Goal: Task Accomplishment & Management: Manage account settings

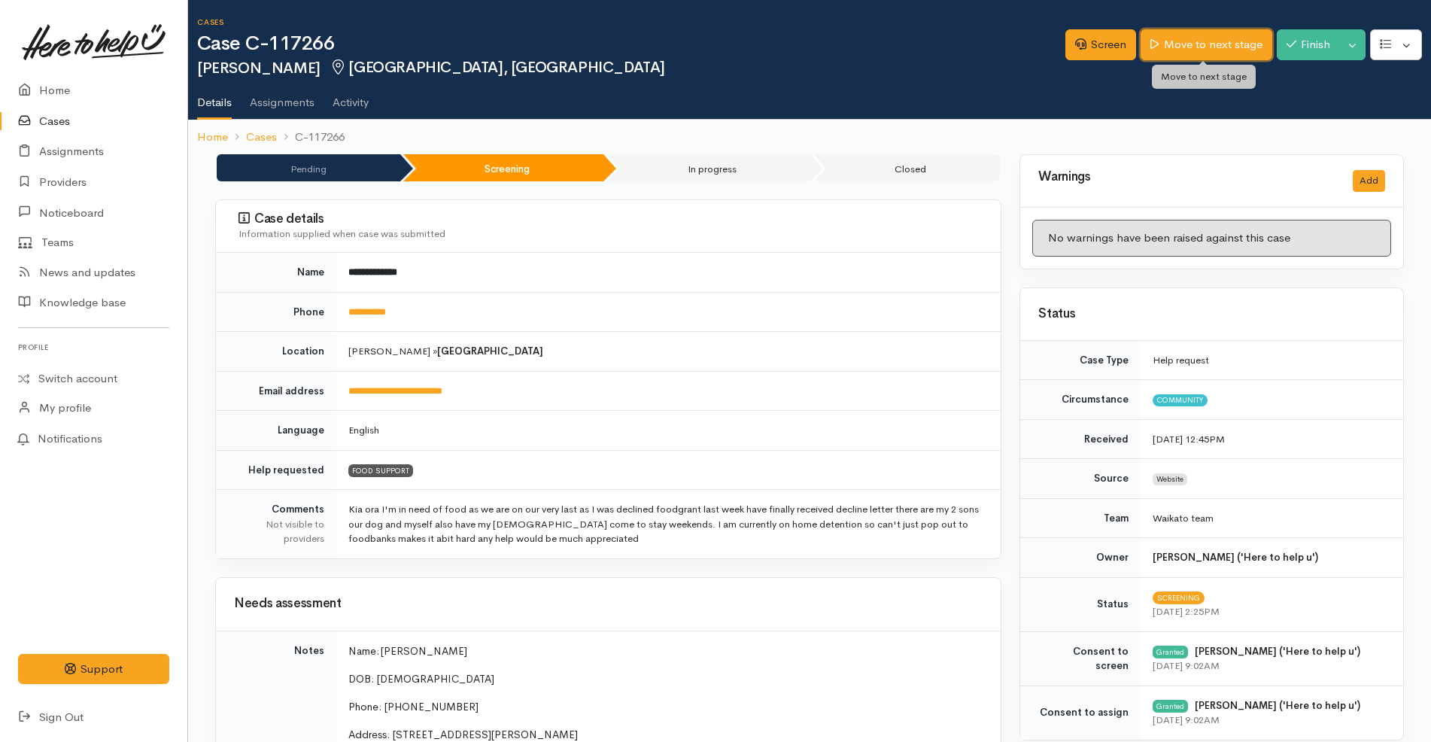
click at [1179, 44] on link "Move to next stage" at bounding box center [1205, 44] width 131 height 31
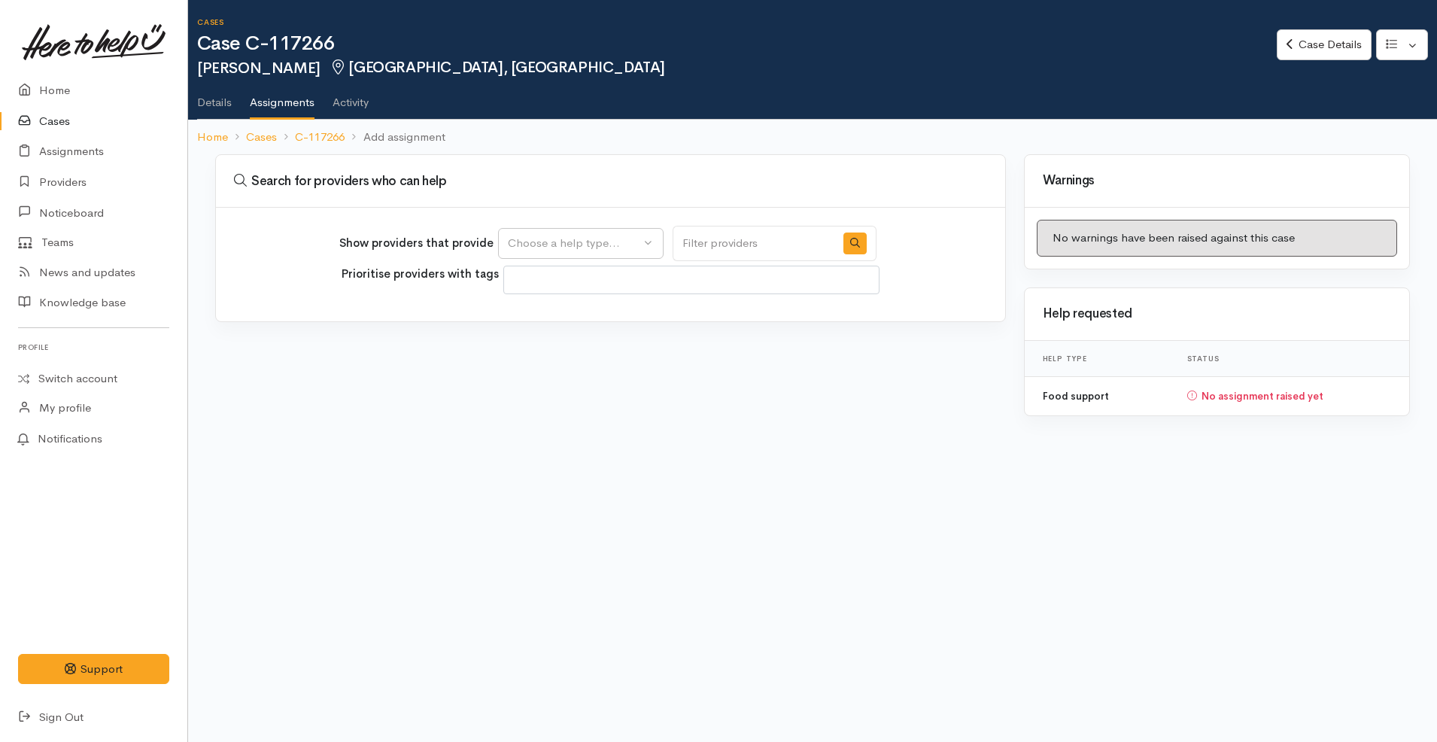
select select
click at [579, 248] on div "Choose a help type..." at bounding box center [574, 243] width 132 height 17
click at [566, 314] on span "Food support" at bounding box center [552, 315] width 70 height 17
select select "3"
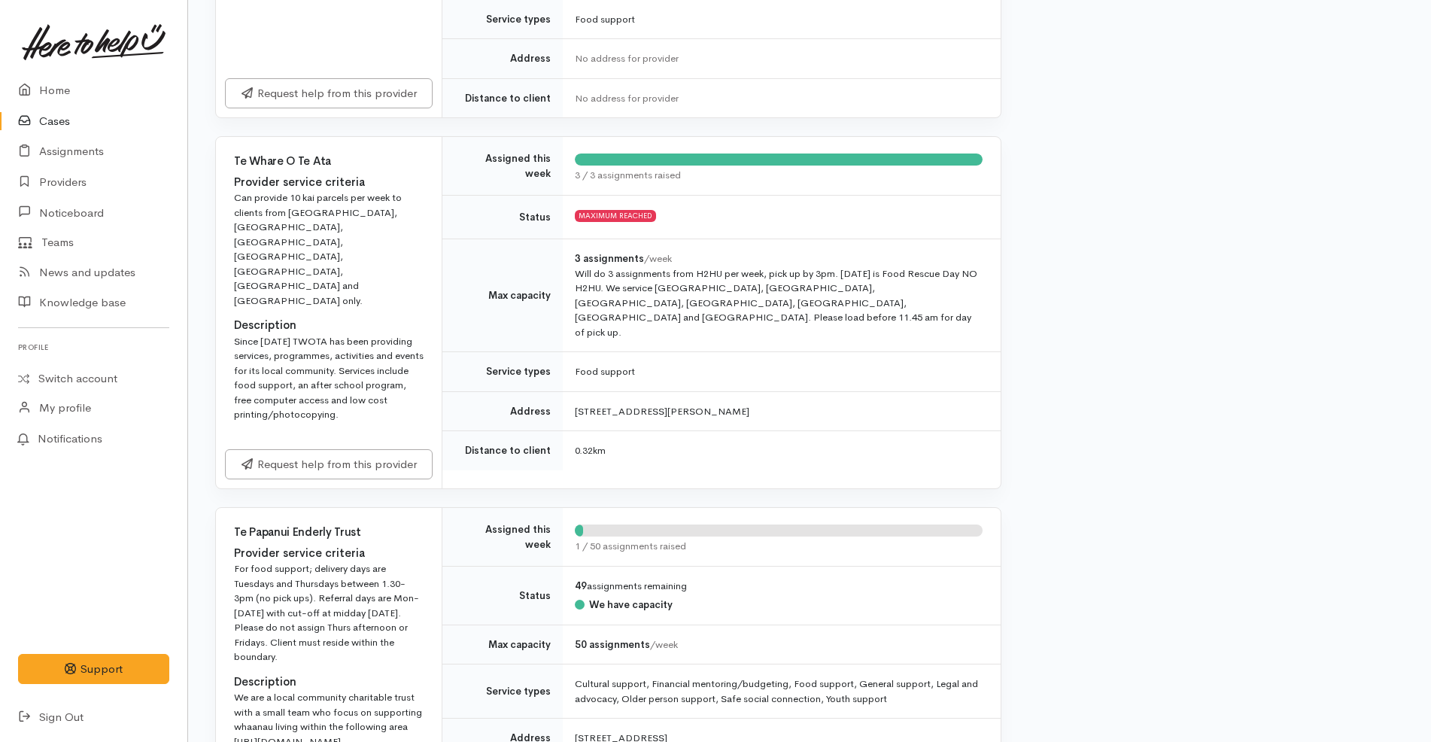
scroll to position [499, 0]
click at [349, 332] on div "Since [DATE] TWOTA has been providing services, programmes, activities and even…" at bounding box center [329, 376] width 190 height 88
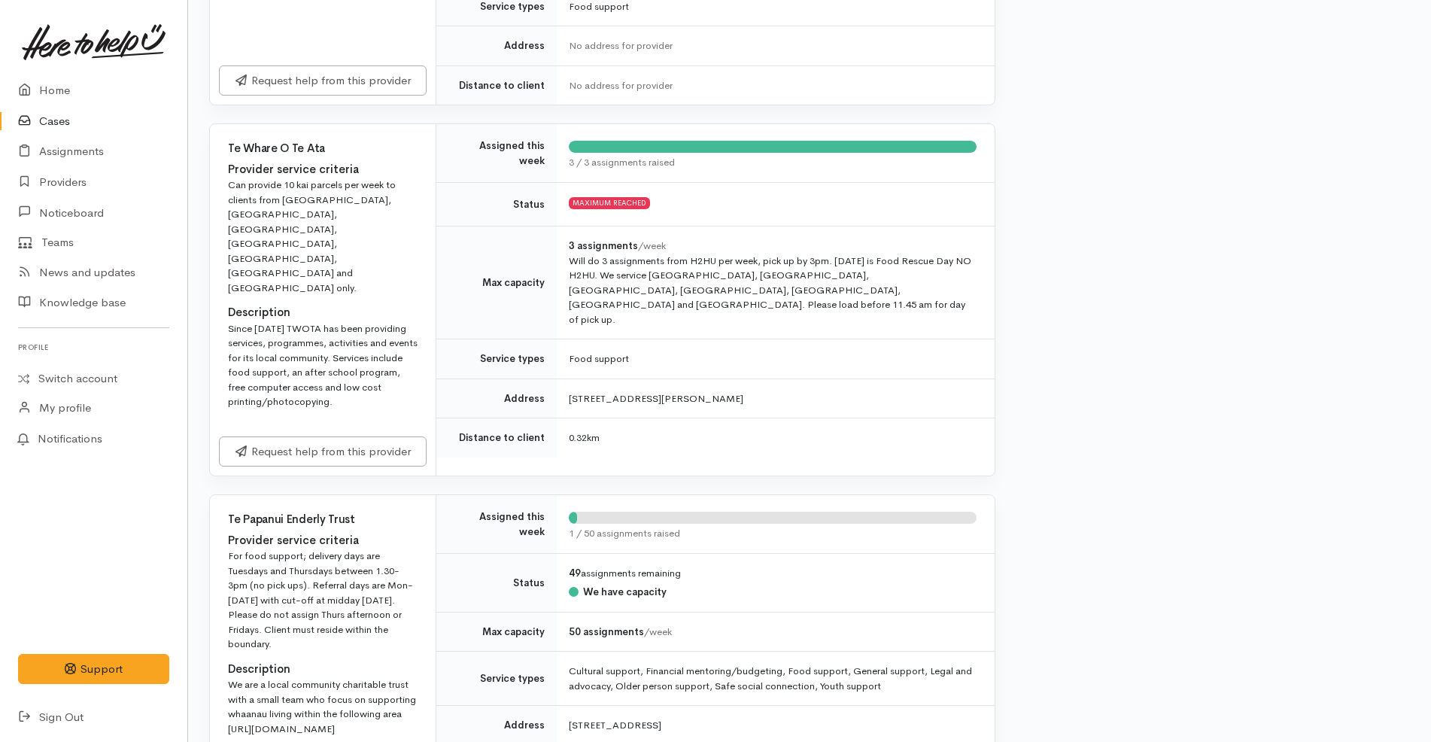
scroll to position [511, 6]
click at [466, 199] on td "Status" at bounding box center [496, 203] width 120 height 44
click at [448, 273] on td "Max capacity" at bounding box center [496, 281] width 120 height 113
click at [872, 417] on td "0.32 km" at bounding box center [776, 436] width 438 height 39
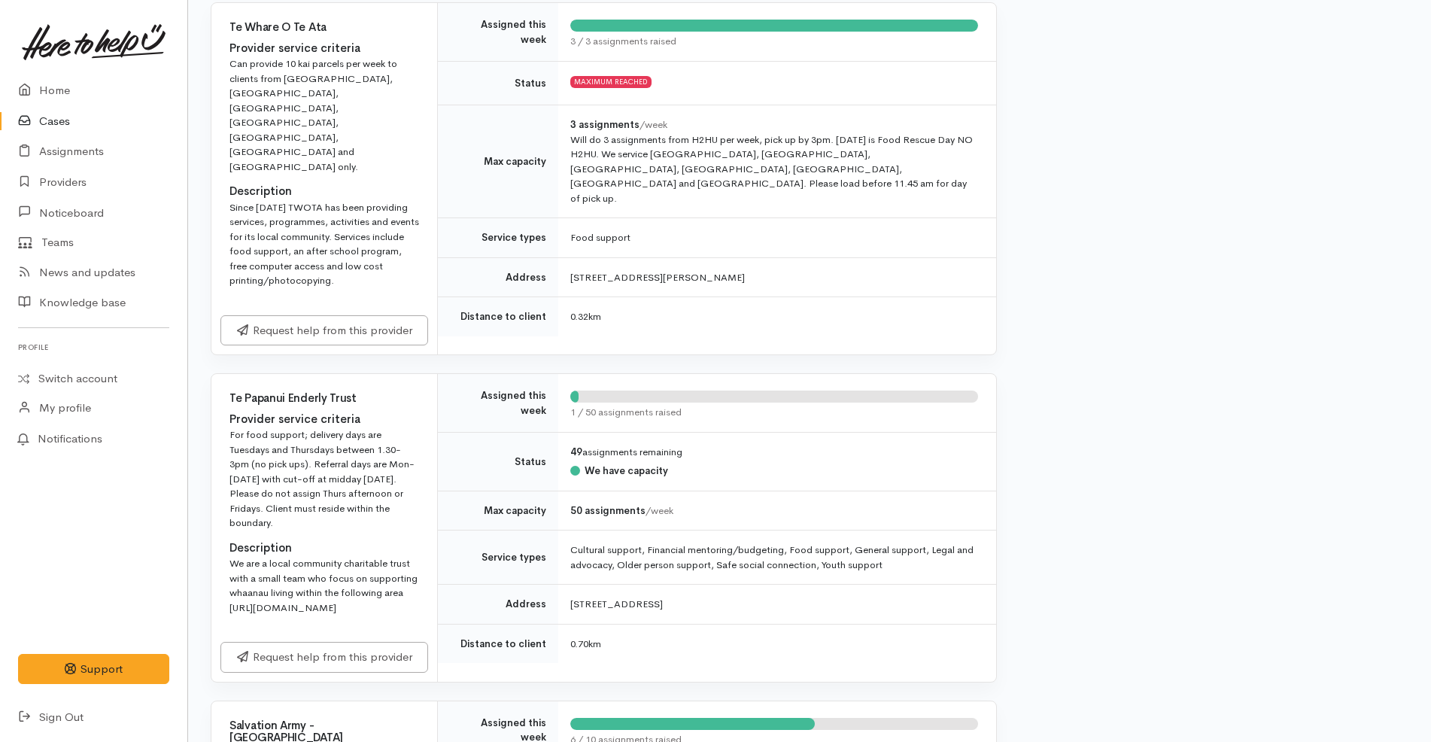
scroll to position [632, 5]
click at [375, 312] on link "Request help from this provider" at bounding box center [324, 327] width 208 height 31
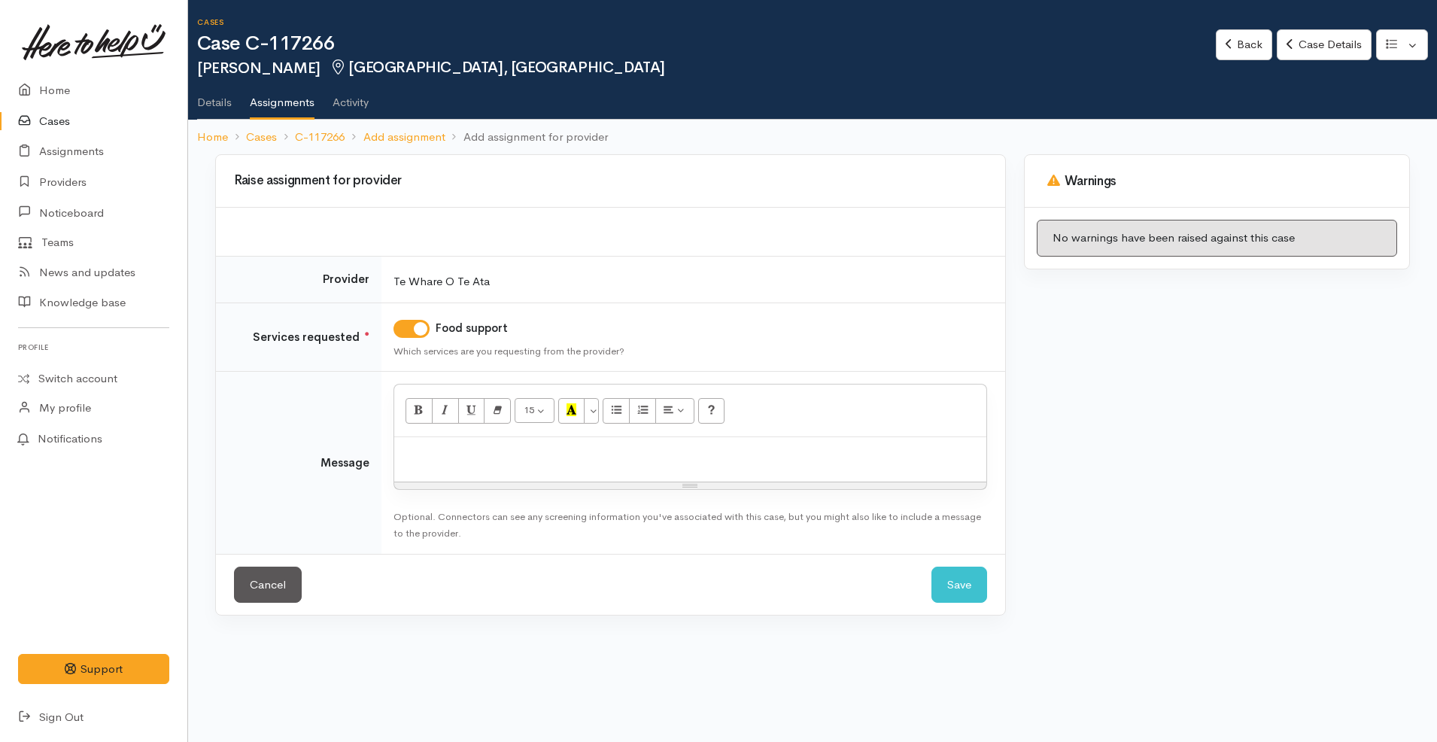
click at [547, 473] on div at bounding box center [690, 459] width 592 height 44
paste div
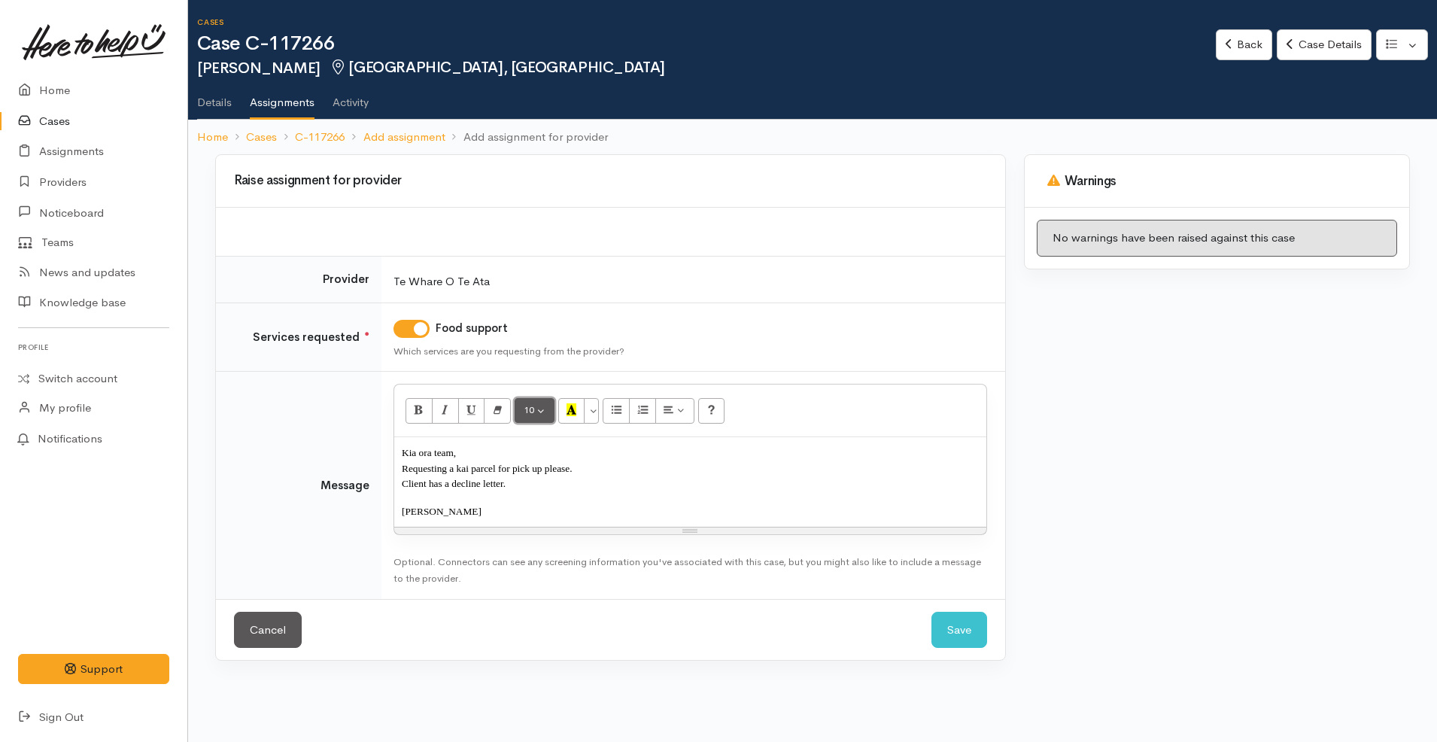
click at [543, 408] on button "10" at bounding box center [534, 411] width 40 height 26
click at [579, 528] on link "12" at bounding box center [574, 538] width 119 height 24
click at [534, 414] on button "12" at bounding box center [534, 411] width 40 height 26
click at [566, 536] on link "12" at bounding box center [574, 538] width 119 height 24
click at [566, 520] on p "Ngā mihi, Katarina" at bounding box center [690, 514] width 577 height 17
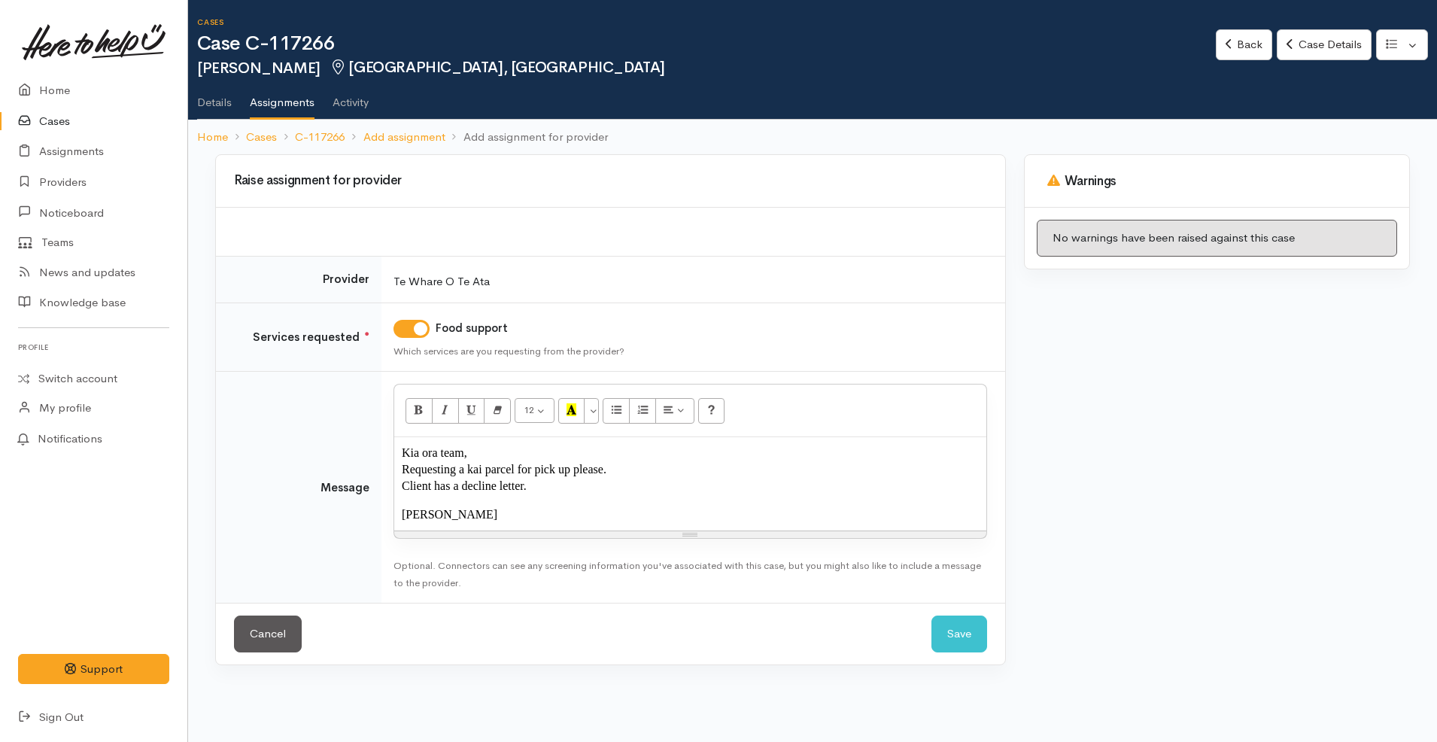
click at [633, 470] on p "Requesting a kai parcel for pick up please." at bounding box center [690, 469] width 577 height 17
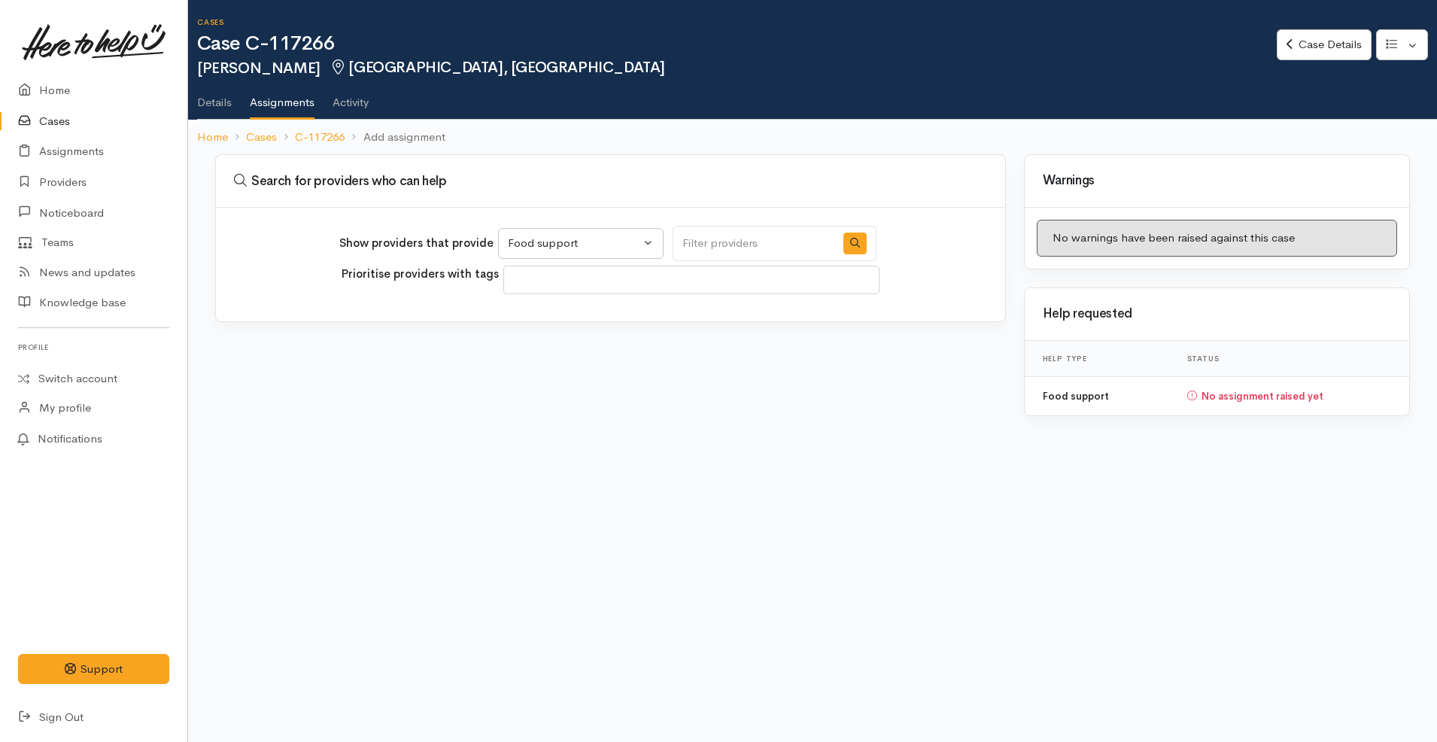
select select "3"
select select
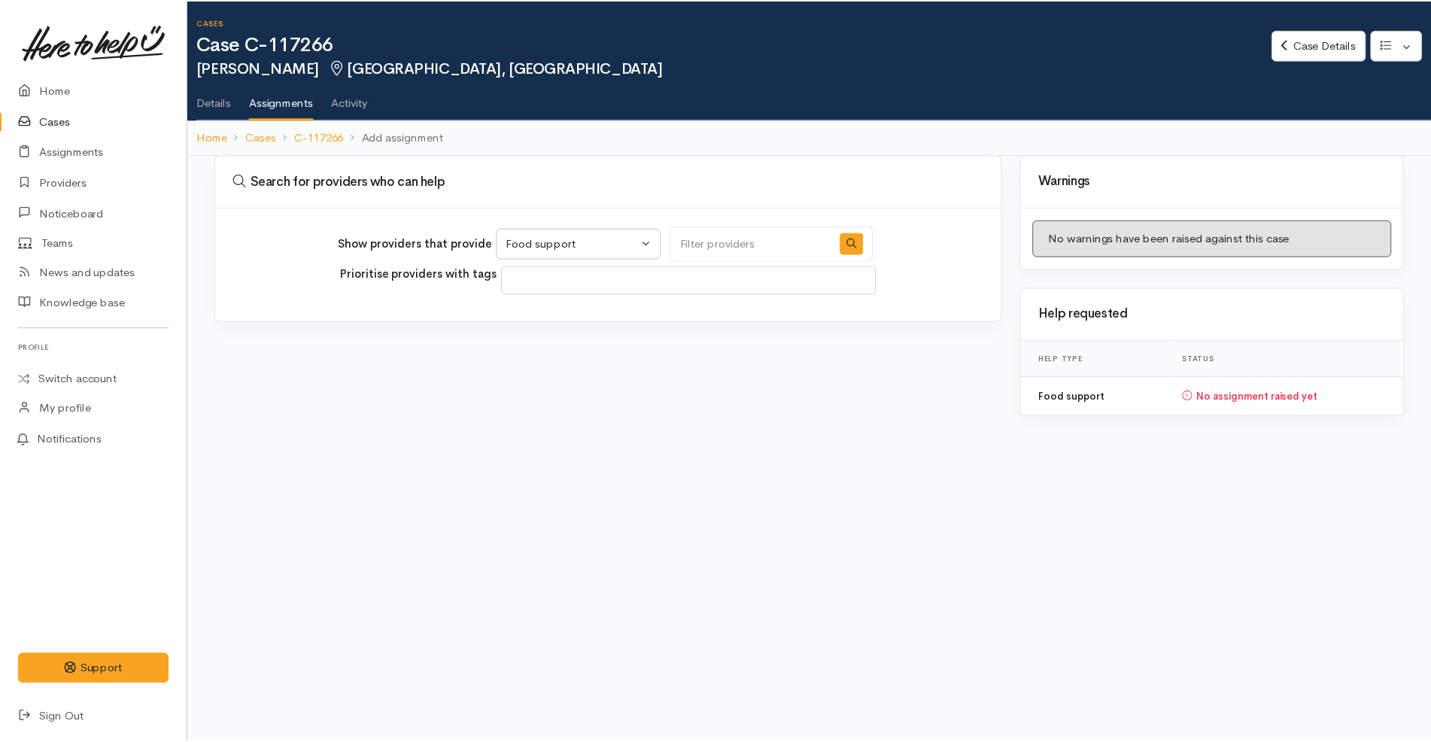
scroll to position [0, 5]
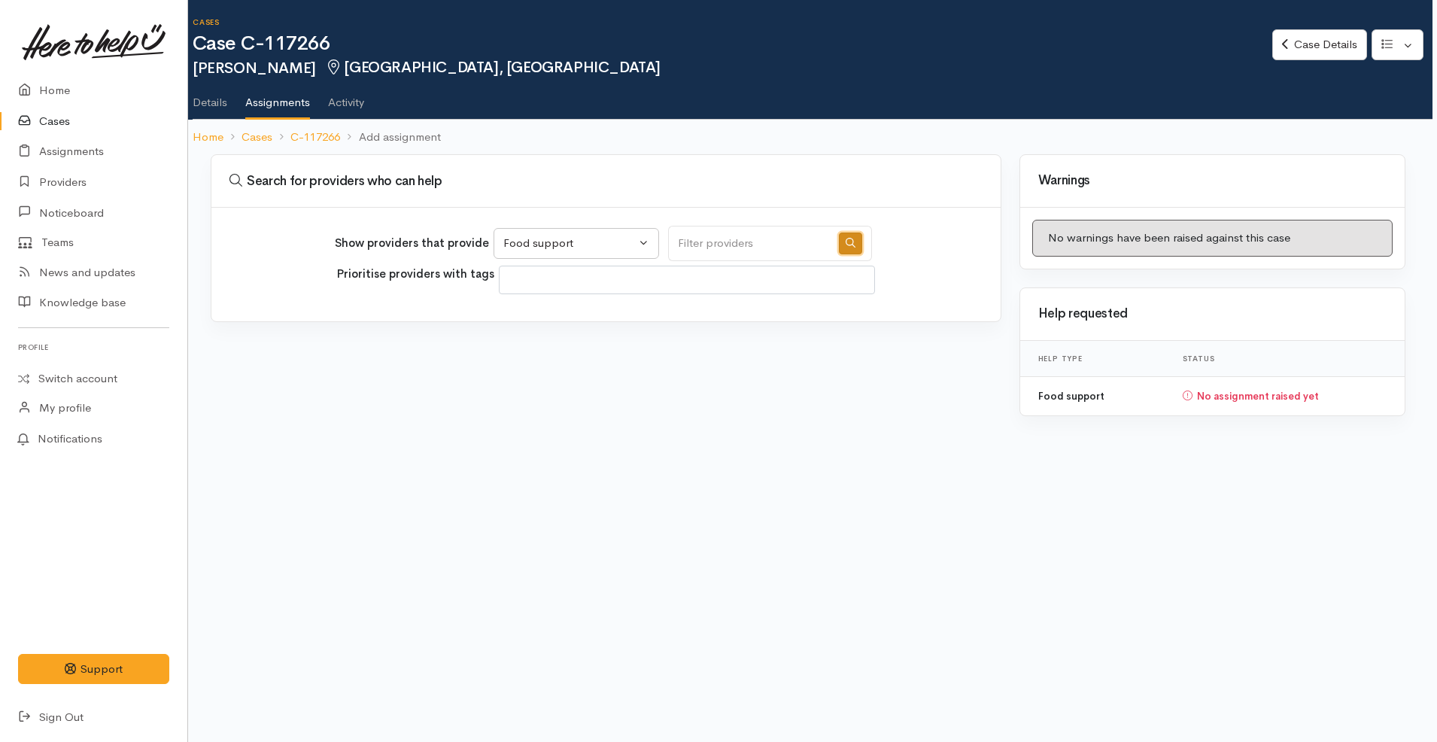
click at [845, 246] on icon "button" at bounding box center [850, 243] width 10 height 10
click at [901, 184] on h3 "Search for providers who can help" at bounding box center [605, 181] width 771 height 15
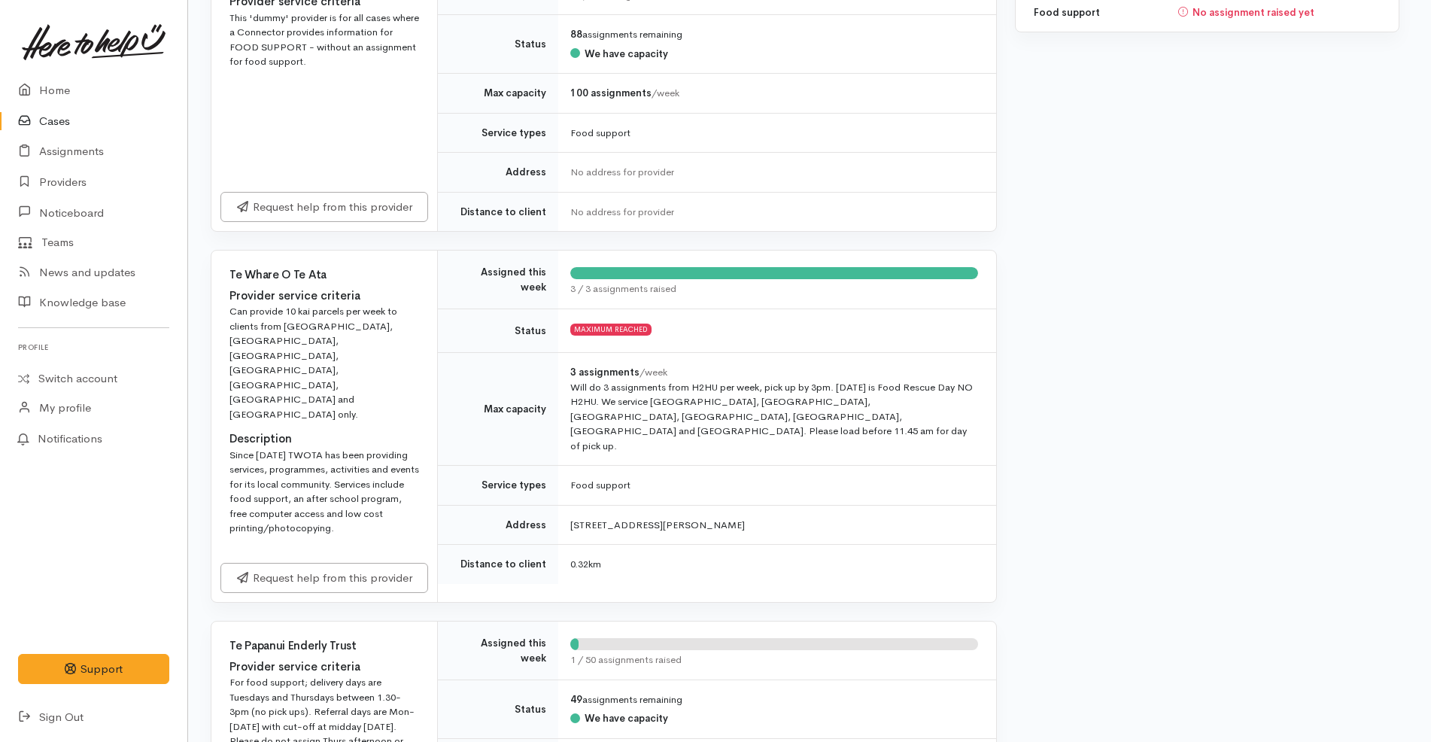
scroll to position [387, 5]
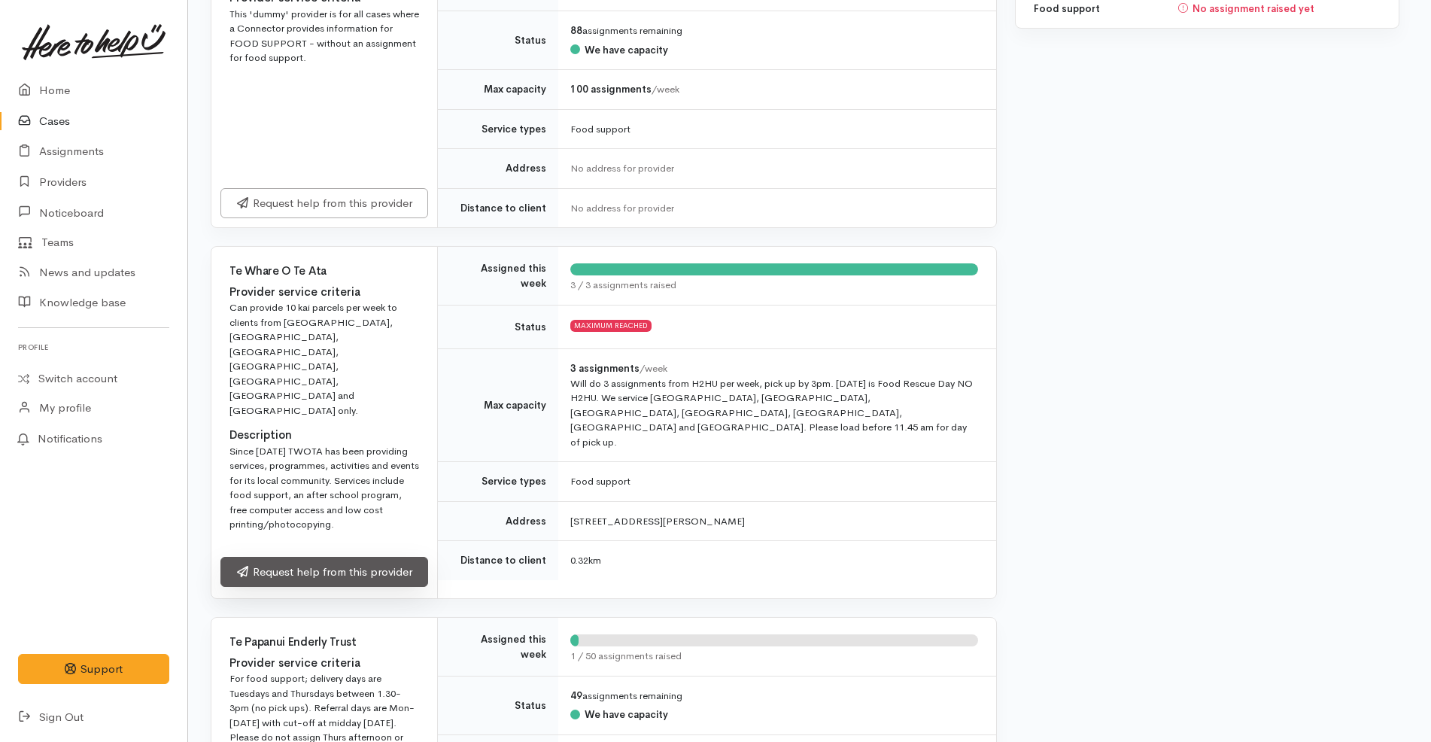
click at [399, 557] on link "Request help from this provider" at bounding box center [324, 572] width 208 height 31
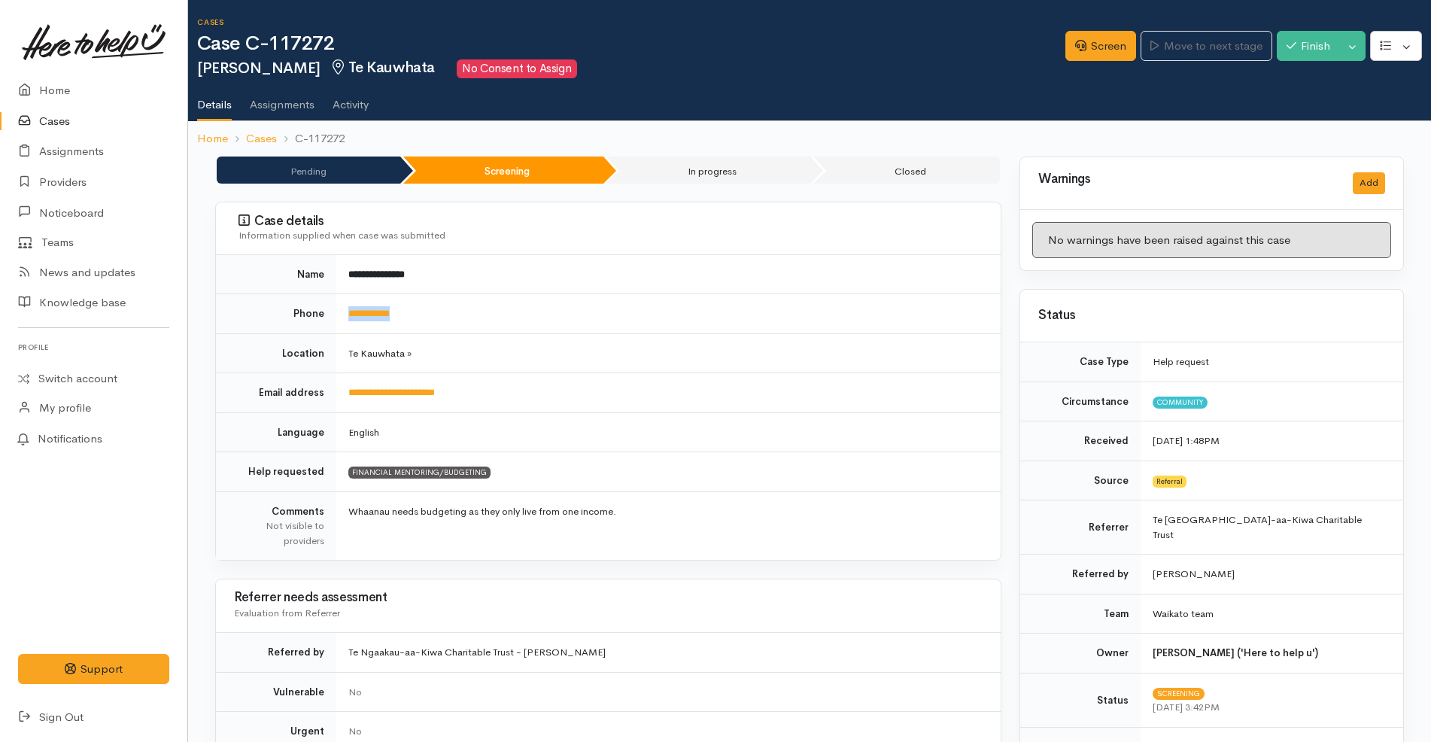
drag, startPoint x: 438, startPoint y: 308, endPoint x: 342, endPoint y: 302, distance: 96.5
click at [342, 302] on td "**********" at bounding box center [668, 314] width 664 height 40
copy link "**********"
click at [1080, 39] on link "Screen" at bounding box center [1100, 46] width 71 height 31
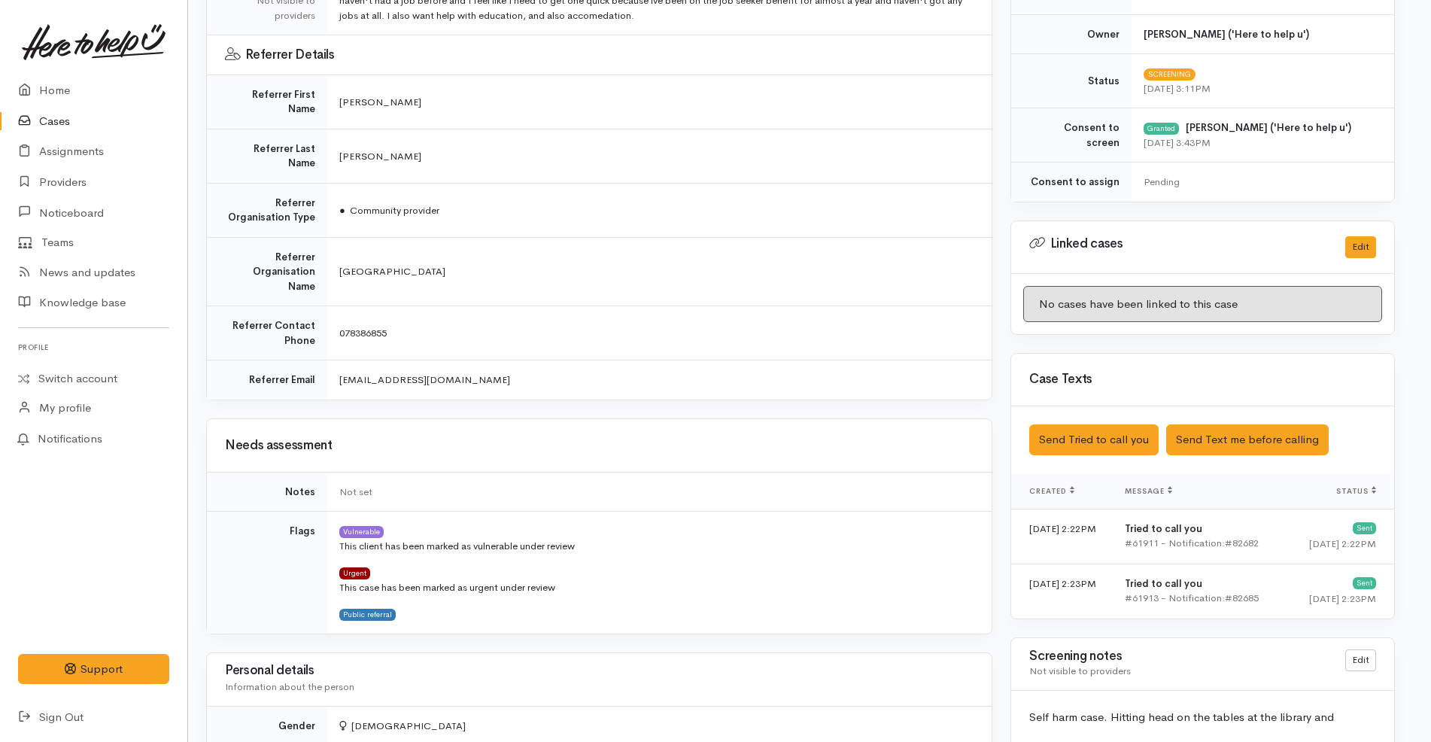
scroll to position [0, 9]
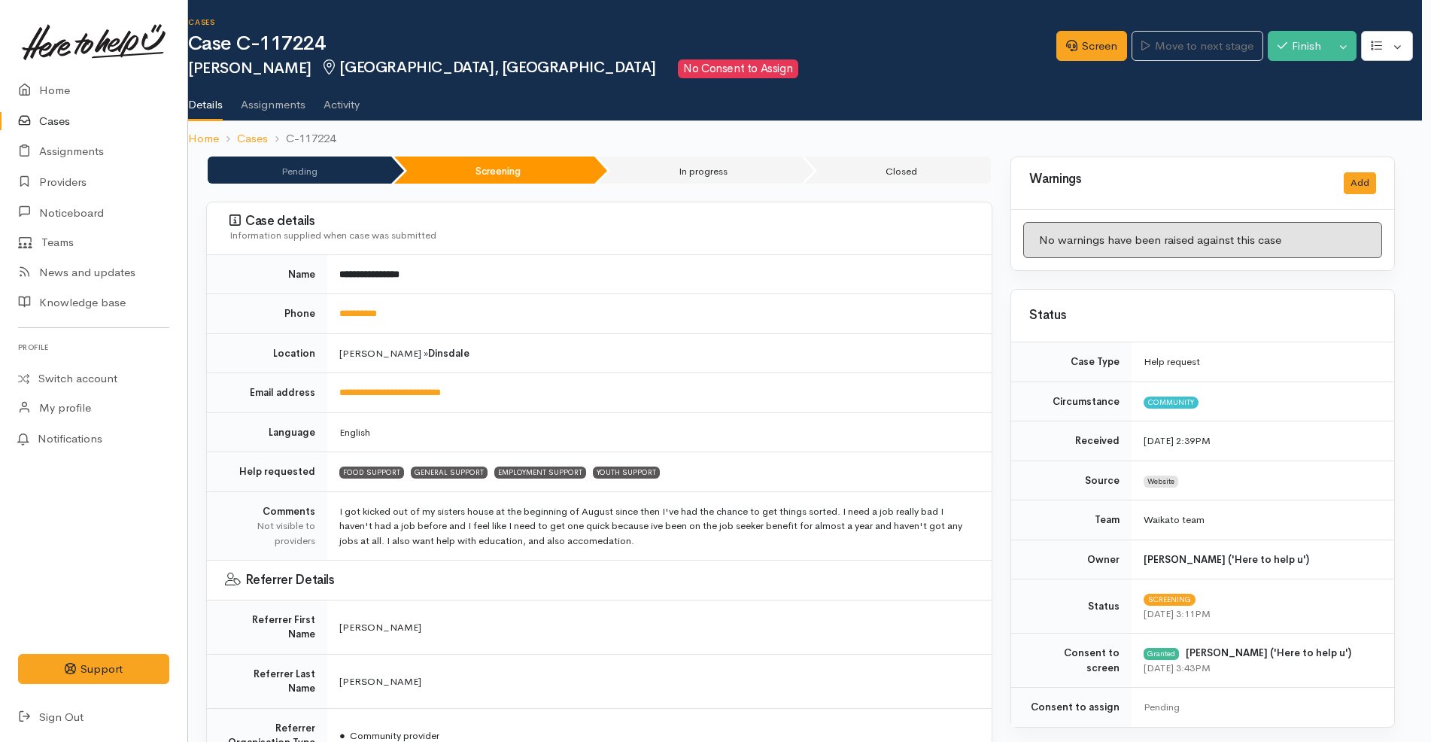
click at [86, 115] on link "Cases" at bounding box center [93, 121] width 187 height 31
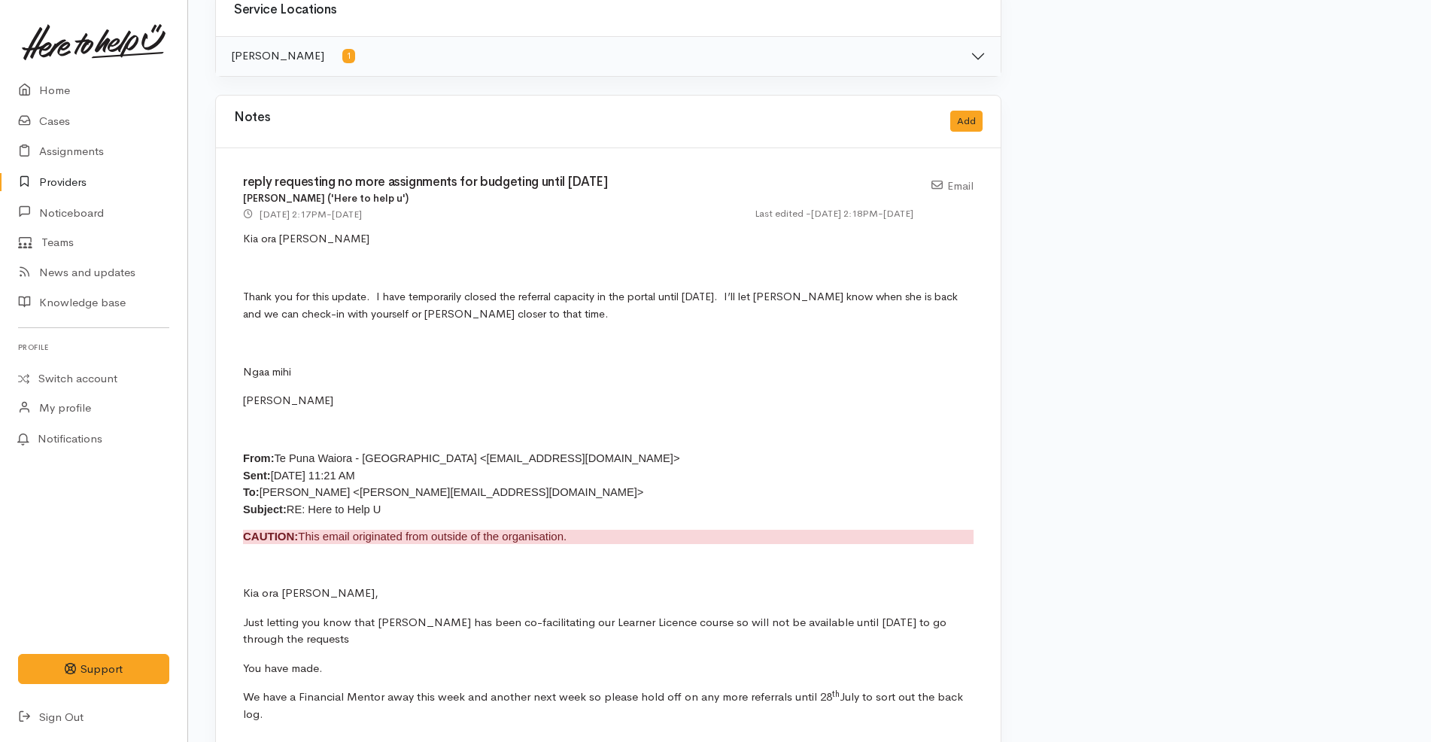
scroll to position [797, 0]
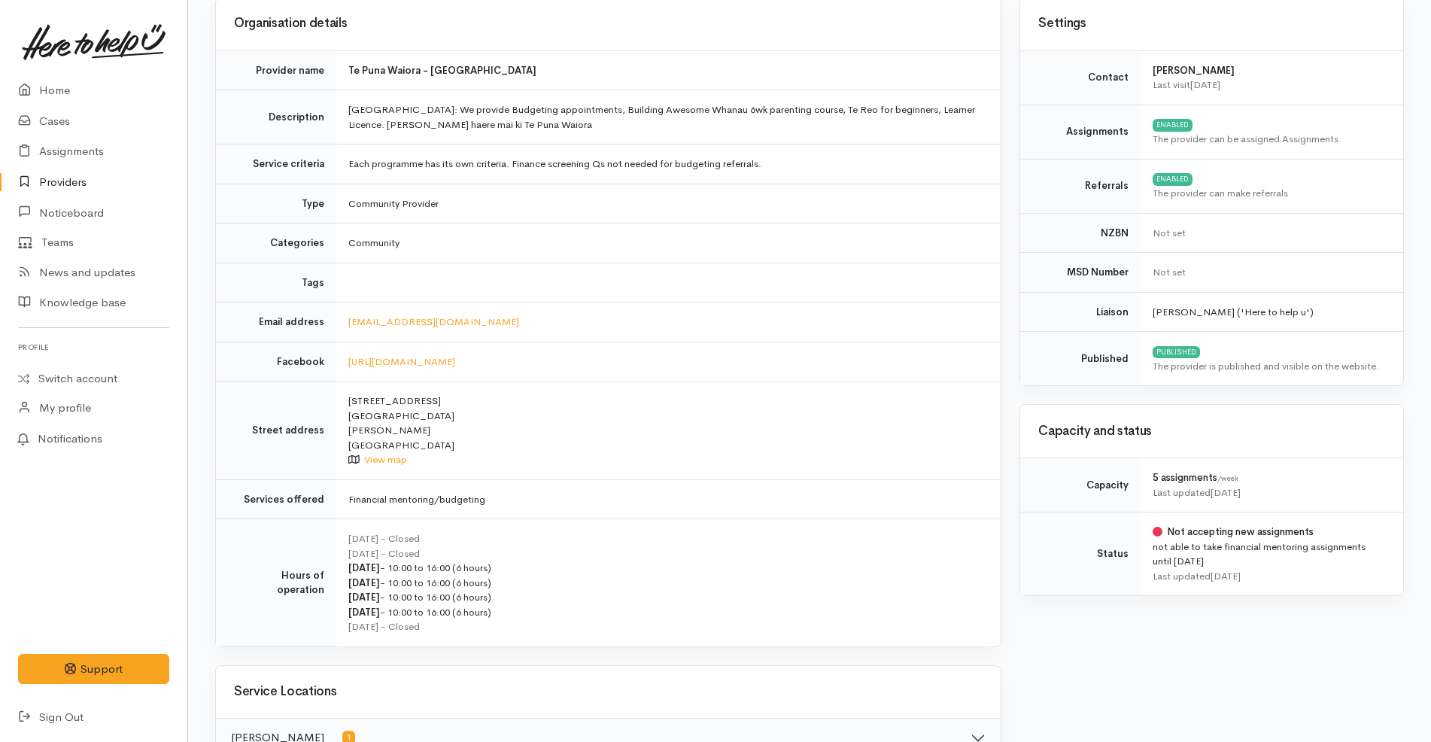
scroll to position [0, 0]
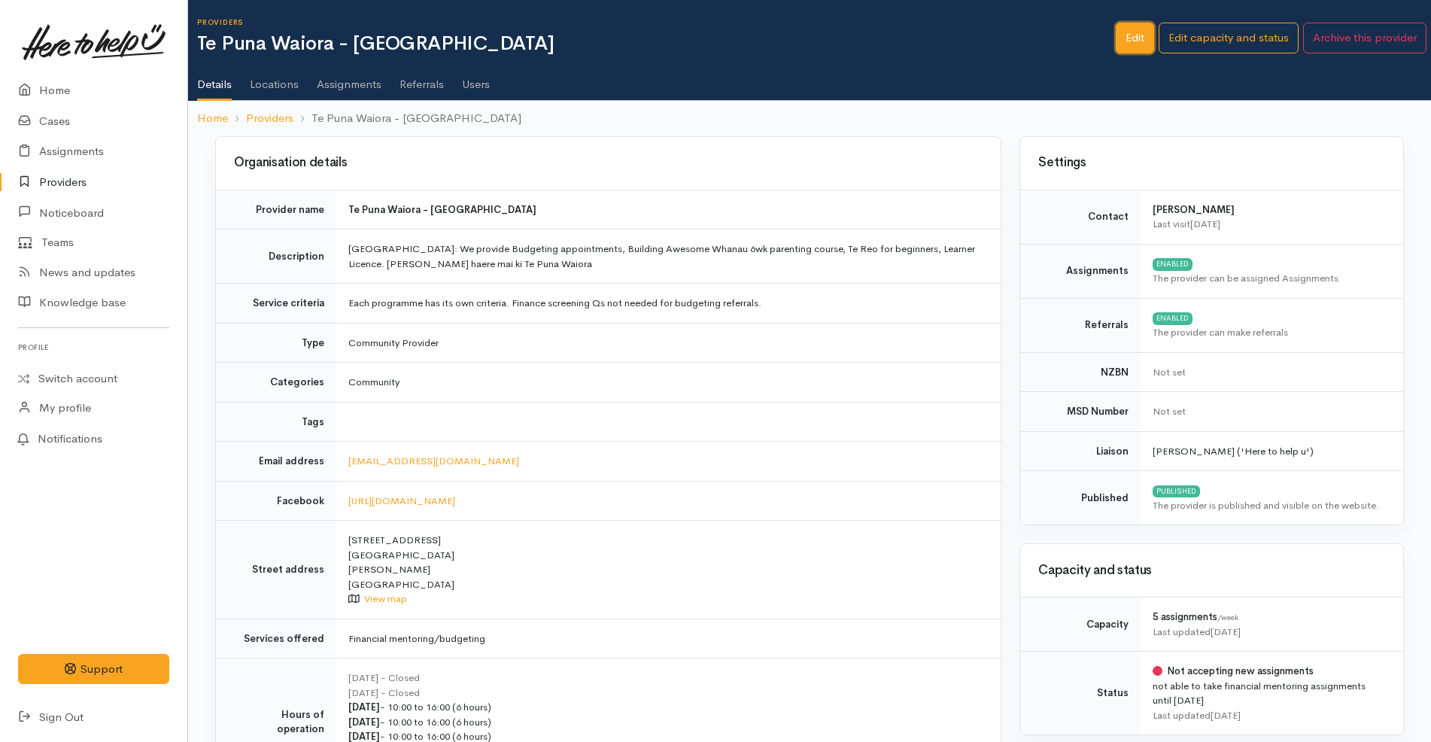
click at [1136, 38] on link "Edit" at bounding box center [1134, 38] width 38 height 31
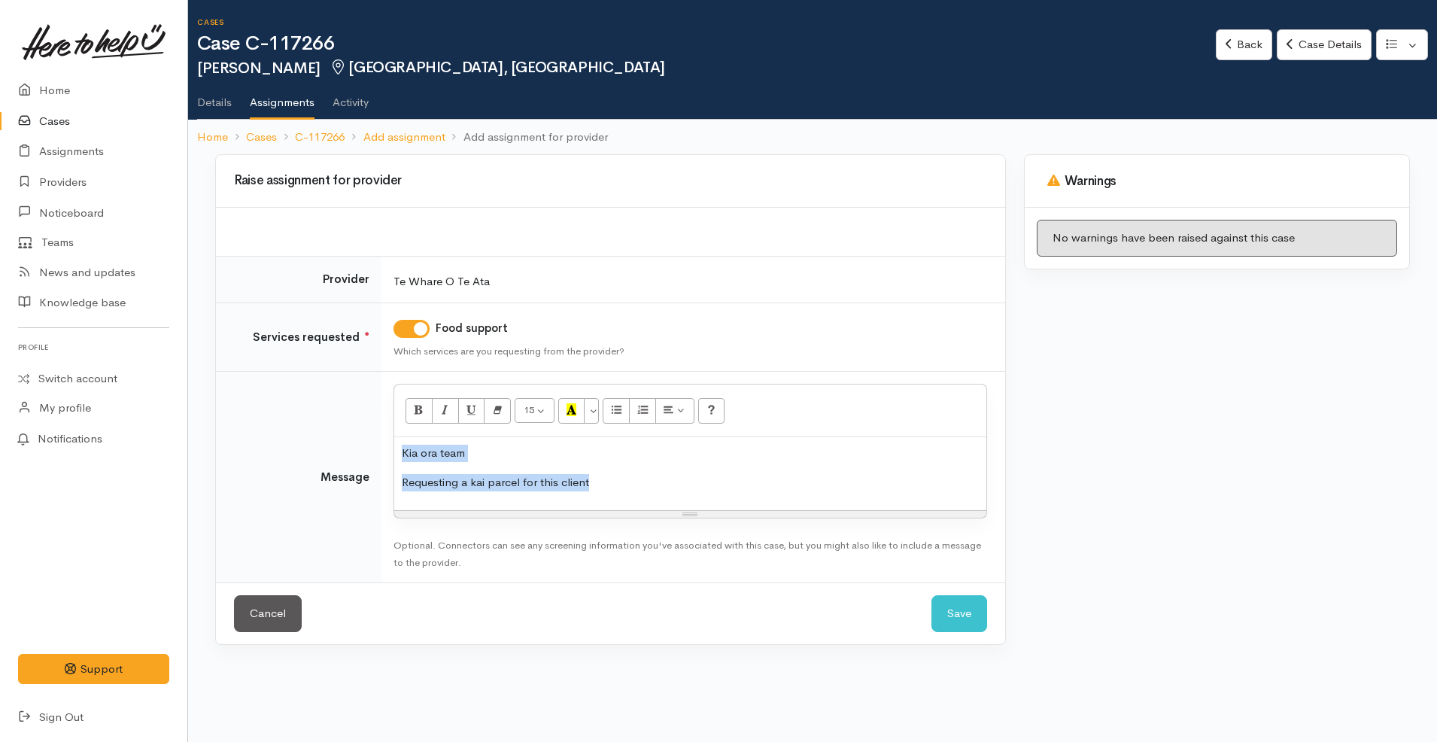
copy div "Kia ora team Requesting a kai parcel for this client"
click at [278, 612] on link "Cancel" at bounding box center [268, 613] width 68 height 37
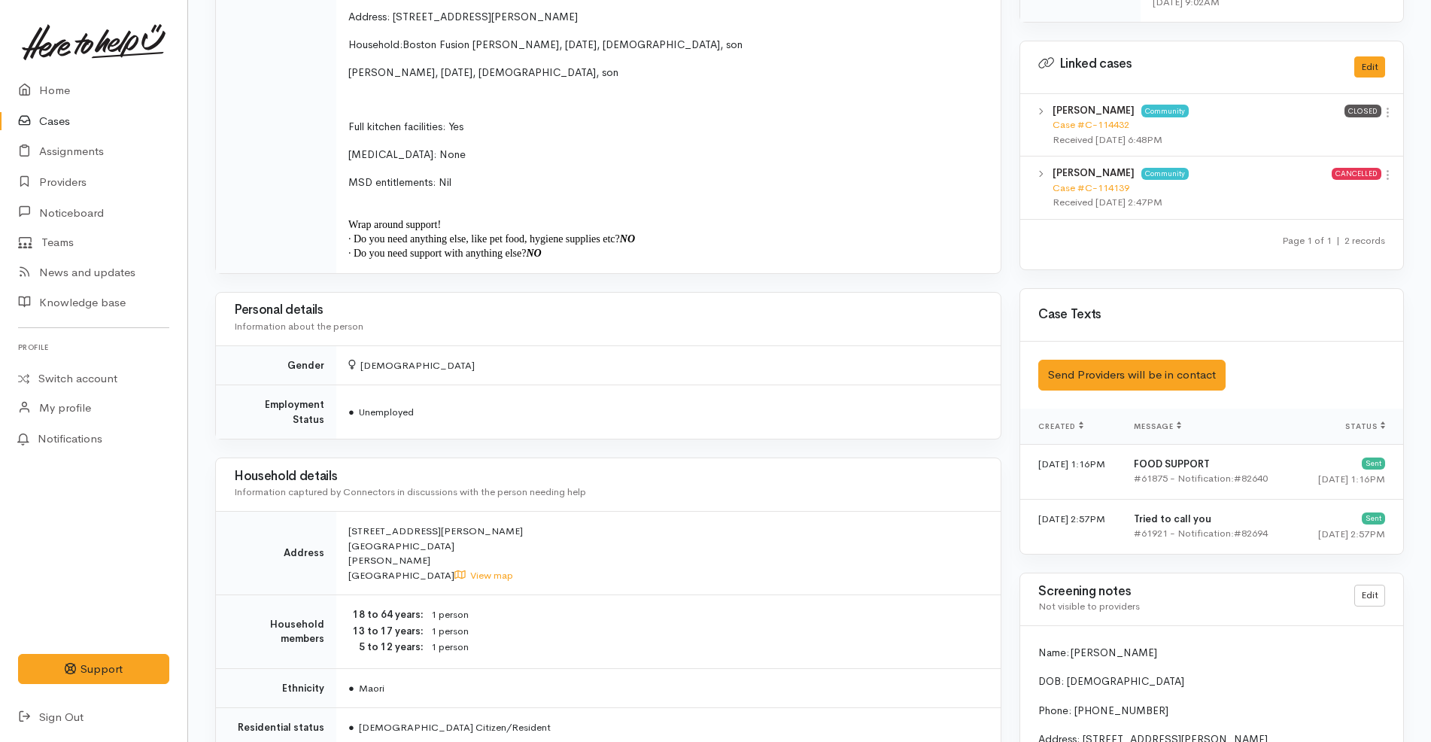
scroll to position [1262, 0]
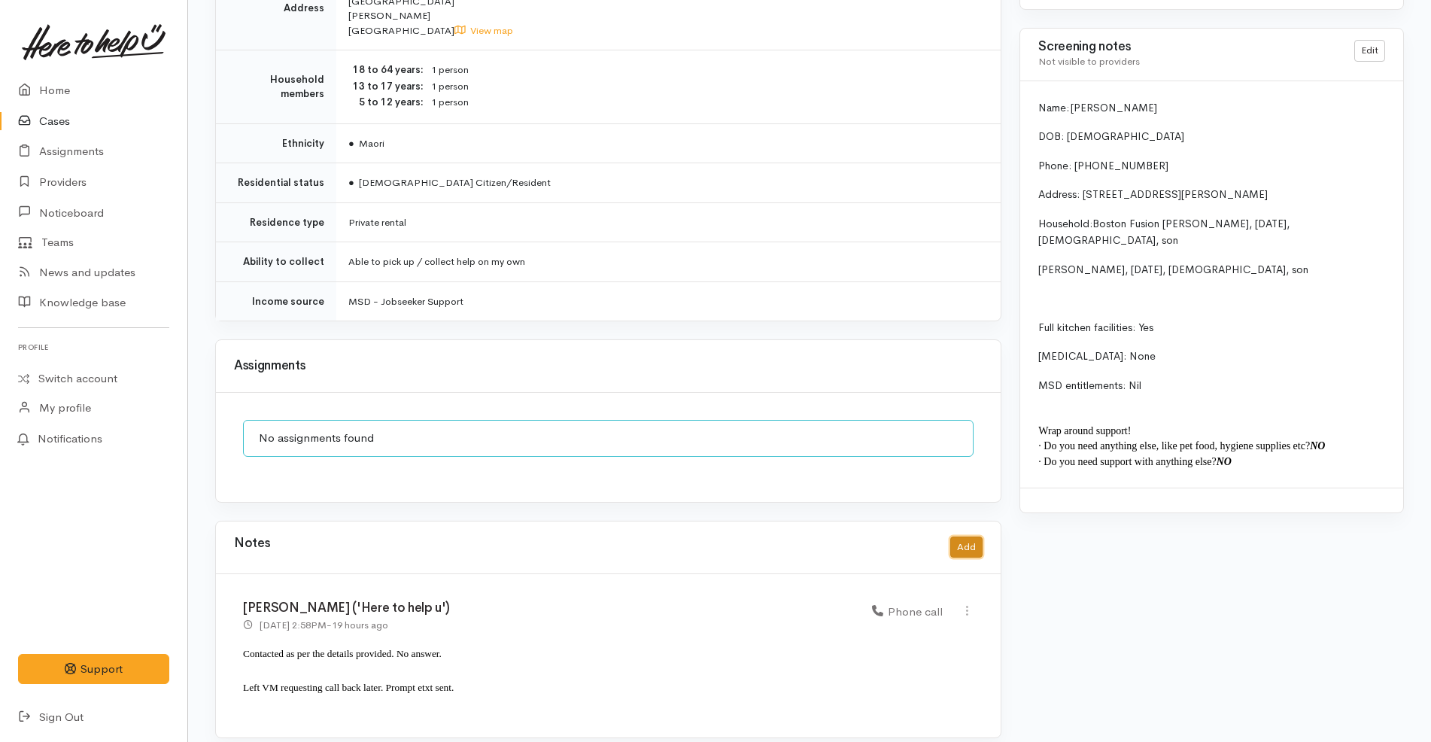
click at [974, 536] on button "Add" at bounding box center [966, 547] width 32 height 22
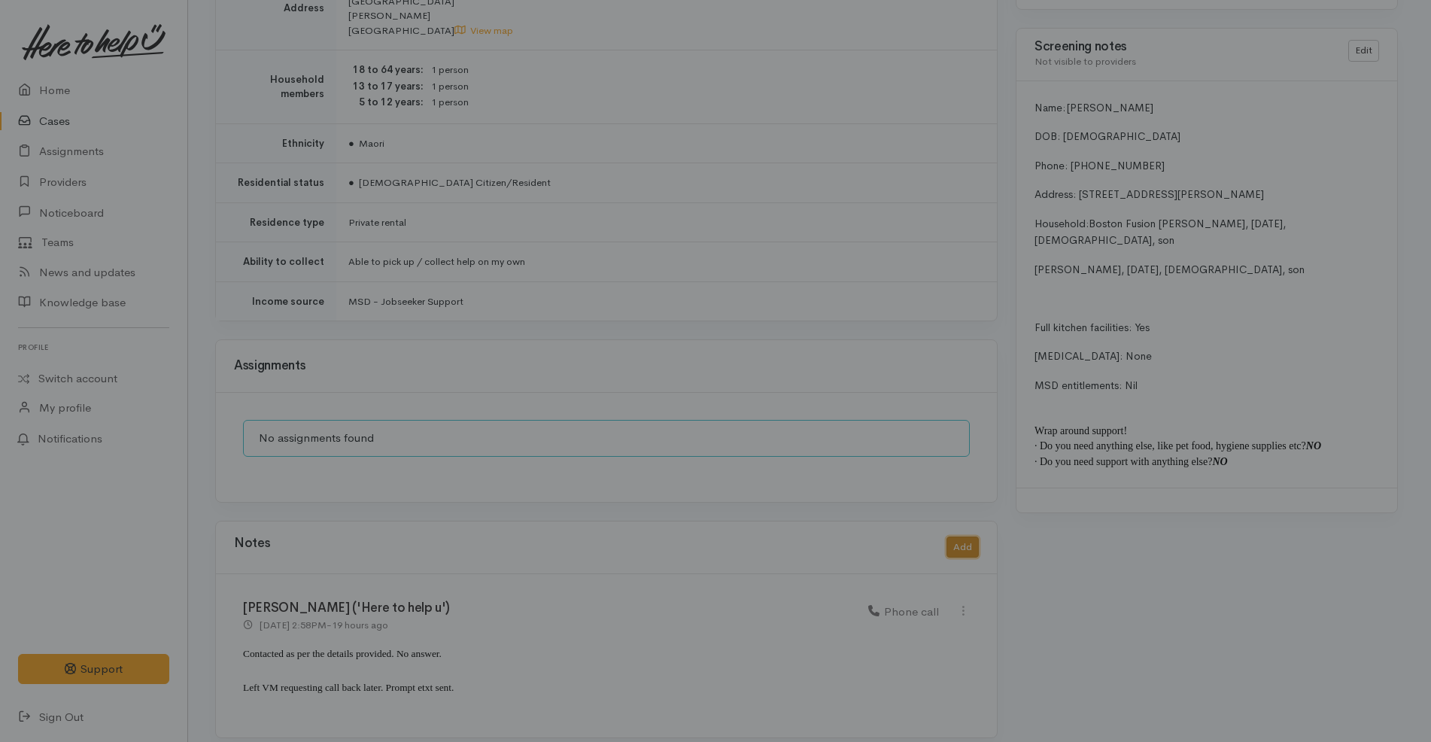
scroll to position [1248, 0]
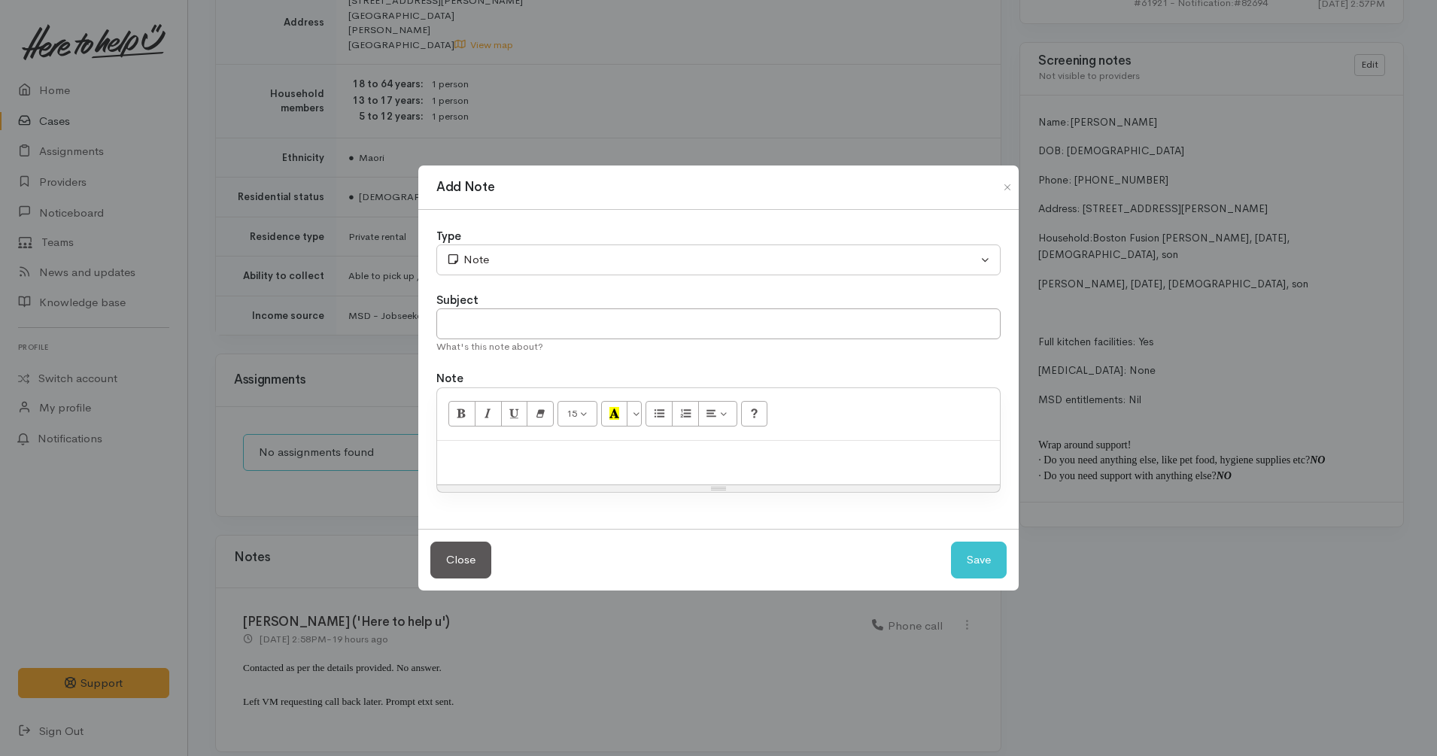
click at [686, 460] on p at bounding box center [719, 456] width 548 height 17
paste div
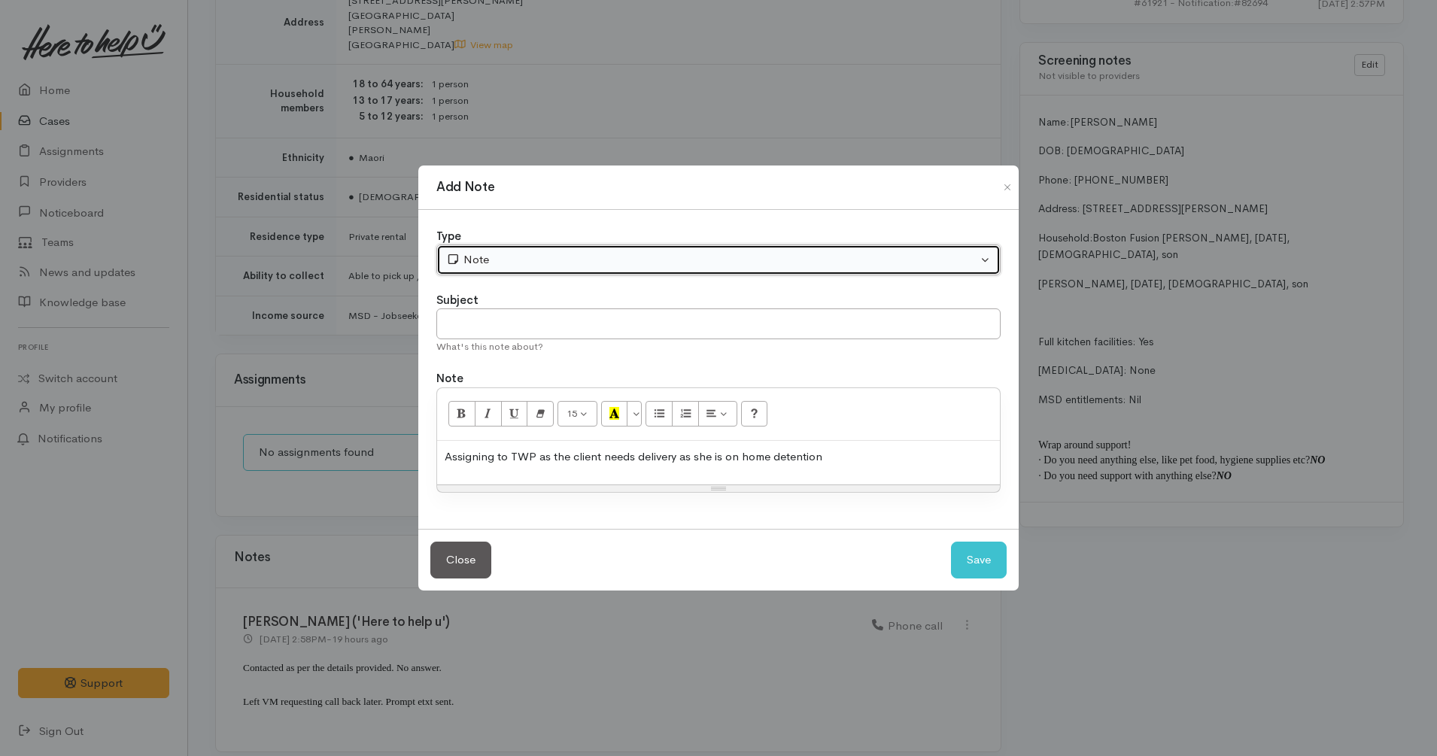
click at [555, 259] on div "Note" at bounding box center [711, 259] width 531 height 17
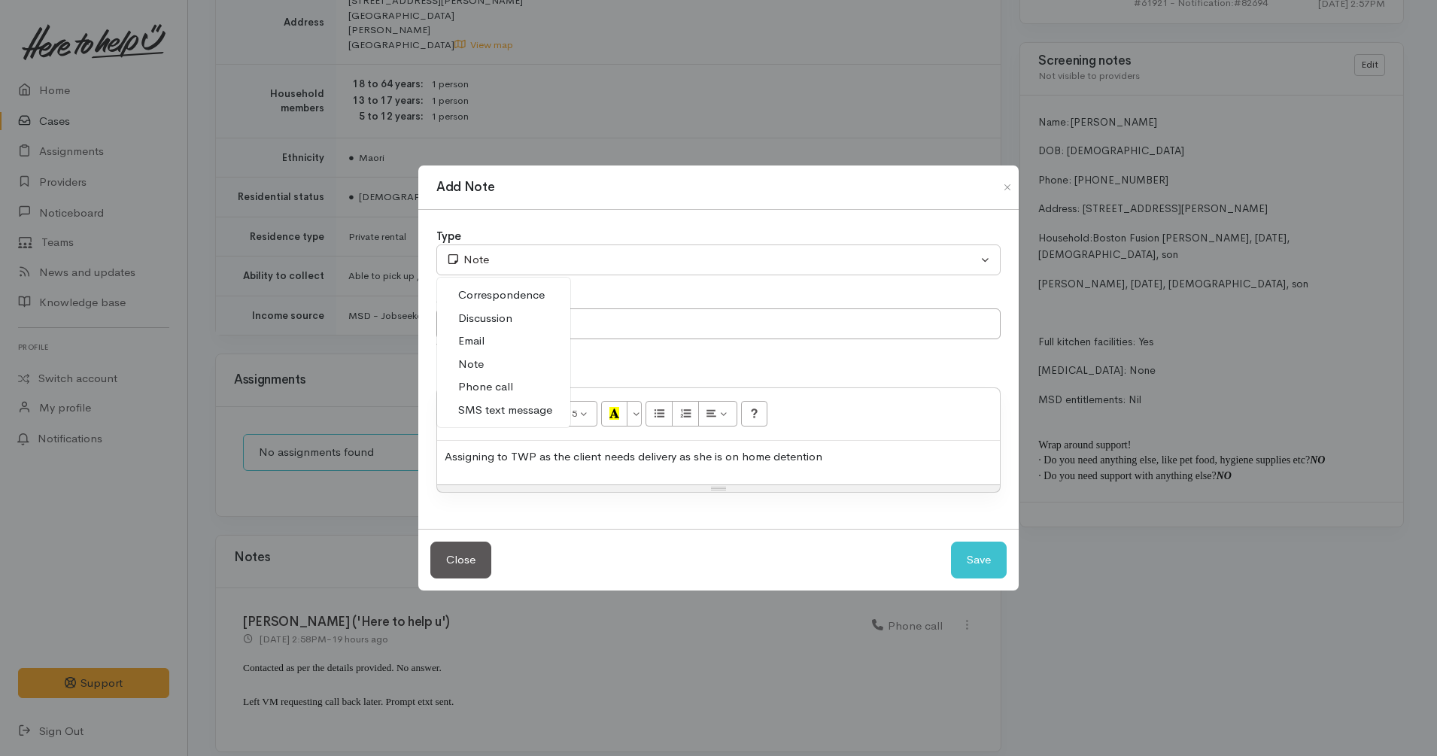
click at [508, 385] on span "Phone call" at bounding box center [485, 386] width 55 height 17
click at [987, 559] on button "Save" at bounding box center [979, 560] width 56 height 37
select select "1"
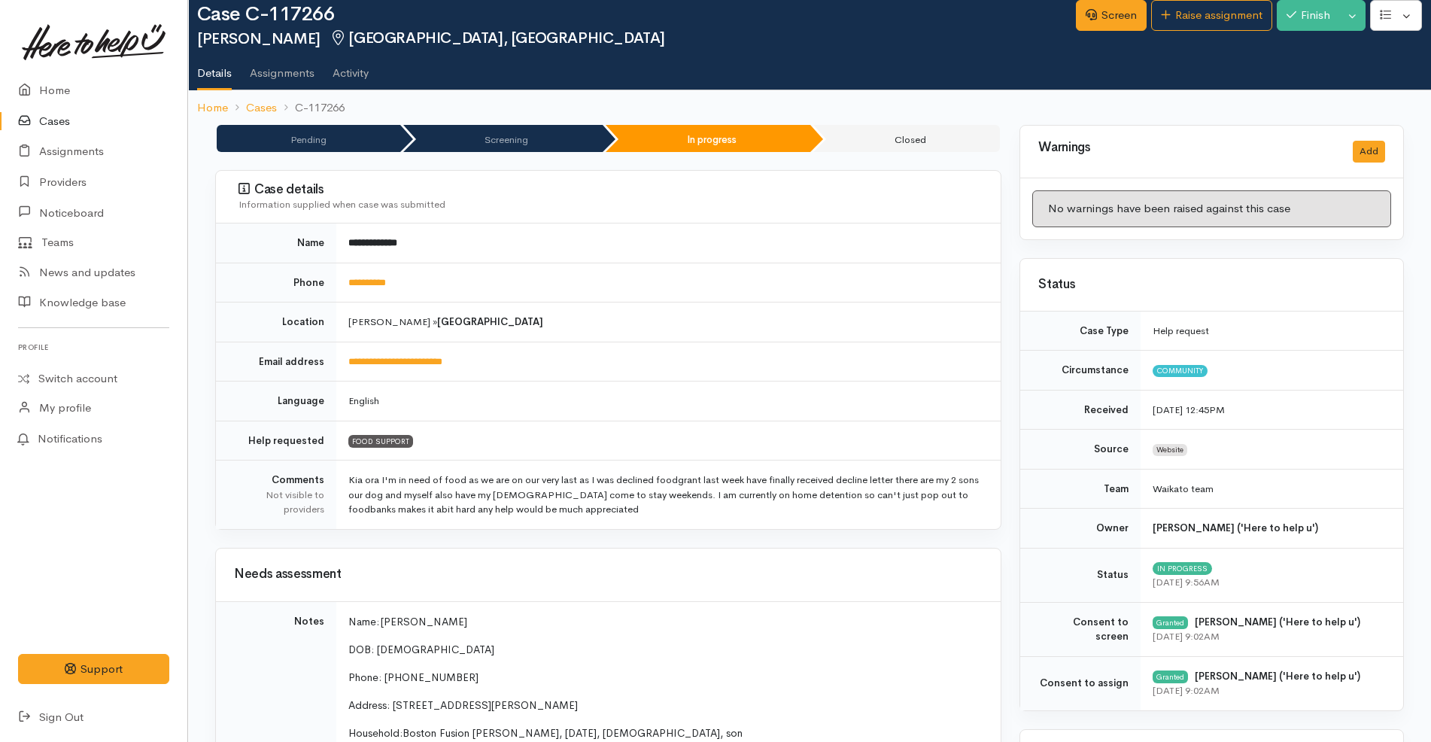
scroll to position [0, 0]
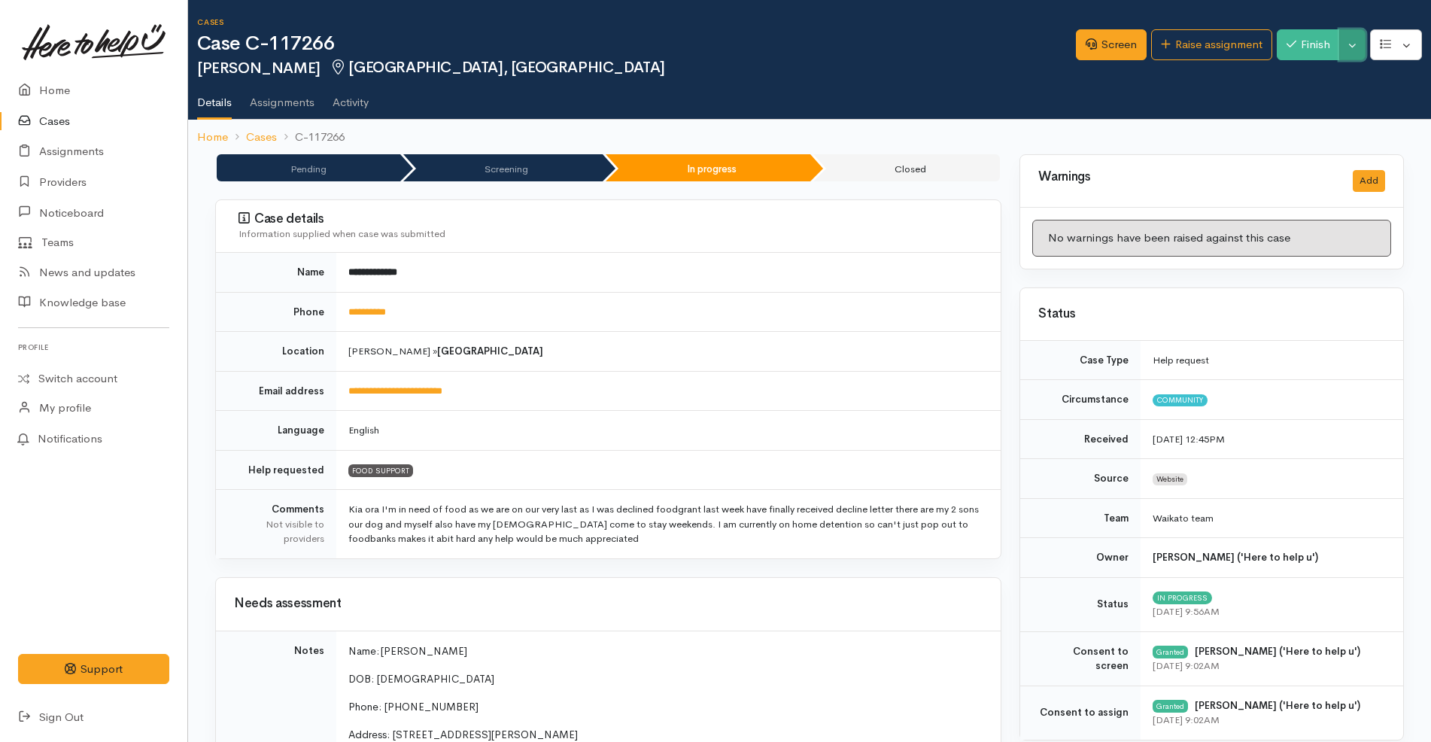
click at [1345, 45] on button "Toggle Dropdown" at bounding box center [1352, 44] width 26 height 31
click at [1306, 81] on link "Pause" at bounding box center [1305, 79] width 119 height 23
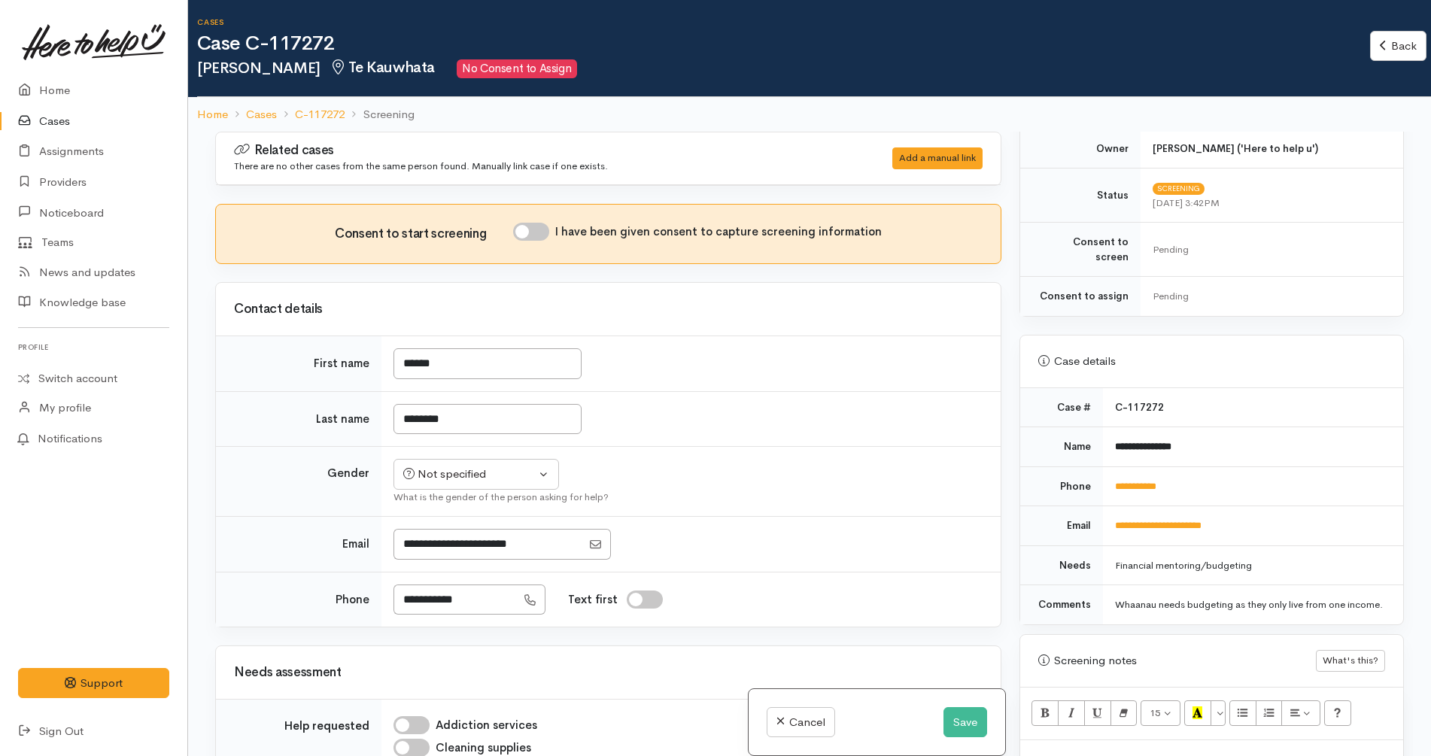
scroll to position [499, 0]
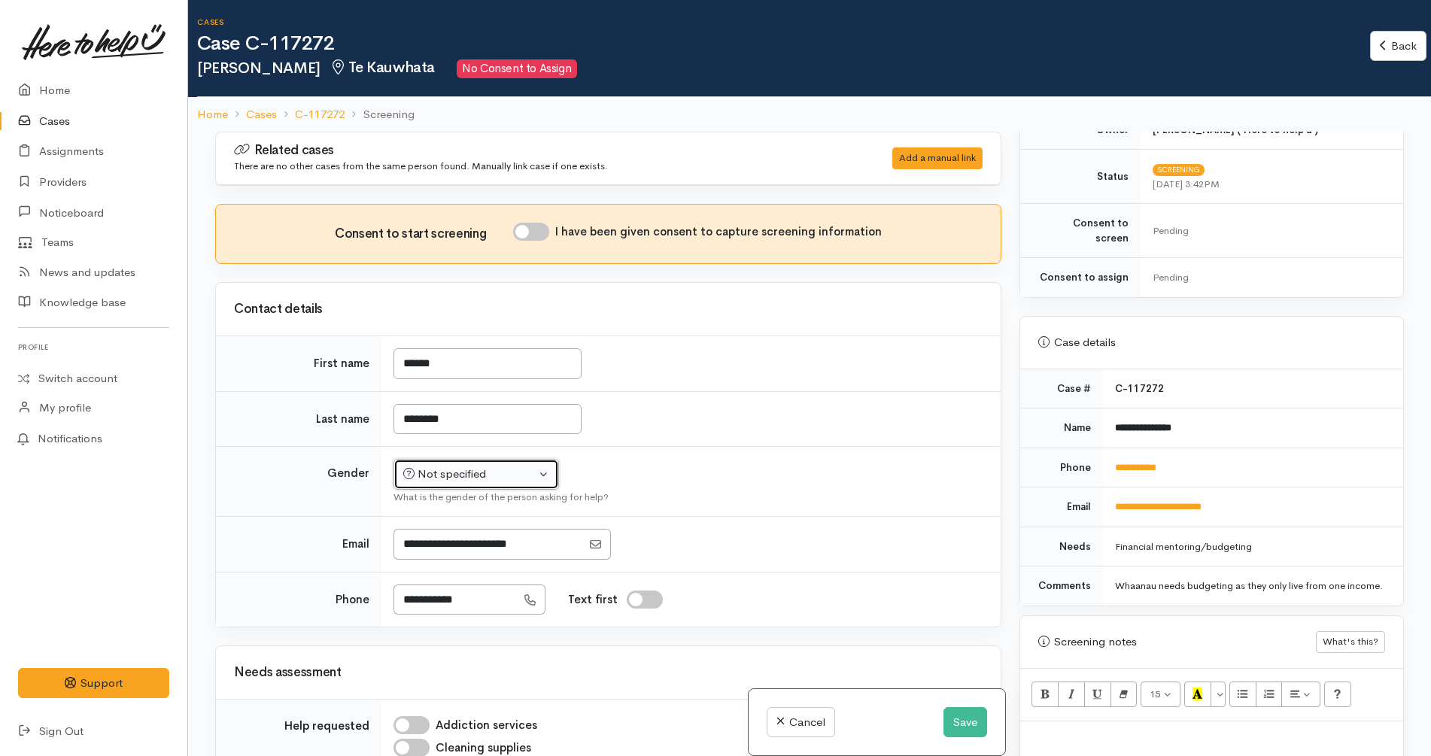
click at [534, 469] on div "Not specified" at bounding box center [469, 474] width 132 height 17
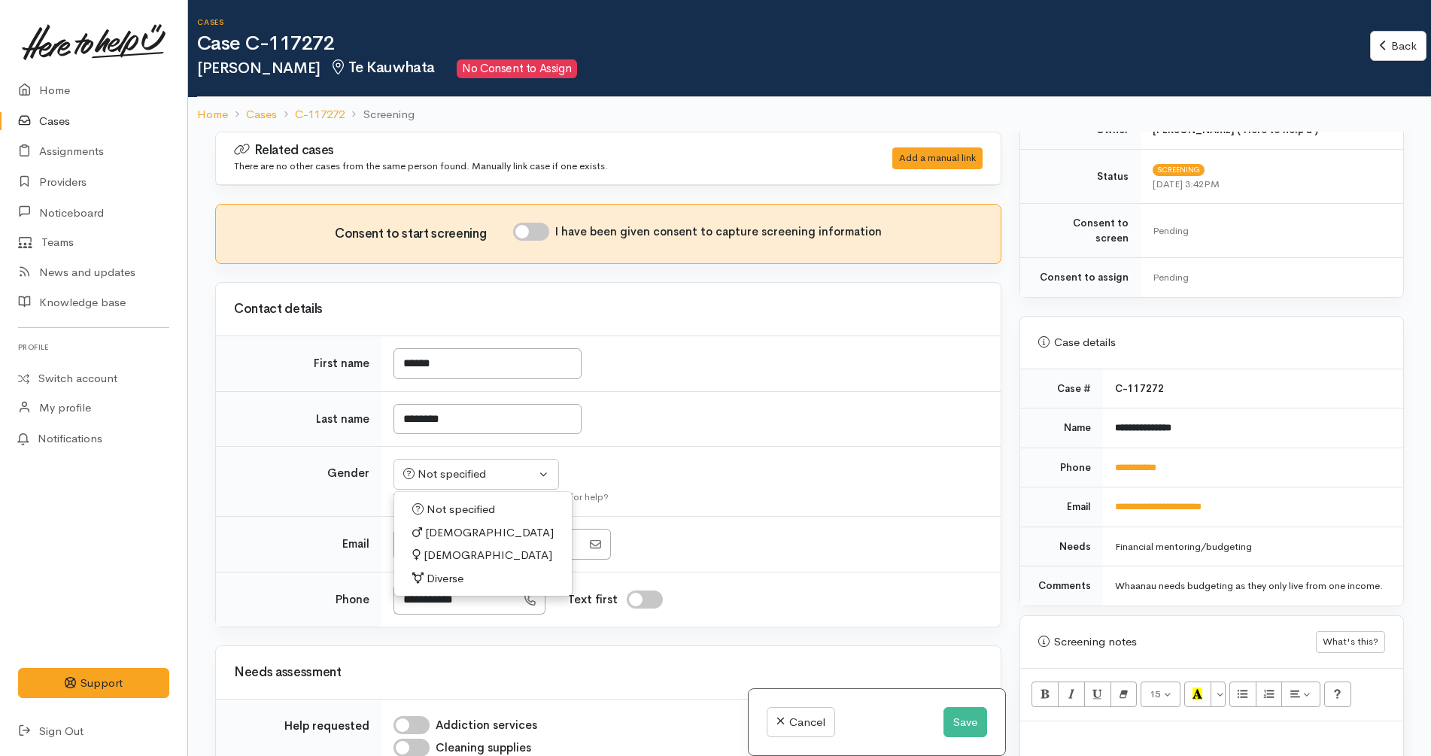
click at [465, 548] on link "Female" at bounding box center [483, 555] width 178 height 23
select select "Female"
click at [533, 232] on input "I have been given consent to capture screening information" at bounding box center [531, 232] width 36 height 18
checkbox input "true"
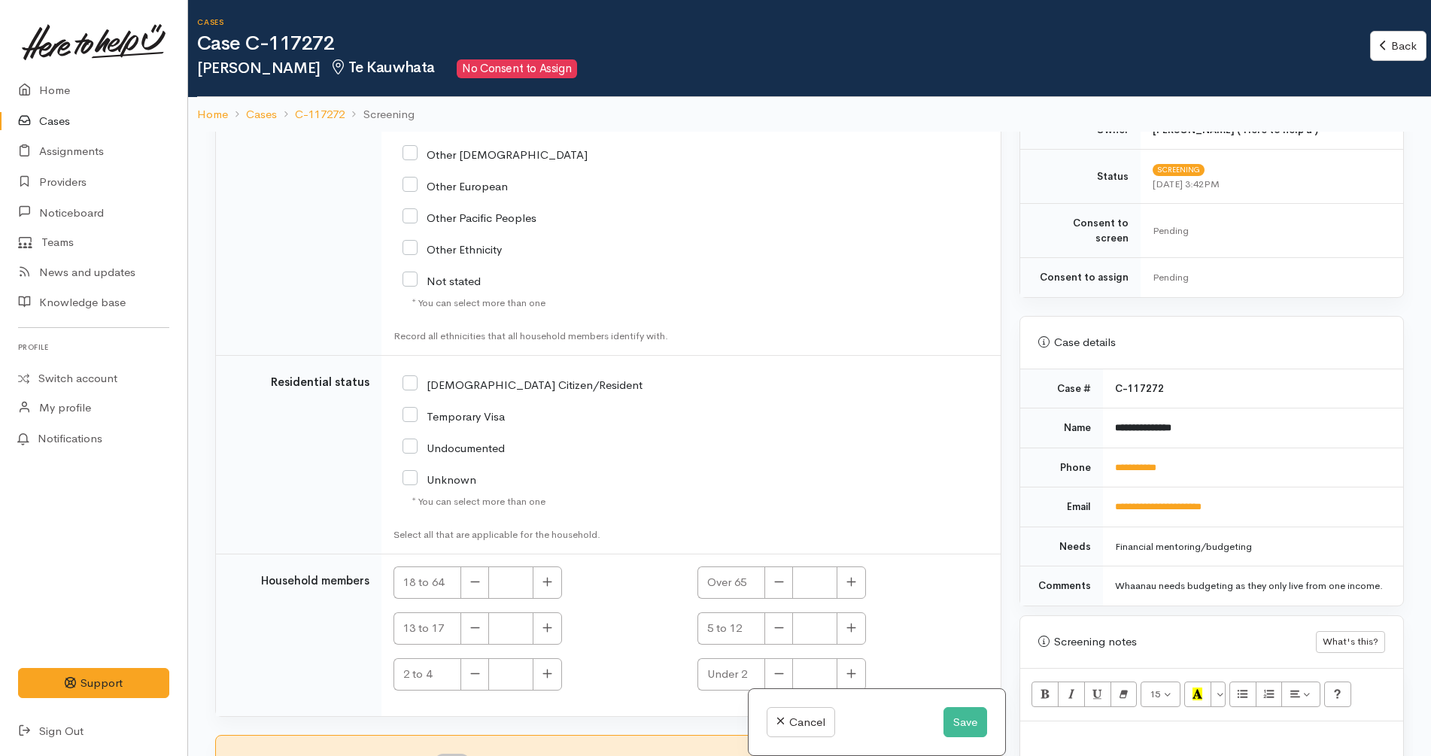
scroll to position [132, 0]
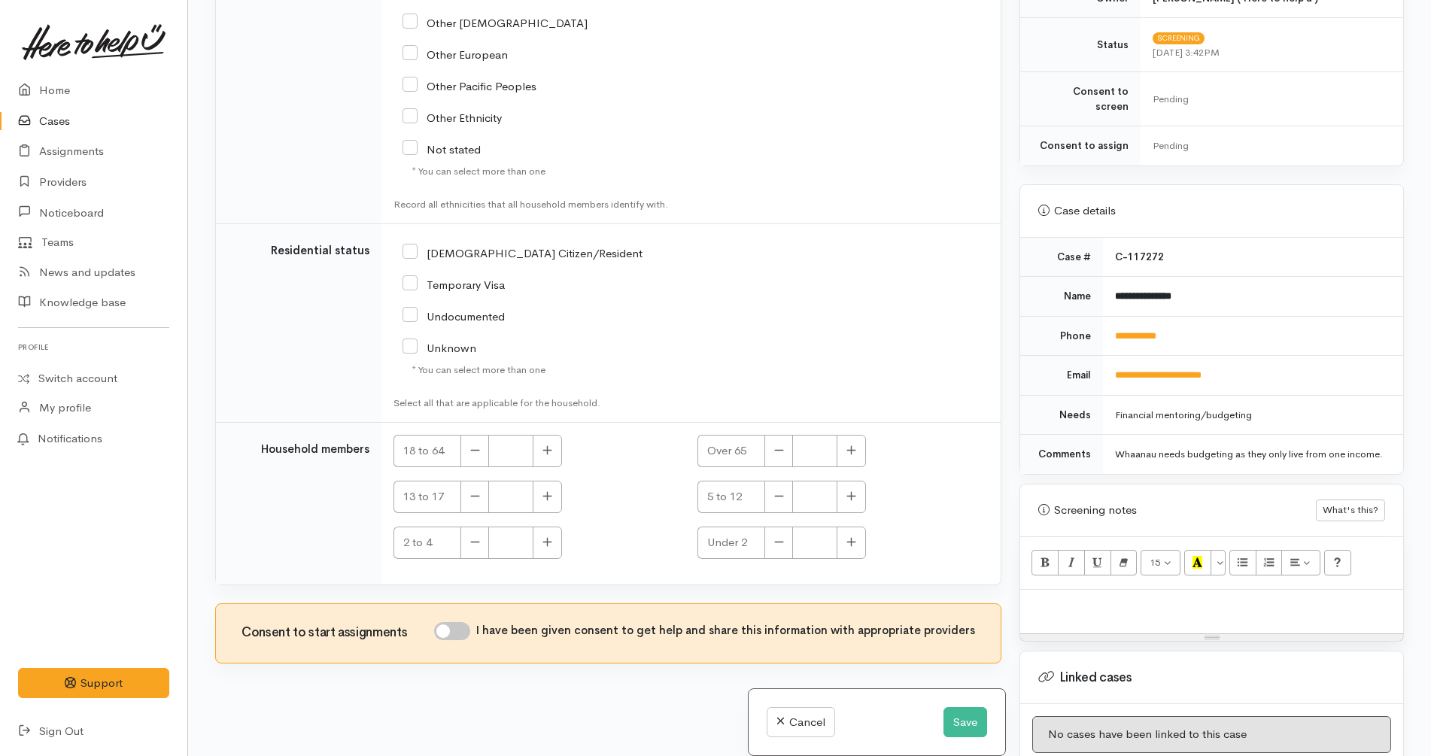
click at [469, 633] on input "I have been given consent to get help and share this information with appropria…" at bounding box center [452, 631] width 36 height 18
checkbox input "true"
click at [554, 453] on button "button" at bounding box center [547, 451] width 29 height 32
type input "1"
click at [487, 252] on input "NZ Citizen/Resident" at bounding box center [522, 252] width 240 height 14
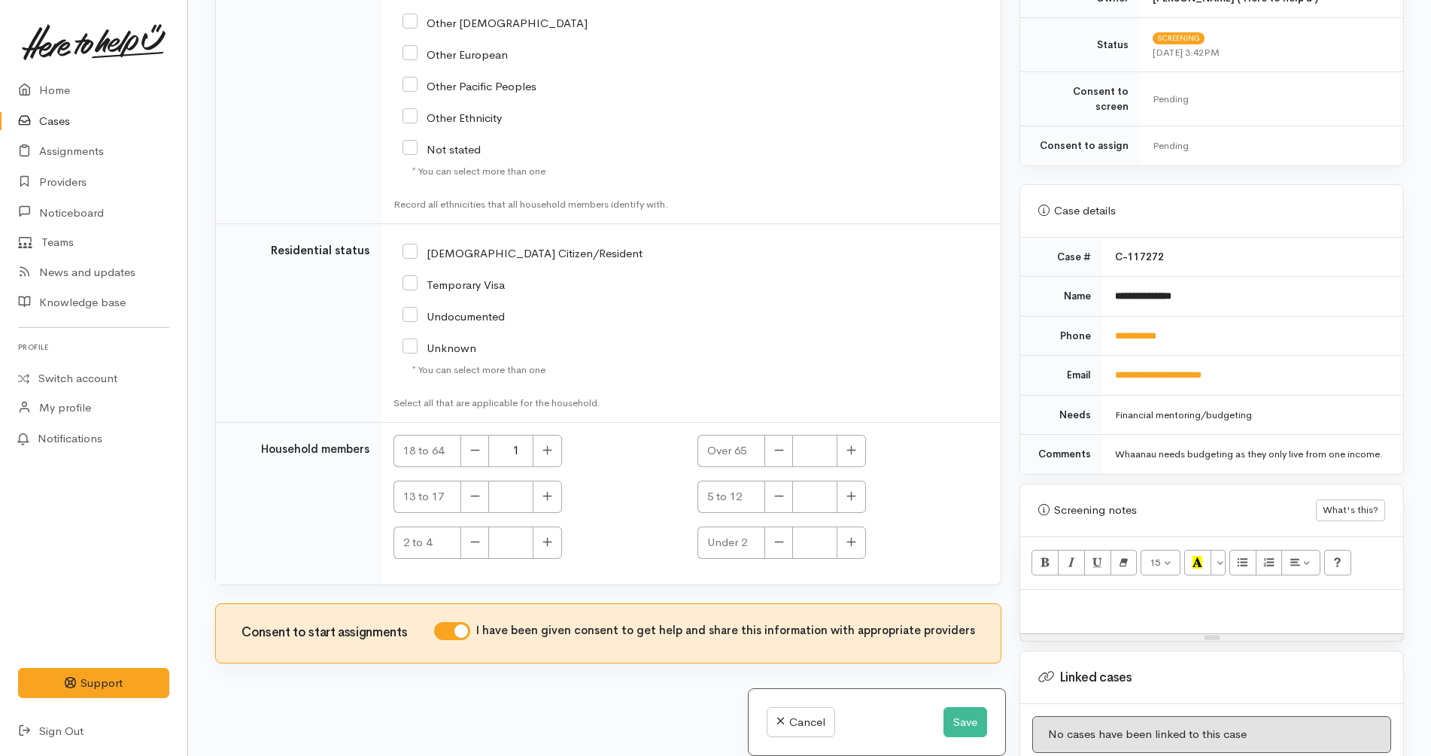
checkbox input "true"
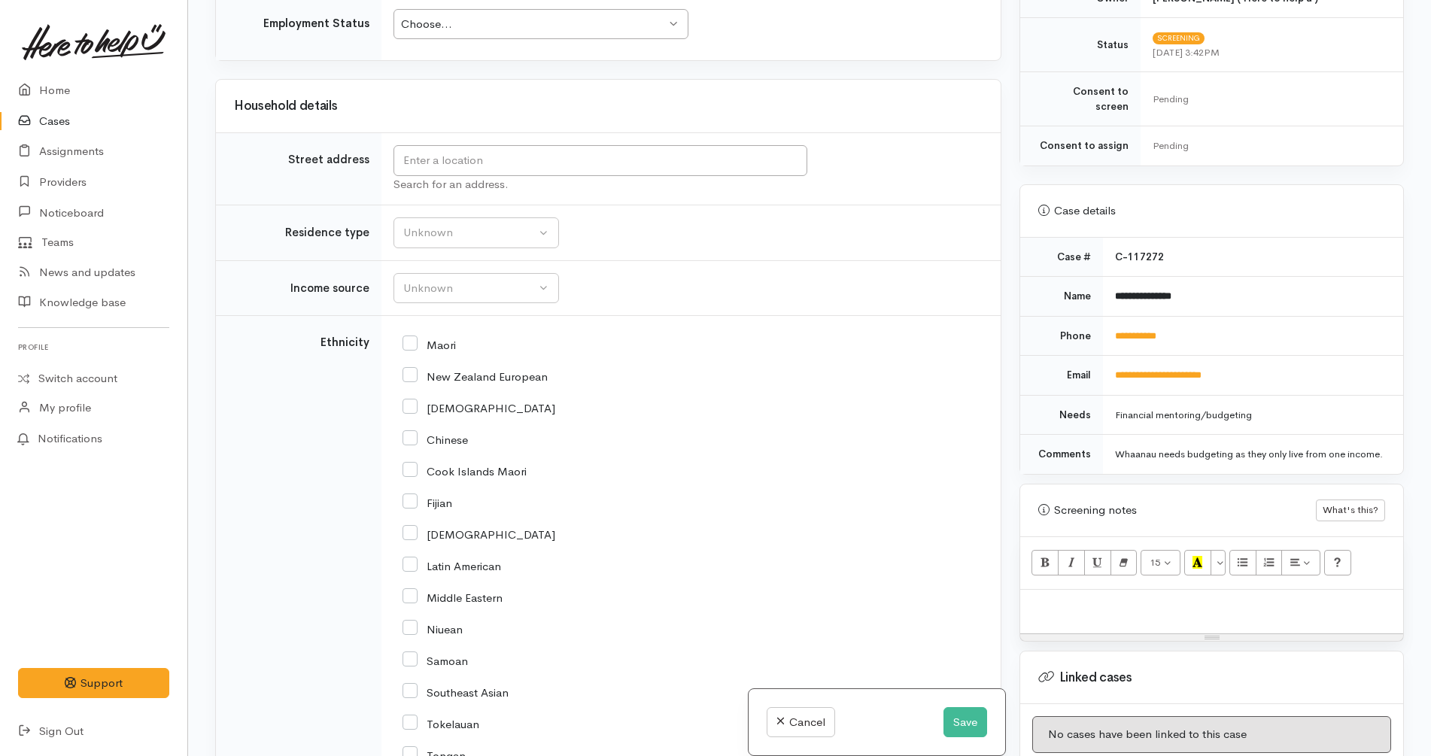
scroll to position [1516, 0]
click at [438, 350] on input "Maori" at bounding box center [428, 347] width 53 height 14
checkbox input "true"
click at [964, 723] on button "Save" at bounding box center [965, 722] width 44 height 31
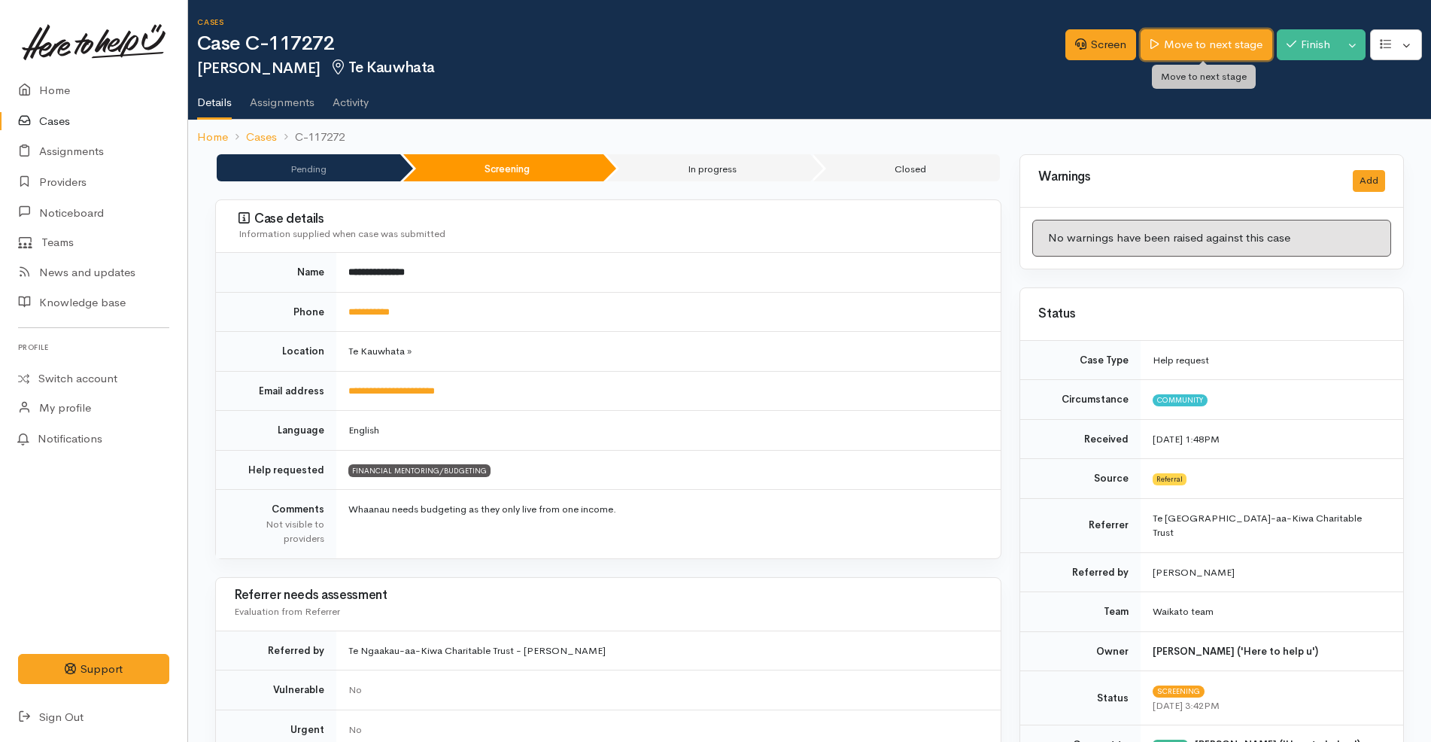
click at [1232, 45] on link "Move to next stage" at bounding box center [1205, 44] width 131 height 31
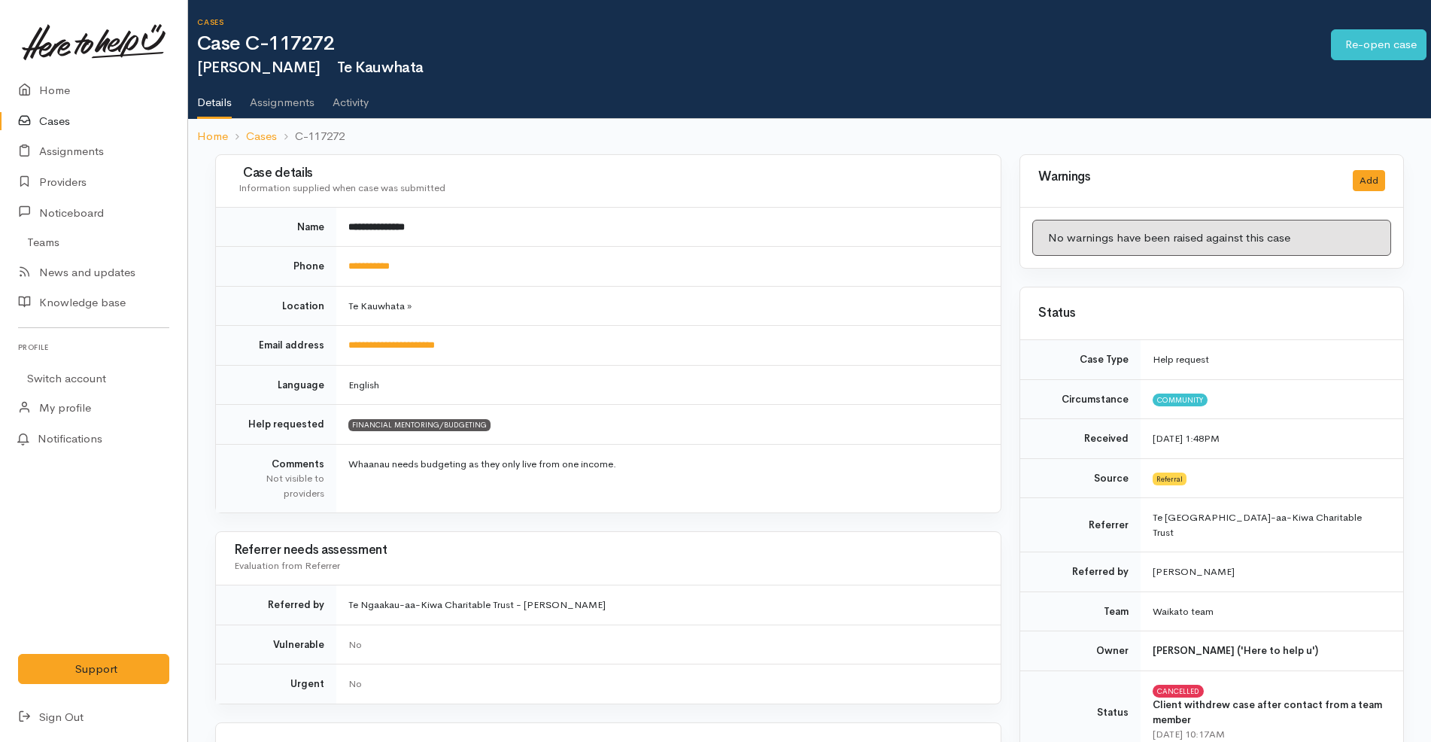
scroll to position [996, 0]
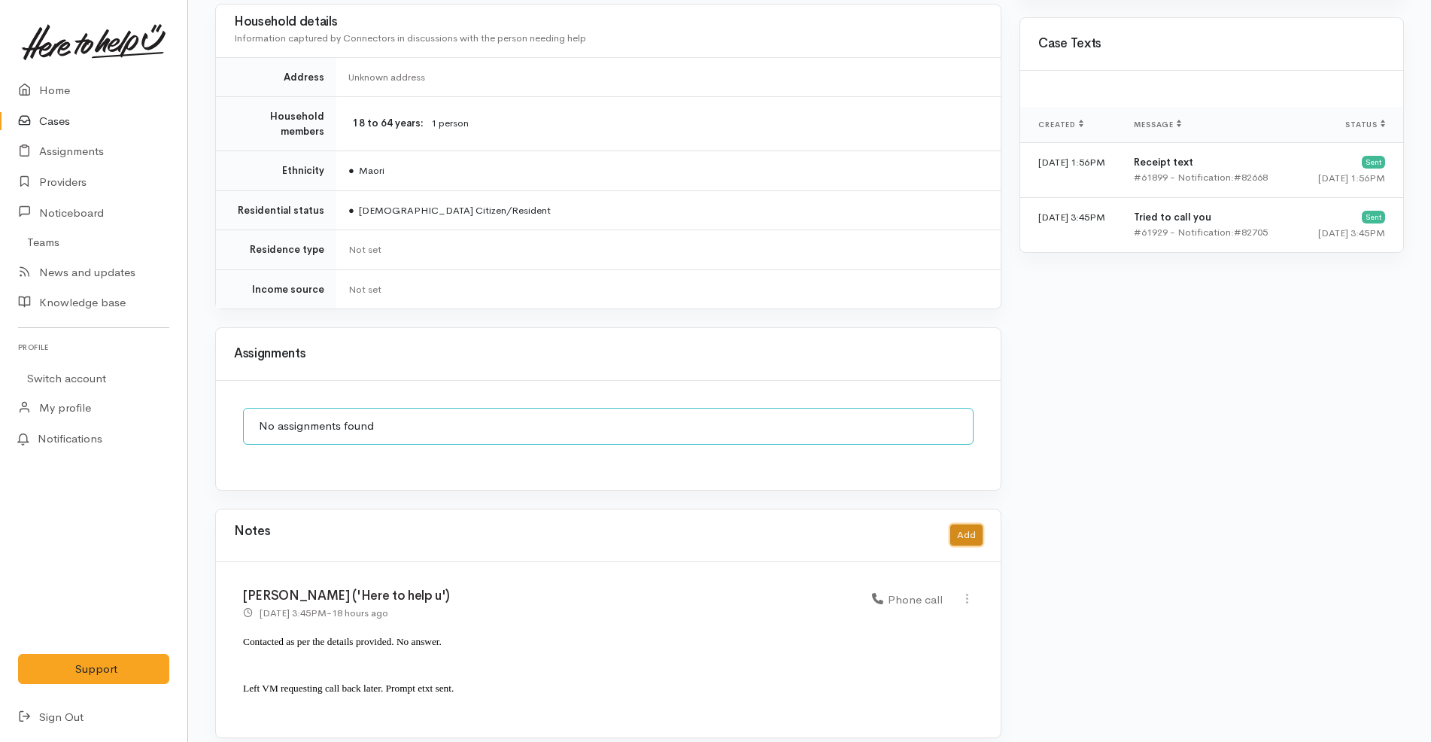
click at [973, 524] on button "Add" at bounding box center [966, 535] width 32 height 22
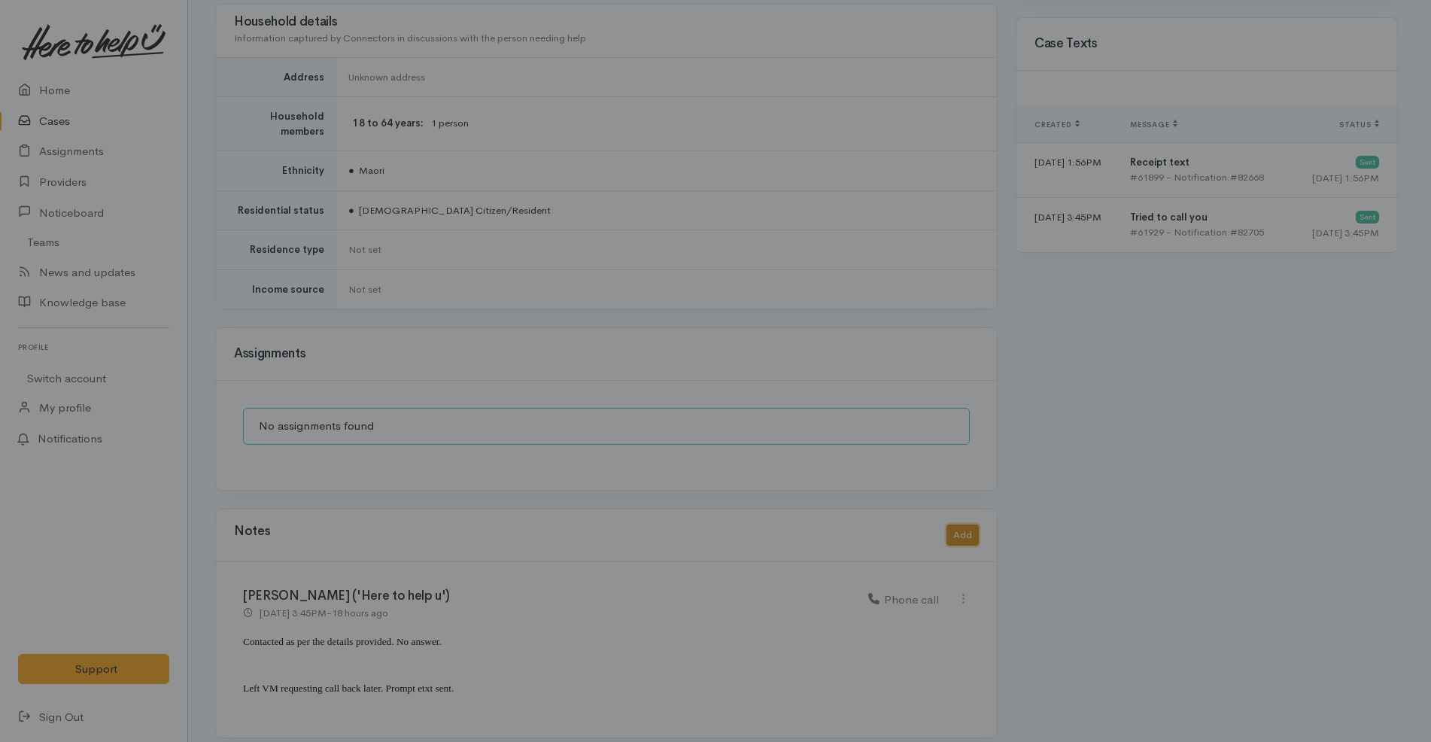
scroll to position [982, 0]
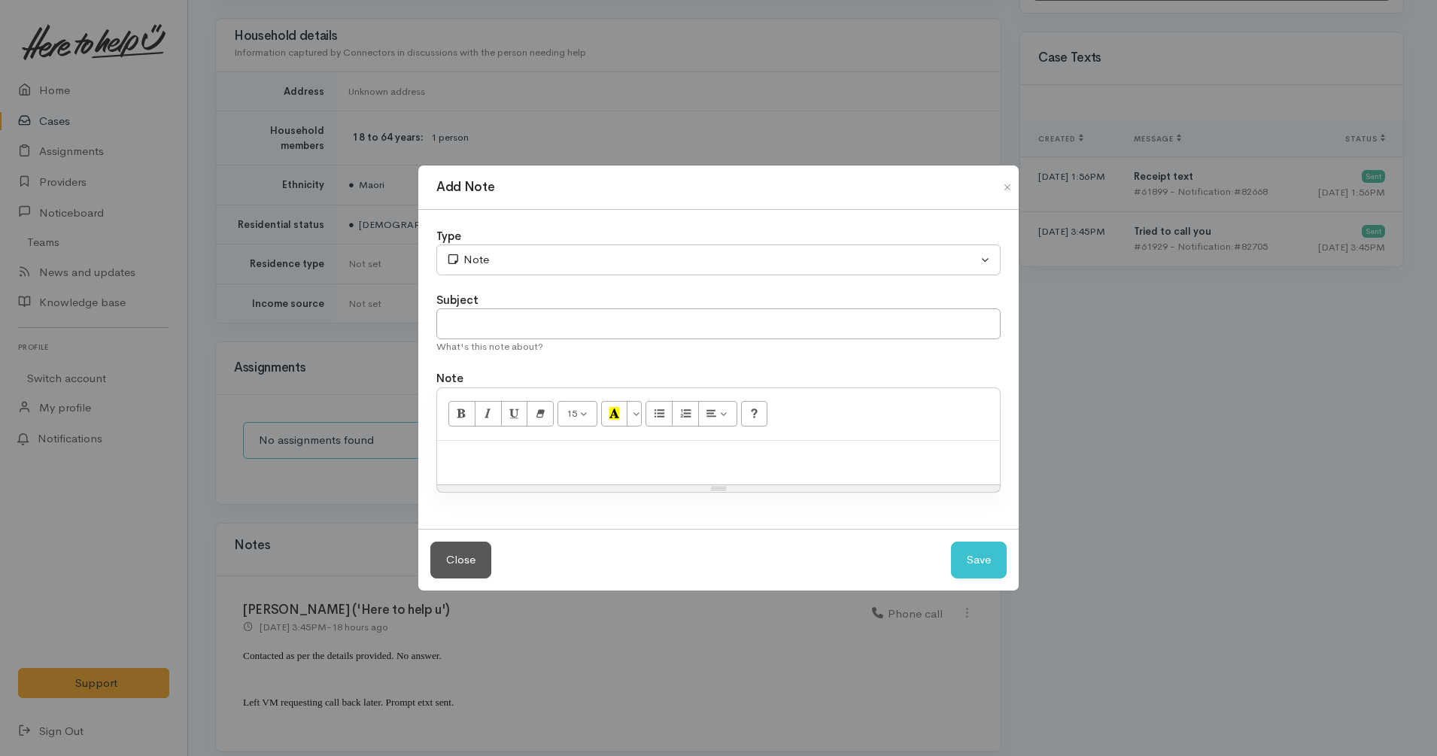
click at [643, 442] on div at bounding box center [718, 463] width 563 height 44
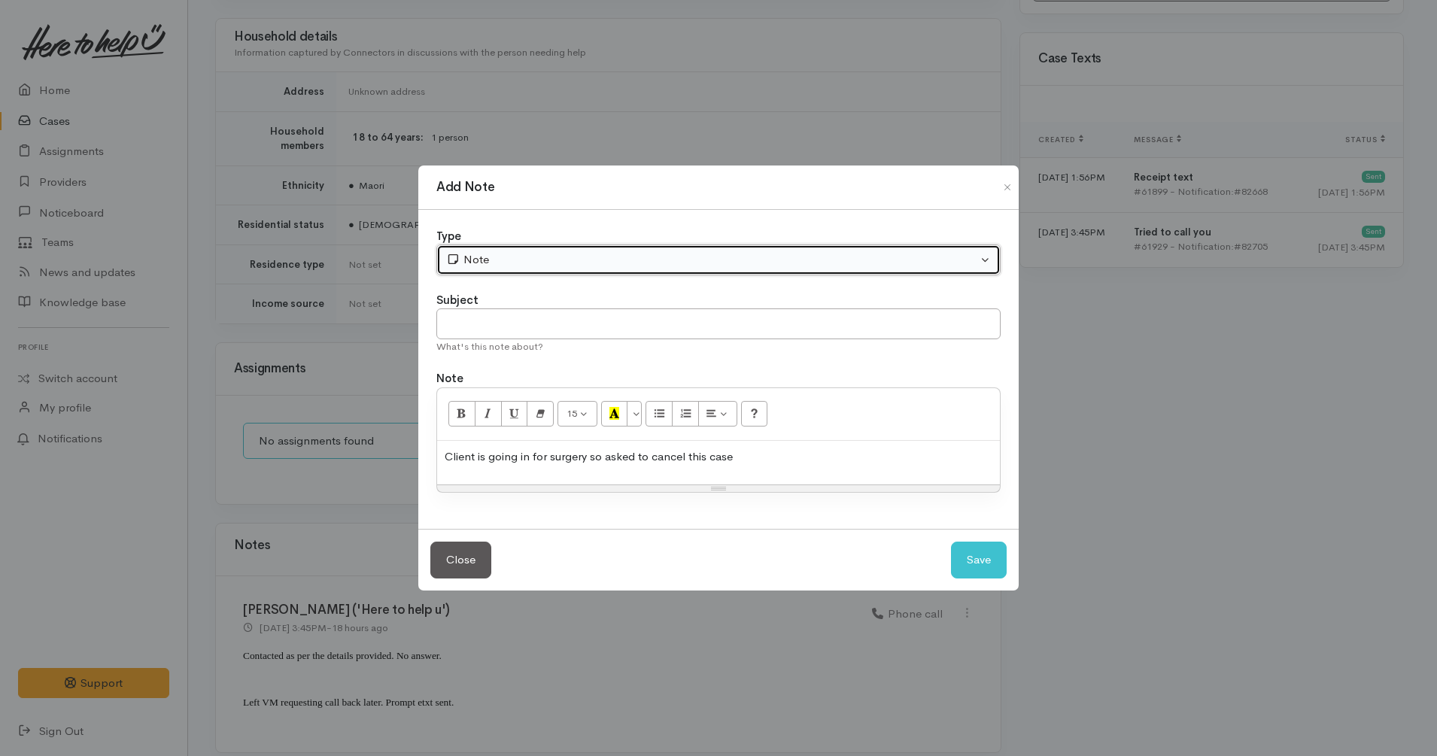
click at [634, 264] on div "Note" at bounding box center [711, 259] width 531 height 17
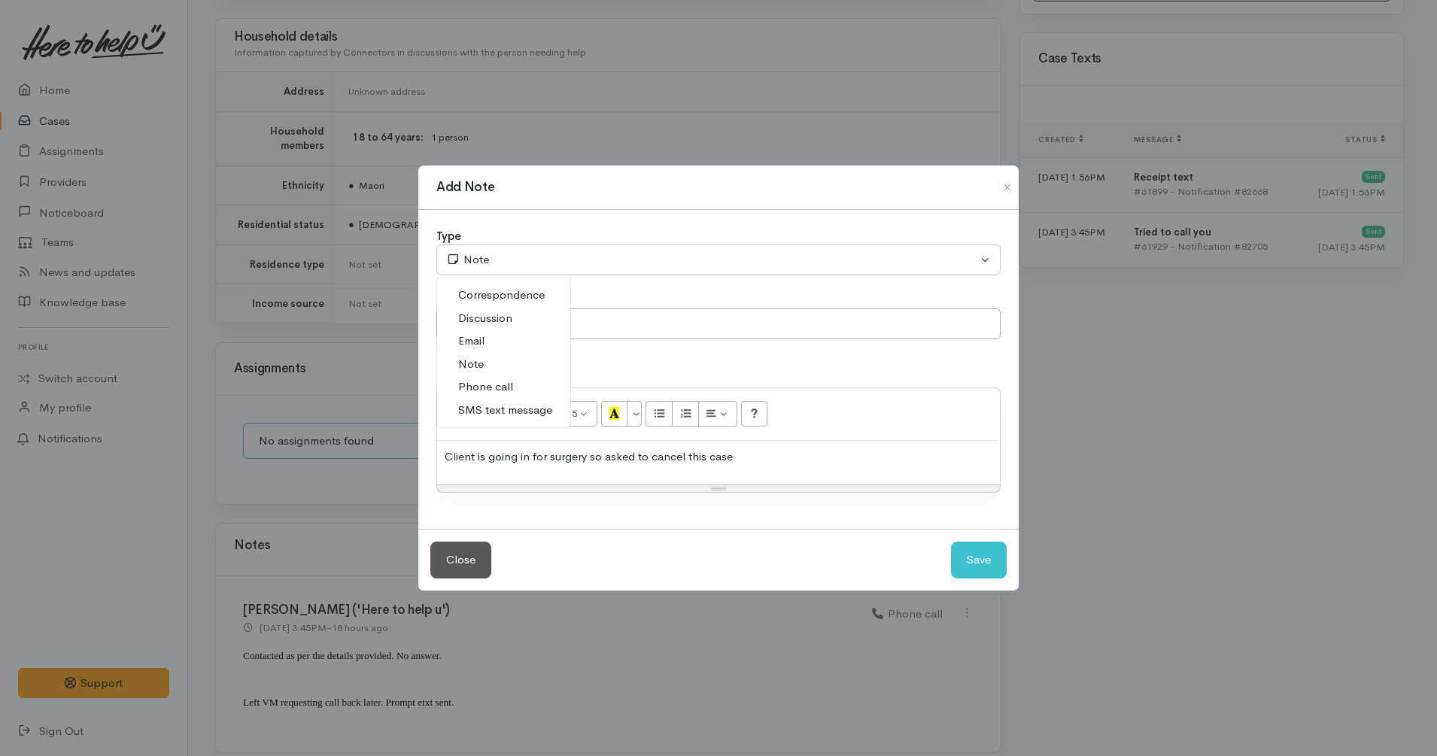
click at [474, 389] on span "Phone call" at bounding box center [485, 386] width 55 height 17
click at [982, 557] on button "Save" at bounding box center [979, 560] width 56 height 37
select select "1"
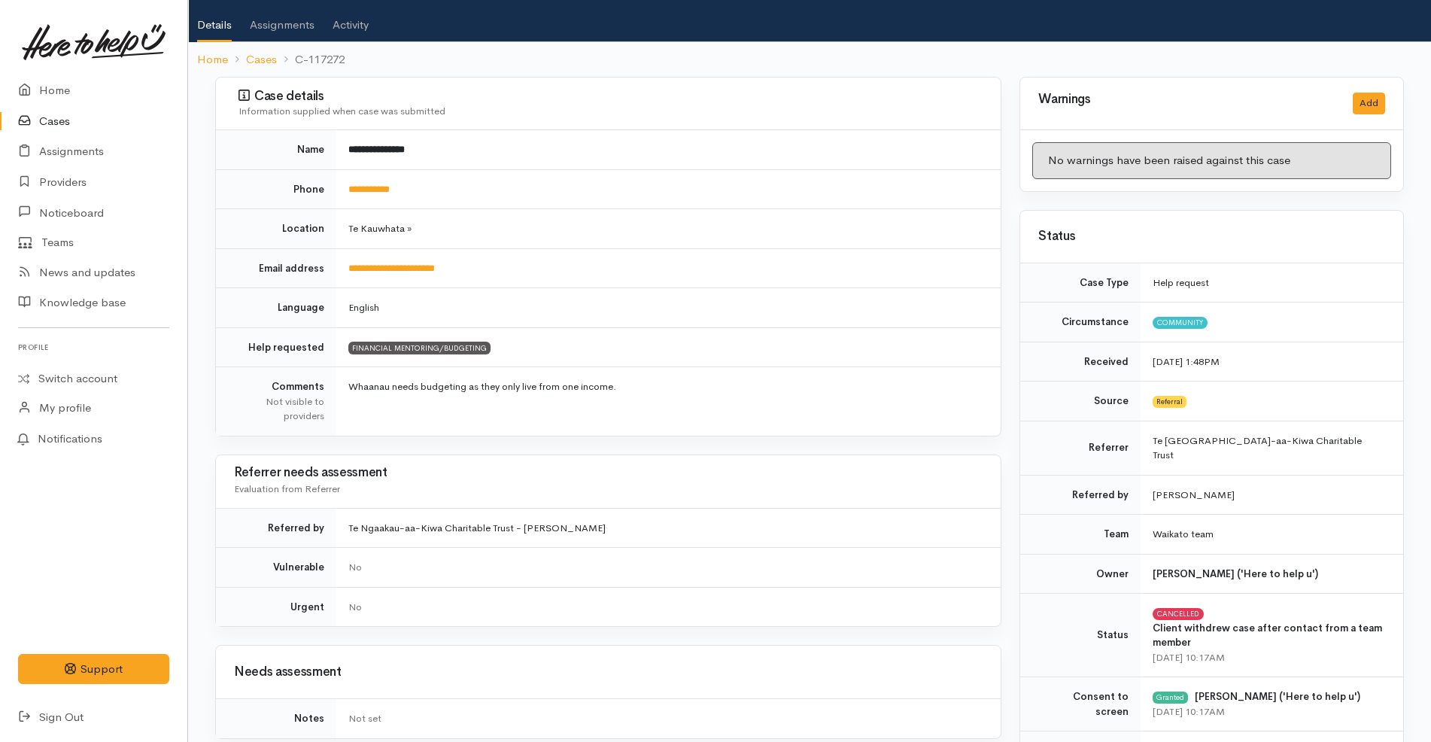
scroll to position [0, 0]
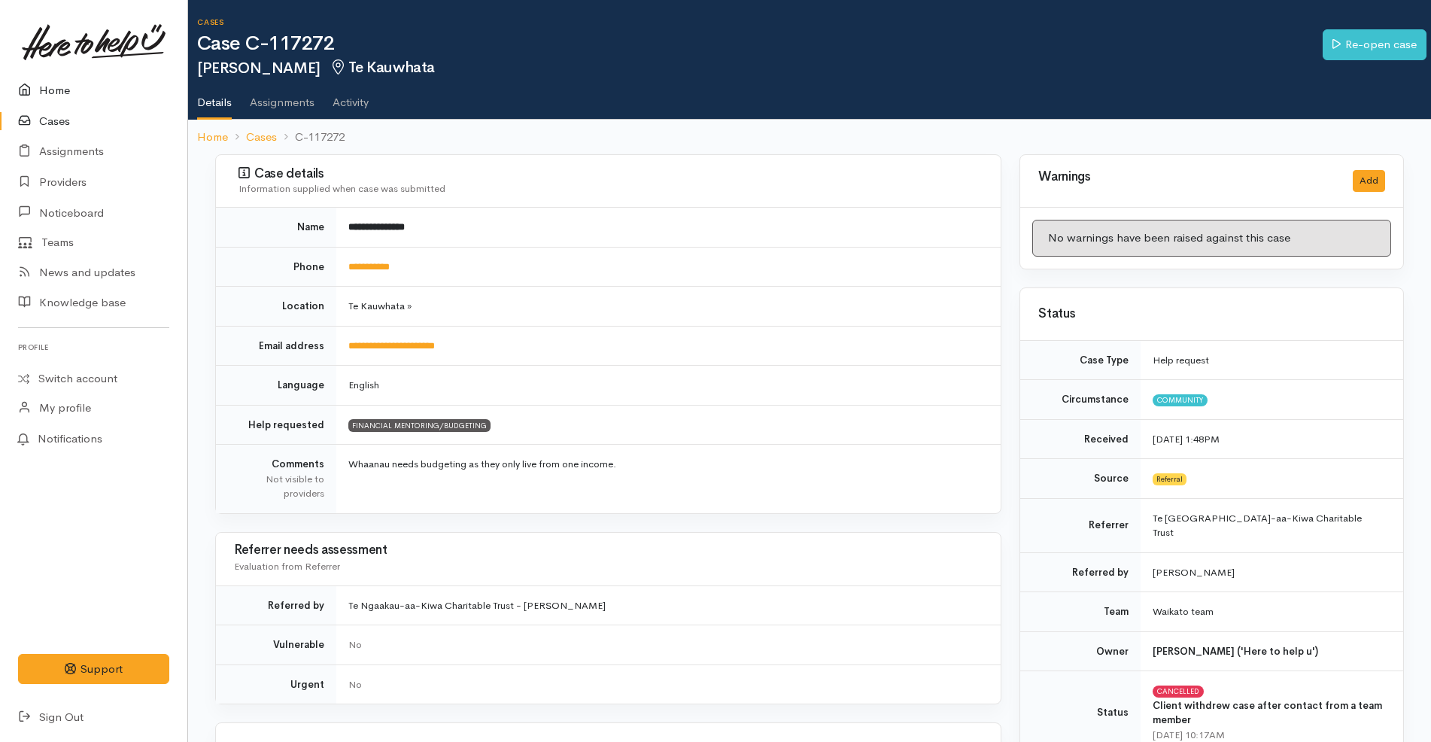
click at [94, 86] on link "Home" at bounding box center [93, 90] width 187 height 31
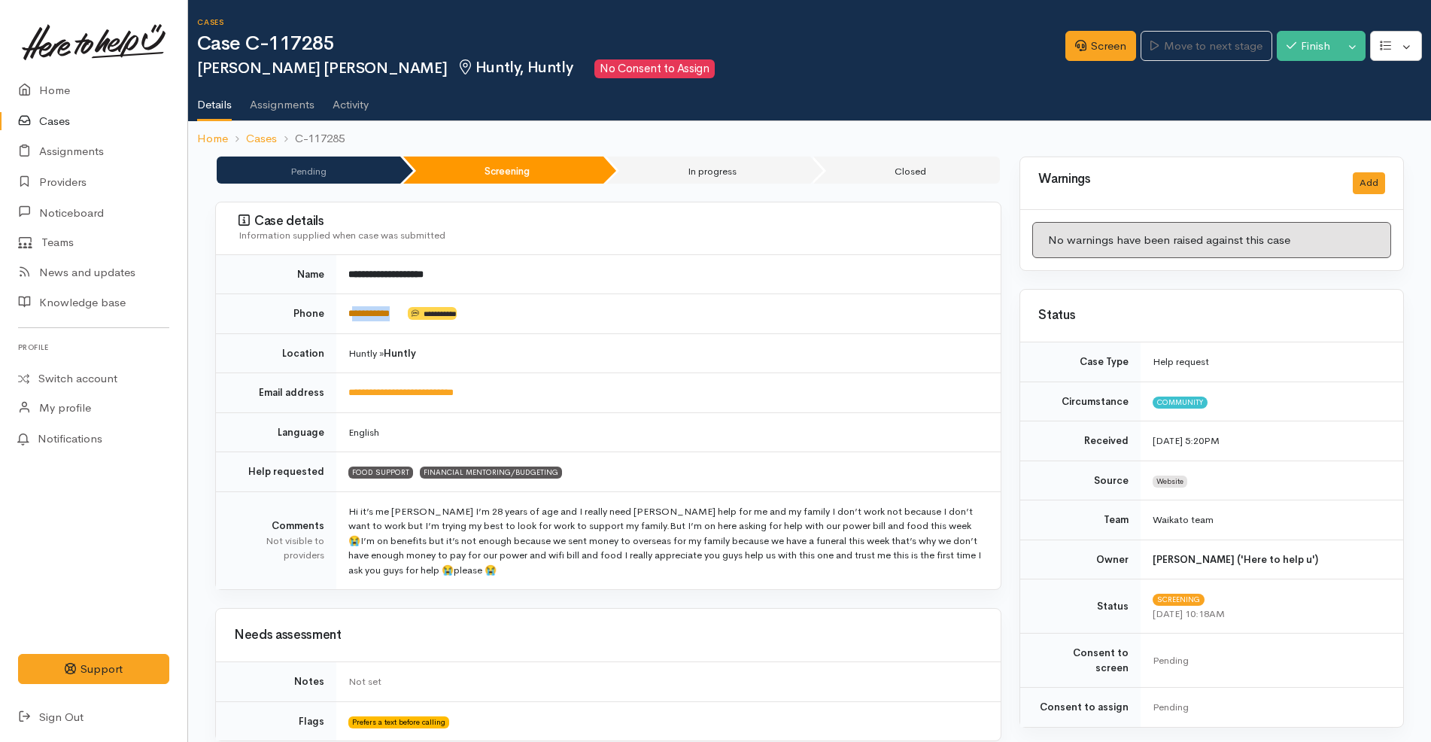
drag, startPoint x: 413, startPoint y: 316, endPoint x: 353, endPoint y: 317, distance: 60.2
click at [353, 317] on td "**********" at bounding box center [668, 314] width 664 height 40
copy td "**********"
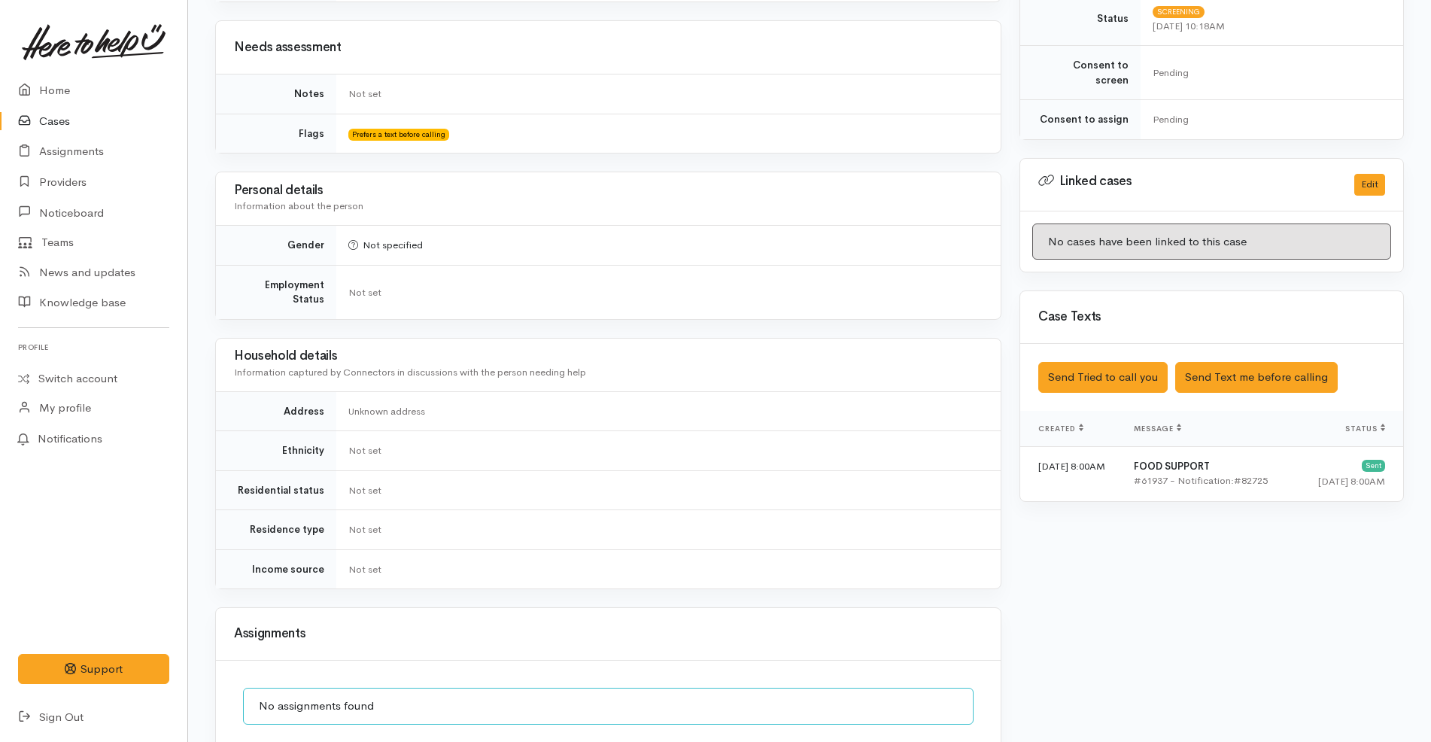
scroll to position [594, 0]
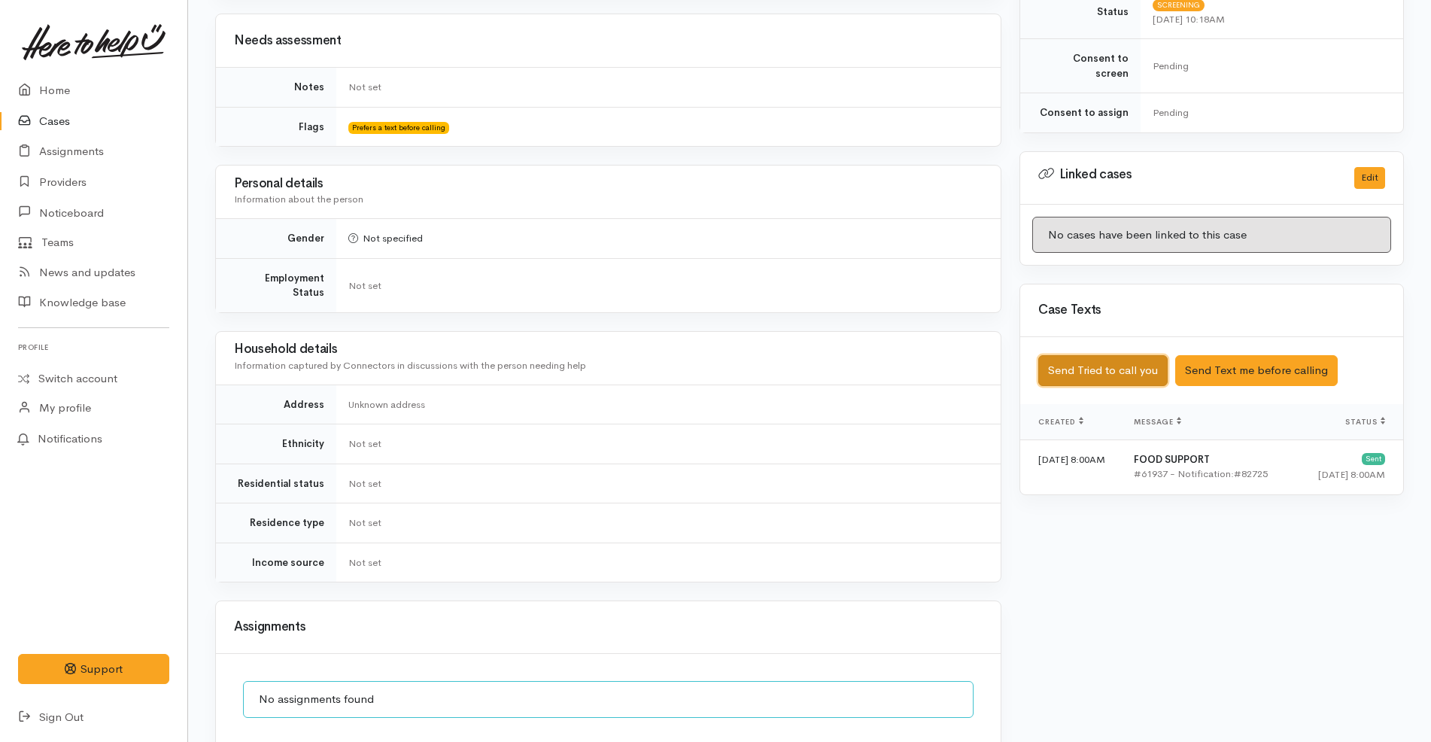
click at [1140, 355] on button "Send Tried to call you" at bounding box center [1102, 370] width 129 height 31
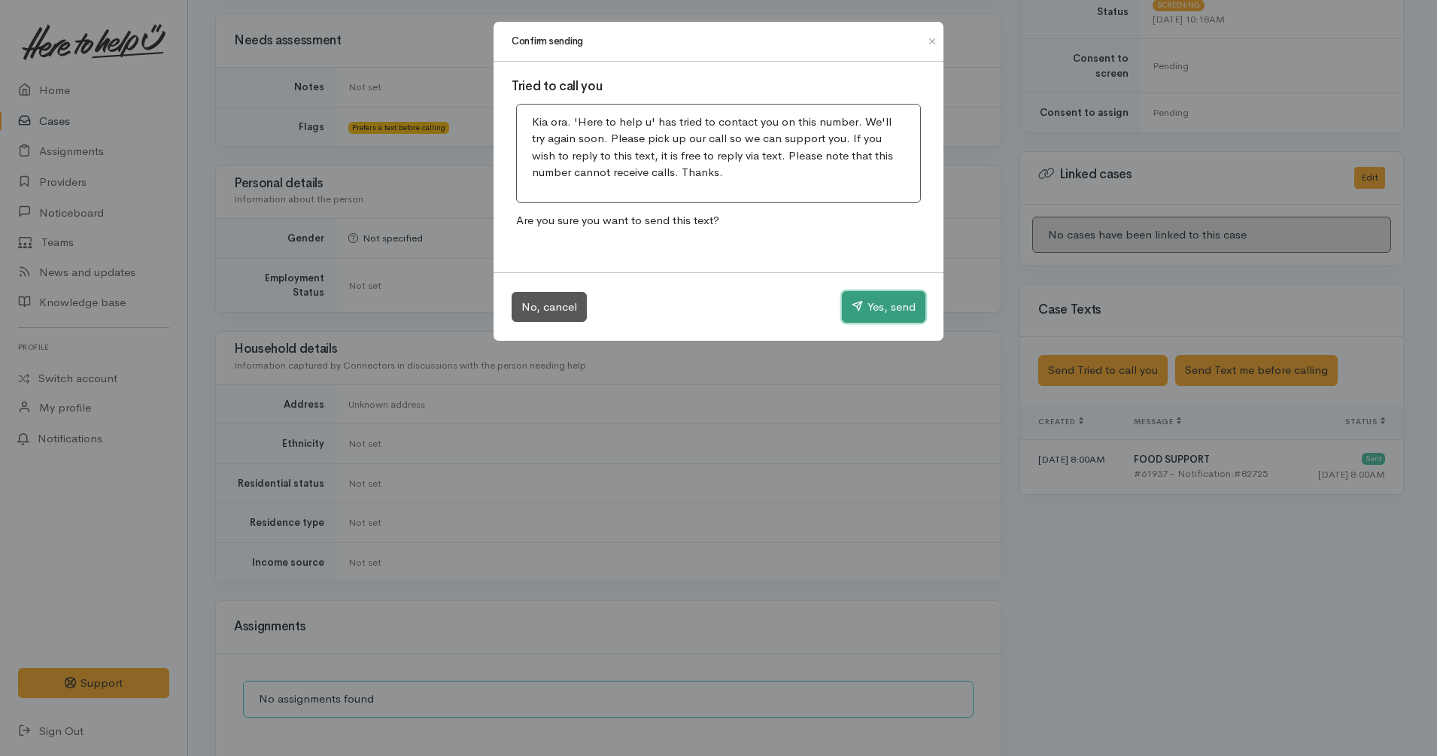
click at [873, 300] on button "Yes, send" at bounding box center [883, 307] width 83 height 32
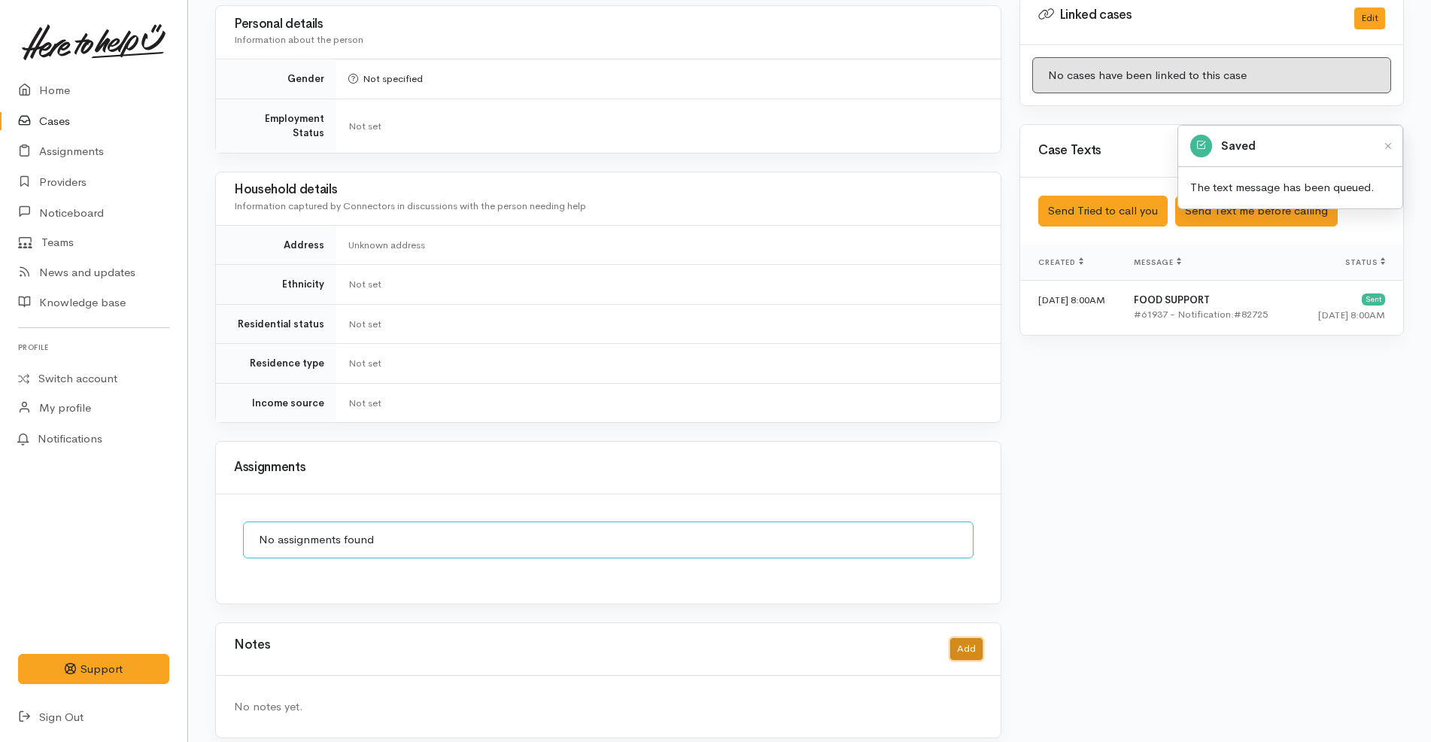
click at [953, 638] on button "Add" at bounding box center [966, 649] width 32 height 22
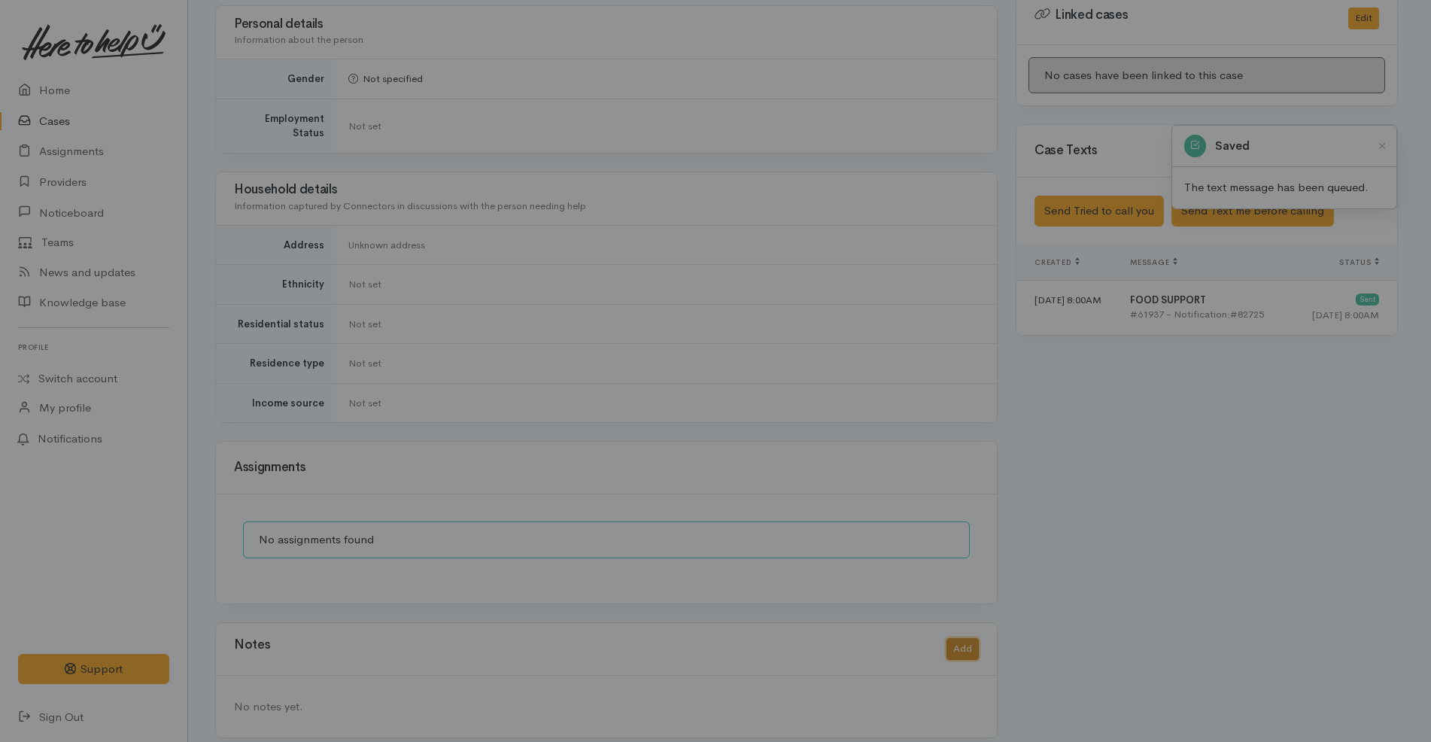
scroll to position [739, 0]
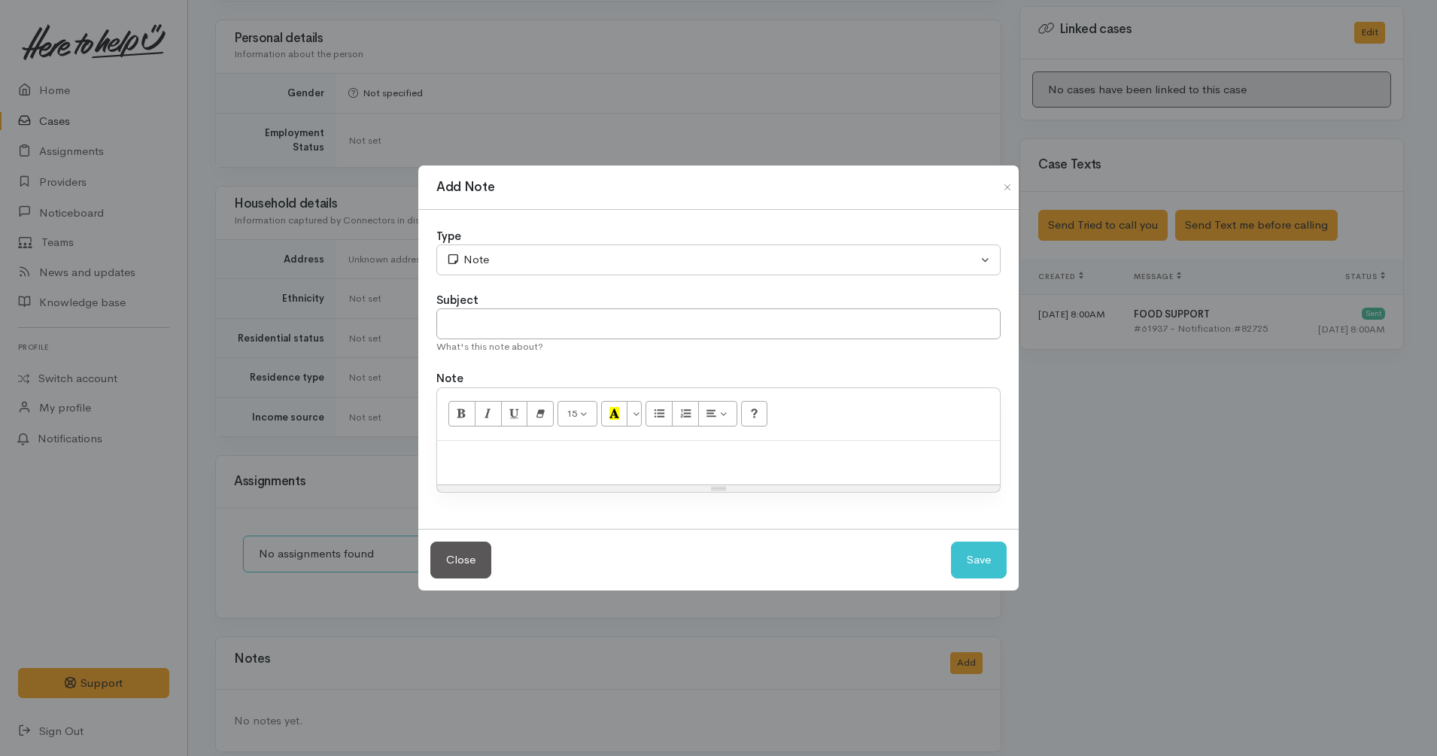
click at [624, 460] on p at bounding box center [719, 456] width 548 height 17
paste div
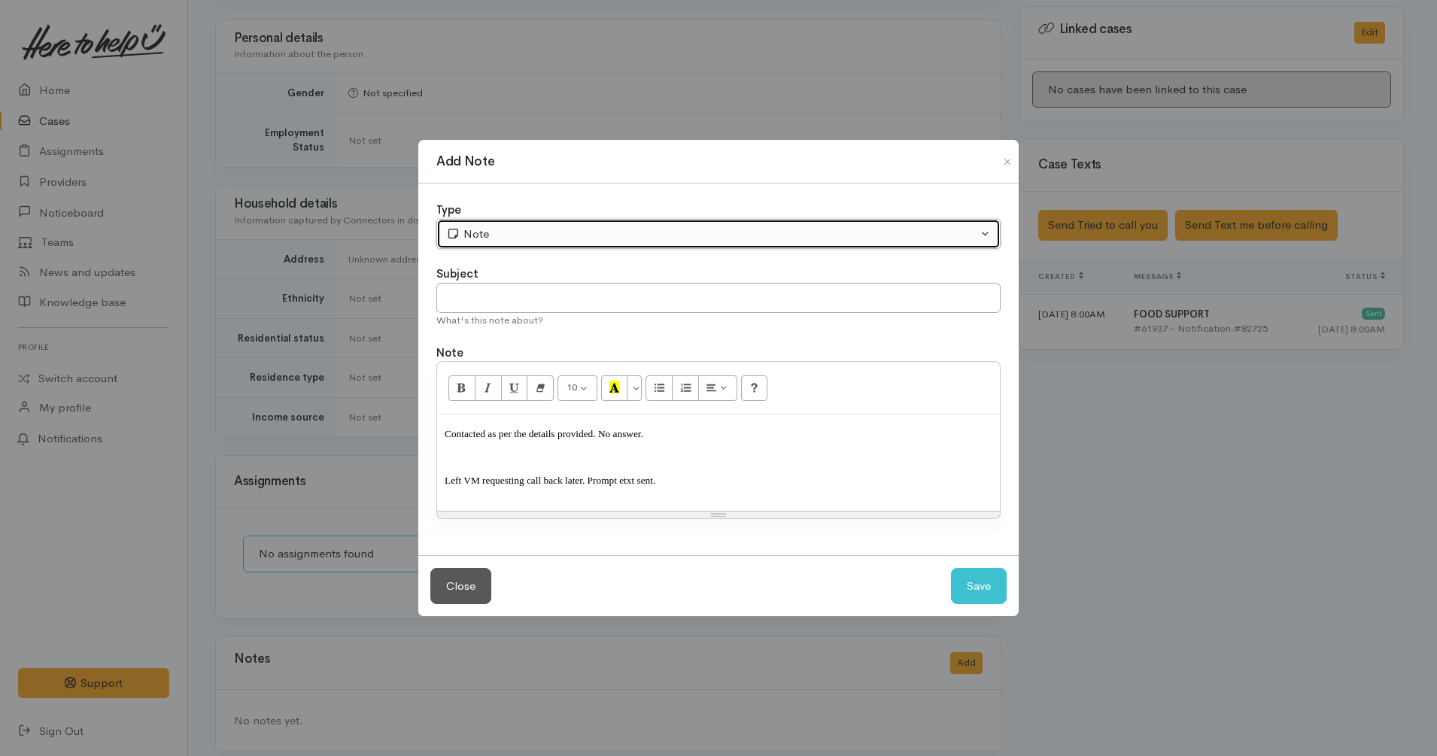
click at [514, 237] on div "Note" at bounding box center [711, 234] width 531 height 17
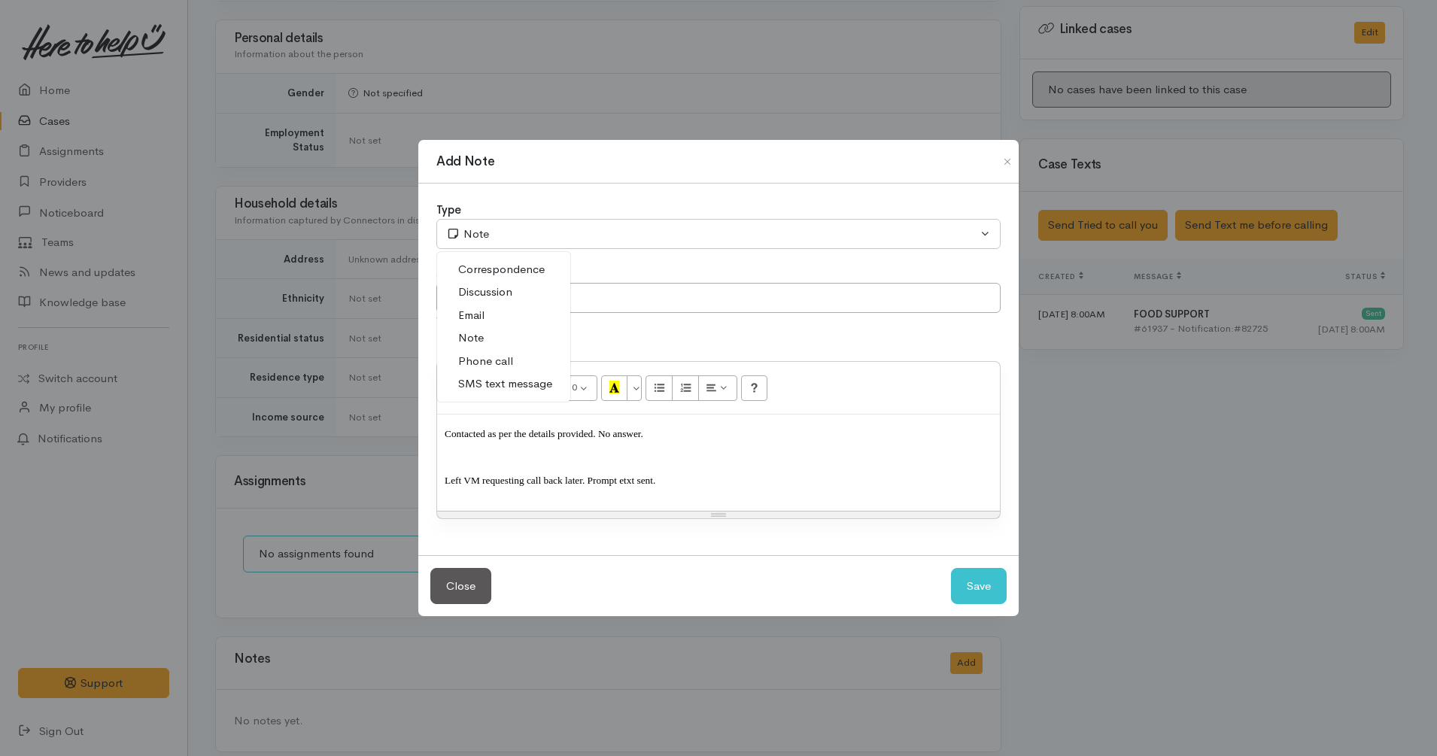
click at [505, 357] on span "Phone call" at bounding box center [485, 361] width 55 height 17
click at [991, 569] on button "Save" at bounding box center [979, 586] width 56 height 37
select select "1"
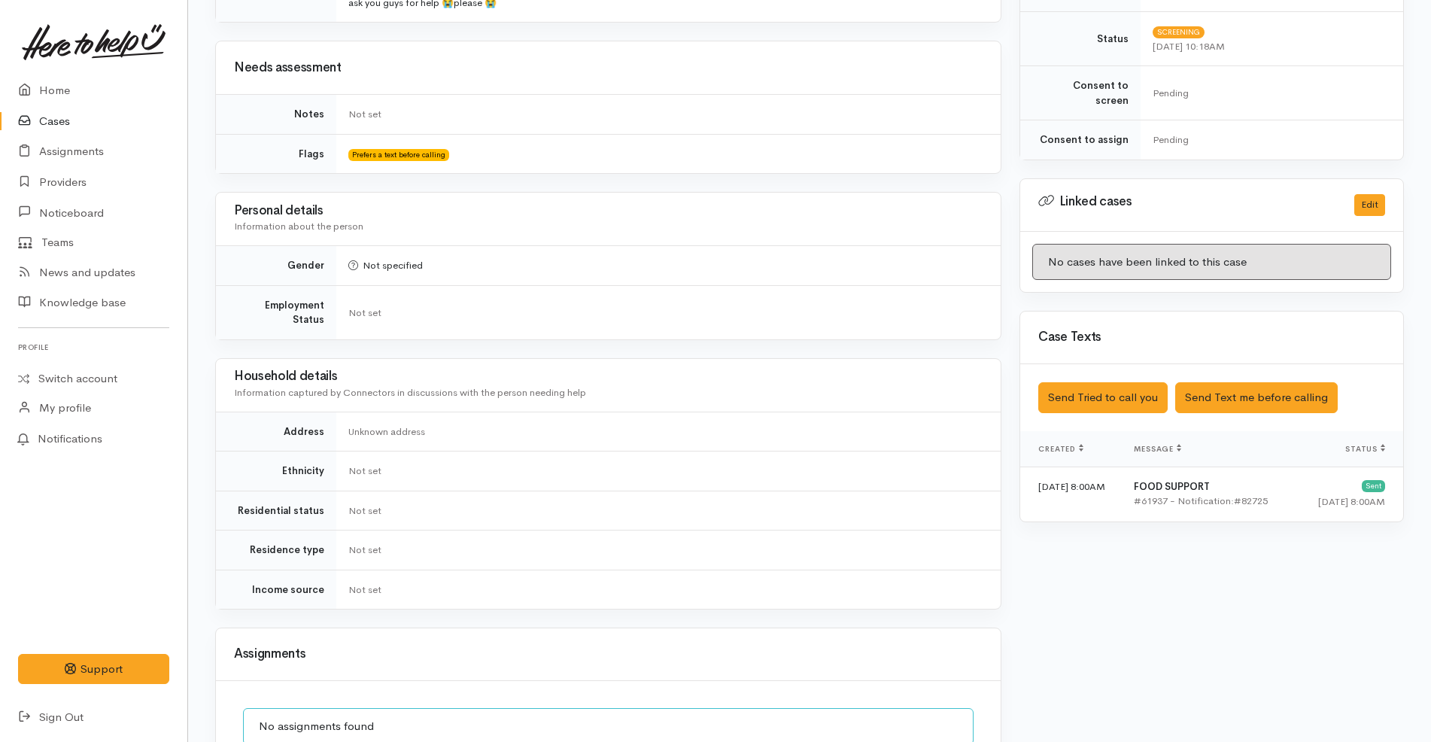
scroll to position [558, 0]
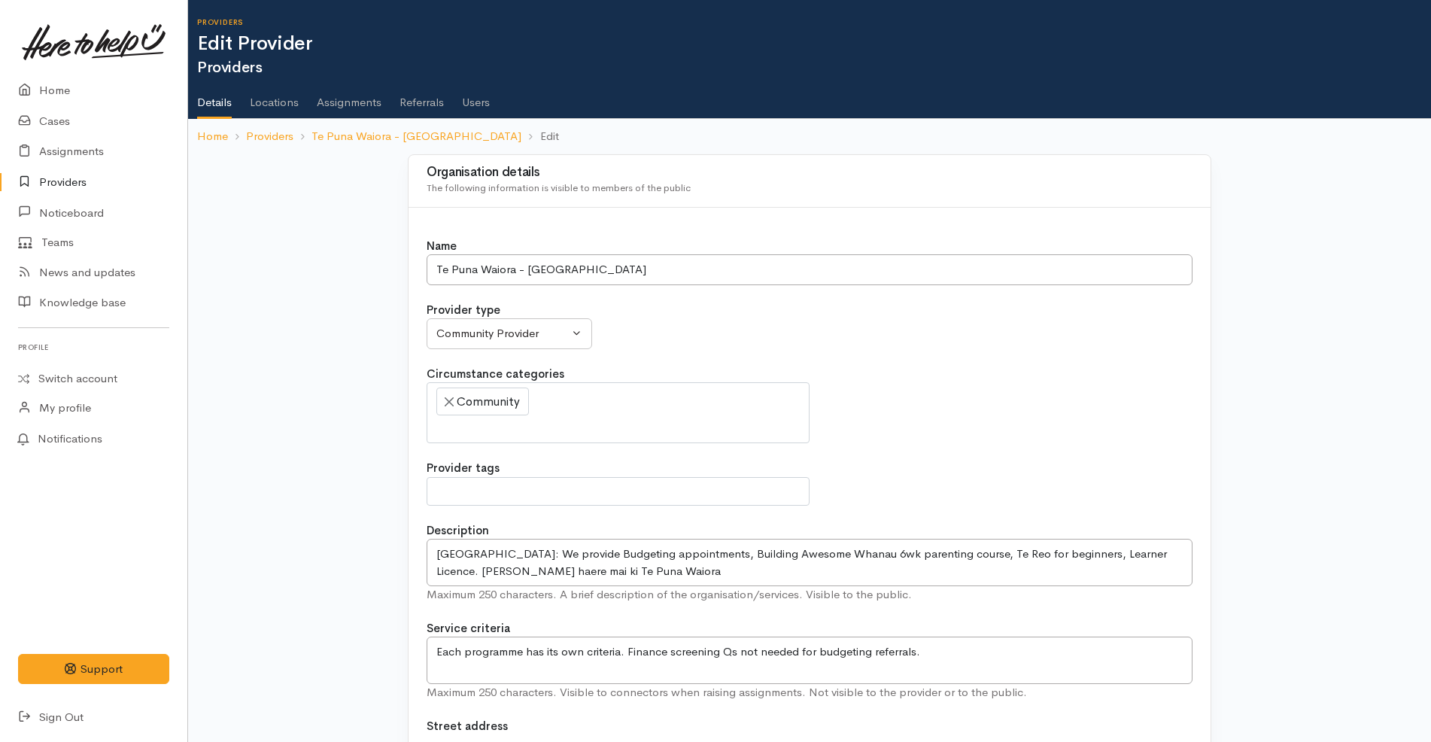
select select
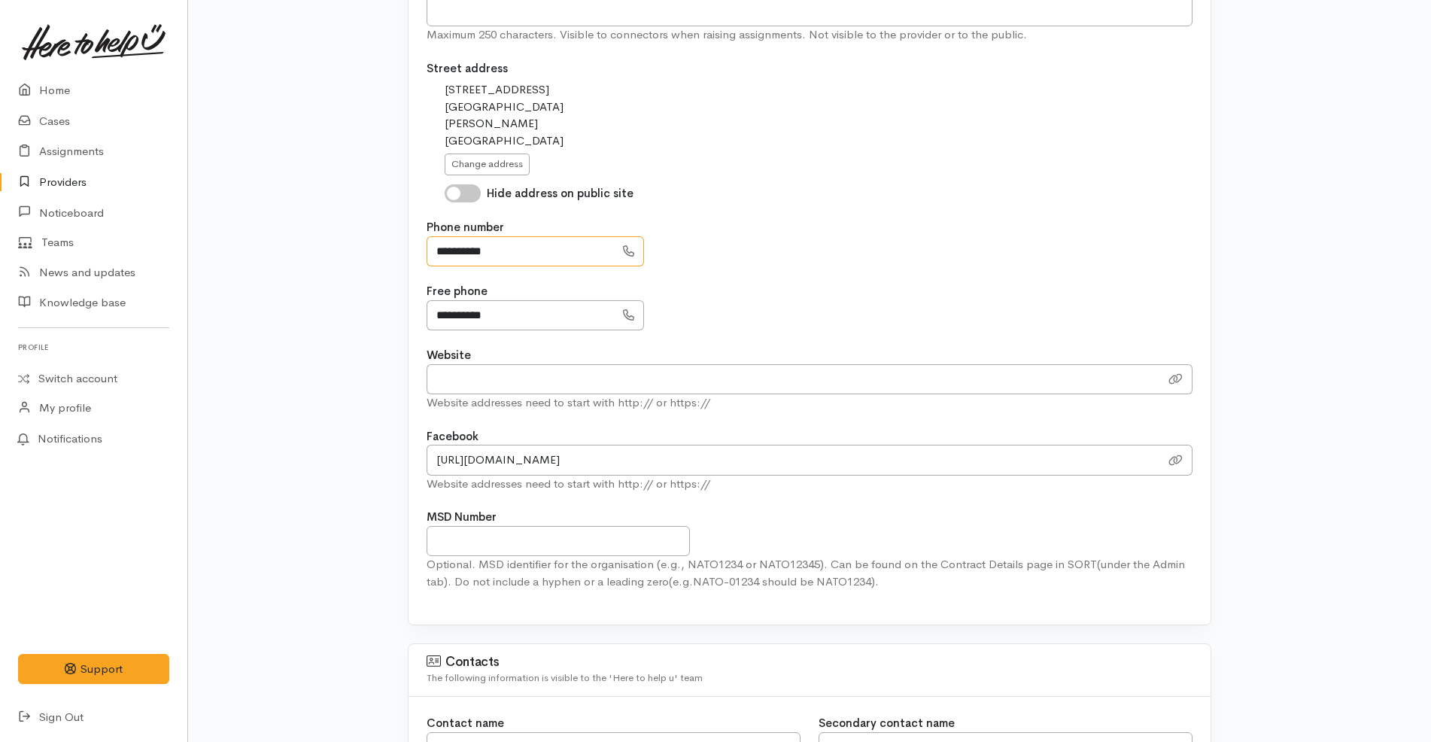
drag, startPoint x: 530, startPoint y: 256, endPoint x: 390, endPoint y: 245, distance: 140.3
drag, startPoint x: 465, startPoint y: 313, endPoint x: 346, endPoint y: 297, distance: 119.9
click at [820, 235] on div "**********" at bounding box center [809, 242] width 766 height 47
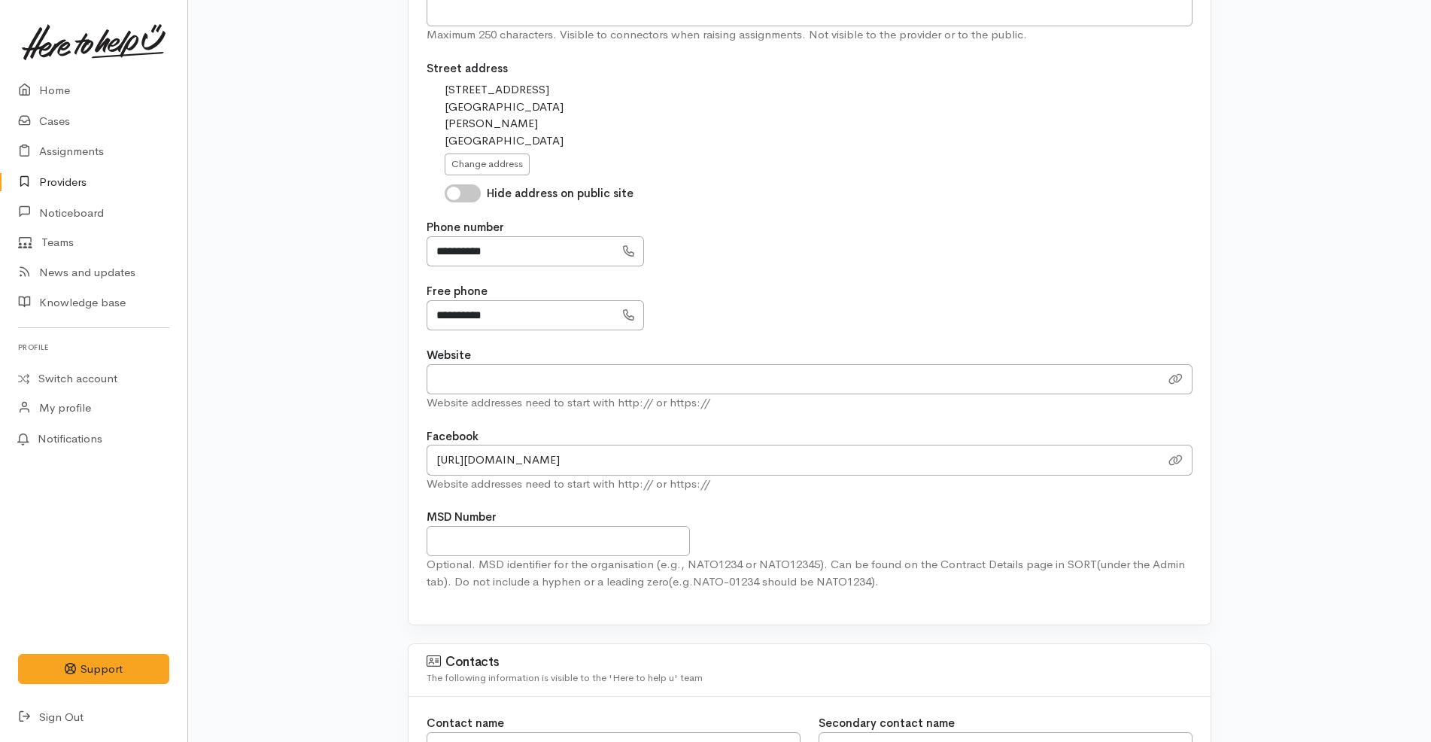
click at [745, 236] on div "**********" at bounding box center [809, 242] width 766 height 47
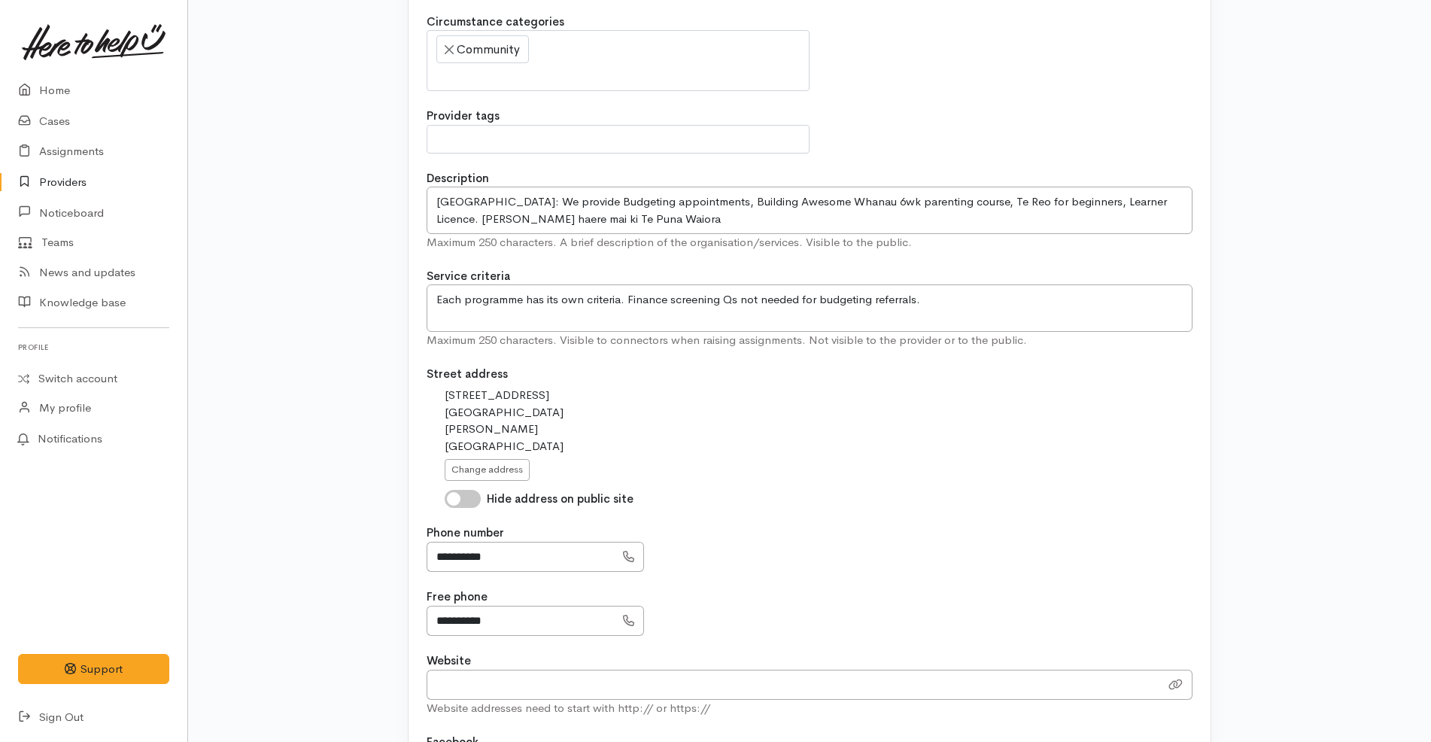
scroll to position [0, 0]
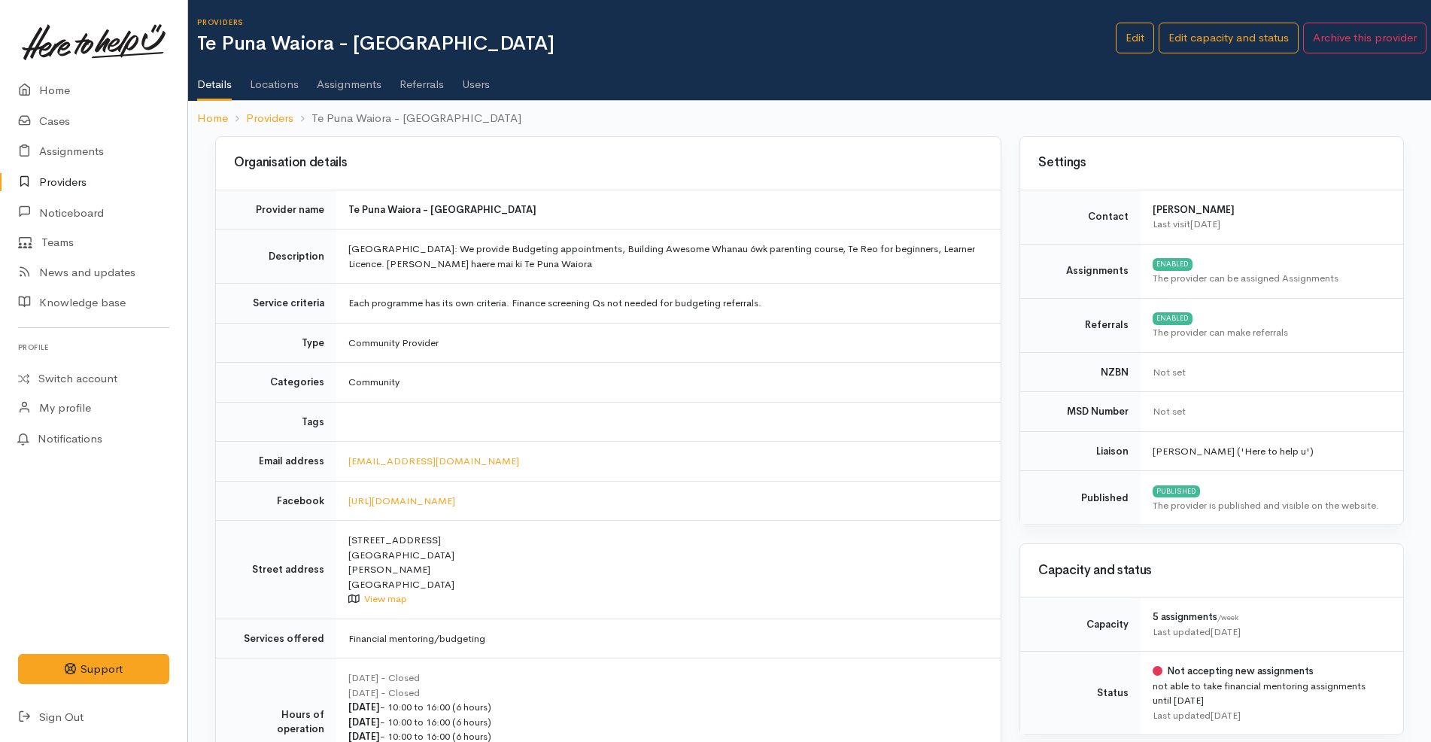
drag, startPoint x: 0, startPoint y: 0, endPoint x: 571, endPoint y: 375, distance: 683.2
click at [571, 375] on td "Community" at bounding box center [668, 383] width 664 height 40
click at [1133, 31] on link "Edit" at bounding box center [1134, 38] width 38 height 31
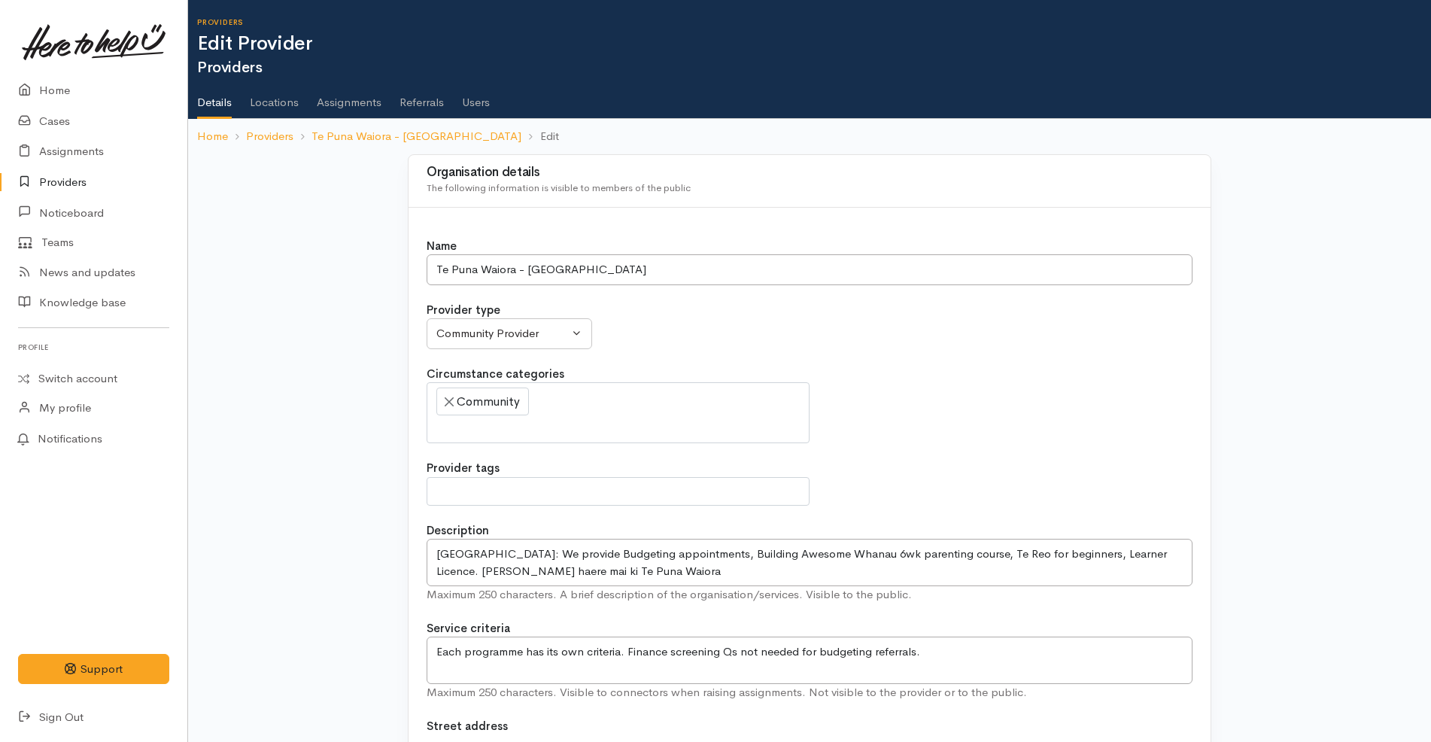
select select
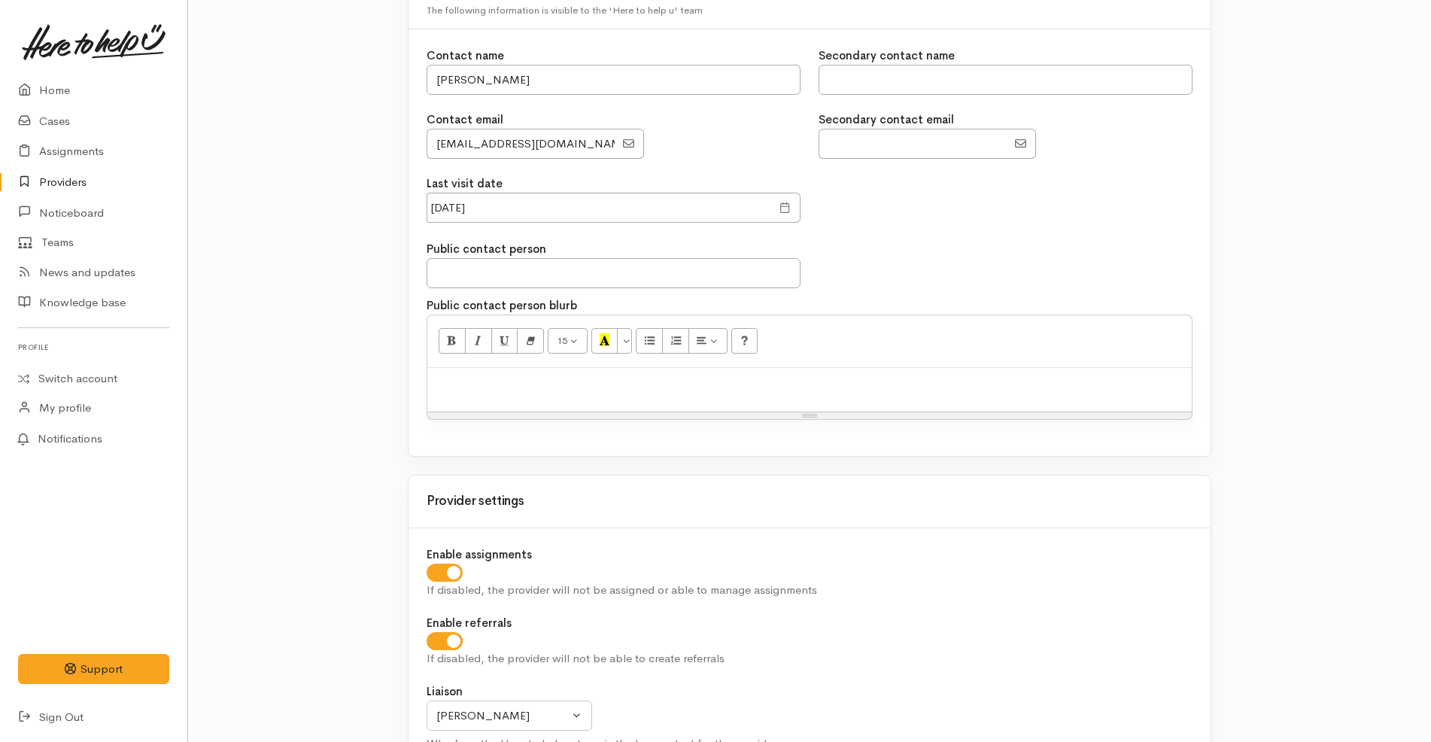
scroll to position [1896, 0]
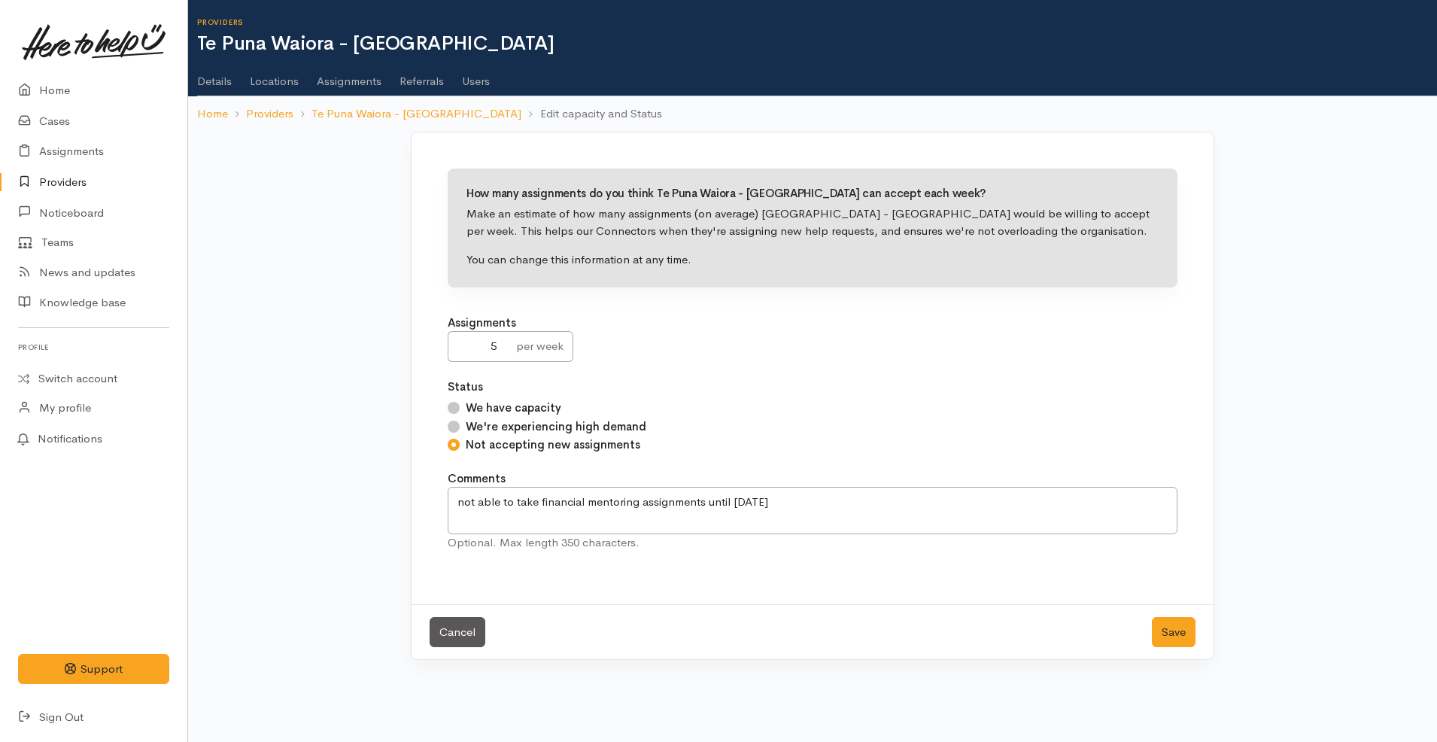
click at [517, 411] on label "We have capacity" at bounding box center [514, 407] width 96 height 17
click at [460, 411] on input "We have capacity" at bounding box center [454, 408] width 12 height 12
radio input "true"
drag, startPoint x: 825, startPoint y: 515, endPoint x: 343, endPoint y: 483, distance: 483.2
click at [343, 483] on div "How many assignments do you think Te Puna Waiora - Desert Spring Community Cent…" at bounding box center [812, 405] width 1249 height 547
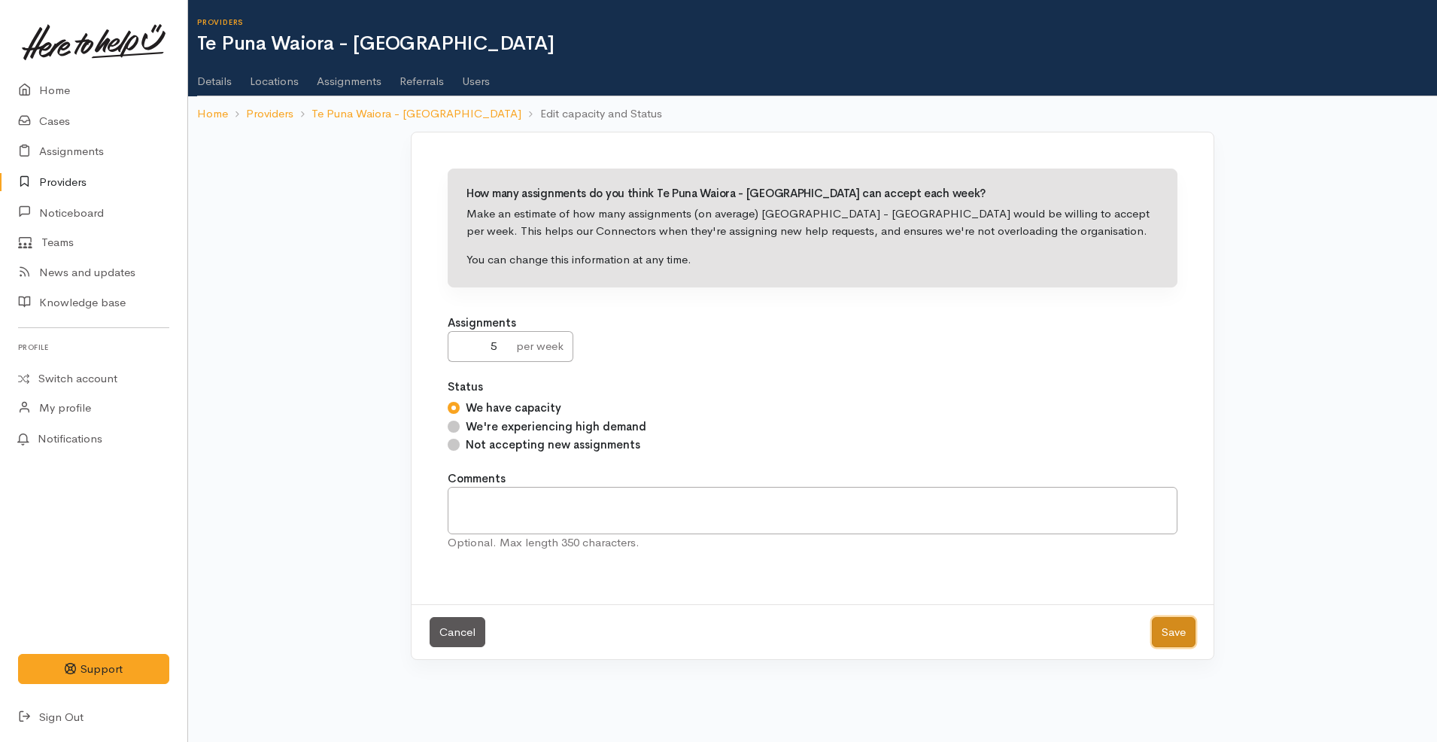
click at [1176, 643] on button "Save" at bounding box center [1174, 632] width 44 height 31
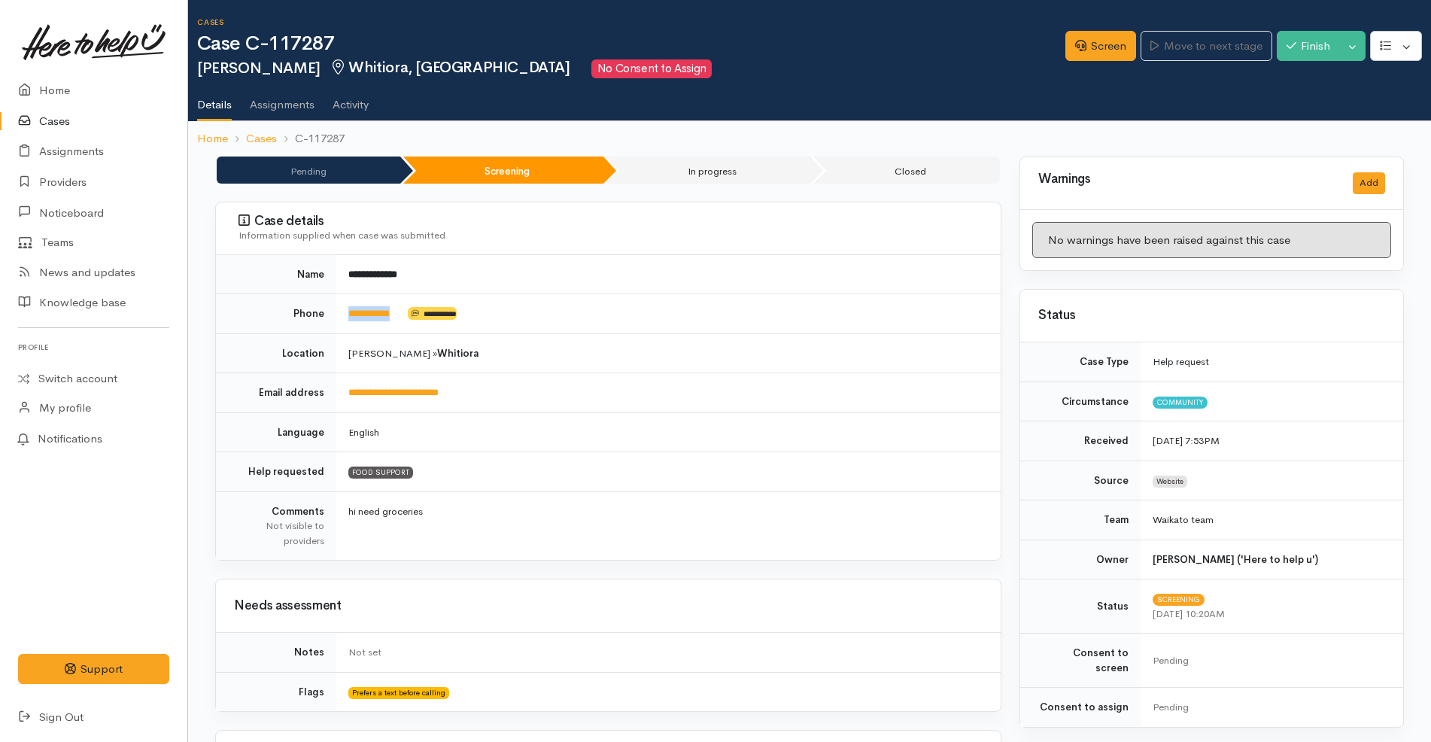
drag, startPoint x: 415, startPoint y: 325, endPoint x: 345, endPoint y: 314, distance: 70.7
click at [345, 314] on td "**********" at bounding box center [668, 314] width 664 height 40
copy td "**********"
click at [728, 50] on h1 "Case C-117287" at bounding box center [631, 44] width 868 height 22
click at [703, 354] on td "Hamilton » Whitiora" at bounding box center [668, 353] width 664 height 40
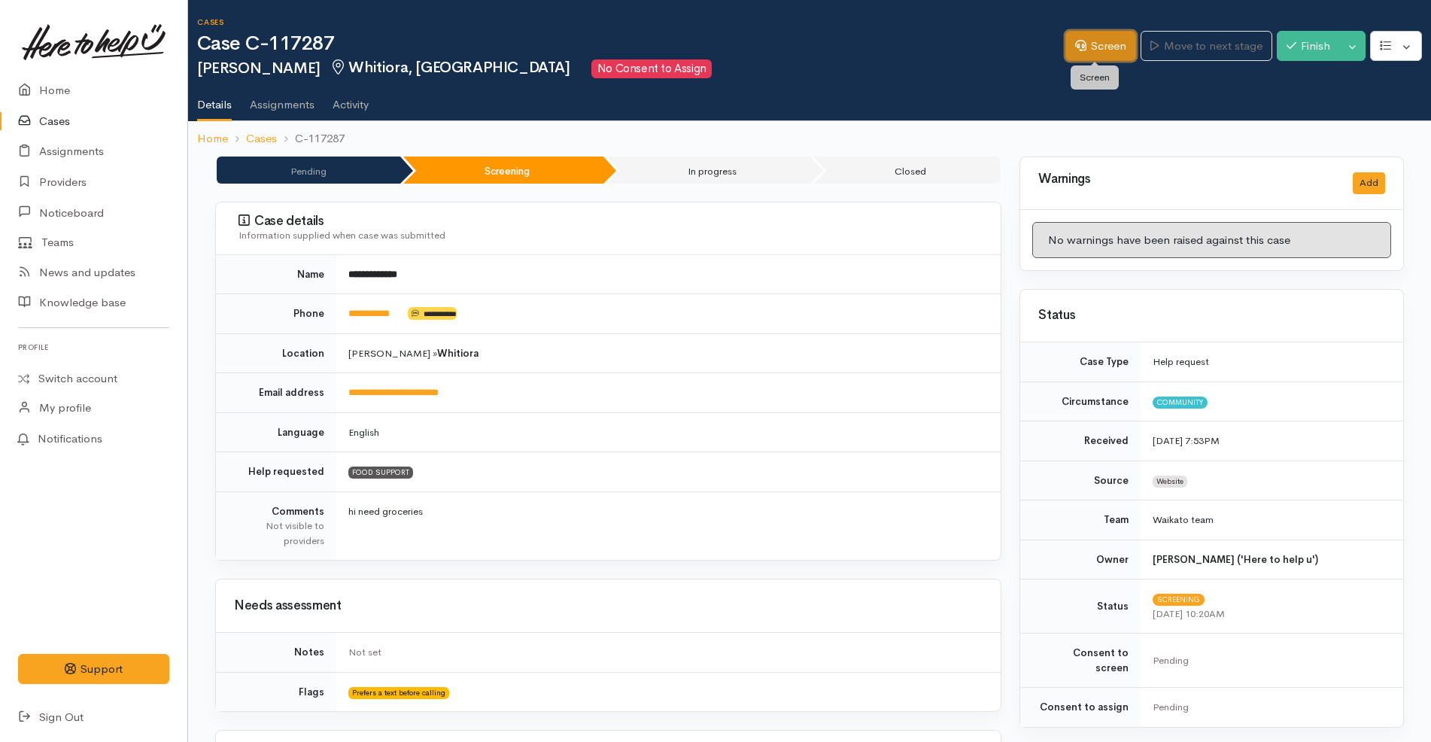
click at [1095, 38] on link "Screen" at bounding box center [1100, 46] width 71 height 31
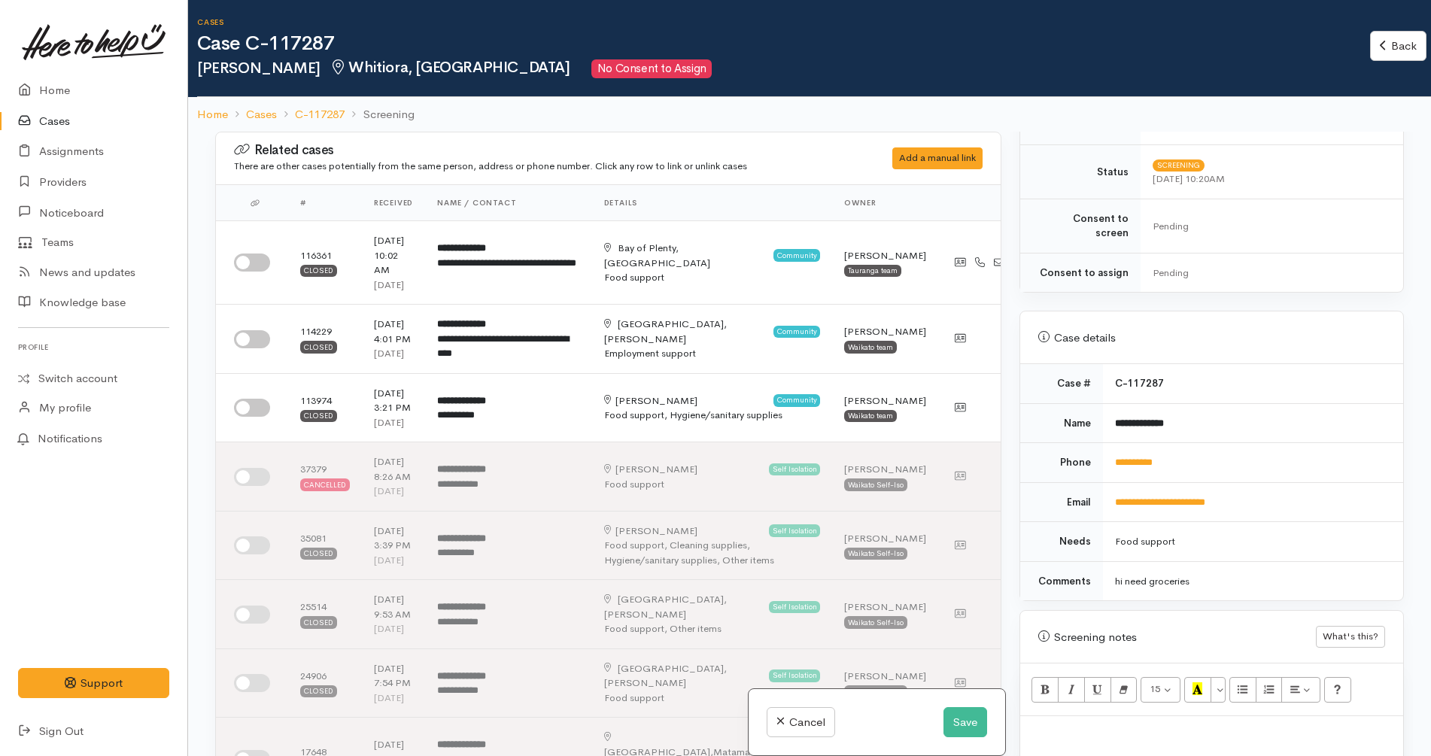
scroll to position [412, 0]
click at [255, 253] on input "checkbox" at bounding box center [252, 262] width 36 height 18
checkbox input "true"
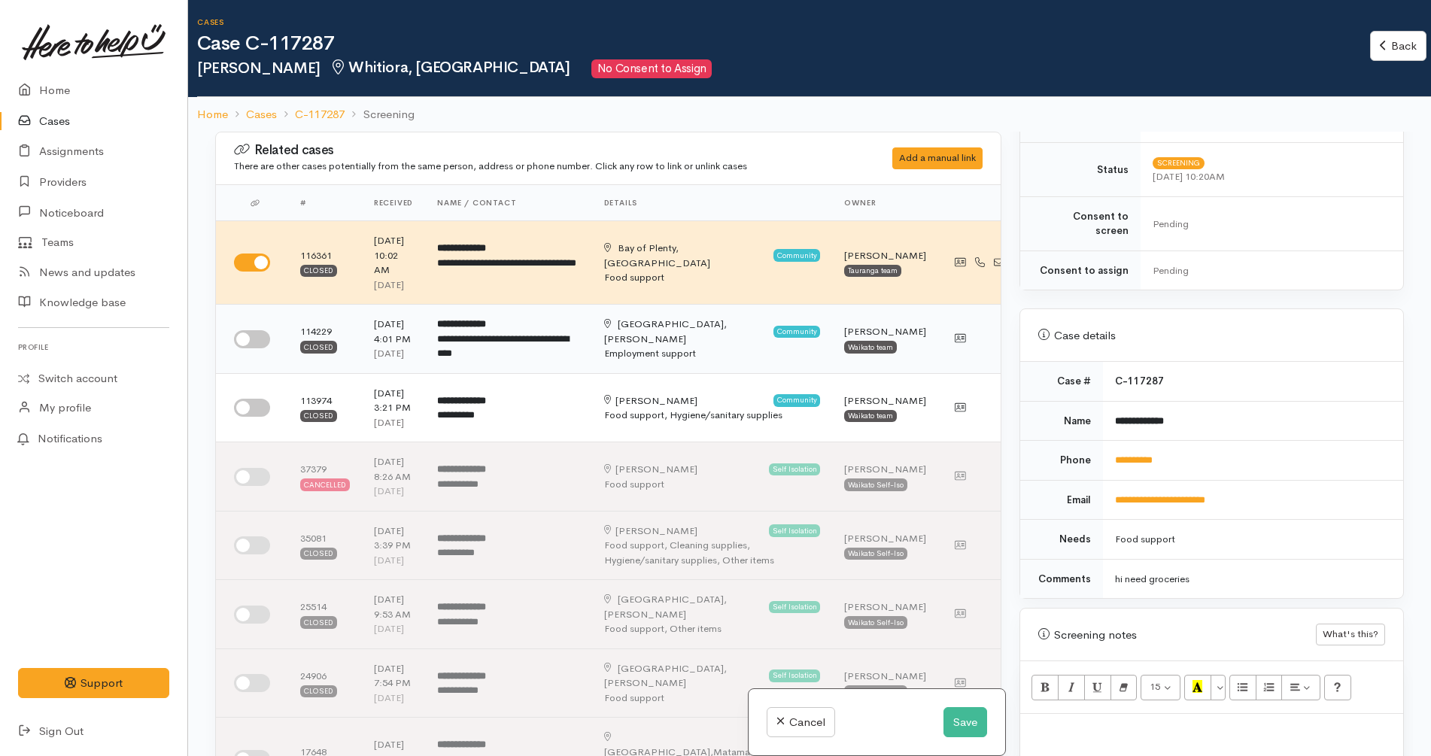
click at [261, 330] on input "checkbox" at bounding box center [252, 339] width 36 height 18
checkbox input "true"
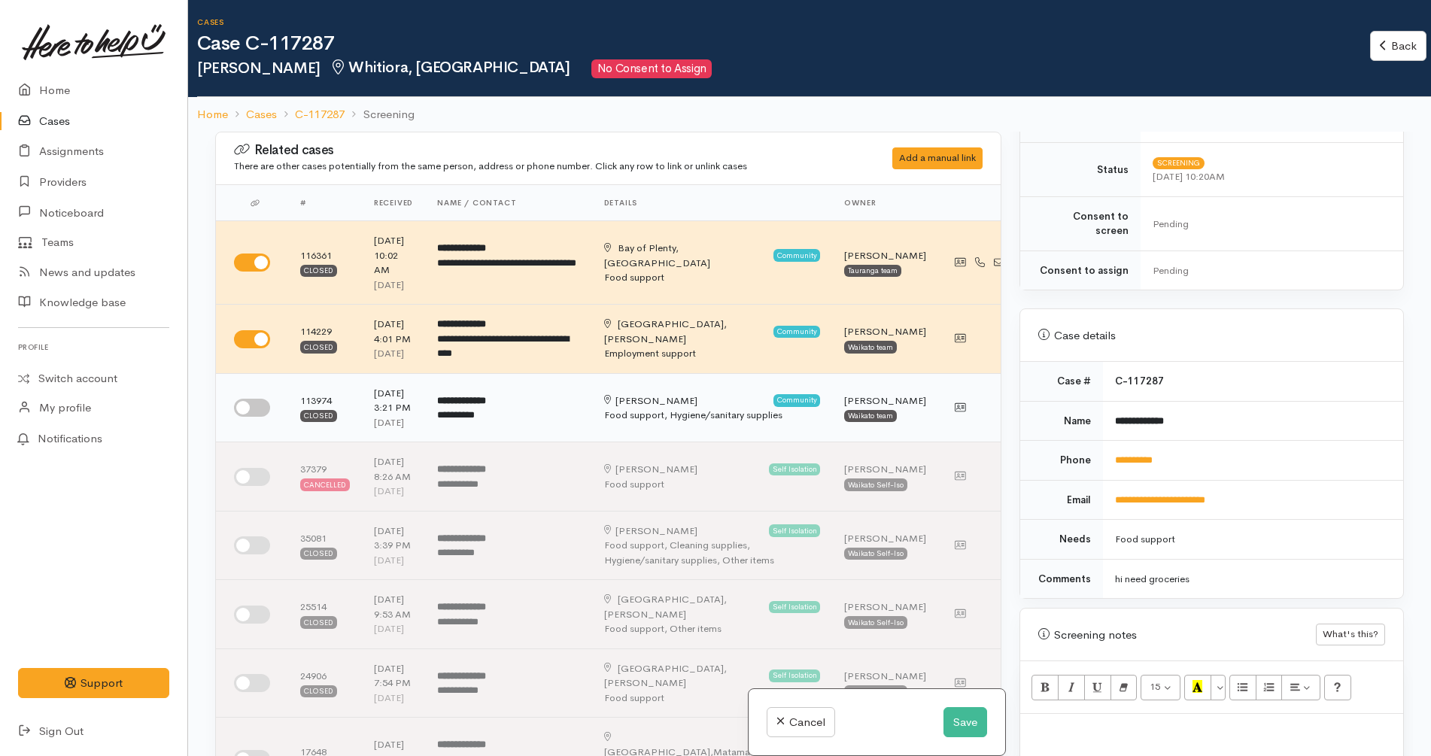
click at [253, 399] on input "checkbox" at bounding box center [252, 408] width 36 height 18
checkbox input "true"
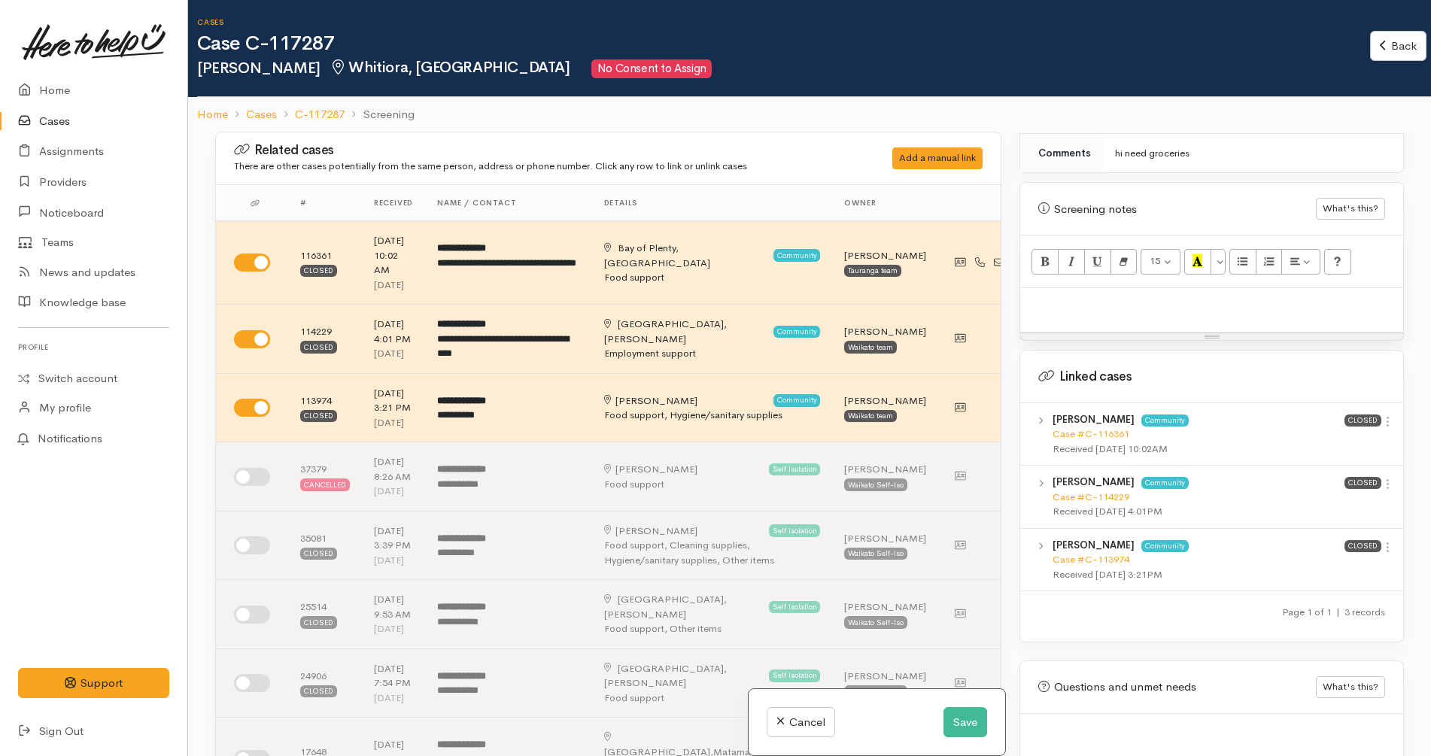
scroll to position [837, 0]
click at [1381, 416] on icon at bounding box center [1387, 422] width 13 height 13
click at [1336, 440] on link "View case" at bounding box center [1333, 451] width 119 height 23
click at [1382, 478] on icon at bounding box center [1387, 484] width 13 height 13
click at [1319, 502] on link "View case" at bounding box center [1333, 513] width 119 height 23
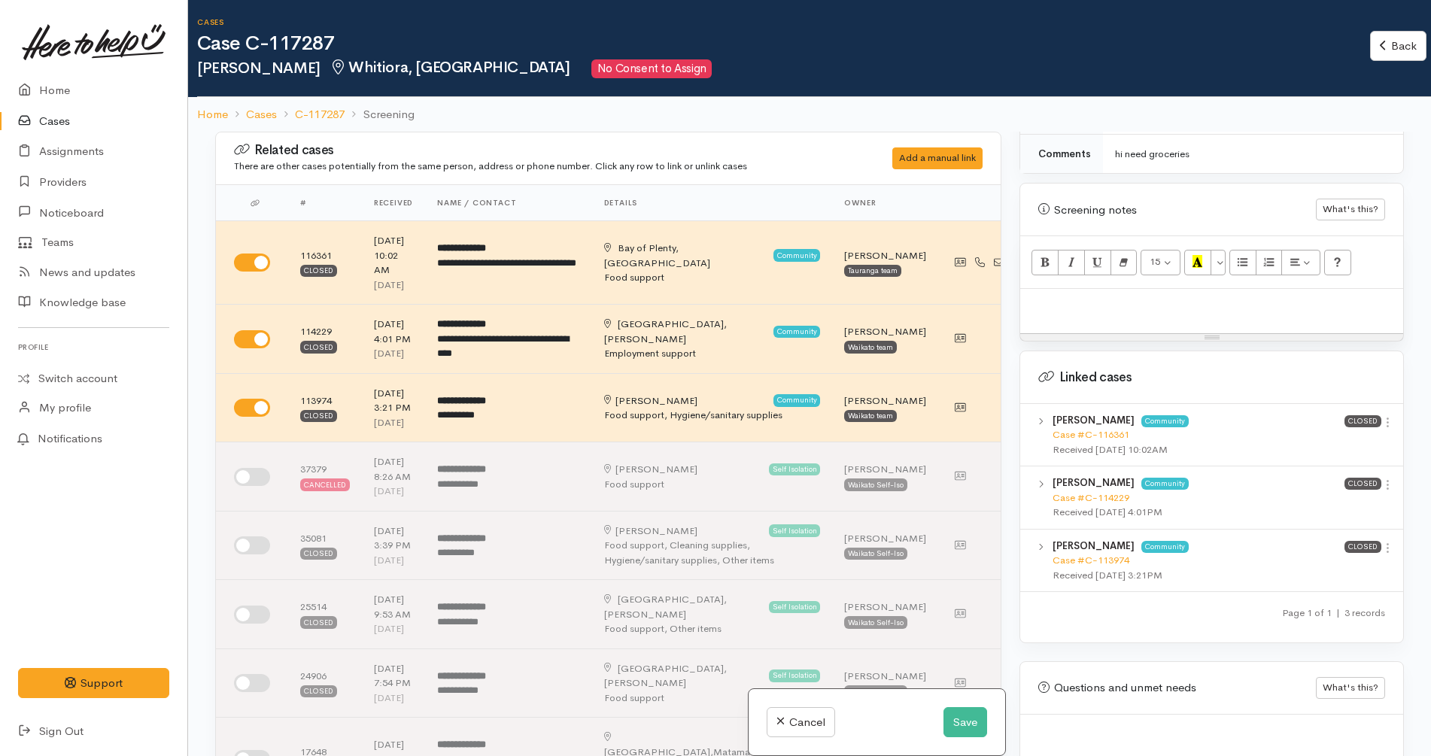
scroll to position [875, 0]
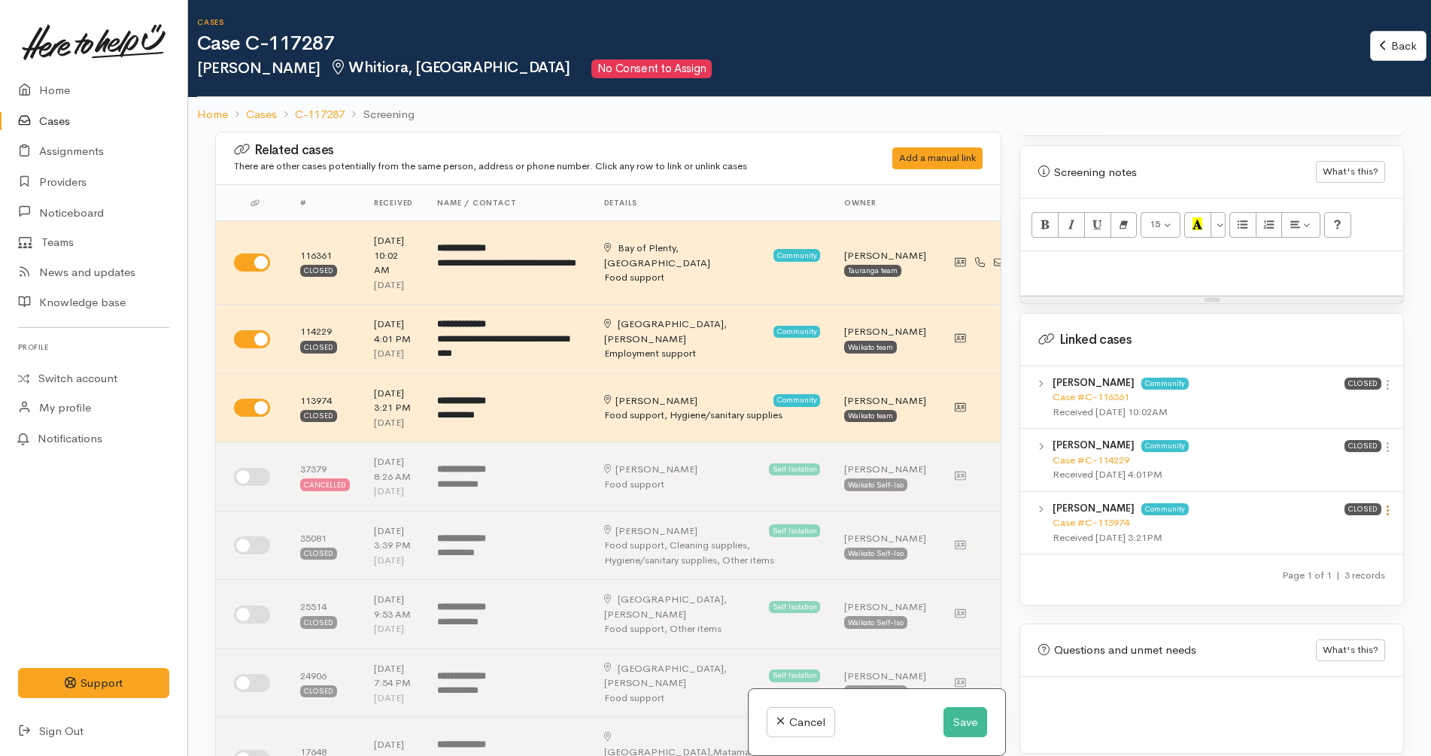
click at [1381, 504] on icon at bounding box center [1387, 510] width 13 height 13
click at [1336, 528] on link "View case" at bounding box center [1333, 539] width 119 height 23
click at [1382, 378] on icon at bounding box center [1387, 384] width 13 height 13
click at [1310, 402] on link "View case" at bounding box center [1333, 413] width 119 height 23
click at [1382, 441] on icon at bounding box center [1387, 447] width 13 height 13
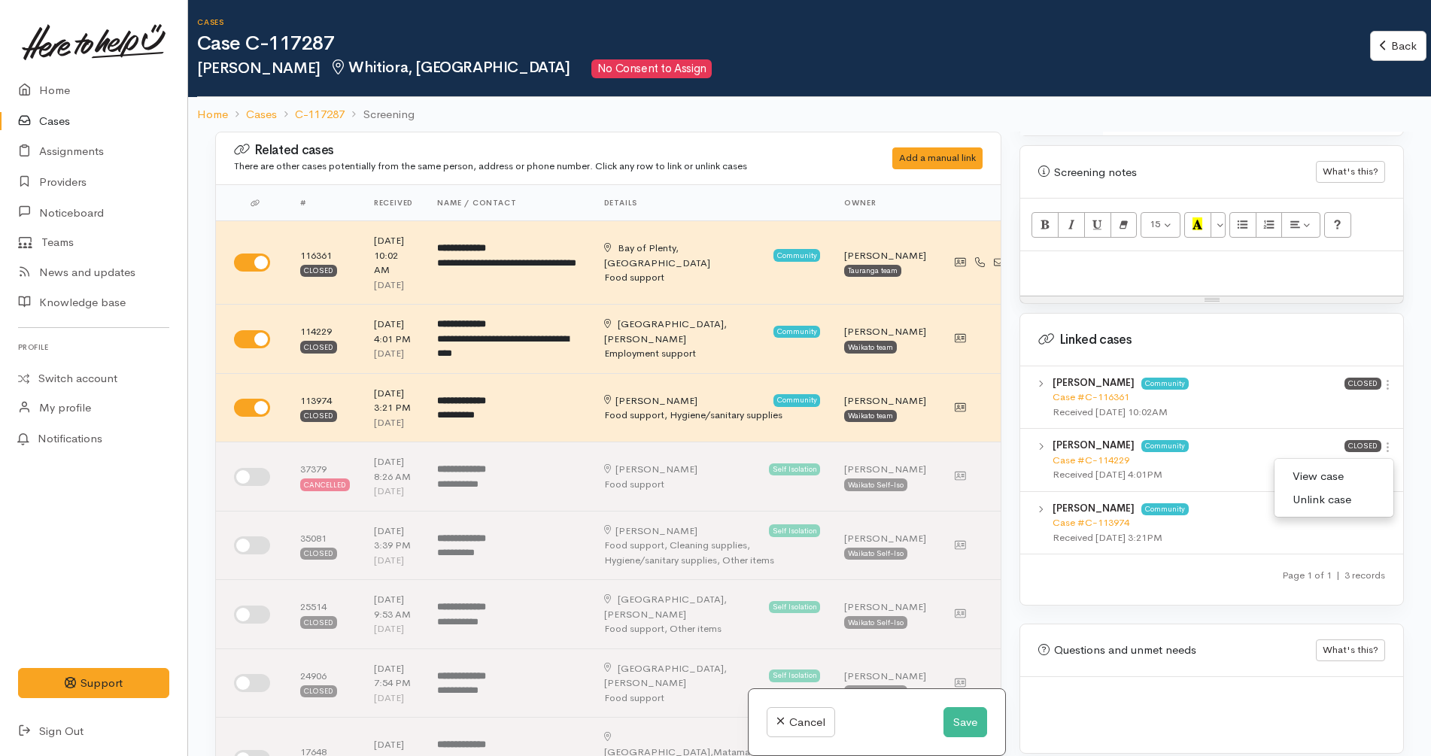
click at [1344, 465] on link "View case" at bounding box center [1333, 476] width 119 height 23
click at [1382, 504] on icon at bounding box center [1387, 510] width 13 height 13
click at [1338, 528] on link "View case" at bounding box center [1333, 539] width 119 height 23
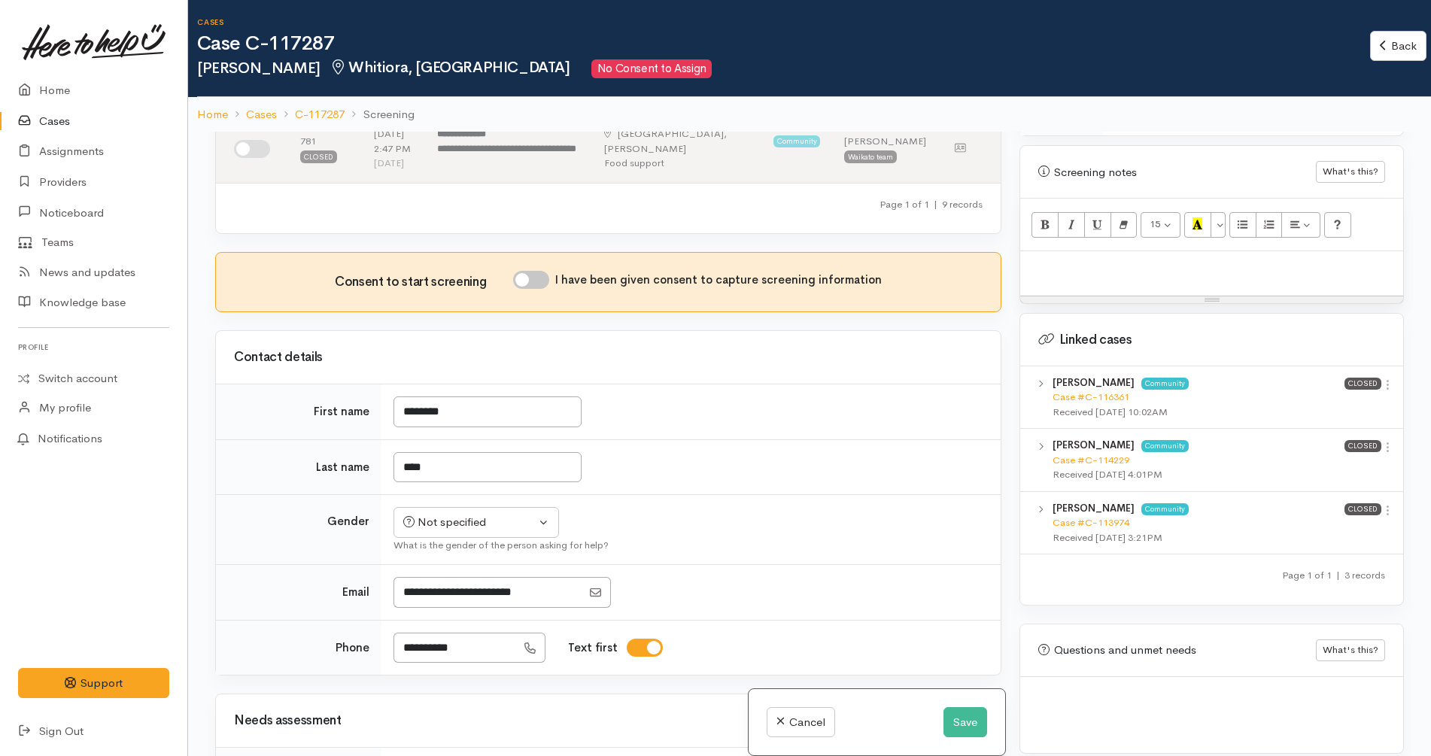
scroll to position [718, 0]
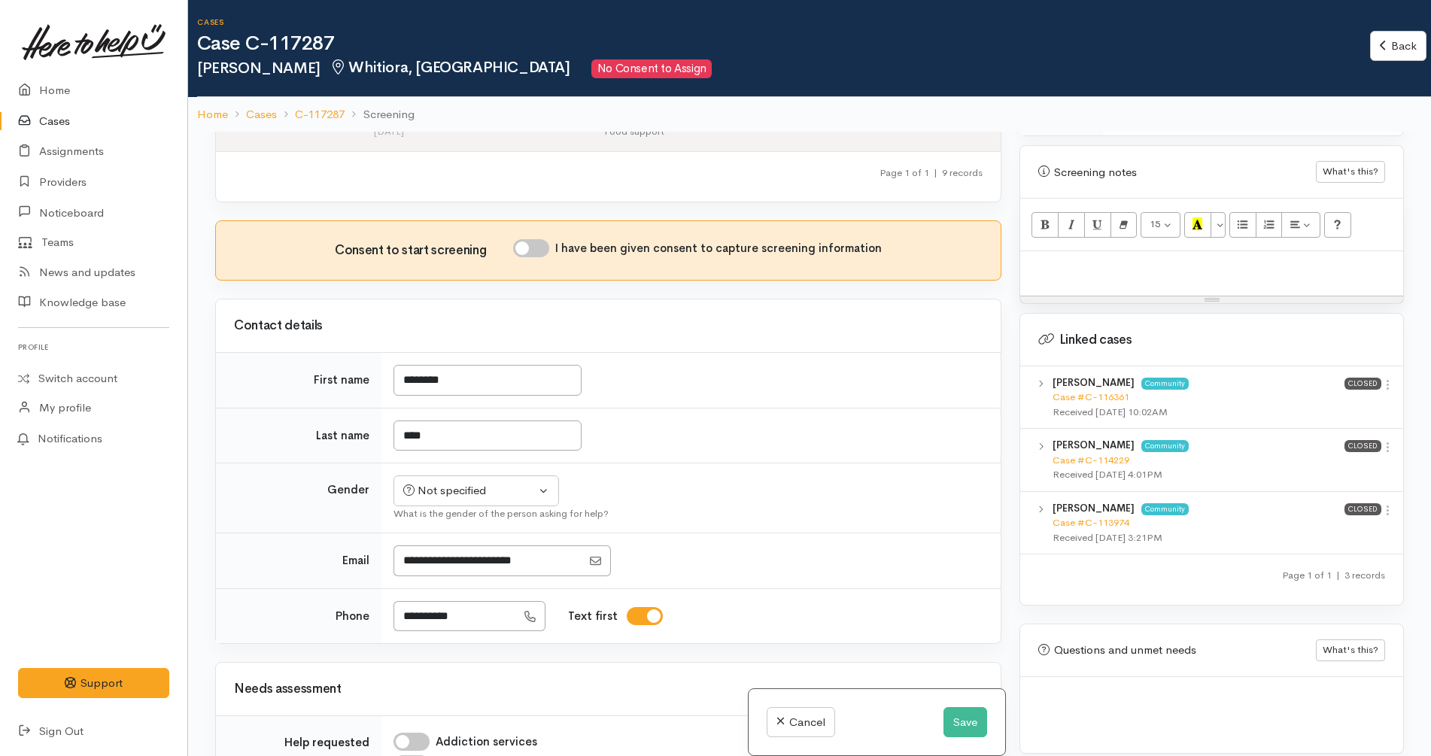
click at [540, 239] on input "I have been given consent to capture screening information" at bounding box center [531, 248] width 36 height 18
checkbox input "true"
click at [493, 482] on div "Not specified" at bounding box center [469, 490] width 132 height 17
click at [442, 541] on span "Male" at bounding box center [489, 549] width 129 height 17
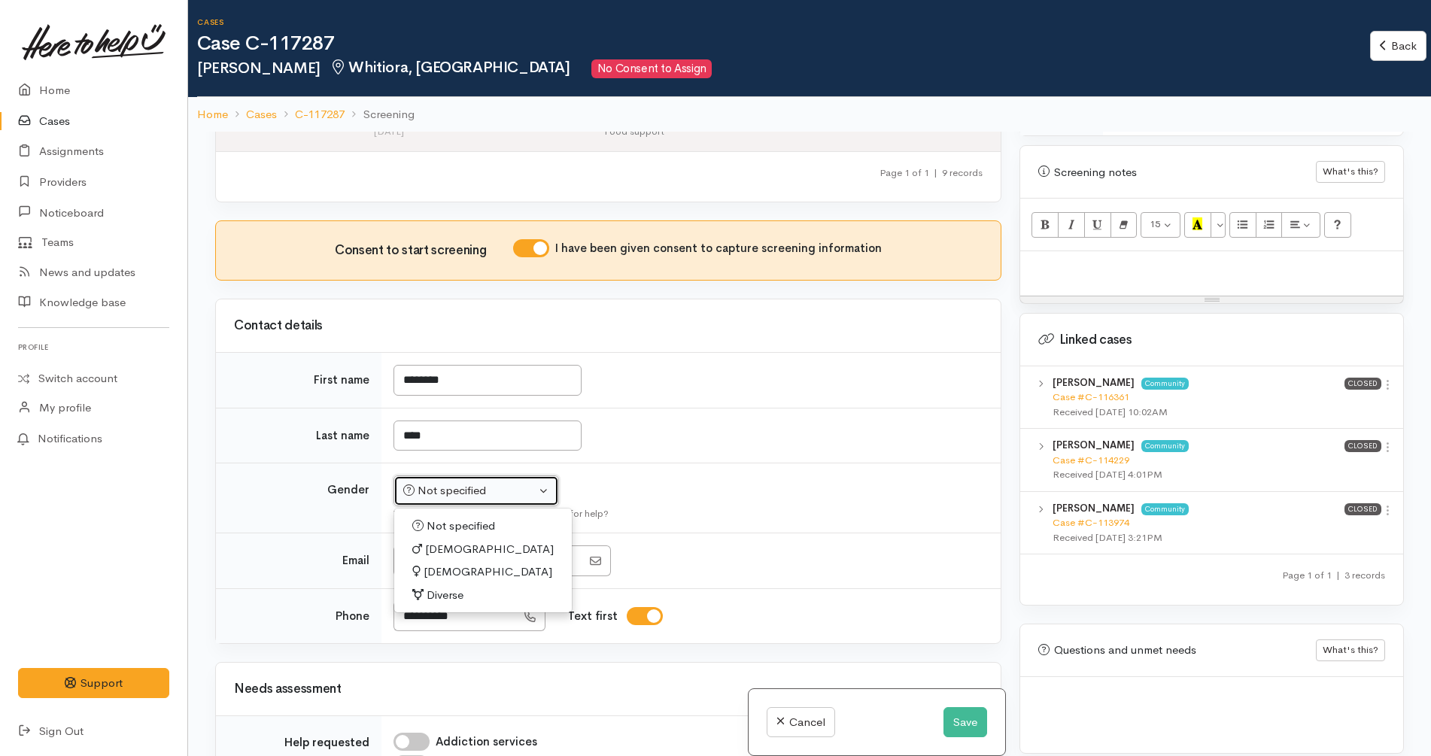
select select "Male"
click at [405, 420] on input "****" at bounding box center [487, 435] width 188 height 31
type input "****"
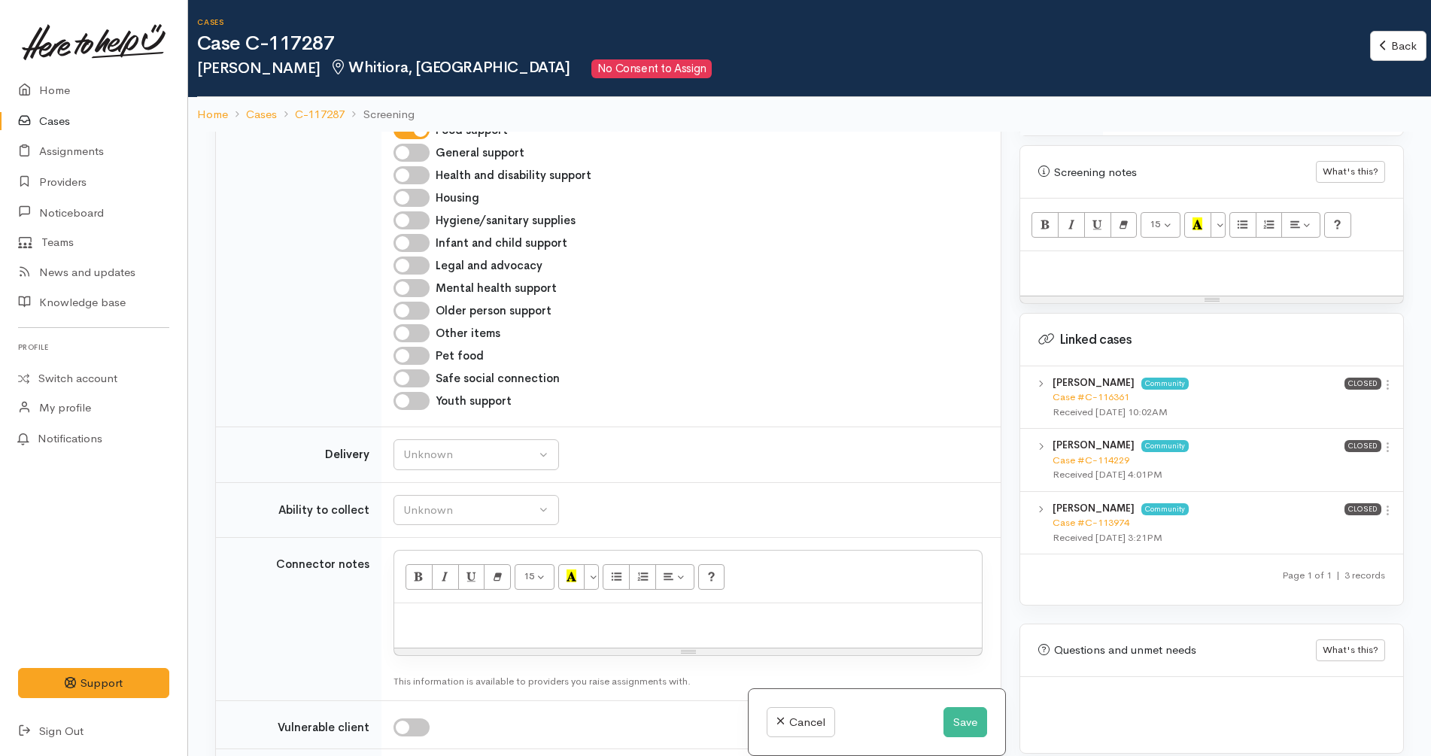
click at [669, 422] on div "Searching for matching cases... Searching for matching cases... Consent to star…" at bounding box center [608, 510] width 804 height 756
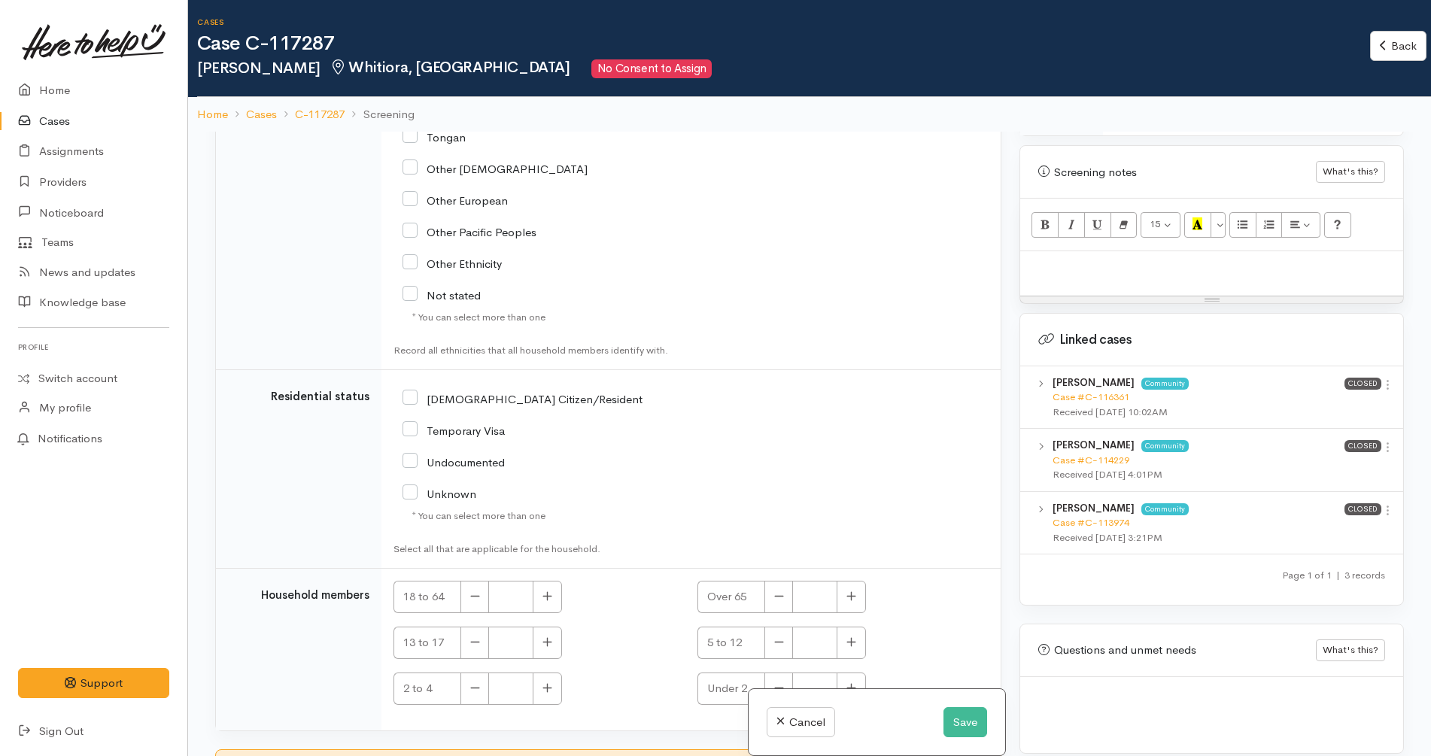
scroll to position [132, 0]
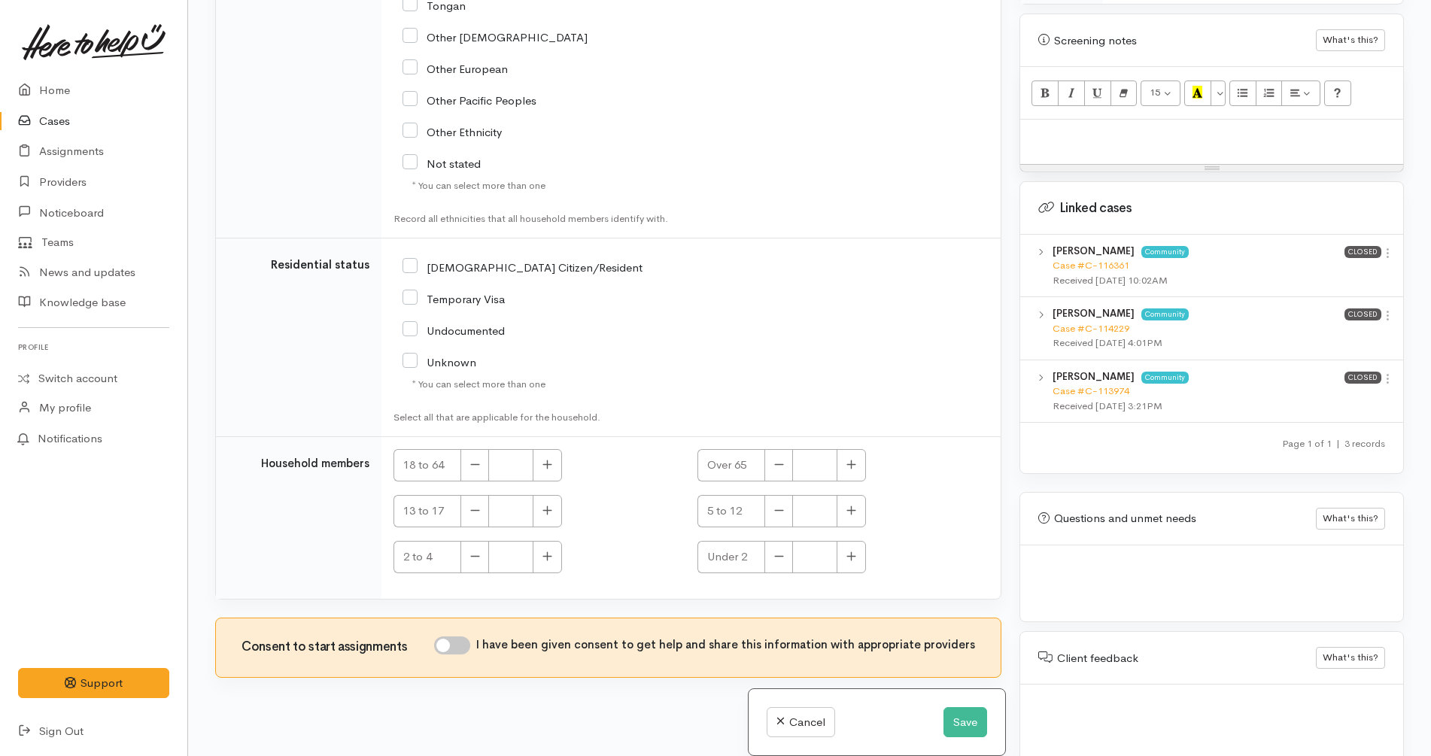
click at [470, 636] on input "I have been given consent to get help and share this information with appropria…" at bounding box center [452, 645] width 36 height 18
checkbox input "true"
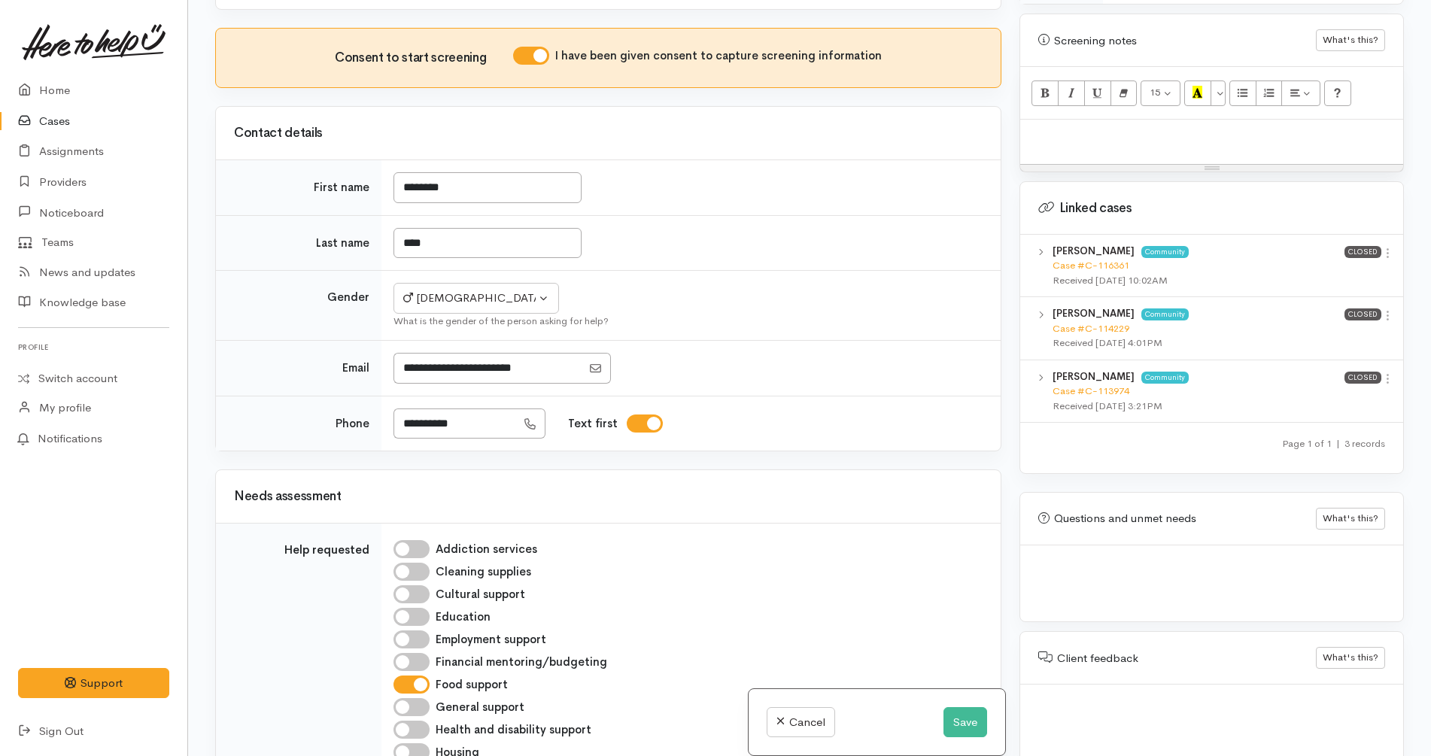
scroll to position [806, 0]
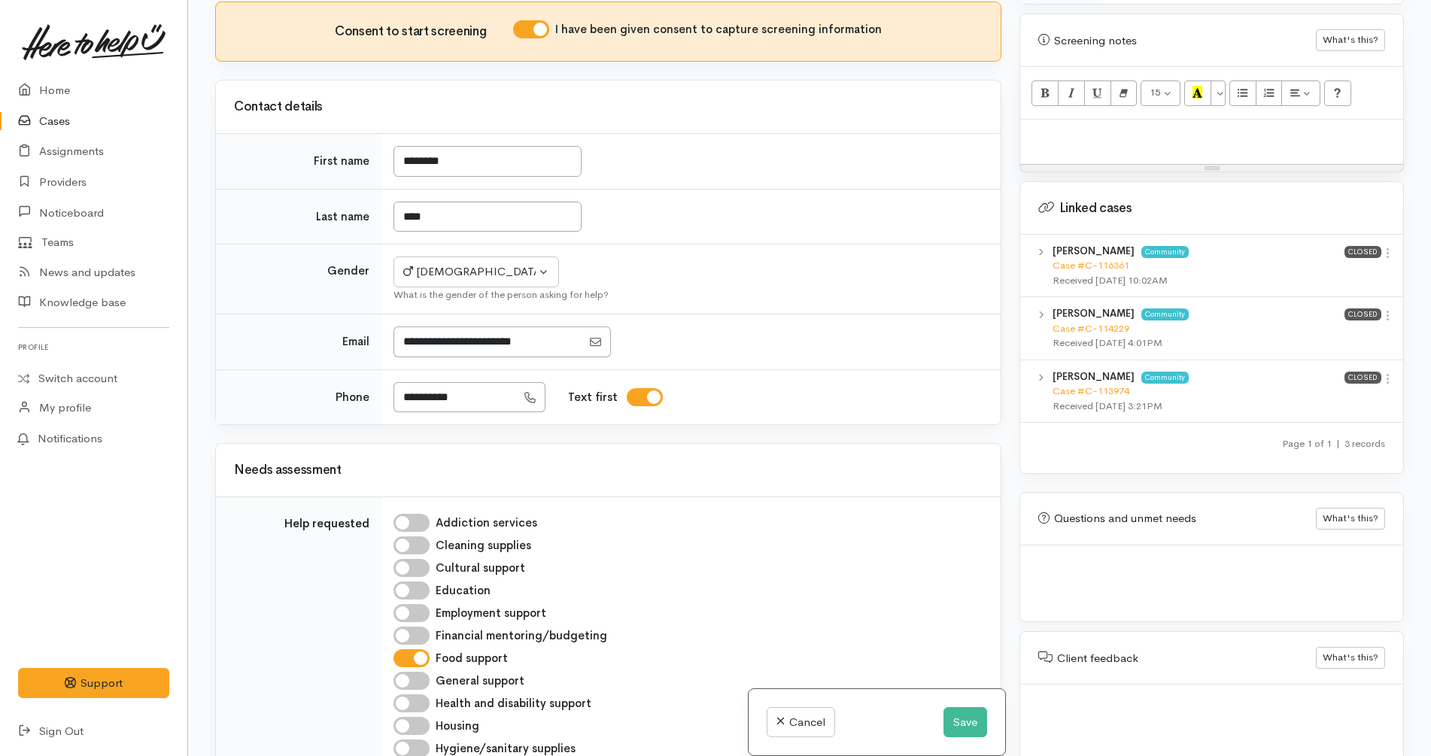
click at [812, 287] on div "What is the gender of the person asking for help?" at bounding box center [687, 294] width 589 height 15
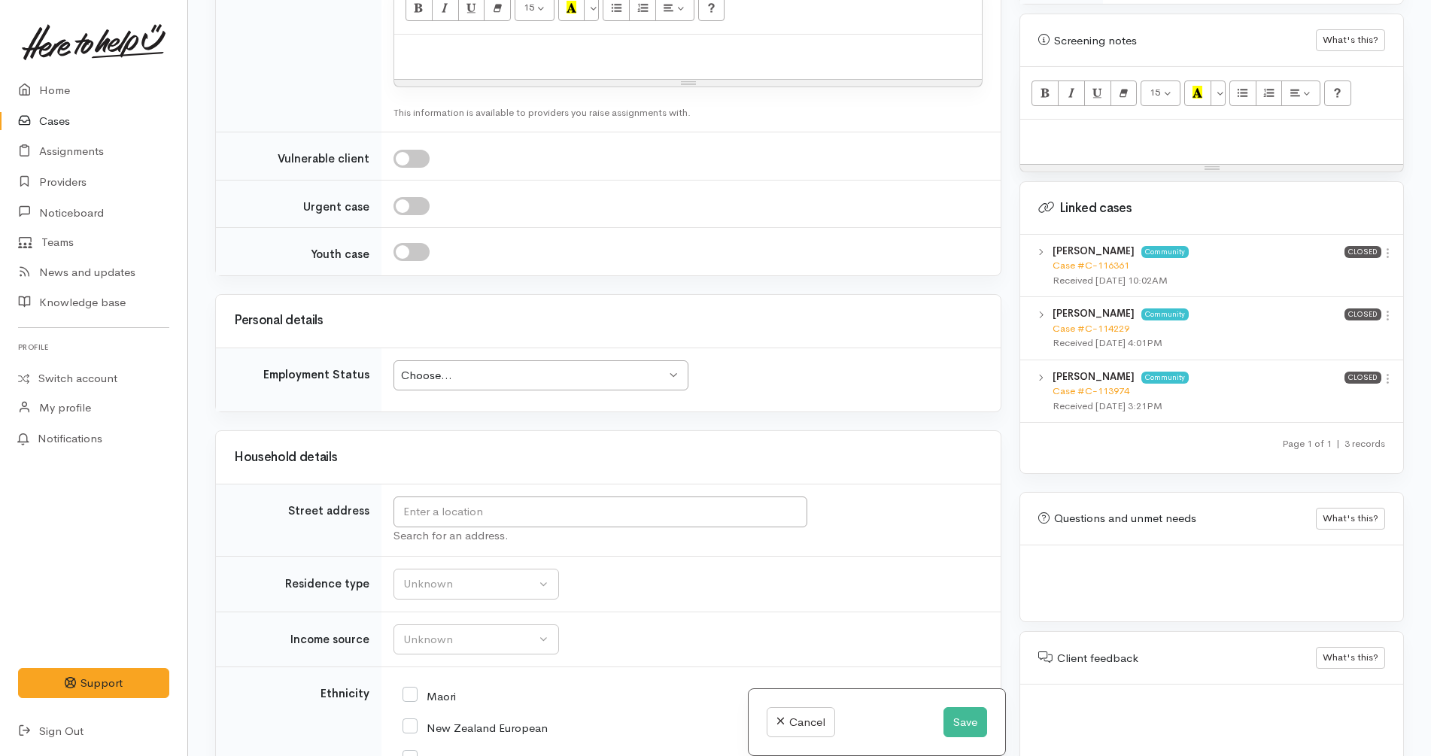
scroll to position [1985, 0]
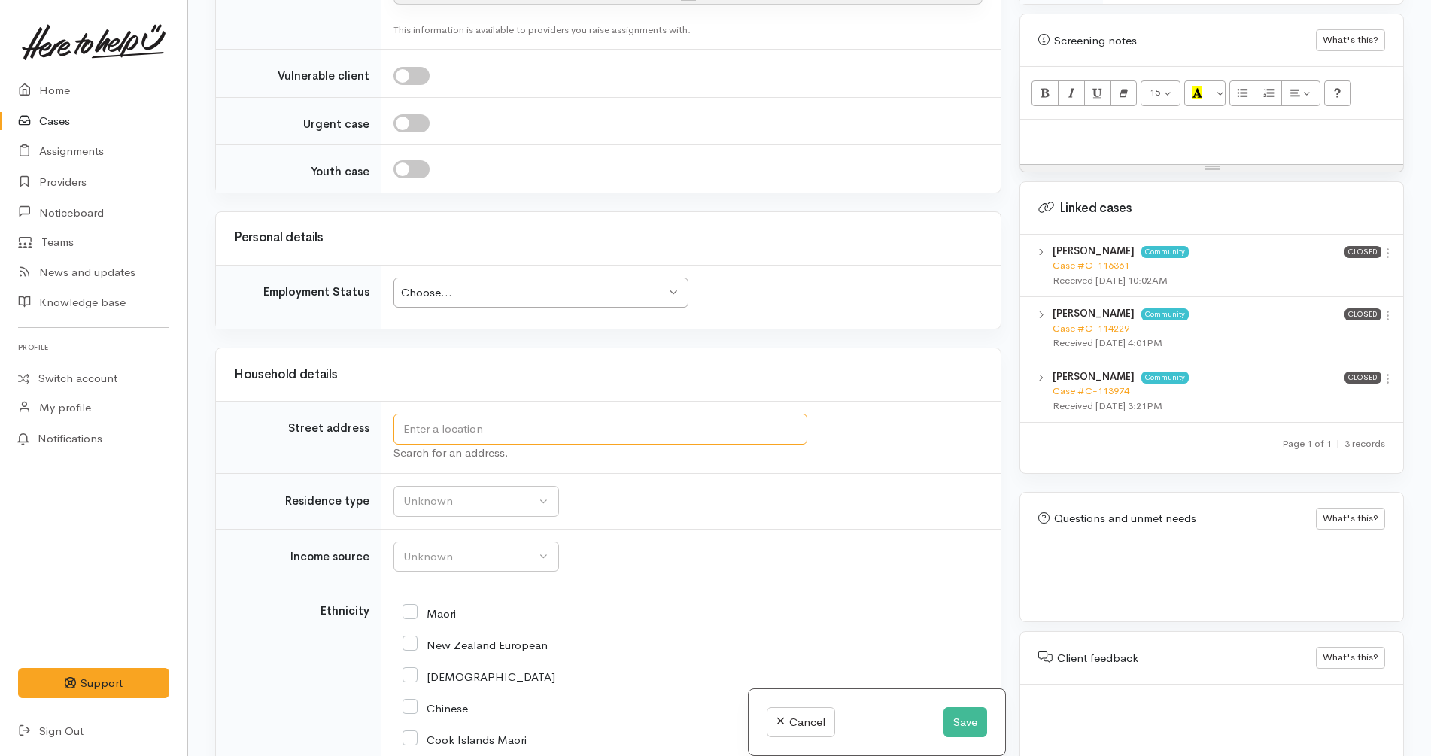
click at [473, 414] on input "text" at bounding box center [600, 429] width 414 height 31
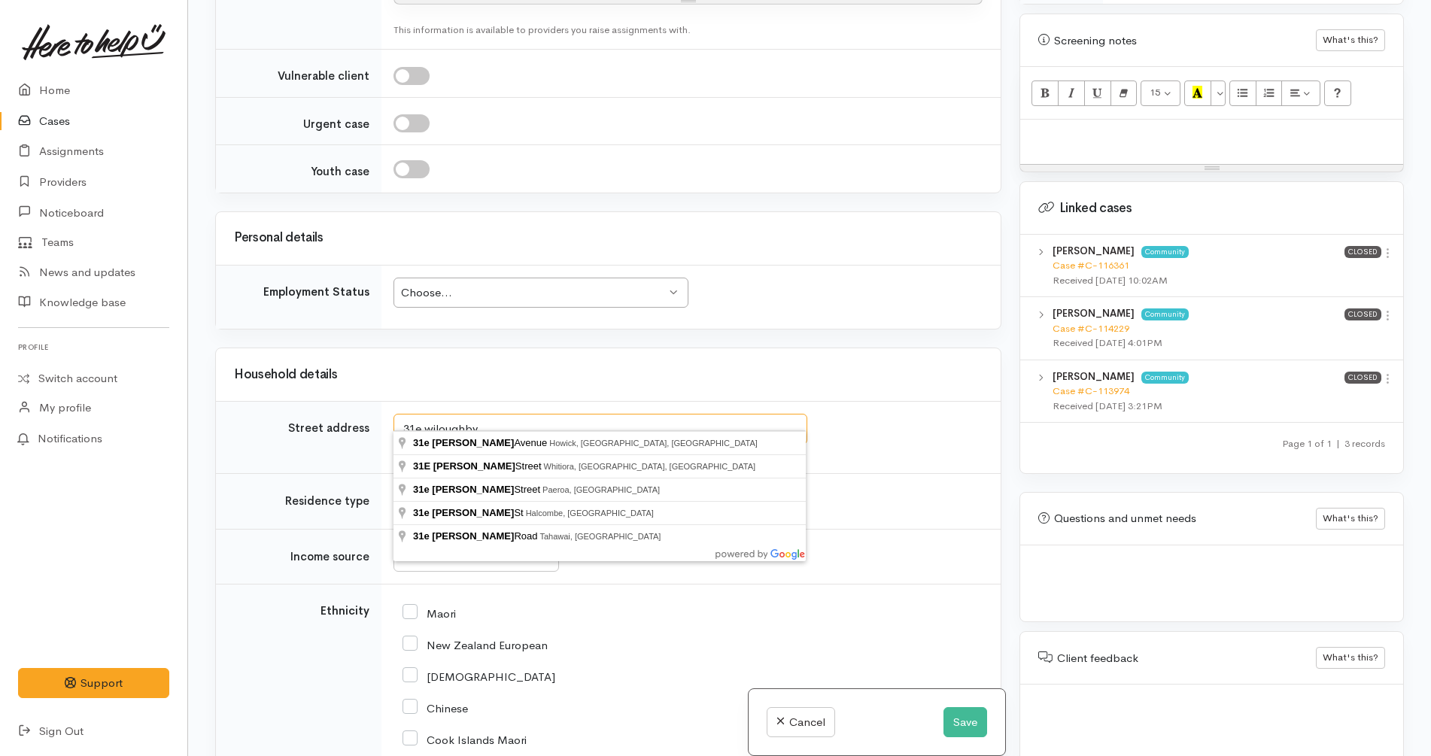
click at [463, 414] on input "31e wiloughby" at bounding box center [600, 429] width 414 height 31
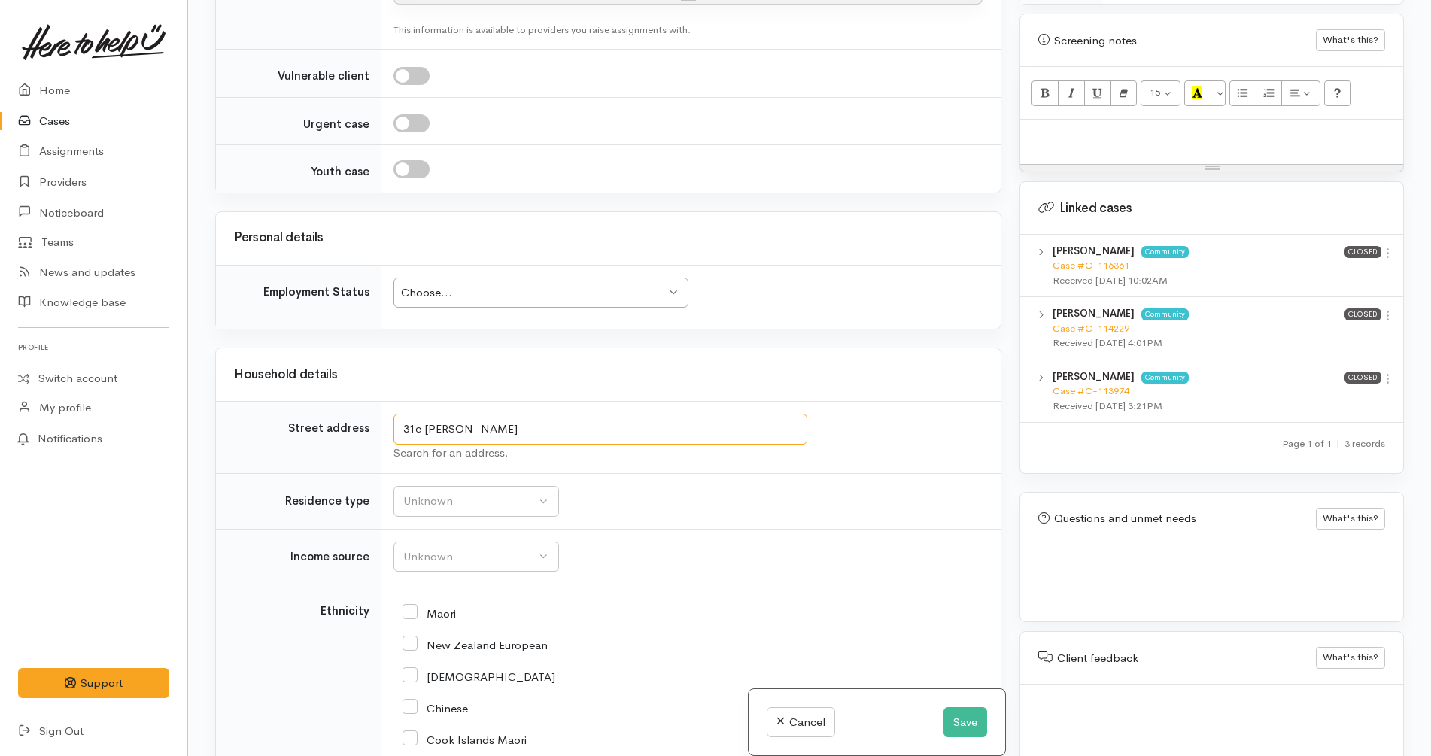
drag, startPoint x: 425, startPoint y: 412, endPoint x: 618, endPoint y: 420, distance: 192.7
click at [618, 420] on input "31e wiloughby victoria" at bounding box center [600, 429] width 414 height 31
click at [500, 414] on input "31e wiloughby victoria" at bounding box center [600, 429] width 414 height 31
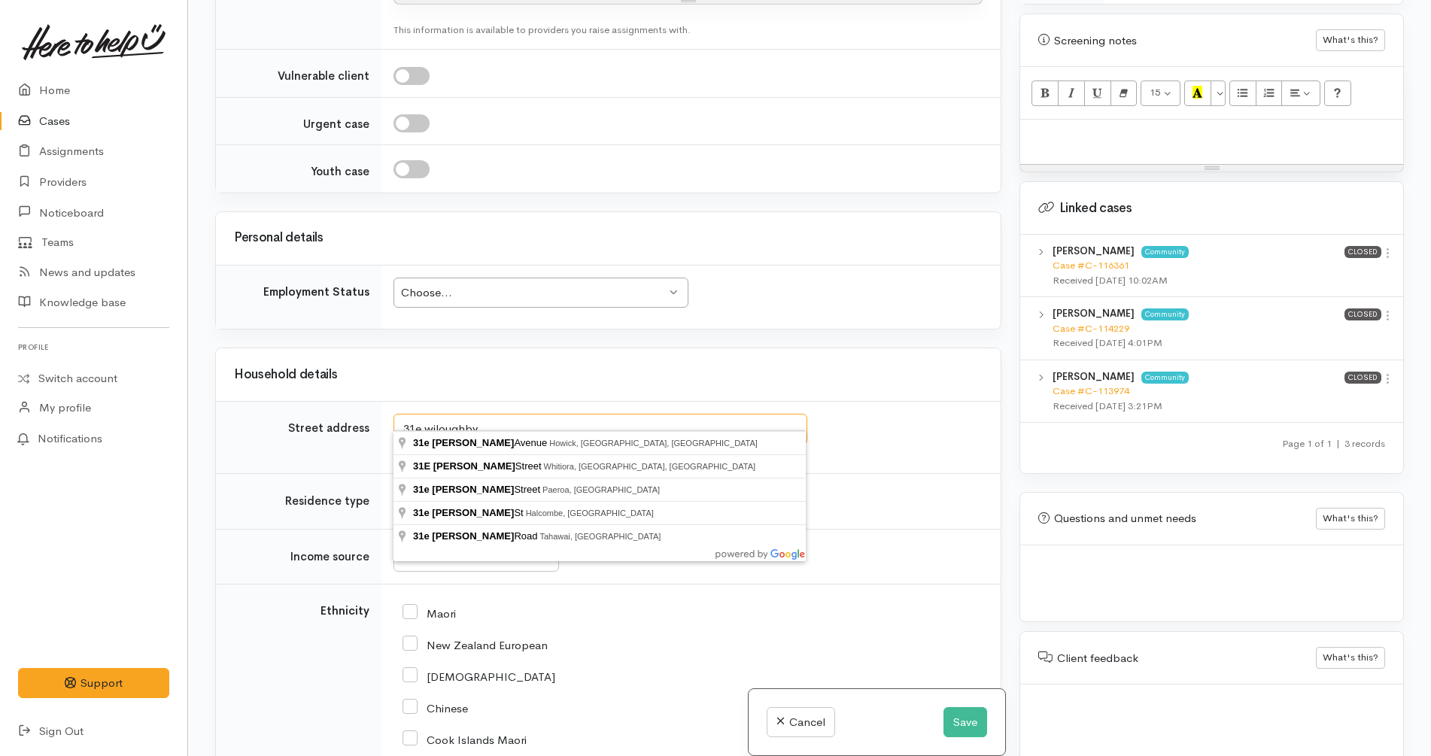
click at [440, 416] on input "31e wiloughby" at bounding box center [600, 429] width 414 height 31
click at [456, 415] on input "31e willoughby" at bounding box center [600, 429] width 414 height 31
type input "31E Willoughby Street, Whitiora, Hamilton, New Zealand"
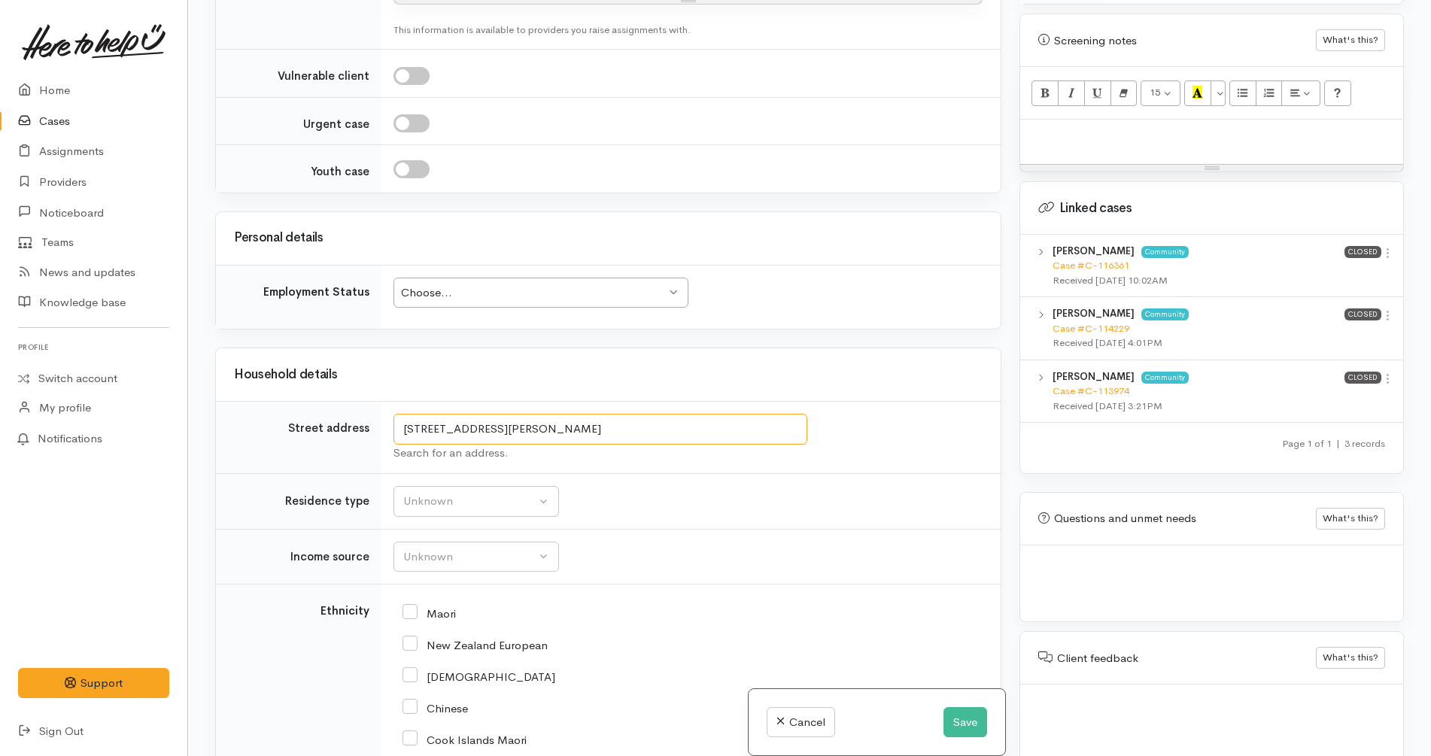
drag, startPoint x: 730, startPoint y: 413, endPoint x: 367, endPoint y: 364, distance: 365.8
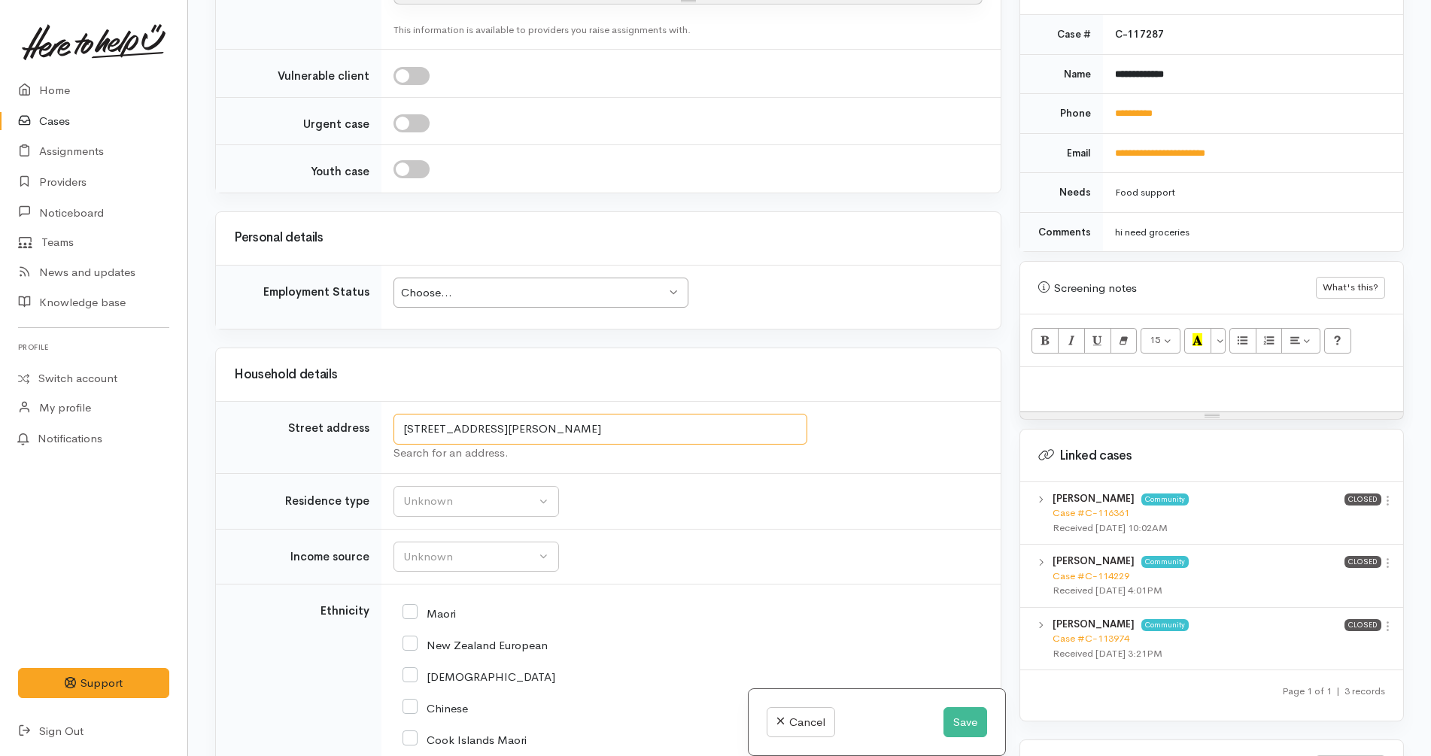
scroll to position [627, 0]
click at [1058, 387] on div at bounding box center [1211, 390] width 383 height 44
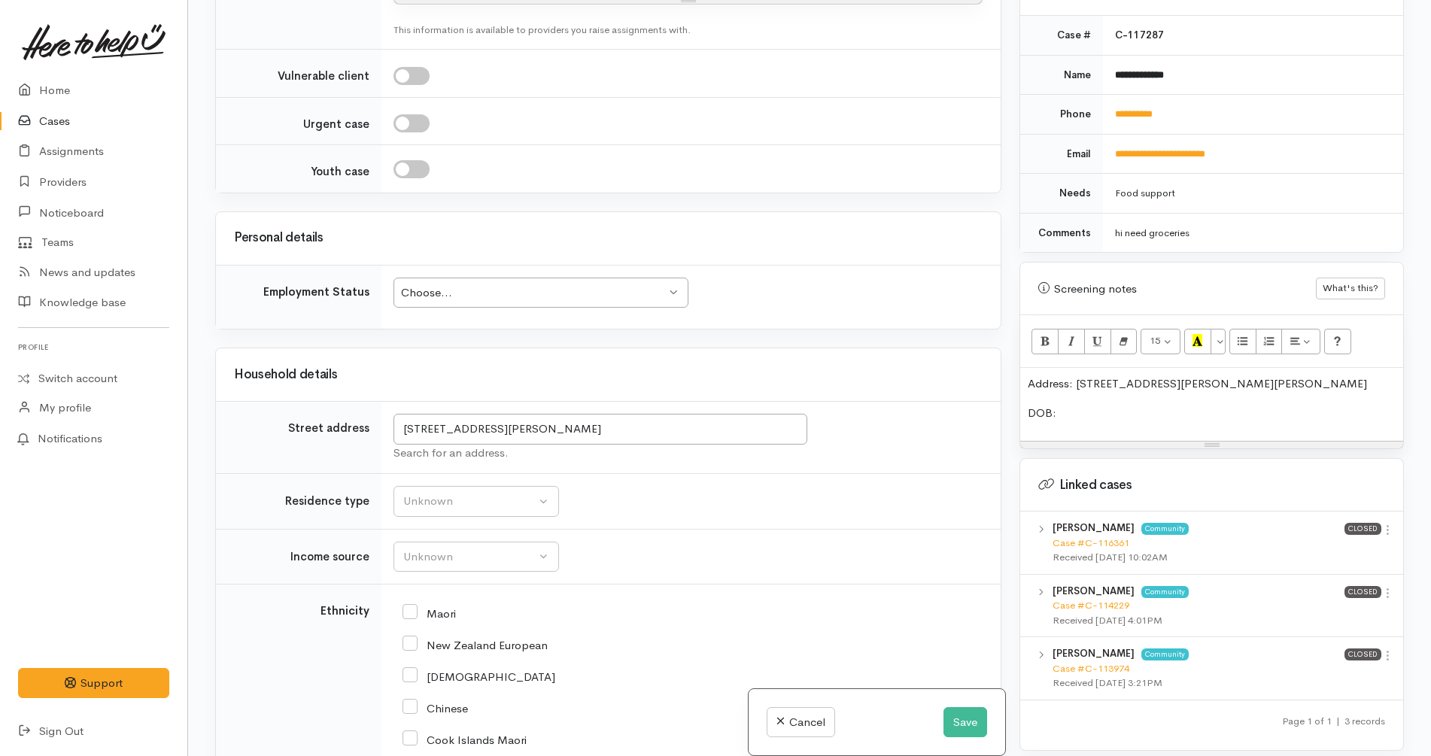
copy p "DOB:"
click at [1386, 405] on p "Address: 31E Willoughby Street, Whitiora, Hamilton, New Zealand" at bounding box center [1211, 413] width 368 height 17
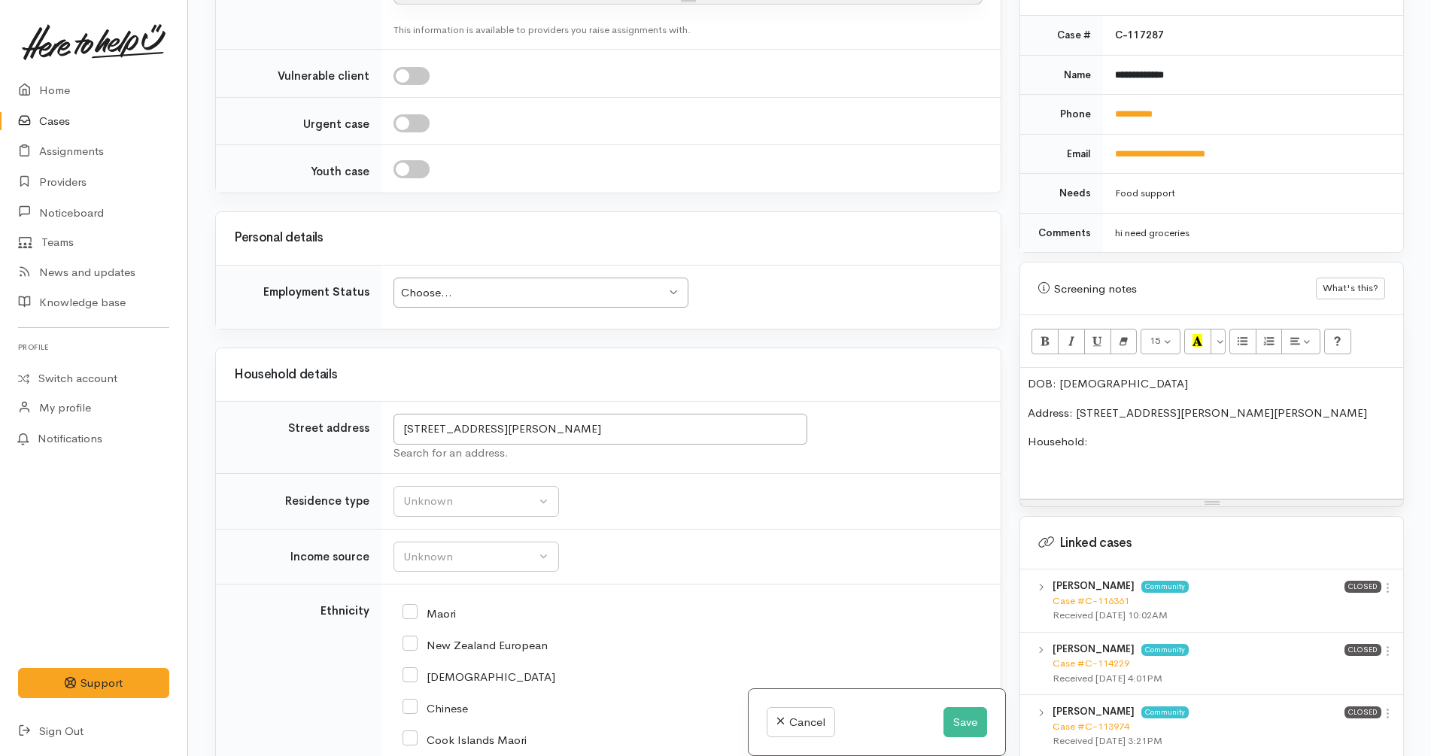
click at [411, 474] on td "Unknown Emergency accommodation Homeless Other Own home Private rental Public /…" at bounding box center [690, 502] width 619 height 56
click at [423, 493] on div "Unknown" at bounding box center [469, 501] width 132 height 17
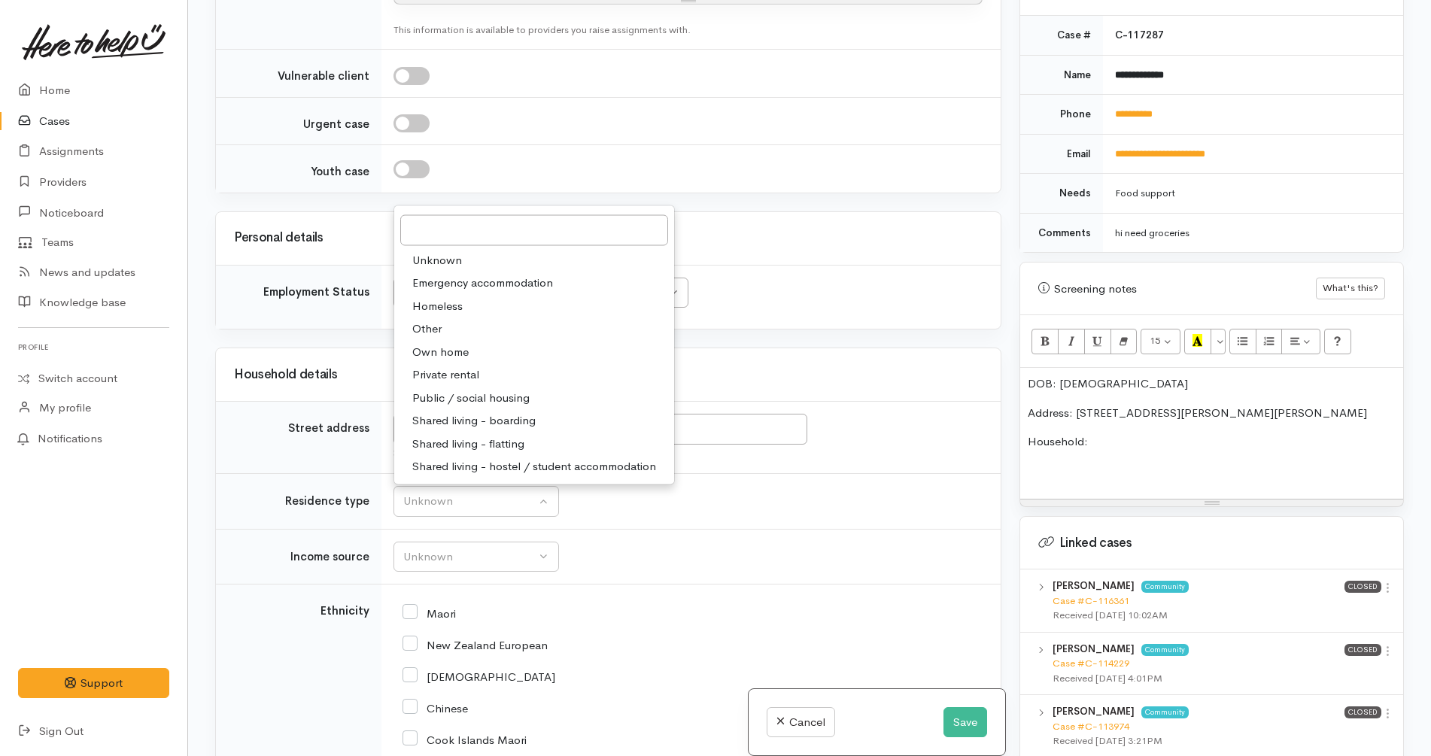
click at [479, 363] on link "Private rental" at bounding box center [534, 374] width 280 height 23
select select "2"
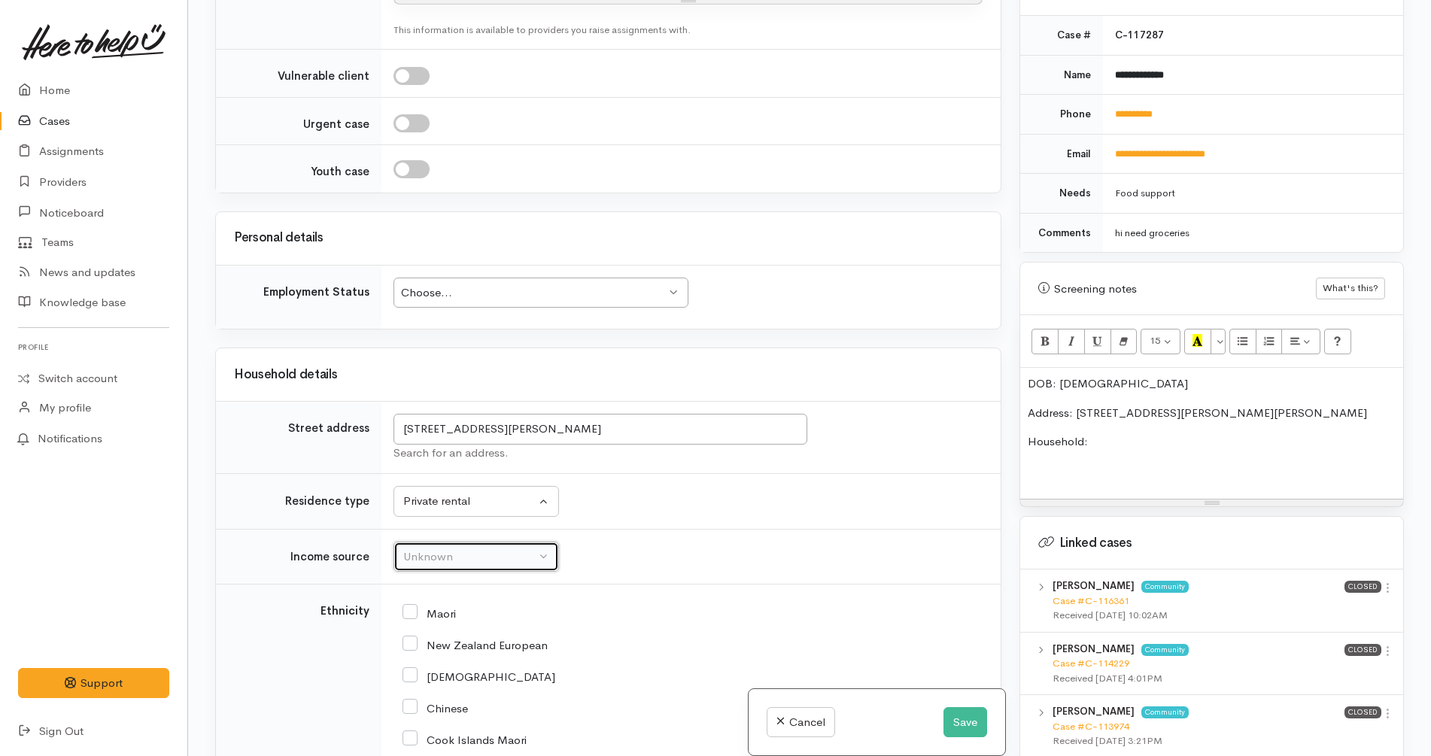
click at [496, 542] on button "Unknown" at bounding box center [475, 557] width 165 height 31
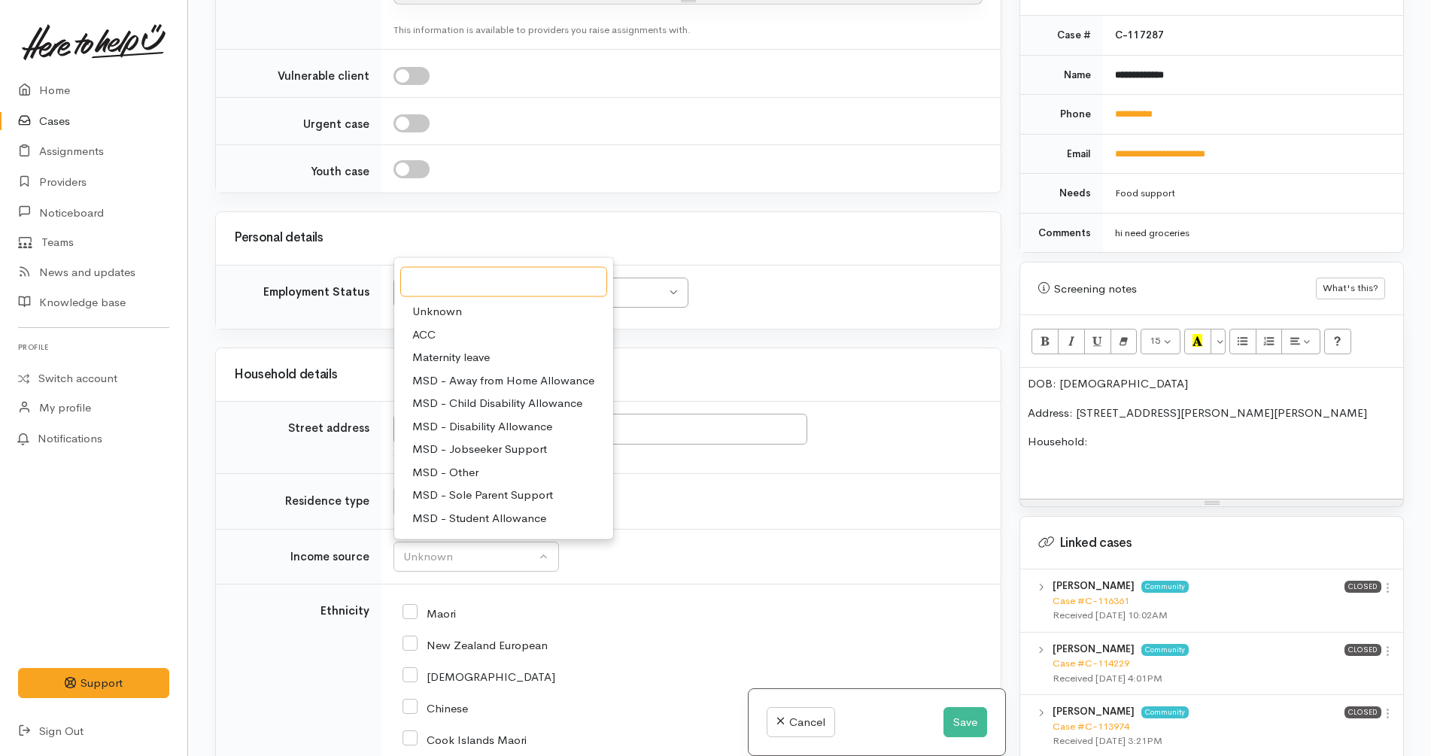
scroll to position [226, 0]
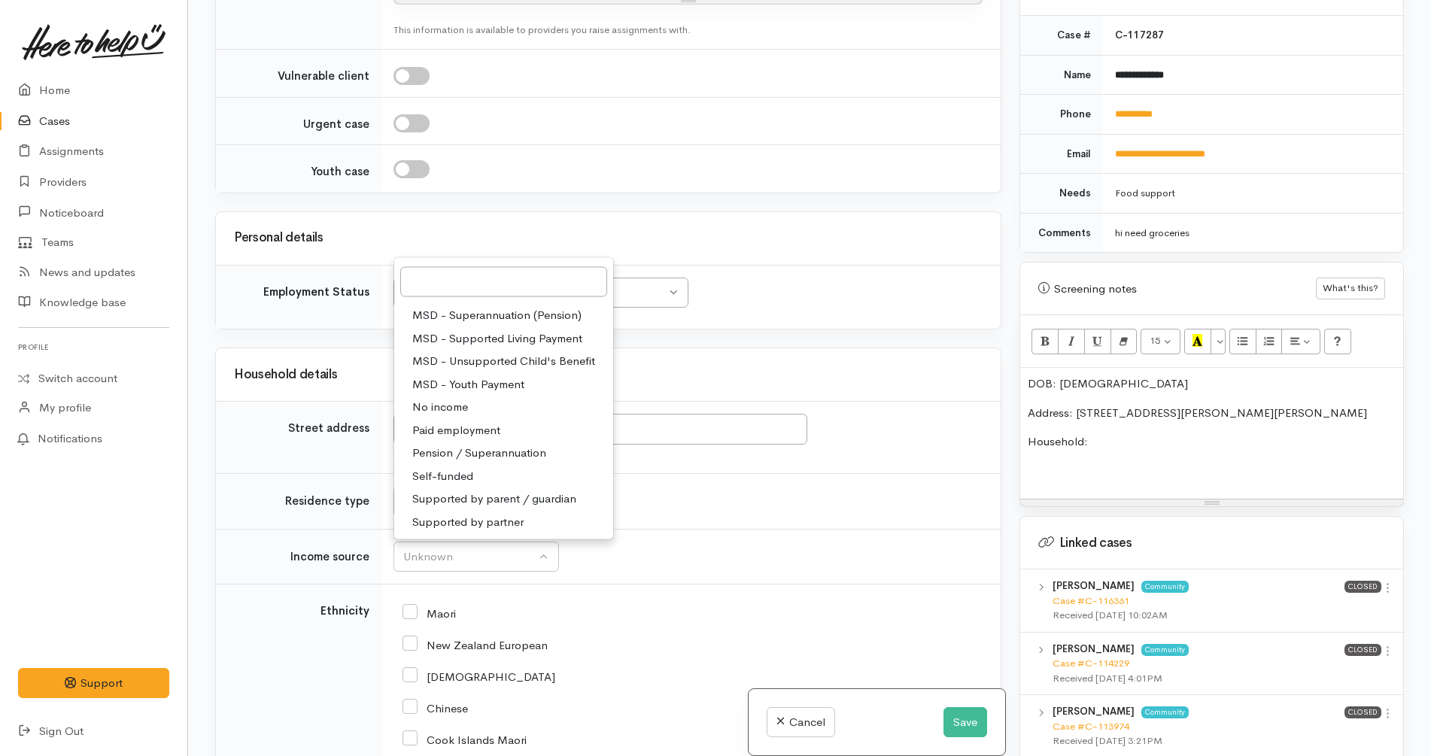
click at [454, 399] on span "No income" at bounding box center [440, 407] width 56 height 17
select select "5"
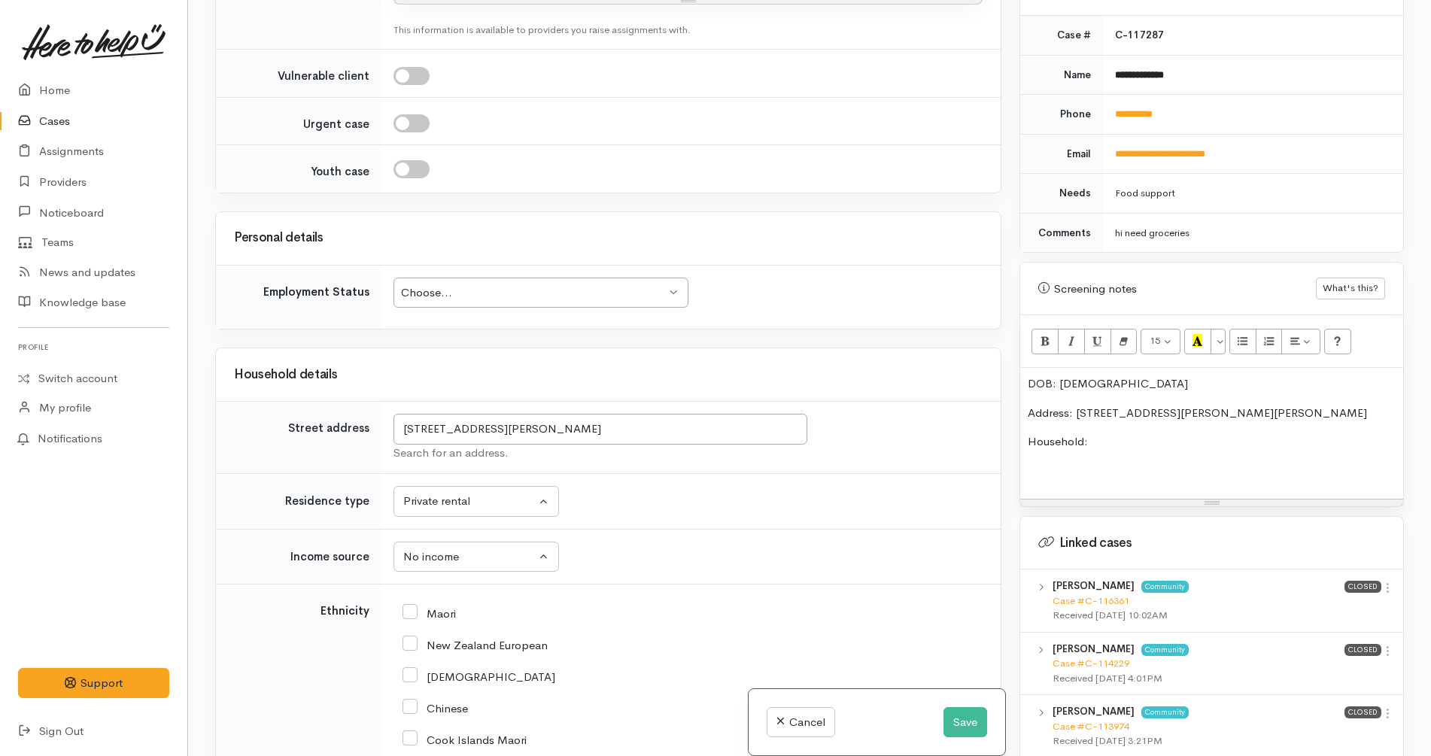
click at [665, 561] on td "Unknown ACC Maternity leave MSD - Away from Home Allowance MSD - Child Disabili…" at bounding box center [690, 557] width 619 height 56
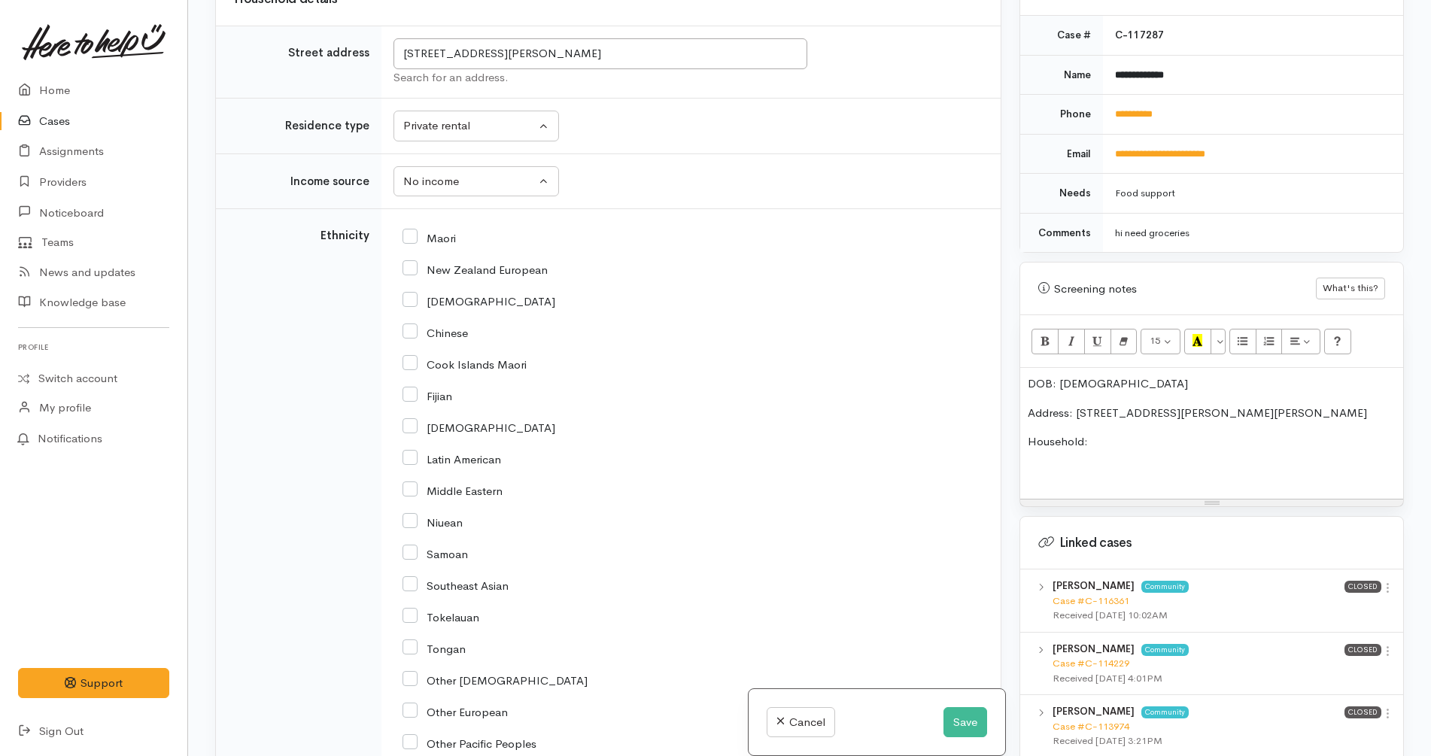
scroll to position [2361, 0]
click at [441, 419] on input "Indian" at bounding box center [478, 426] width 153 height 14
checkbox input "true"
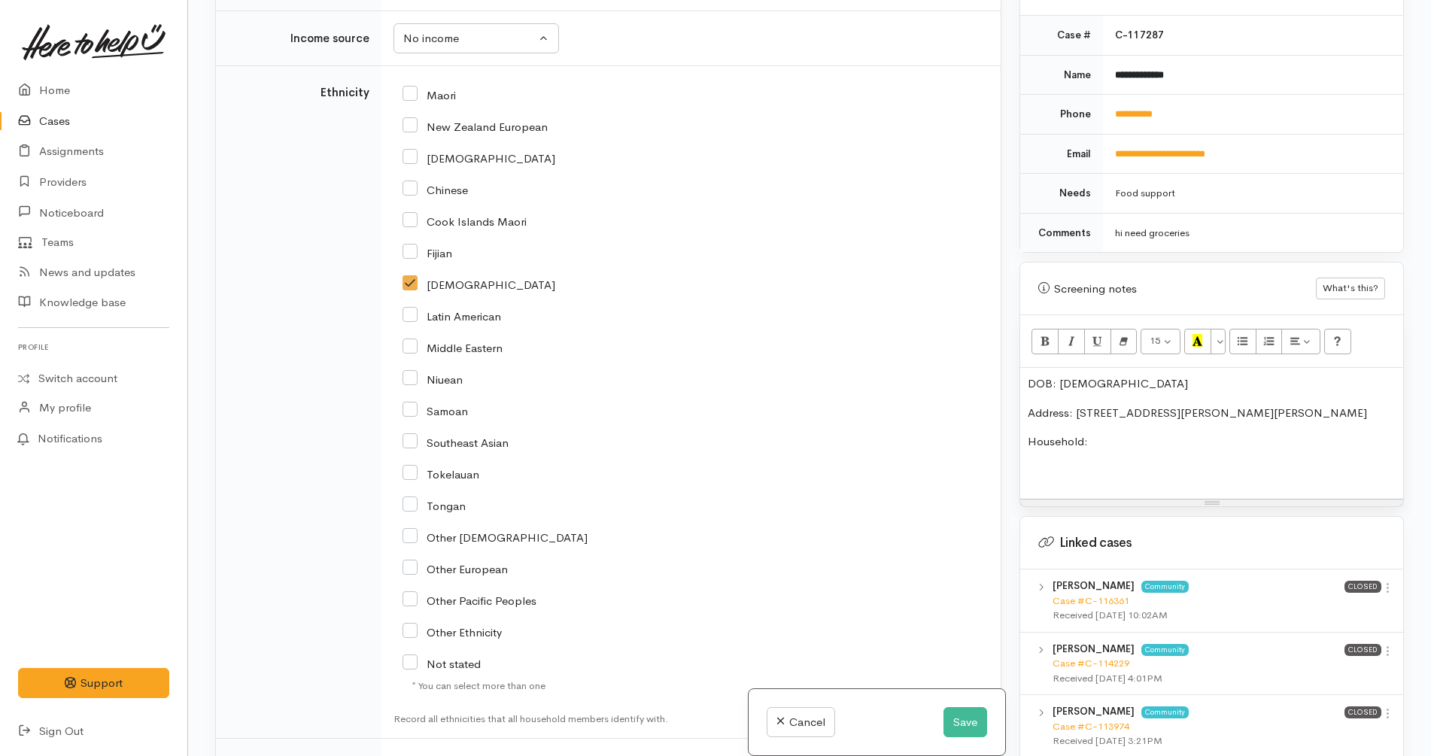
scroll to position [2505, 0]
click at [1153, 435] on p "Household:" at bounding box center [1211, 441] width 368 height 17
click at [1129, 433] on p "Household: Gurdisen, 28/01/1998" at bounding box center [1211, 441] width 368 height 17
click at [1280, 433] on p "Household: Gurdisen Singh, 28/01/1998" at bounding box center [1211, 441] width 368 height 17
click at [1096, 433] on p "Household: Gurdisen Singh, 28/01/1998" at bounding box center [1211, 441] width 368 height 17
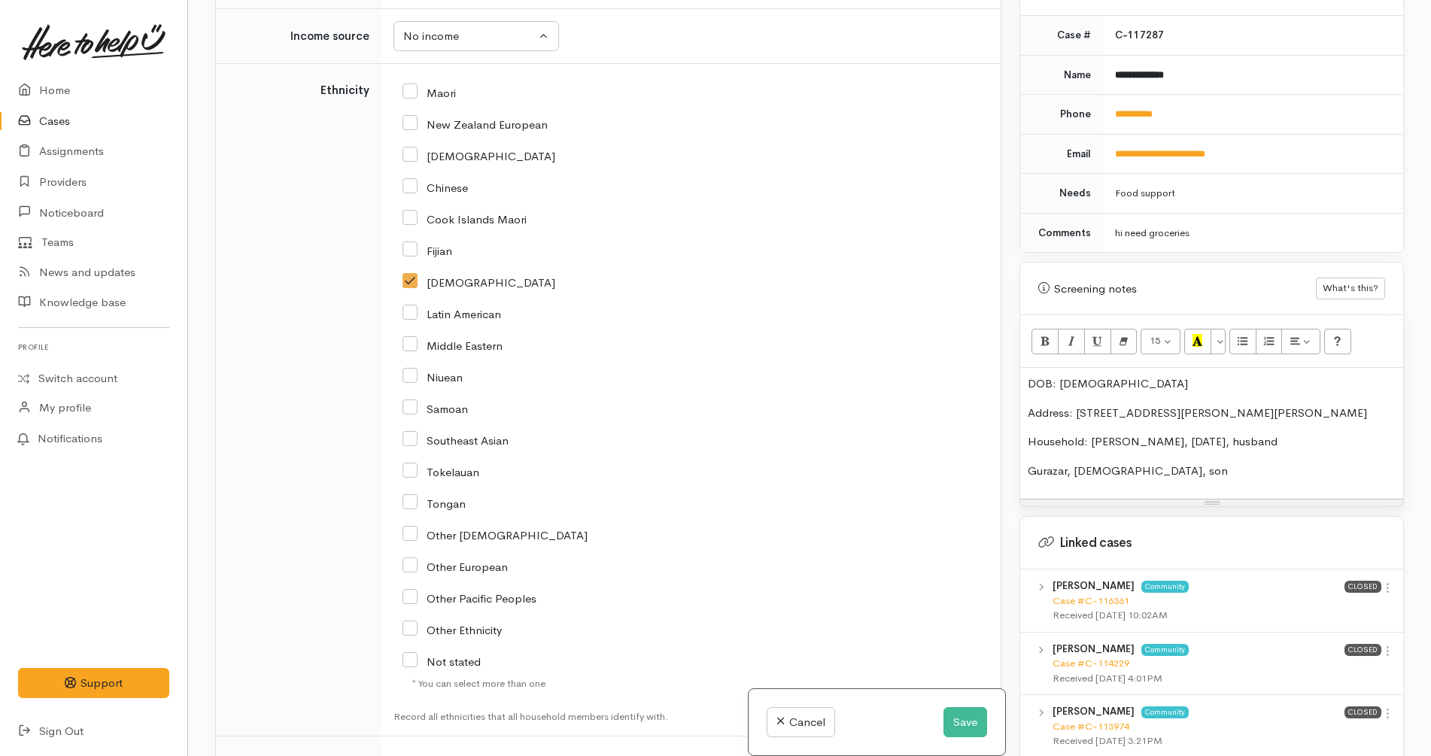
click at [1061, 463] on p "Gurazar, 8 months old, son" at bounding box center [1211, 471] width 368 height 17
click at [1264, 463] on p "Gurazar Singh, 8 months old, son" at bounding box center [1211, 471] width 368 height 17
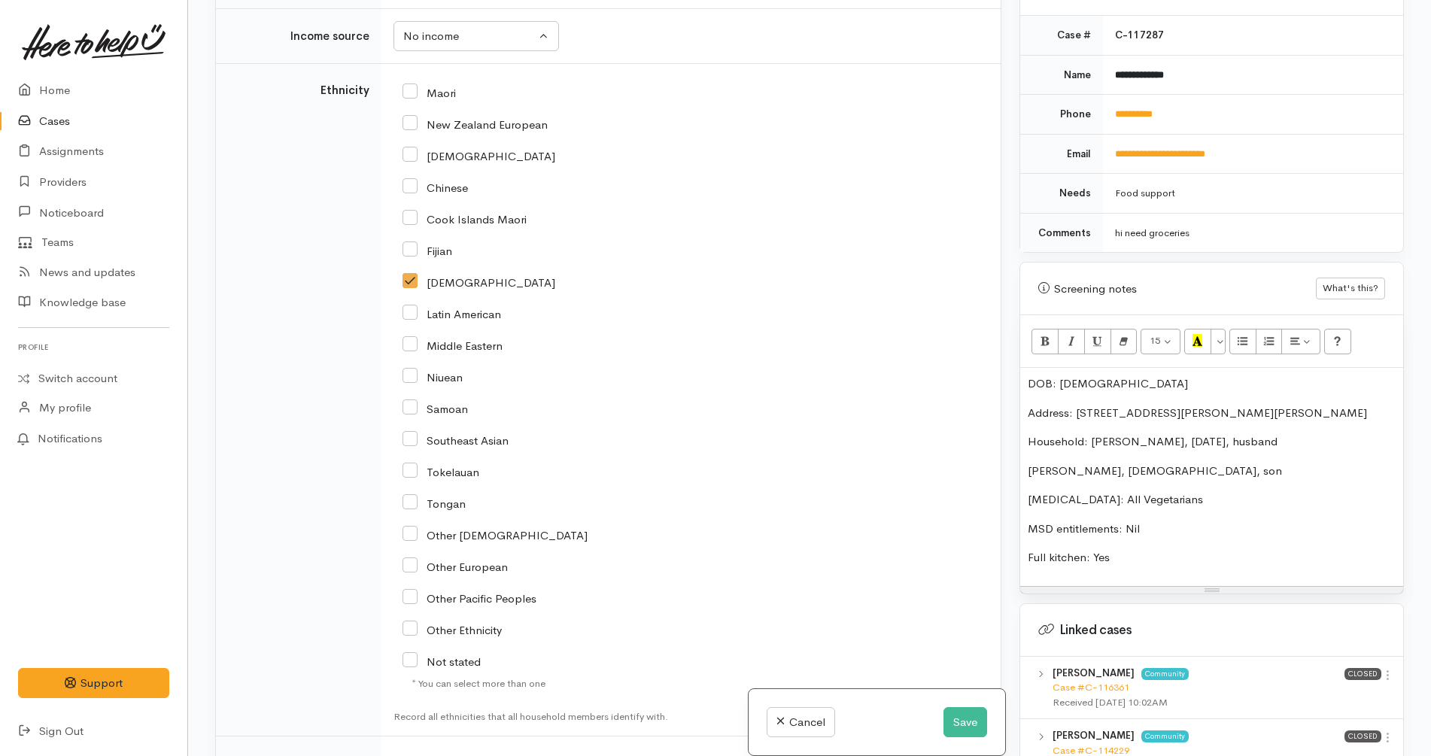
click at [1173, 549] on p "Full kitchen: Yes" at bounding box center [1211, 557] width 368 height 17
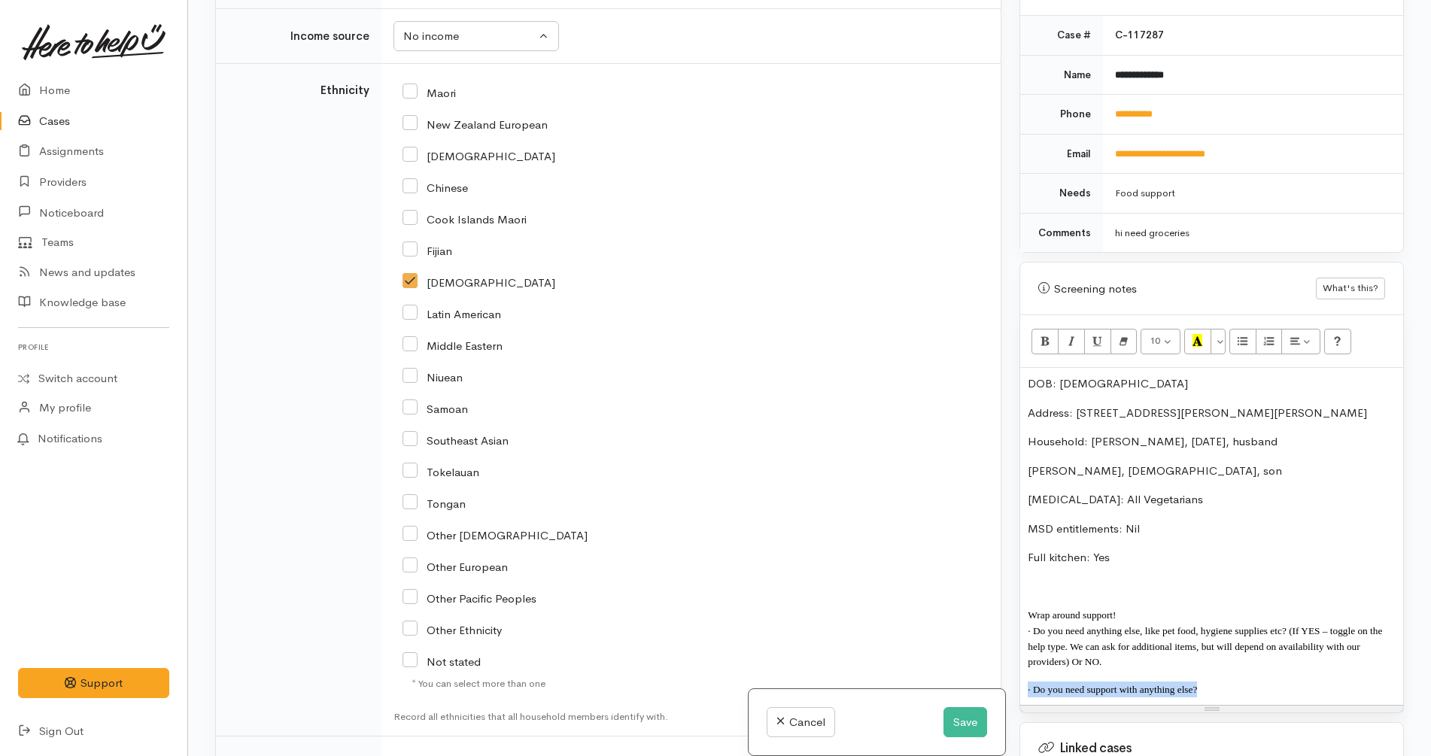
drag, startPoint x: 1200, startPoint y: 659, endPoint x: 1225, endPoint y: 651, distance: 26.7
click at [1225, 651] on div "DOB: 22/06/1993 Address: 31E Willoughby Street, Whitiora, Hamilton, New Zealand…" at bounding box center [1211, 536] width 383 height 336
click at [1225, 651] on p "· Do you need anything else, like pet food, hygiene supplies etc? (If YES – tog…" at bounding box center [1211, 646] width 368 height 47
drag, startPoint x: 1245, startPoint y: 656, endPoint x: 1292, endPoint y: 621, distance: 58.7
click at [1292, 621] on div "DOB: 22/06/1993 Address: 31E Willoughby Street, Whitiora, Hamilton, New Zealand…" at bounding box center [1211, 536] width 383 height 336
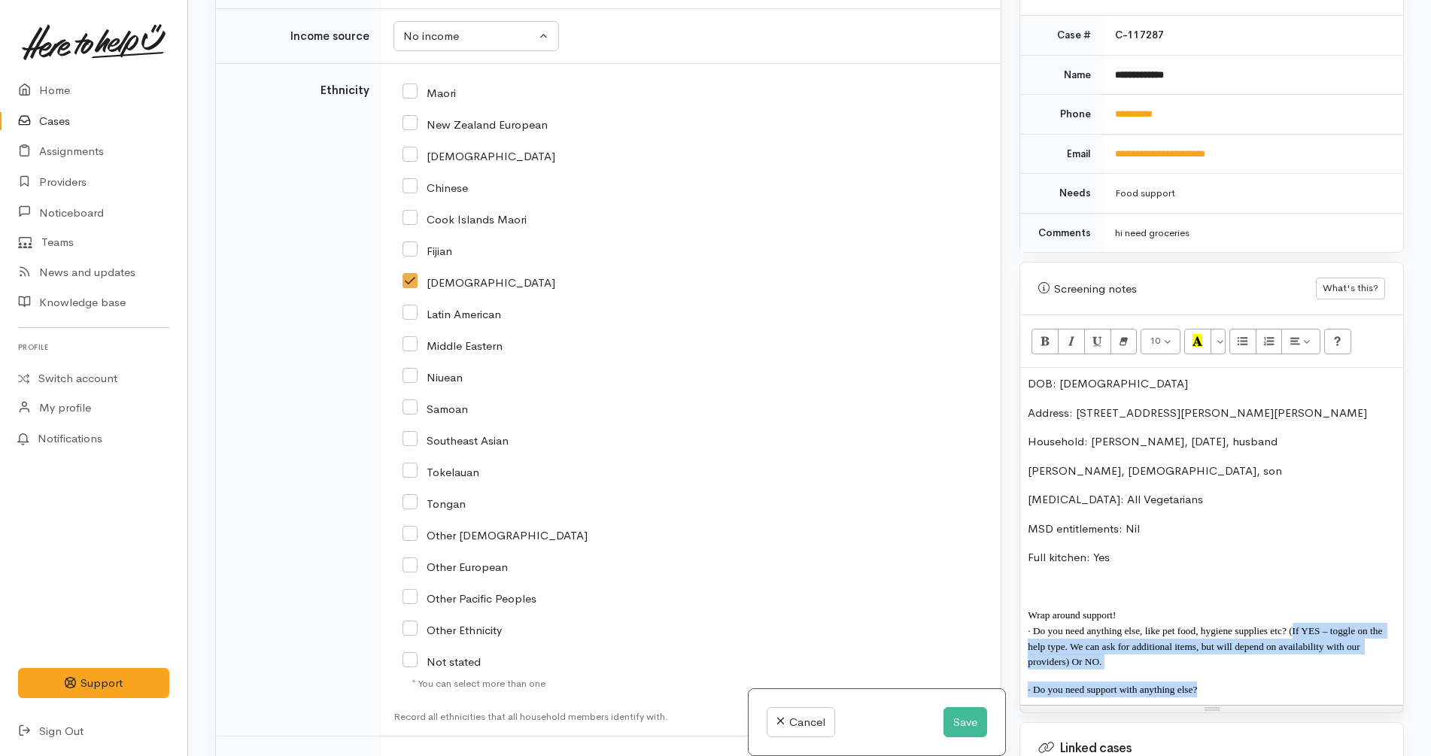
click at [1294, 637] on span "· Do you need anything else, like pet food, hygiene supplies etc? (If YES – tog…" at bounding box center [1205, 646] width 357 height 42
drag, startPoint x: 1294, startPoint y: 651, endPoint x: 1288, endPoint y: 614, distance: 37.3
click at [1288, 623] on p "· Do you need anything else, like pet food, hygiene supplies etc? (If YES – tog…" at bounding box center [1211, 646] width 368 height 47
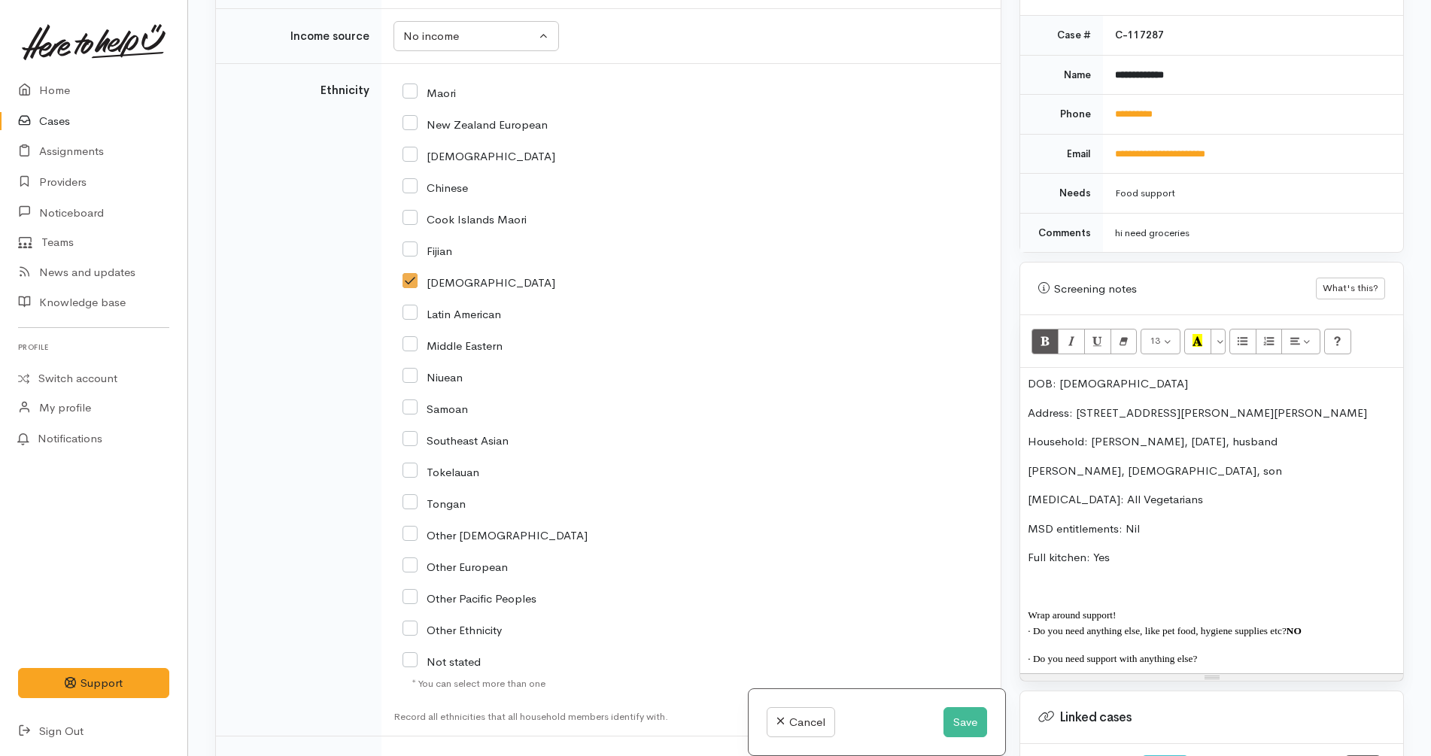
copy span "· D"
click at [963, 721] on button "Save" at bounding box center [965, 722] width 44 height 31
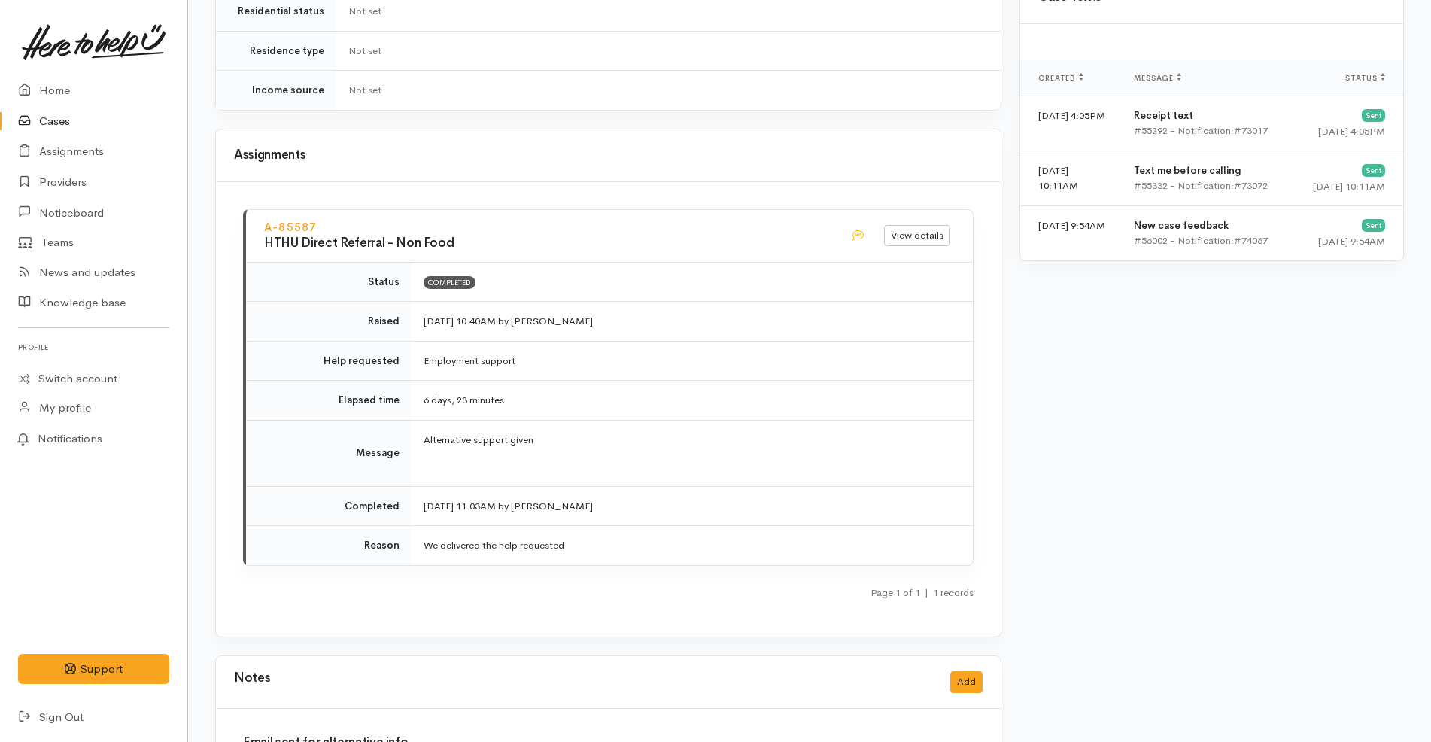
scroll to position [1410, 0]
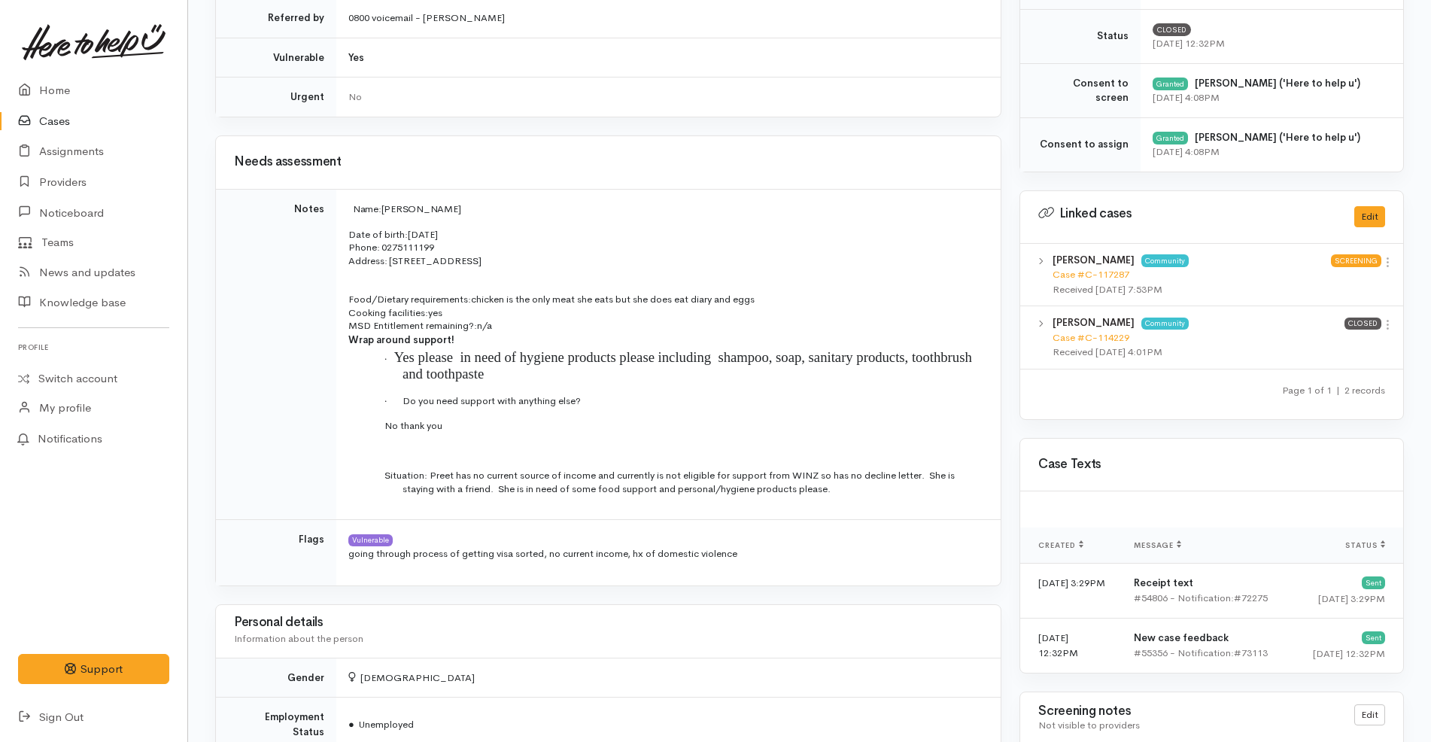
scroll to position [649, 0]
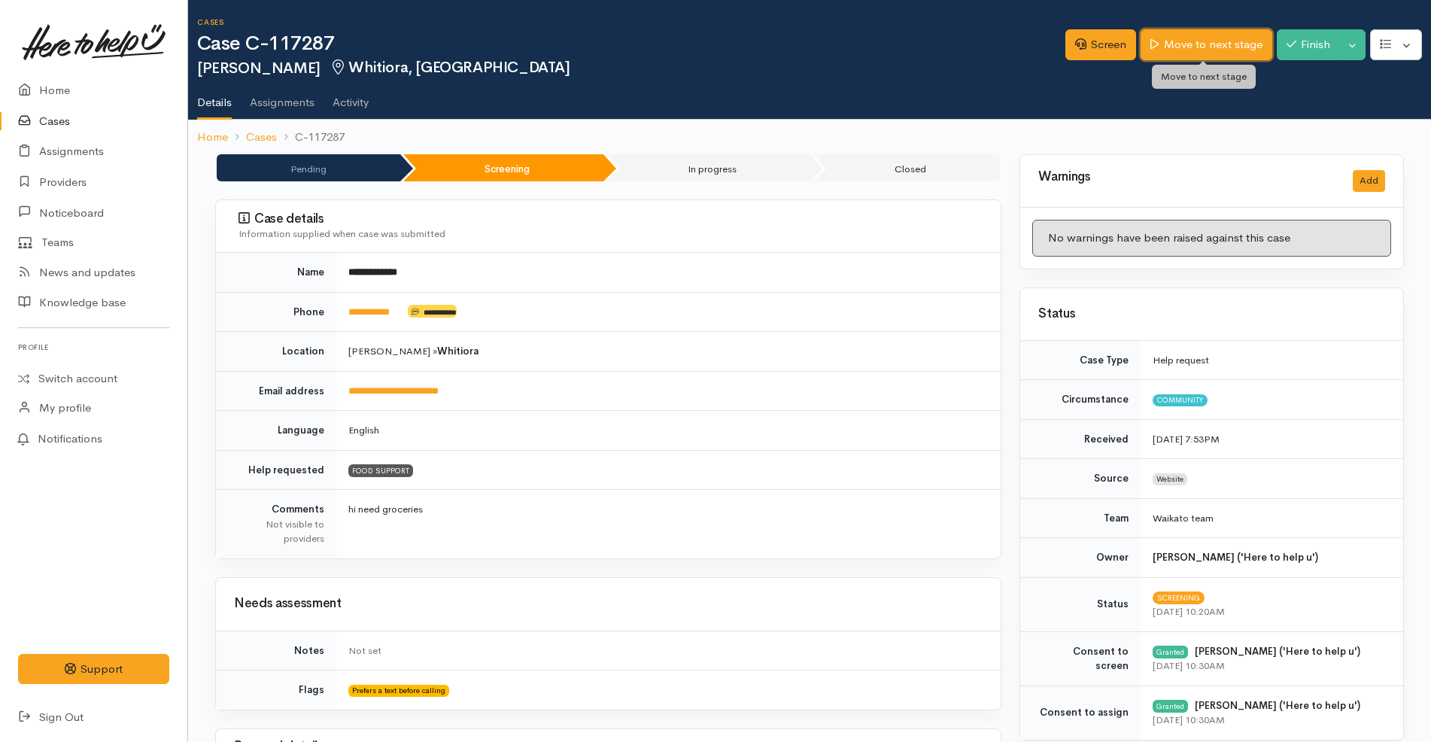
click at [1182, 43] on link "Move to next stage" at bounding box center [1205, 44] width 131 height 31
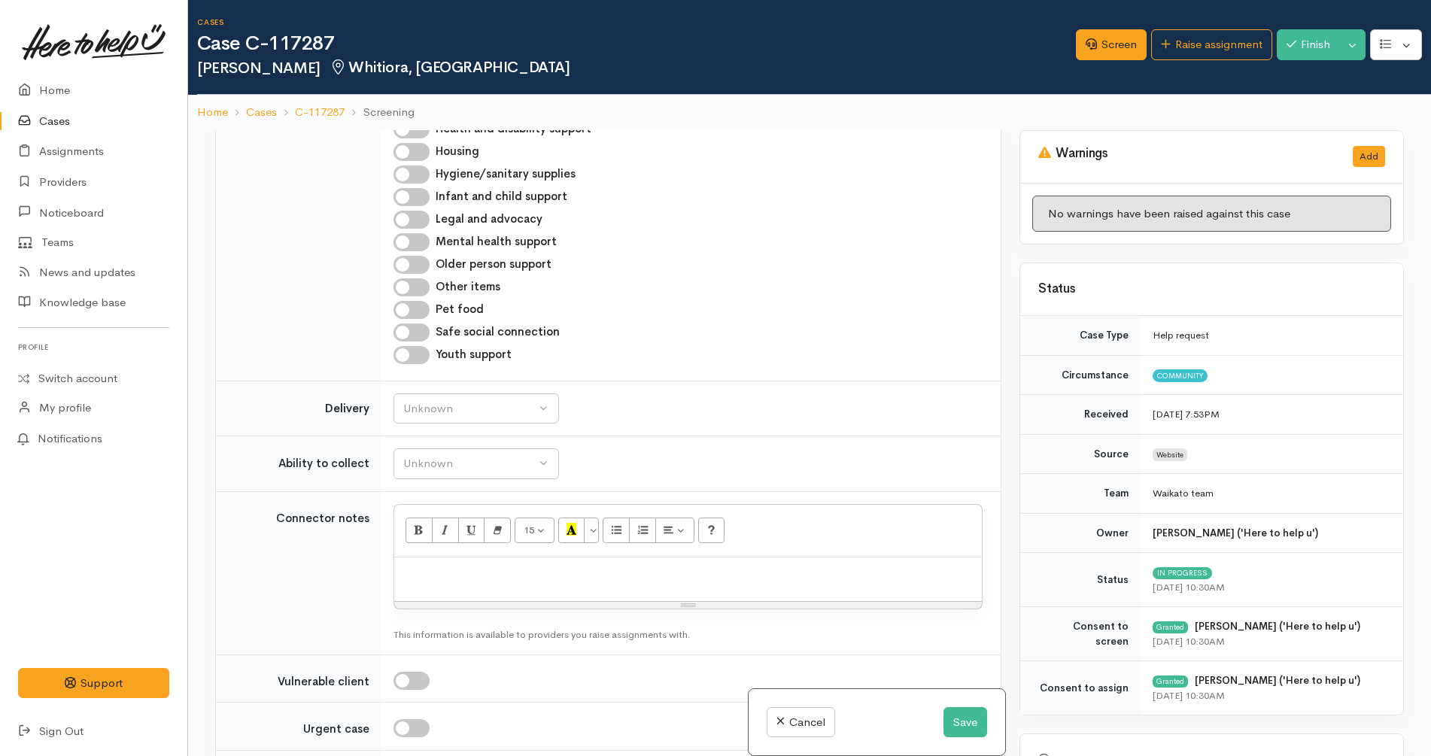
scroll to position [1594, 0]
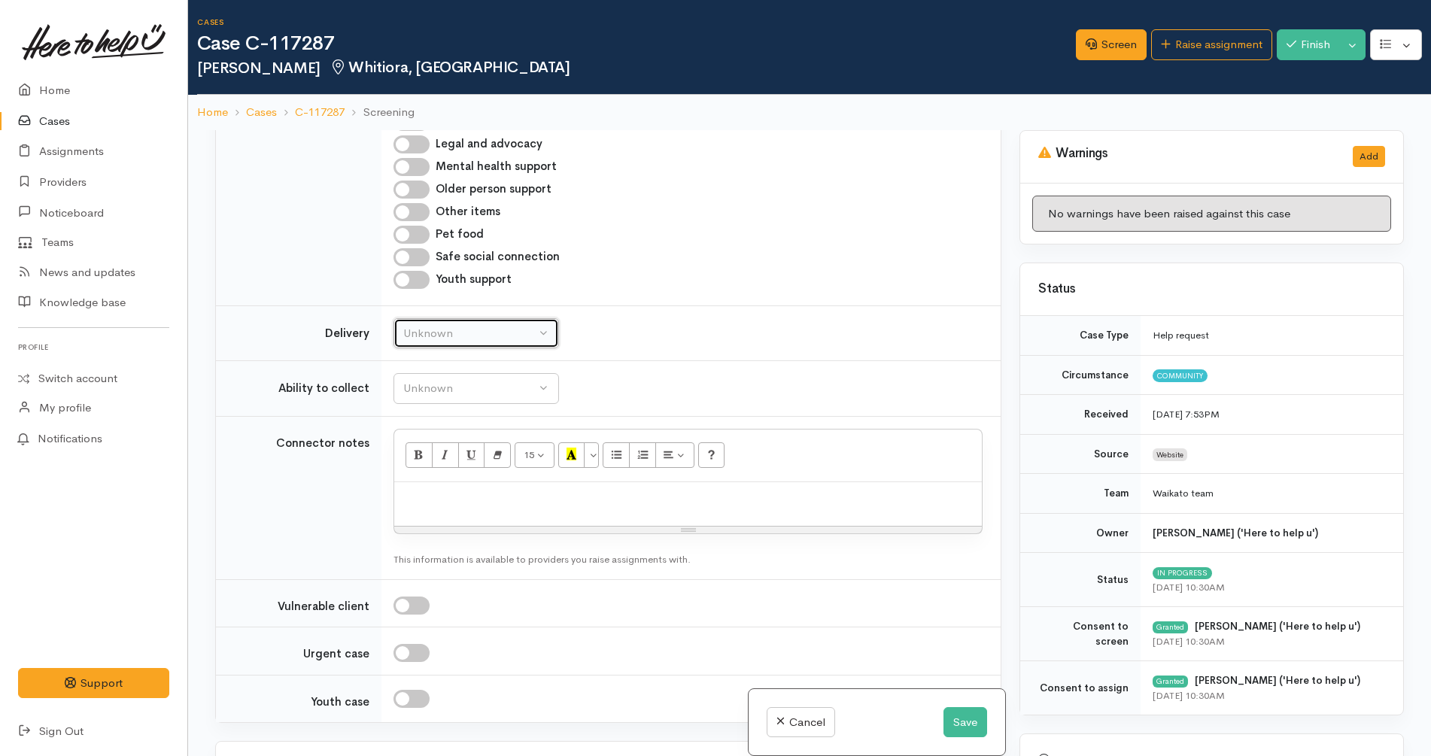
click at [493, 330] on button "Unknown" at bounding box center [475, 333] width 165 height 31
click at [475, 463] on link "No" at bounding box center [476, 474] width 164 height 23
select select "1"
click at [504, 380] on div "Unknown" at bounding box center [469, 388] width 132 height 17
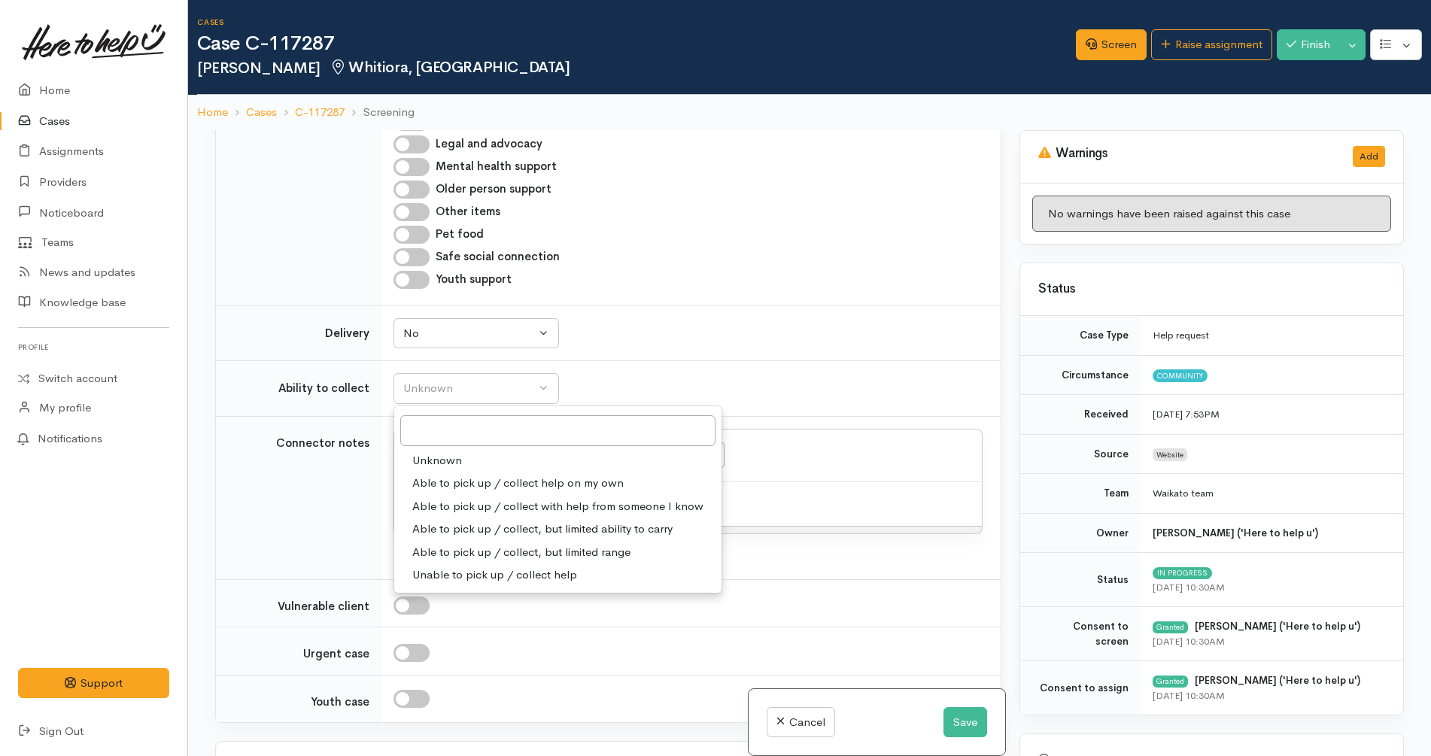
click at [478, 475] on span "Able to pick up / collect help on my own" at bounding box center [517, 483] width 211 height 17
select select "2"
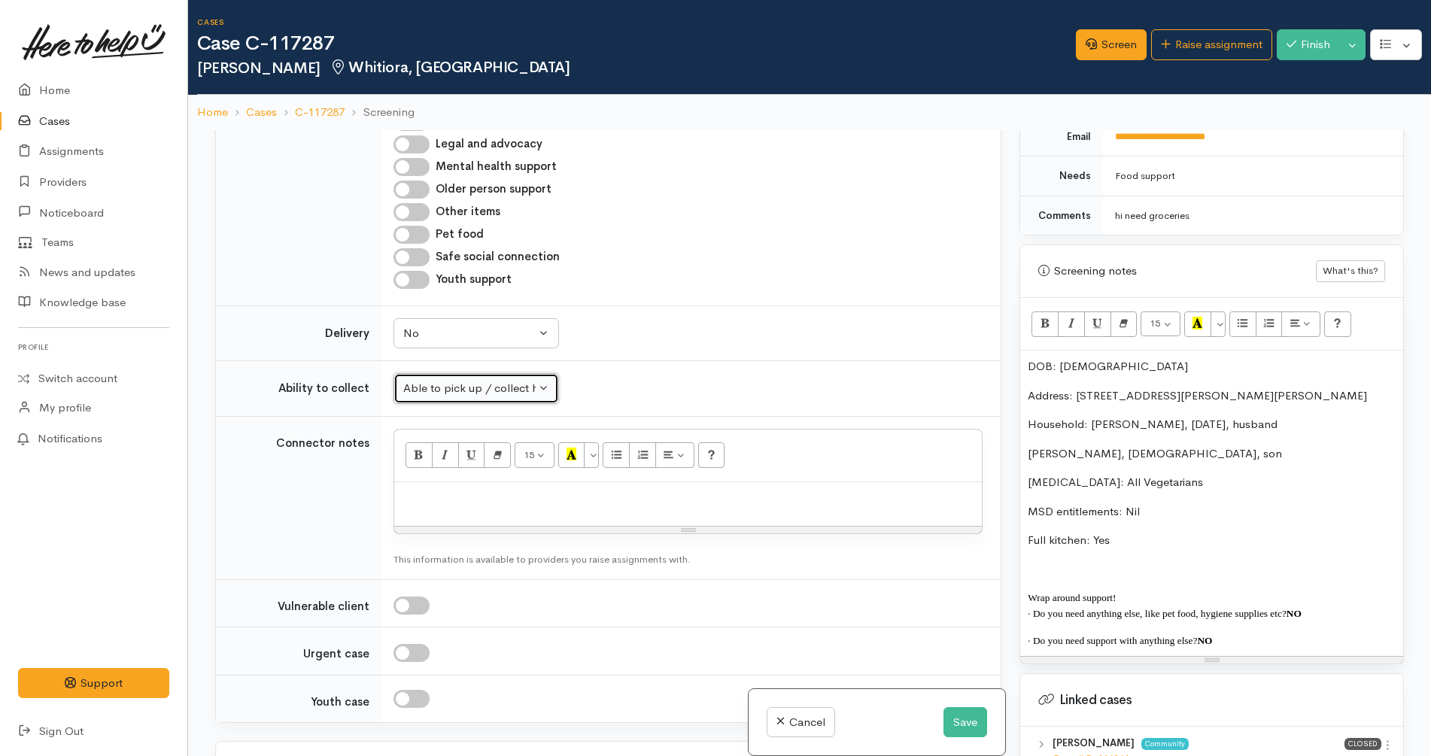
scroll to position [790, 0]
drag, startPoint x: 1249, startPoint y: 643, endPoint x: 951, endPoint y: 299, distance: 454.9
click at [951, 299] on div "Related cases There are other cases potentially from the same person, address o…" at bounding box center [809, 508] width 1206 height 756
copy div "DOB: 22/06/1993 Address: 31E Willoughby Street, Whitiora, Hamilton, New Zealand…"
click at [603, 501] on div at bounding box center [687, 504] width 587 height 44
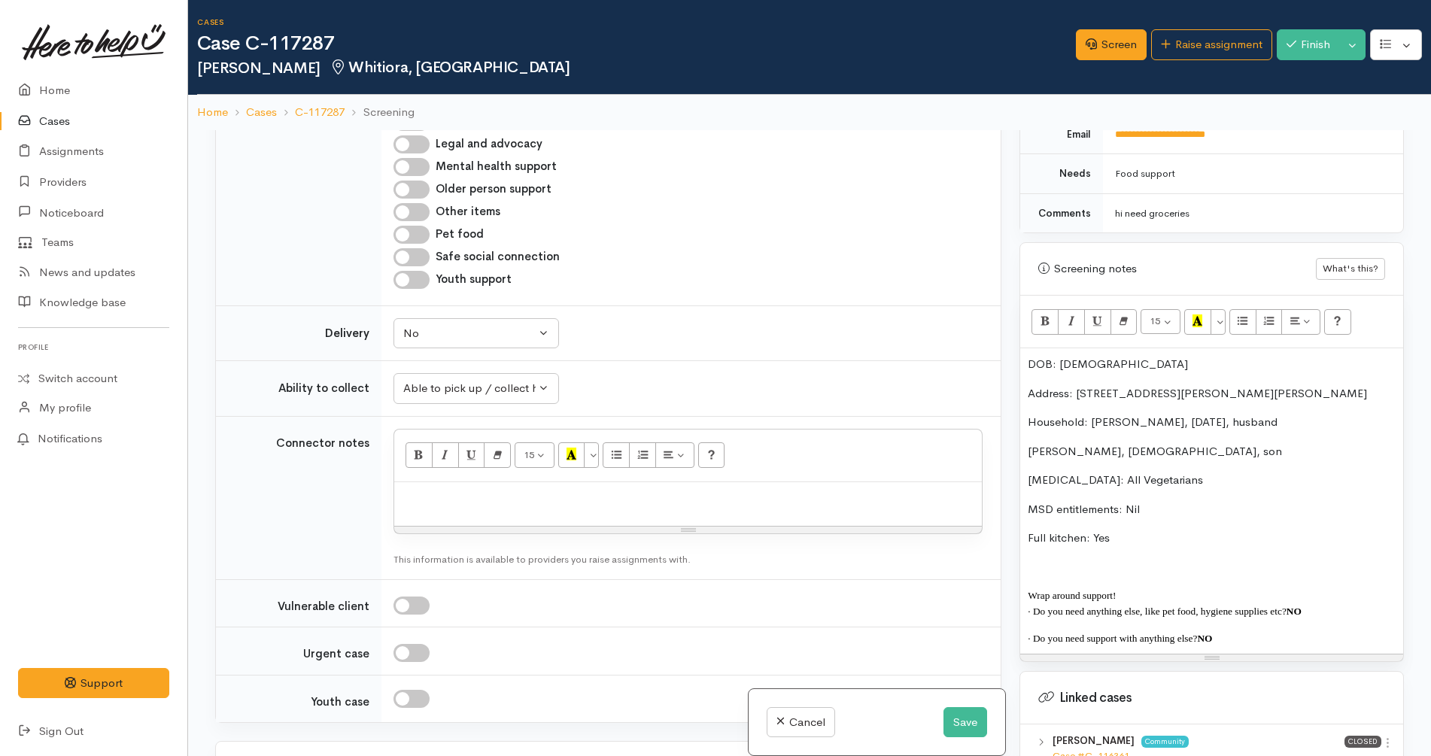
paste div
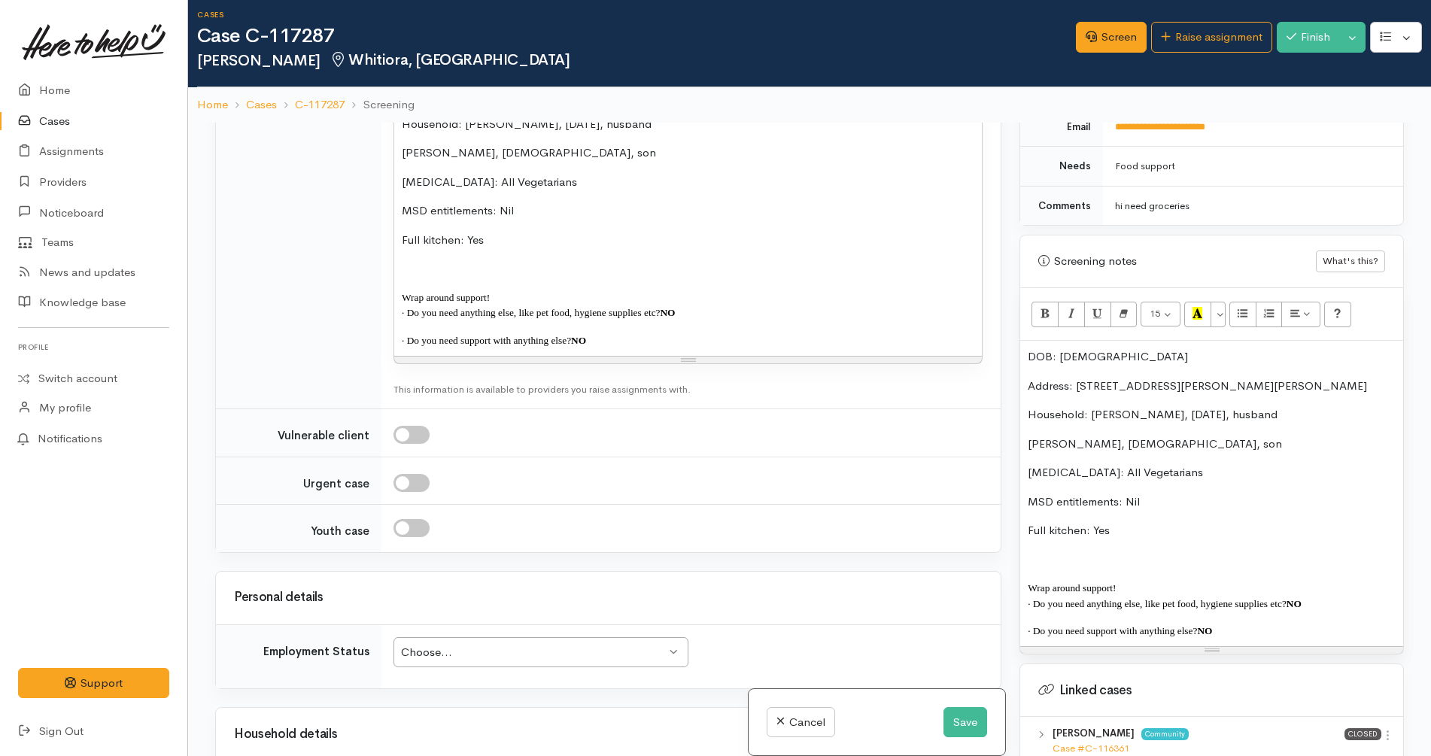
scroll to position [2340, 0]
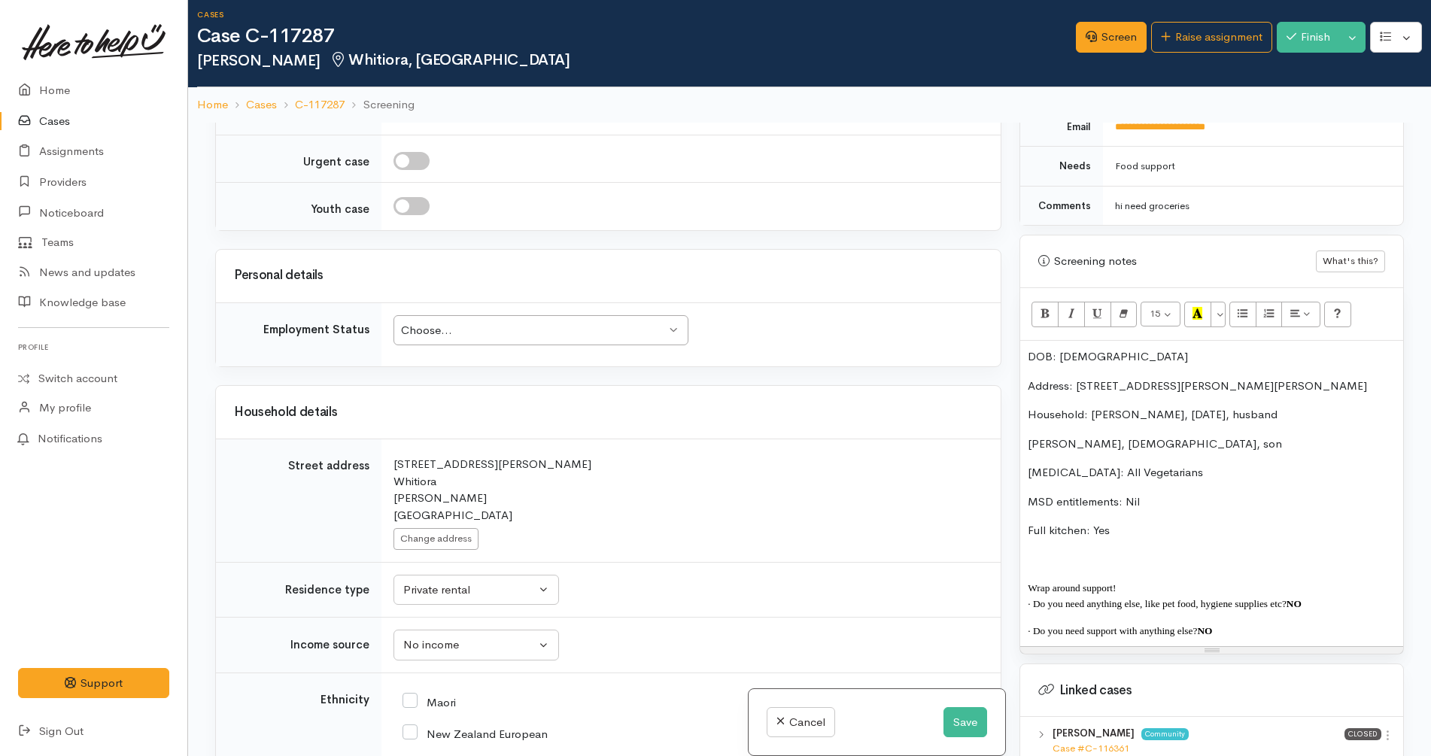
click at [584, 315] on div "Choose... Choose..." at bounding box center [540, 330] width 295 height 31
click at [745, 456] on div "31E Willoughby Street Whitiora Hamilton New Zealand" at bounding box center [687, 490] width 589 height 68
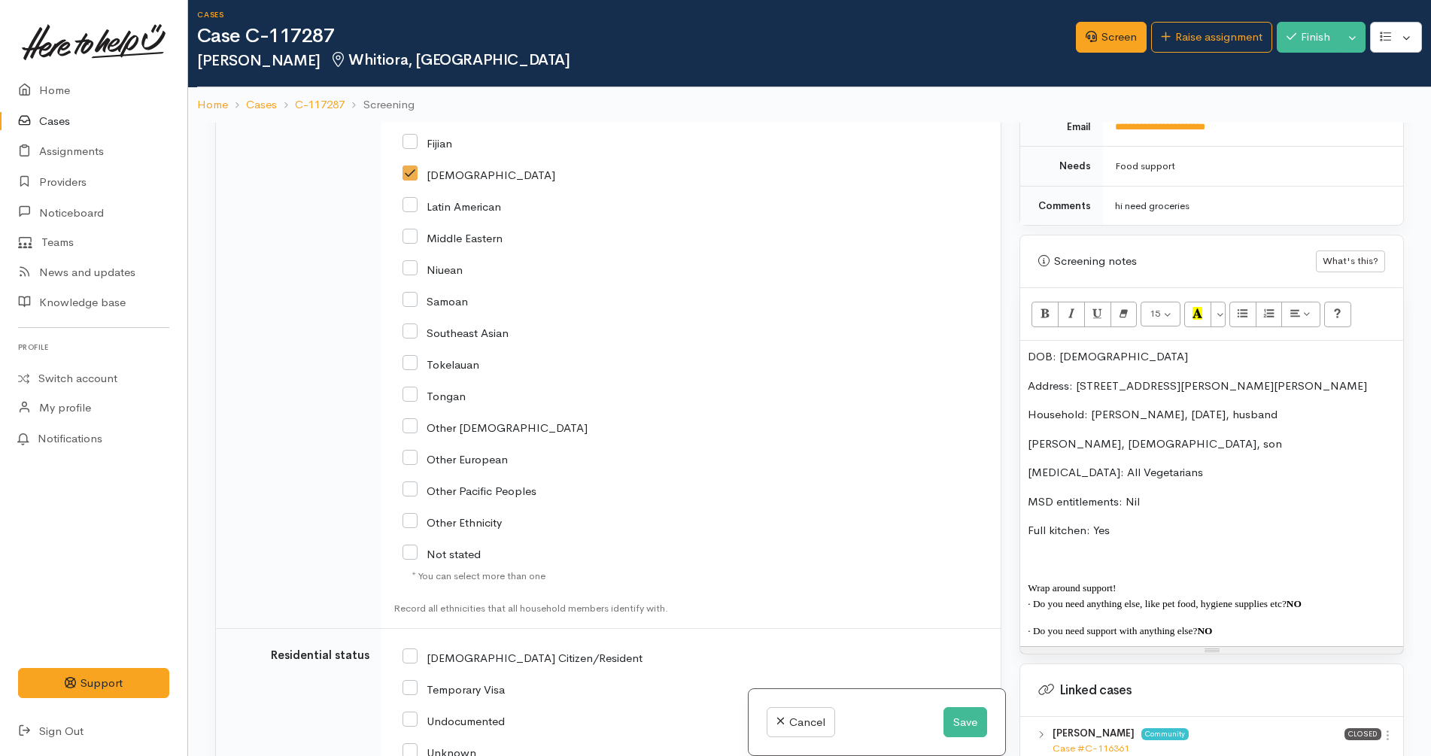
scroll to position [3333, 0]
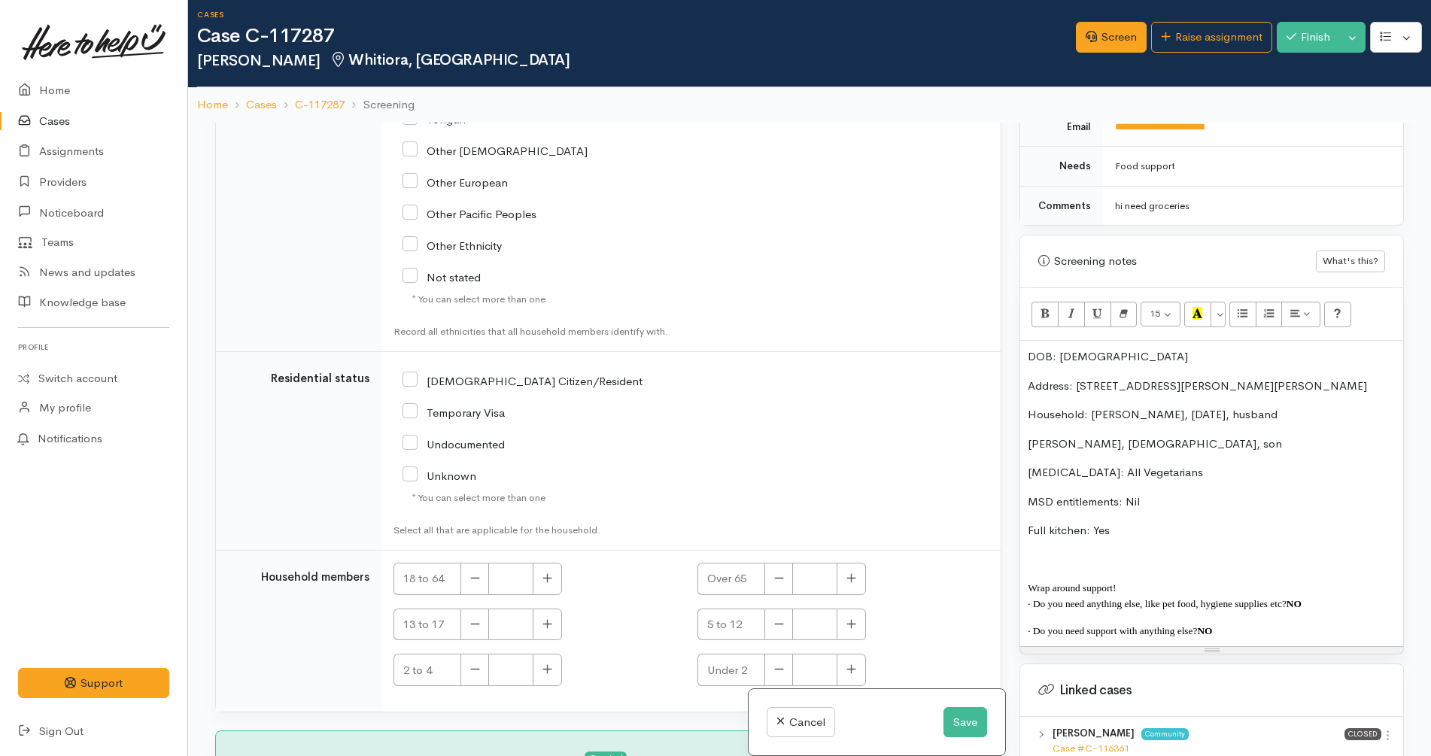
click at [510, 374] on div "NZ Citizen/Resident" at bounding box center [589, 380] width 375 height 32
click at [508, 373] on input "NZ Citizen/Resident" at bounding box center [522, 380] width 240 height 14
checkbox input "true"
click at [699, 523] on small "Select all that are applicable for the household." at bounding box center [589, 530] width 393 height 15
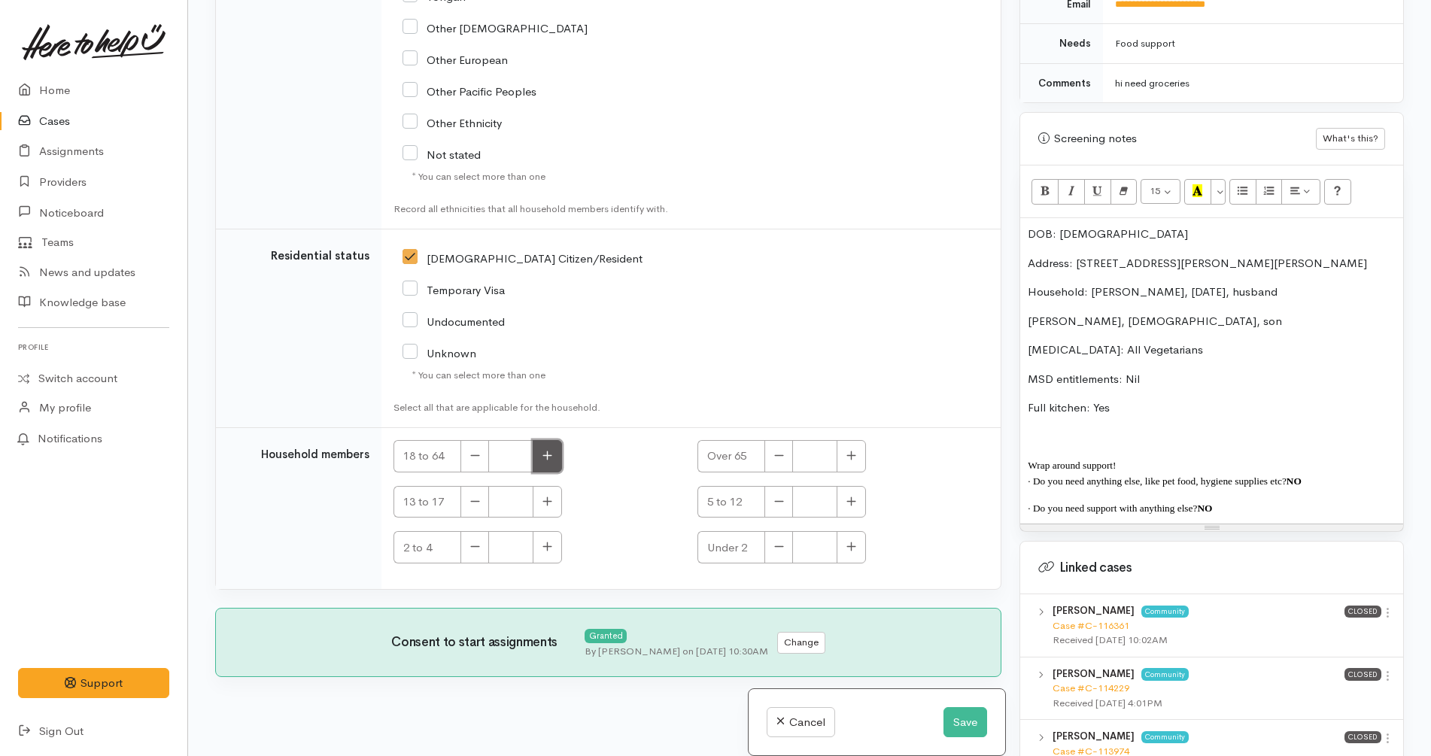
click at [547, 450] on icon "button" at bounding box center [547, 455] width 10 height 11
type input "2"
click at [846, 541] on icon "button" at bounding box center [851, 546] width 10 height 11
type input "1"
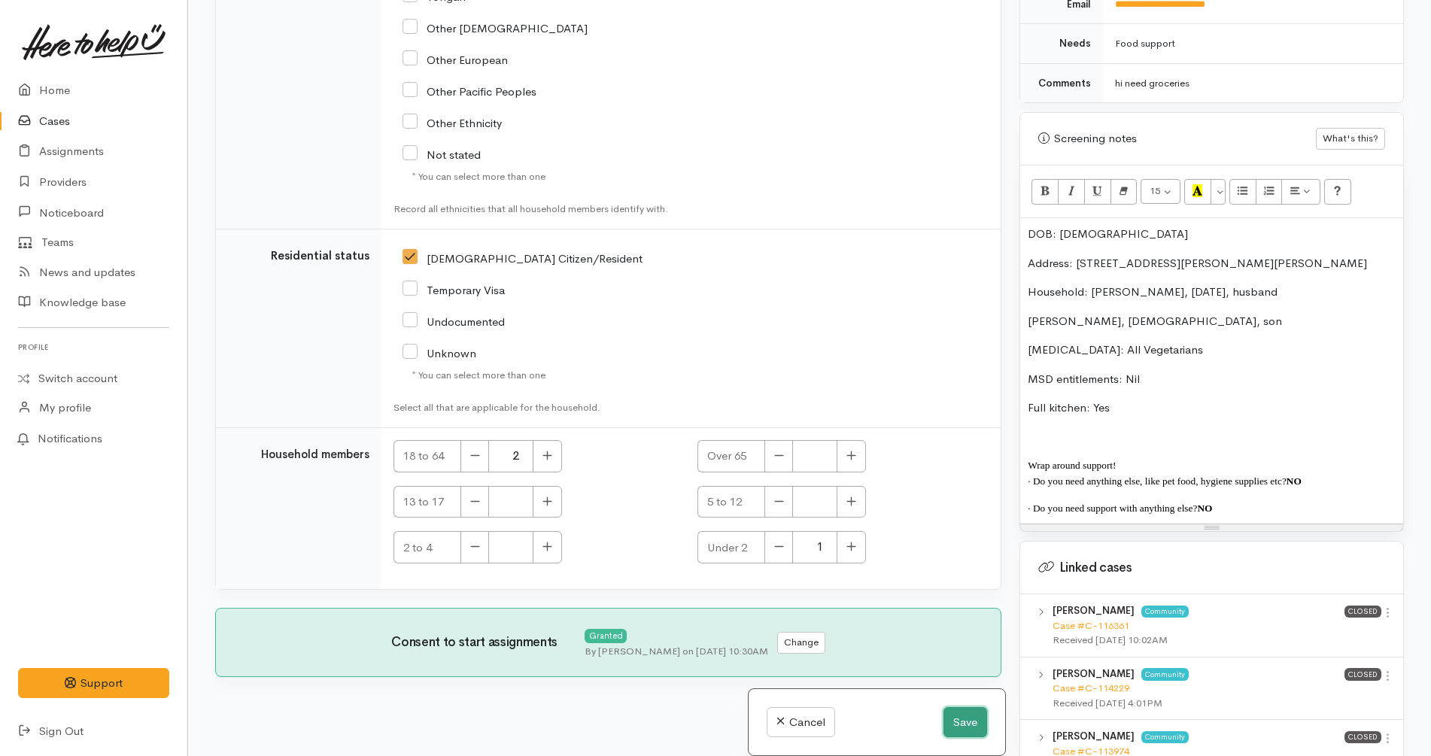
click at [966, 726] on button "Save" at bounding box center [965, 722] width 44 height 31
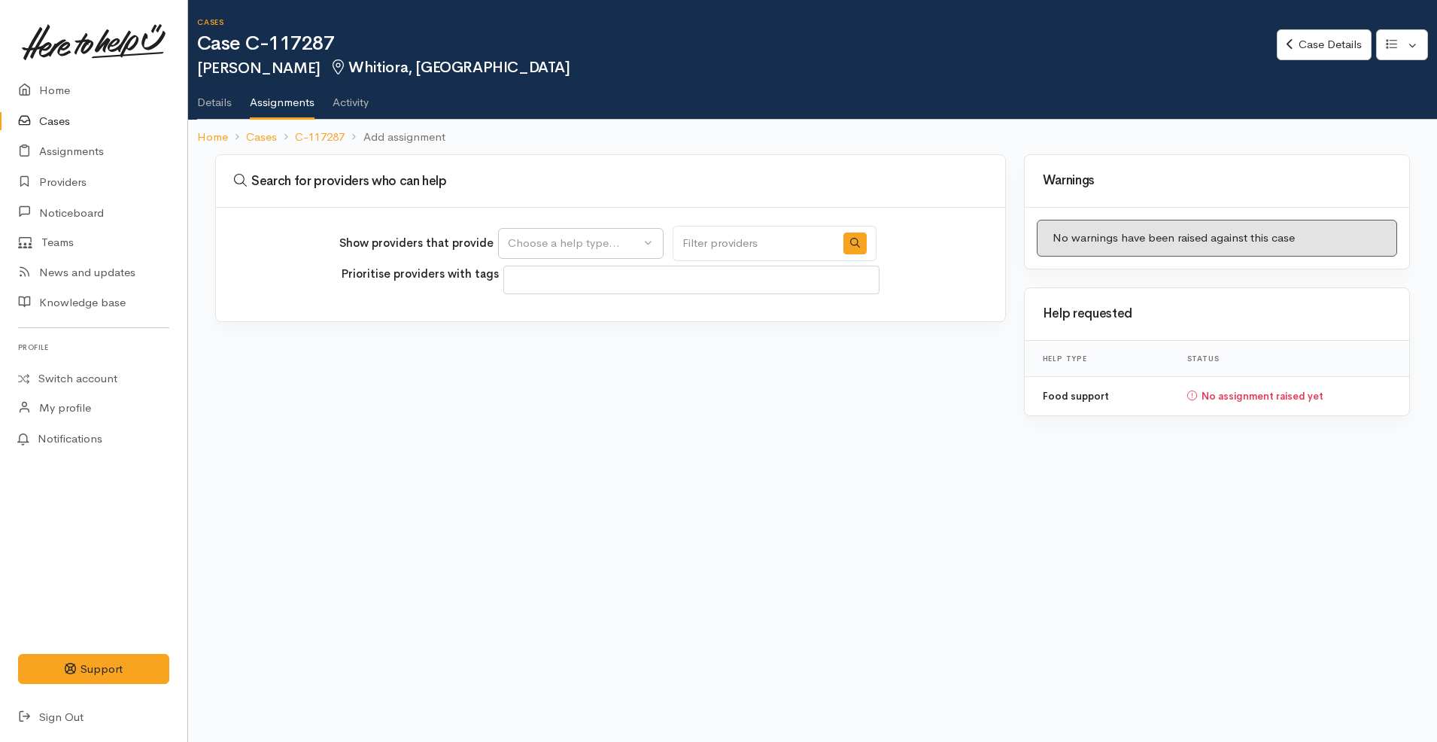
select select
click at [611, 250] on div "Choose a help type..." at bounding box center [574, 243] width 132 height 17
click at [582, 308] on span "Food support" at bounding box center [552, 315] width 70 height 17
select select "3"
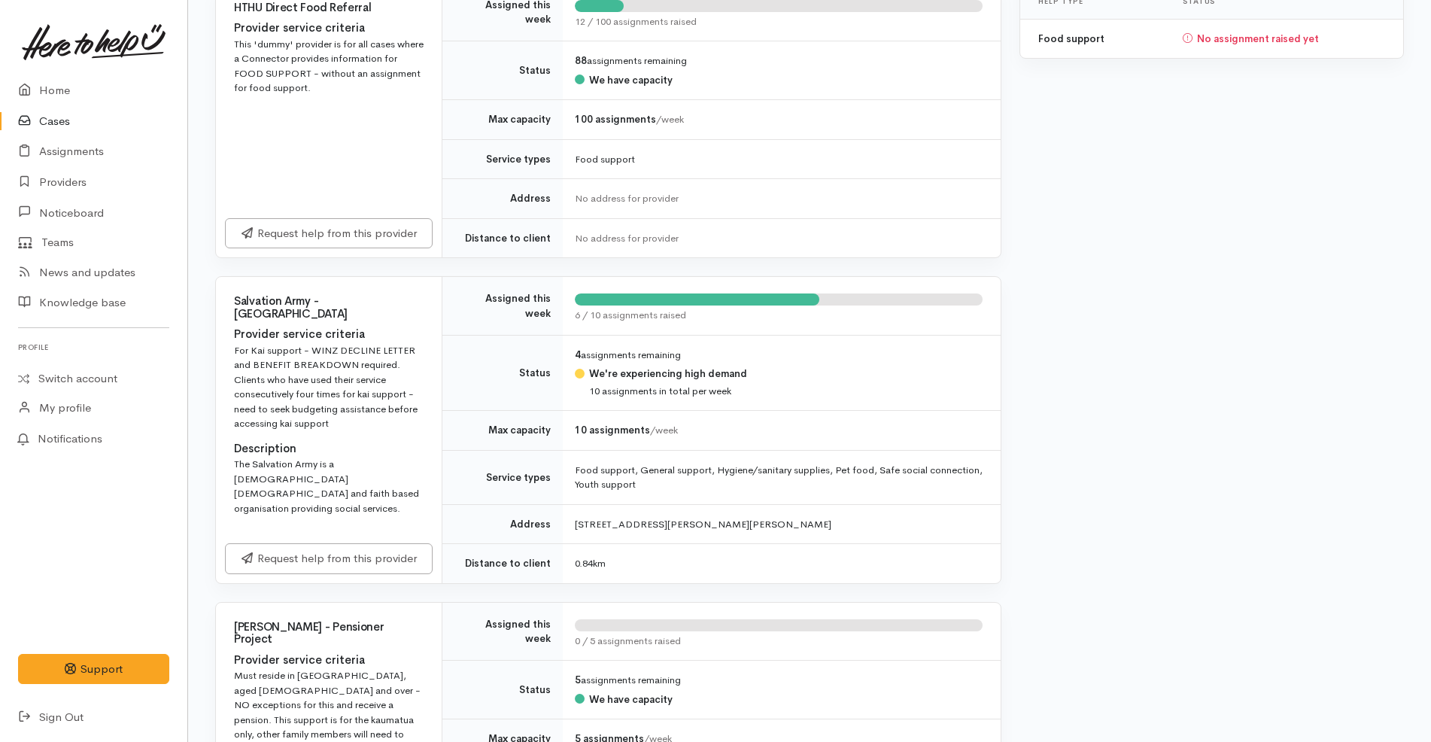
scroll to position [411, 0]
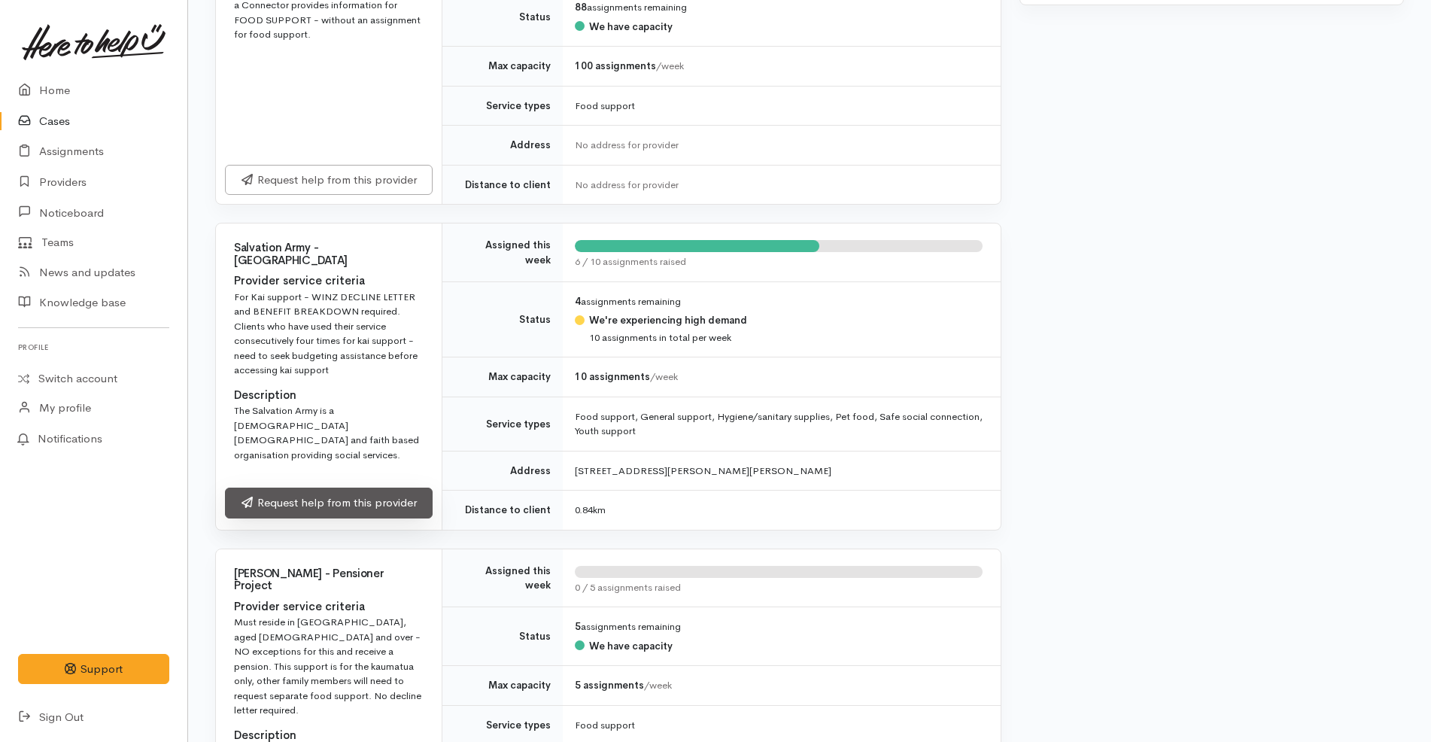
click at [357, 490] on link "Request help from this provider" at bounding box center [329, 502] width 208 height 31
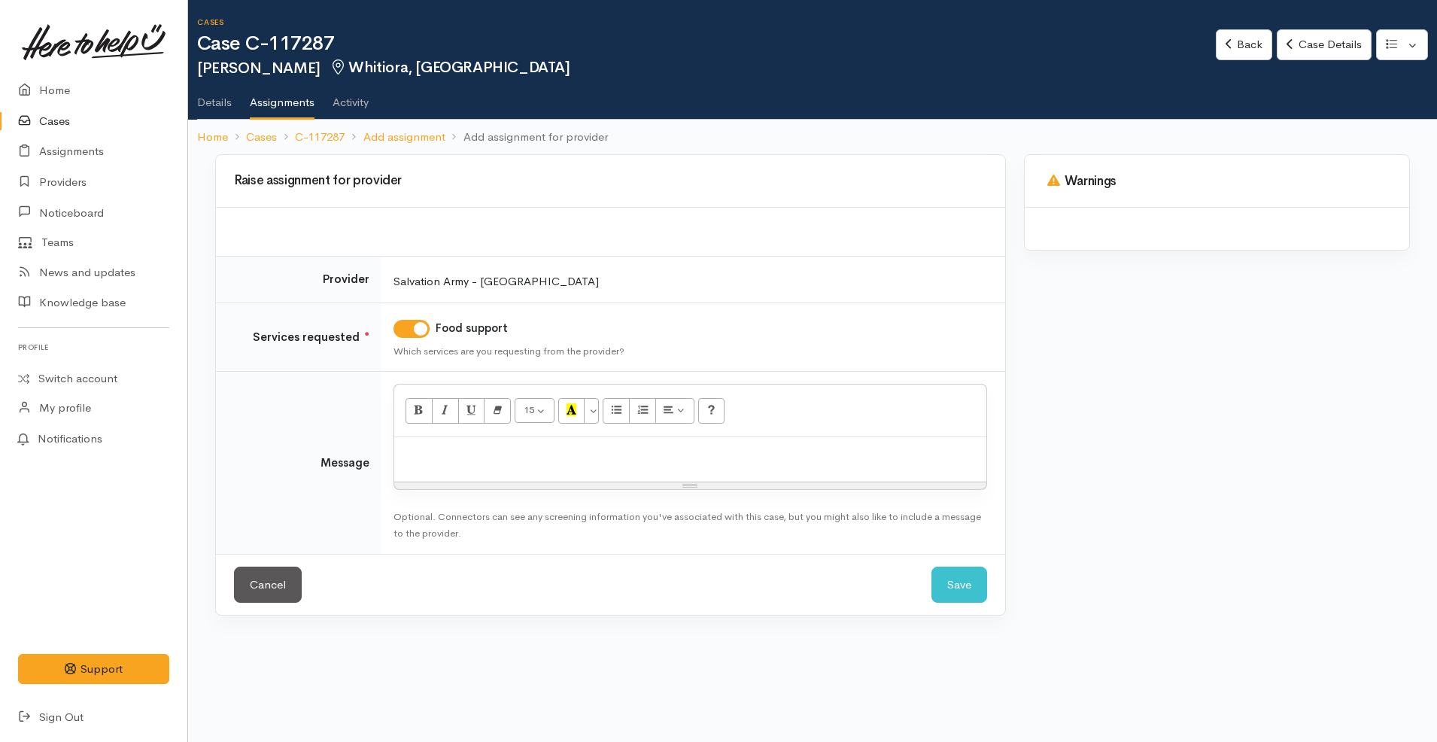
click at [560, 466] on div at bounding box center [690, 459] width 592 height 44
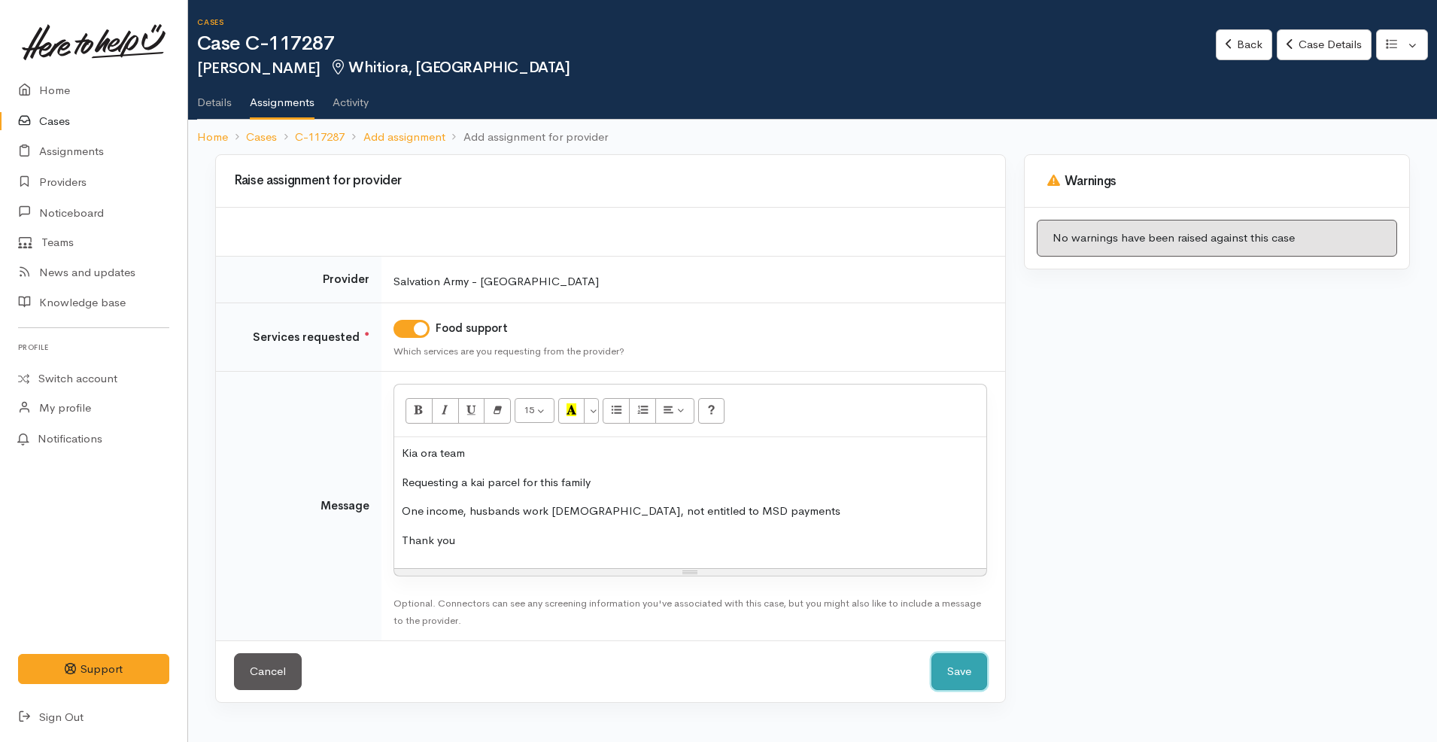
click at [963, 672] on button "Save" at bounding box center [959, 671] width 56 height 37
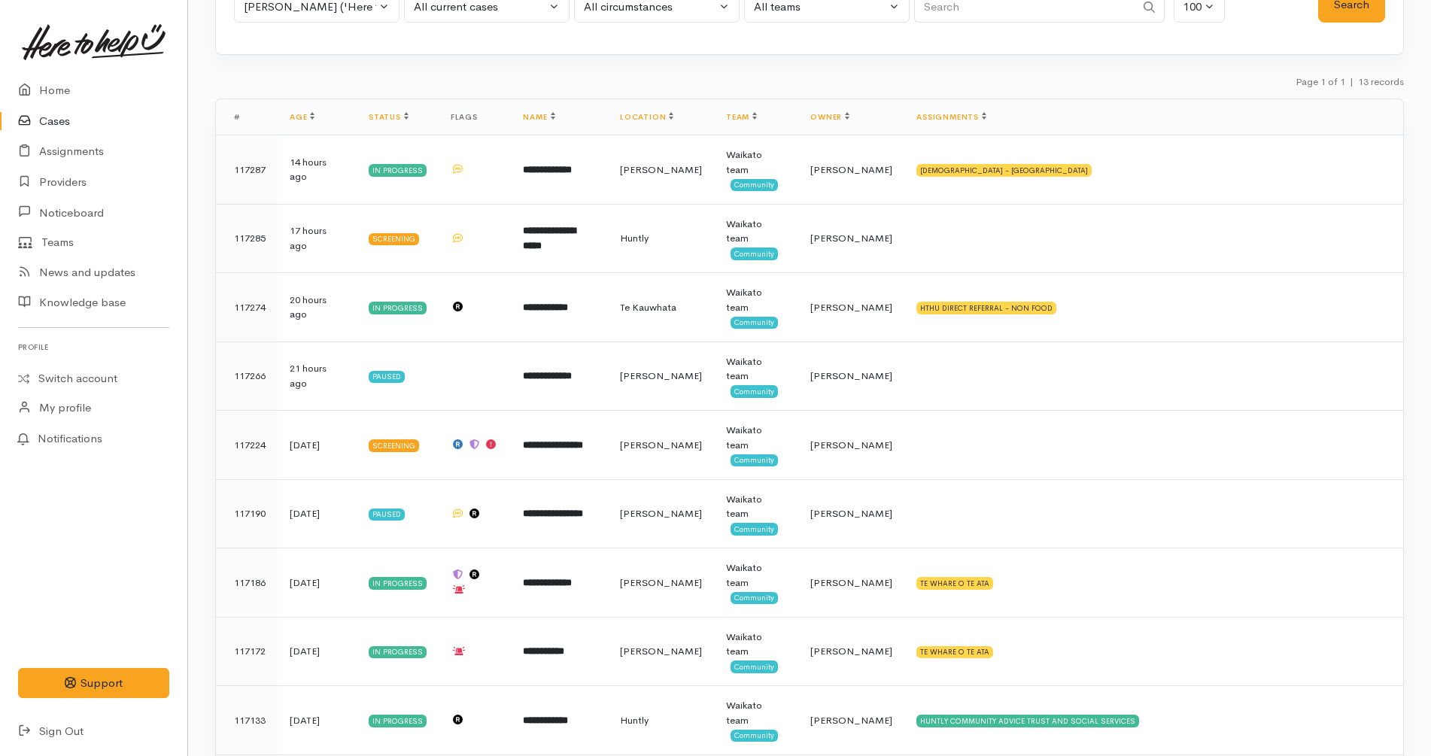
scroll to position [128, 0]
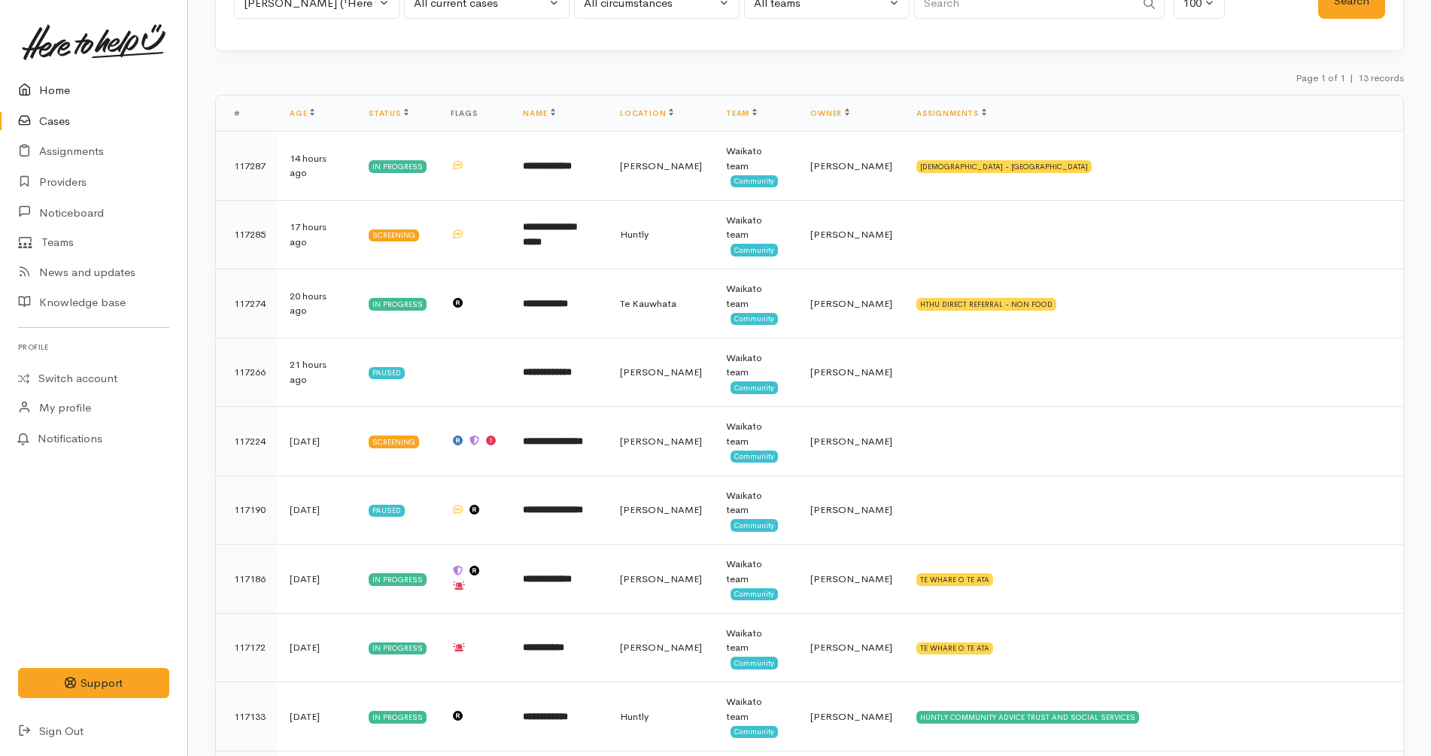
click at [94, 82] on link "Home" at bounding box center [93, 90] width 187 height 31
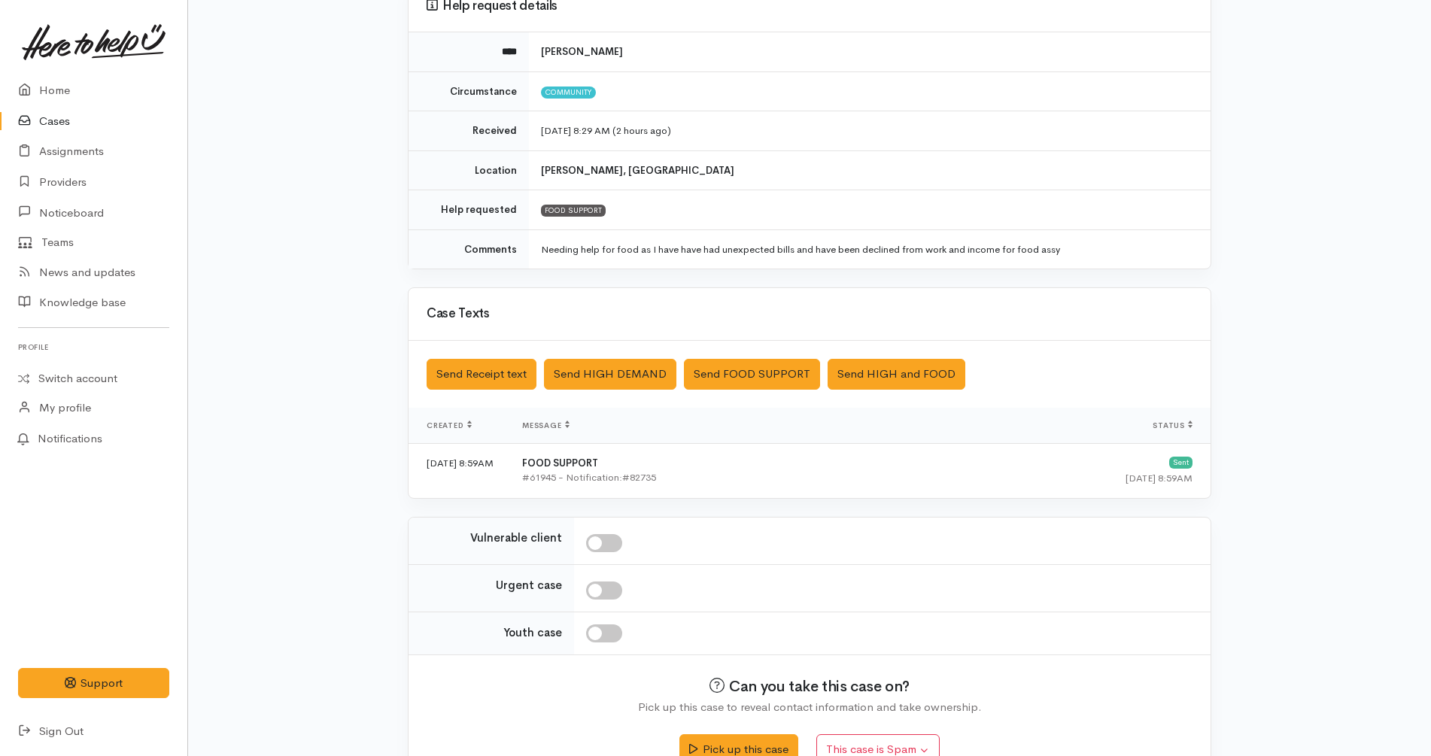
scroll to position [189, 0]
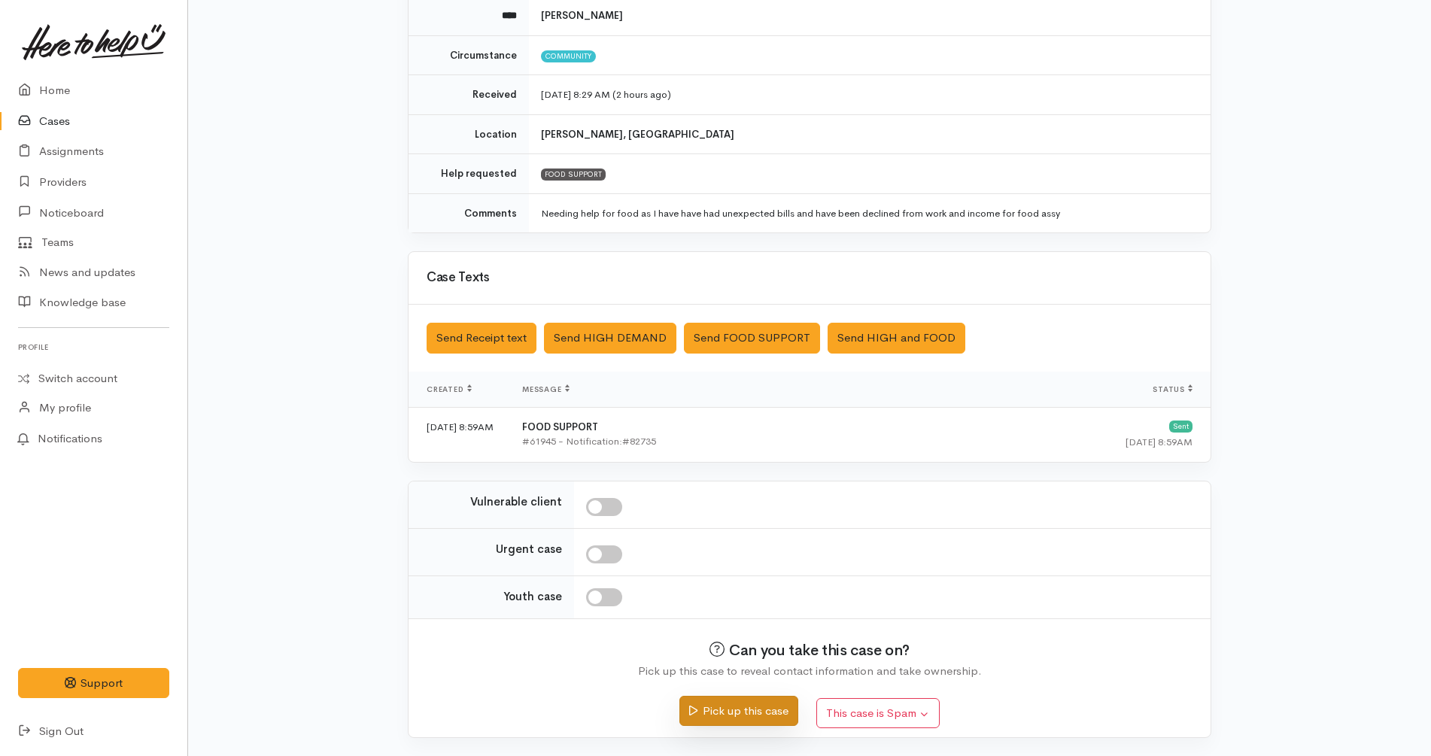
click at [745, 717] on button "Pick up this case" at bounding box center [738, 711] width 118 height 31
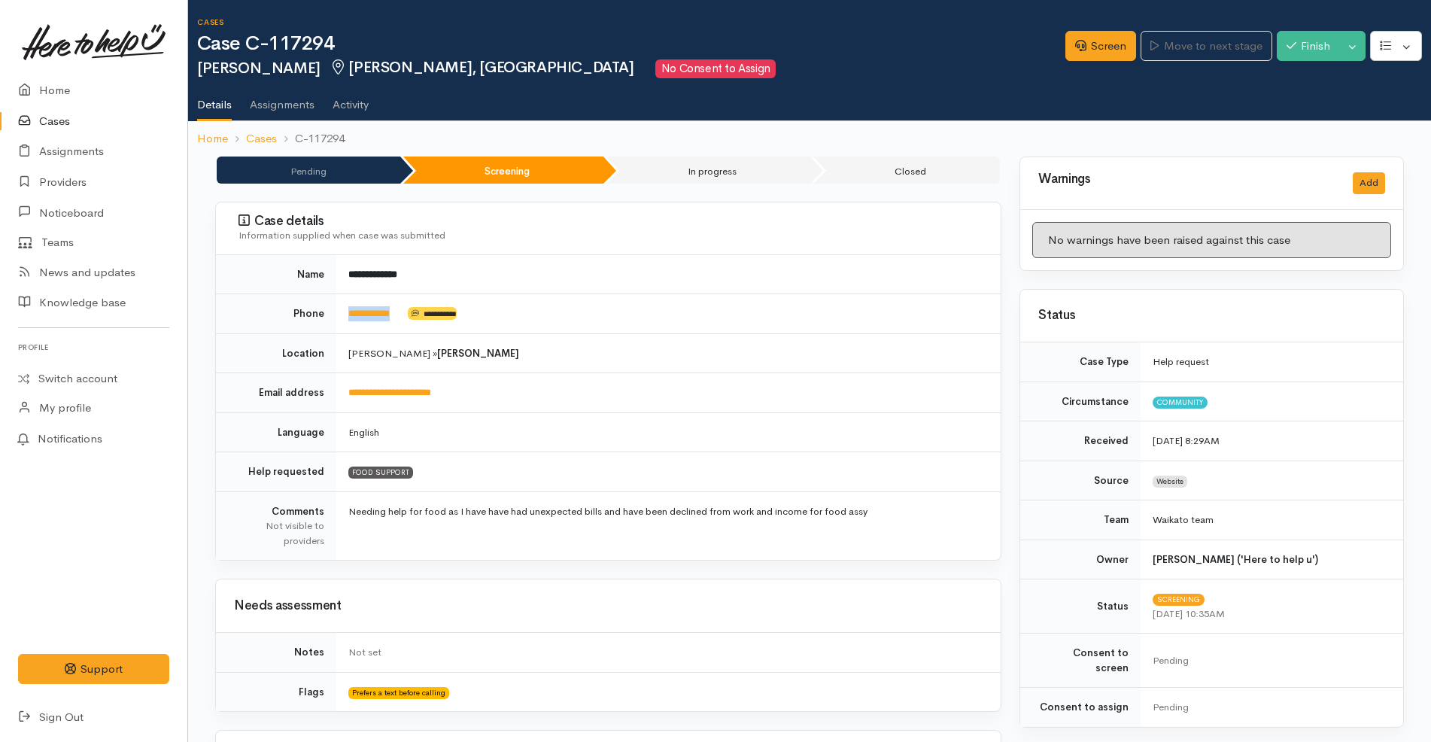
drag, startPoint x: 413, startPoint y: 318, endPoint x: 341, endPoint y: 302, distance: 73.2
click at [341, 302] on td "**********" at bounding box center [668, 314] width 664 height 40
copy td "**********"
click at [676, 278] on td "**********" at bounding box center [668, 274] width 664 height 39
click at [1106, 56] on body "Support Feedback I've got something to say" at bounding box center [715, 740] width 1431 height 1480
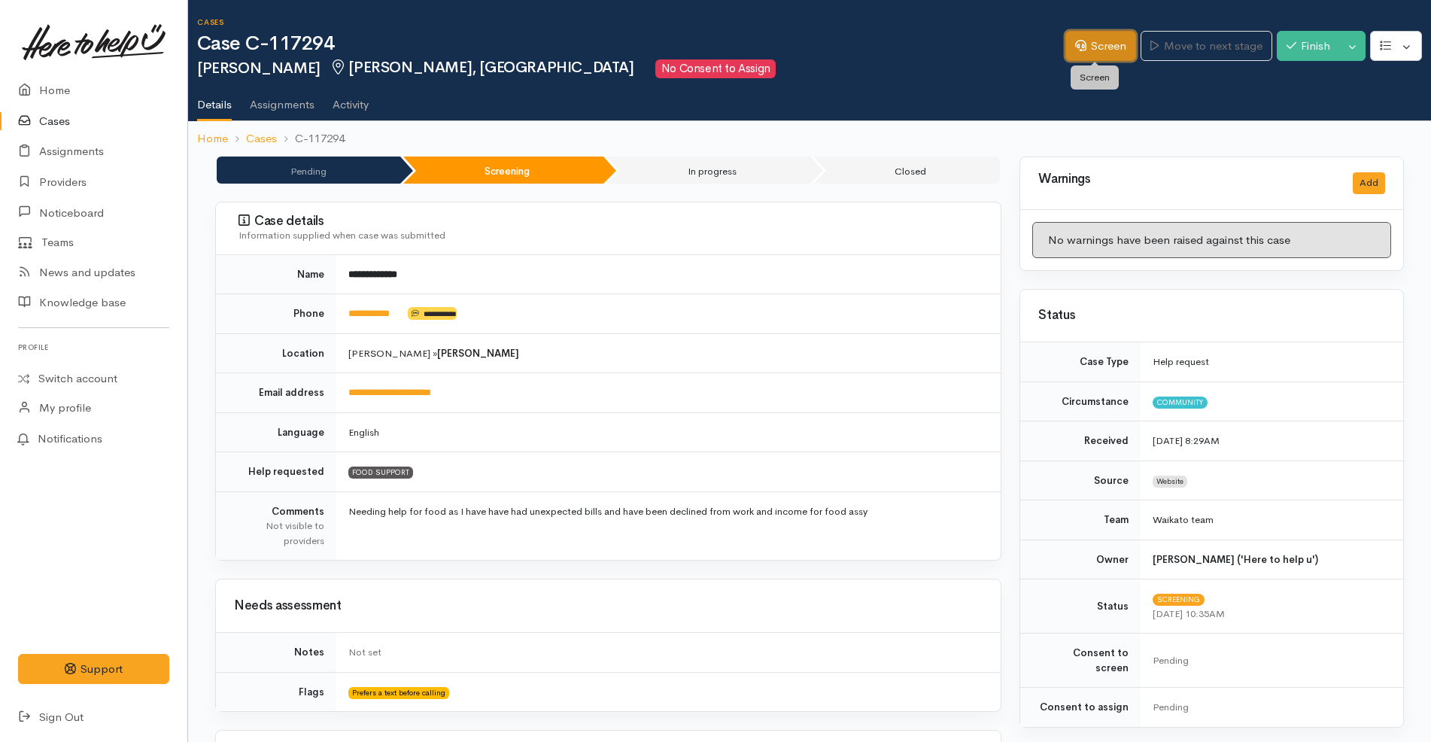
click at [1106, 56] on link "Screen" at bounding box center [1100, 46] width 71 height 31
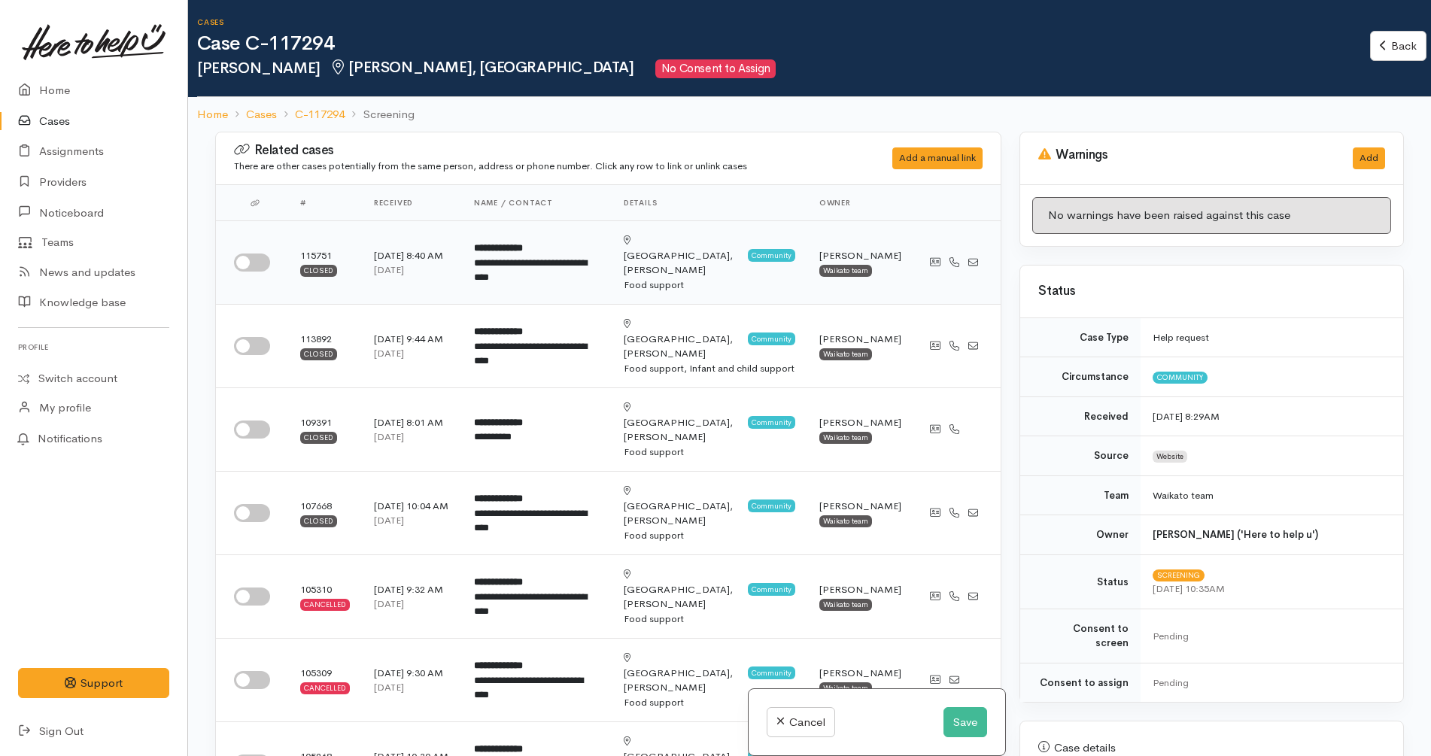
click at [256, 258] on input "checkbox" at bounding box center [252, 262] width 36 height 18
checkbox input "true"
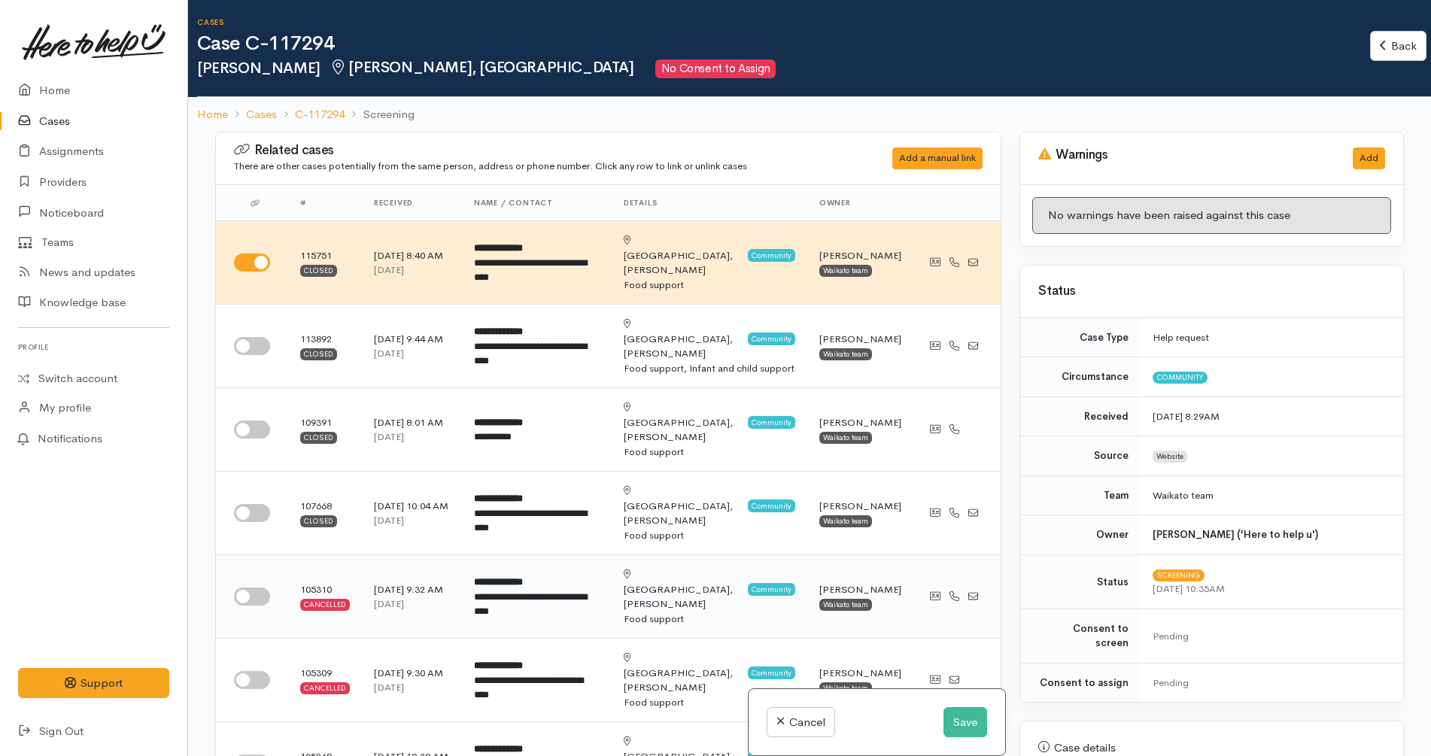
click at [252, 587] on input "checkbox" at bounding box center [252, 596] width 36 height 18
checkbox input "true"
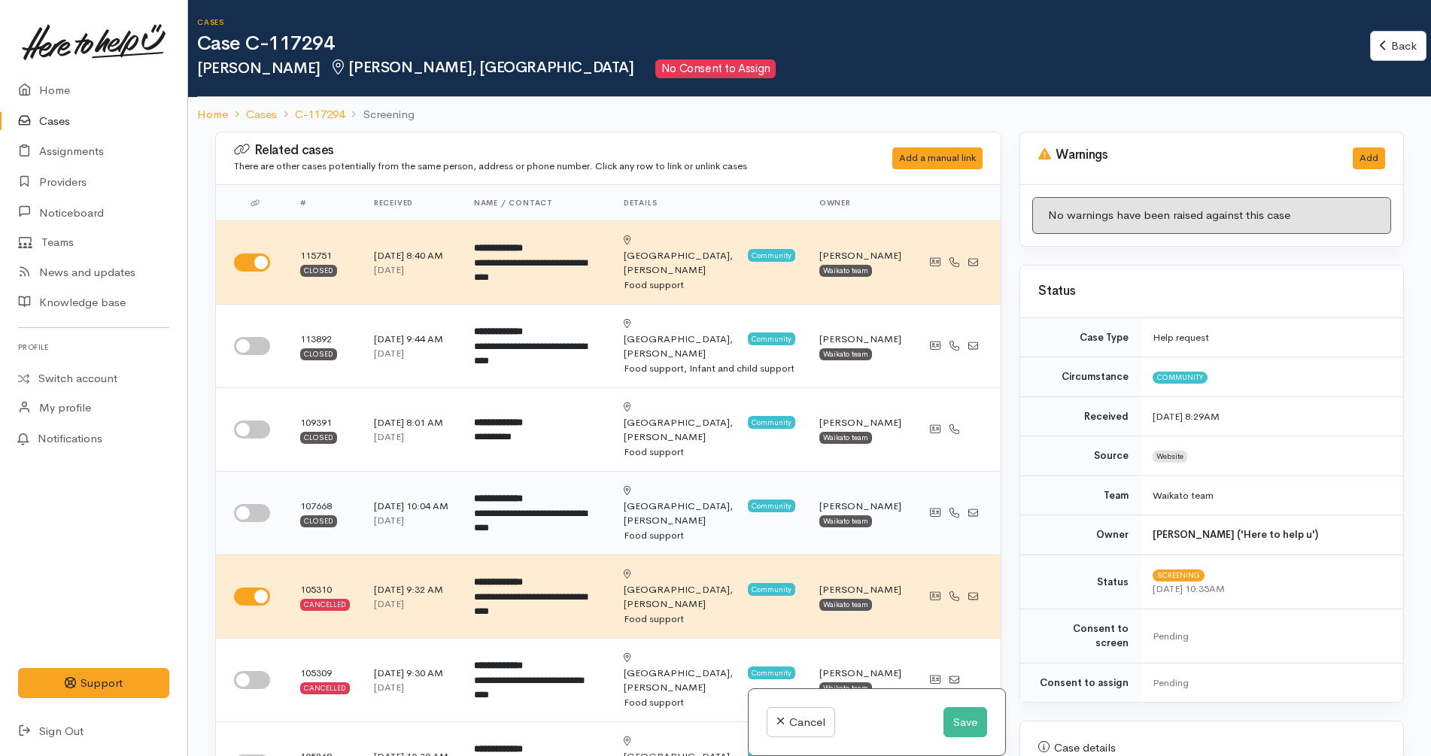
click at [255, 504] on input "checkbox" at bounding box center [252, 513] width 36 height 18
checkbox input "true"
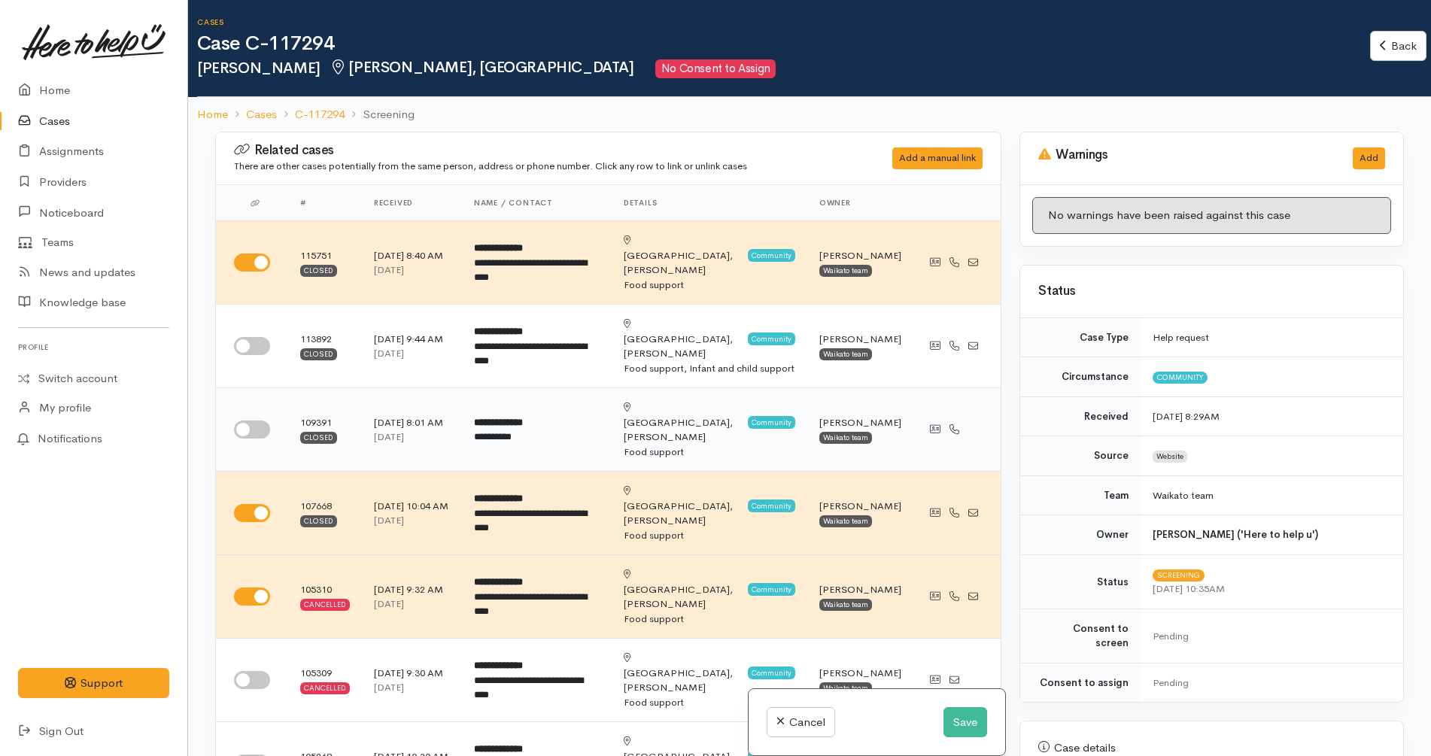
click at [256, 420] on input "checkbox" at bounding box center [252, 429] width 36 height 18
checkbox input "true"
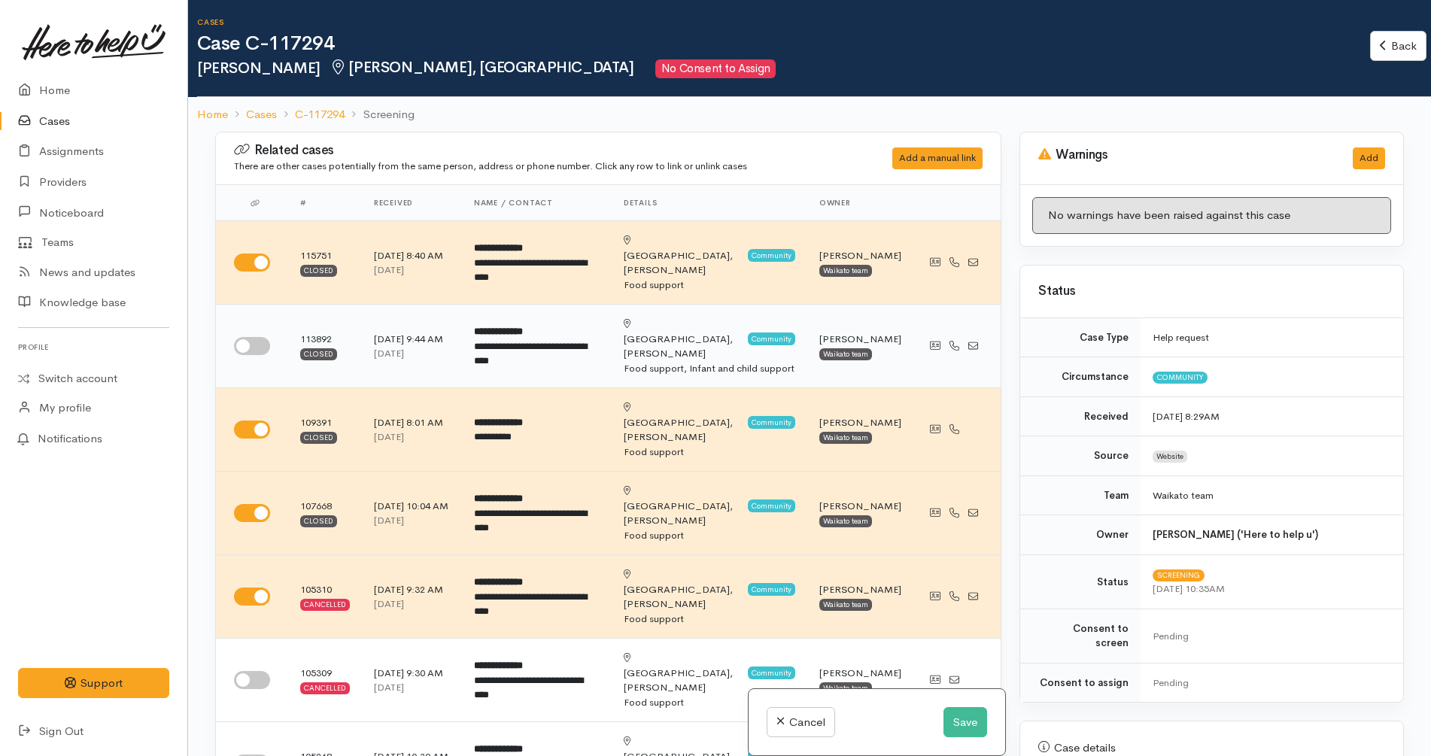
click at [257, 337] on input "checkbox" at bounding box center [252, 346] width 36 height 18
checkbox input "true"
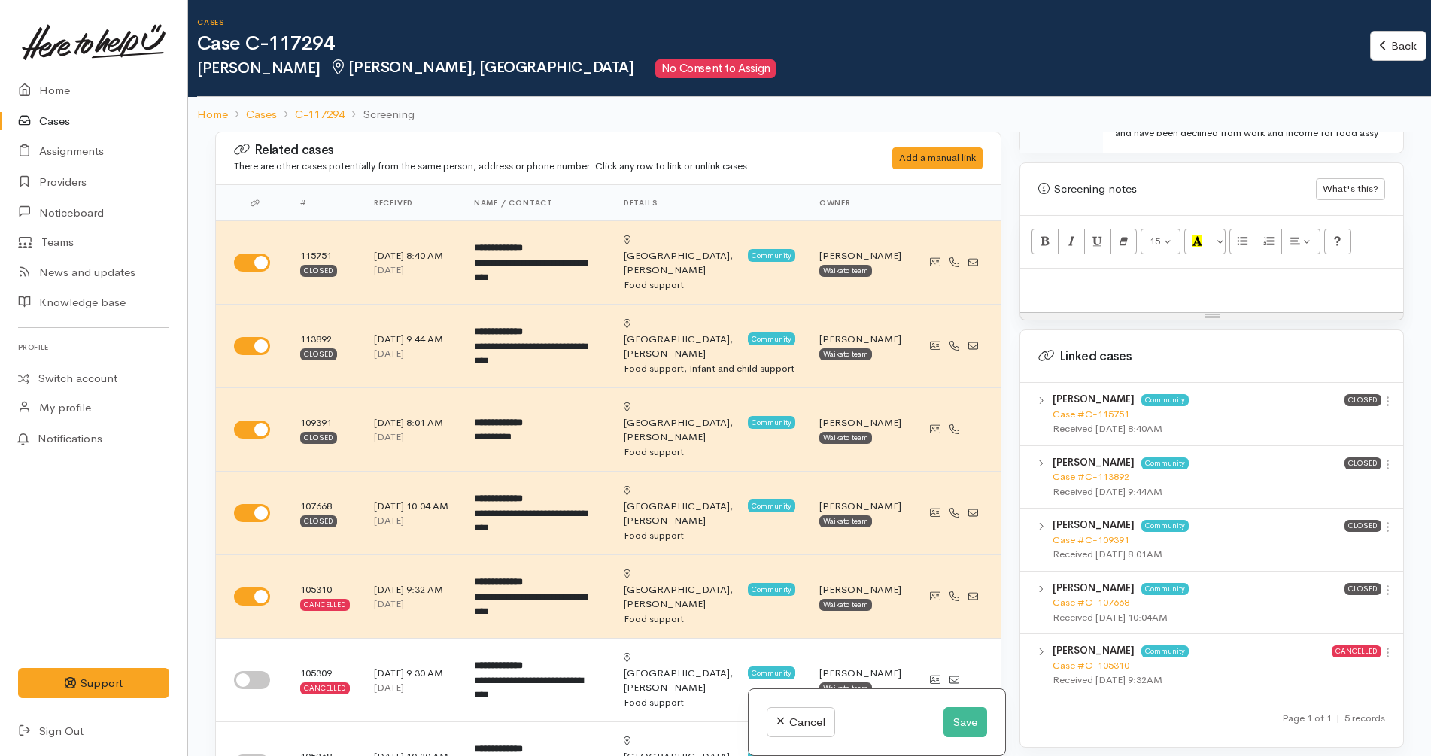
scroll to position [883, 0]
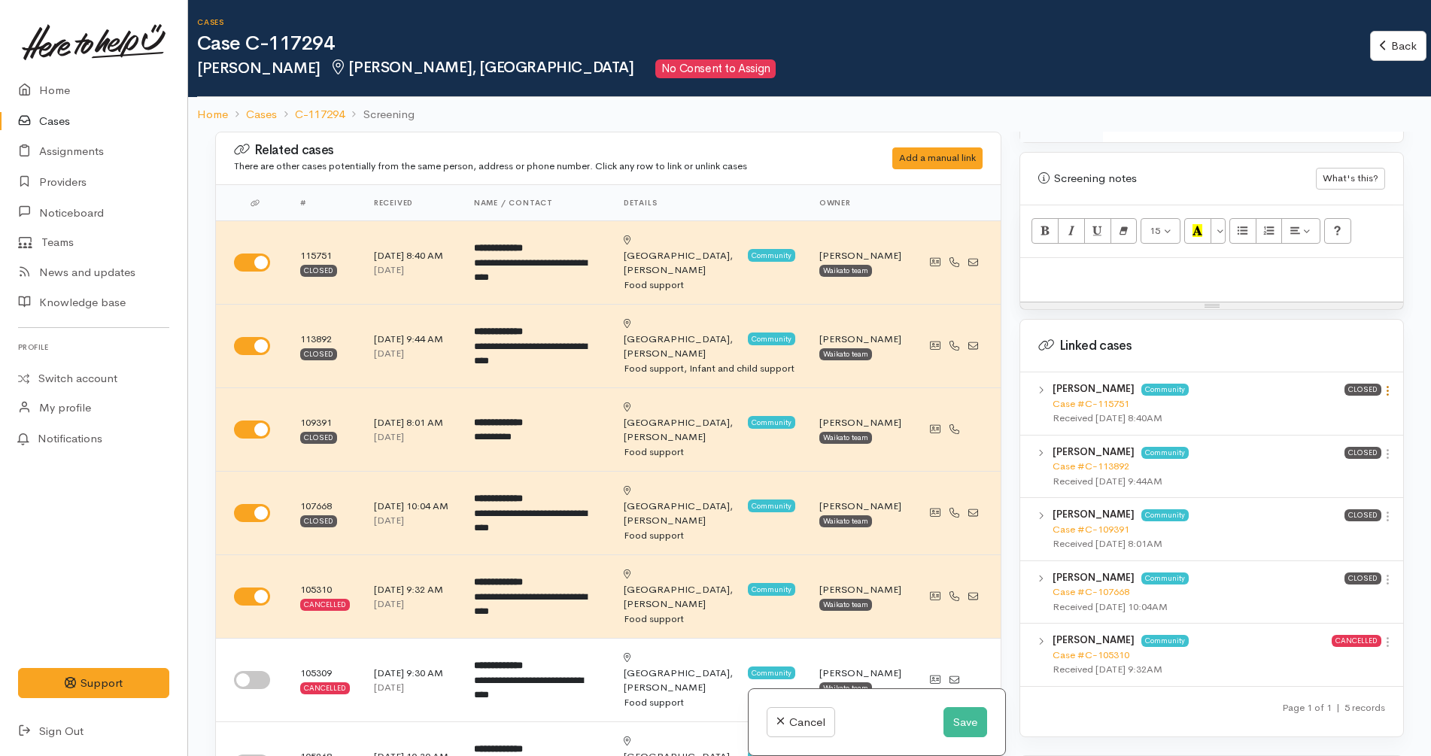
click at [1383, 384] on icon at bounding box center [1387, 390] width 13 height 13
click at [1345, 408] on link "View case" at bounding box center [1333, 419] width 119 height 23
click at [1215, 302] on div "Resize" at bounding box center [1211, 305] width 383 height 7
click at [1209, 281] on div at bounding box center [1211, 280] width 383 height 44
paste div
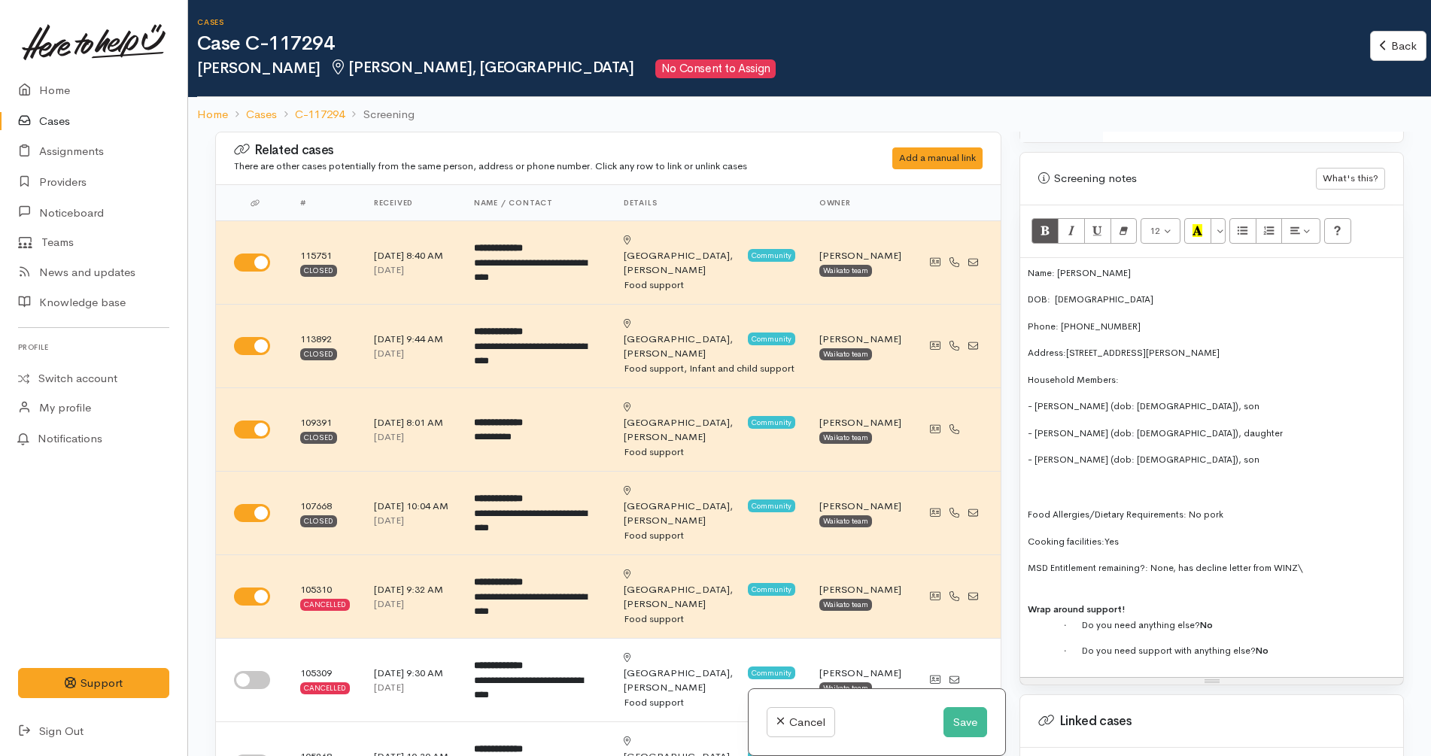
click at [1054, 293] on span "DOB: 11/01/1992" at bounding box center [1090, 299] width 126 height 12
click at [1251, 345] on p "Address: 17 Rawlings Street, Bader, Hamilton" at bounding box center [1211, 352] width 368 height 15
click at [1196, 452] on p "- Adil (dob: 22/09/2022), son" at bounding box center [1211, 459] width 368 height 15
click at [1330, 561] on p "MSD Entitlement remaining?: N one, has decline letter from WINZ\" at bounding box center [1211, 568] width 368 height 14
click at [1155, 562] on span "MSD Entitlement remaining?: N" at bounding box center [1091, 568] width 129 height 12
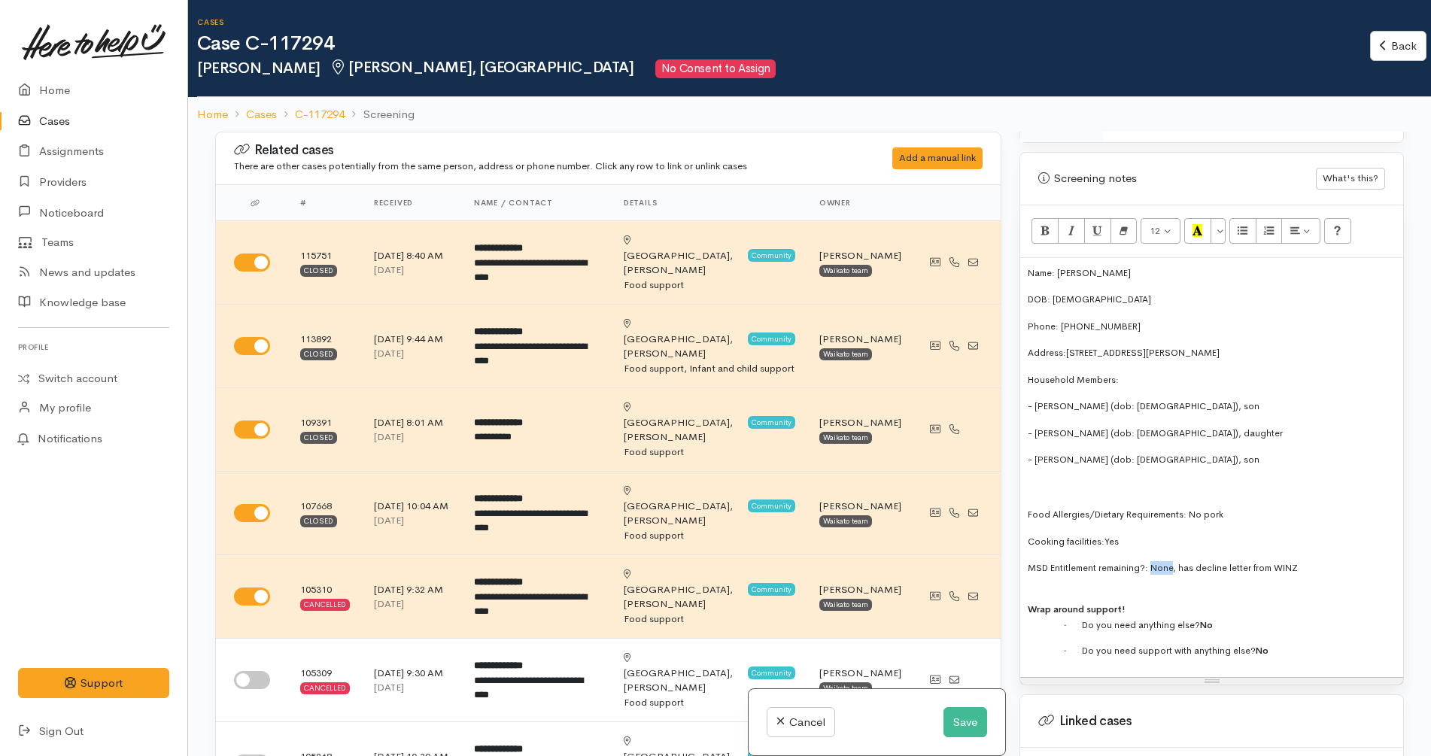
click at [1155, 562] on span "MSD Entitlement remaining?: N" at bounding box center [1091, 568] width 129 height 12
drag, startPoint x: 1276, startPoint y: 636, endPoint x: 1263, endPoint y: 624, distance: 18.1
click at [1263, 624] on div "Name: Anahera Whare DOB: 11/01/1992 Phone: 0225062510 Address: 17 Rawlings Stre…" at bounding box center [1211, 467] width 383 height 419
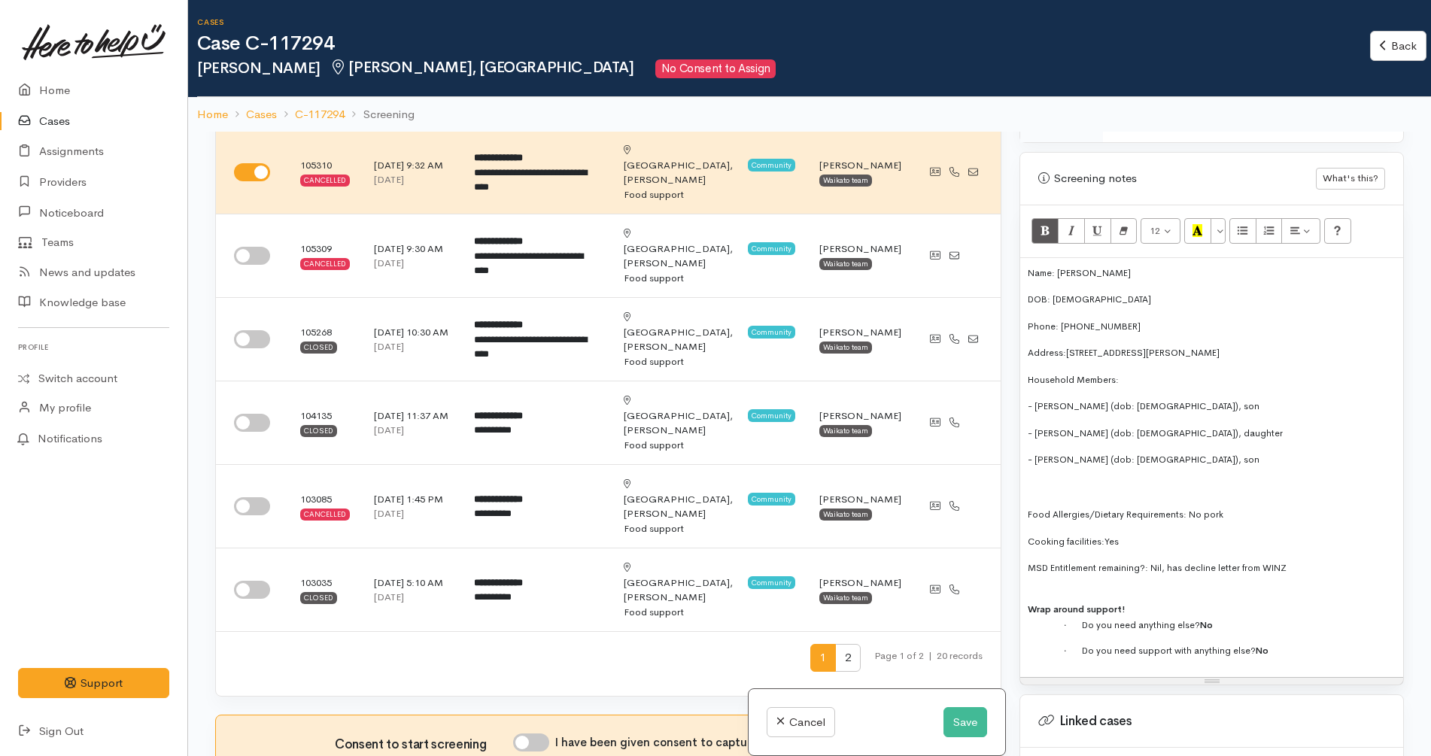
scroll to position [428, 0]
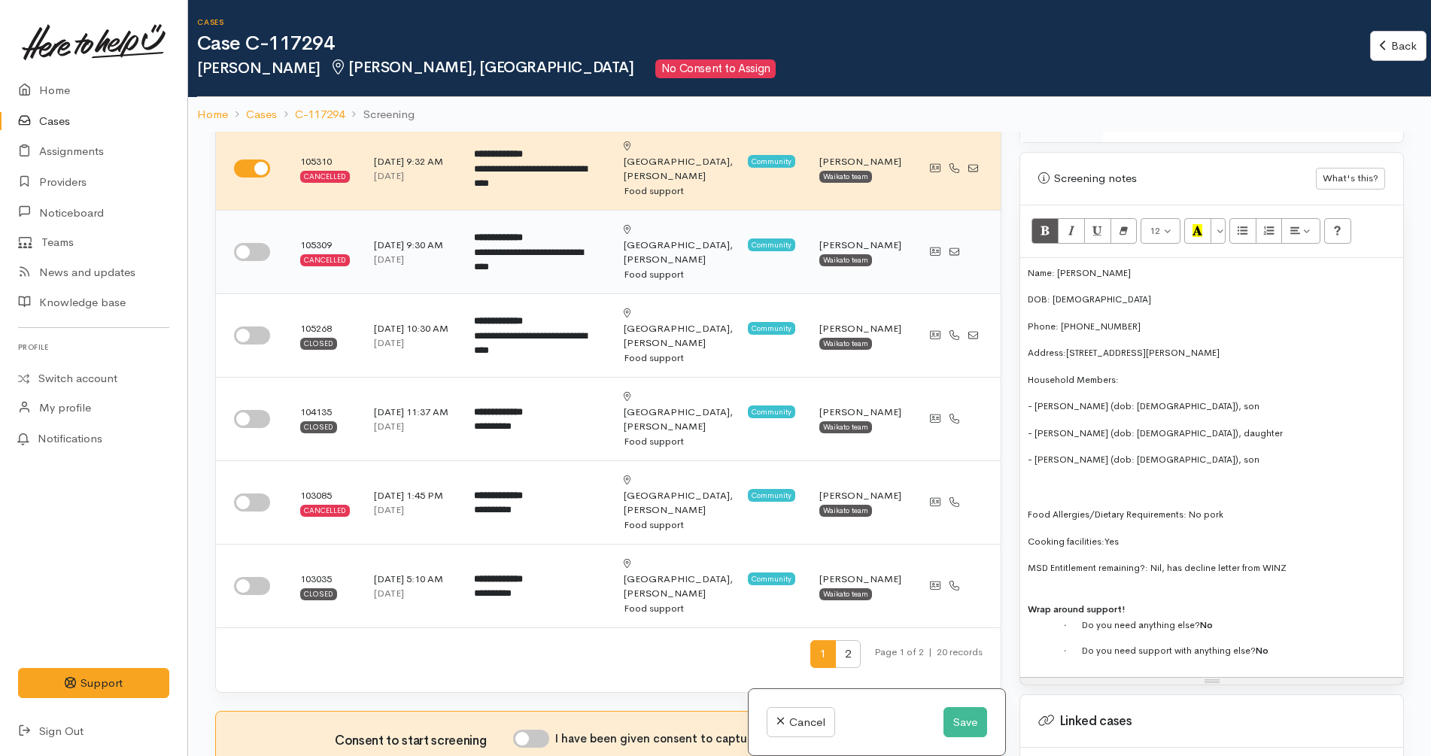
click at [241, 243] on input "checkbox" at bounding box center [252, 252] width 36 height 18
checkbox input "true"
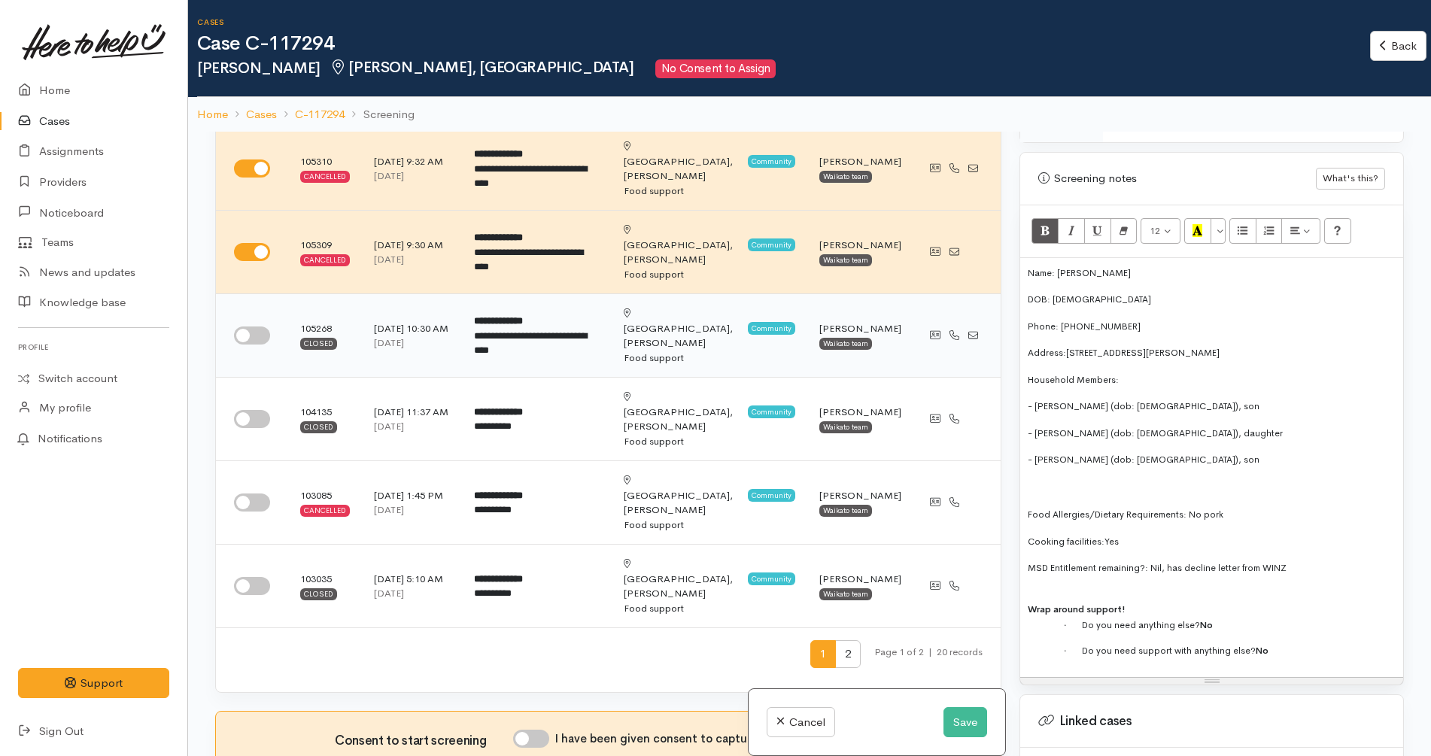
click at [253, 326] on input "checkbox" at bounding box center [252, 335] width 36 height 18
checkbox input "true"
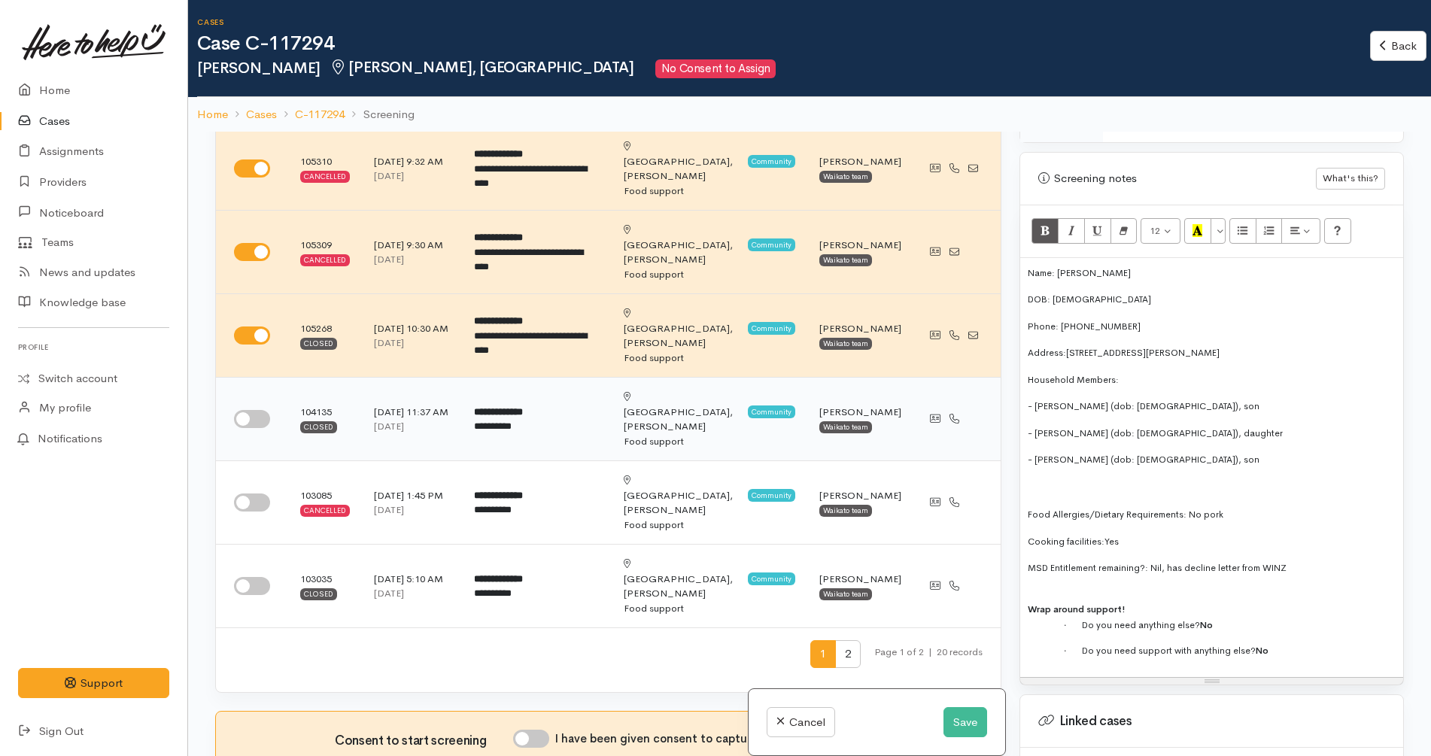
click at [249, 410] on input "checkbox" at bounding box center [252, 419] width 36 height 18
checkbox input "true"
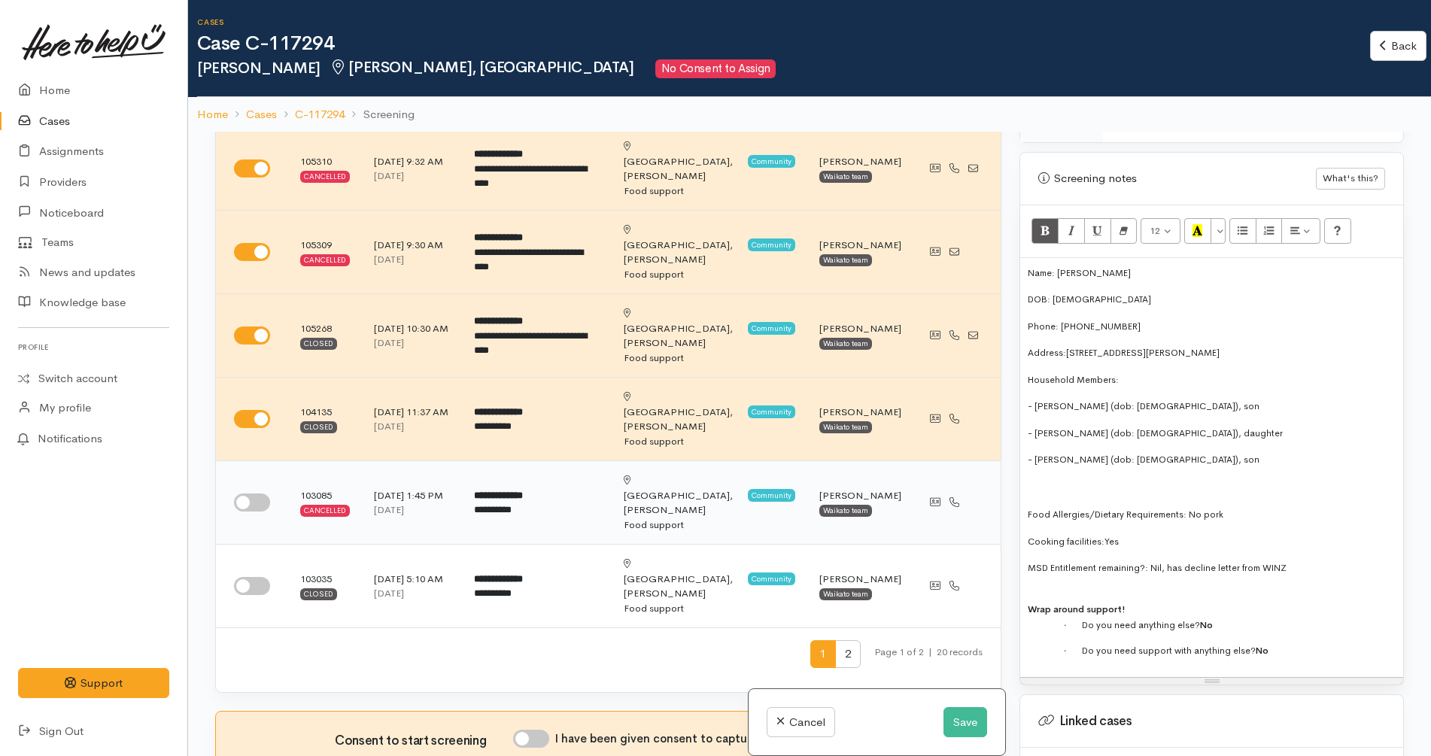
click at [256, 461] on td at bounding box center [252, 502] width 72 height 83
click at [256, 493] on input "checkbox" at bounding box center [252, 502] width 36 height 18
checkbox input "true"
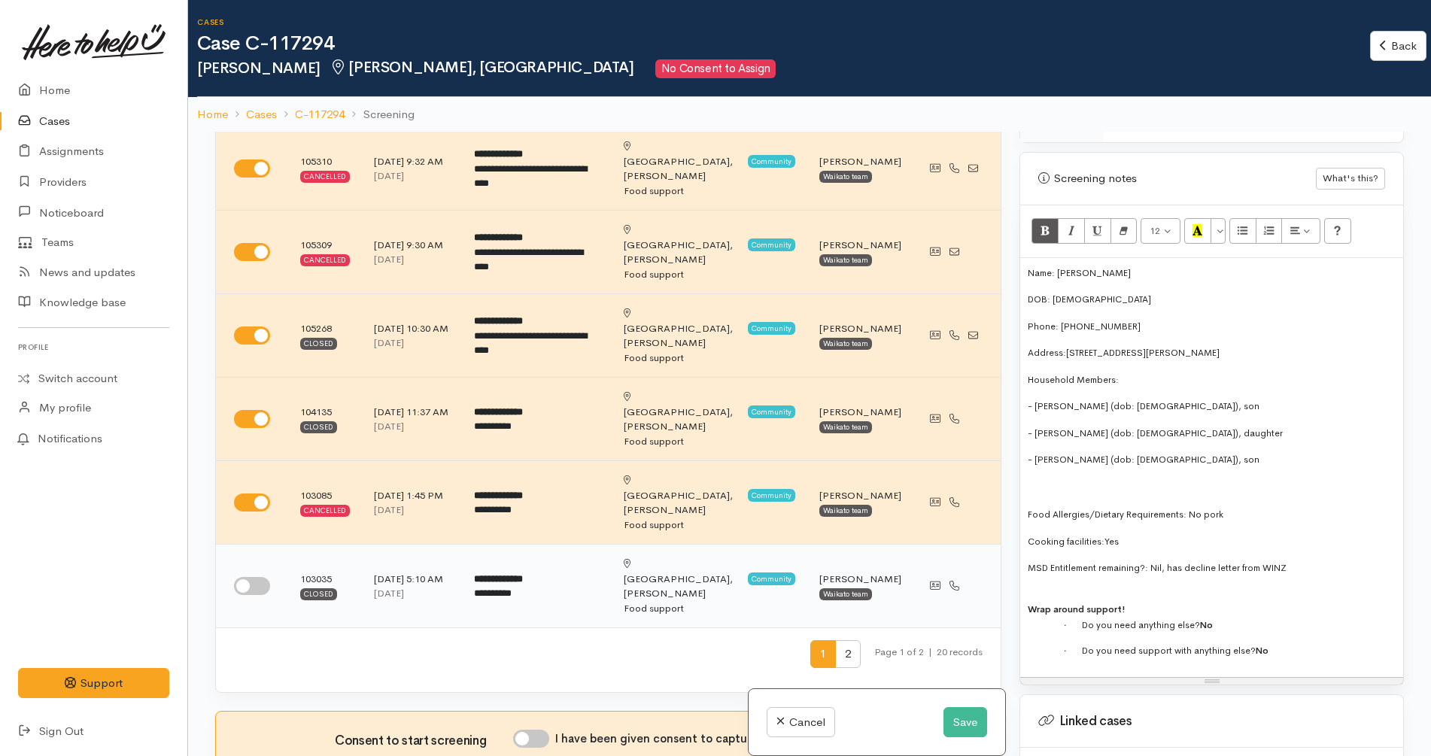
click at [251, 577] on input "checkbox" at bounding box center [252, 586] width 36 height 18
checkbox input "true"
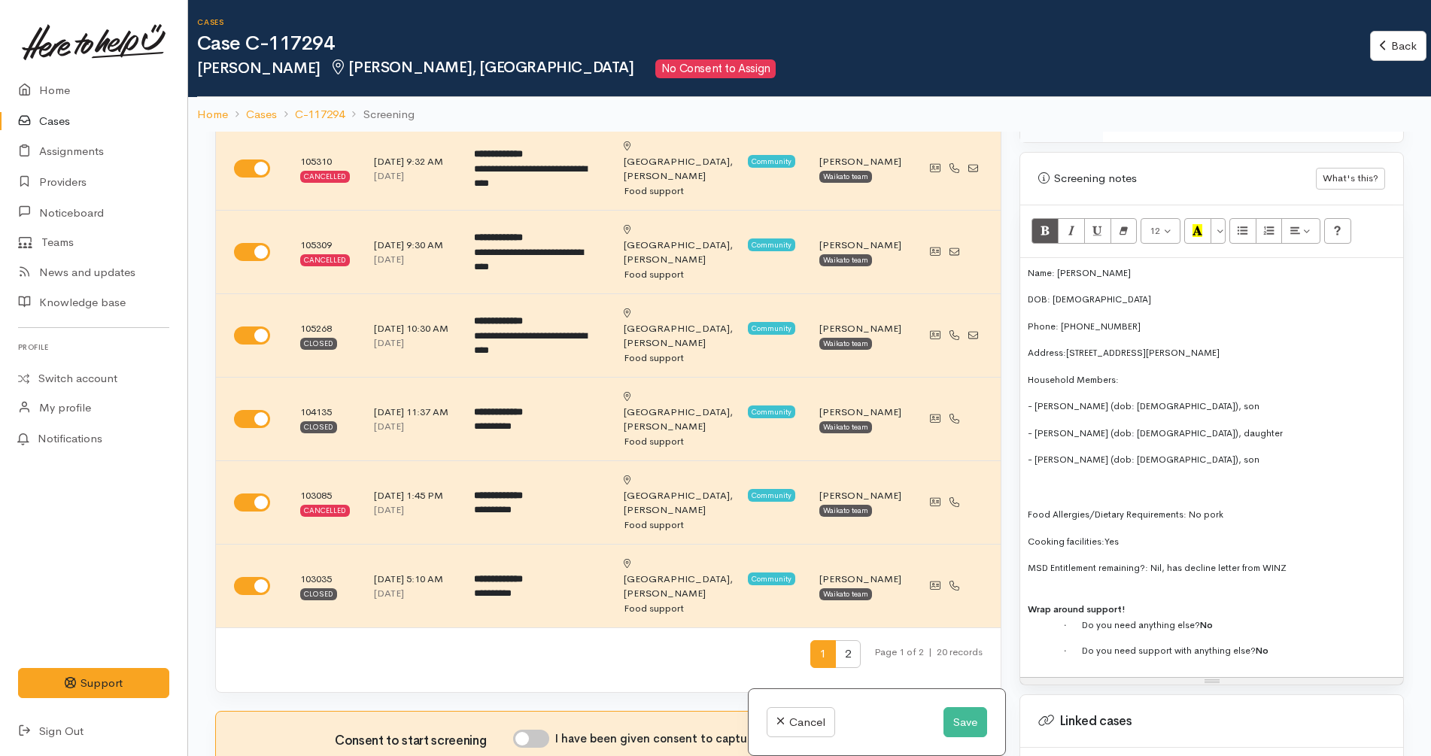
click at [538, 730] on input "I have been given consent to capture screening information" at bounding box center [531, 739] width 36 height 18
checkbox input "true"
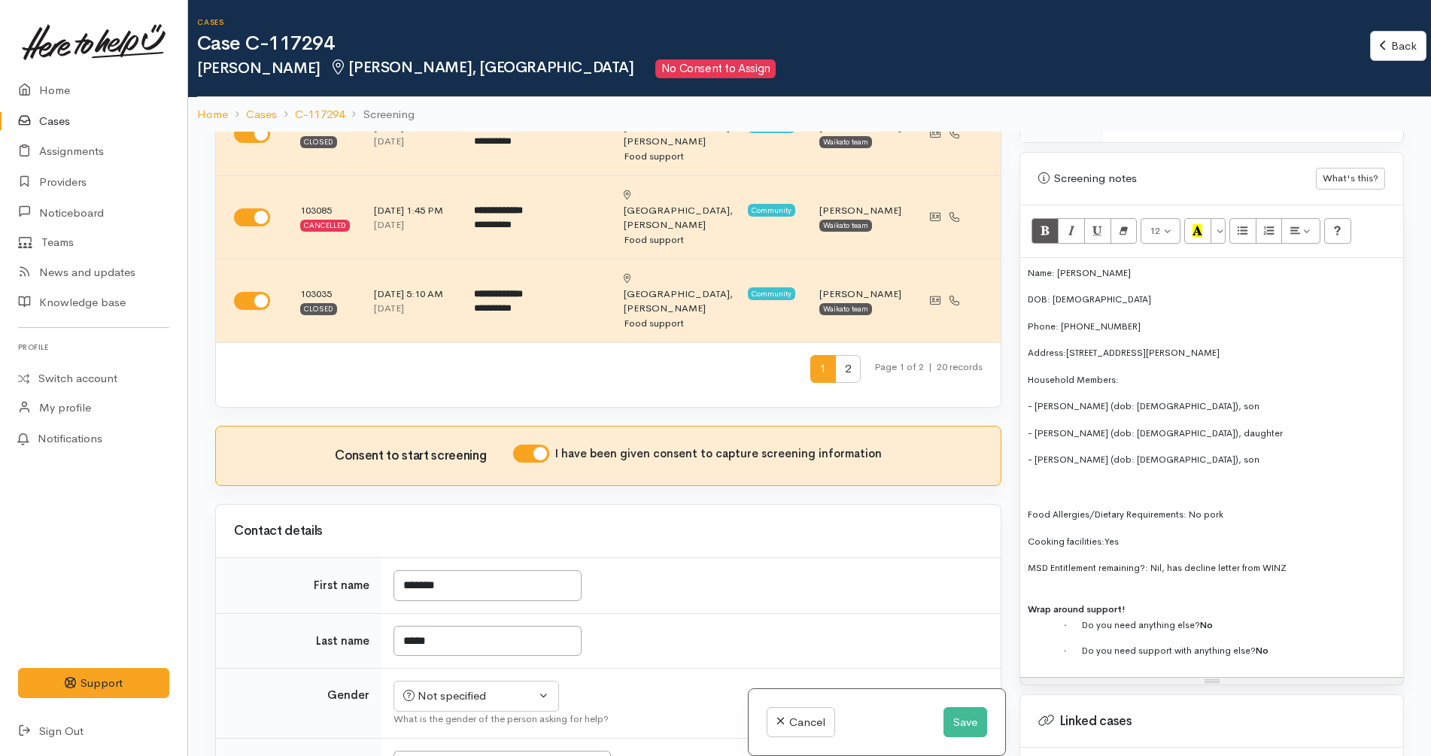
scroll to position [800, 0]
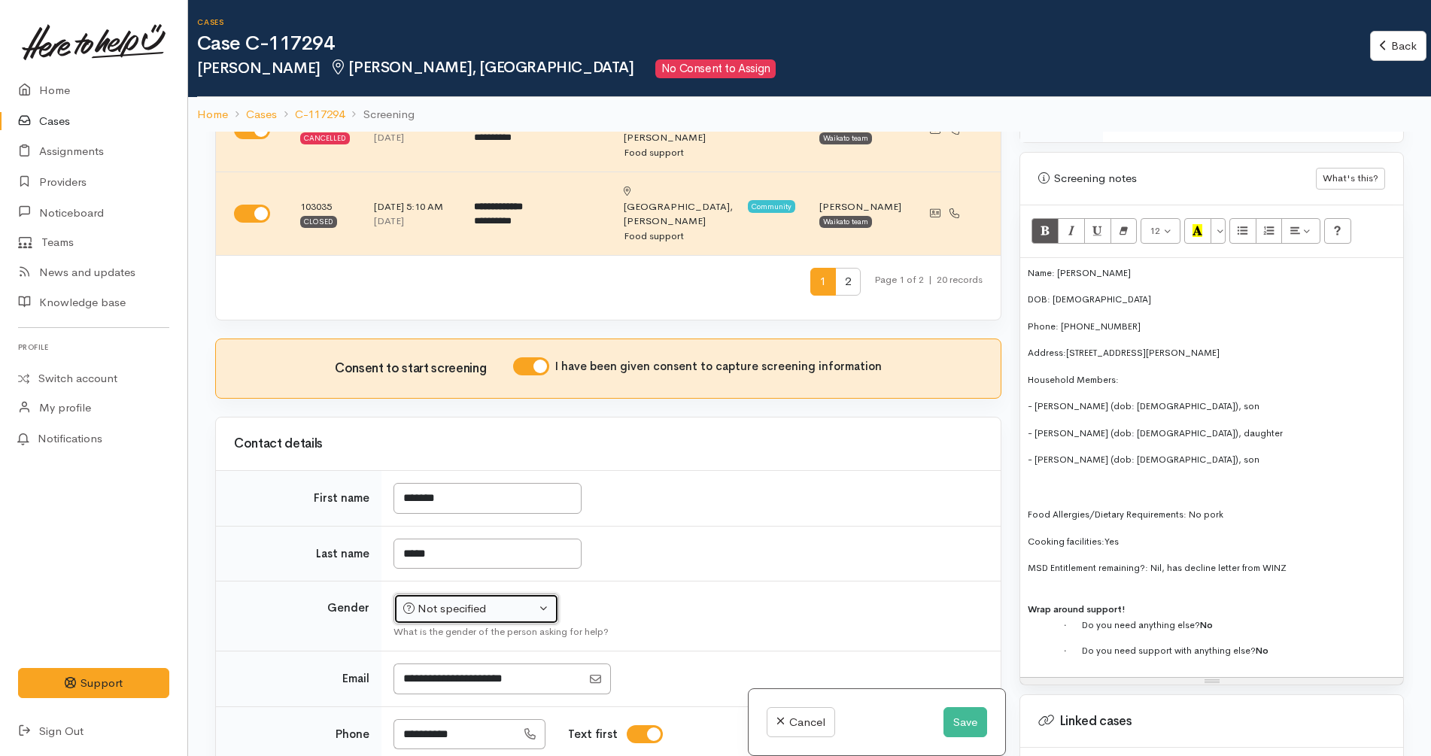
click at [511, 600] on div "Not specified" at bounding box center [469, 608] width 132 height 17
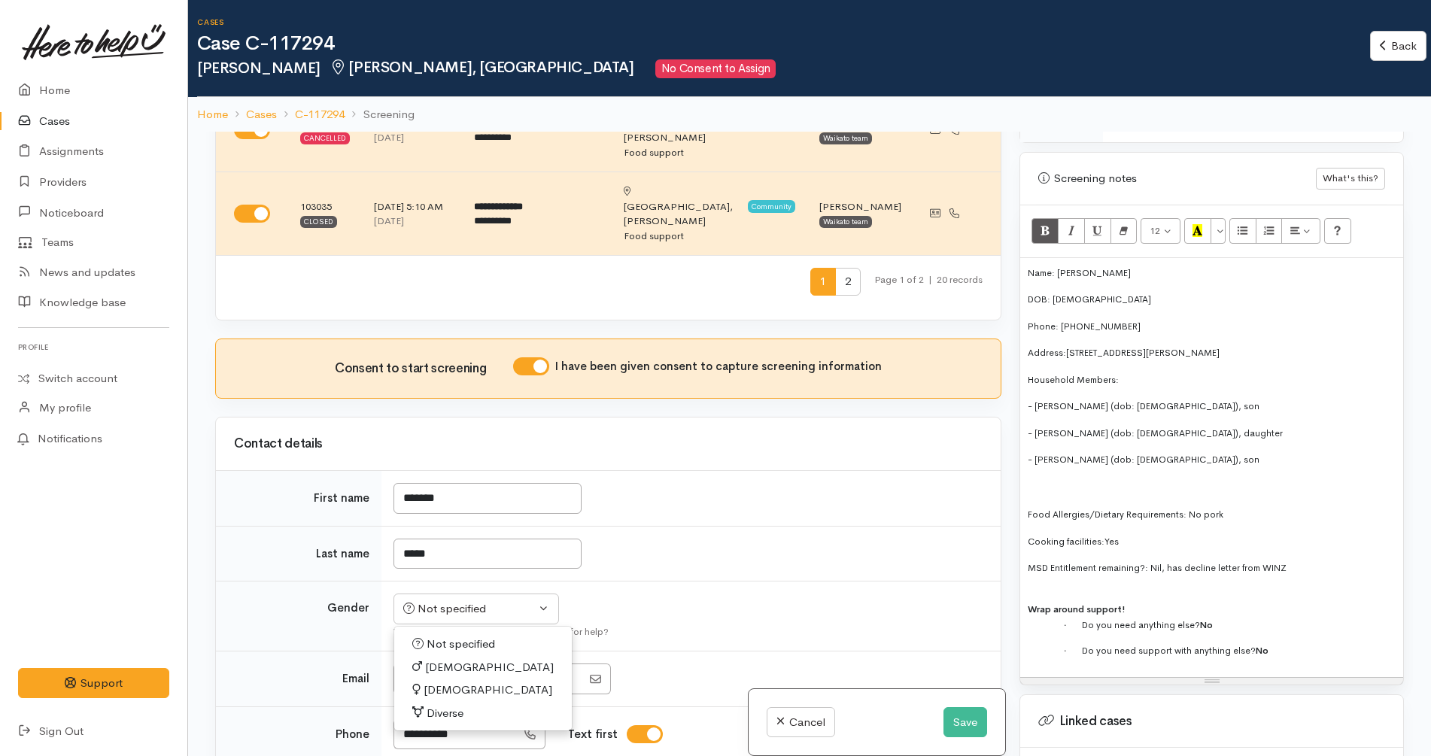
click at [437, 681] on span "[DEMOGRAPHIC_DATA]" at bounding box center [487, 689] width 129 height 17
select select "[DEMOGRAPHIC_DATA]"
click at [799, 526] on td "*****" at bounding box center [690, 554] width 619 height 56
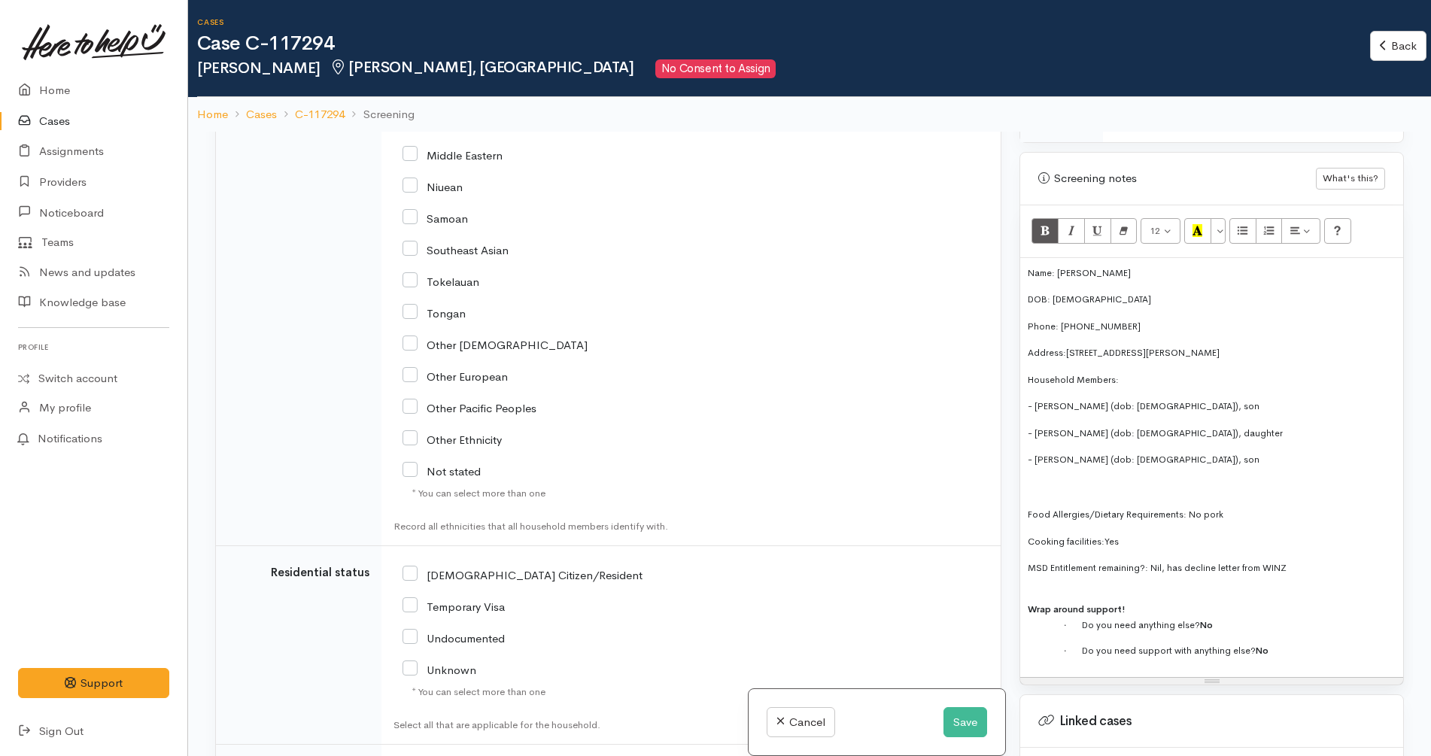
scroll to position [132, 0]
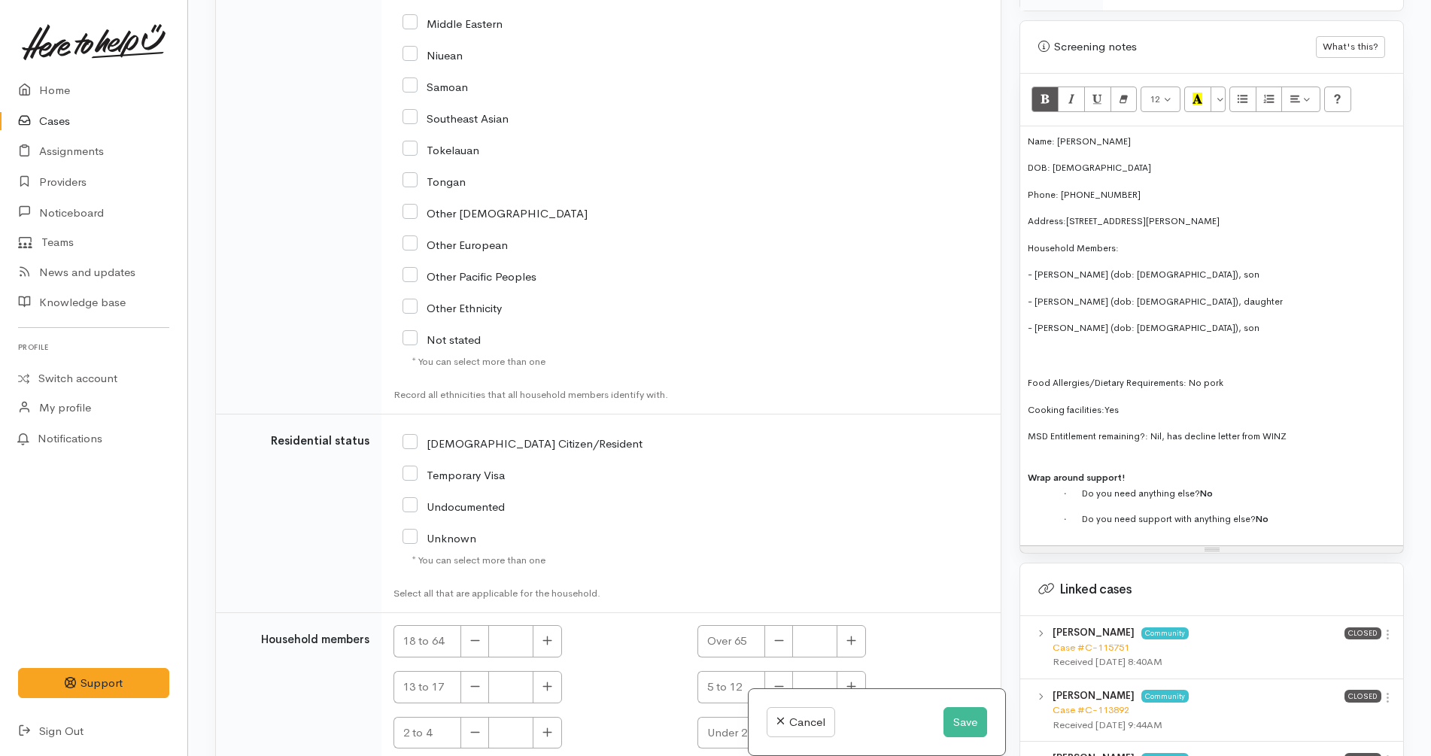
checkbox input "true"
click at [551, 636] on icon "button" at bounding box center [547, 640] width 9 height 9
click at [472, 640] on icon "button" at bounding box center [474, 640] width 9 height 1
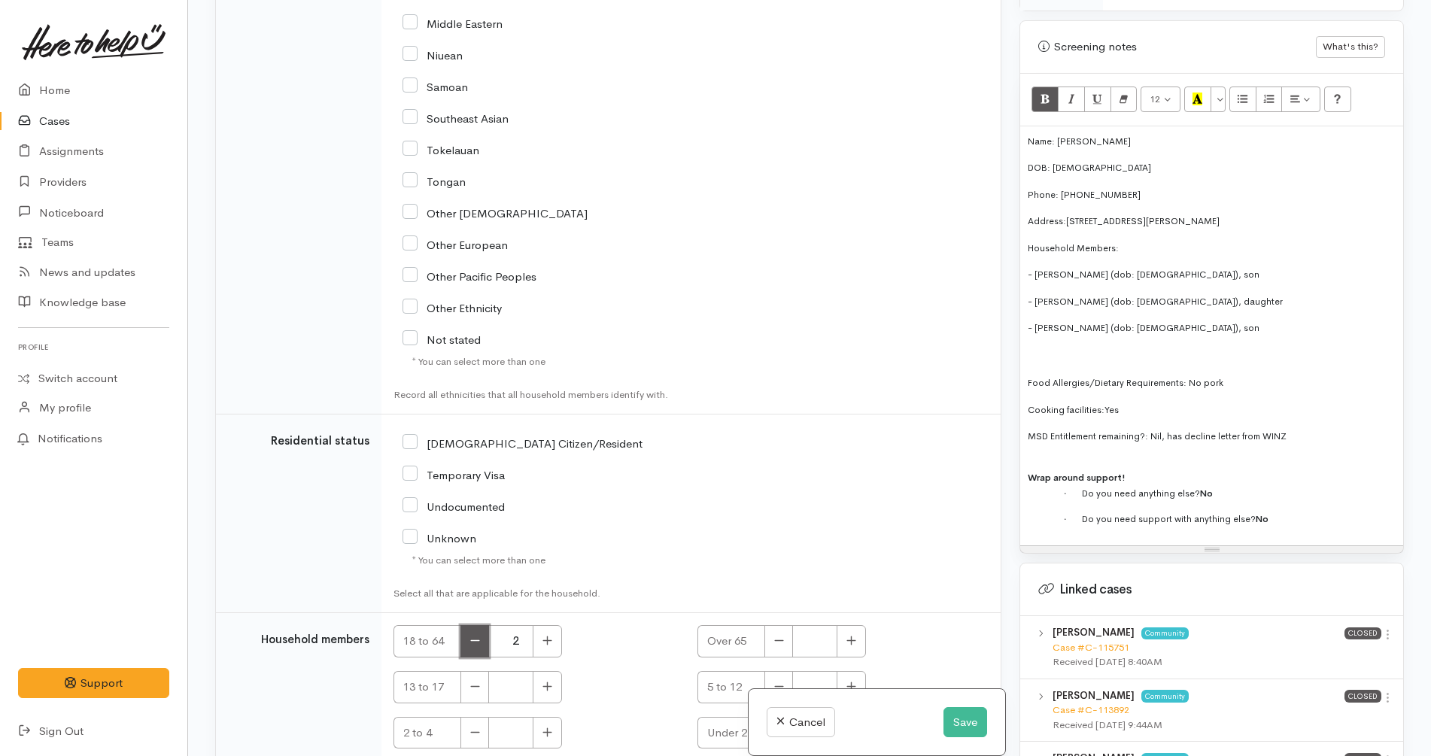
type input "1"
click at [1139, 269] on span "- Alex (dob: 31/07/2011), son" at bounding box center [1143, 275] width 232 height 12
copy span "14 years old,"
click at [1144, 296] on span "- Aisha (dob: 09/06/2018), daughter" at bounding box center [1154, 302] width 255 height 12
click at [1303, 429] on p "MSD Entitlement remaining?: Nil , has decline letter from WINZ" at bounding box center [1211, 436] width 368 height 14
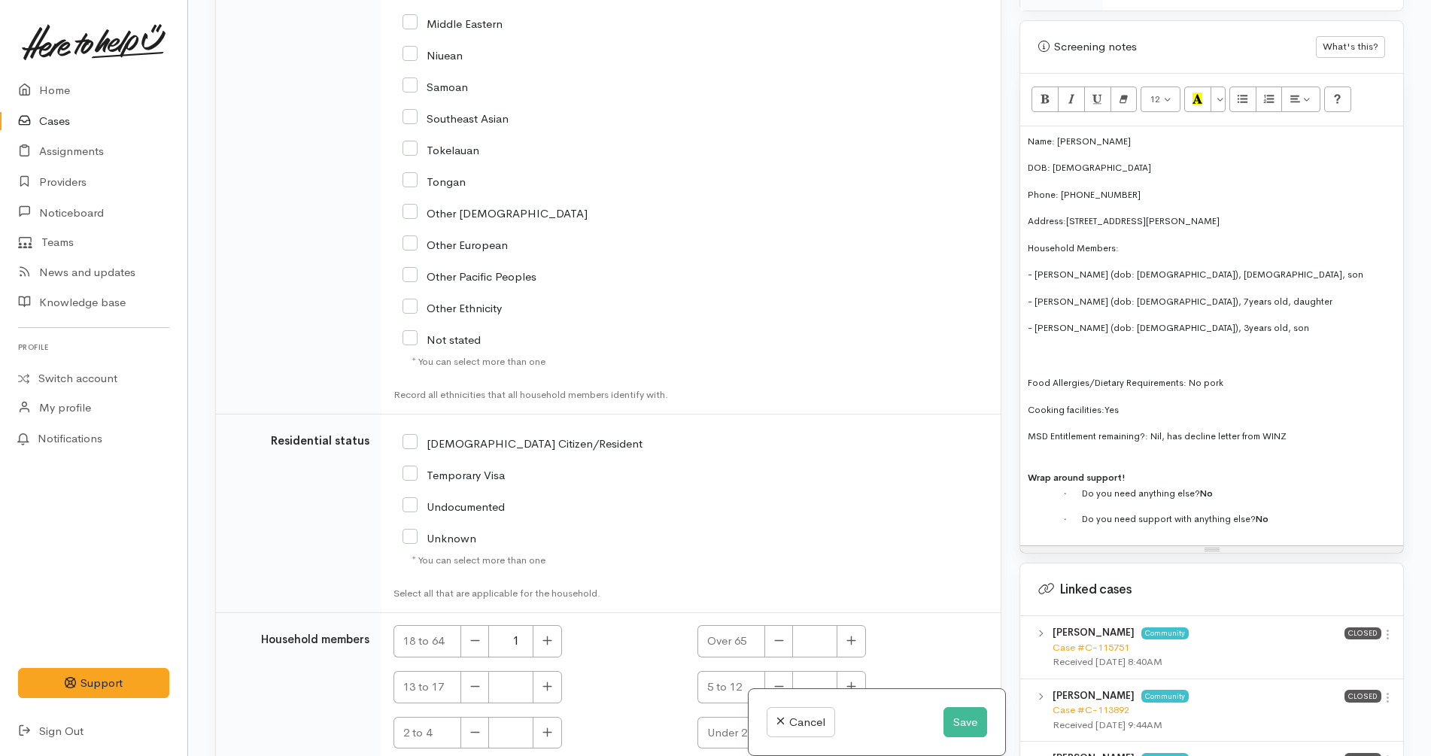
click at [1250, 390] on p at bounding box center [1211, 396] width 368 height 13
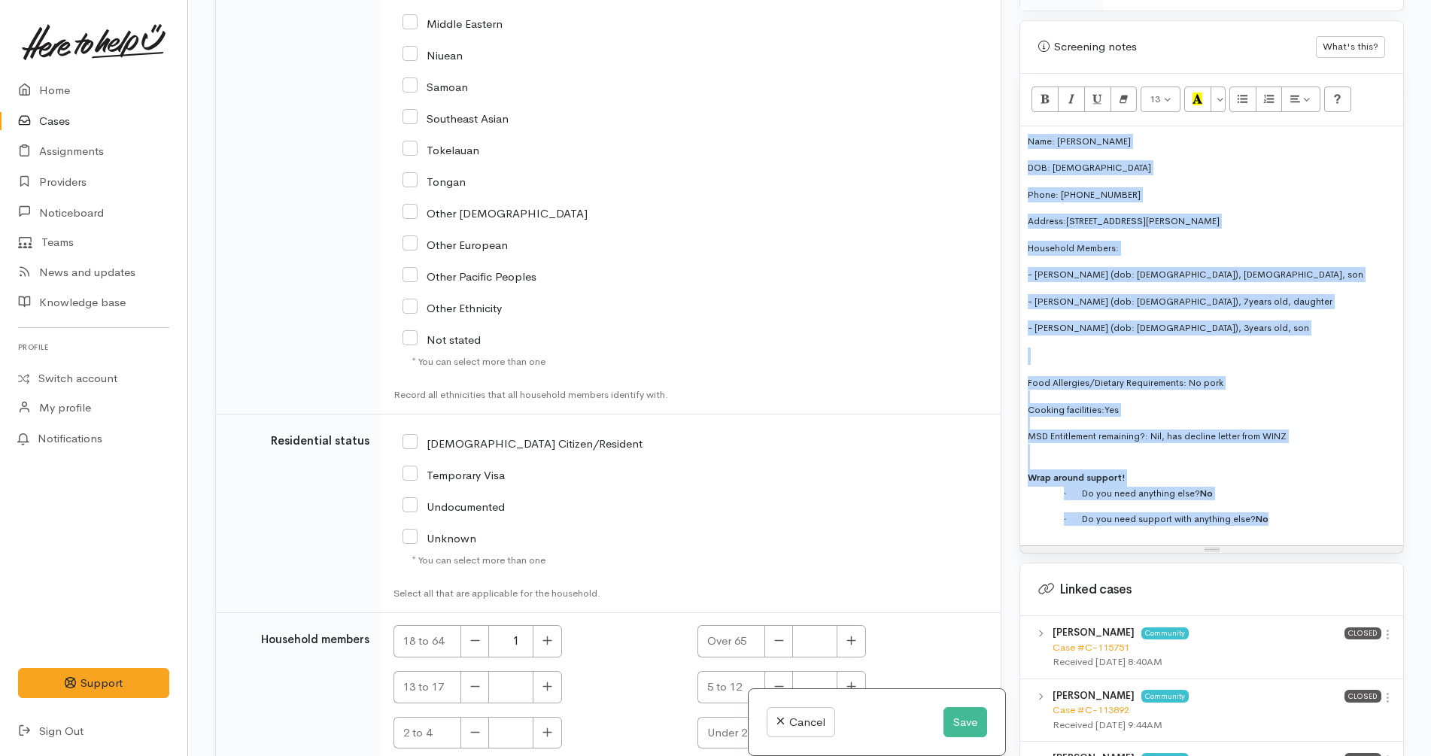
drag, startPoint x: 1302, startPoint y: 508, endPoint x: 939, endPoint y: 86, distance: 556.8
click at [939, 86] on div "Related cases There are other cases potentially from the same person, address o…" at bounding box center [809, 378] width 1206 height 756
copy div "Name: Anahera Whare DOB: 11/01/1992 Phone: 0225062510 Address: 17 Rawlings Stre…"
click at [1030, 242] on span "Household Members:" at bounding box center [1072, 248] width 91 height 12
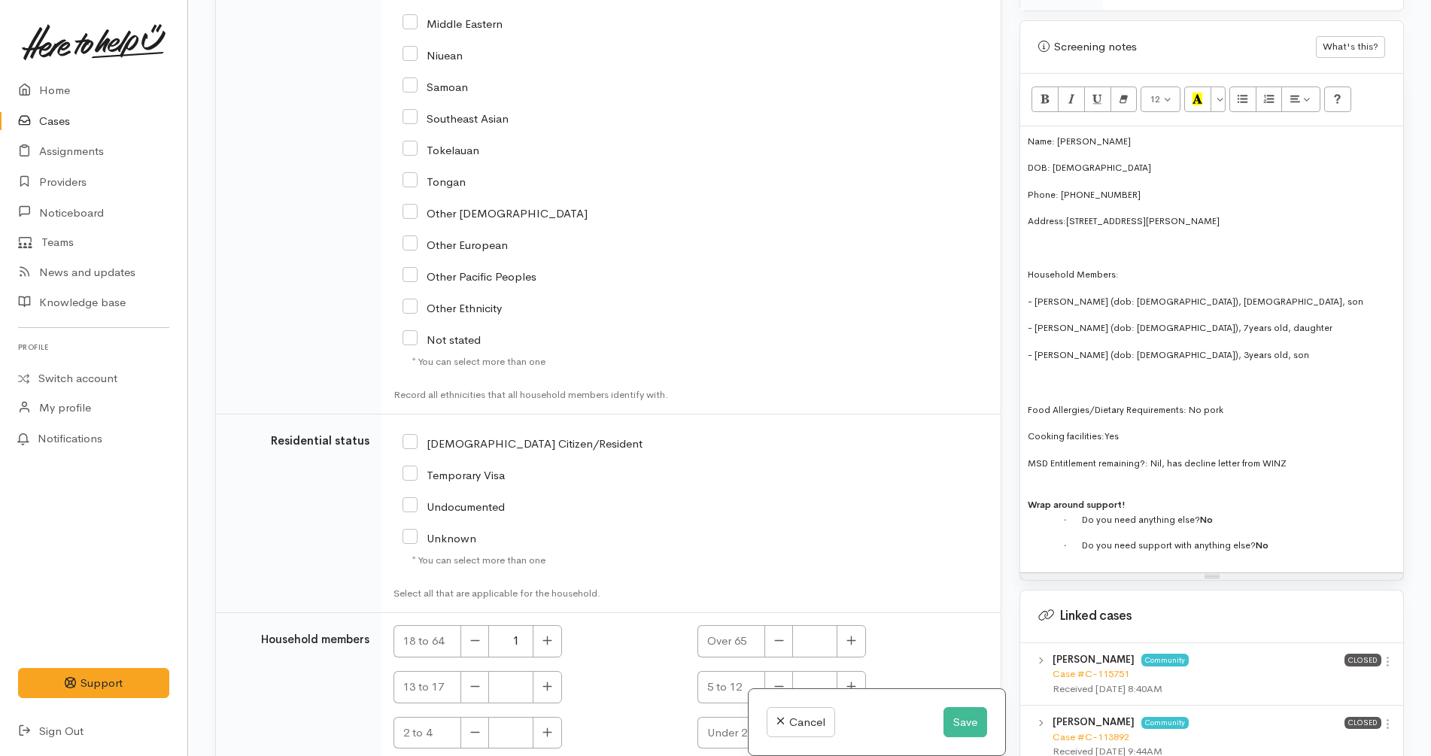
click at [1251, 470] on p at bounding box center [1211, 476] width 368 height 13
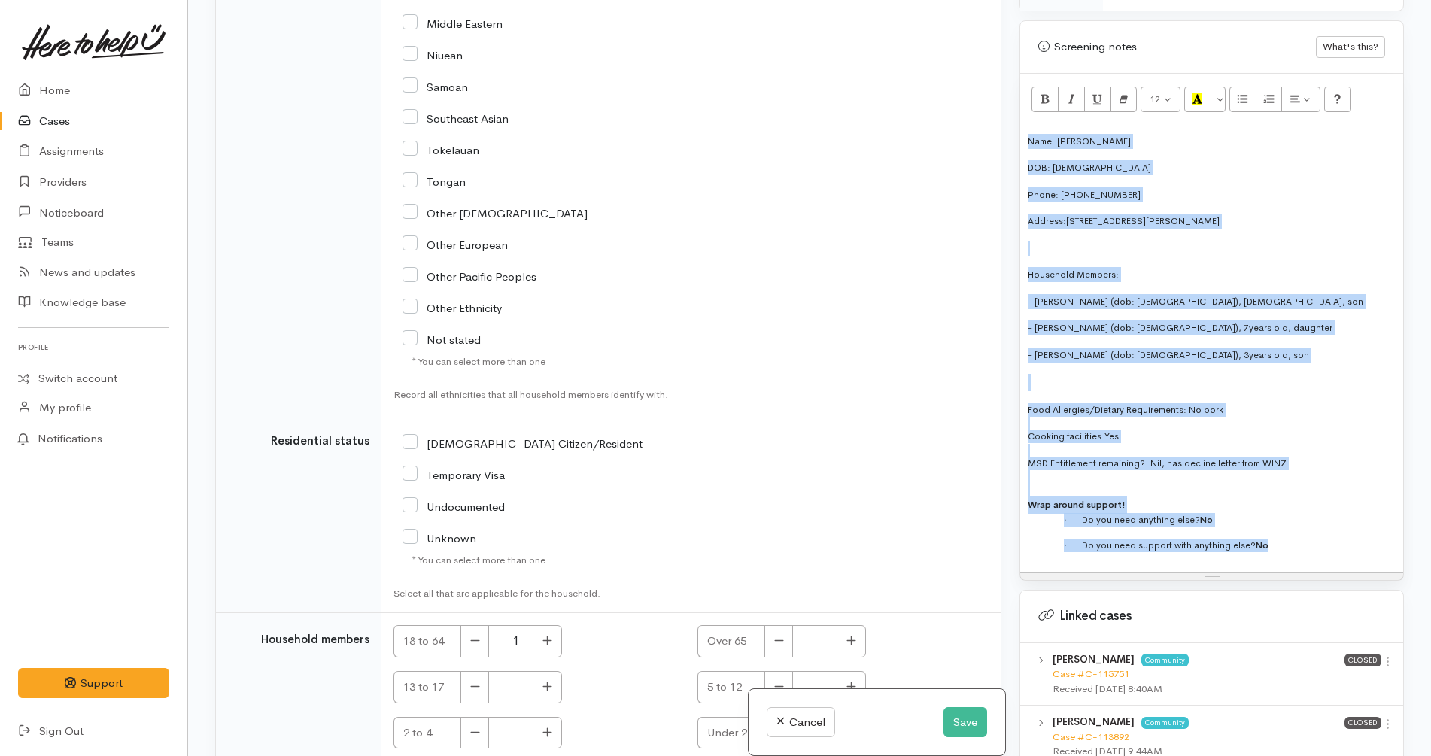
copy div "Name: Anahera Whare DOB: 11/01/1992 Phone: 0225062510 Address: 17 Rawlings Stre…"
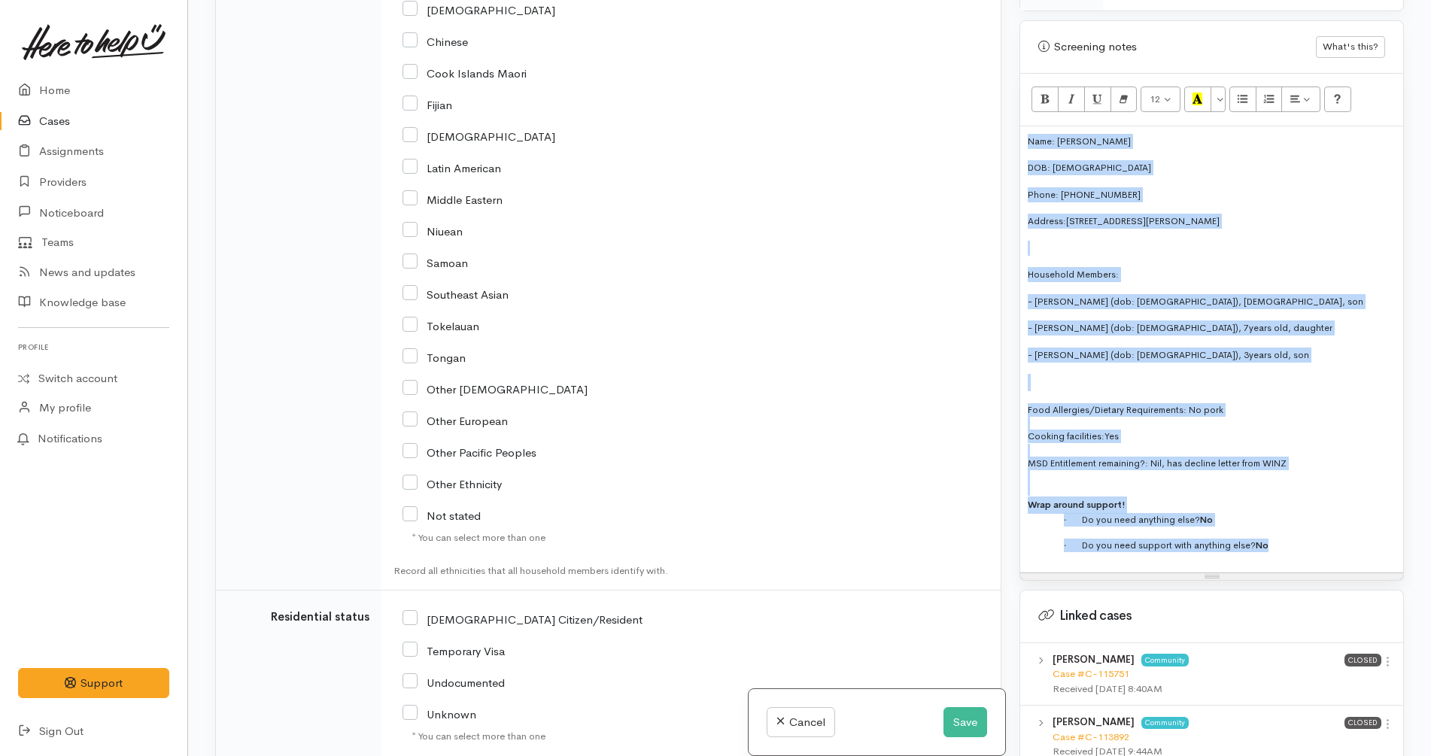
scroll to position [2851, 0]
click at [506, 612] on input "NZ Citizen/Resident" at bounding box center [522, 619] width 240 height 14
checkbox input "true"
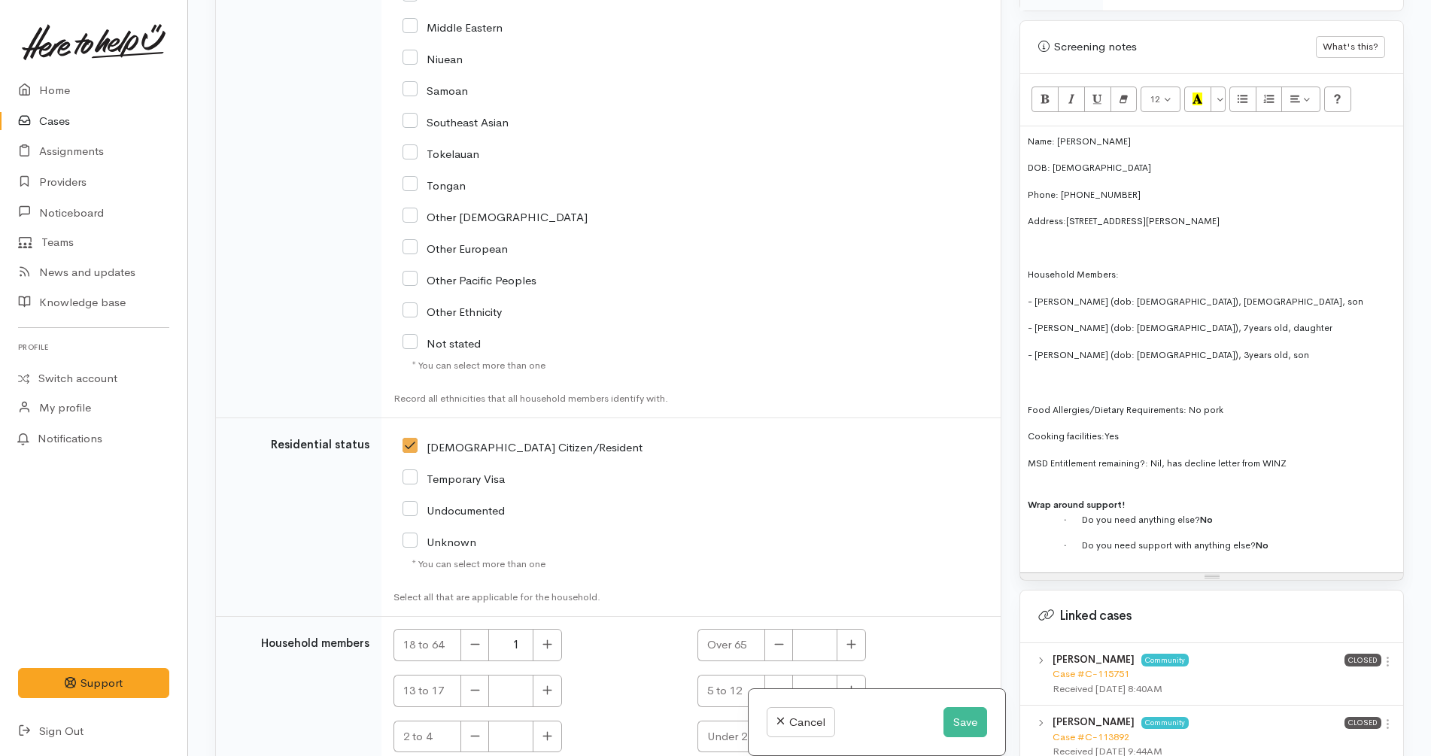
click at [752, 430] on div "NZ Citizen/Resident" at bounding box center [589, 509] width 393 height 159
click at [545, 684] on icon "button" at bounding box center [547, 689] width 10 height 11
type input "1"
click at [846, 684] on icon "button" at bounding box center [851, 689] width 10 height 11
type input "1"
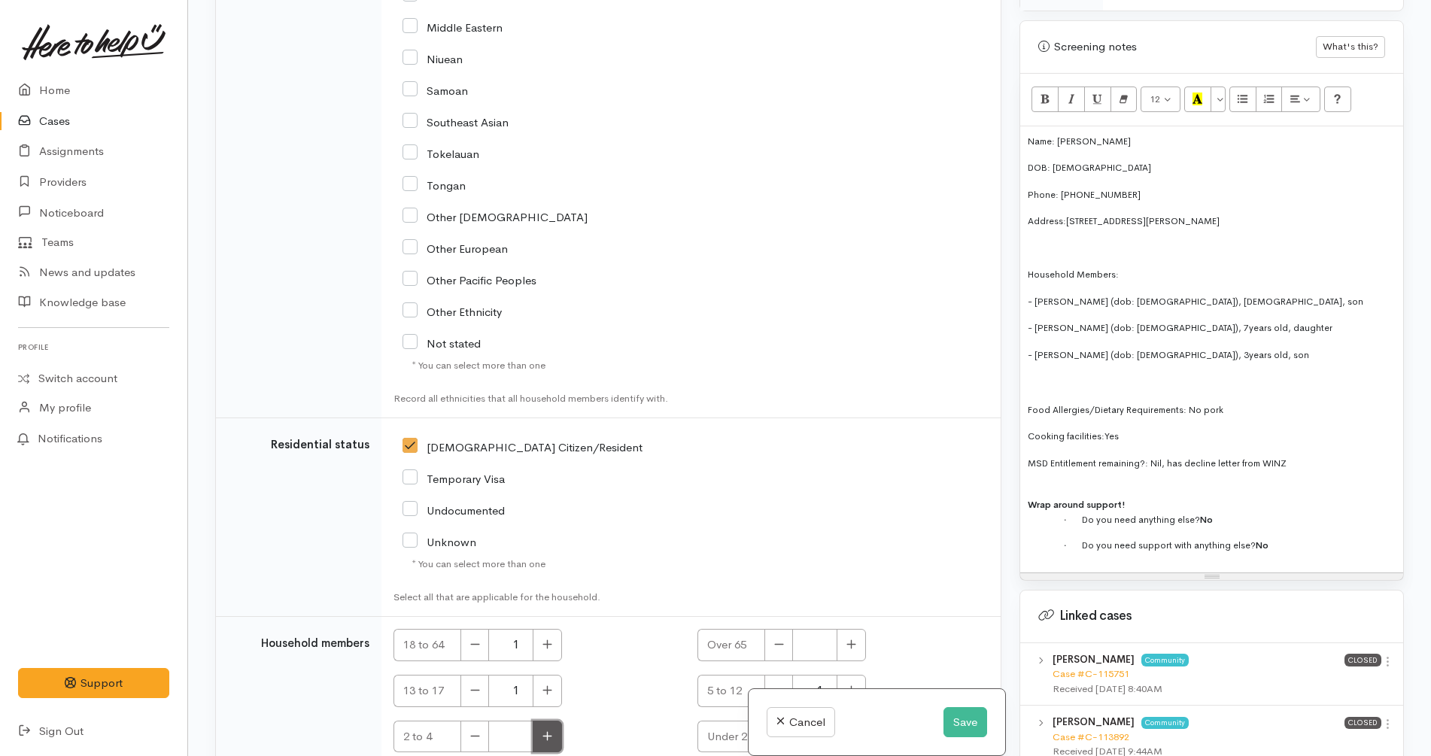
click at [540, 721] on button "button" at bounding box center [547, 737] width 29 height 32
type input "1"
click at [651, 439] on div "NZ Citizen/Resident" at bounding box center [589, 446] width 375 height 14
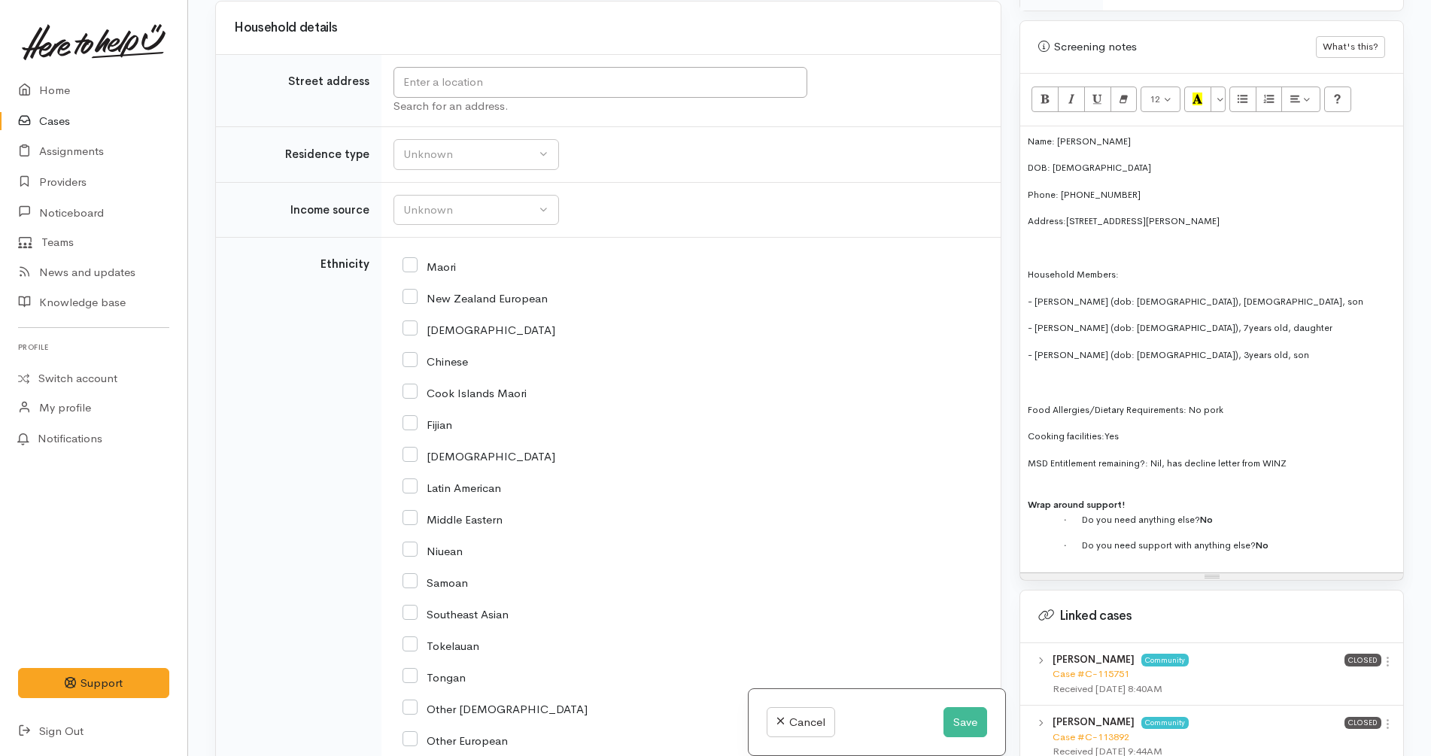
scroll to position [2302, 0]
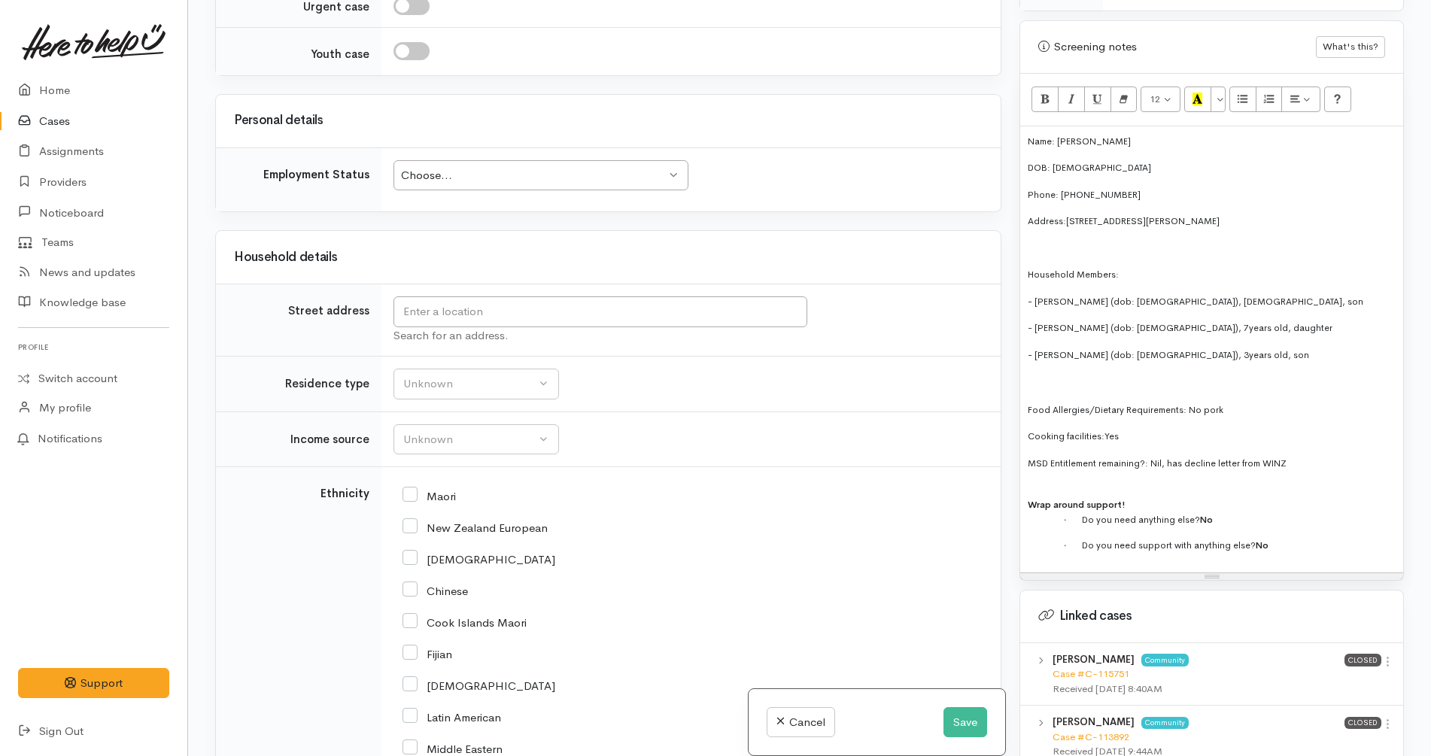
click at [444, 488] on input "Maori" at bounding box center [428, 495] width 53 height 14
checkbox input "true"
click at [466, 431] on div "Unknown" at bounding box center [469, 439] width 132 height 17
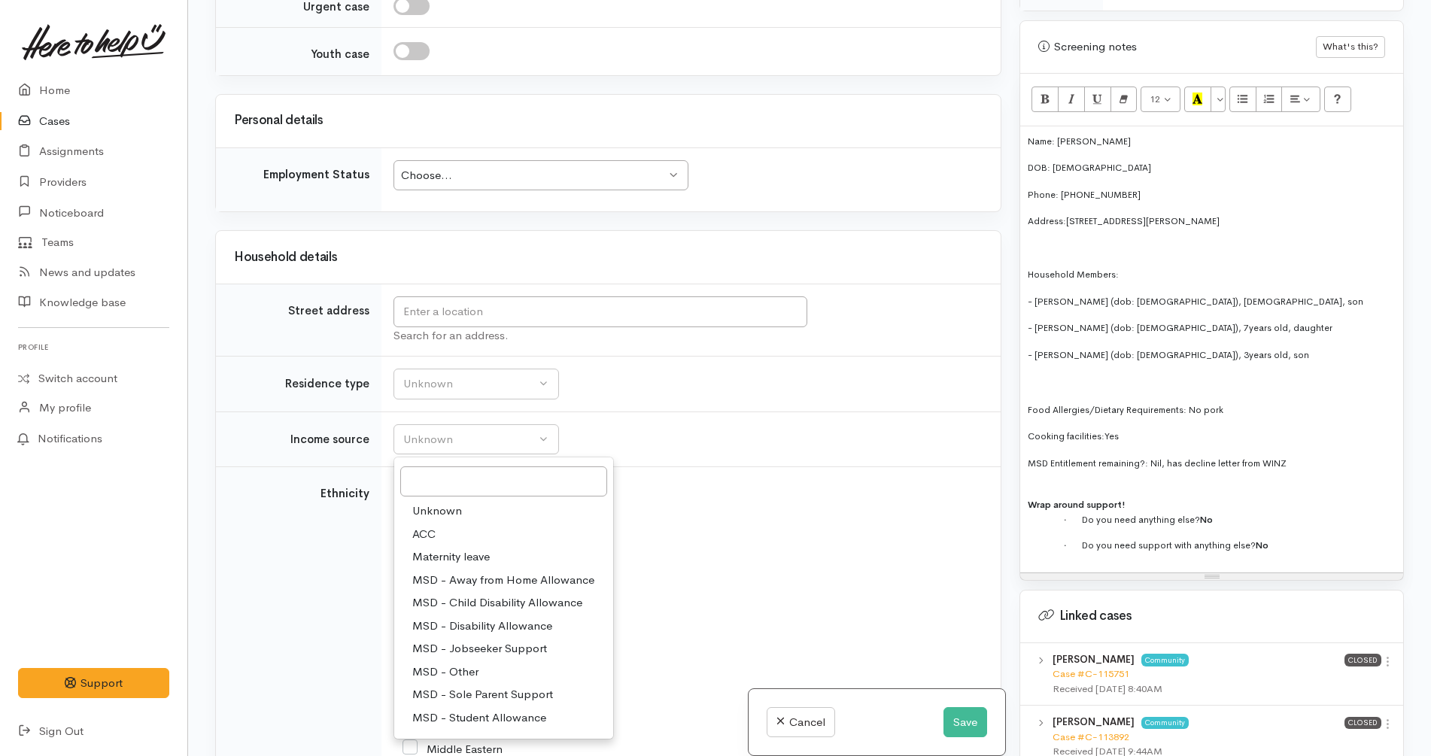
click at [533, 686] on span "MSD - Sole Parent Support" at bounding box center [482, 694] width 141 height 17
select select "7"
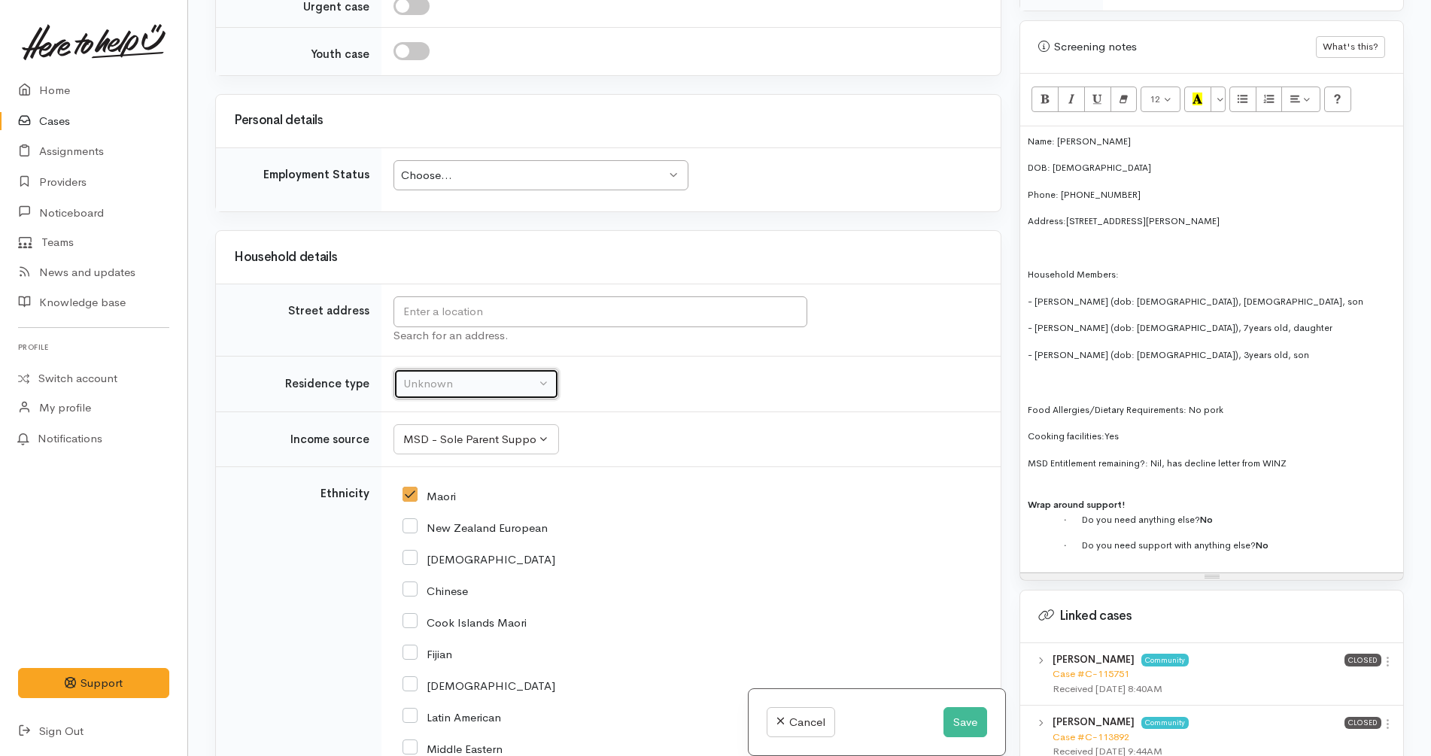
click at [537, 369] on button "Unknown" at bounding box center [475, 384] width 165 height 31
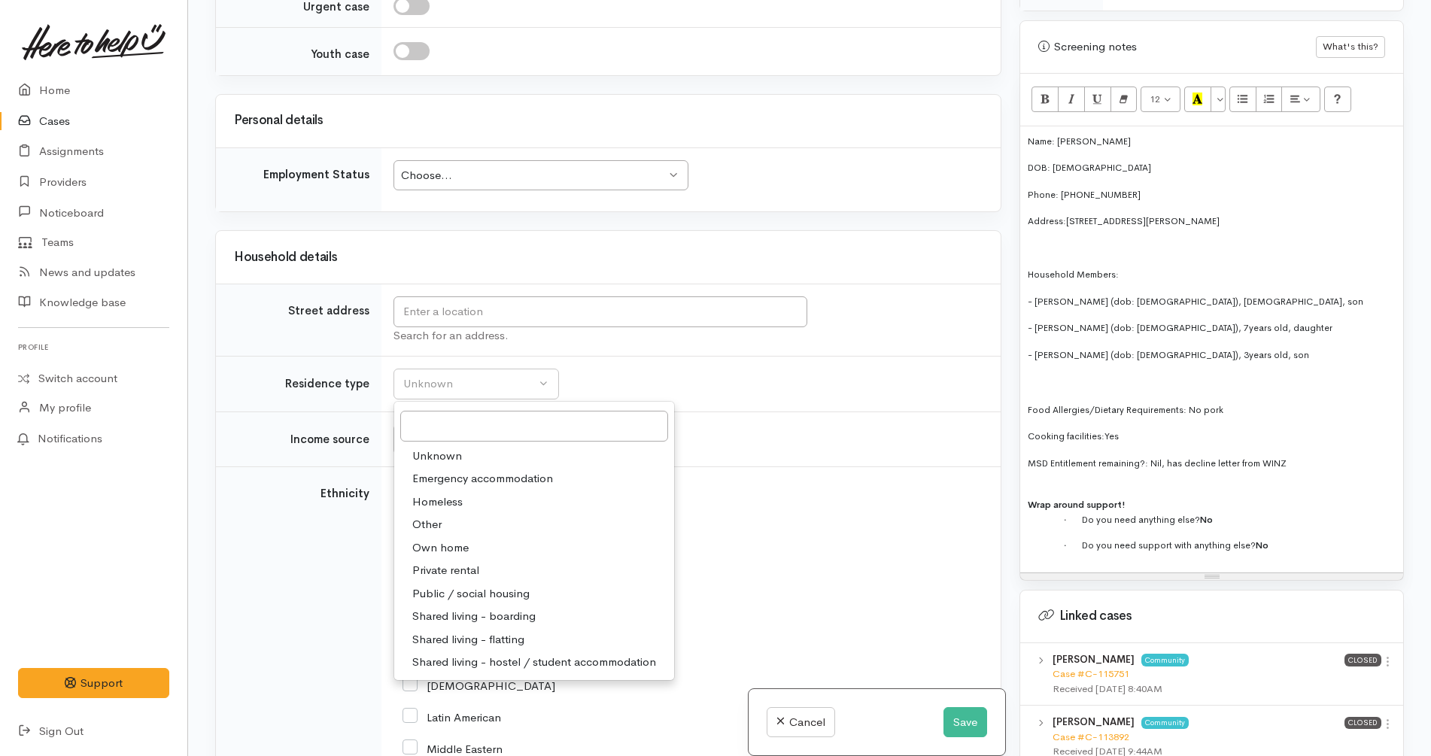
click at [453, 562] on span "Private rental" at bounding box center [445, 570] width 67 height 17
select select "2"
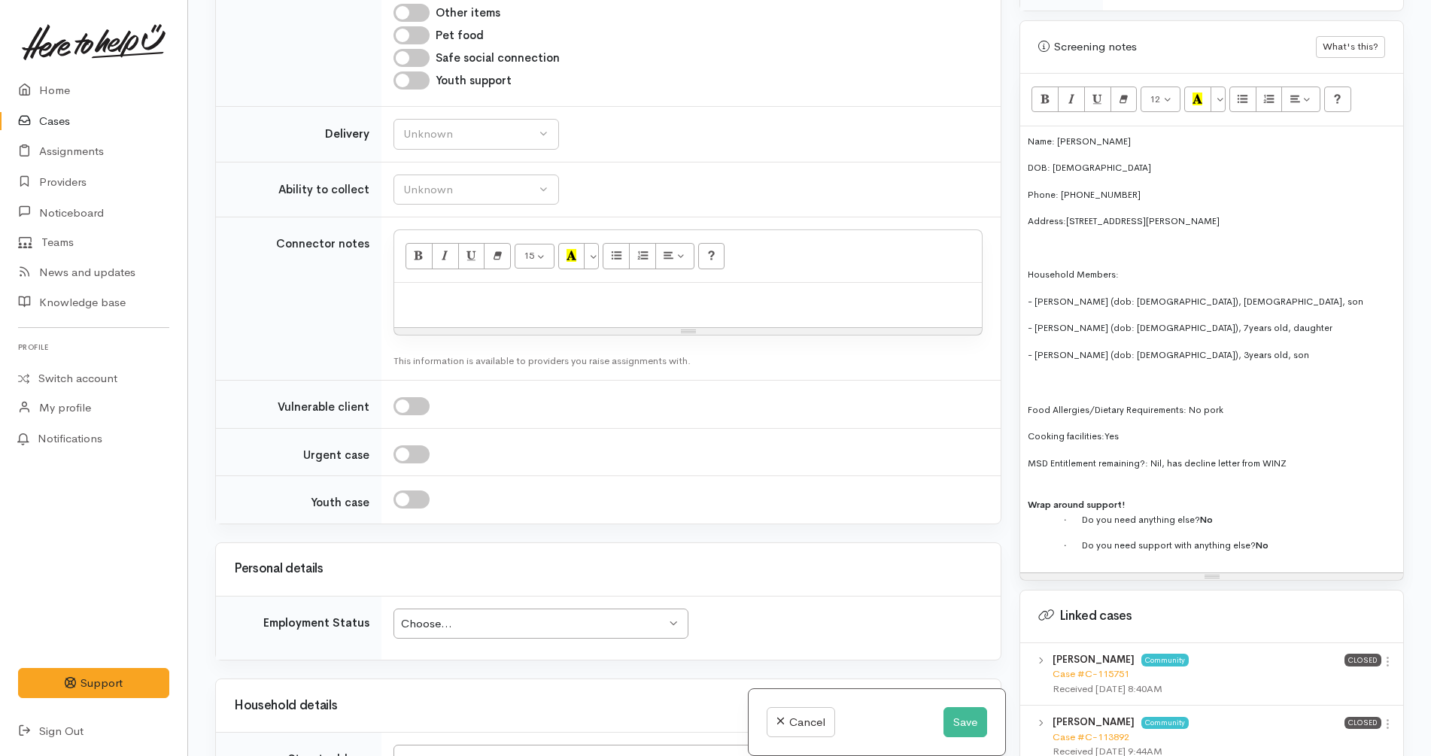
scroll to position [1853, 0]
click at [607, 284] on div at bounding box center [687, 306] width 587 height 44
paste div
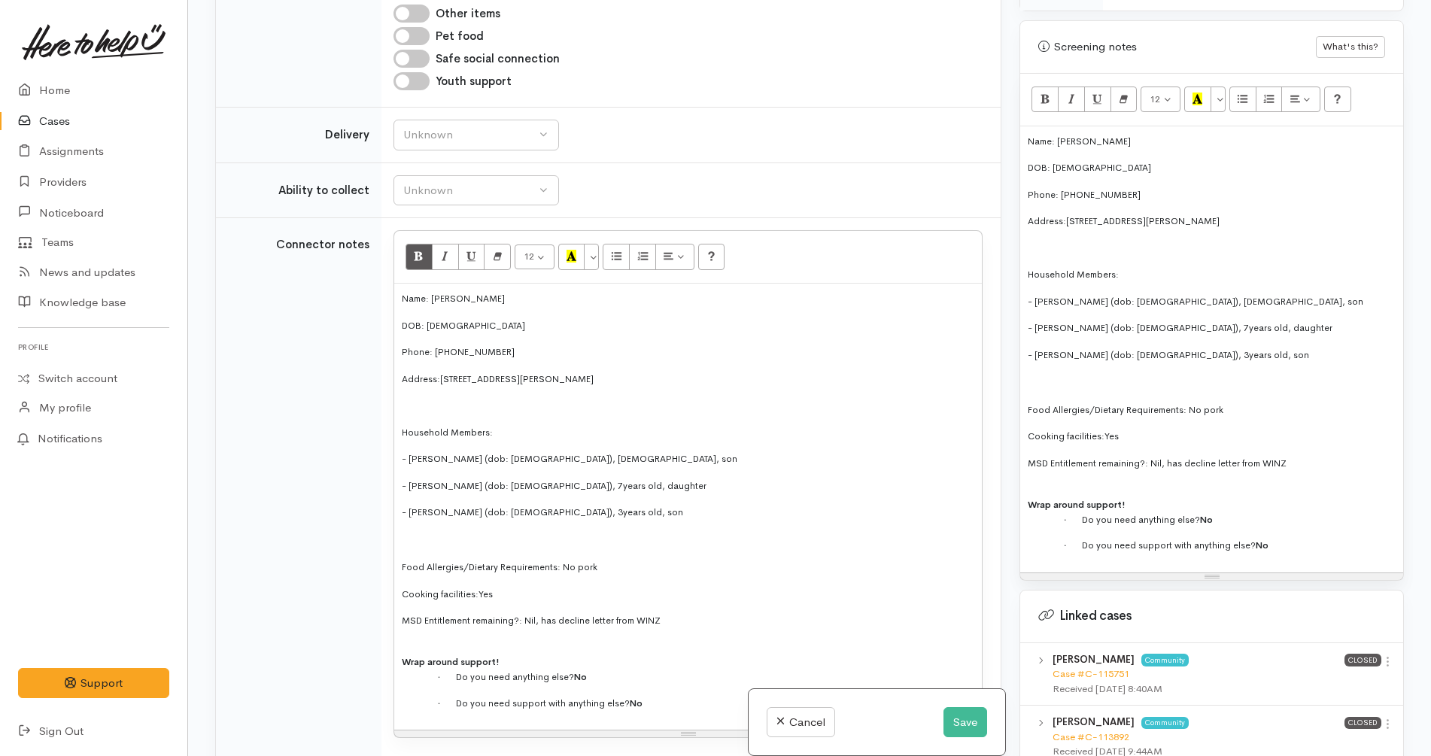
drag, startPoint x: 602, startPoint y: 193, endPoint x: 441, endPoint y: 171, distance: 163.2
click at [441, 284] on div "Name: Anahera Whare DOB: 11/01/1992 Phone: 0225062510 Address: 17 Rawlings Stre…" at bounding box center [687, 507] width 587 height 446
copy span "17 Rawlings Street, Bader, Hamilton"
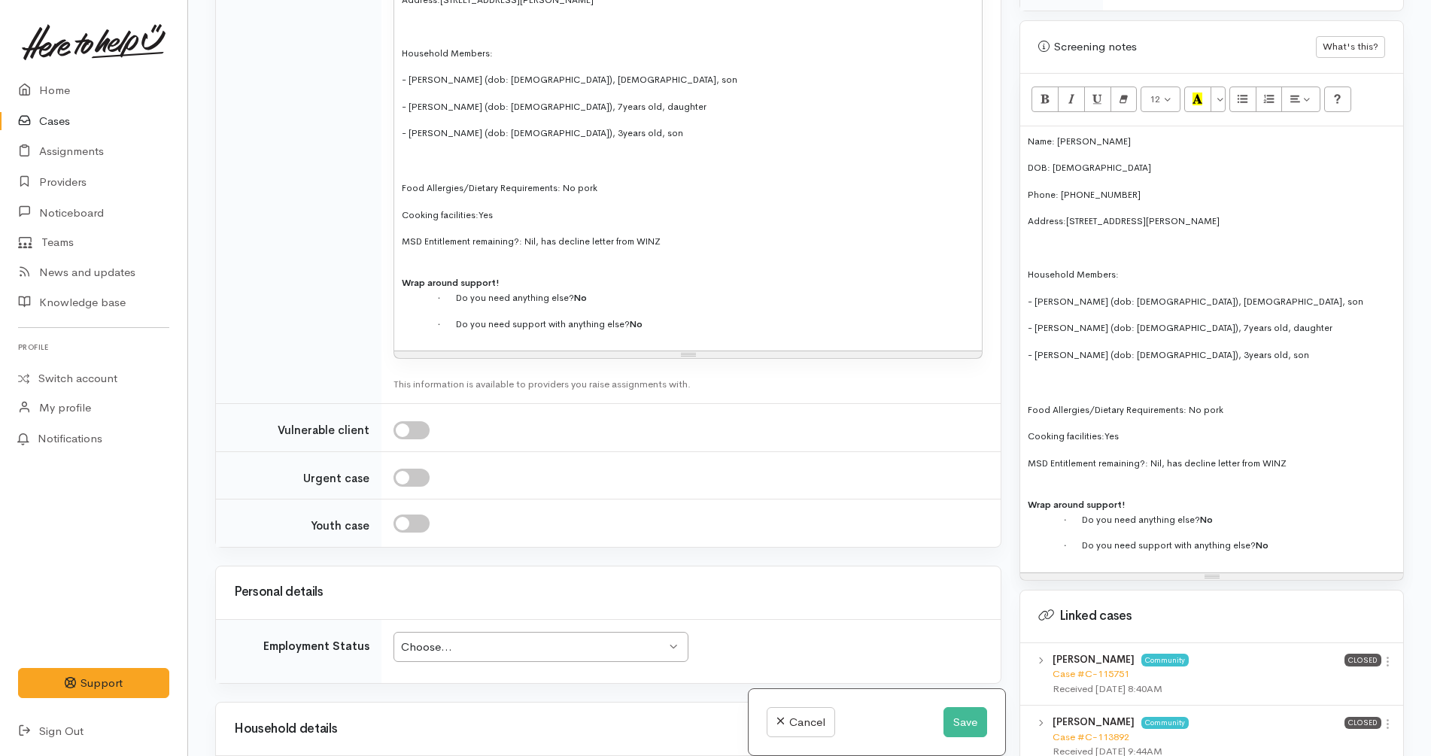
scroll to position [2233, 0]
paste input "17 Rawlings Street, Bader, Hamilton"
type input "17 Rawlings Street, Bader, Hamilton, New Zealand"
click at [551, 638] on div "Choose..." at bounding box center [534, 646] width 266 height 17
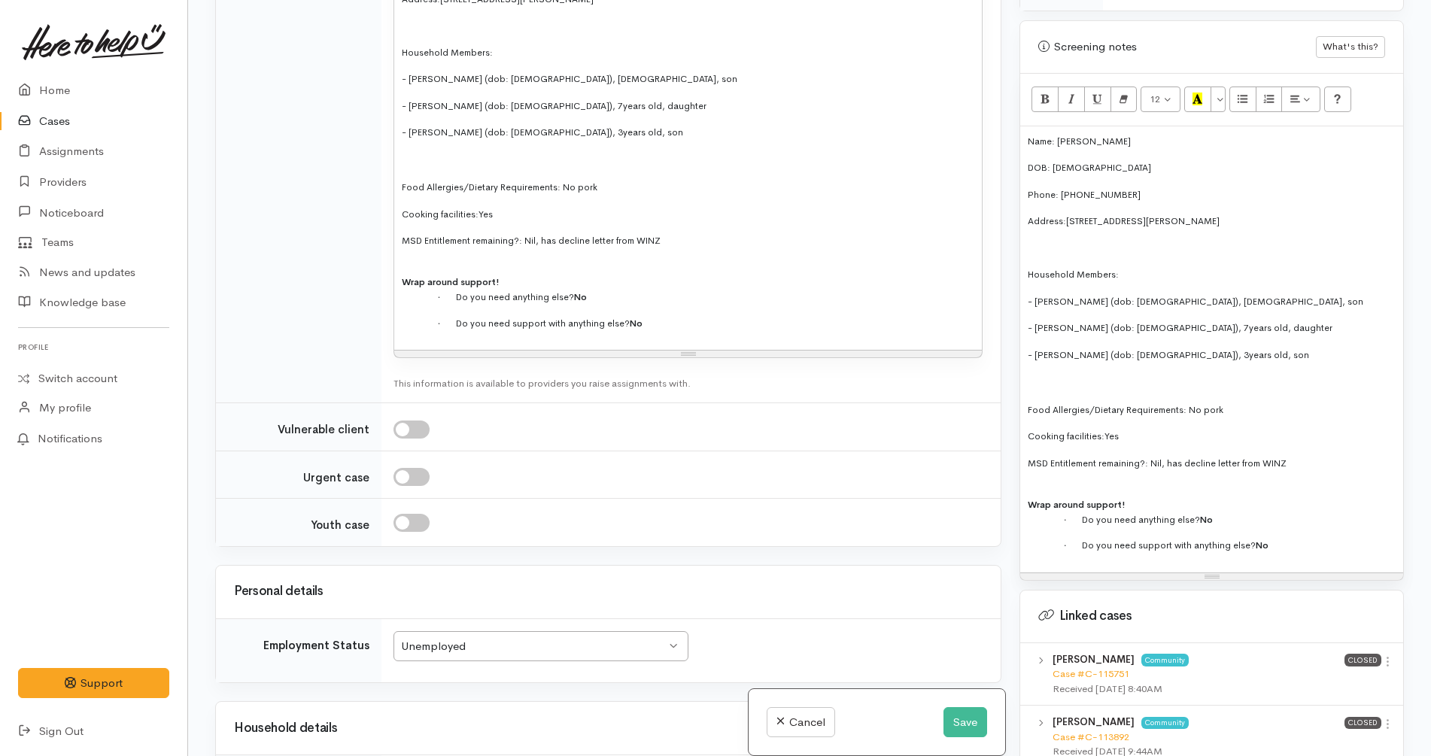
click at [600, 499] on td at bounding box center [690, 522] width 619 height 47
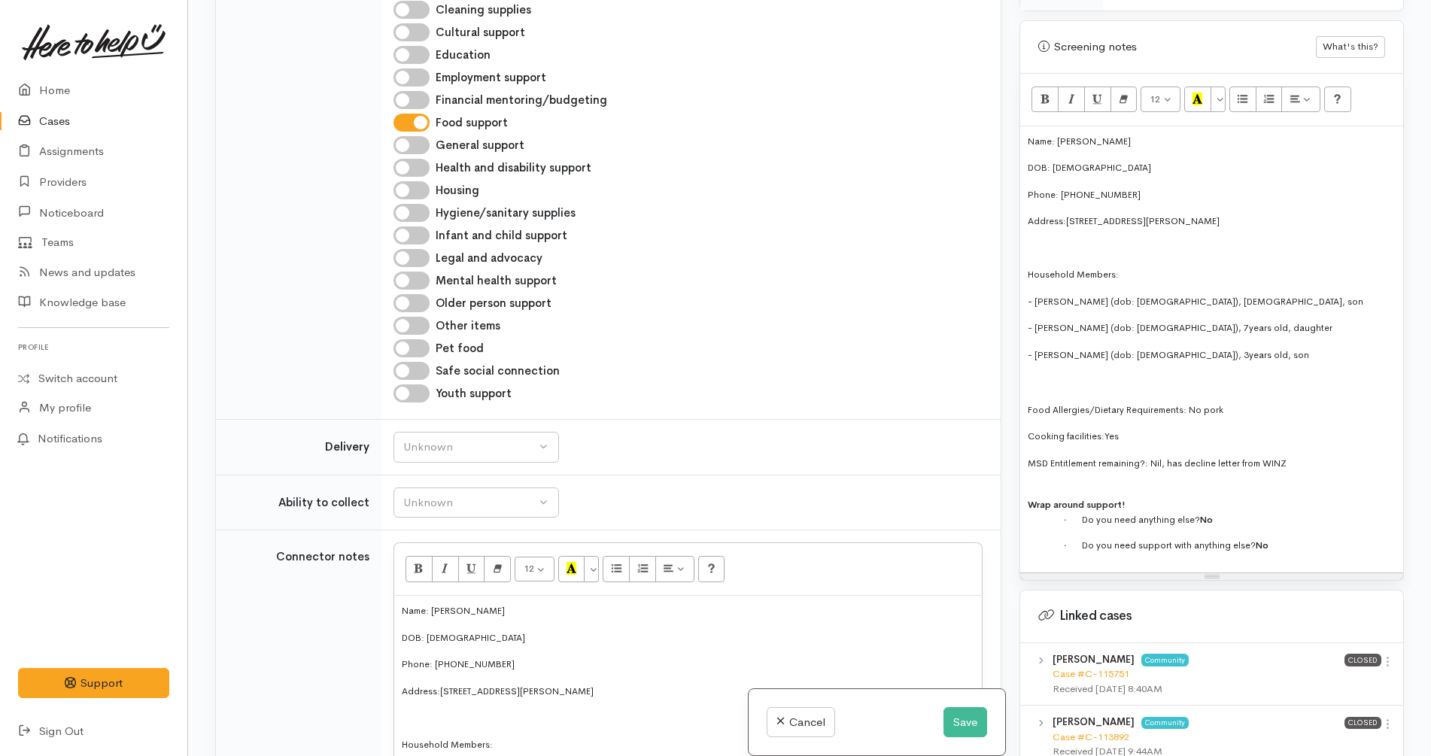
scroll to position [1540, 0]
click at [483, 439] on div "Unknown" at bounding box center [469, 447] width 132 height 17
click at [430, 577] on link "No" at bounding box center [476, 588] width 164 height 23
select select "1"
click at [472, 495] on div "Unknown" at bounding box center [469, 503] width 132 height 17
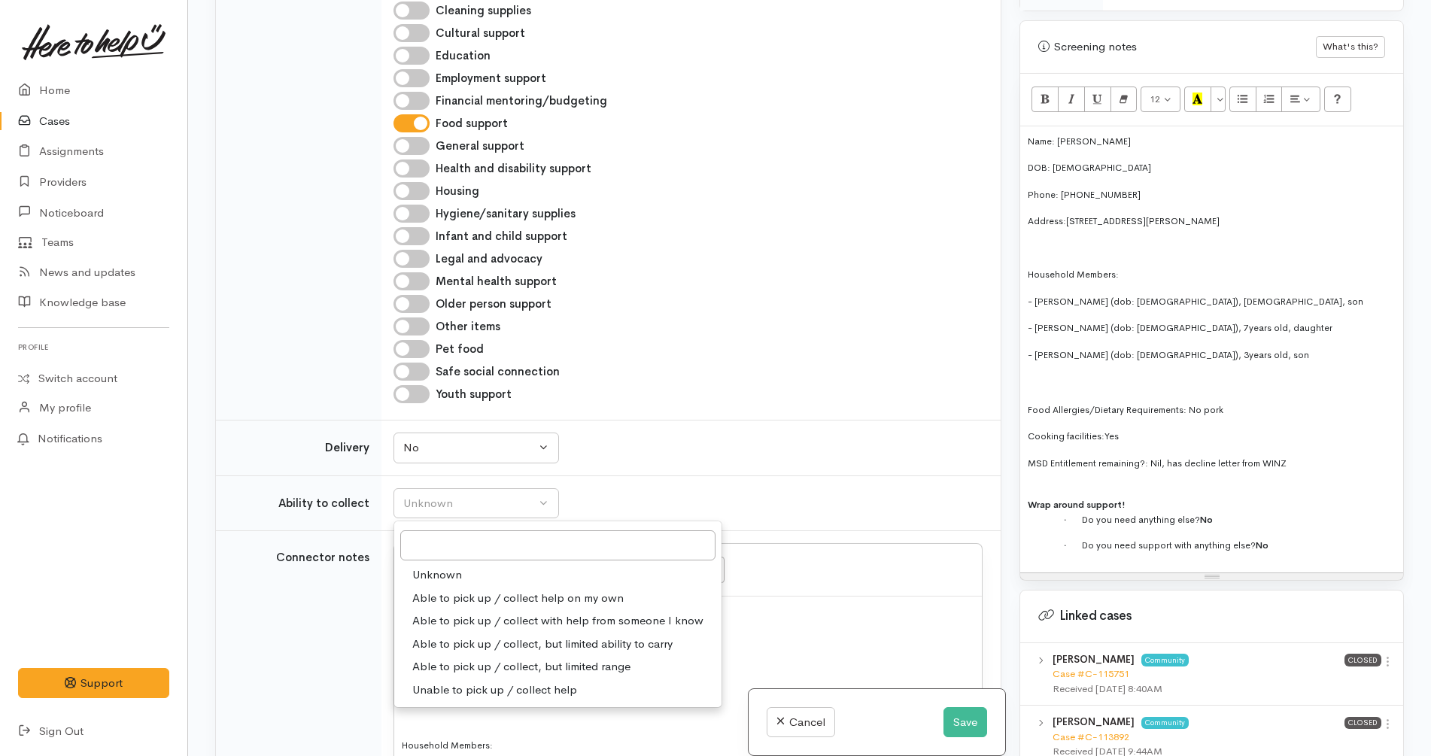
click at [455, 590] on span "Able to pick up / collect help on my own" at bounding box center [517, 598] width 211 height 17
select select "2"
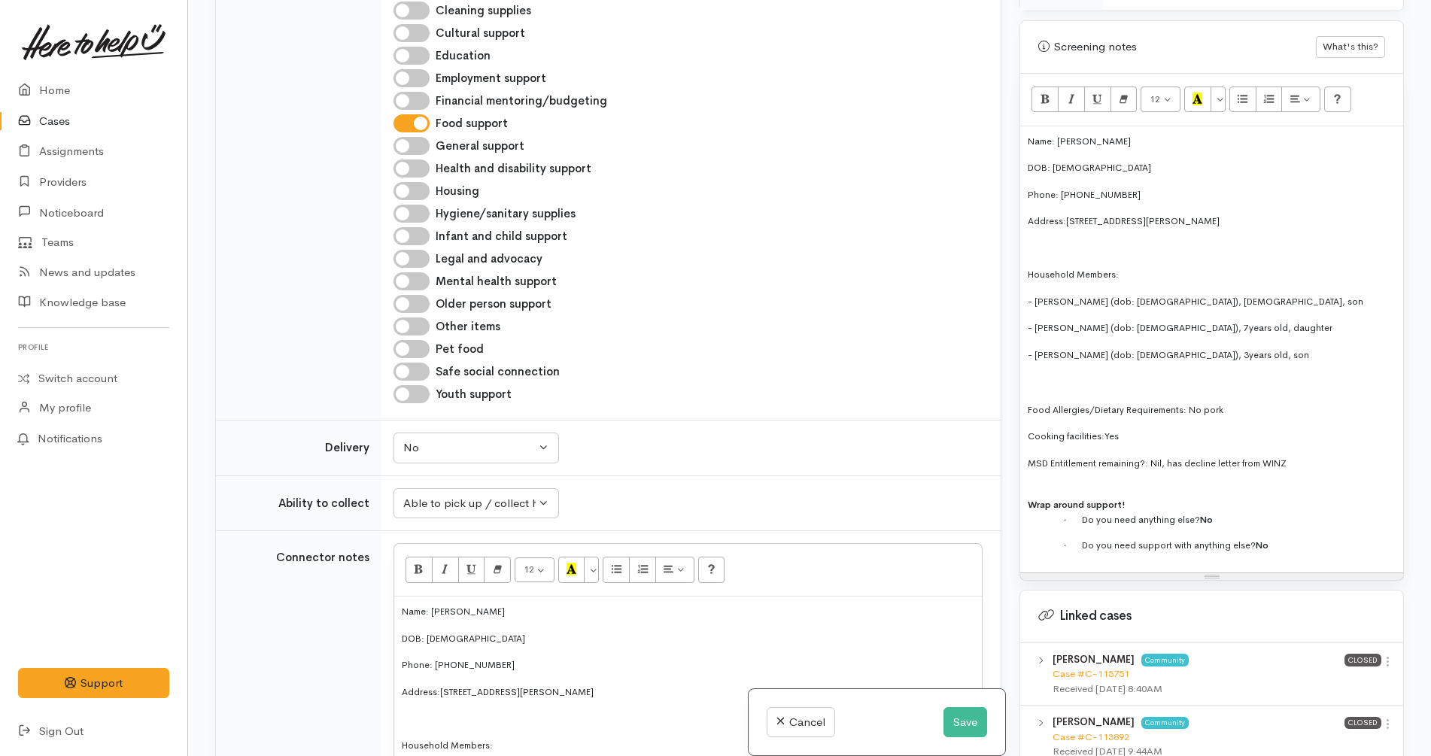
click at [688, 214] on div "Addiction services Cleaning supplies Cultural support Education Employment supp…" at bounding box center [687, 190] width 607 height 433
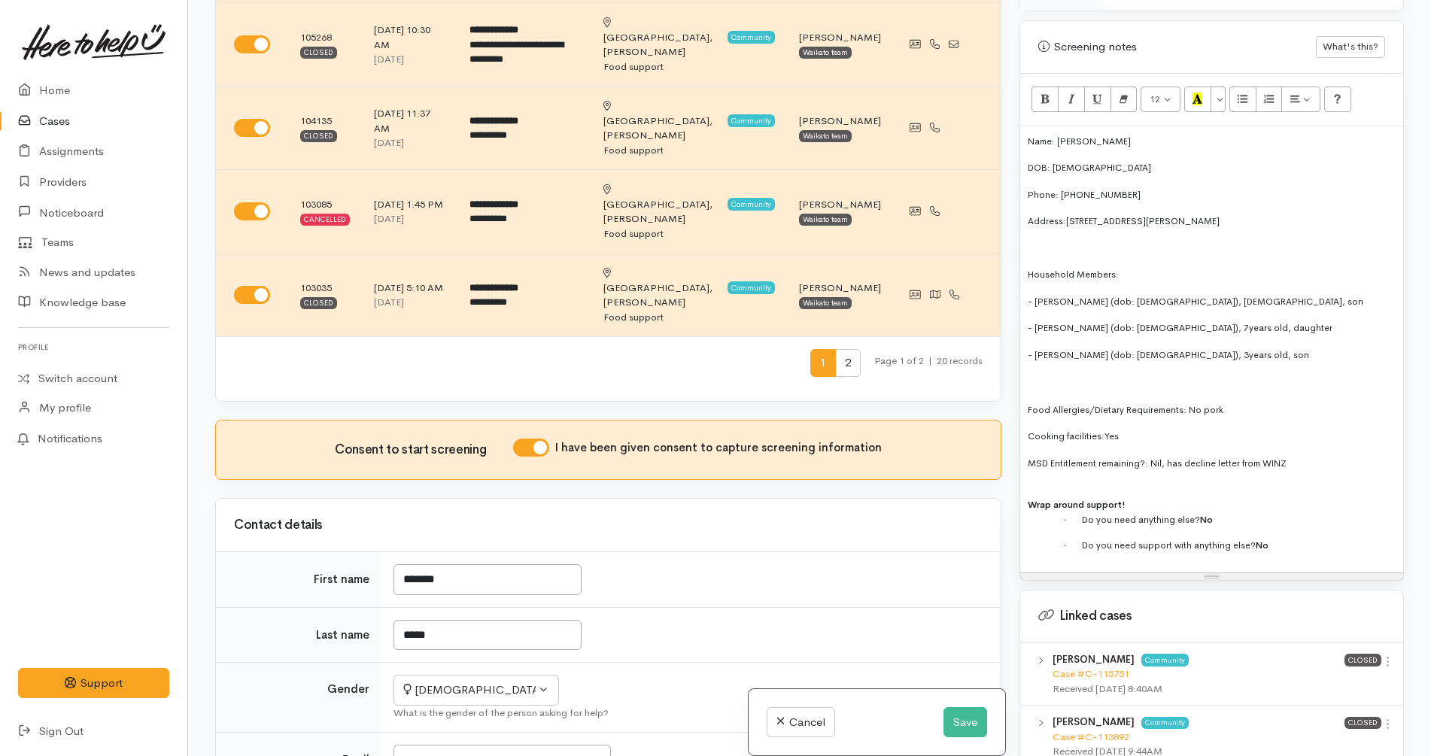
scroll to position [578, 0]
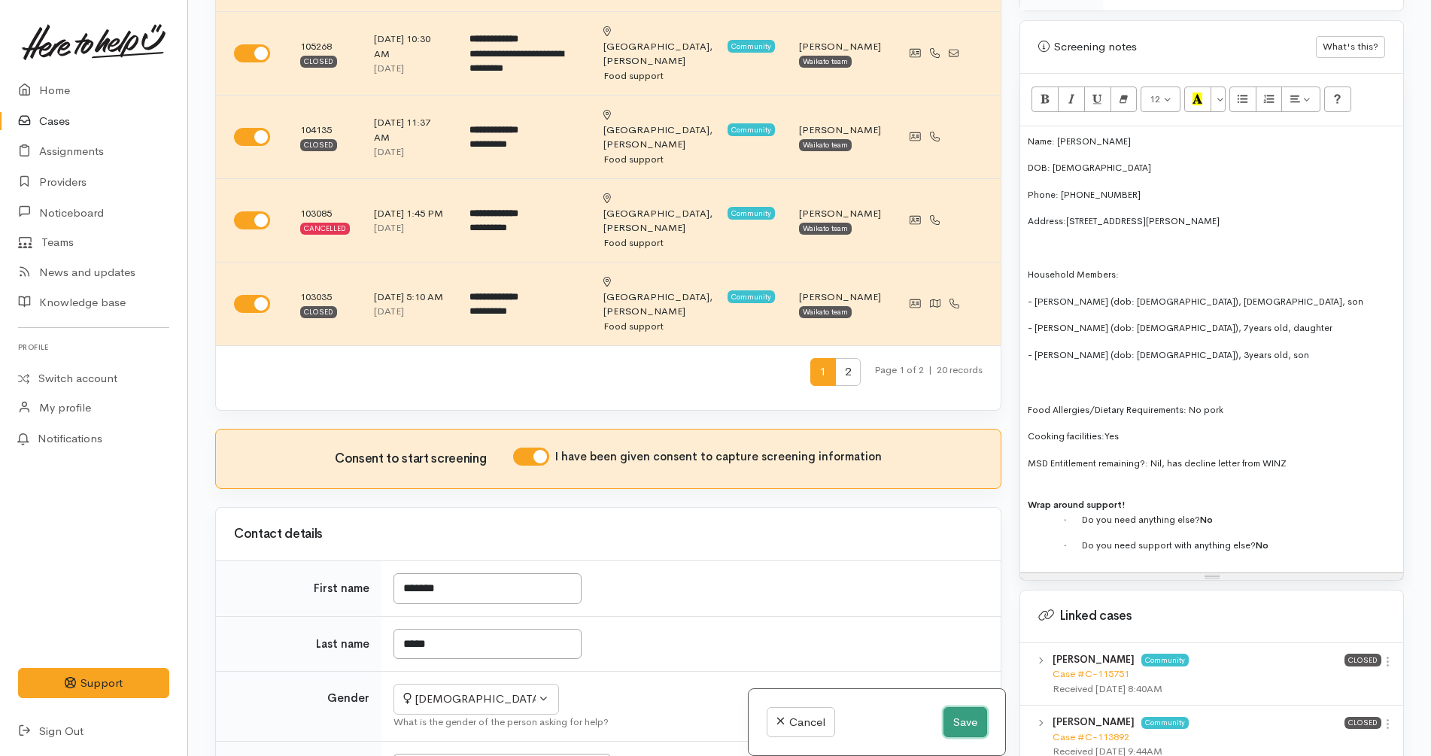
click at [966, 722] on button "Save" at bounding box center [965, 722] width 44 height 31
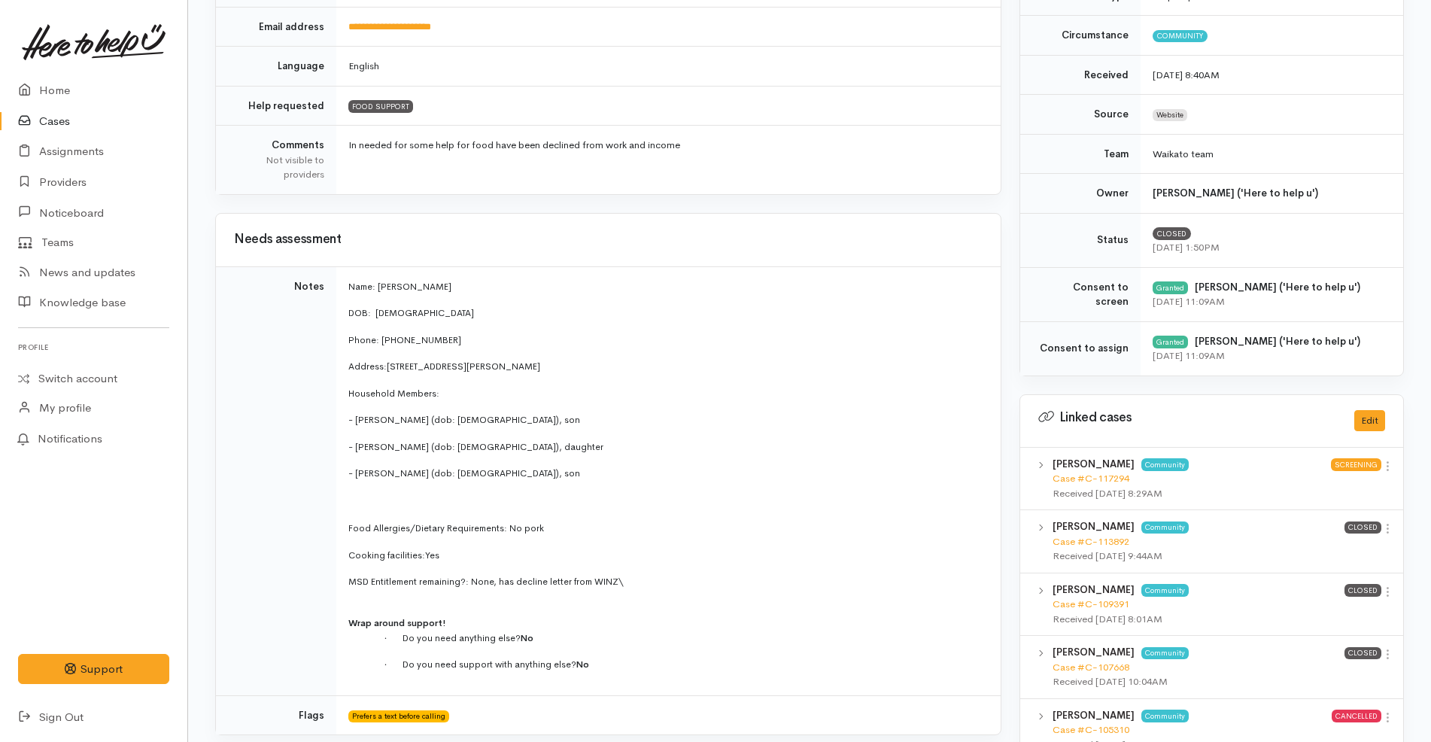
scroll to position [519, 0]
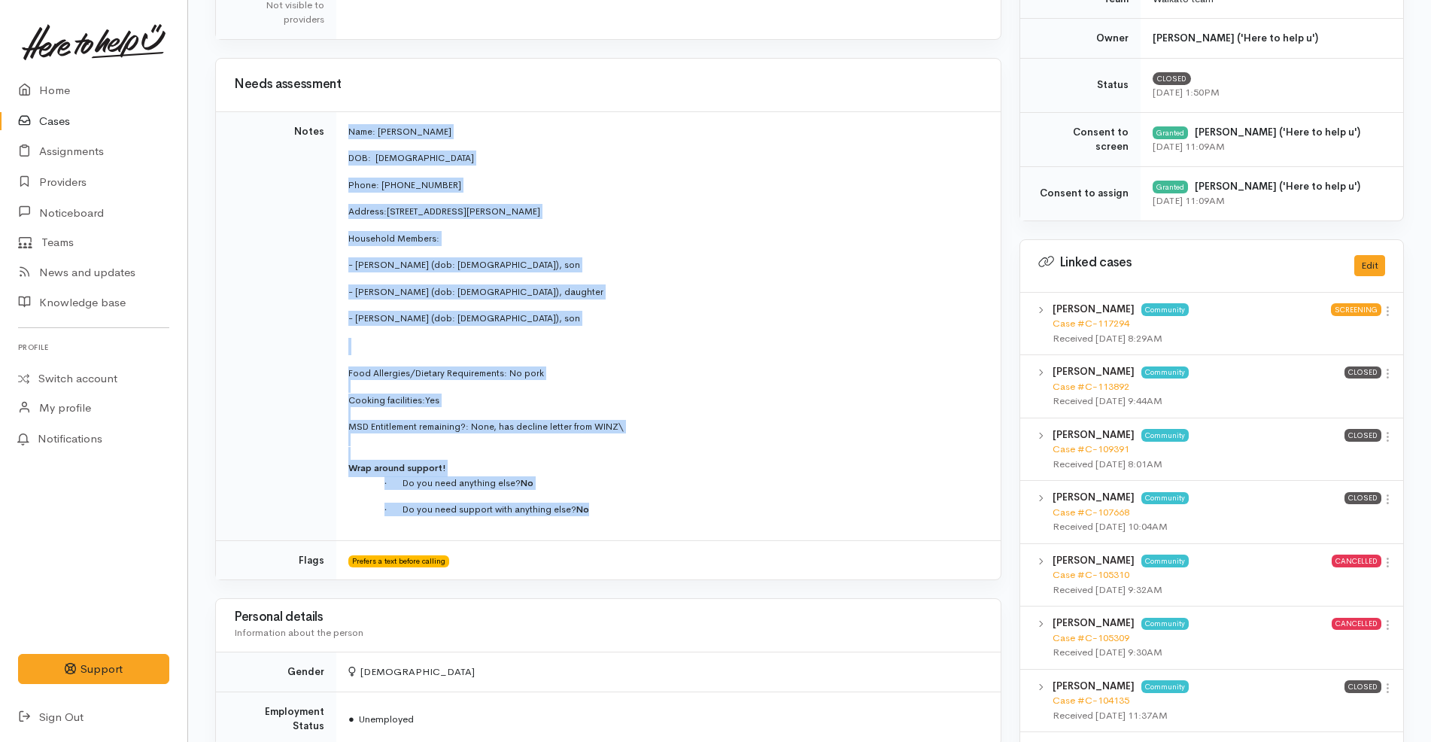
drag, startPoint x: 615, startPoint y: 509, endPoint x: 345, endPoint y: 129, distance: 466.6
click at [345, 129] on td "Name: [PERSON_NAME] DOB: [DEMOGRAPHIC_DATA] Phone: 0225062510 Address: [STREET_…" at bounding box center [668, 325] width 664 height 429
copy td "Name: [PERSON_NAME] DOB: [DEMOGRAPHIC_DATA] Phone: 0225062510 Address: [STREET_…"
click at [622, 214] on p "Address: [STREET_ADDRESS][PERSON_NAME][PERSON_NAME]" at bounding box center [665, 211] width 634 height 15
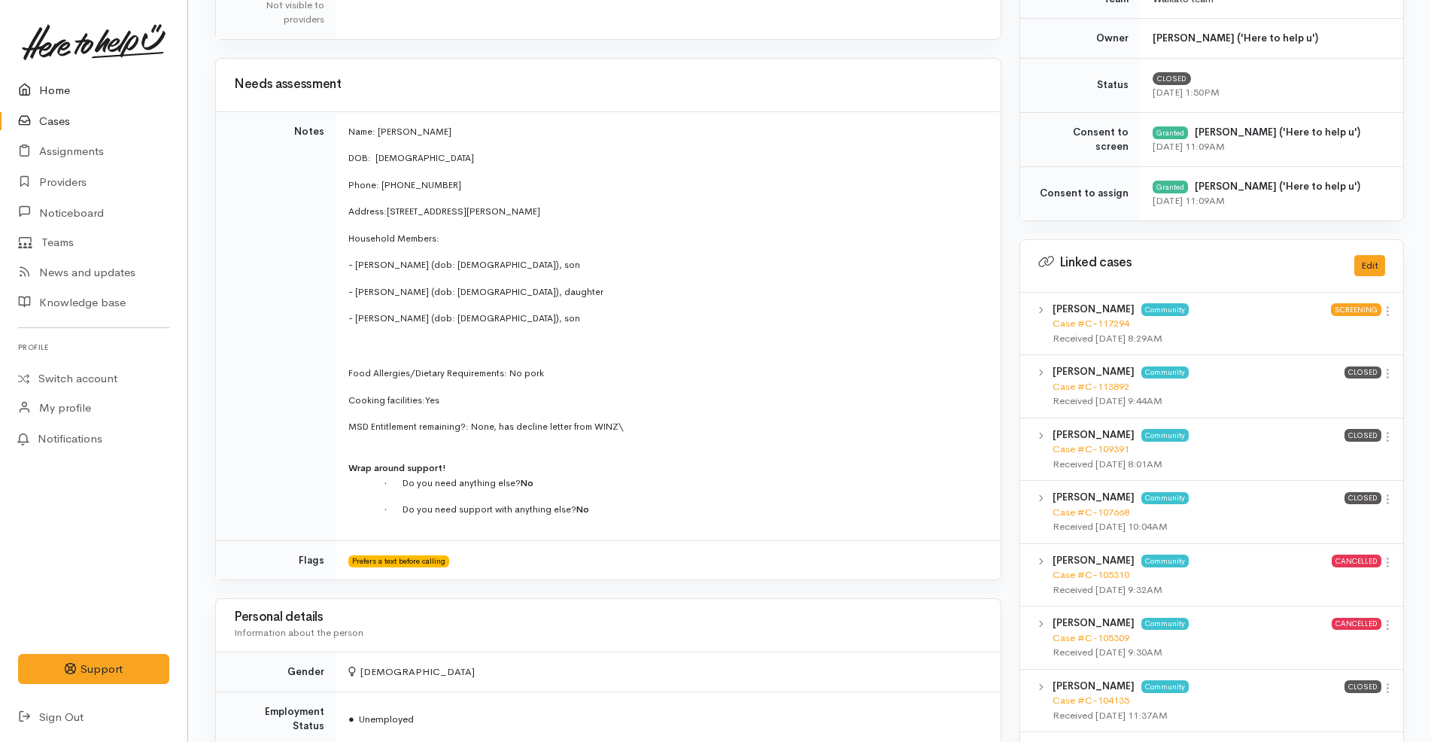
click at [77, 96] on link "Home" at bounding box center [93, 90] width 187 height 31
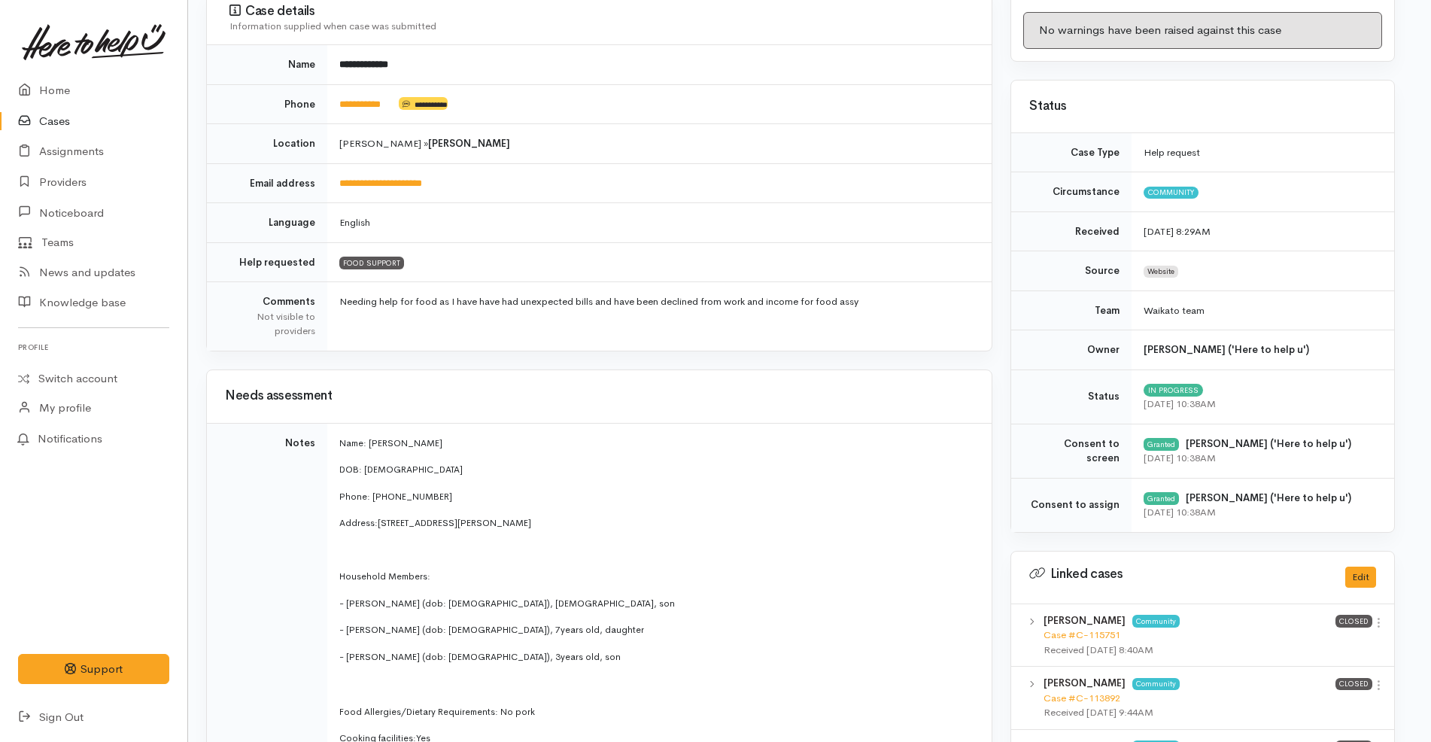
scroll to position [0, 9]
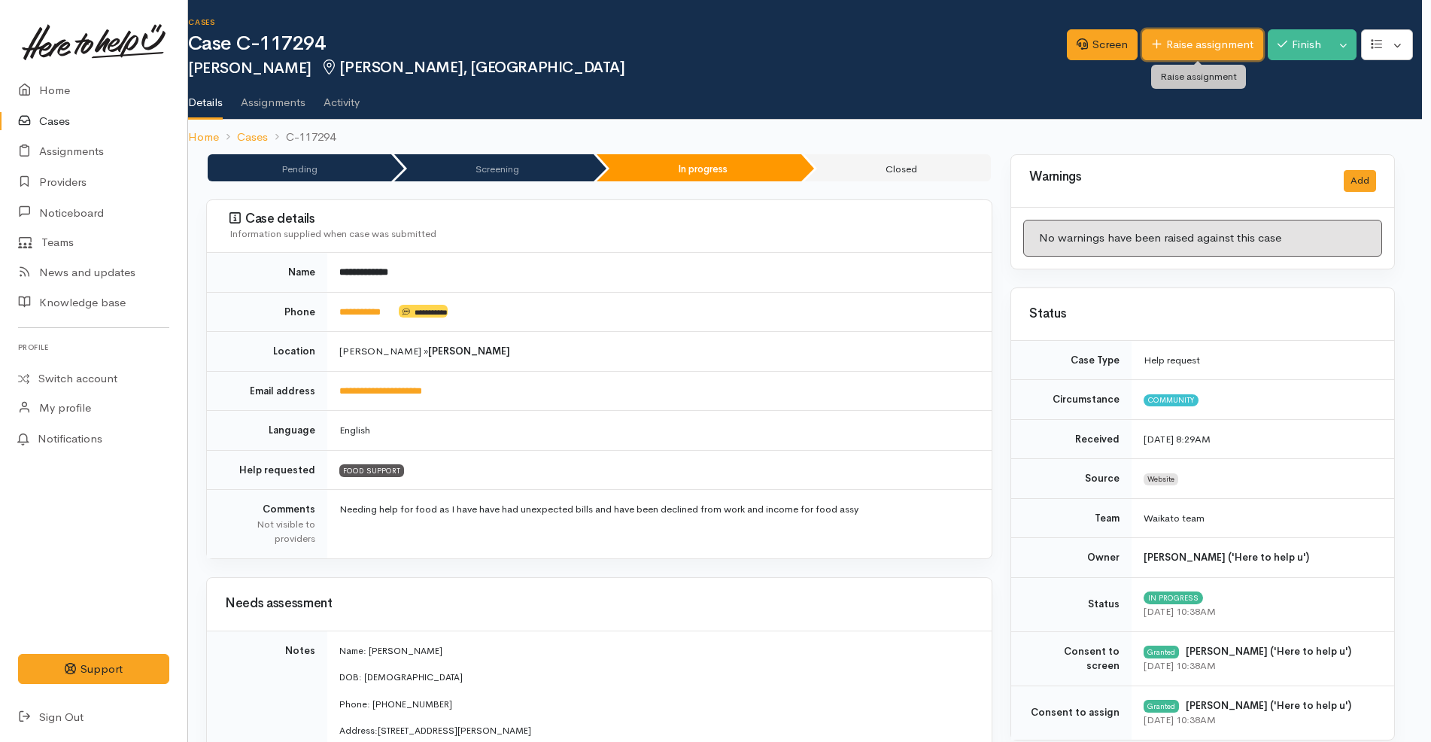
click at [1176, 53] on link "Raise assignment" at bounding box center [1202, 44] width 121 height 31
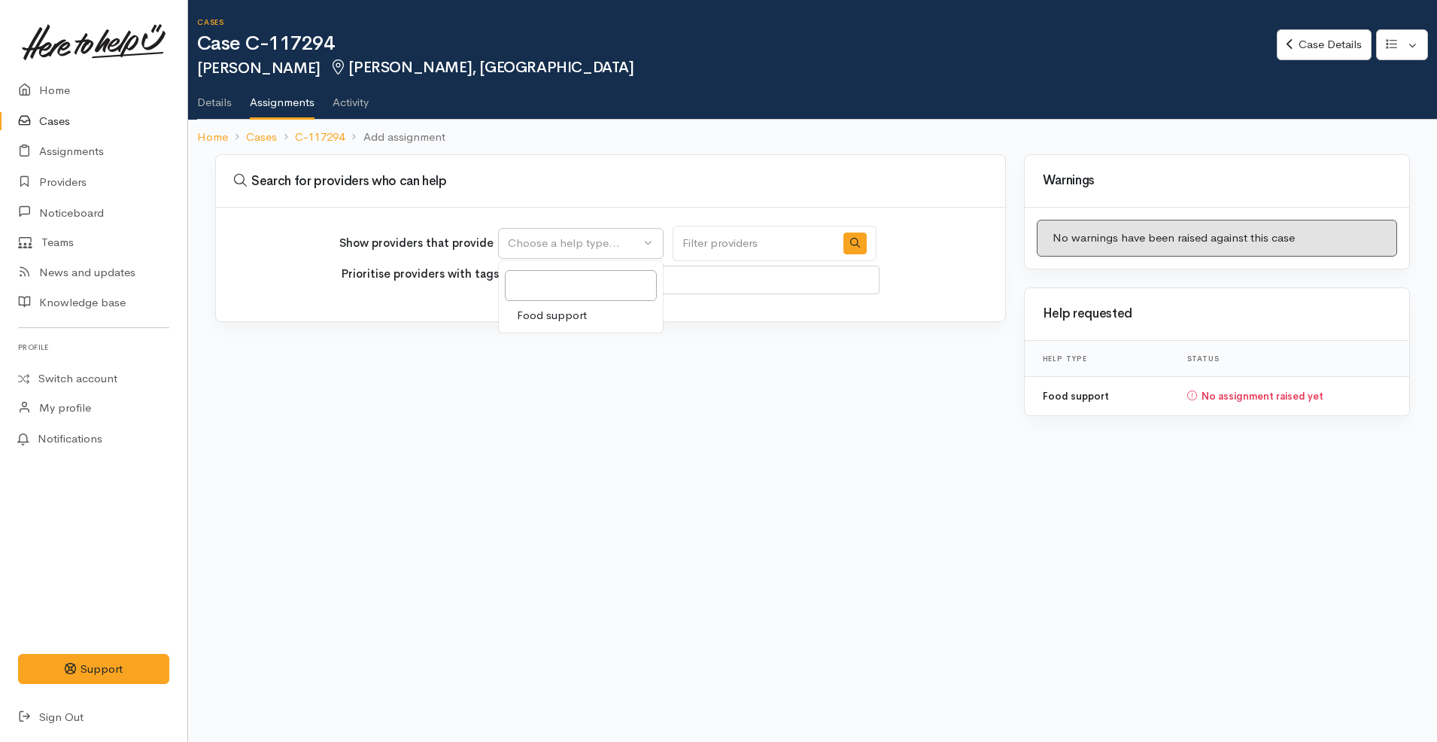
select select
click at [572, 315] on span "Food support" at bounding box center [552, 315] width 70 height 17
select select "3"
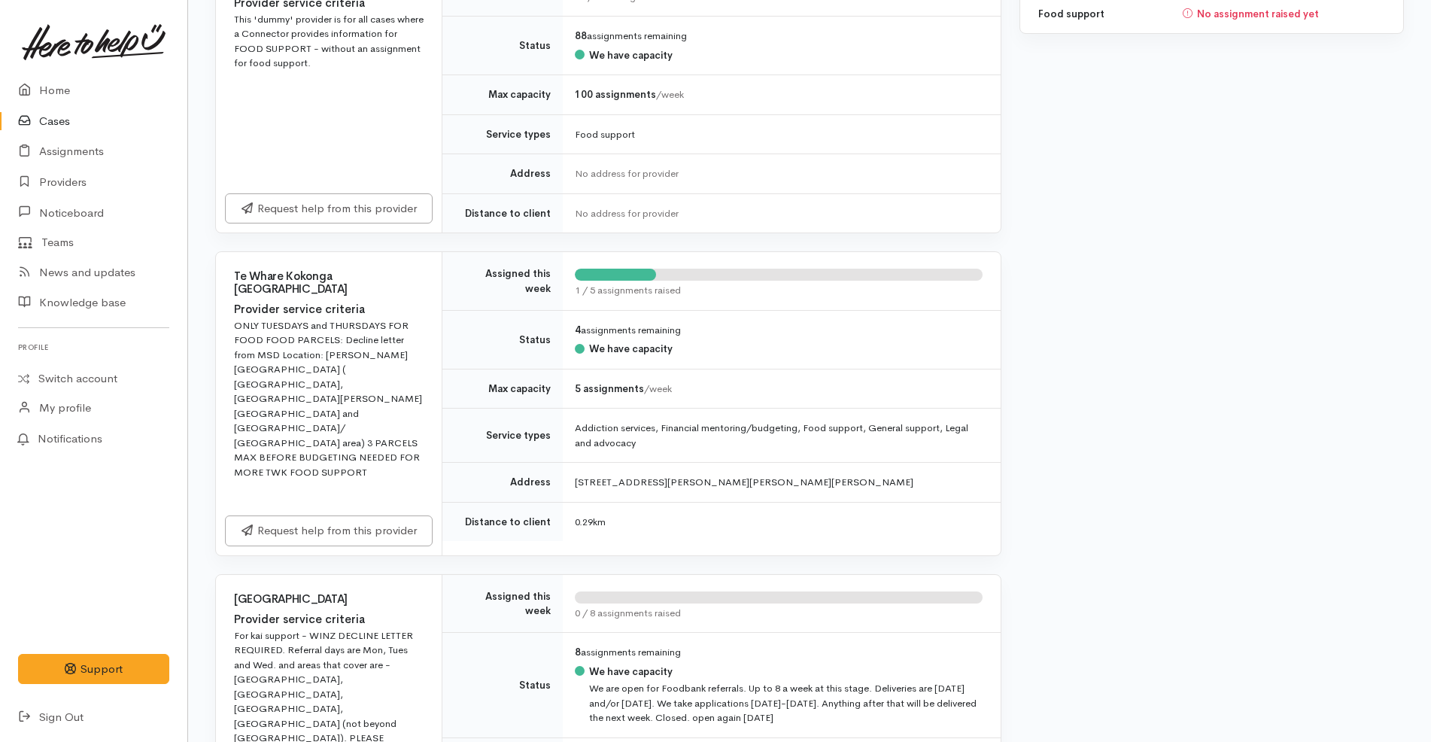
scroll to position [387, 0]
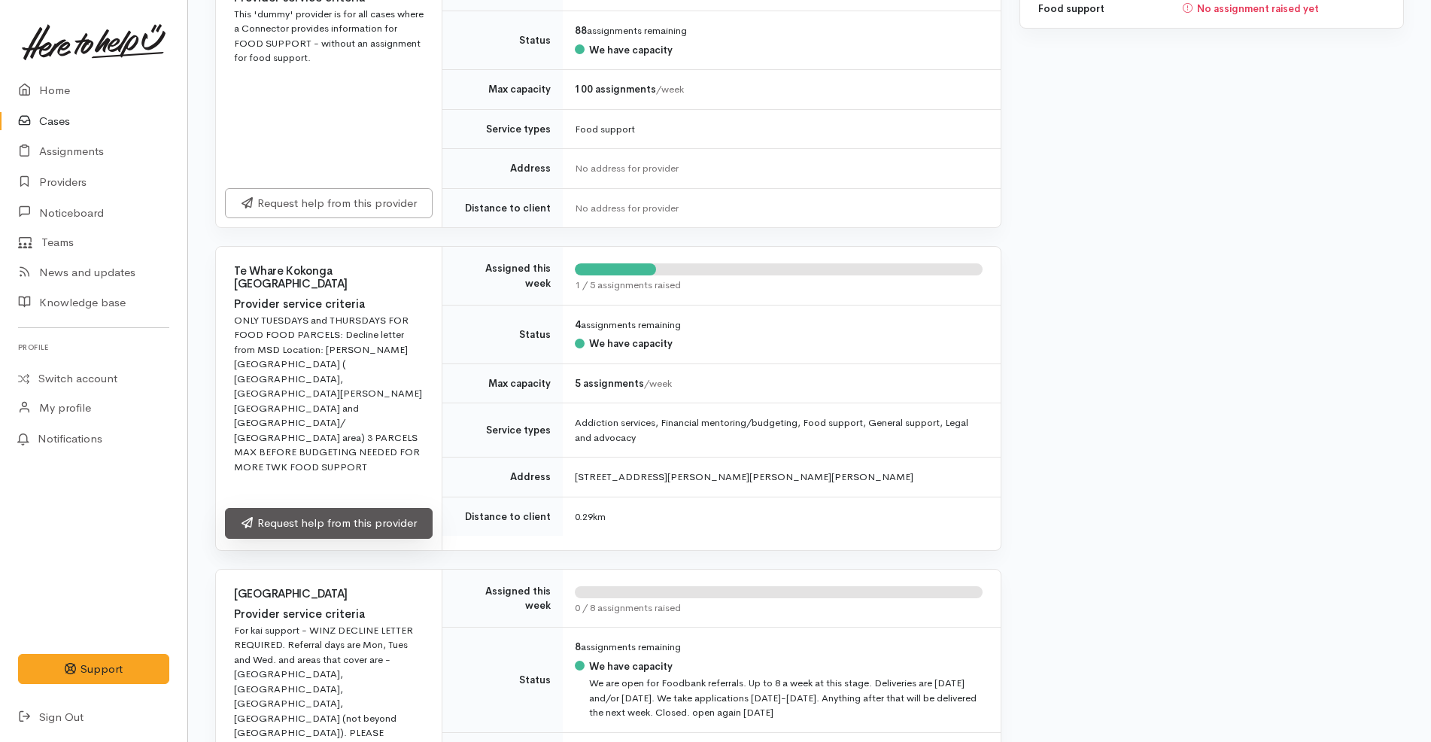
click at [387, 517] on link "Request help from this provider" at bounding box center [329, 523] width 208 height 31
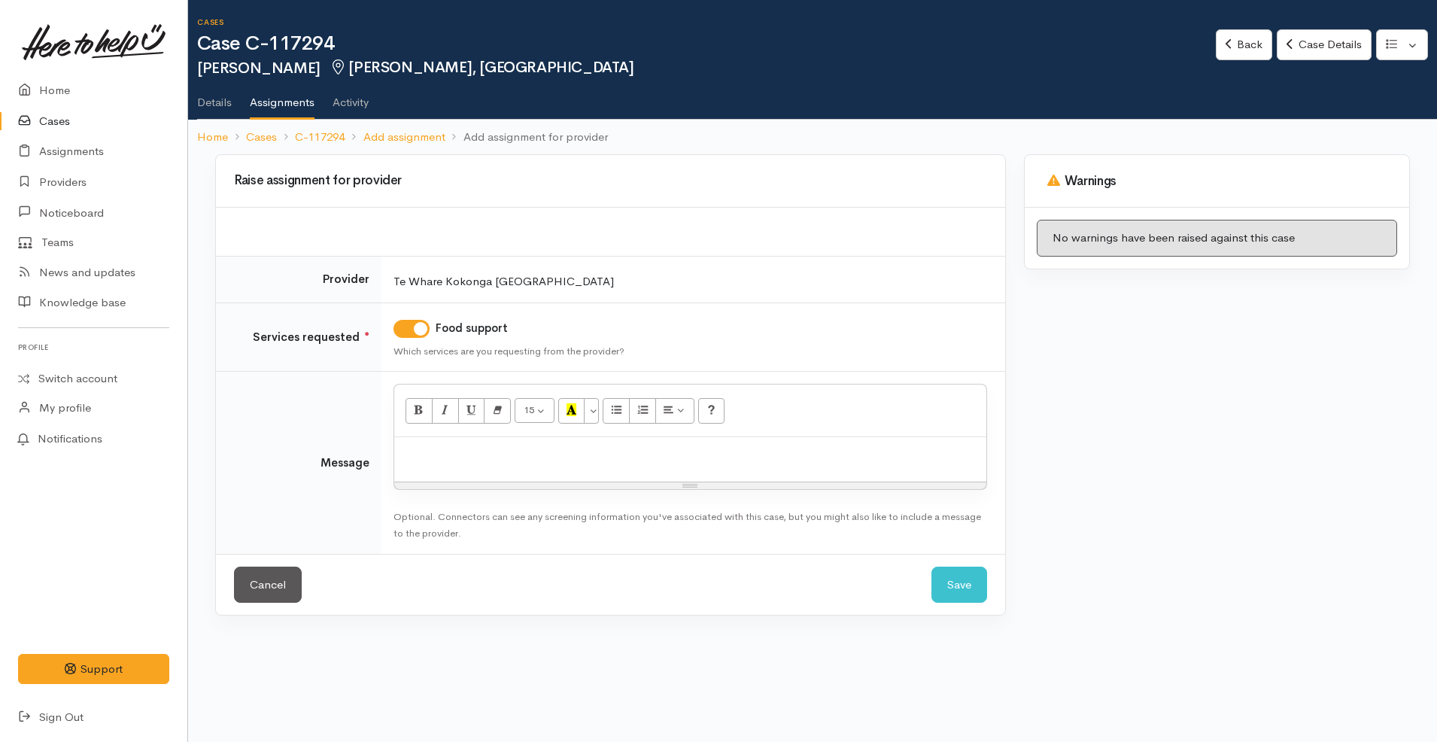
click at [451, 458] on p at bounding box center [690, 453] width 577 height 17
paste div
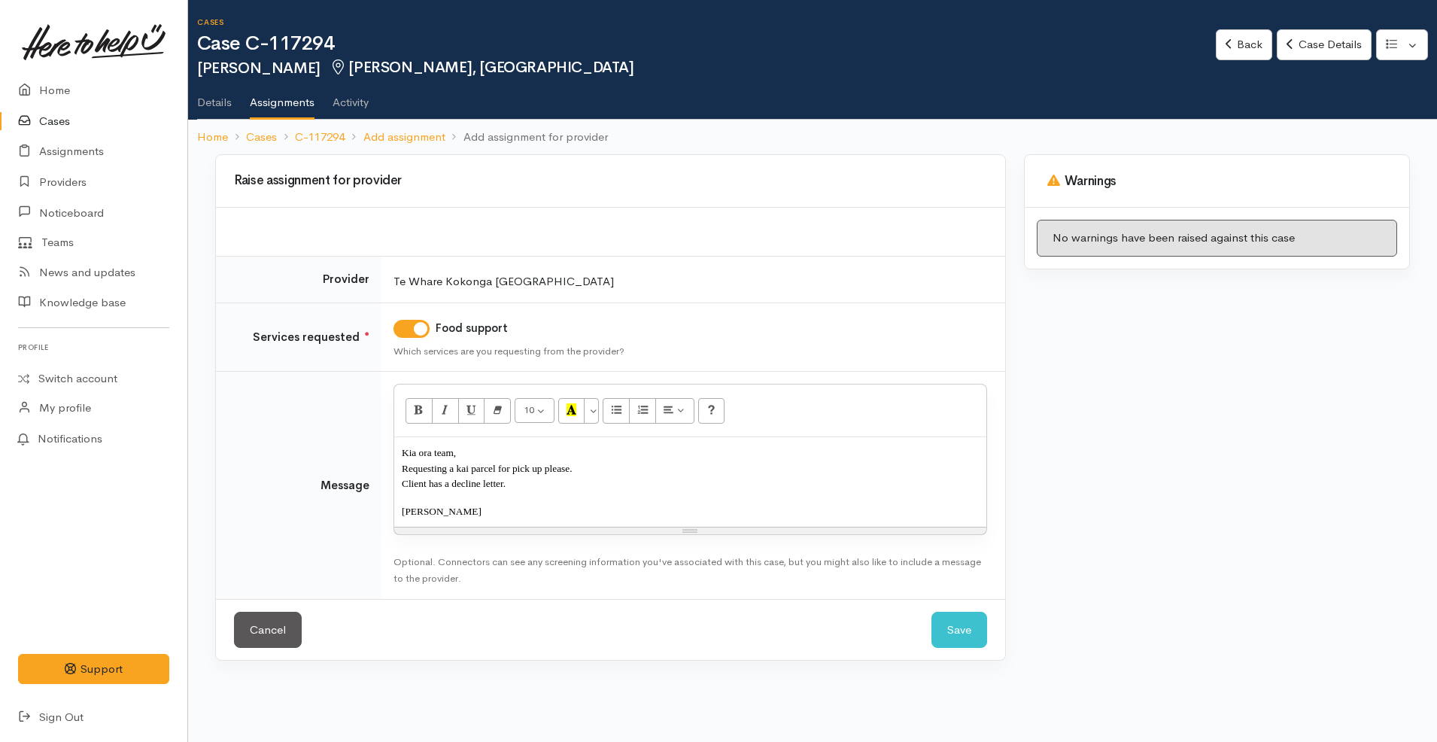
click at [402, 484] on span "Client has a decline letter." at bounding box center [454, 483] width 104 height 11
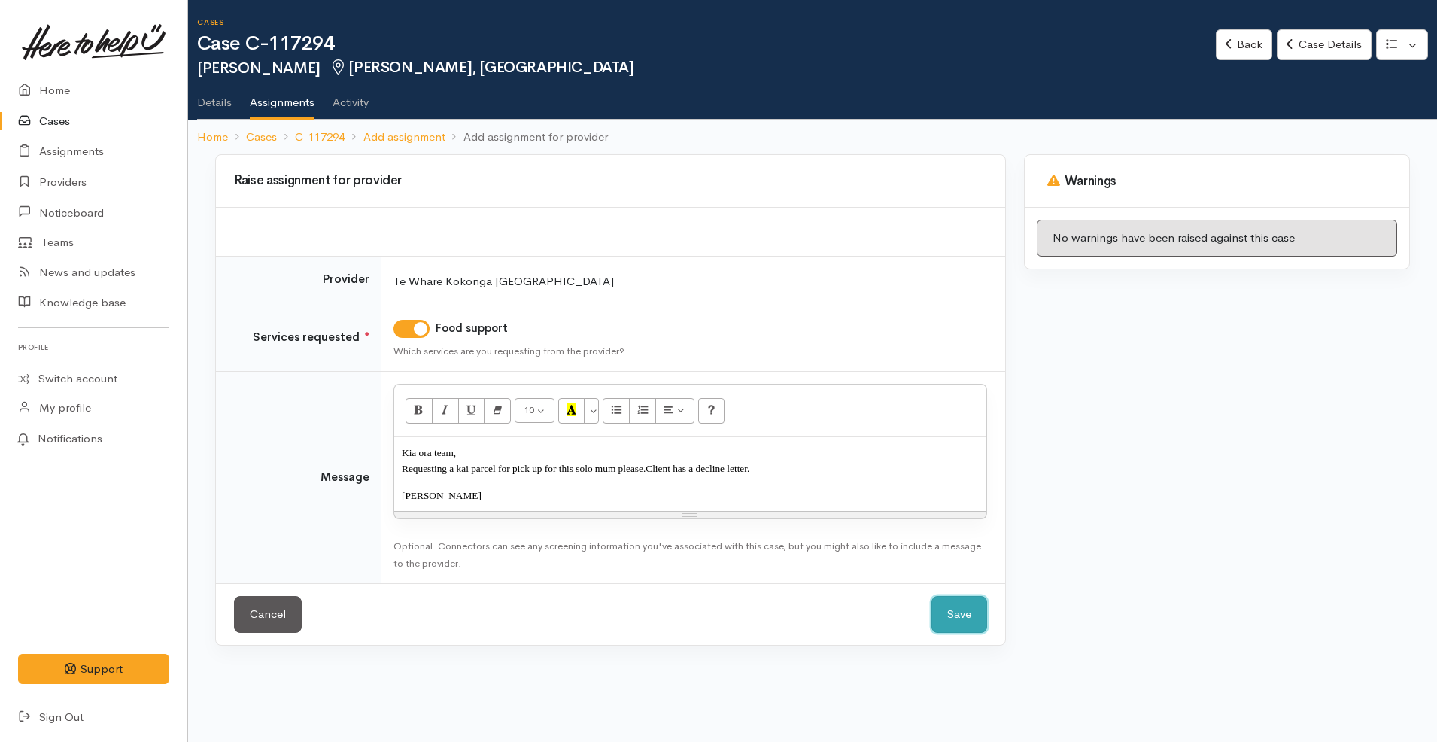
click at [965, 611] on button "Save" at bounding box center [959, 614] width 56 height 37
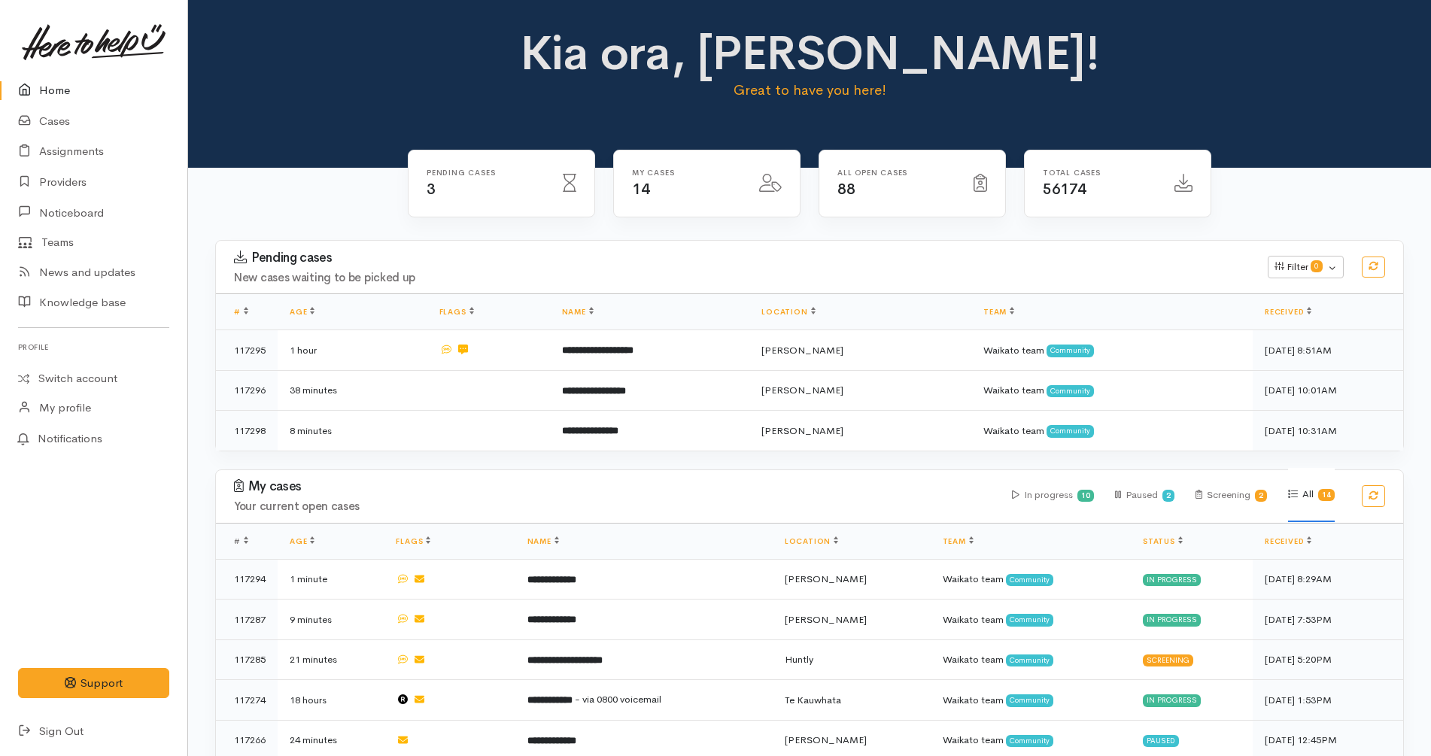
click at [360, 187] on div "Pending cases 3 My cases 14 88" at bounding box center [809, 674] width 1243 height 1012
click at [395, 105] on div "Kia ora, [PERSON_NAME]! Great to have you here!" at bounding box center [809, 70] width 1206 height 86
click at [62, 123] on link "Cases" at bounding box center [93, 121] width 187 height 31
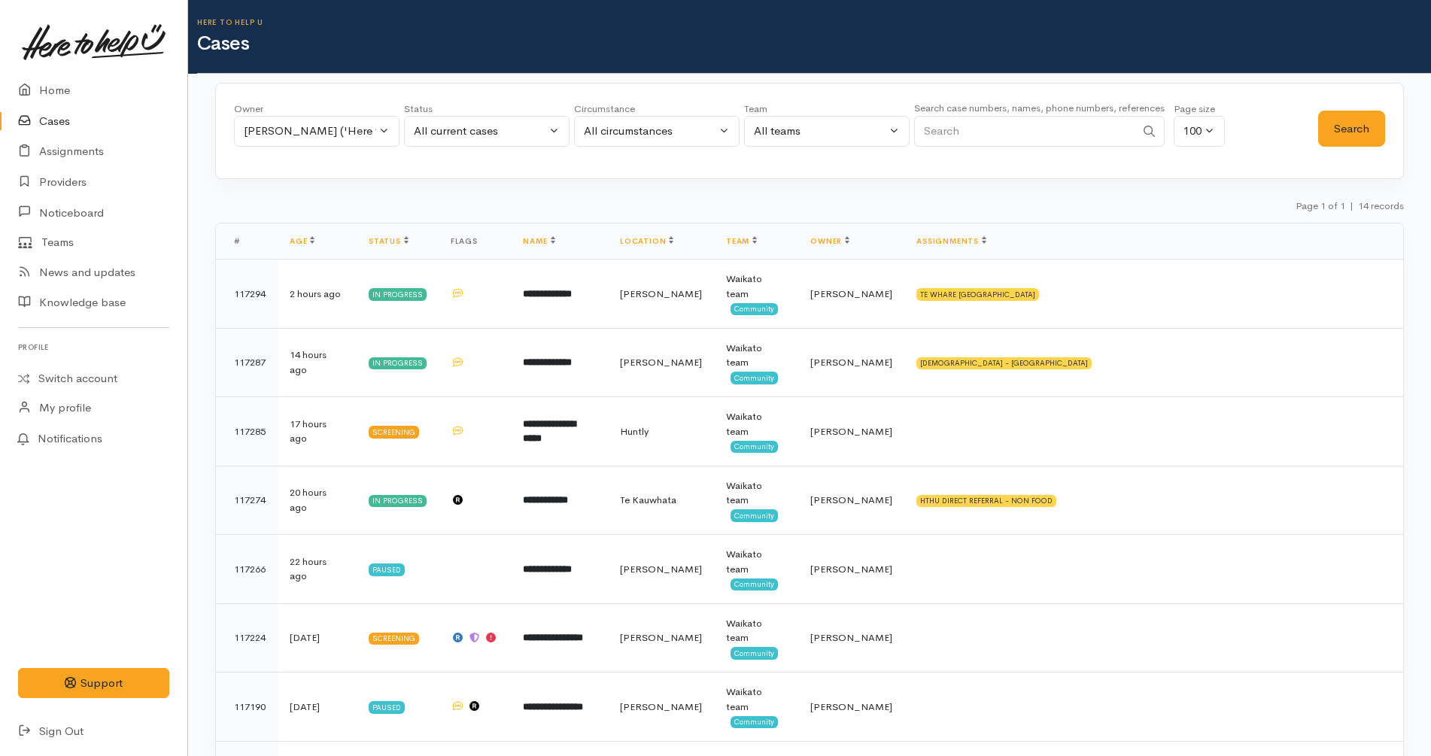
click at [437, 188] on div "Owner All My cases [PERSON_NAME] ('Here to help u') [PERSON_NAME] ('Here to hel…" at bounding box center [809, 675] width 1243 height 1185
click at [981, 195] on div "Owner All My cases [PERSON_NAME] ('Here to help u') [PERSON_NAME] ('Here to hel…" at bounding box center [809, 675] width 1243 height 1185
click at [988, 190] on div "Owner All My cases [PERSON_NAME] ('Here to help u') [PERSON_NAME] ('Here to hel…" at bounding box center [809, 675] width 1243 height 1185
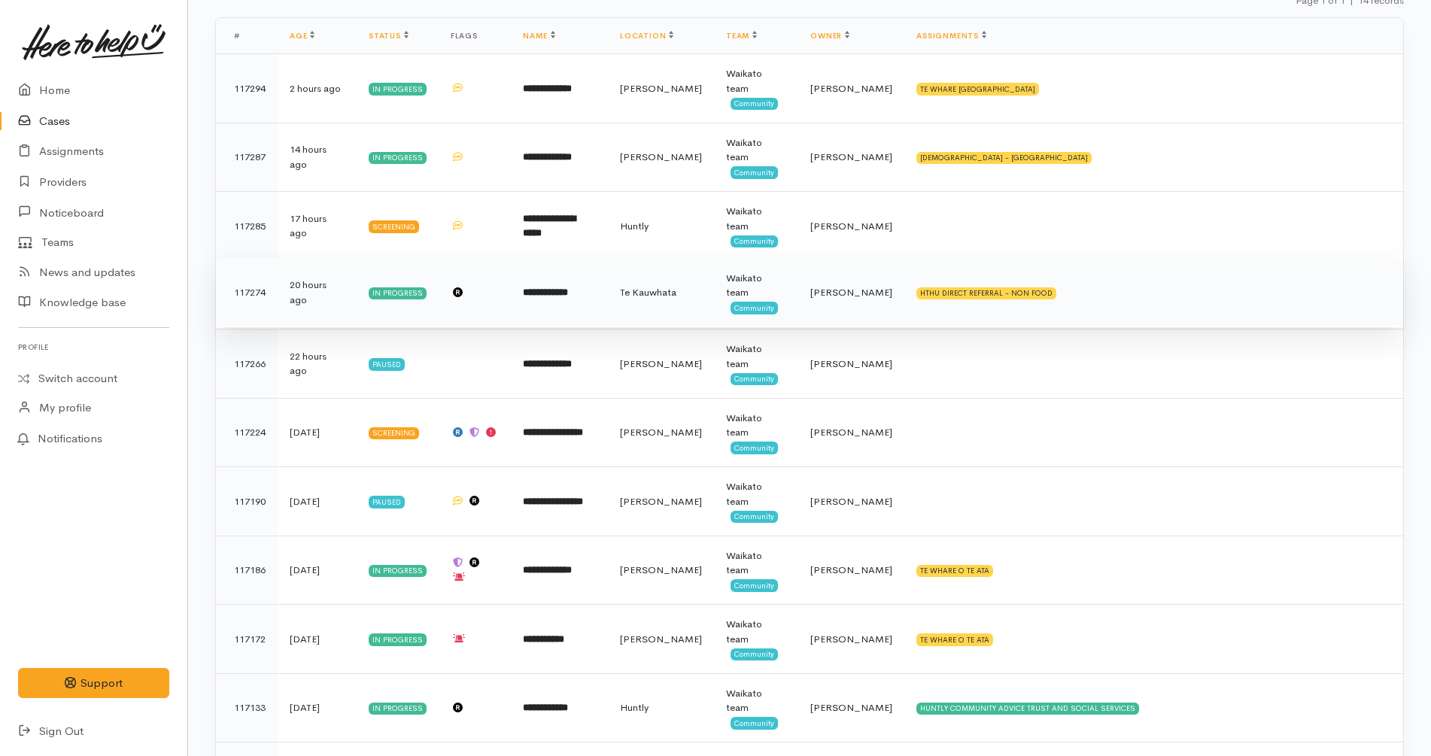
scroll to position [224, 0]
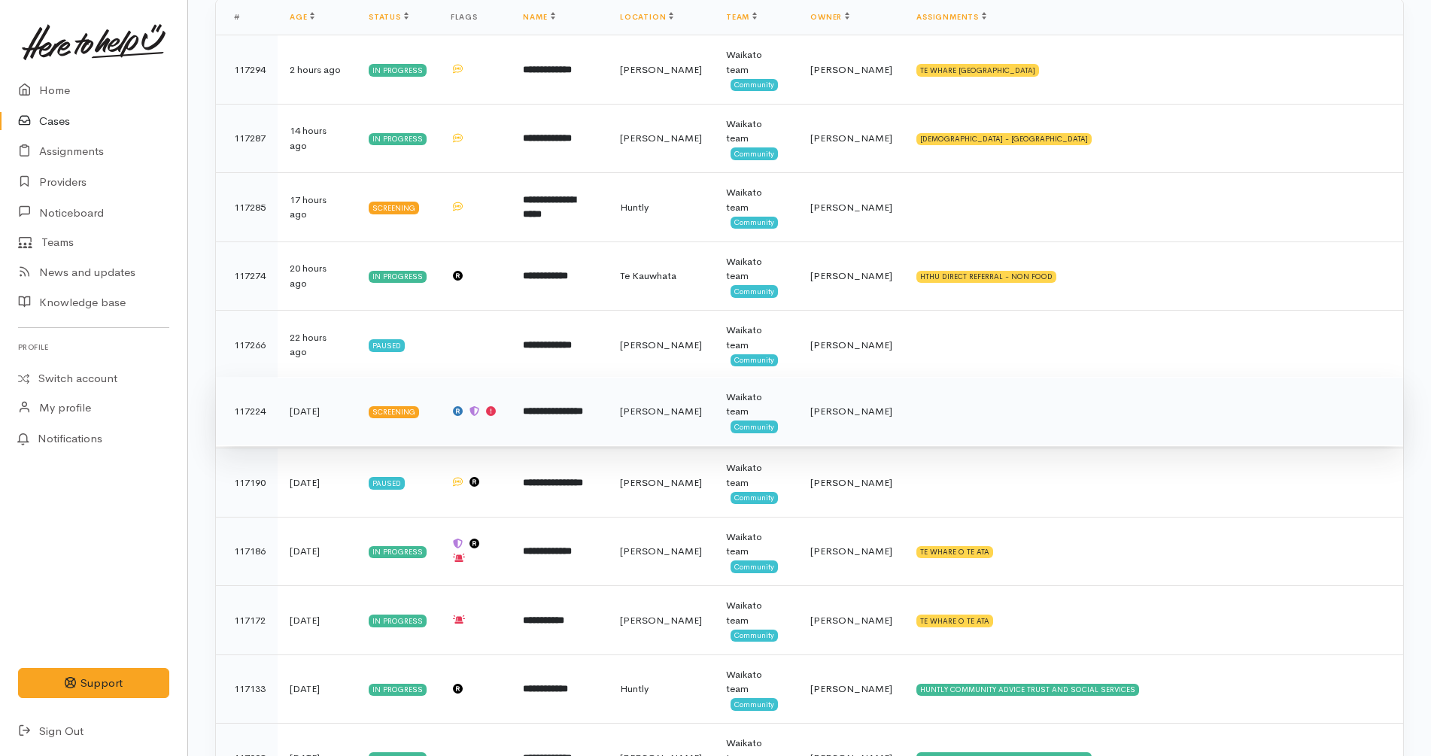
click at [596, 377] on td "**********" at bounding box center [559, 411] width 97 height 69
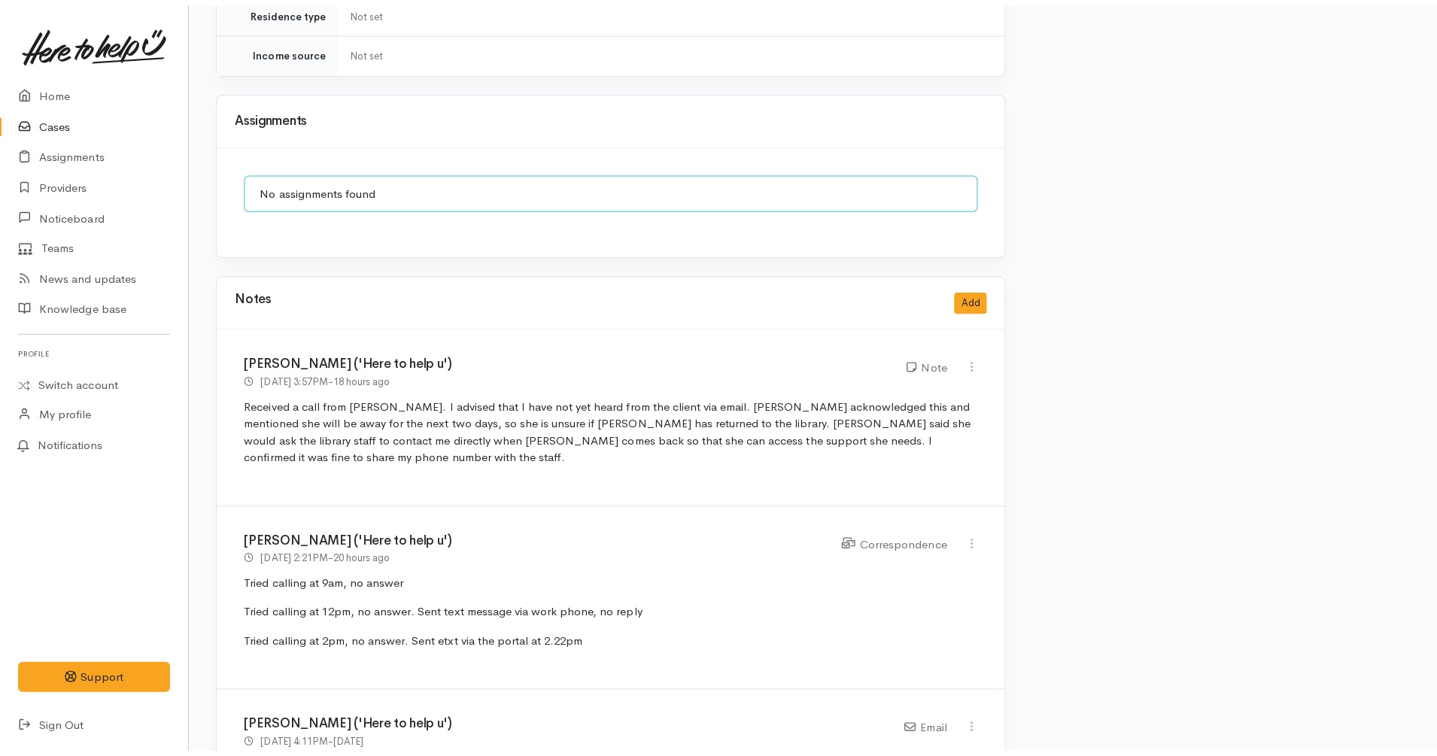
scroll to position [1530, 0]
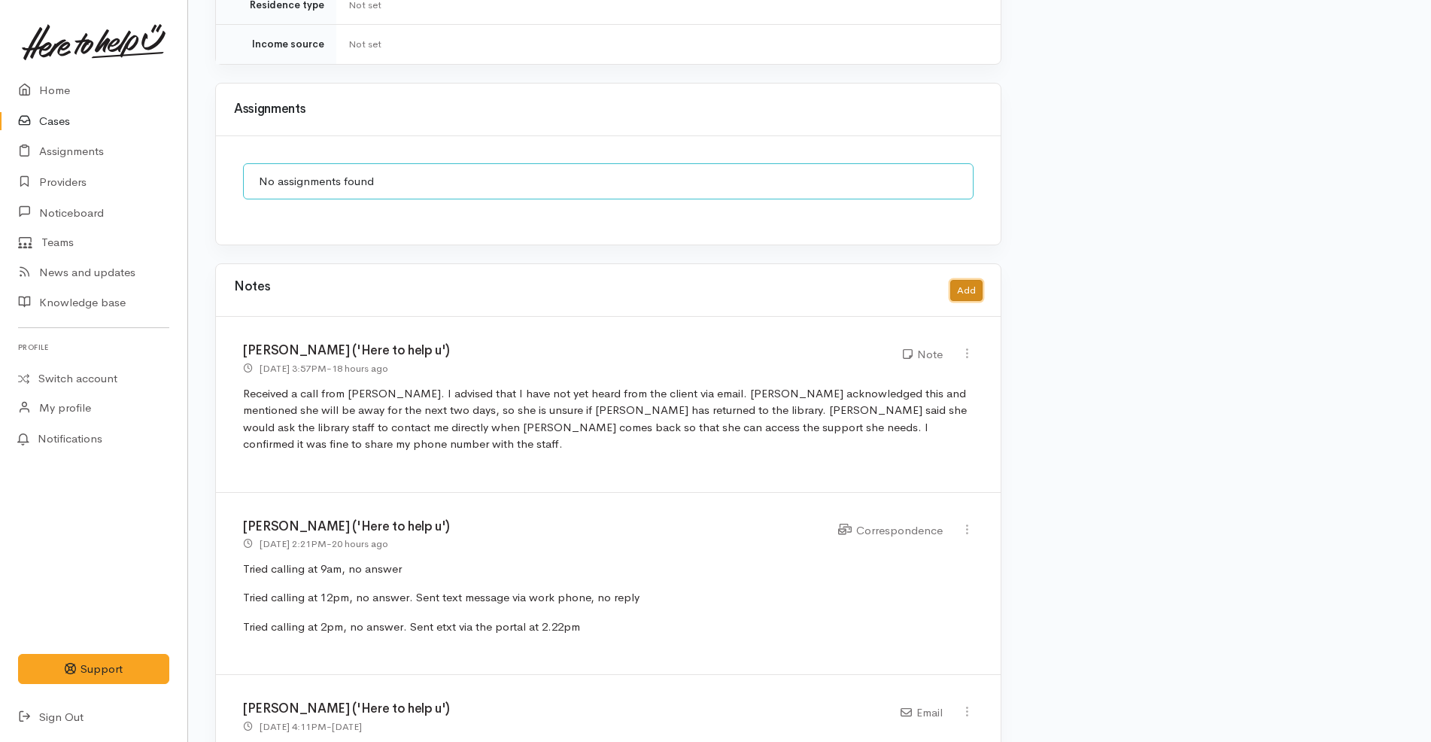
click at [970, 280] on button "Add" at bounding box center [966, 291] width 32 height 22
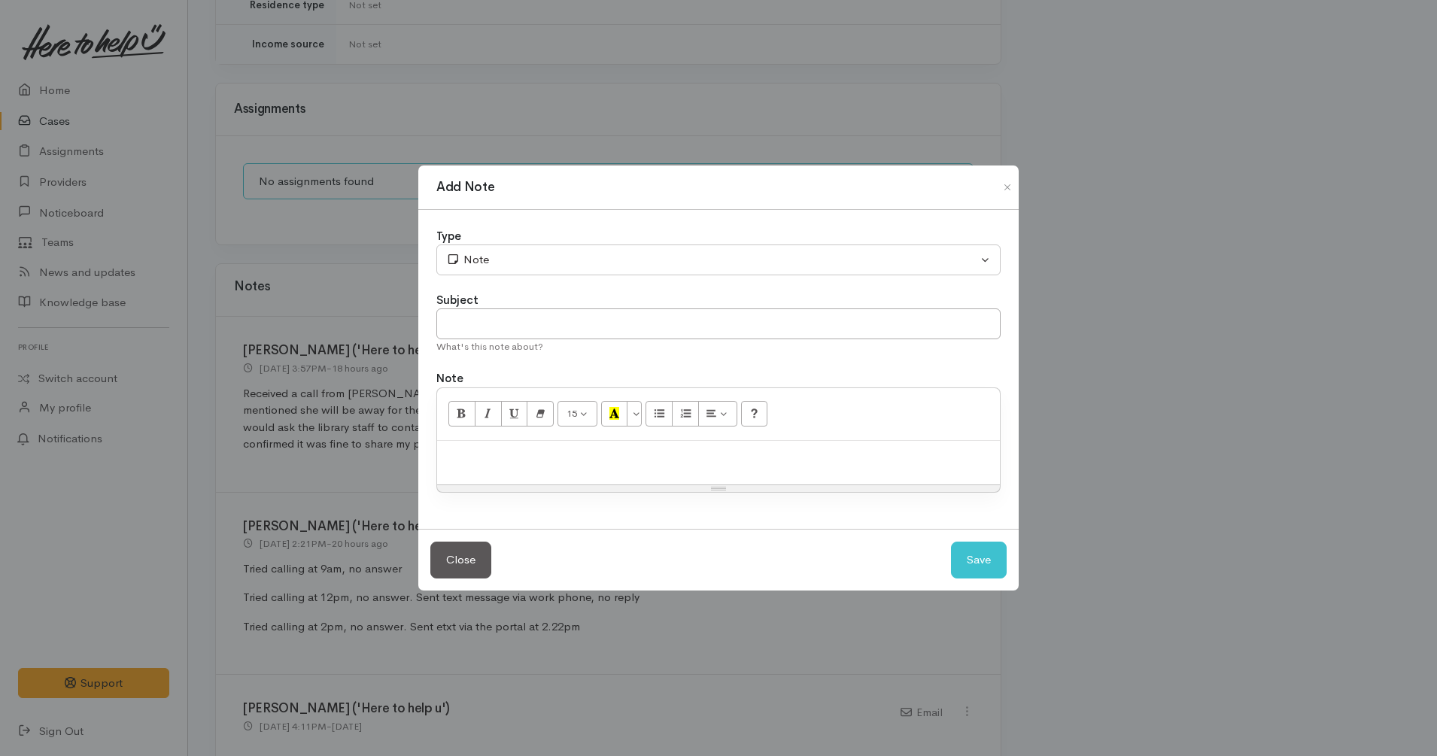
click at [707, 457] on p at bounding box center [719, 456] width 548 height 17
paste div
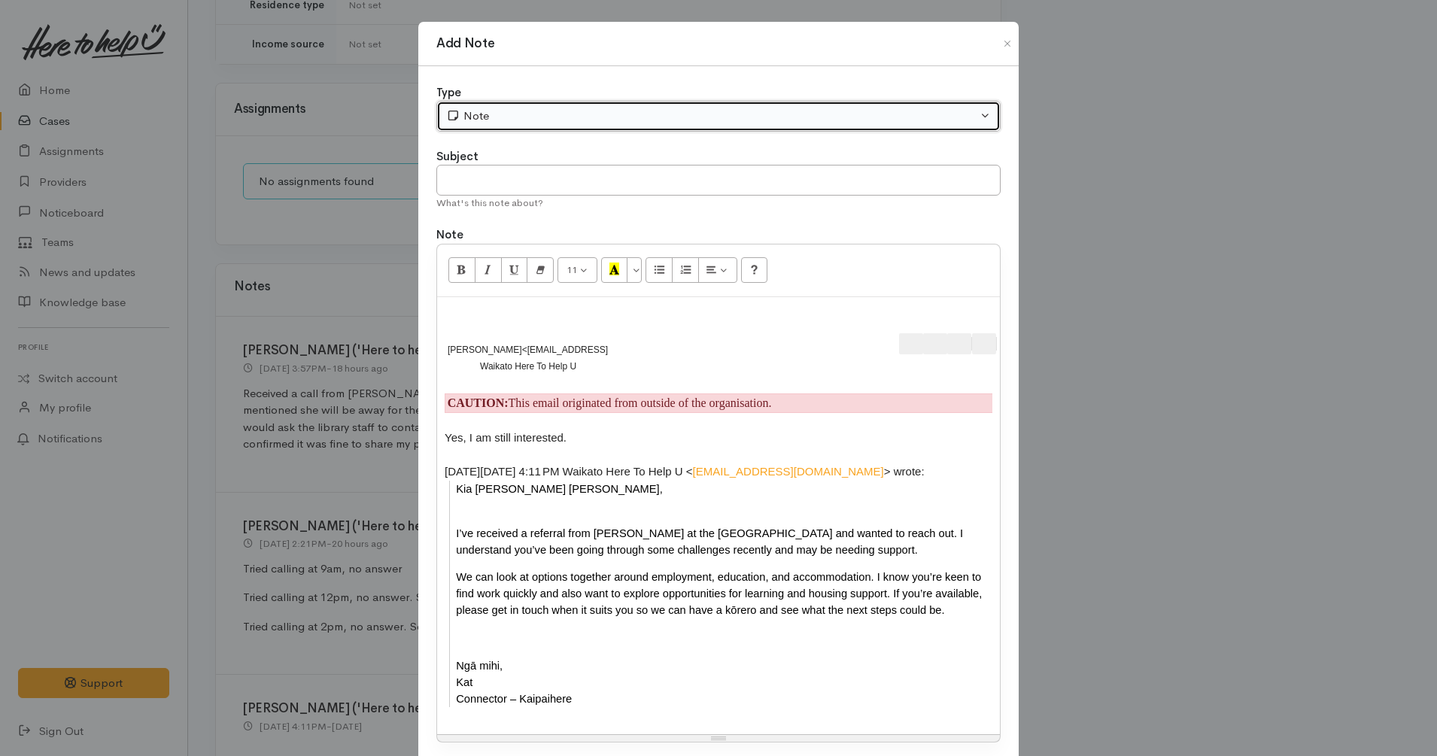
click at [542, 118] on div "Note" at bounding box center [711, 116] width 531 height 17
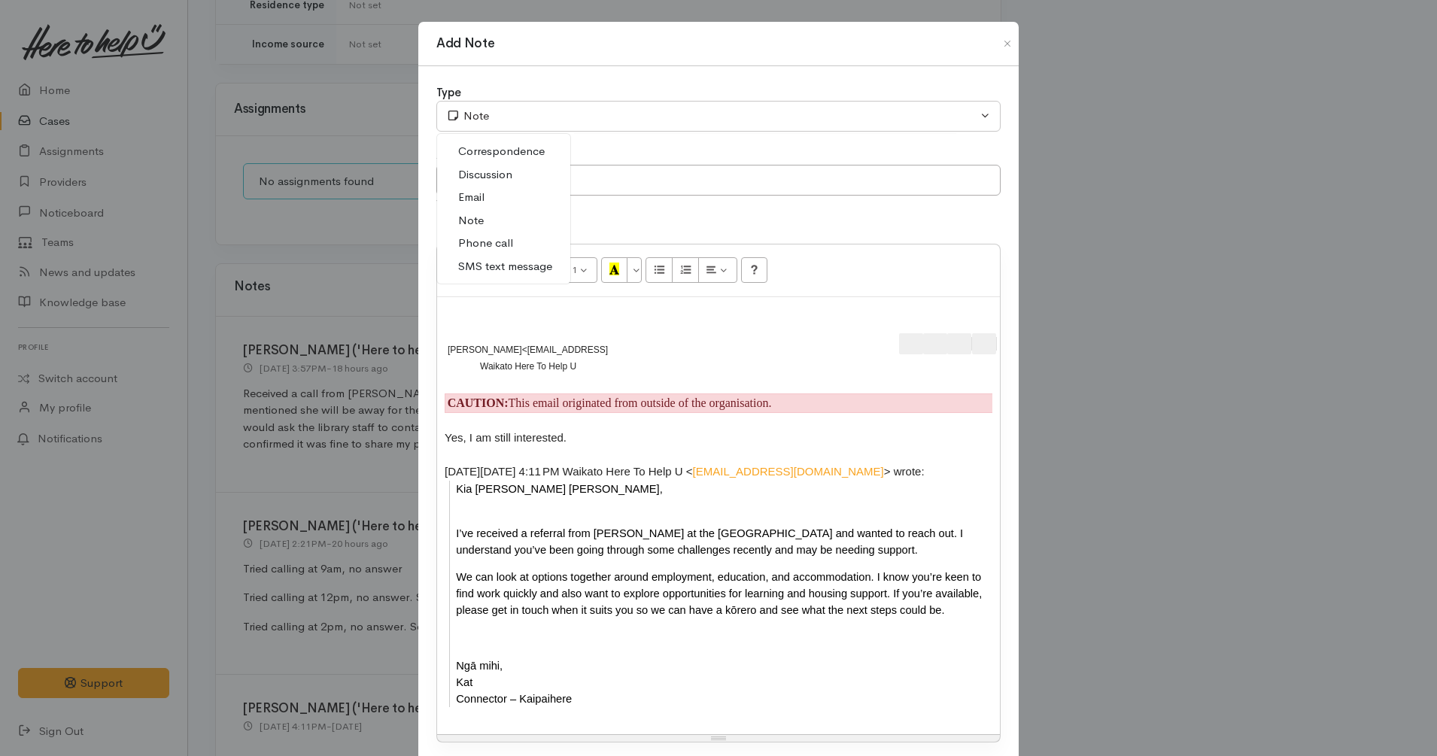
click at [489, 196] on link "Email" at bounding box center [503, 197] width 133 height 23
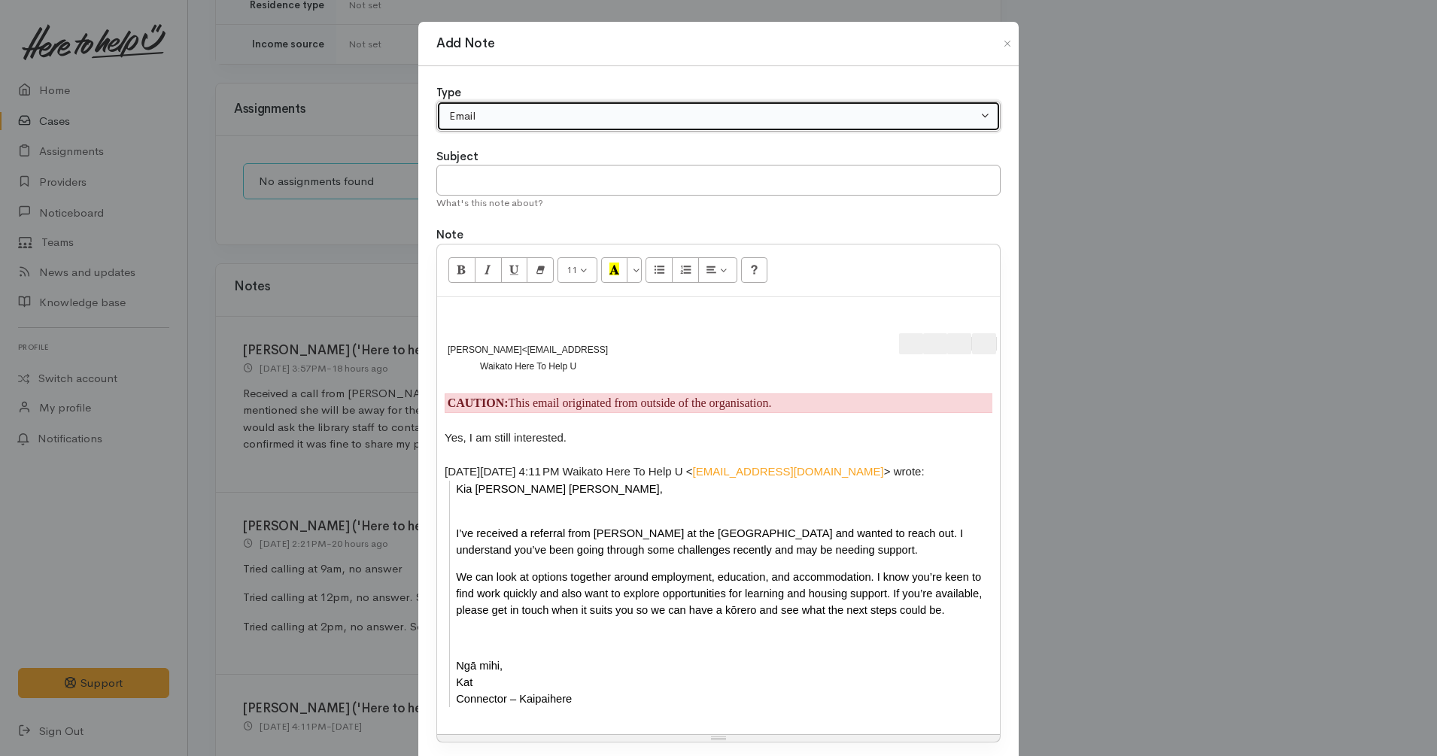
scroll to position [120, 0]
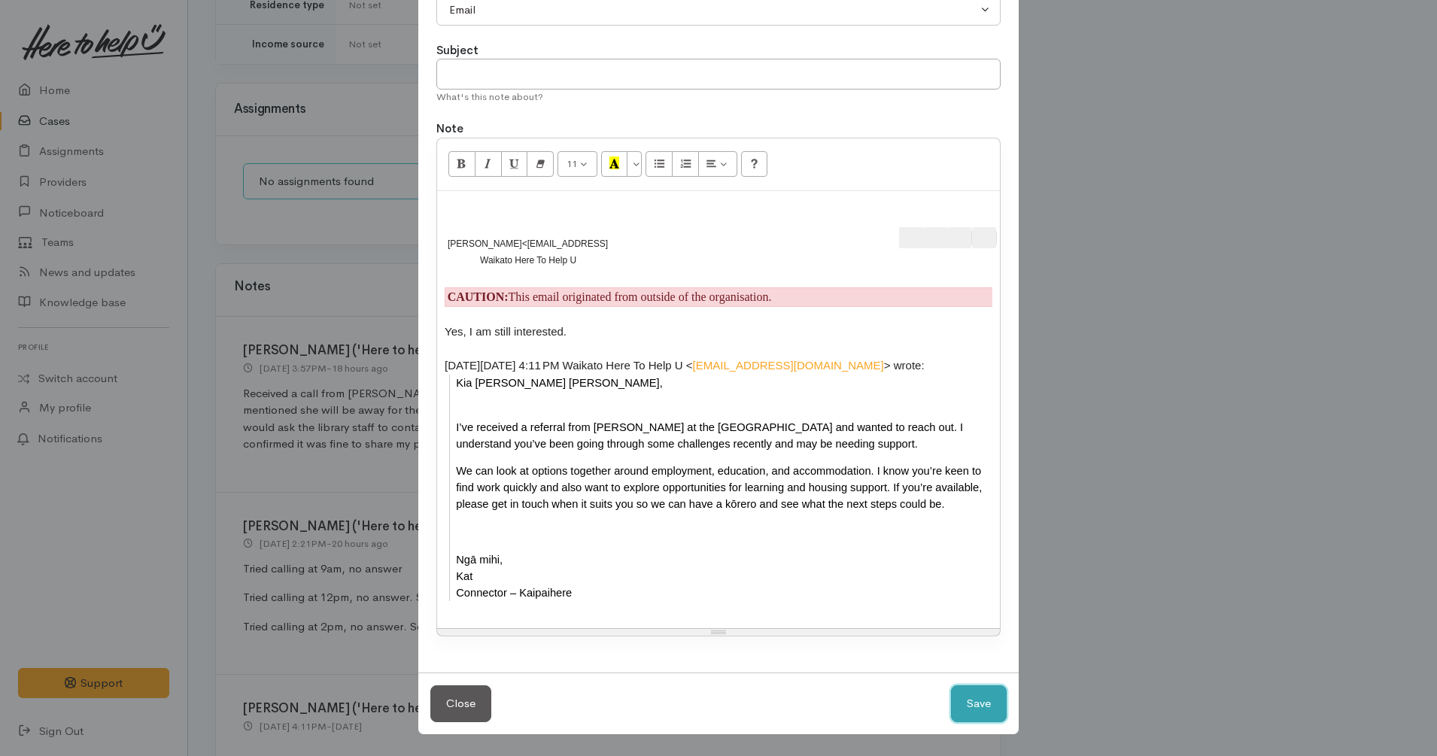
click at [975, 693] on button "Save" at bounding box center [979, 703] width 56 height 37
select select "1"
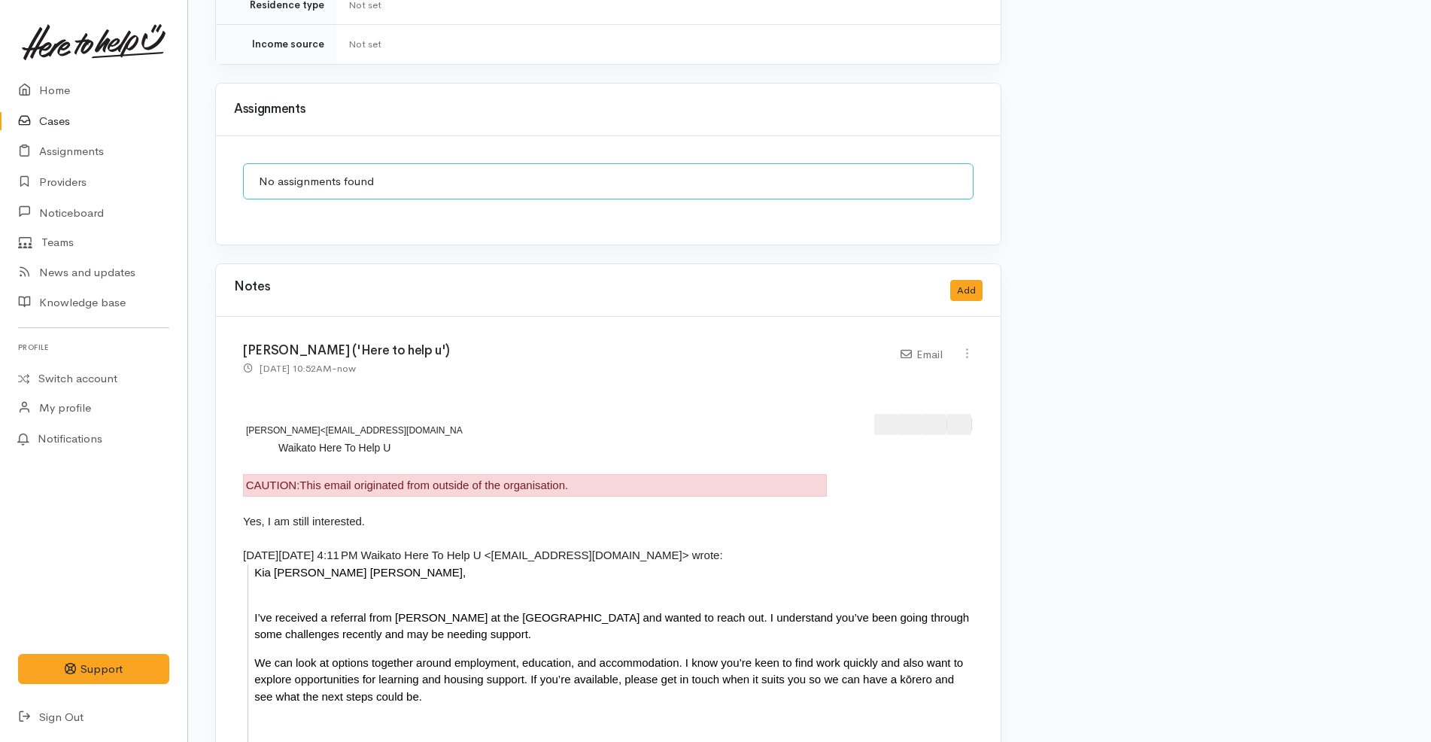
click at [1067, 384] on div "Warnings Add No warnings have been raised against this case Add Warning Title ●…" at bounding box center [1211, 227] width 402 height 3200
click at [965, 280] on button "Add" at bounding box center [966, 291] width 32 height 22
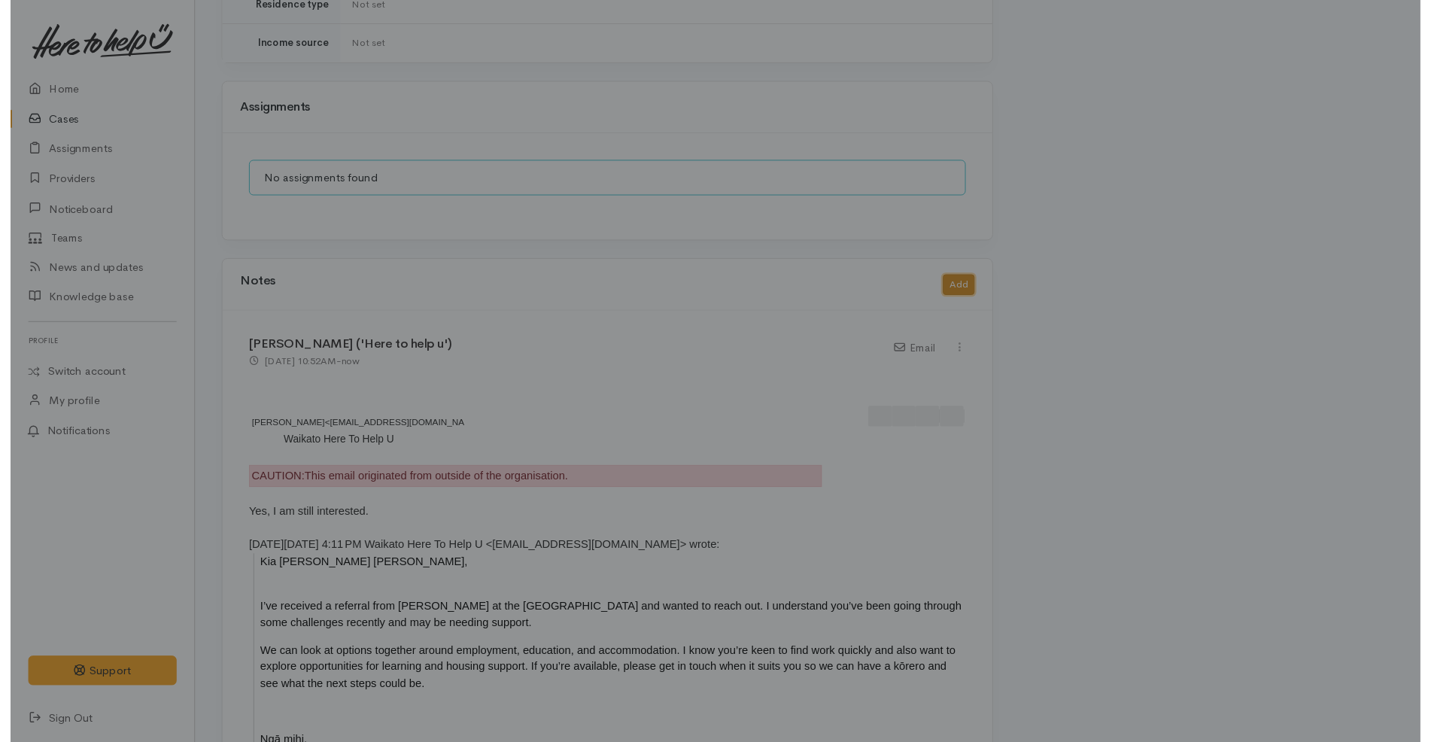
scroll to position [0, 0]
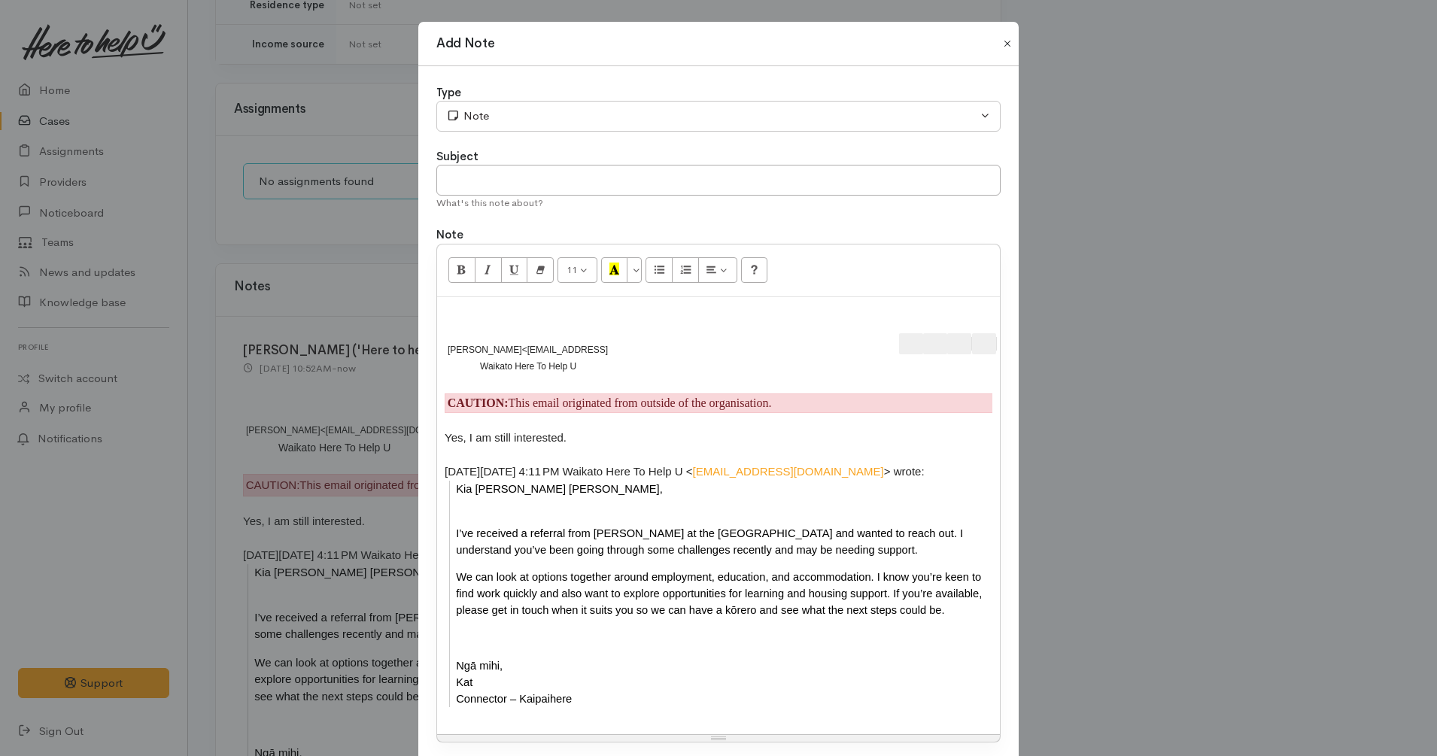
click at [1001, 45] on button "Close" at bounding box center [1007, 44] width 24 height 18
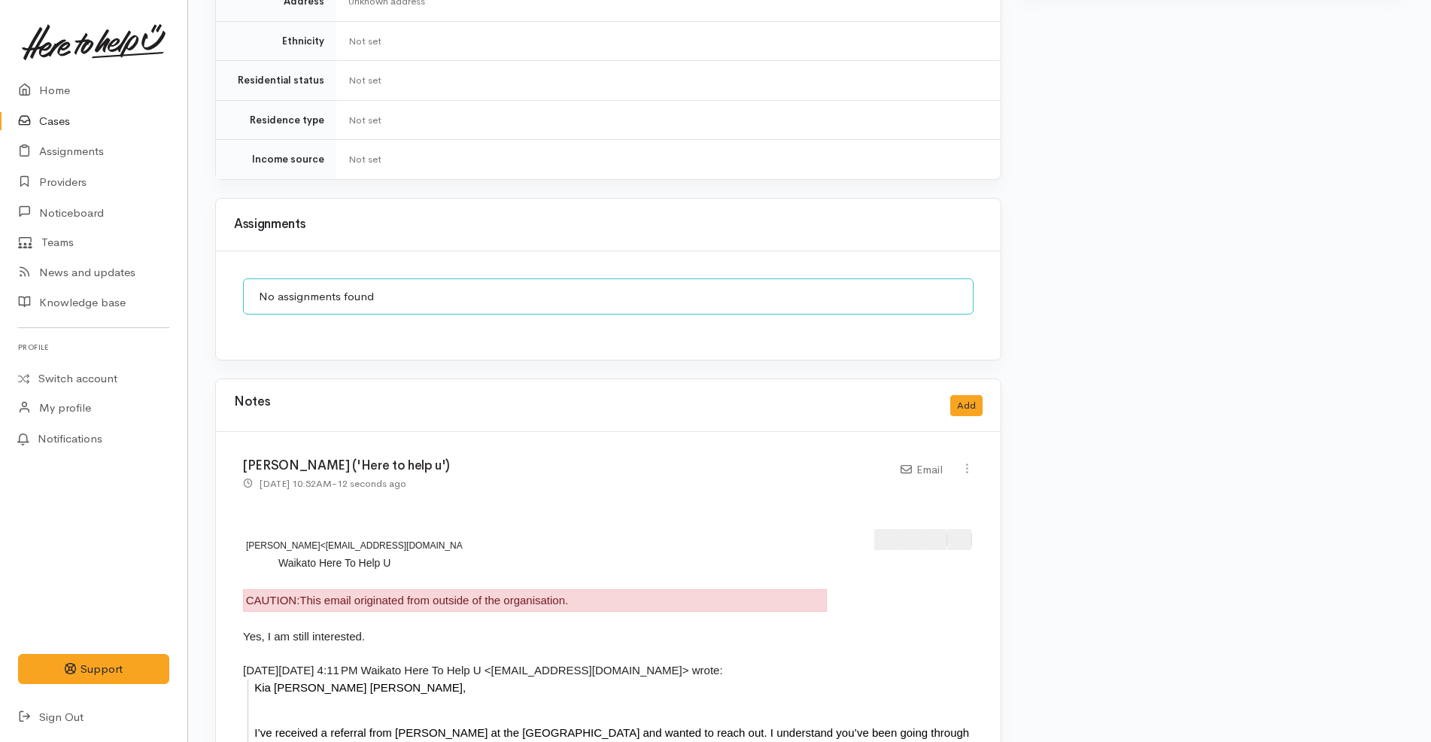
scroll to position [1416, 0]
click at [966, 393] on button "Add" at bounding box center [966, 404] width 32 height 22
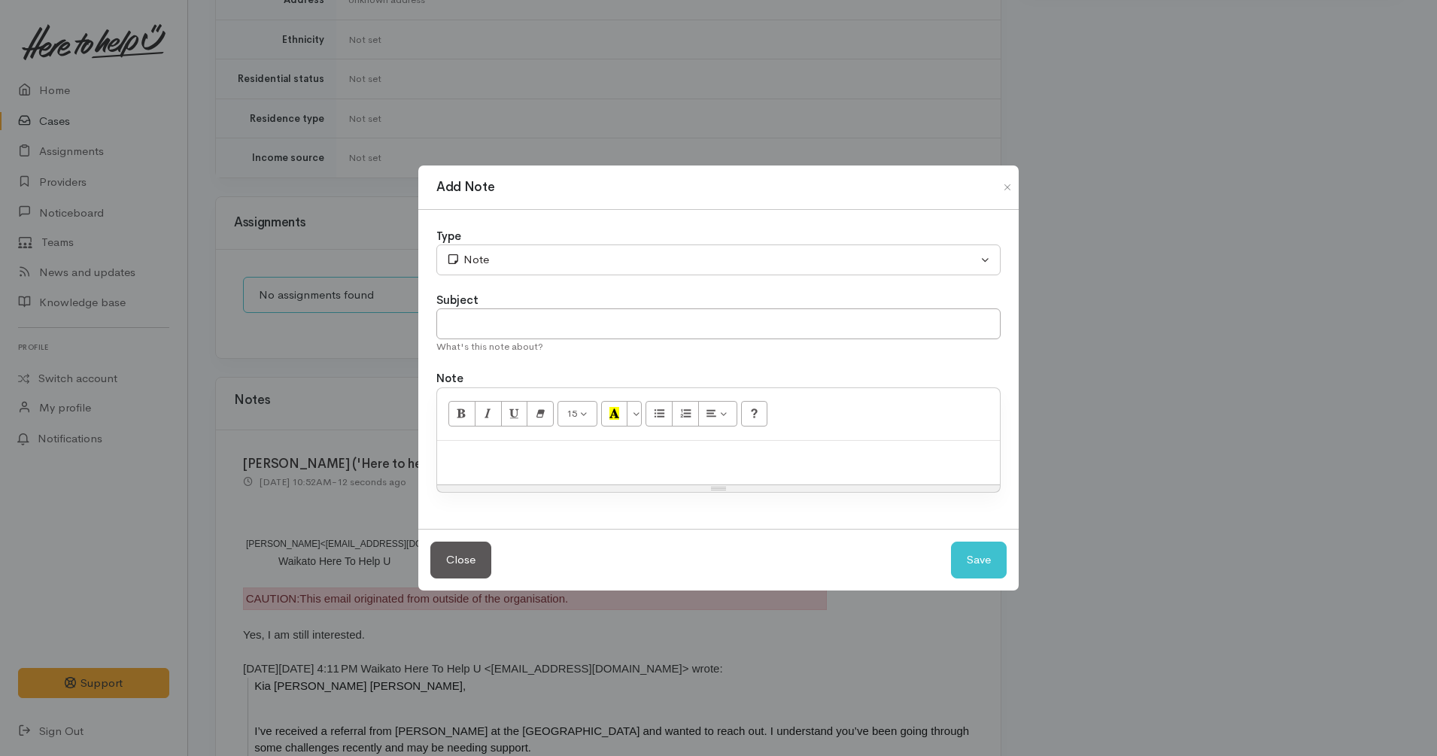
click at [728, 455] on p at bounding box center [719, 456] width 548 height 17
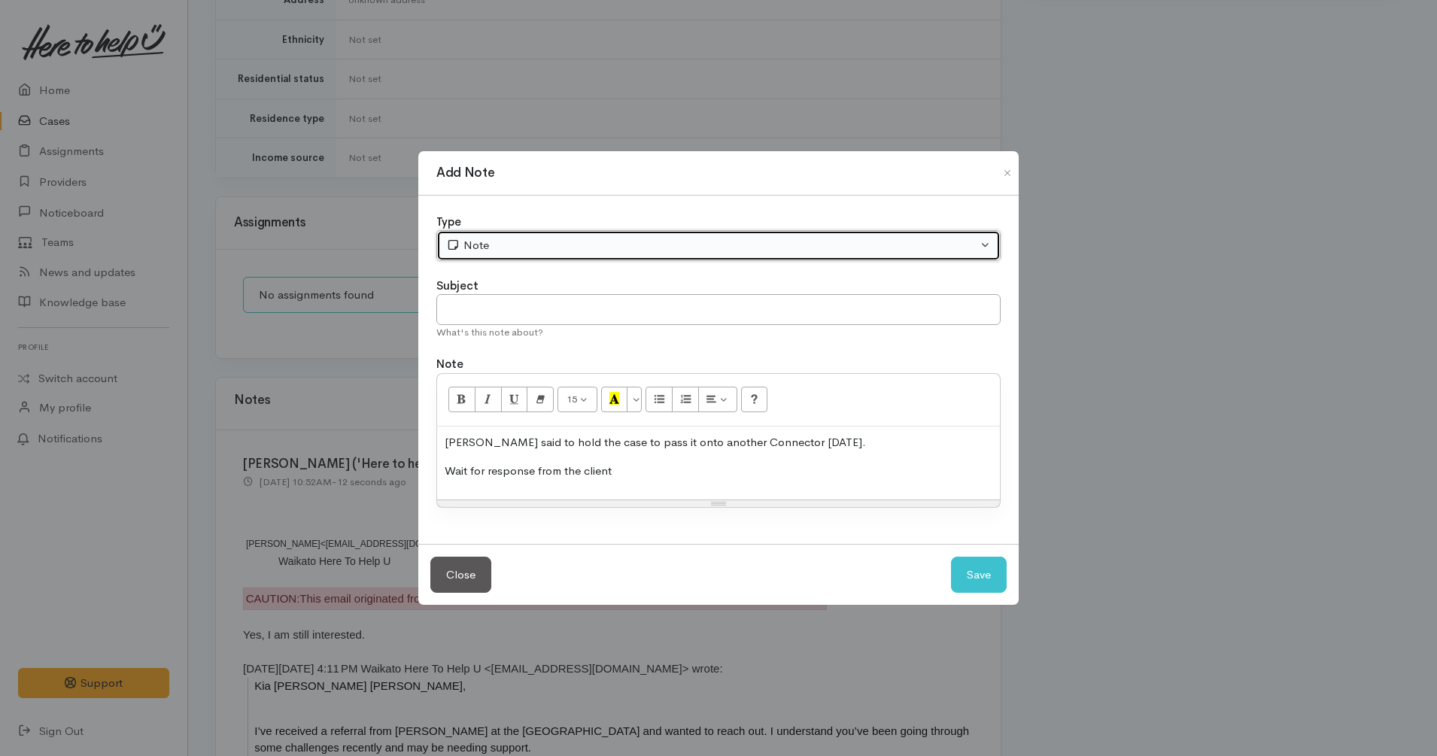
click at [642, 253] on div "Note" at bounding box center [711, 245] width 531 height 17
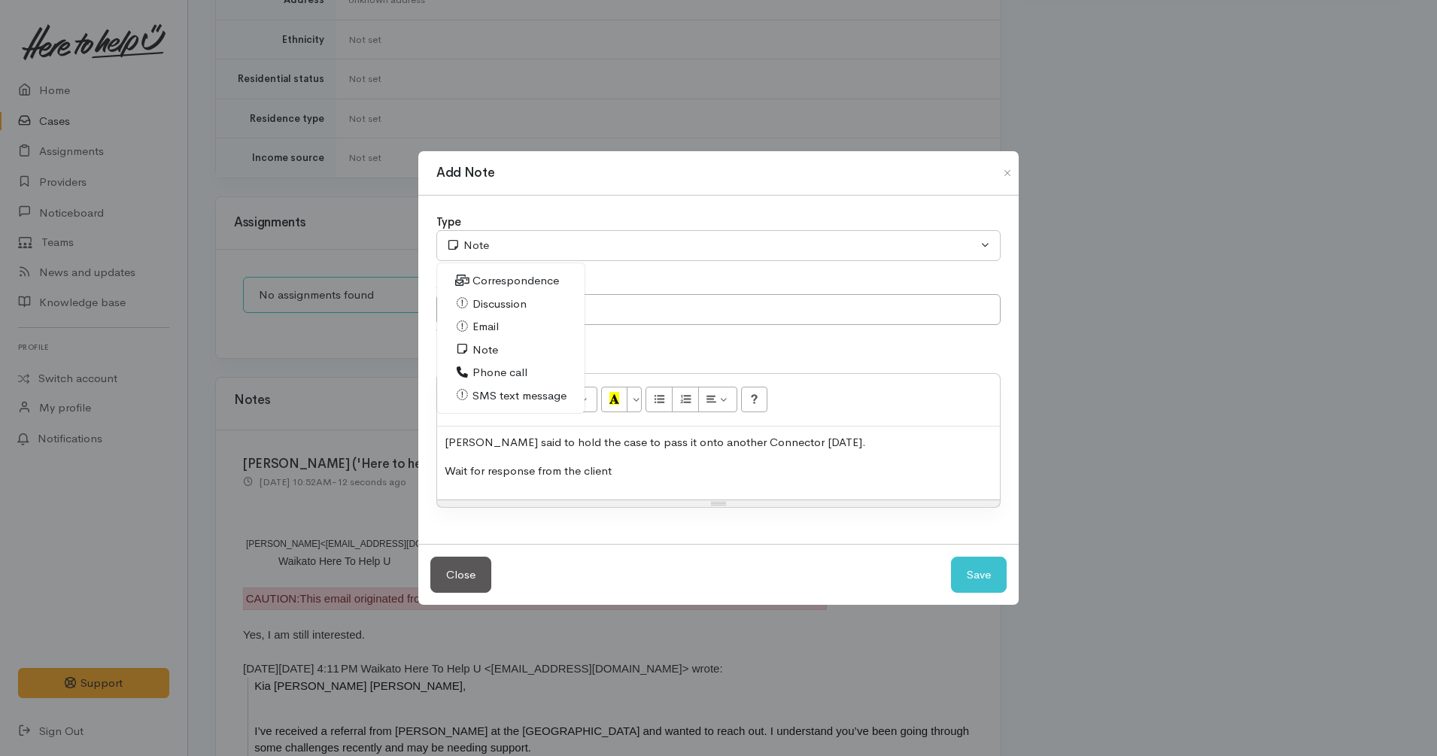
click at [496, 325] on span "Email" at bounding box center [485, 326] width 26 height 17
click at [972, 572] on button "Save" at bounding box center [979, 575] width 56 height 37
select select "1"
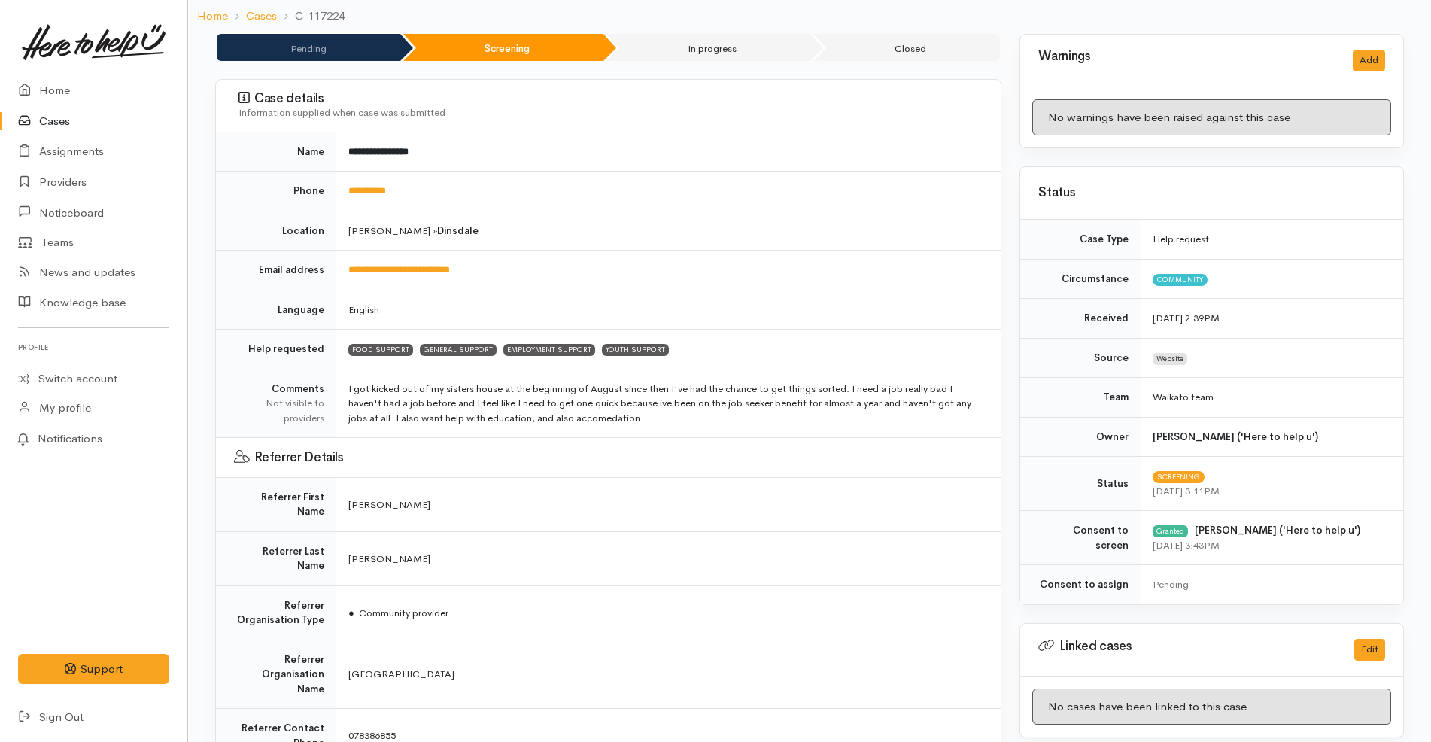
scroll to position [0, 0]
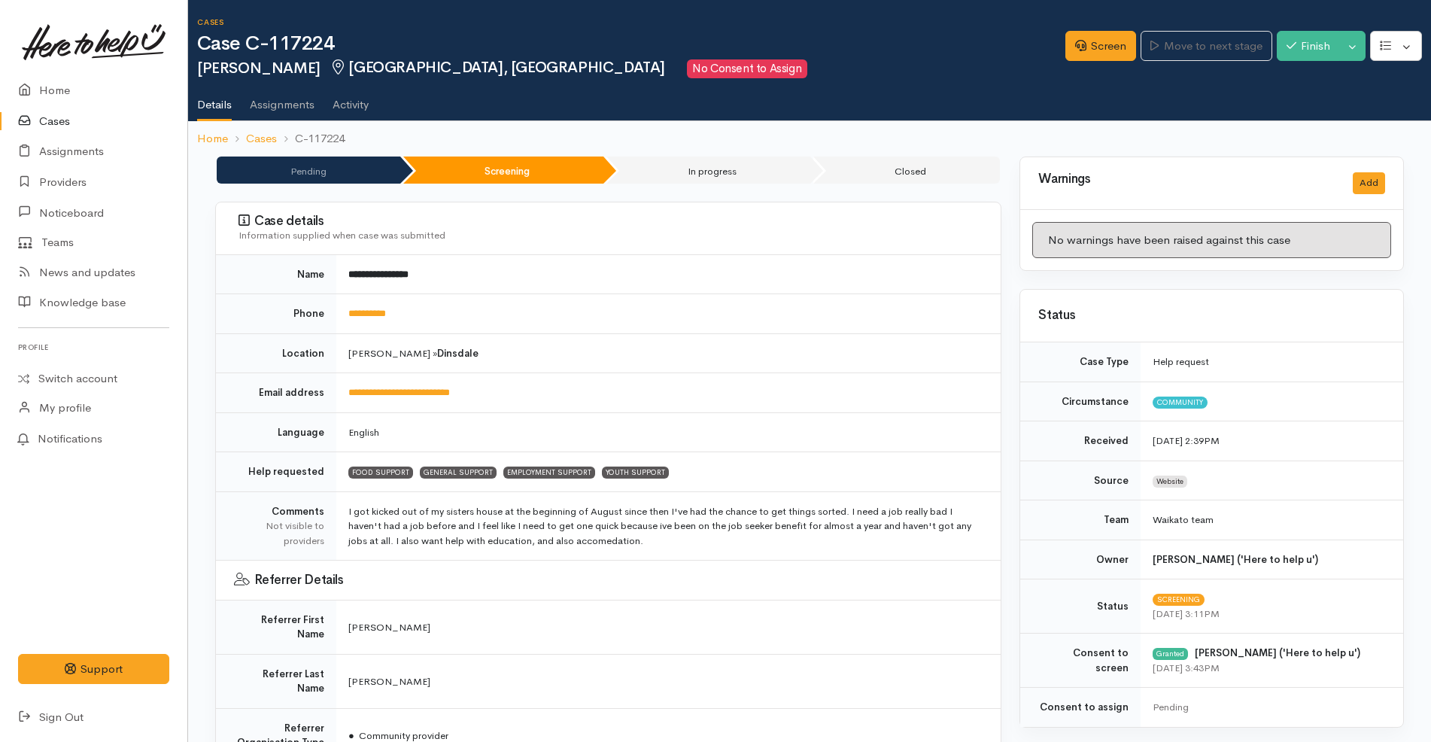
click at [83, 117] on link "Cases" at bounding box center [93, 121] width 187 height 31
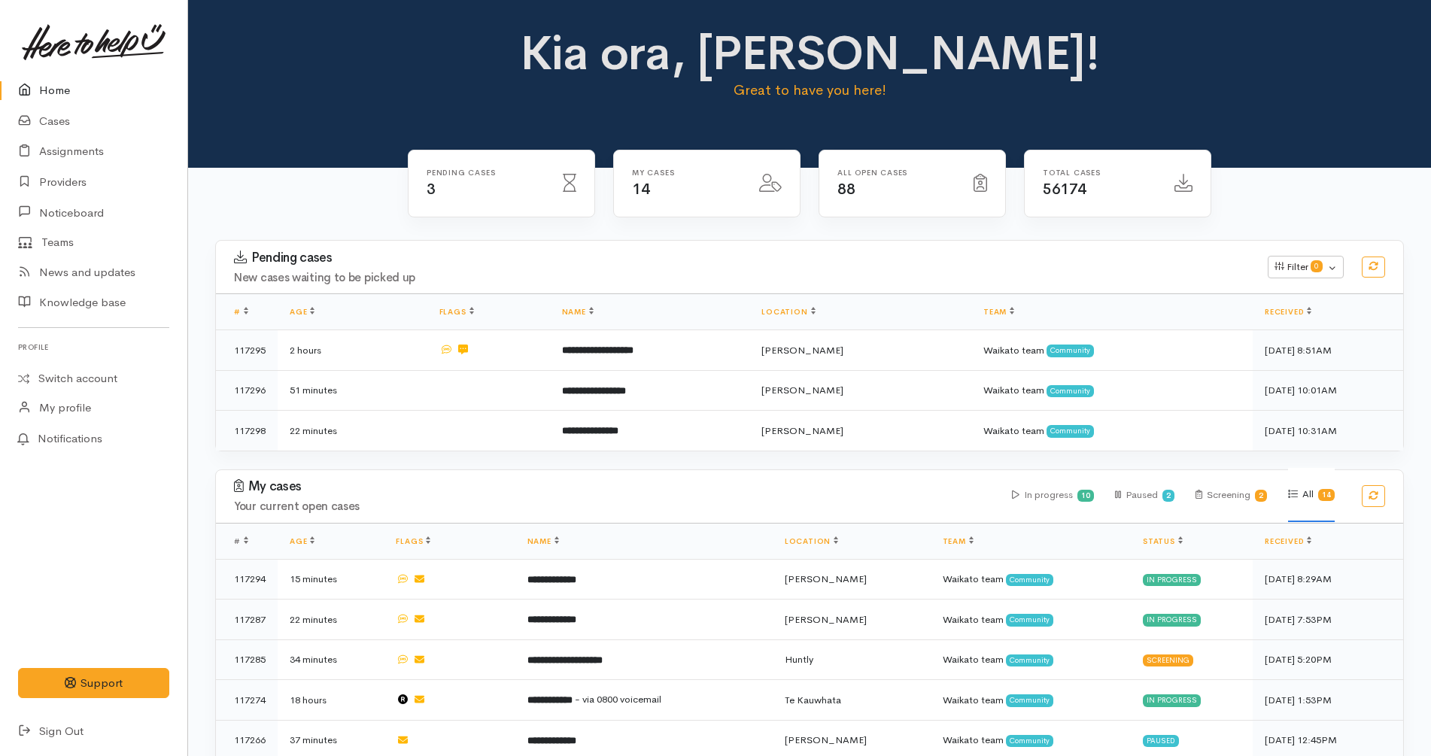
click at [651, 247] on div "Pending cases New cases waiting to be picked up Filter 0 Filters Clear filters …" at bounding box center [809, 267] width 1205 height 53
click at [702, 114] on div "Kia ora, [PERSON_NAME]! Great to have you here!" at bounding box center [809, 84] width 1243 height 168
click at [921, 90] on p "Great to have you here!" at bounding box center [809, 90] width 585 height 21
click at [809, 190] on div "All Open cases 88" at bounding box center [911, 193] width 205 height 86
click at [803, 195] on div "My cases 14" at bounding box center [706, 193] width 205 height 86
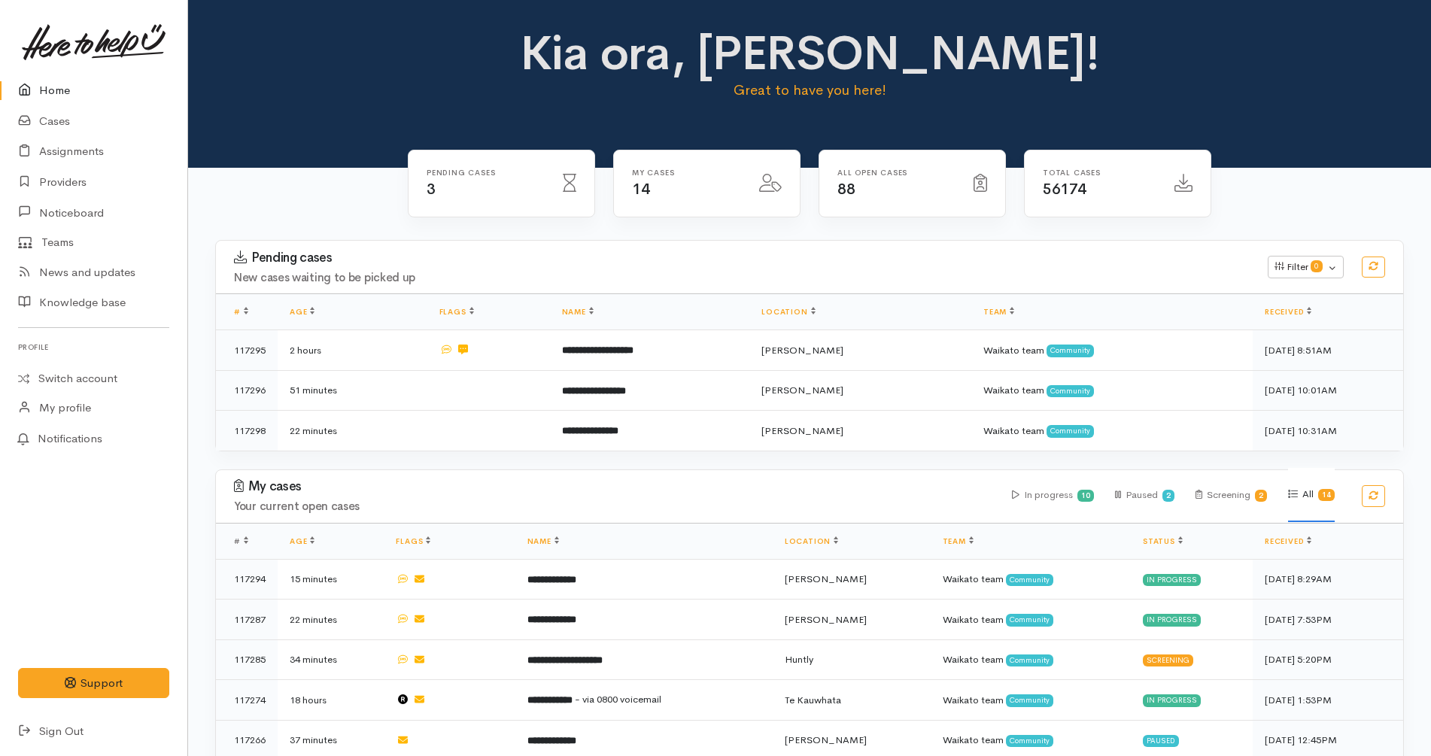
click at [807, 236] on div "Pending cases 3 My cases 14 88" at bounding box center [809, 195] width 821 height 91
click at [85, 182] on link "Providers" at bounding box center [93, 182] width 187 height 31
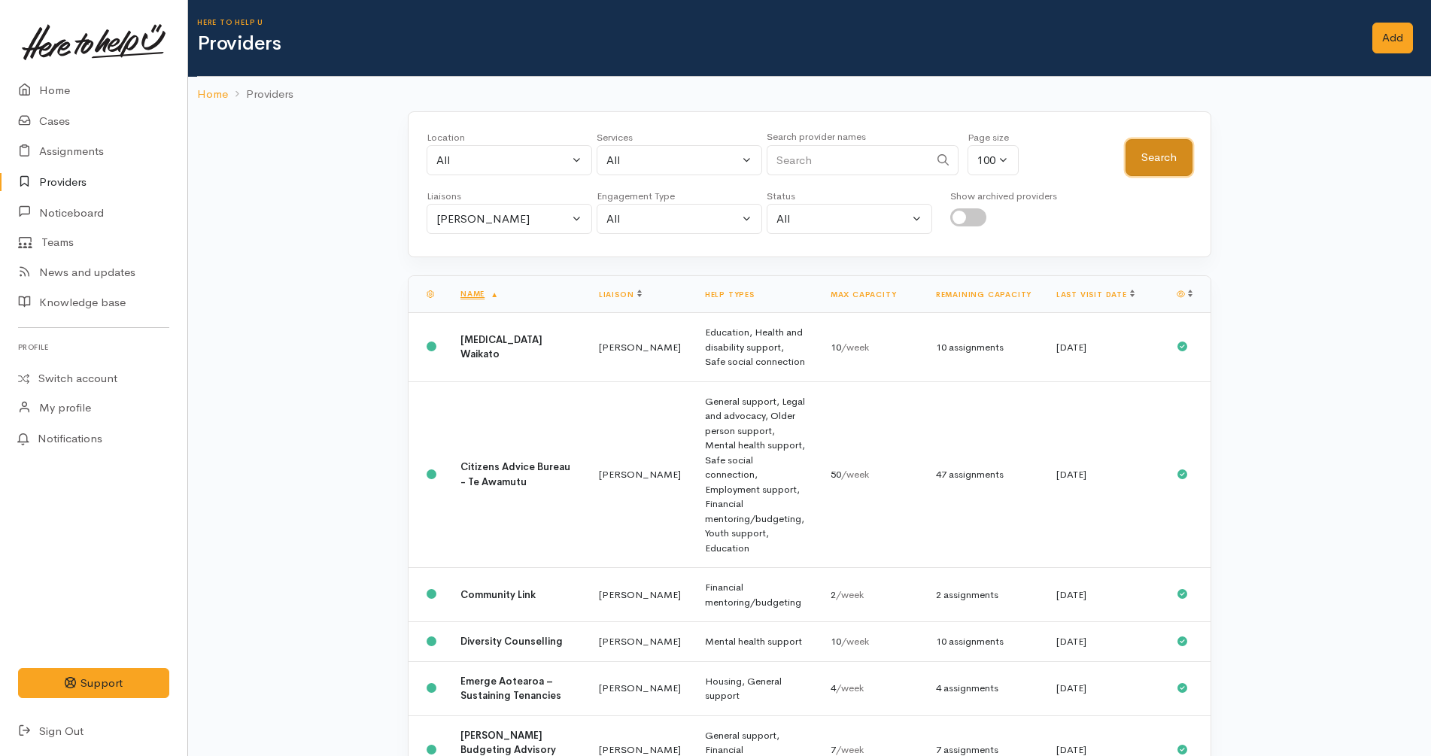
click at [1159, 162] on button "Search" at bounding box center [1158, 157] width 67 height 37
click at [1076, 290] on link "Last visit date" at bounding box center [1095, 294] width 78 height 10
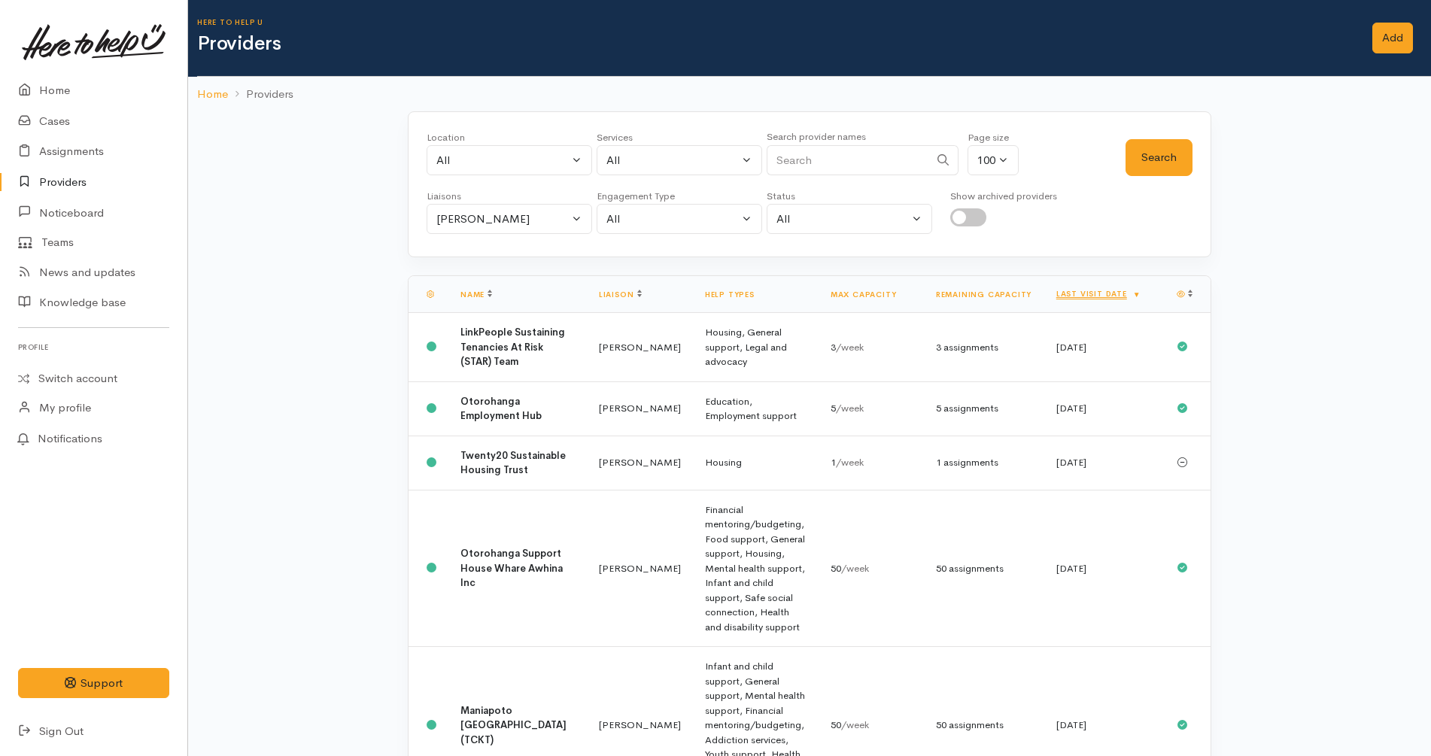
click at [1120, 292] on link "Last visit date" at bounding box center [1098, 294] width 85 height 10
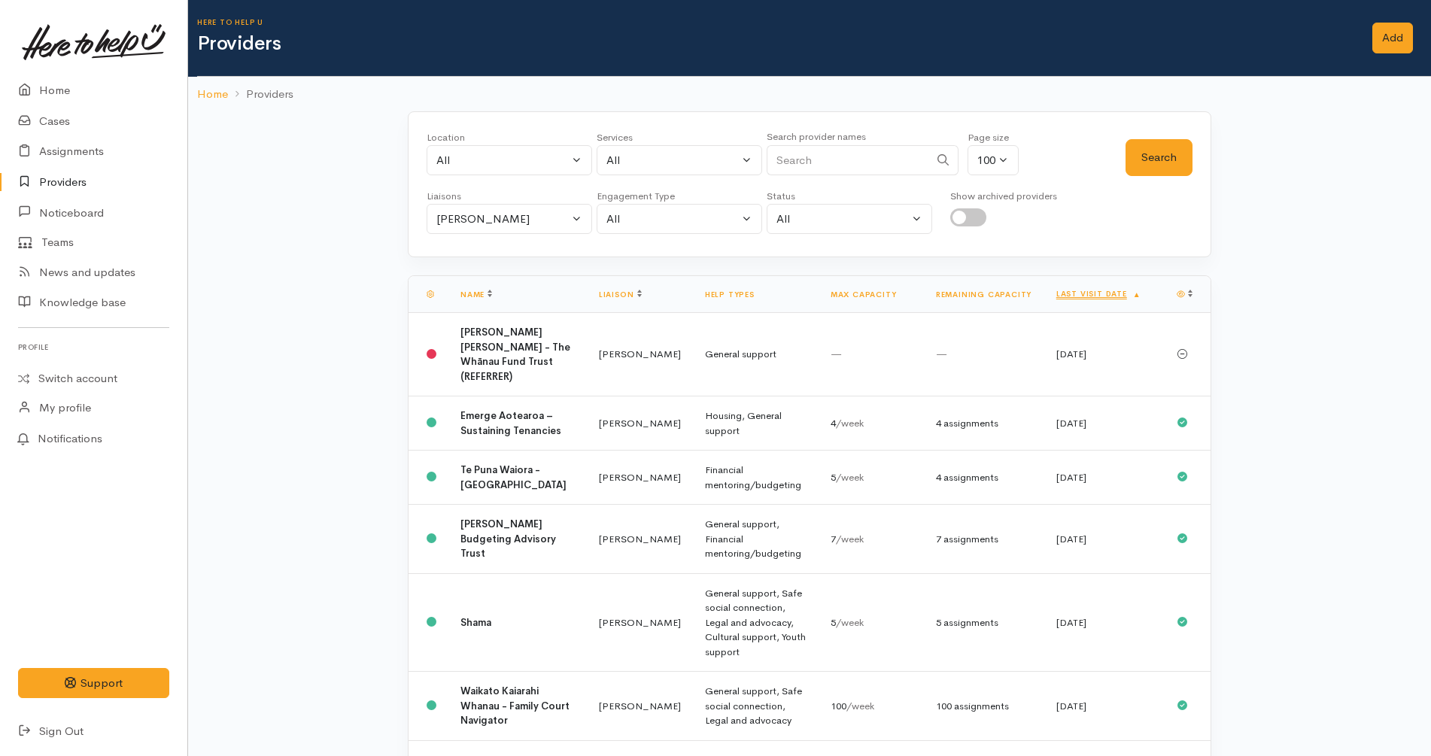
click at [1102, 288] on th "Last visit date" at bounding box center [1104, 294] width 120 height 37
click at [1105, 296] on link "Last visit date" at bounding box center [1098, 294] width 85 height 10
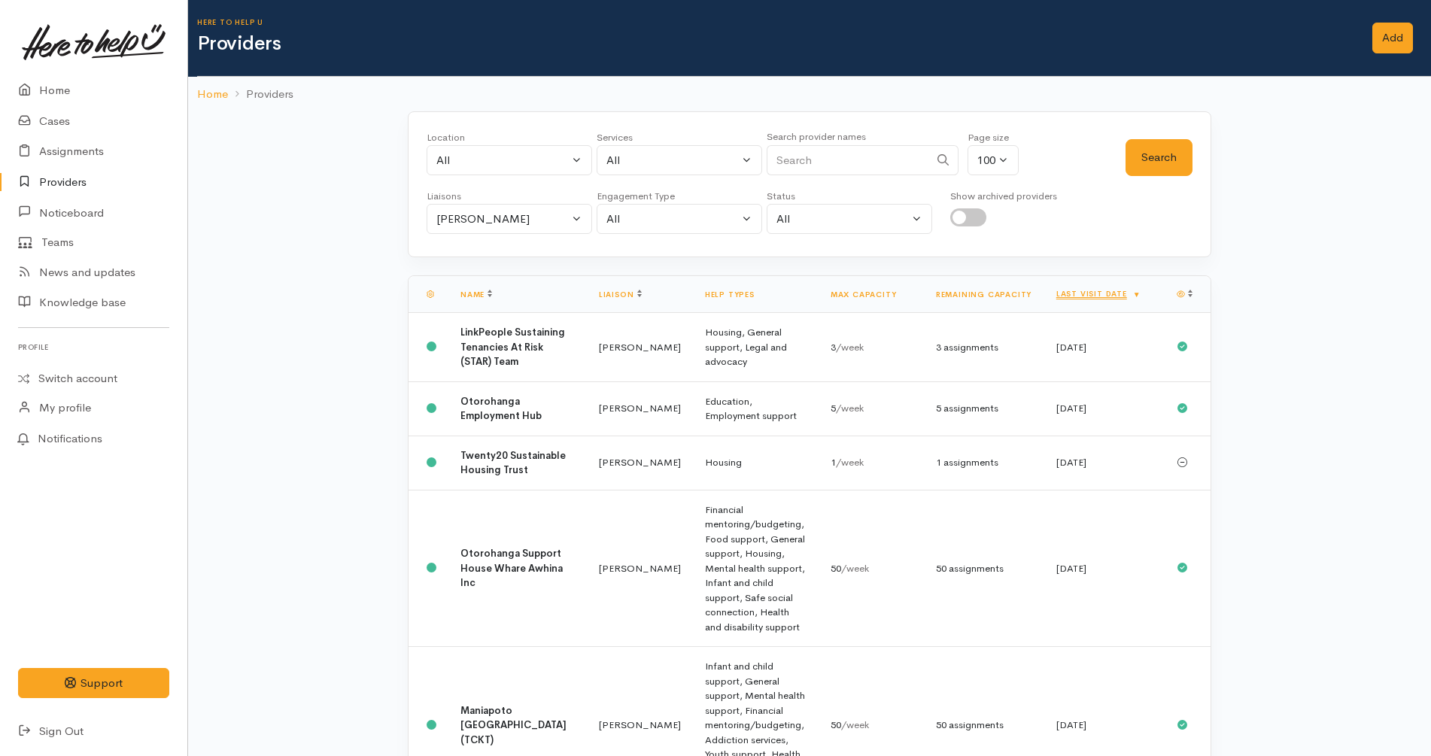
click at [976, 221] on input "checkbox" at bounding box center [968, 217] width 36 height 18
checkbox input "true"
click at [1174, 159] on button "Search" at bounding box center [1158, 157] width 67 height 37
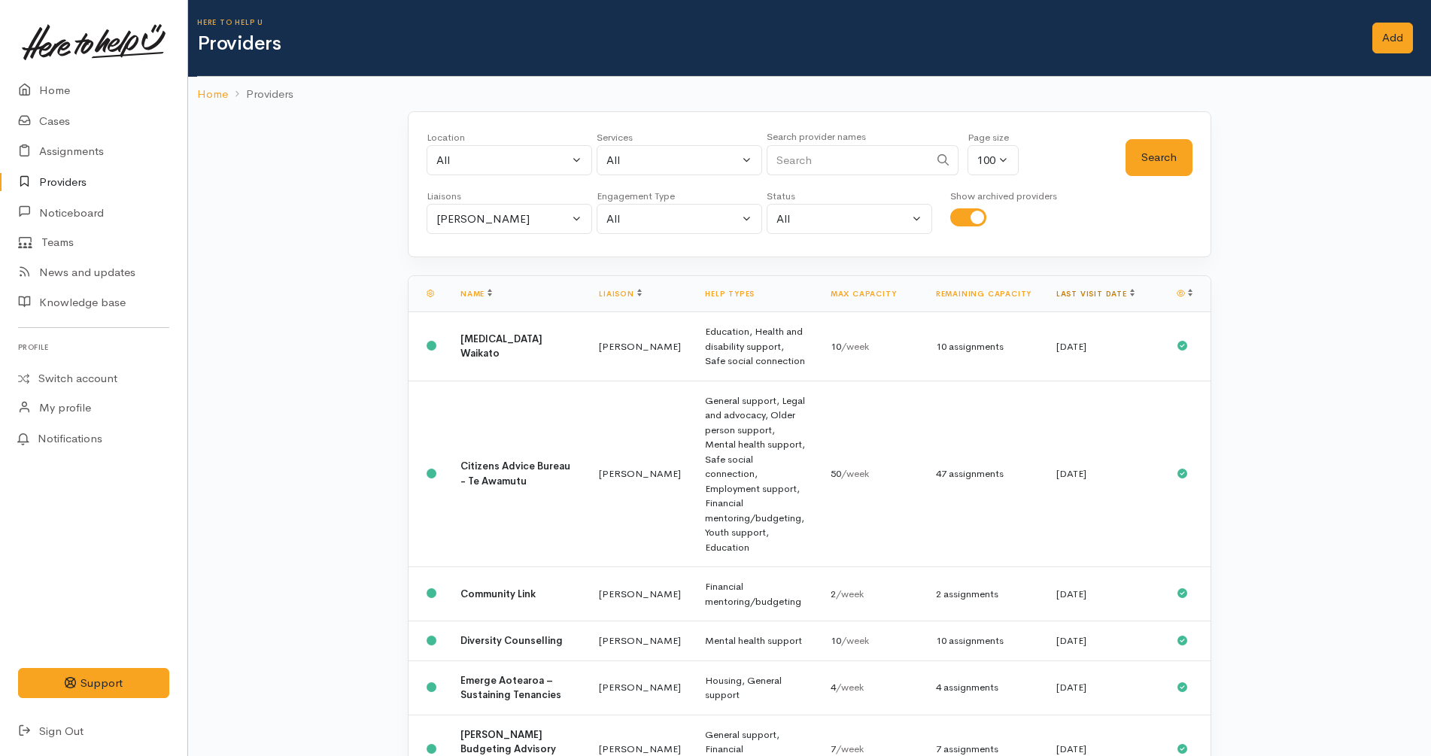
click at [1106, 295] on link "Last visit date" at bounding box center [1095, 294] width 78 height 10
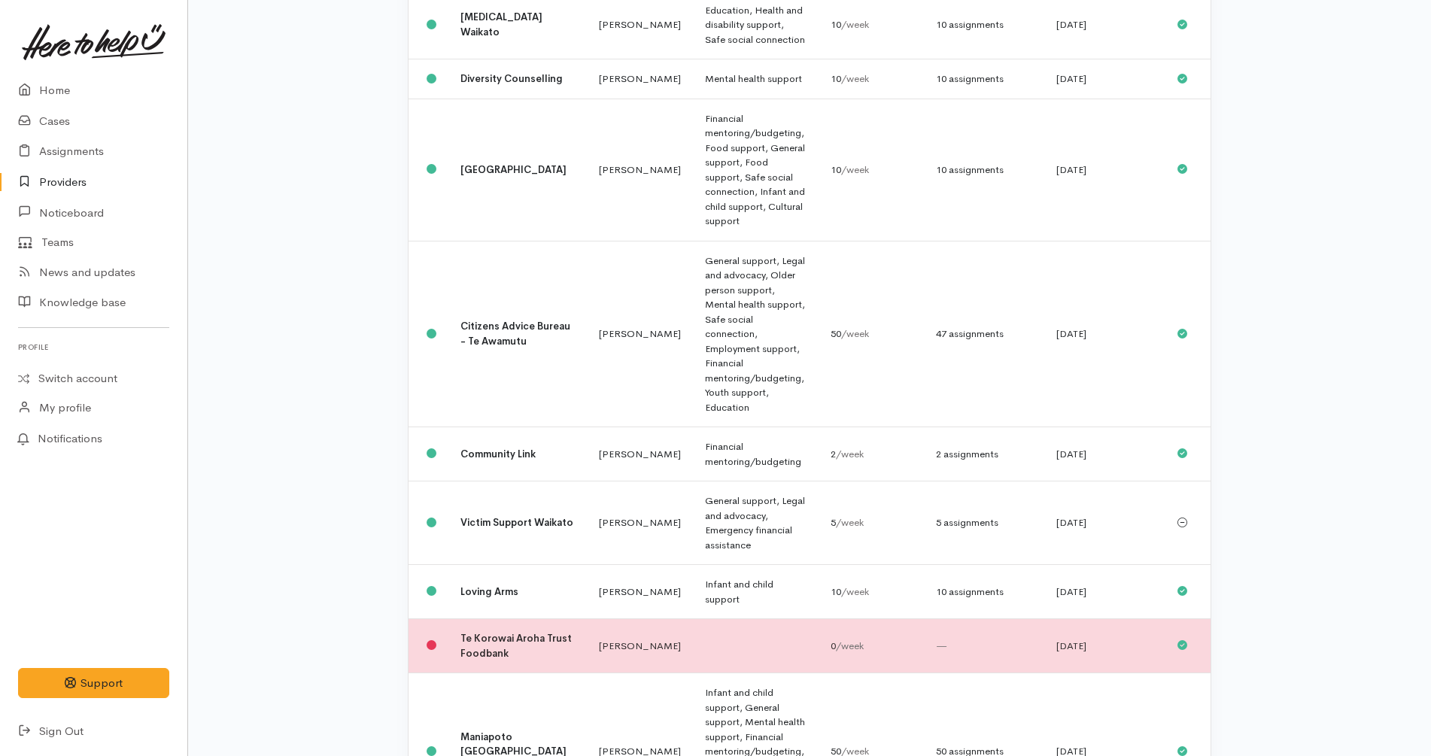
scroll to position [2133, 0]
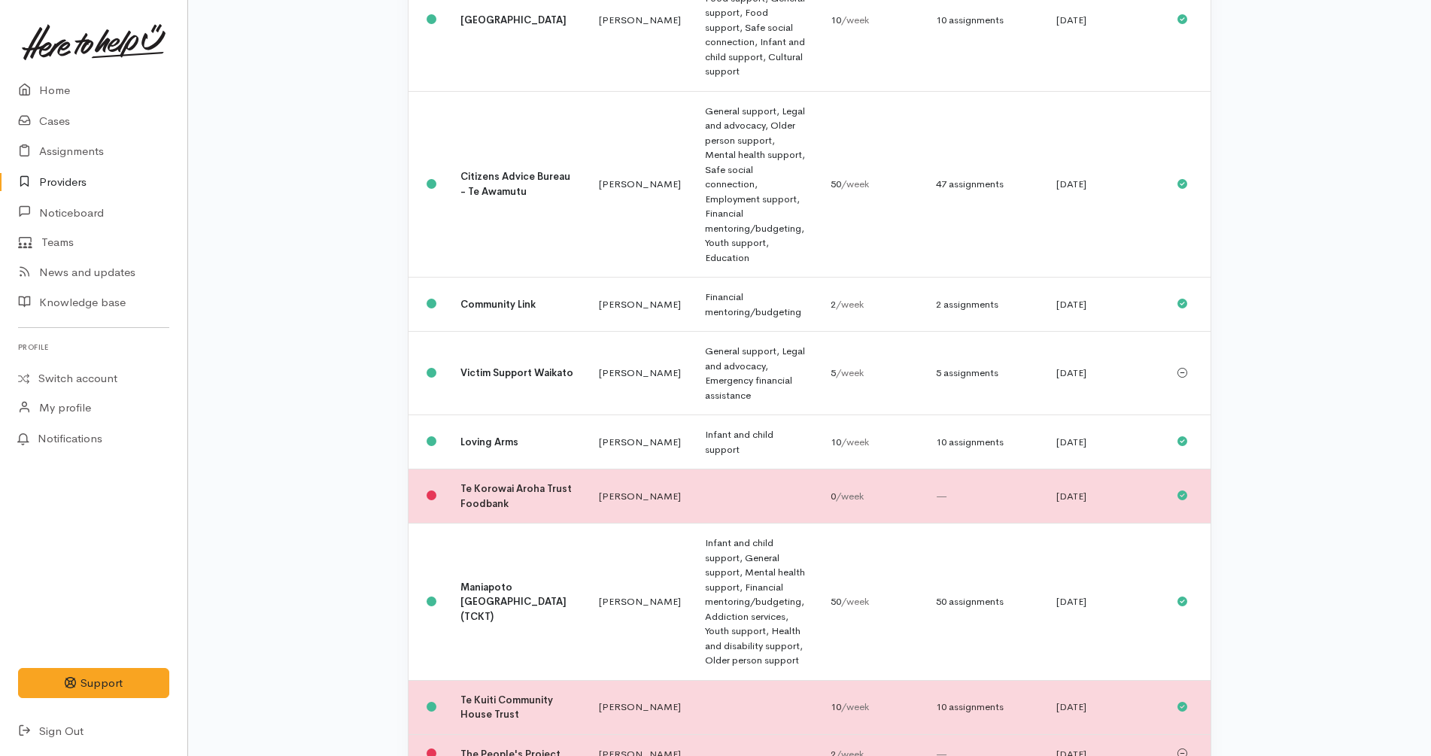
scroll to position [1870, 0]
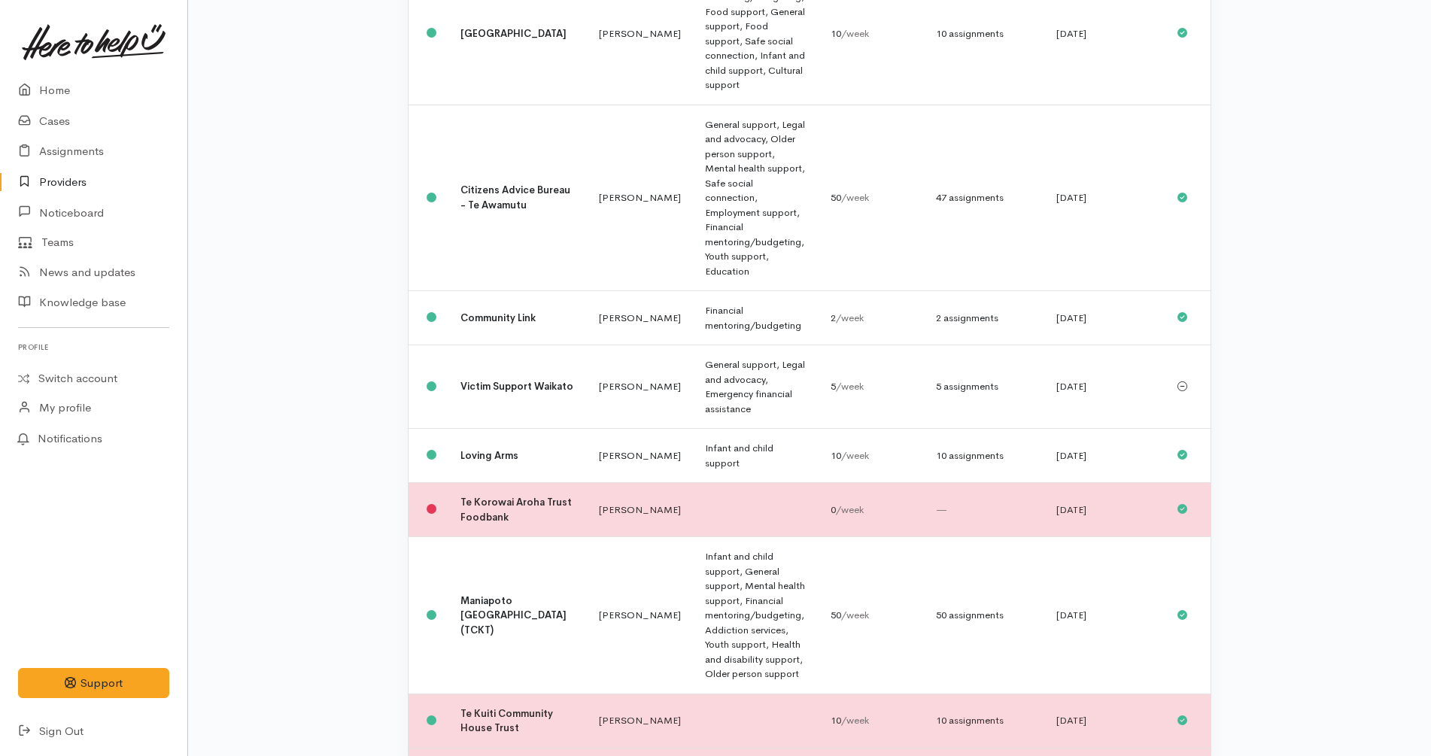
click at [507, 429] on td "Loving Arms" at bounding box center [517, 456] width 138 height 54
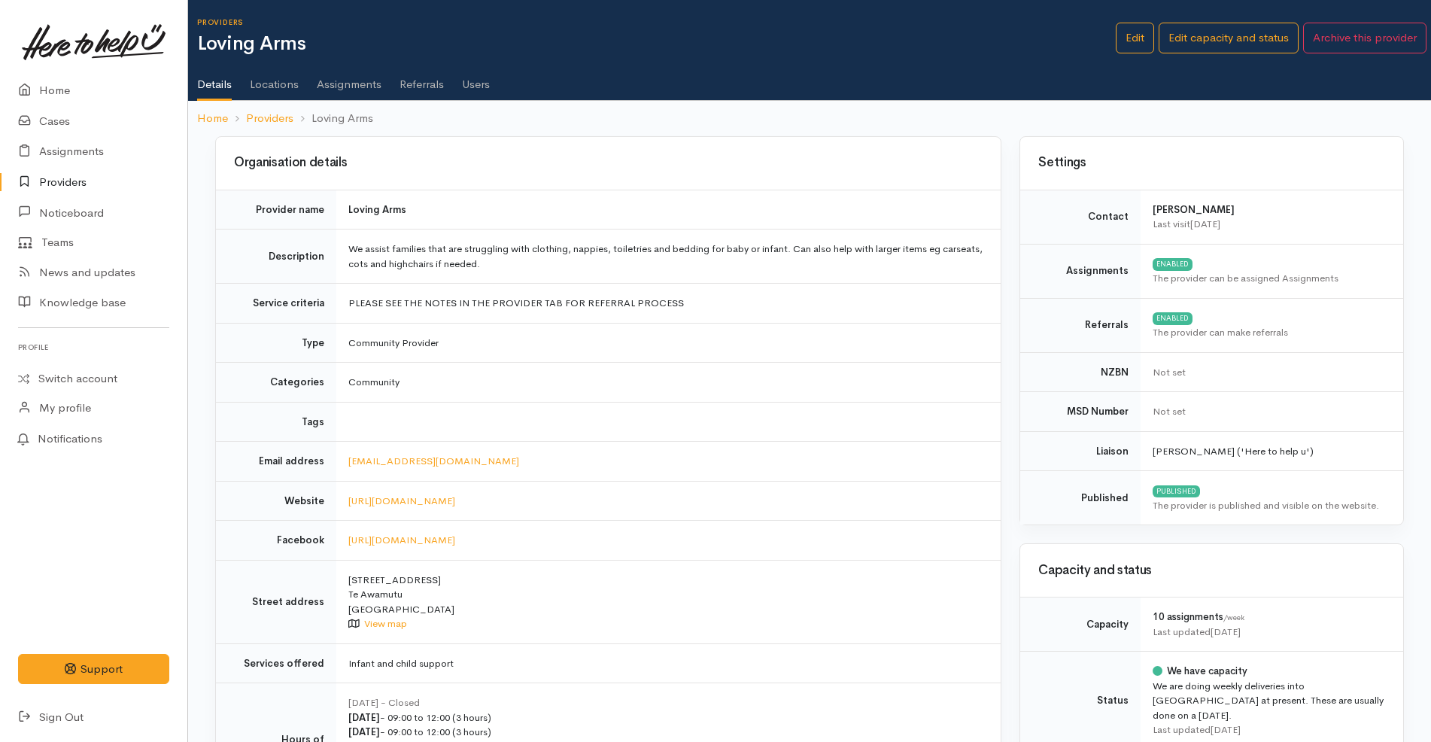
click at [361, 72] on link "Assignments" at bounding box center [349, 79] width 65 height 42
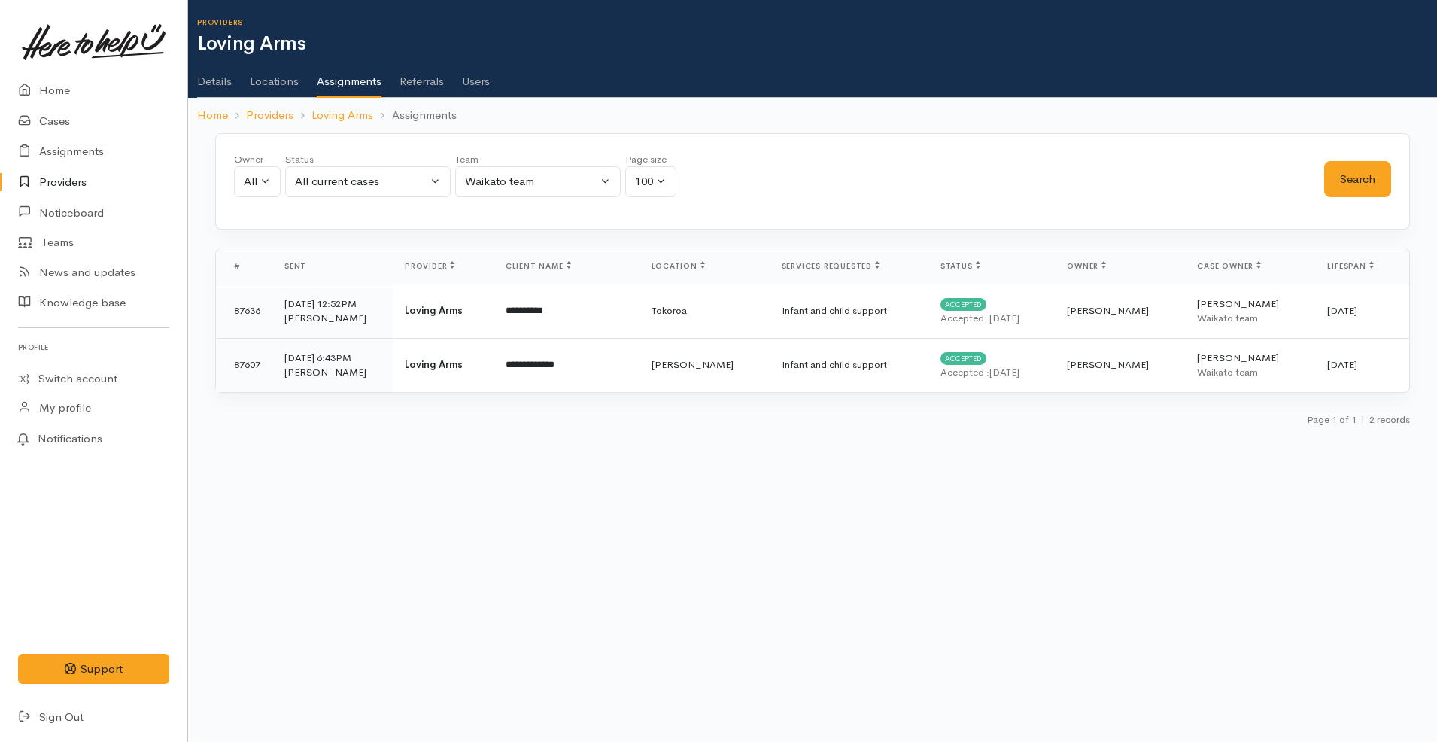
click at [213, 92] on link "Details" at bounding box center [214, 76] width 35 height 42
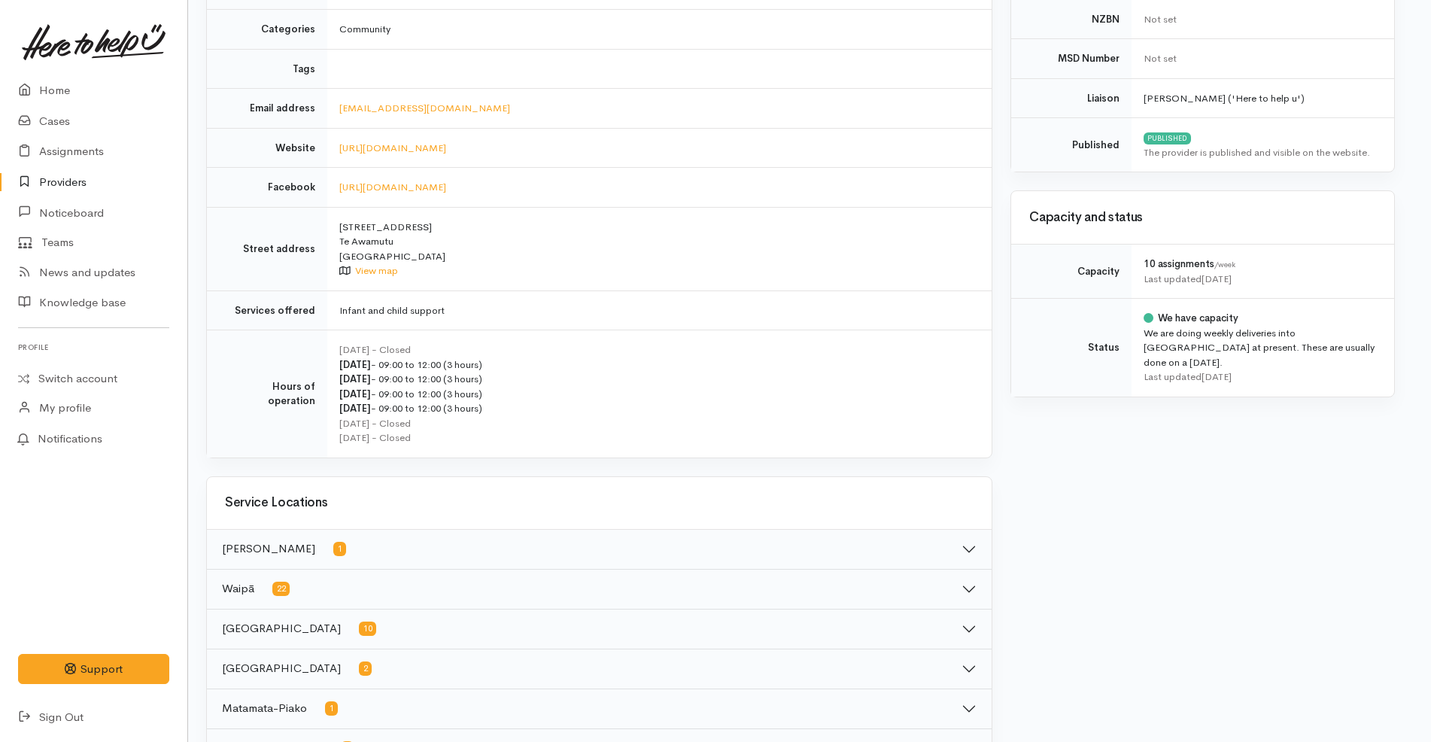
scroll to position [0, 9]
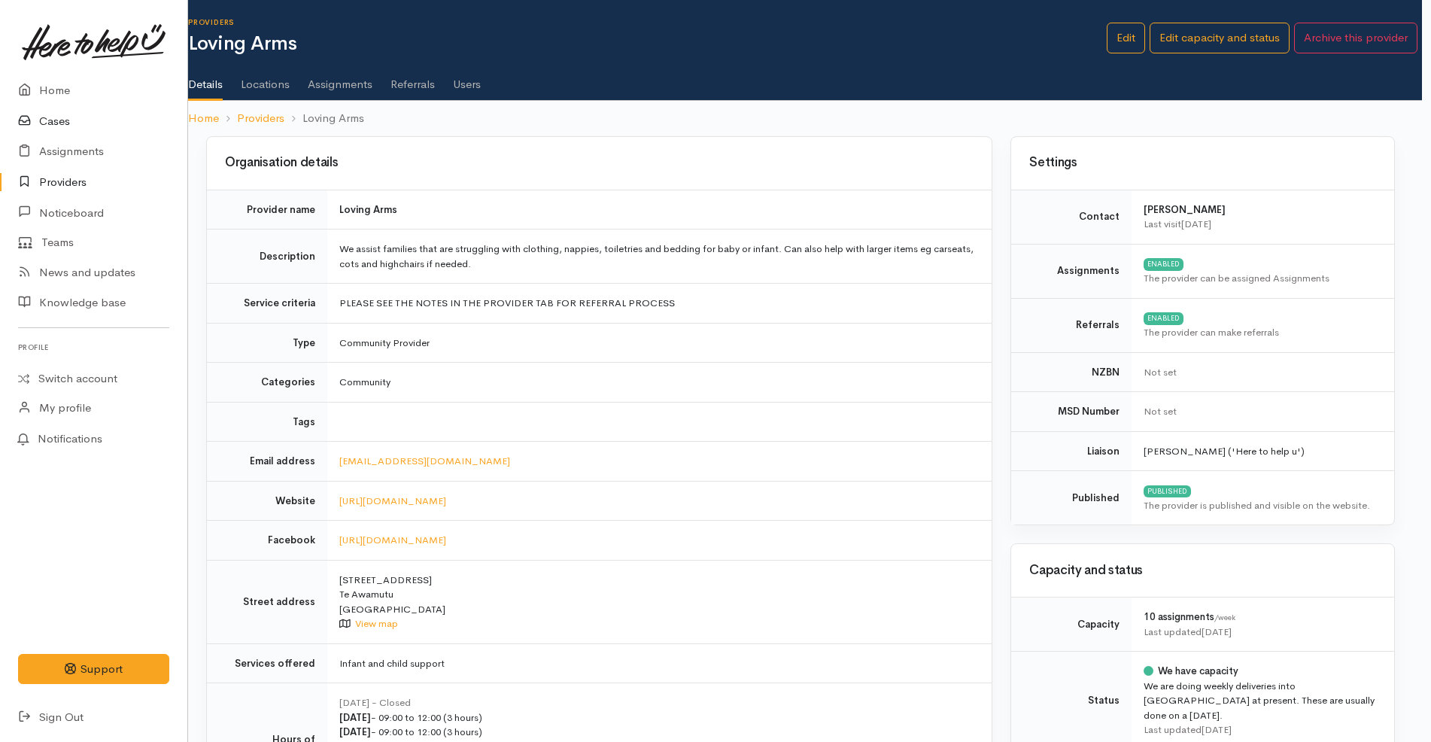
click at [113, 127] on link "Cases" at bounding box center [93, 121] width 187 height 31
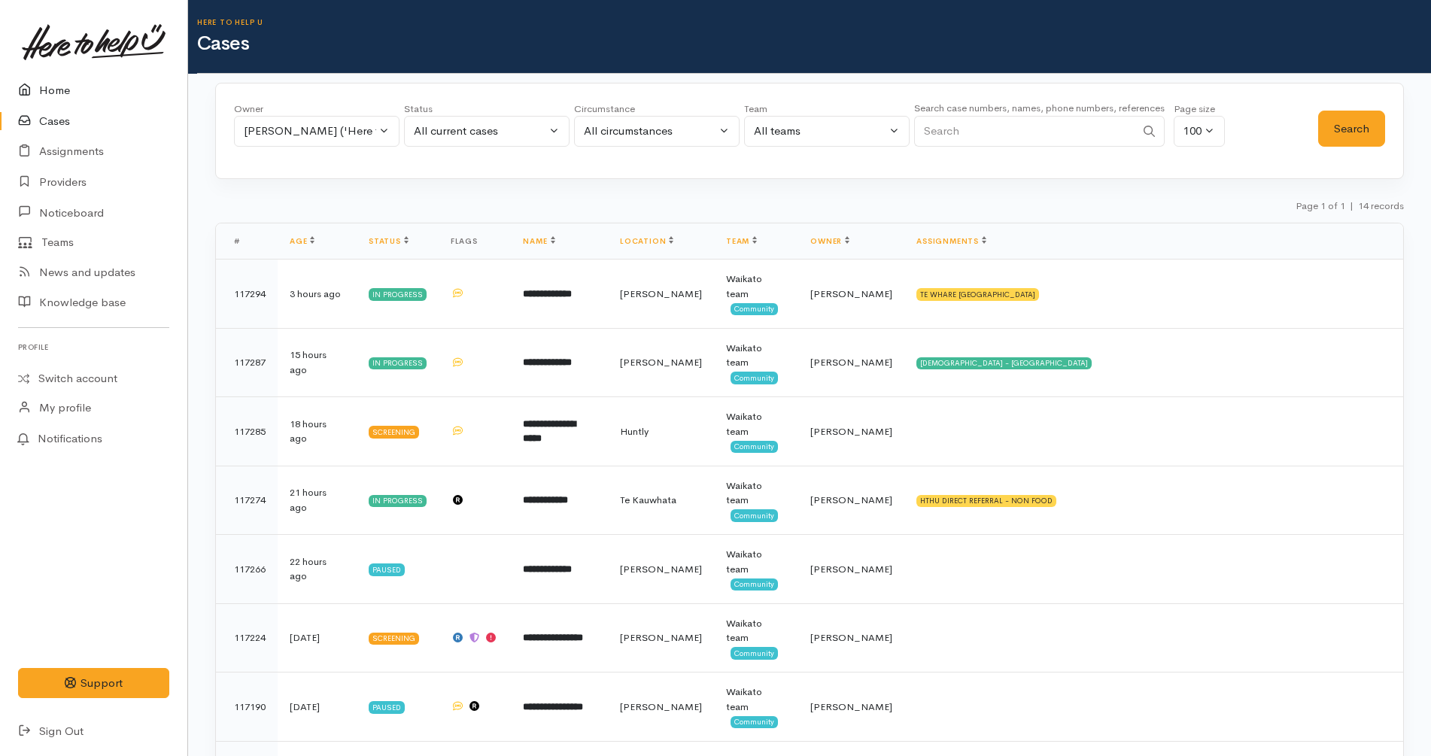
click at [72, 87] on link "Home" at bounding box center [93, 90] width 187 height 31
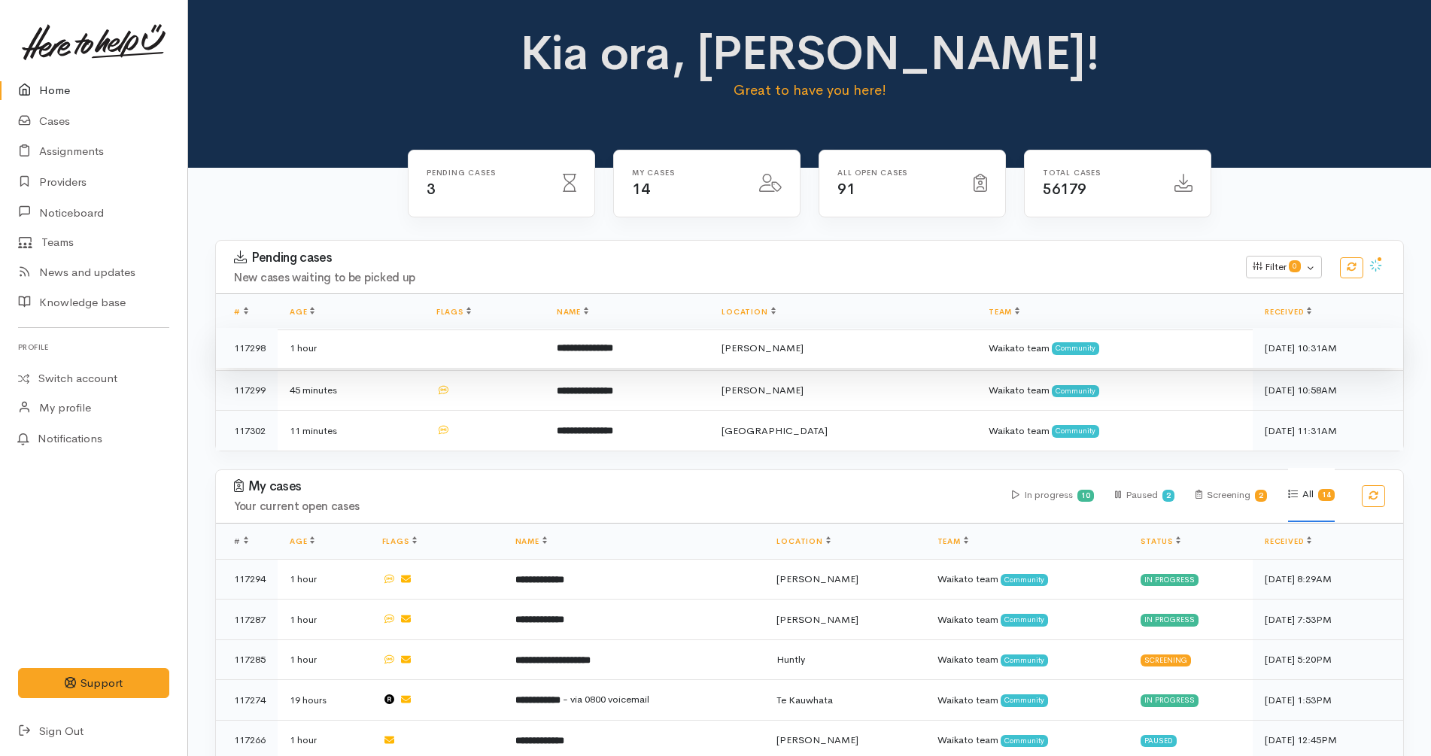
click at [654, 354] on td "**********" at bounding box center [627, 348] width 165 height 41
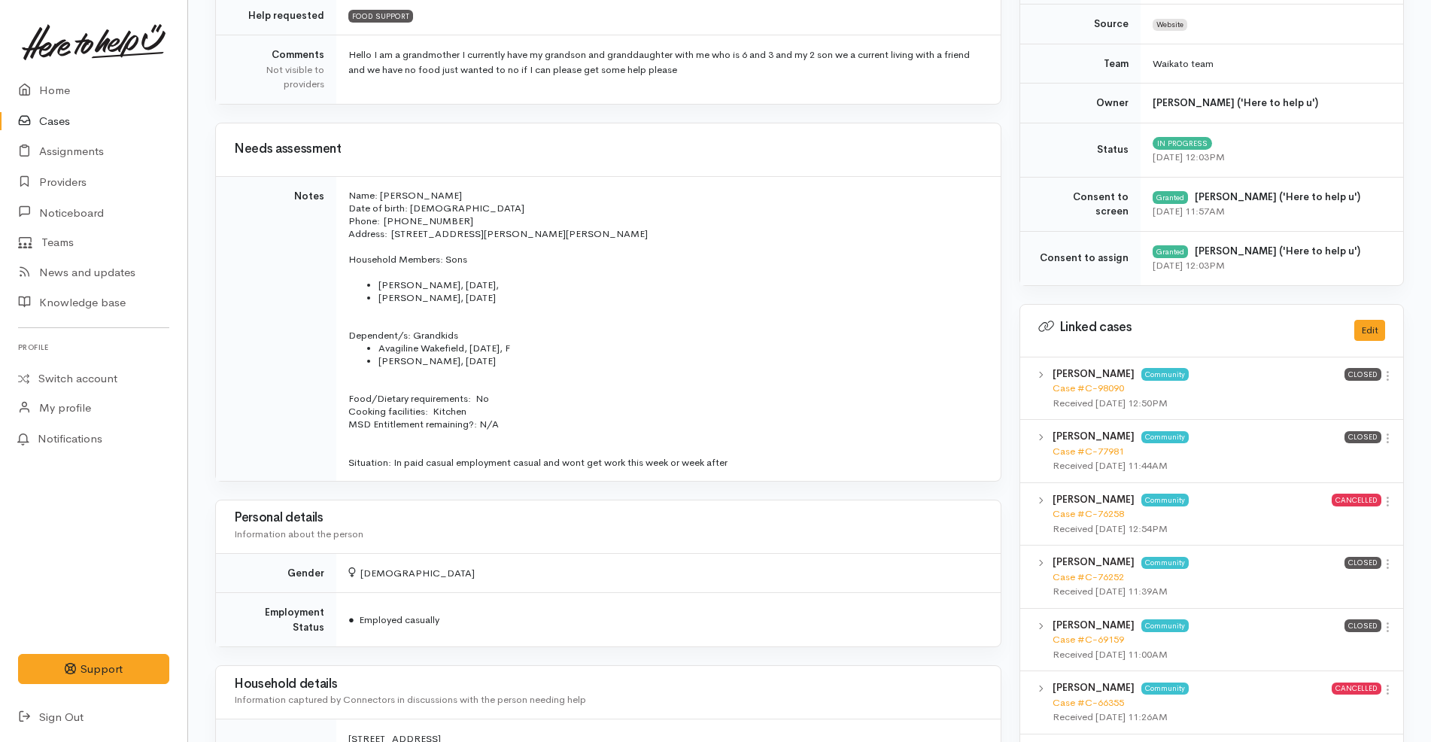
scroll to position [461, 0]
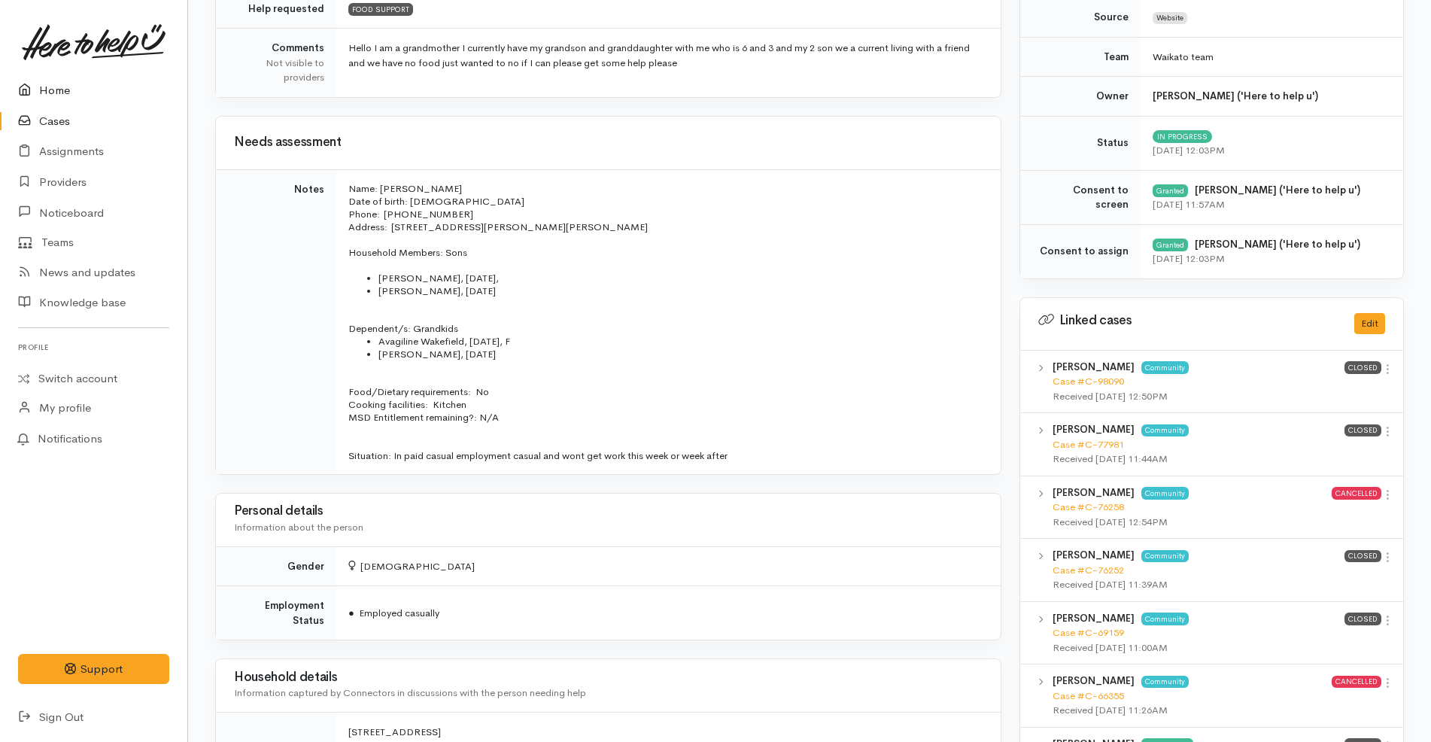
click at [71, 77] on link "Home" at bounding box center [93, 90] width 187 height 31
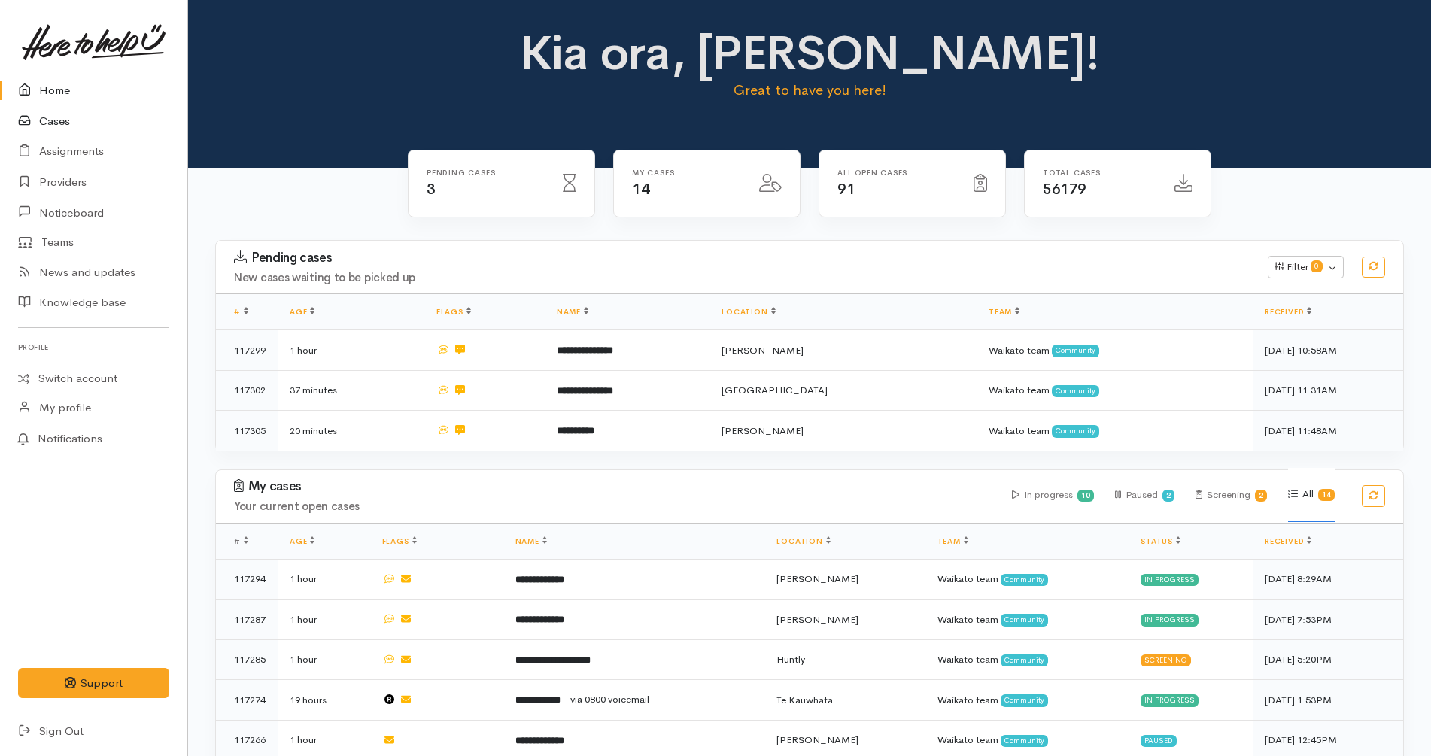
click at [61, 111] on link "Cases" at bounding box center [93, 121] width 187 height 31
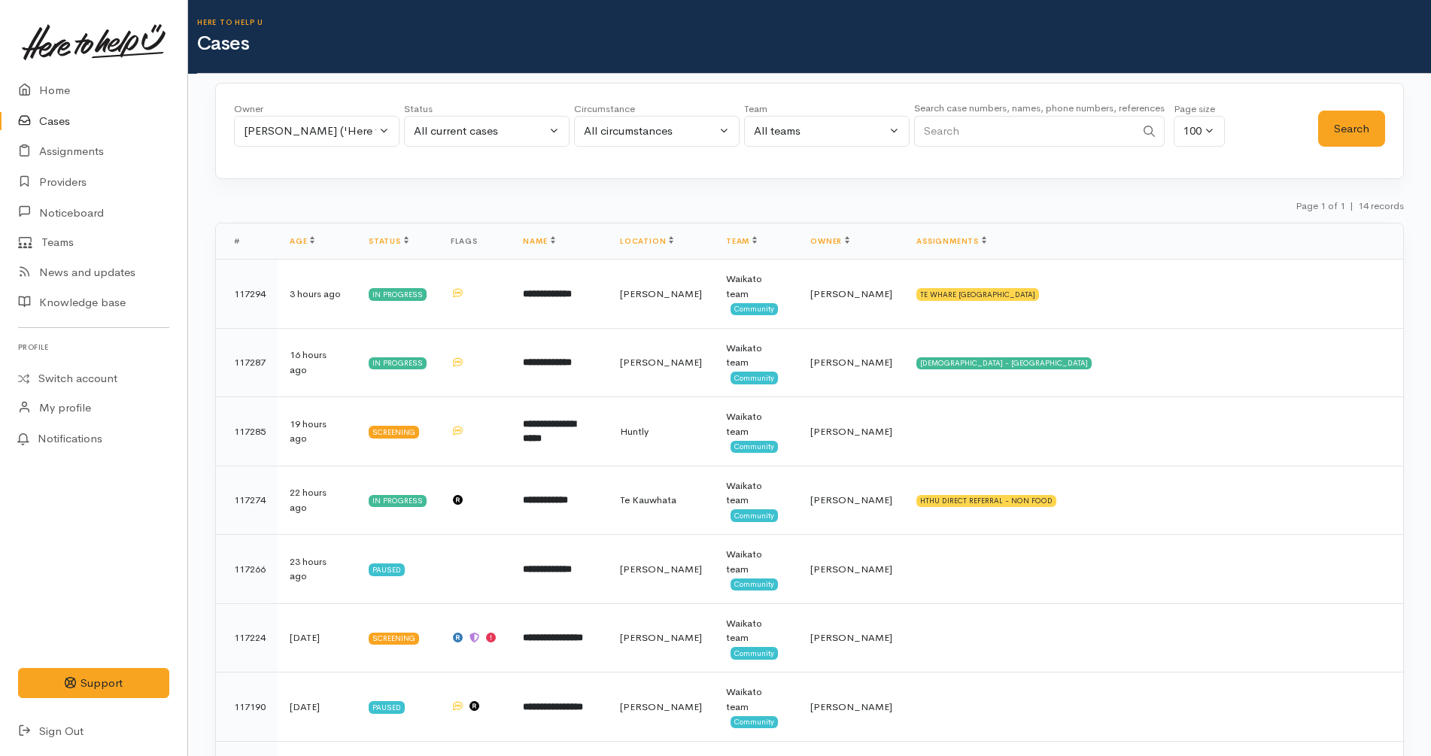
click at [697, 53] on h1 "Cases" at bounding box center [814, 44] width 1234 height 22
click at [965, 184] on div "Owner All My cases [PERSON_NAME] ('Here to help u') [PERSON_NAME] ('Here to hel…" at bounding box center [809, 675] width 1243 height 1185
click at [92, 376] on link "Switch account" at bounding box center [93, 378] width 187 height 29
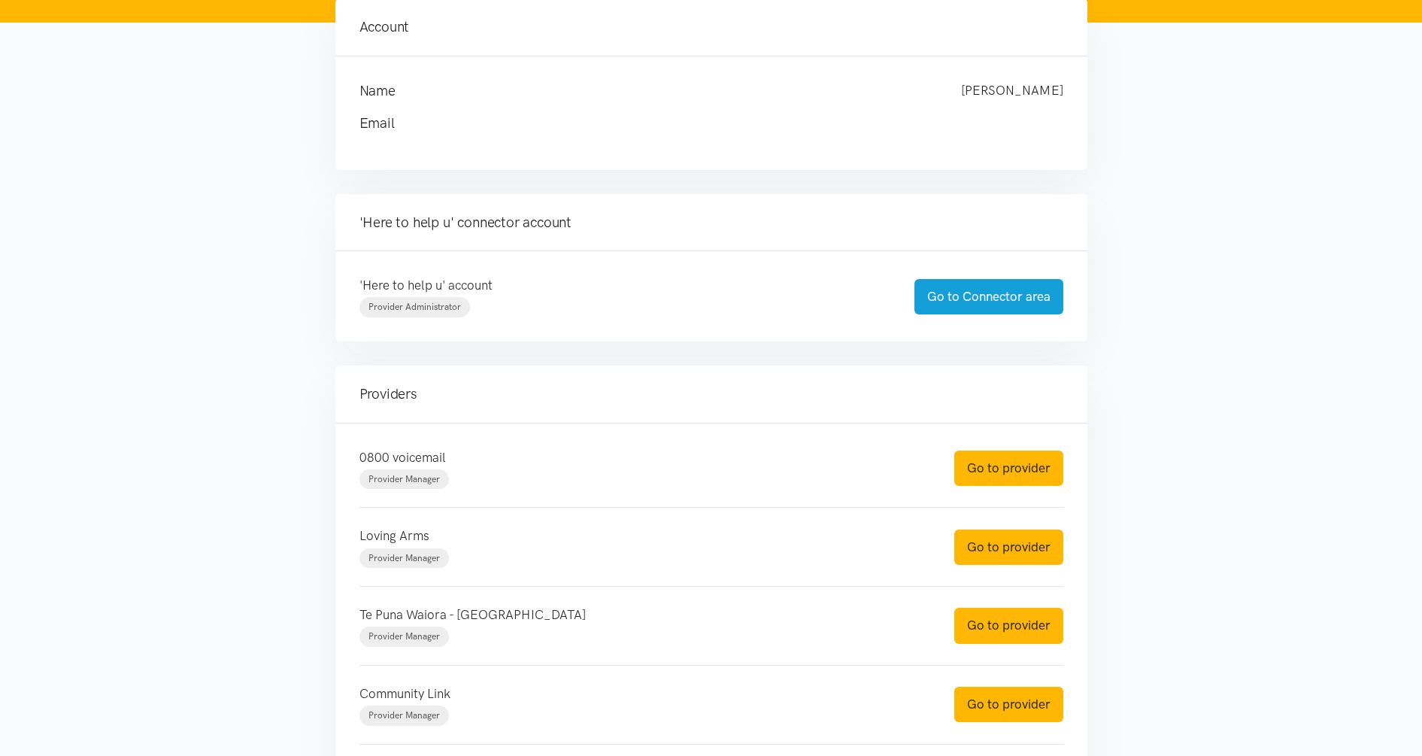
scroll to position [177, 0]
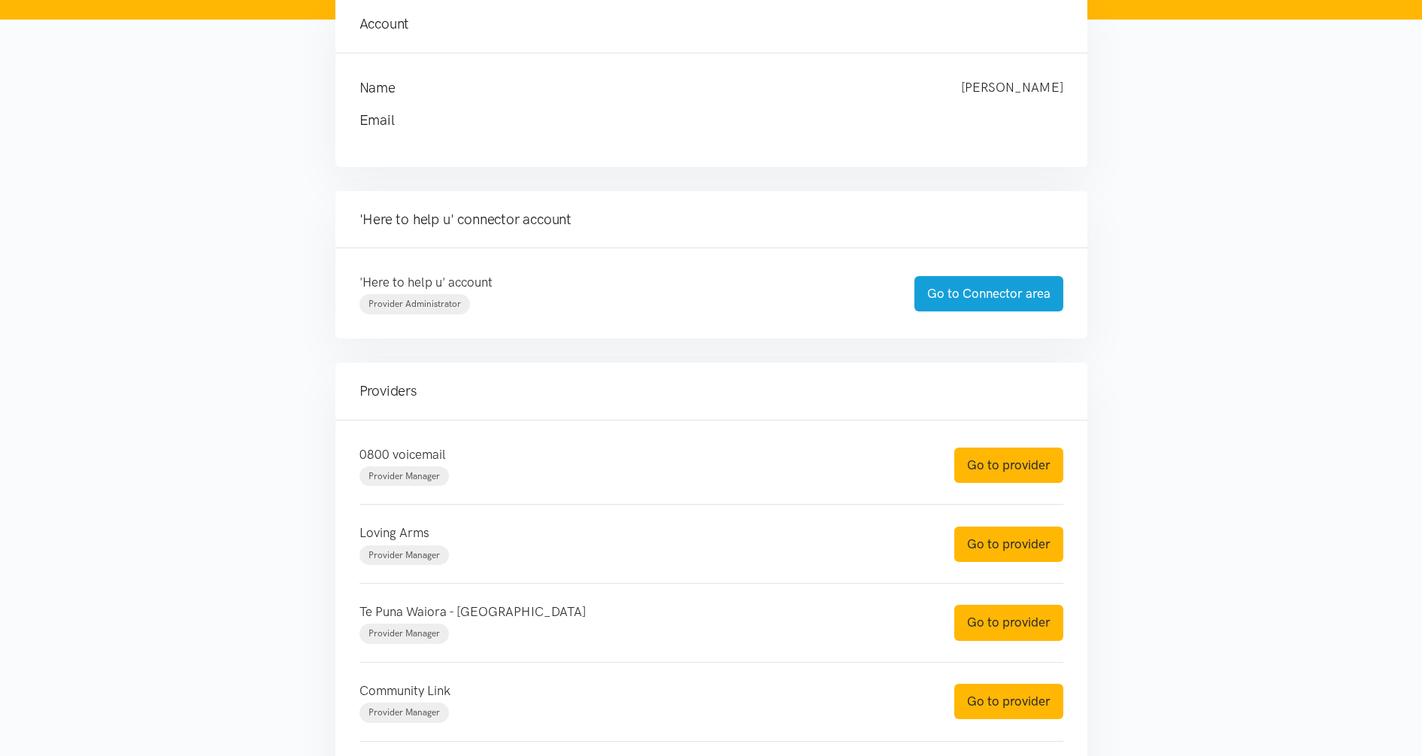
click at [1011, 487] on div "0800 voicemail Provider Manager Go to provider" at bounding box center [712, 475] width 704 height 61
click at [1009, 474] on link "Go to provider" at bounding box center [1008, 465] width 109 height 35
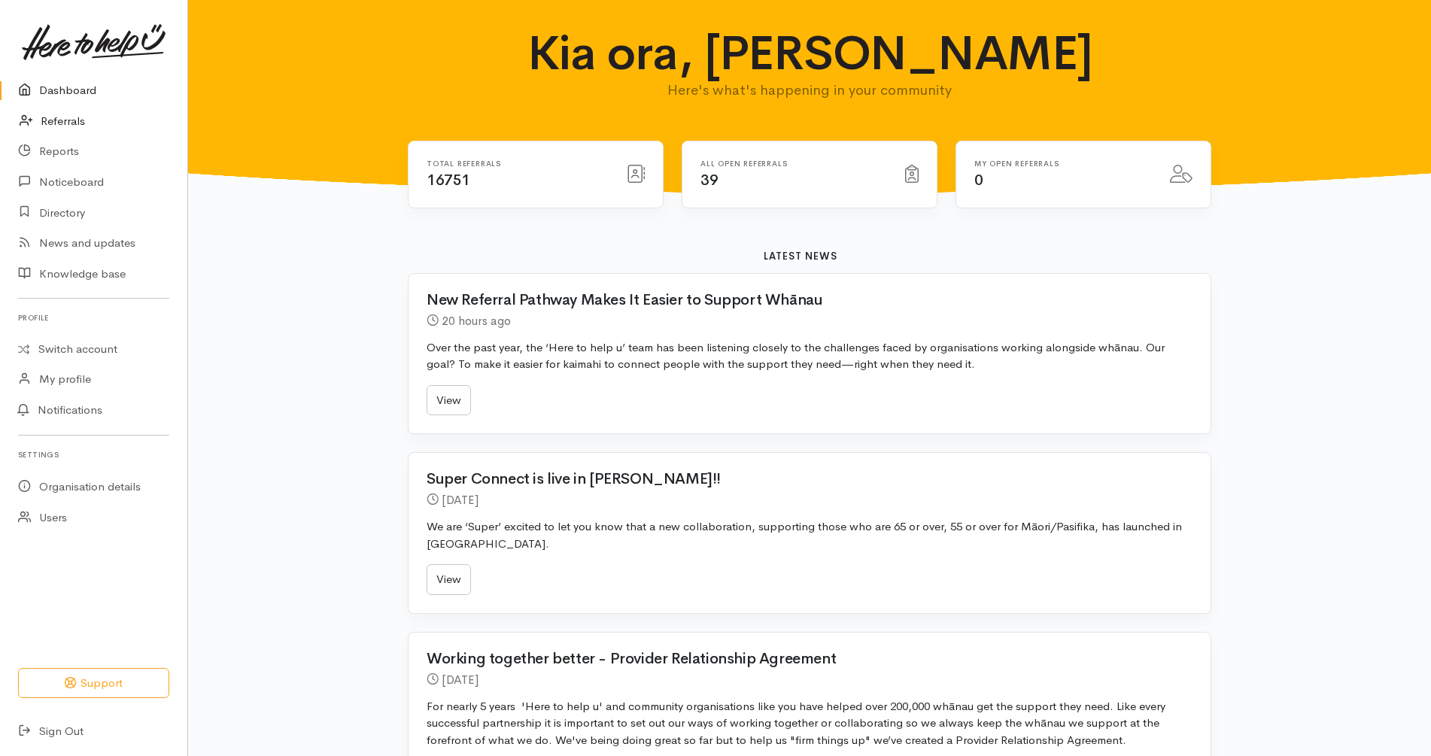
click at [84, 119] on link "Referrals" at bounding box center [93, 121] width 187 height 31
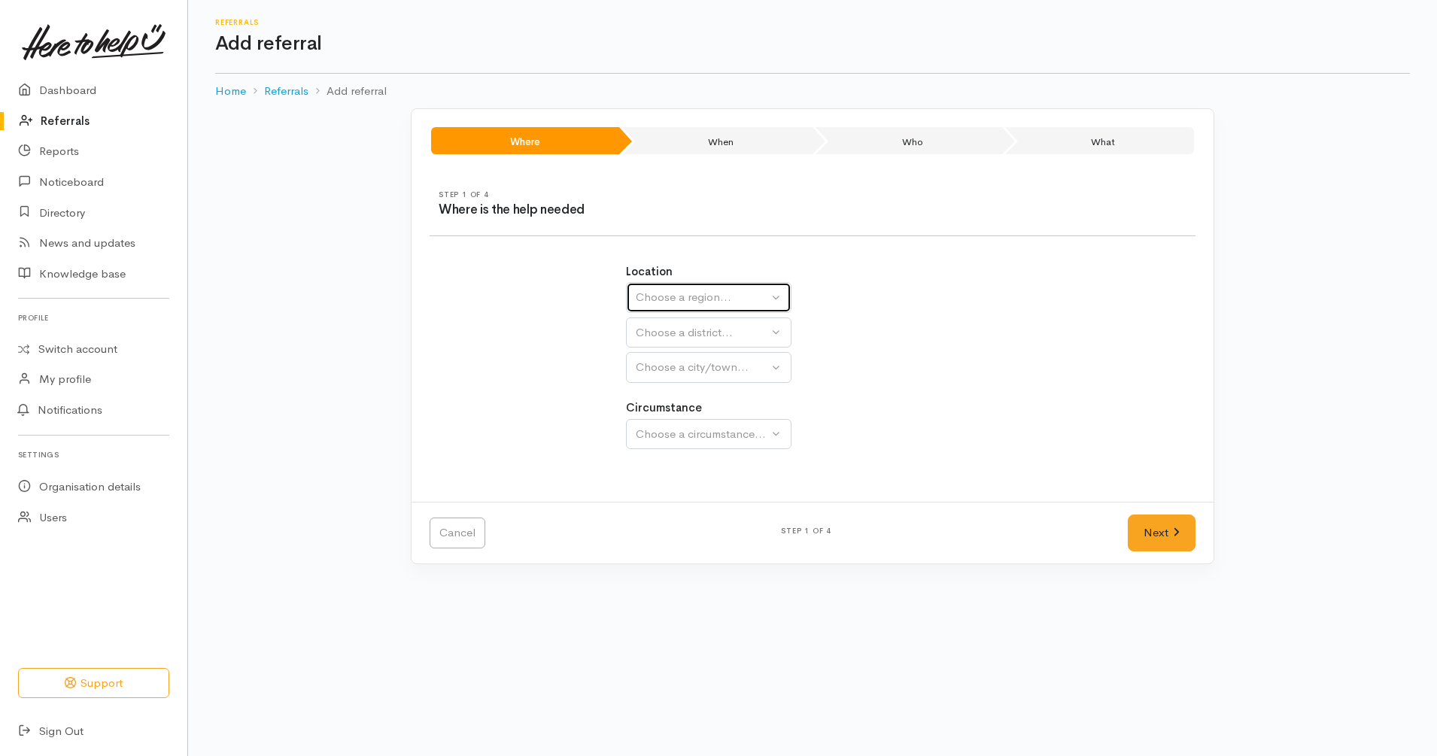
click at [714, 293] on div "Choose a region..." at bounding box center [702, 297] width 132 height 17
click at [680, 390] on span "Waikato" at bounding box center [704, 392] width 119 height 17
select select "3"
select select
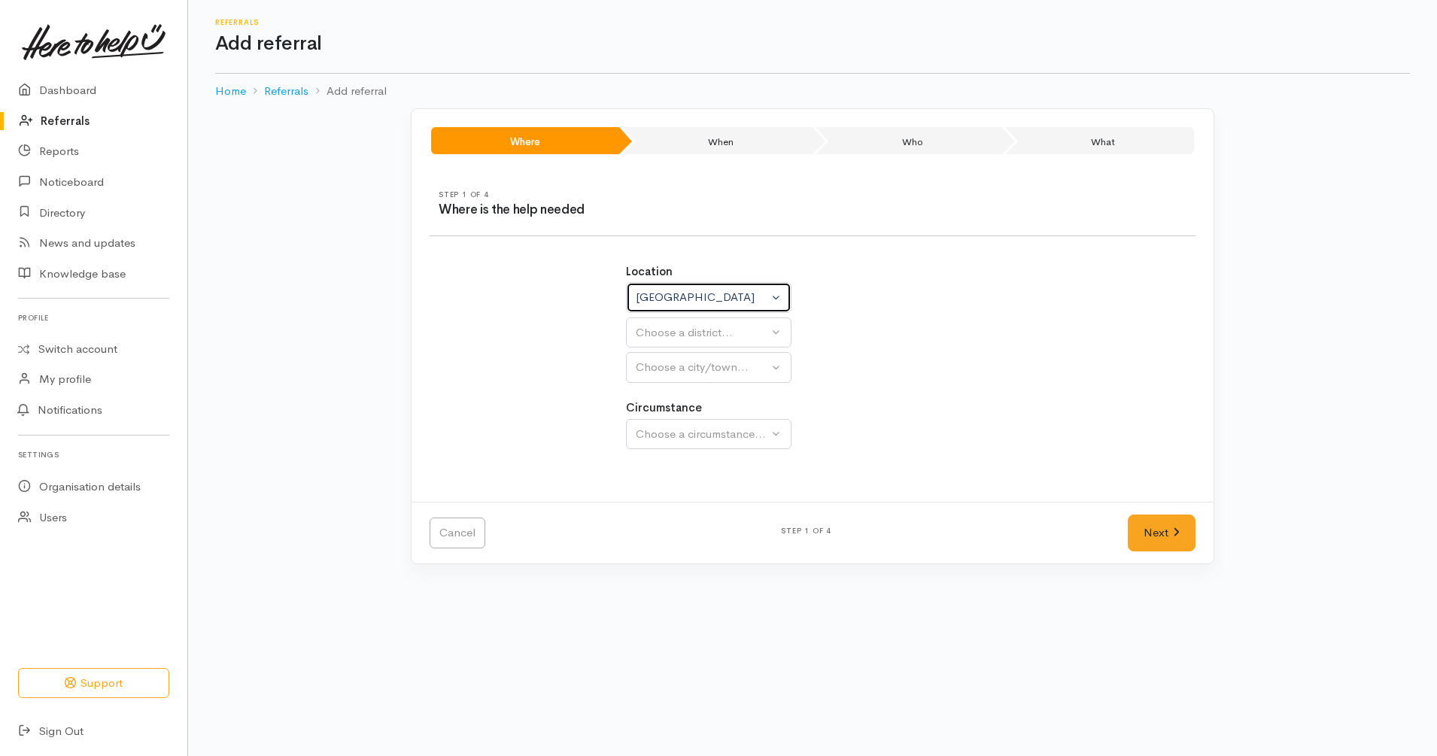
select select
click at [724, 327] on div "Choose a district..." at bounding box center [741, 332] width 211 height 17
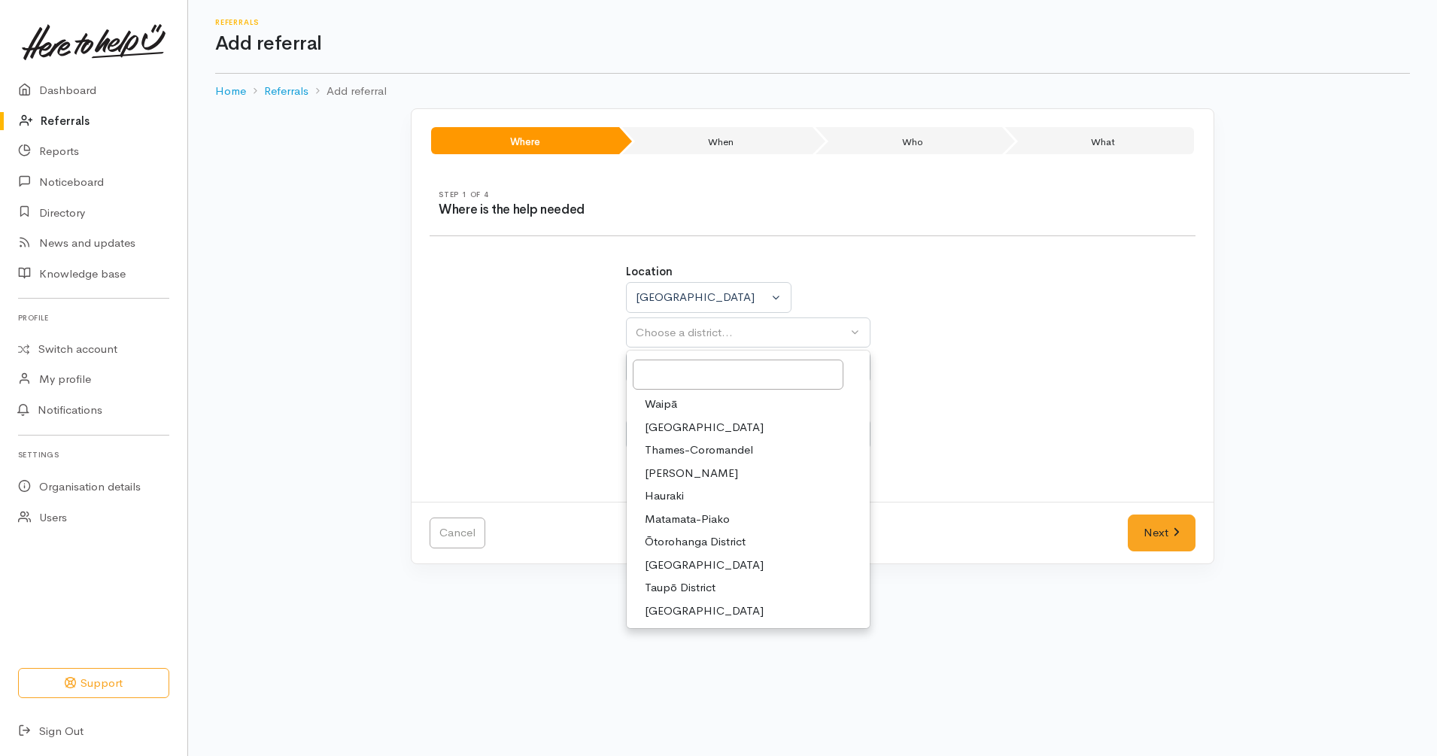
click at [696, 472] on link "[PERSON_NAME]" at bounding box center [748, 473] width 243 height 23
select select "4"
select select
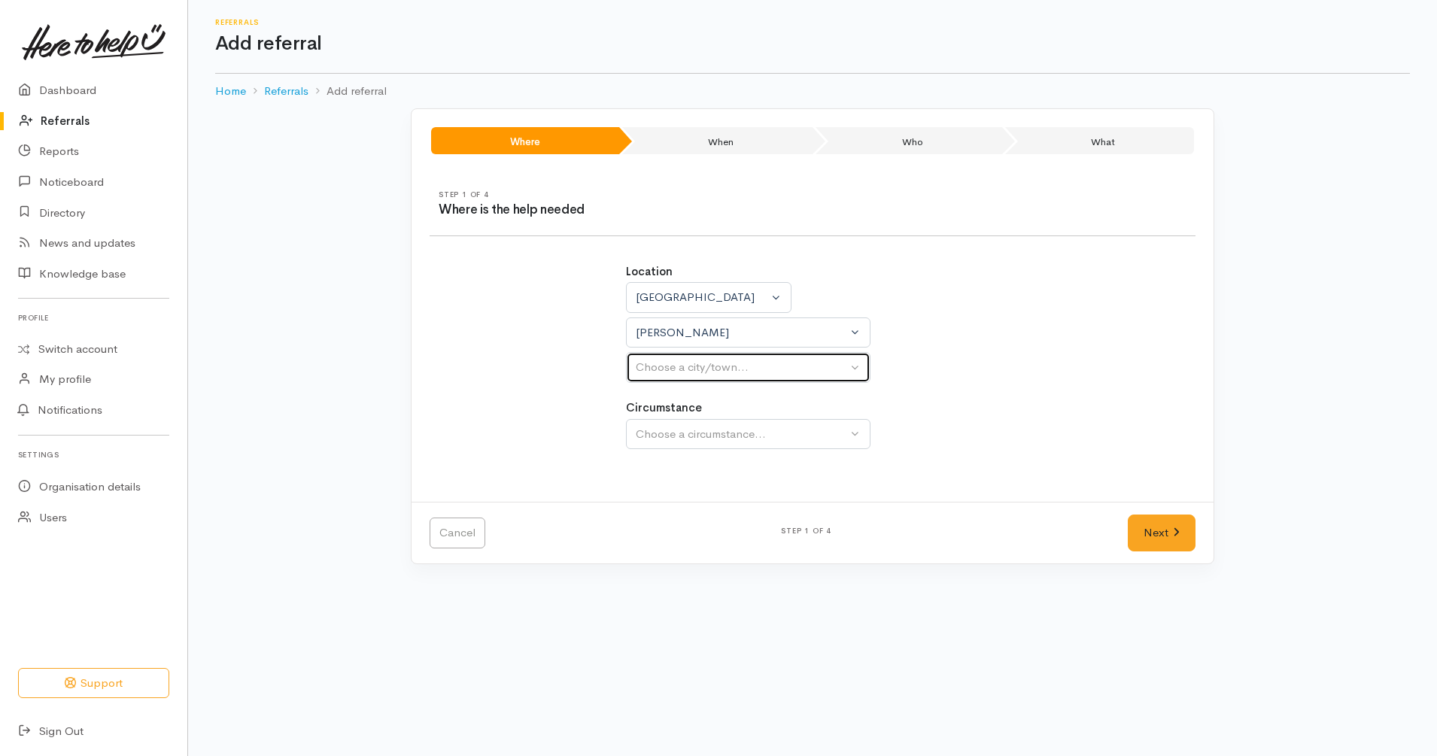
click at [766, 369] on div "Choose a city/town..." at bounding box center [741, 367] width 211 height 17
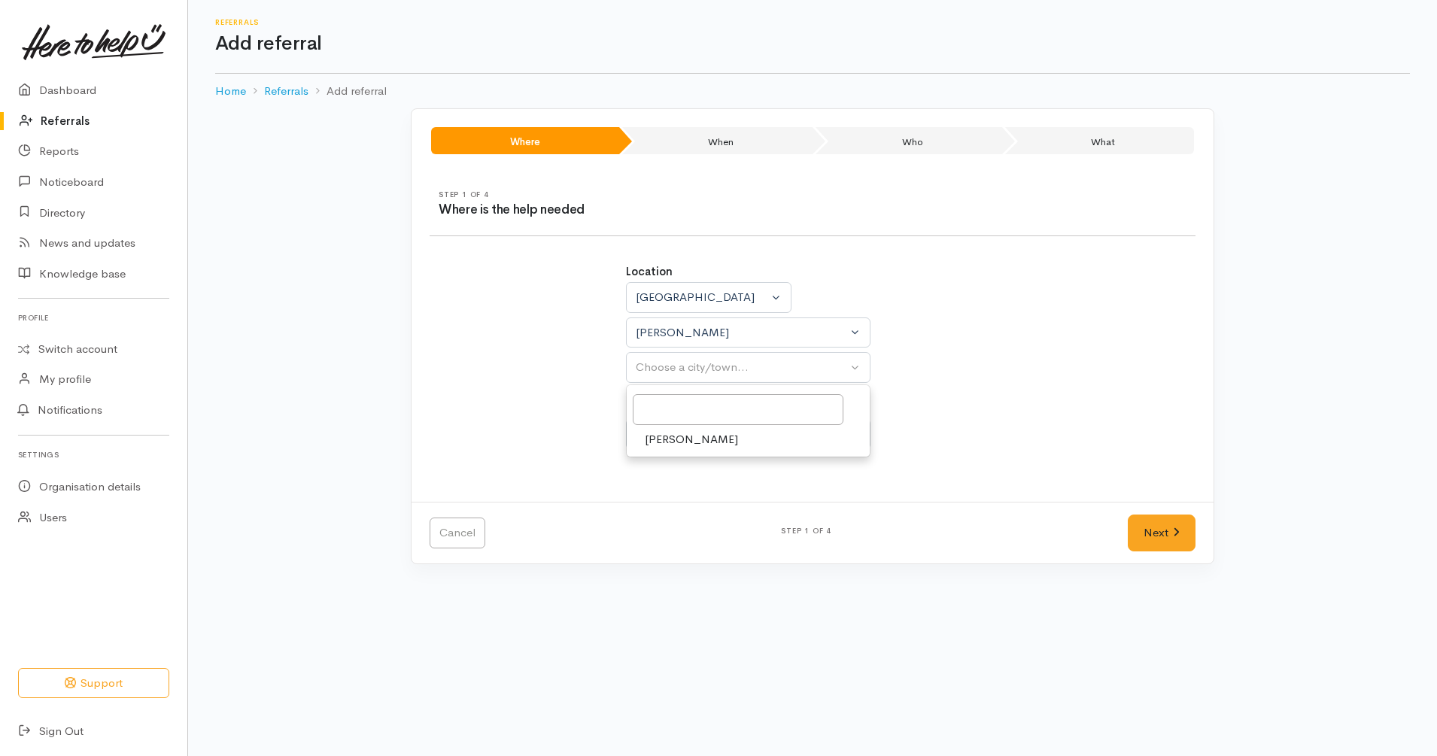
click at [741, 430] on link "[PERSON_NAME]" at bounding box center [748, 439] width 243 height 23
select select "1"
click at [757, 440] on div "Choose a circumstance..." at bounding box center [741, 434] width 211 height 17
click at [715, 511] on link "Community" at bounding box center [748, 505] width 243 height 23
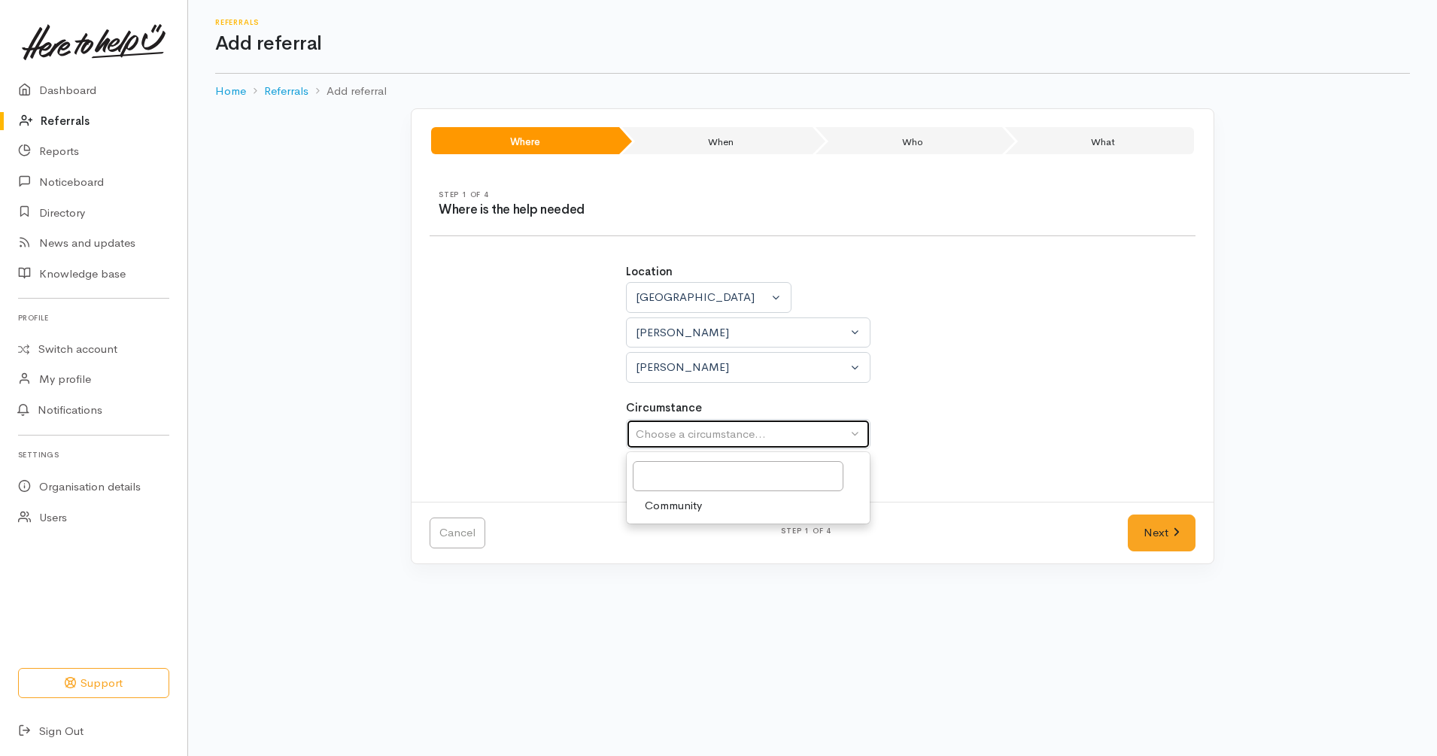
select select "2"
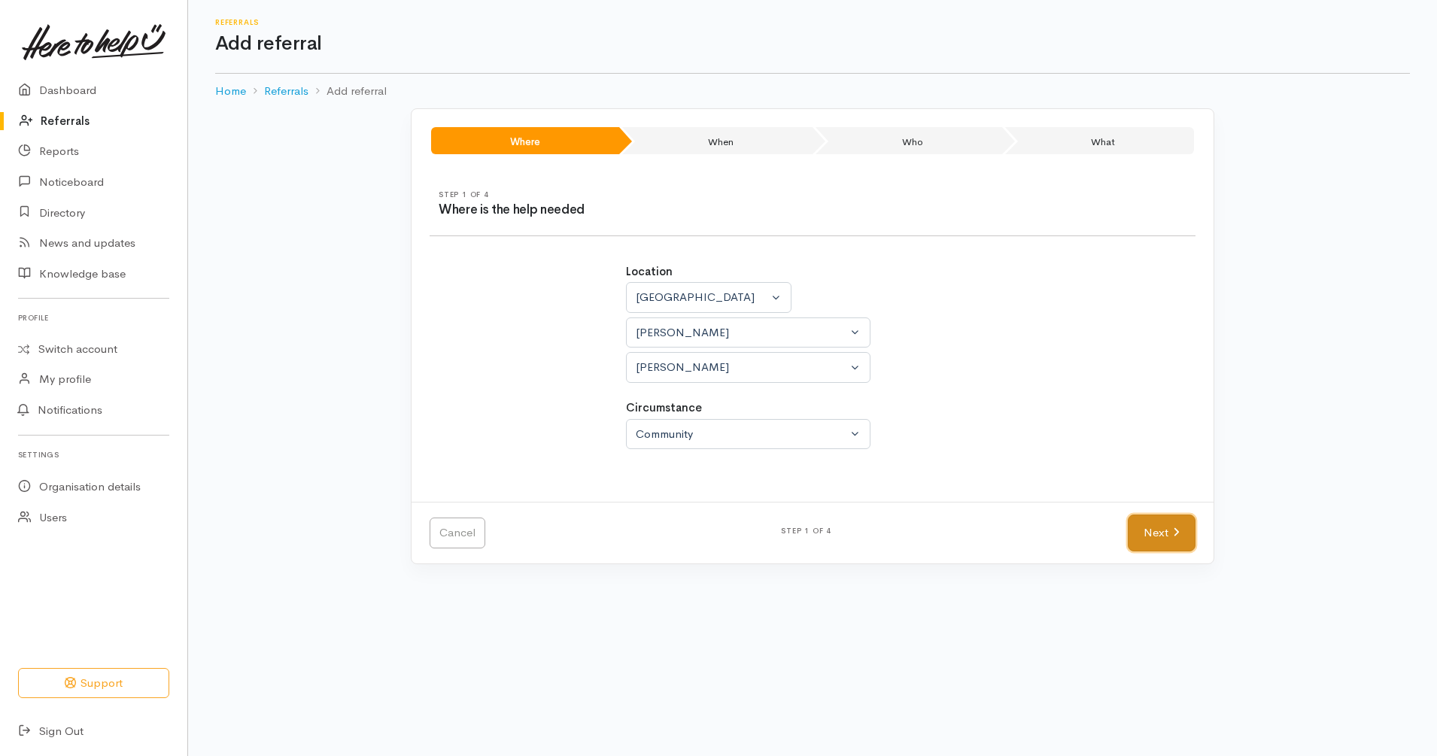
click at [1180, 526] on link "Next" at bounding box center [1161, 532] width 68 height 37
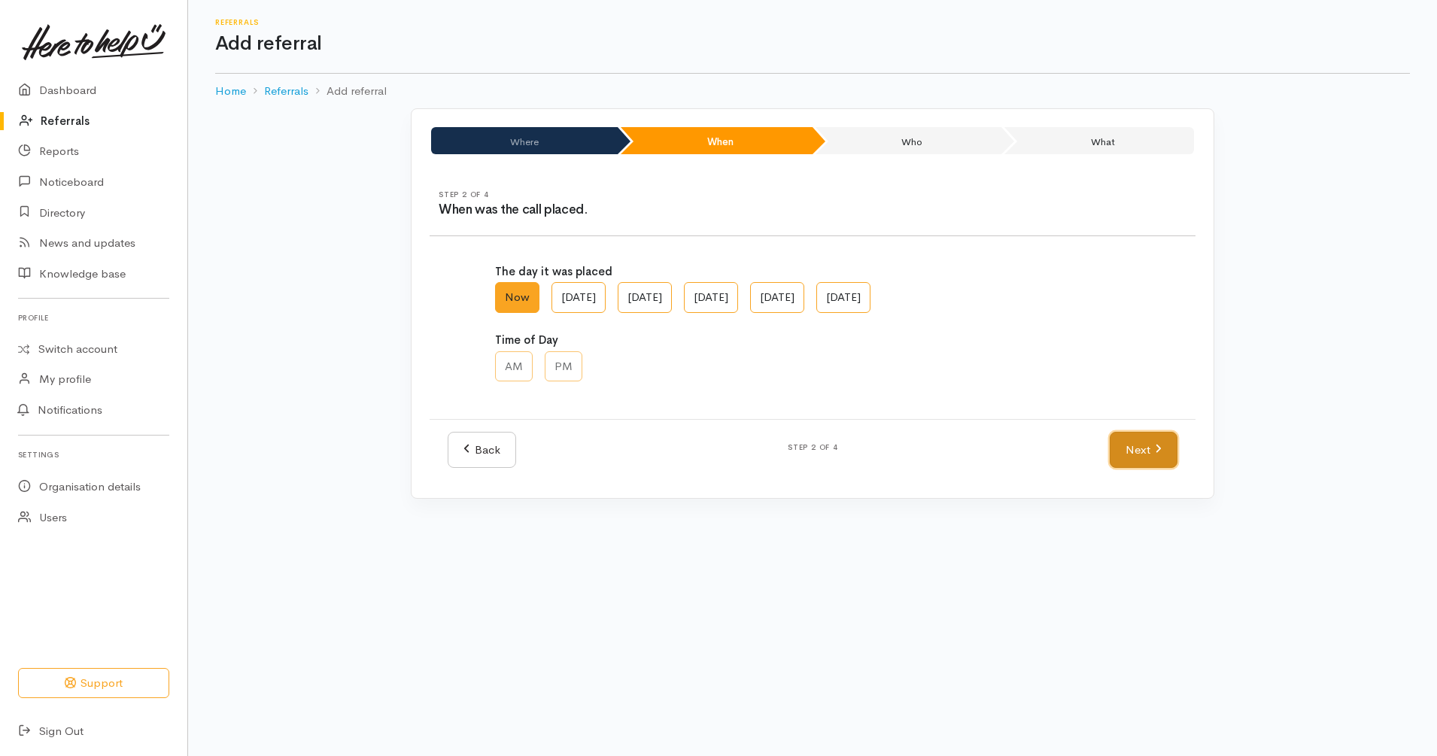
click at [1152, 448] on link "Next" at bounding box center [1143, 450] width 68 height 37
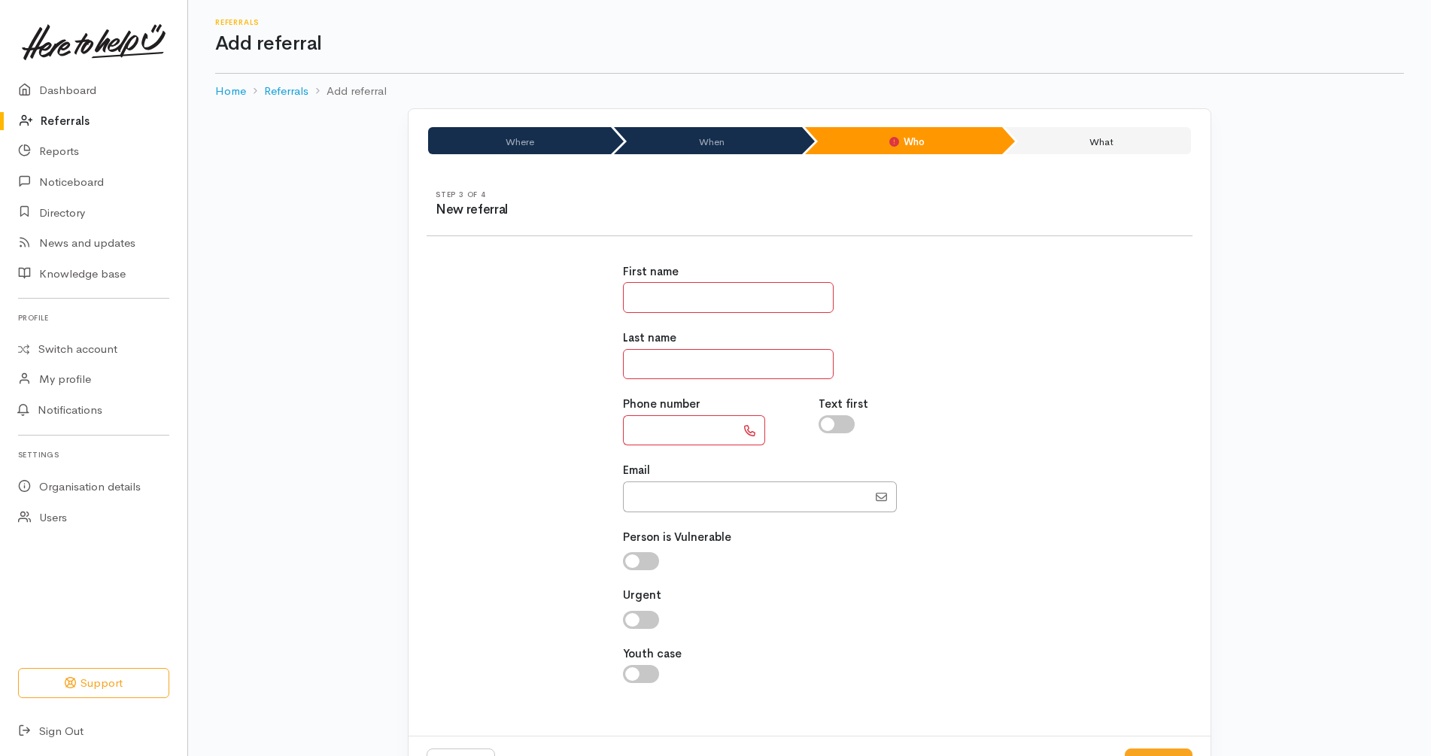
click at [698, 296] on input "text" at bounding box center [728, 297] width 211 height 31
paste input "**********"
click at [698, 303] on input "**********" at bounding box center [728, 297] width 211 height 31
type input "*******"
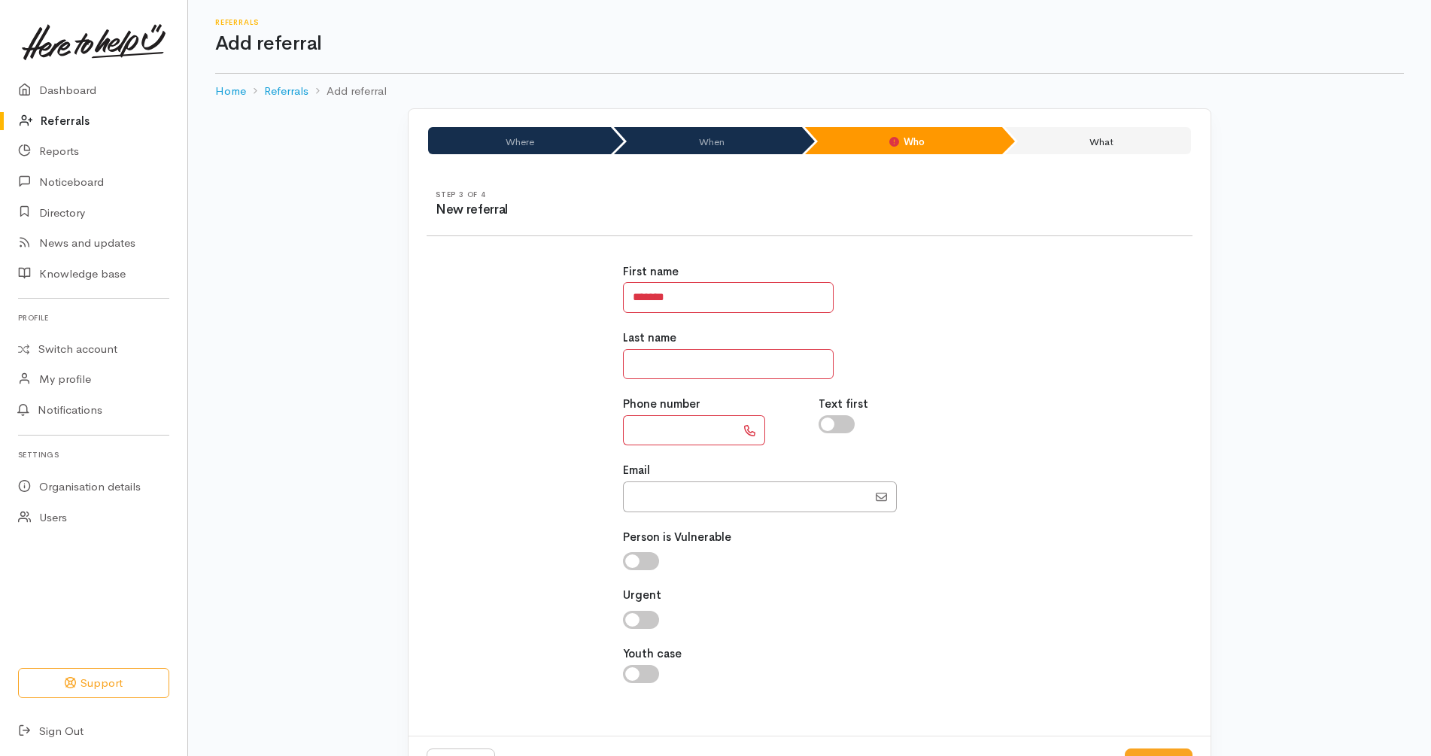
click at [696, 357] on input "text" at bounding box center [728, 364] width 211 height 31
paste input "********"
type input "*********"
click at [696, 291] on input "*******" at bounding box center [728, 297] width 211 height 31
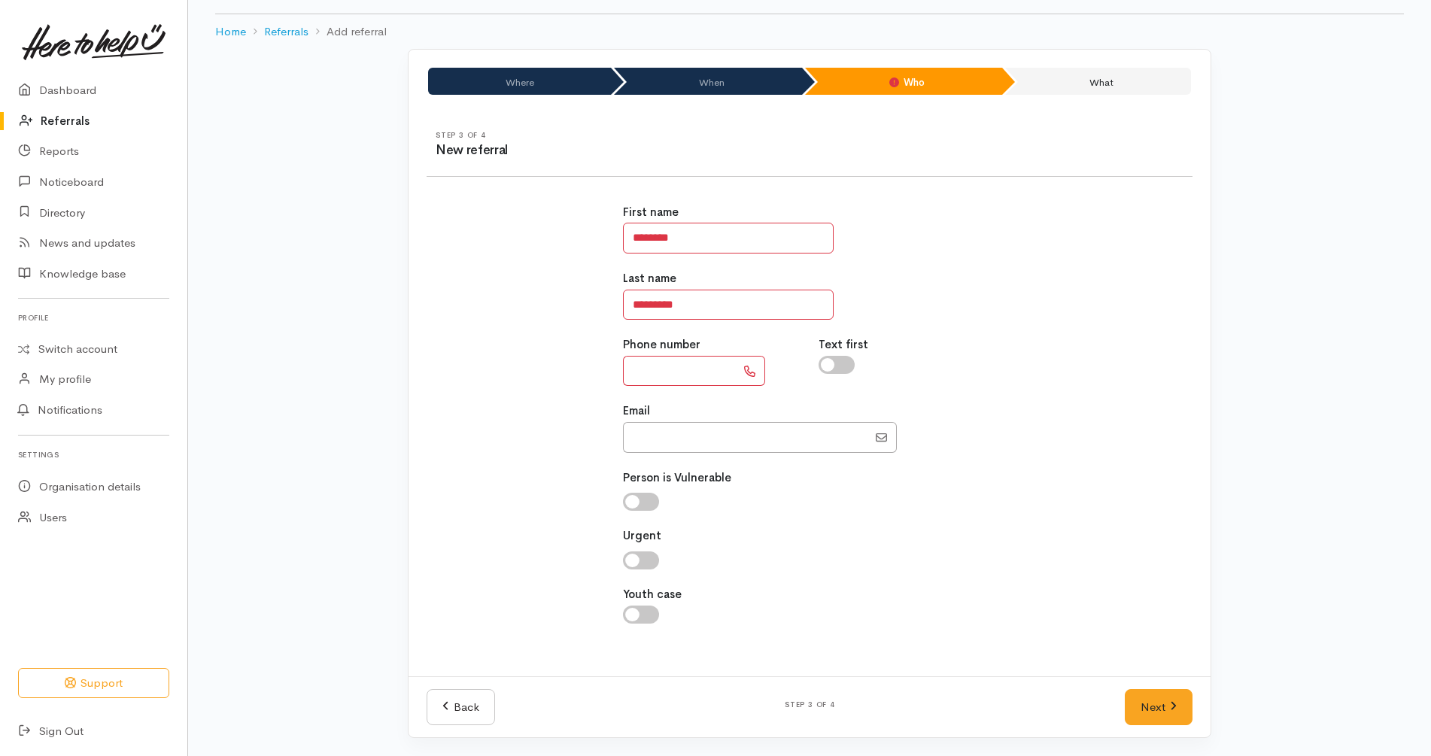
click at [714, 369] on input "text" at bounding box center [679, 371] width 113 height 31
drag, startPoint x: 715, startPoint y: 234, endPoint x: 513, endPoint y: 205, distance: 204.3
click at [513, 205] on div "First name ******** Last name ********* Phone number Text first Email" at bounding box center [809, 422] width 784 height 472
type input "**********"
type input "*"
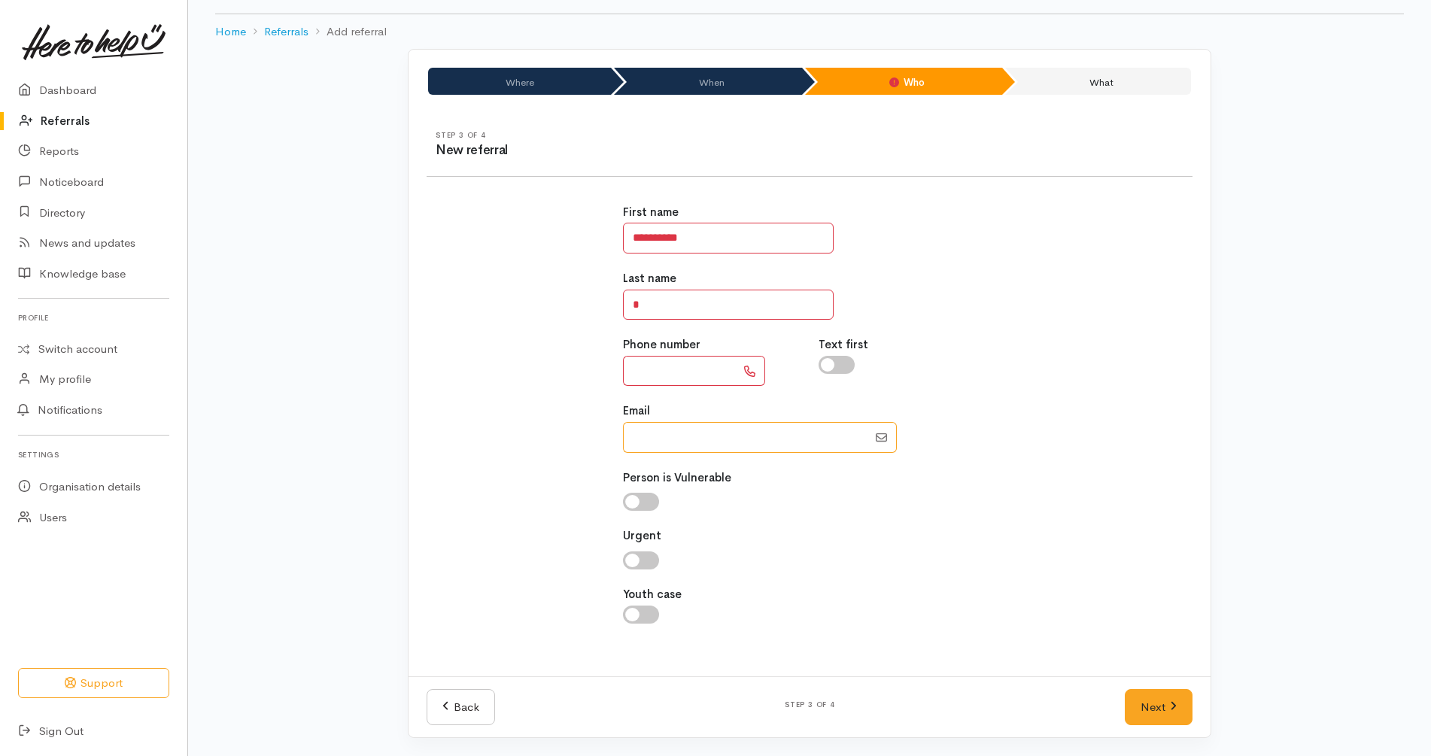
click at [701, 440] on input "Email" at bounding box center [745, 437] width 244 height 31
paste input "64220992729"
click at [643, 440] on input "Email" at bounding box center [745, 437] width 244 height 31
click at [741, 447] on input "Email" at bounding box center [745, 437] width 244 height 31
type input "0220992729"
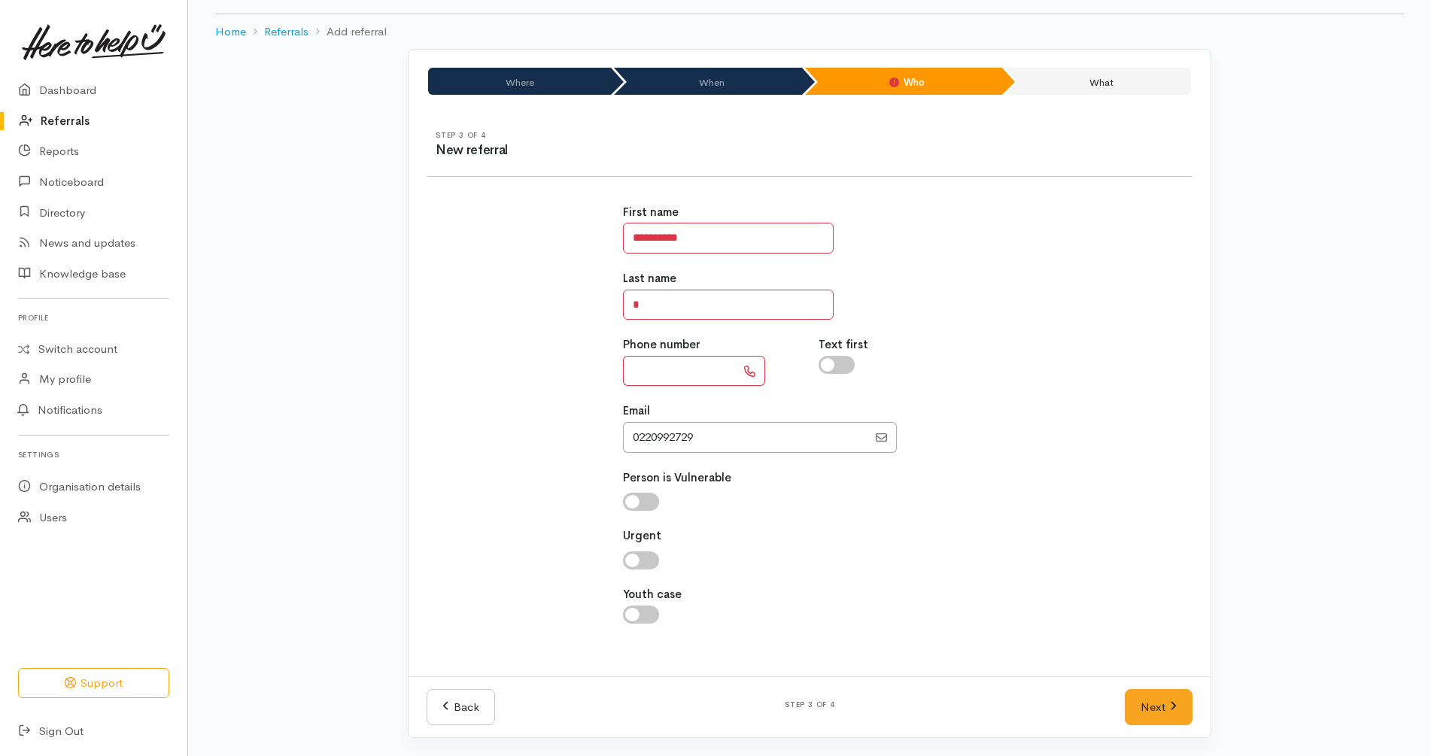
click at [683, 370] on input "text" at bounding box center [679, 371] width 113 height 31
click at [574, 376] on div "**********" at bounding box center [809, 422] width 784 height 472
click at [675, 375] on input "****" at bounding box center [679, 371] width 113 height 31
type input "**********"
click at [778, 442] on input "Email" at bounding box center [745, 437] width 244 height 31
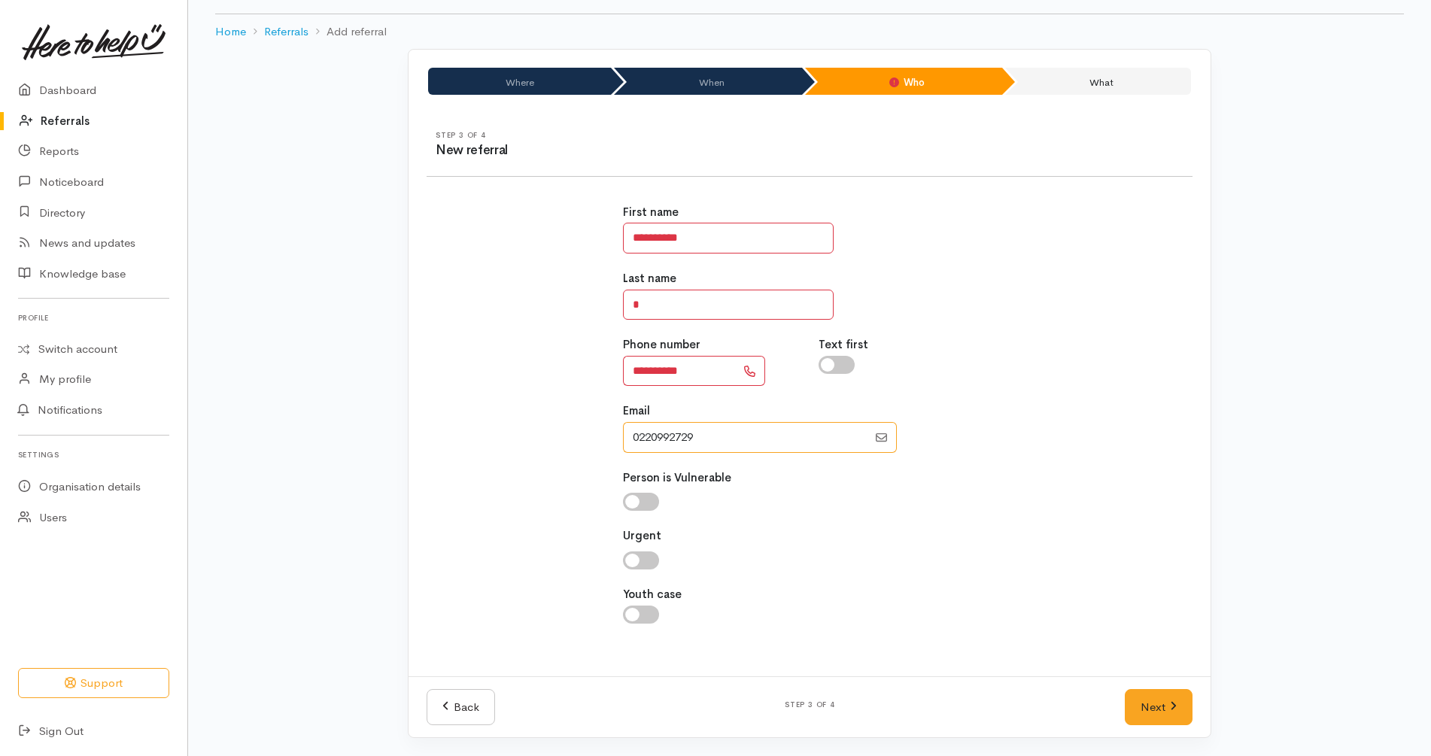
click at [778, 442] on input "Email" at bounding box center [745, 437] width 244 height 31
click at [1184, 709] on link "Next" at bounding box center [1158, 707] width 68 height 37
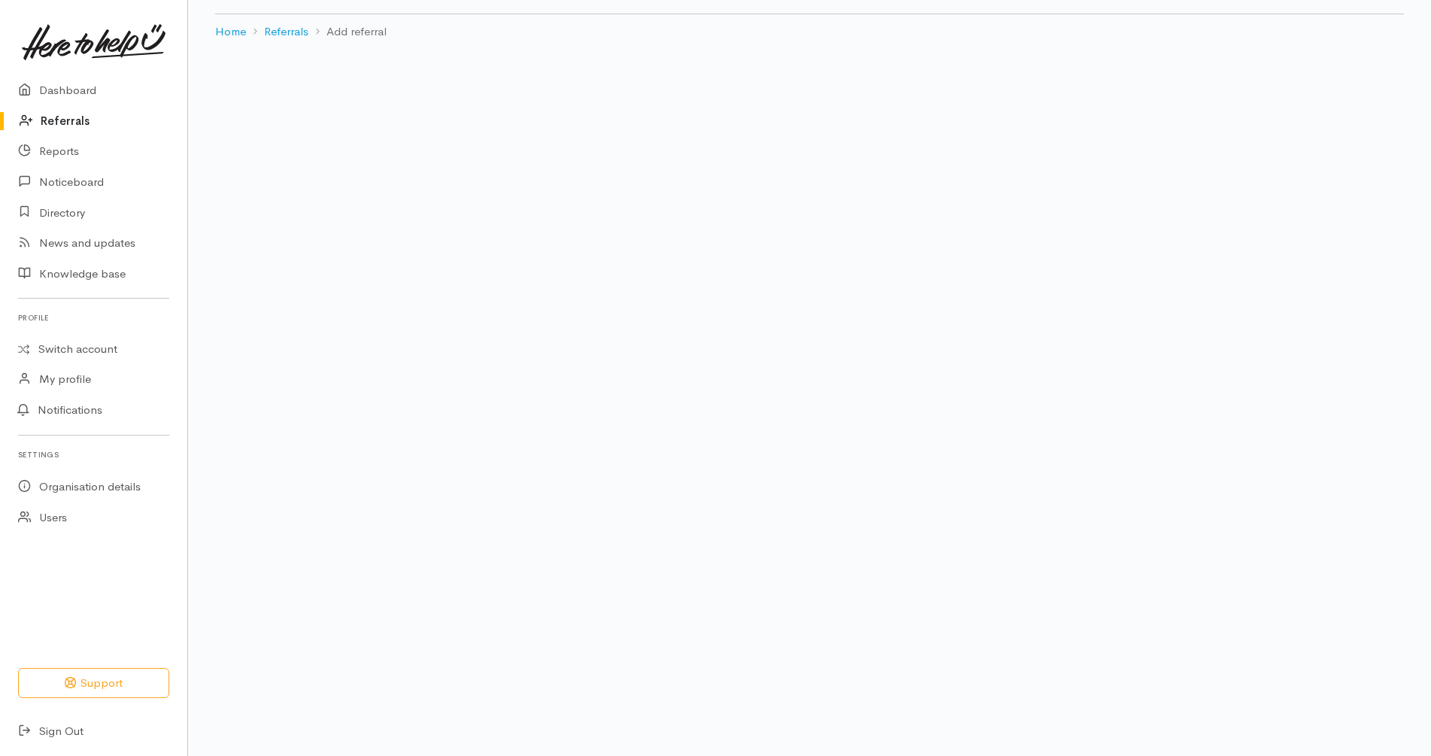
scroll to position [31, 0]
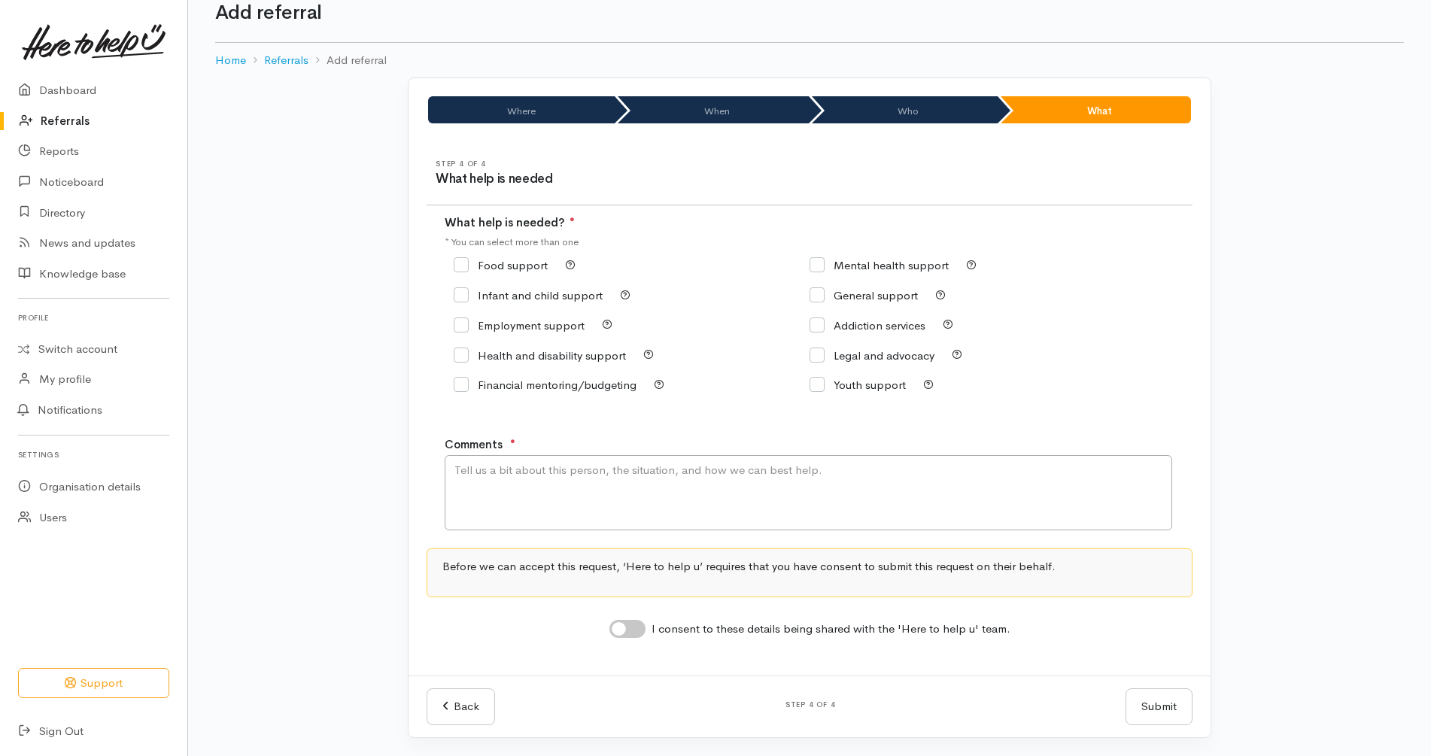
click at [507, 270] on input "Food support" at bounding box center [501, 264] width 94 height 11
checkbox input "true"
click at [628, 632] on input "I consent to these details being shared with the 'Here to help u' team." at bounding box center [627, 629] width 36 height 18
checkbox input "true"
click at [706, 480] on textarea "Comments" at bounding box center [808, 492] width 727 height 75
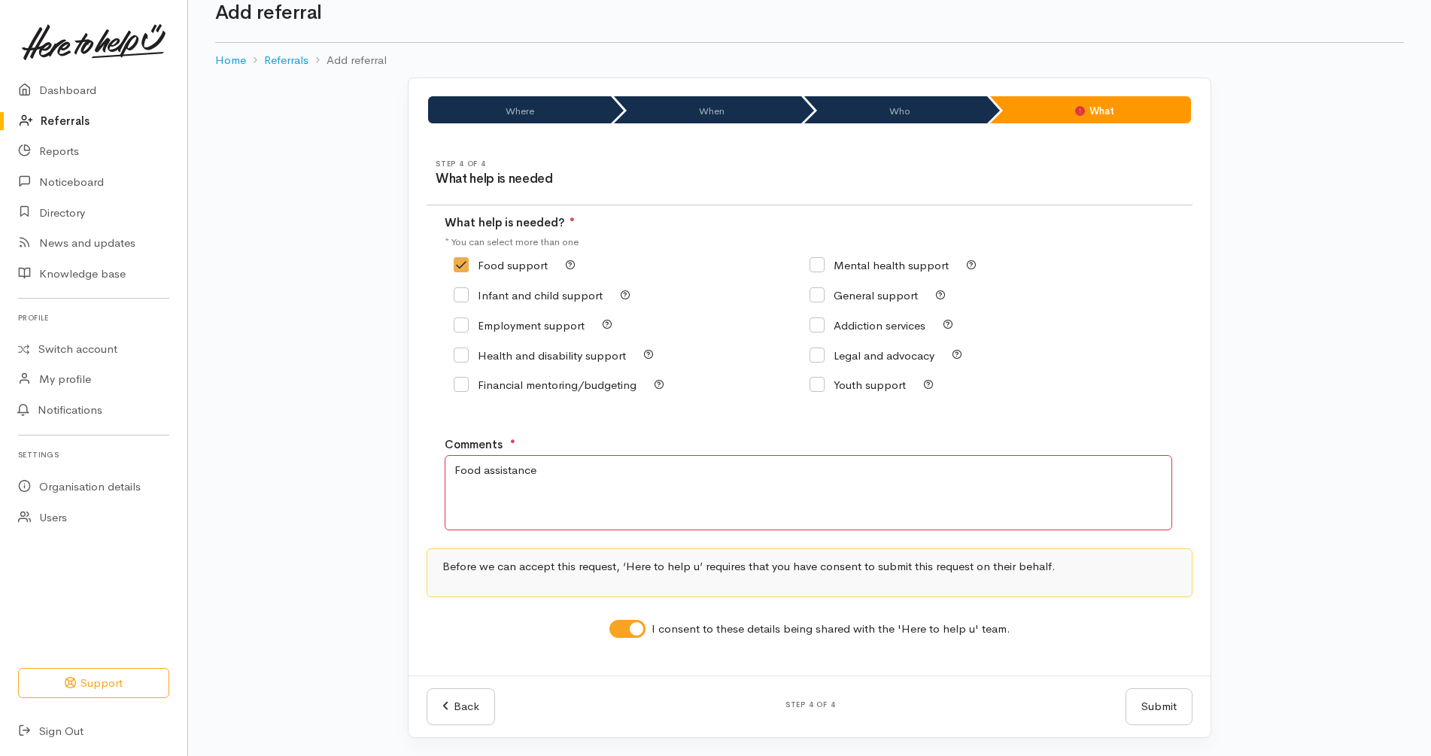
type textarea "Food assistance"
click at [1311, 508] on div "Where When Who What Step 1 of 4 Where is the help needed Location Auckland Waik…" at bounding box center [809, 416] width 1243 height 678
click at [1154, 713] on button "Submit" at bounding box center [1158, 706] width 67 height 37
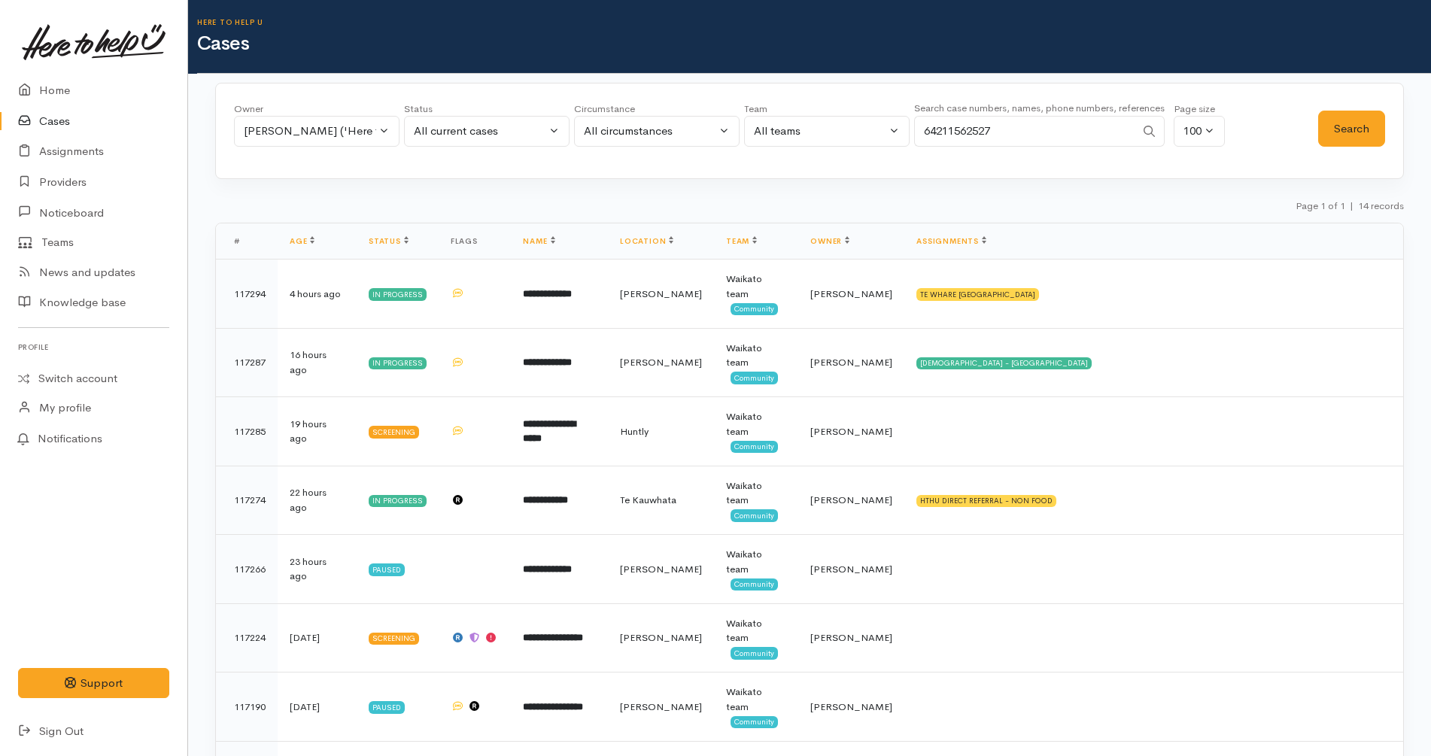
type input "64211562527"
click at [286, 119] on button "[PERSON_NAME] ('Here to help u')" at bounding box center [316, 131] width 165 height 31
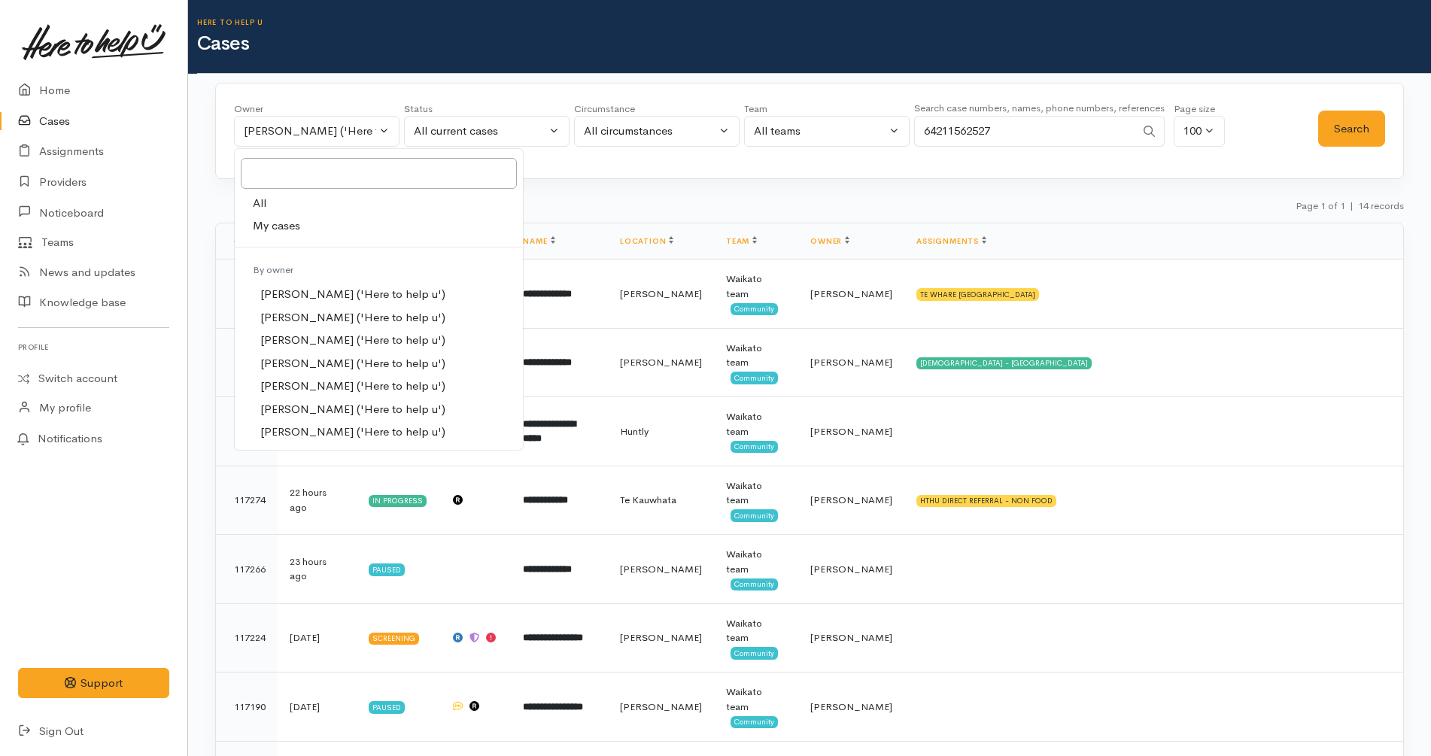
click at [307, 216] on link "My cases" at bounding box center [379, 225] width 288 height 23
select select "1252"
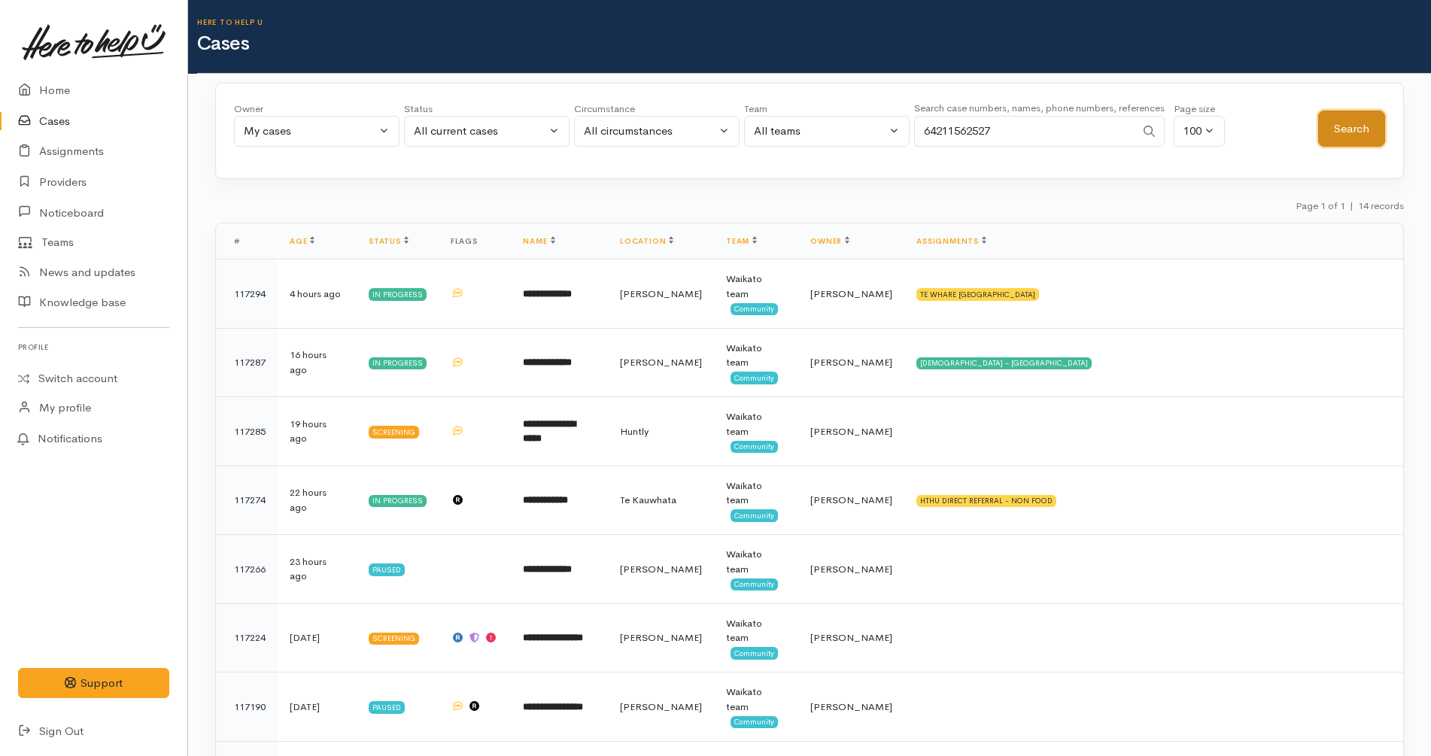
click at [1347, 133] on button "Search" at bounding box center [1351, 129] width 67 height 37
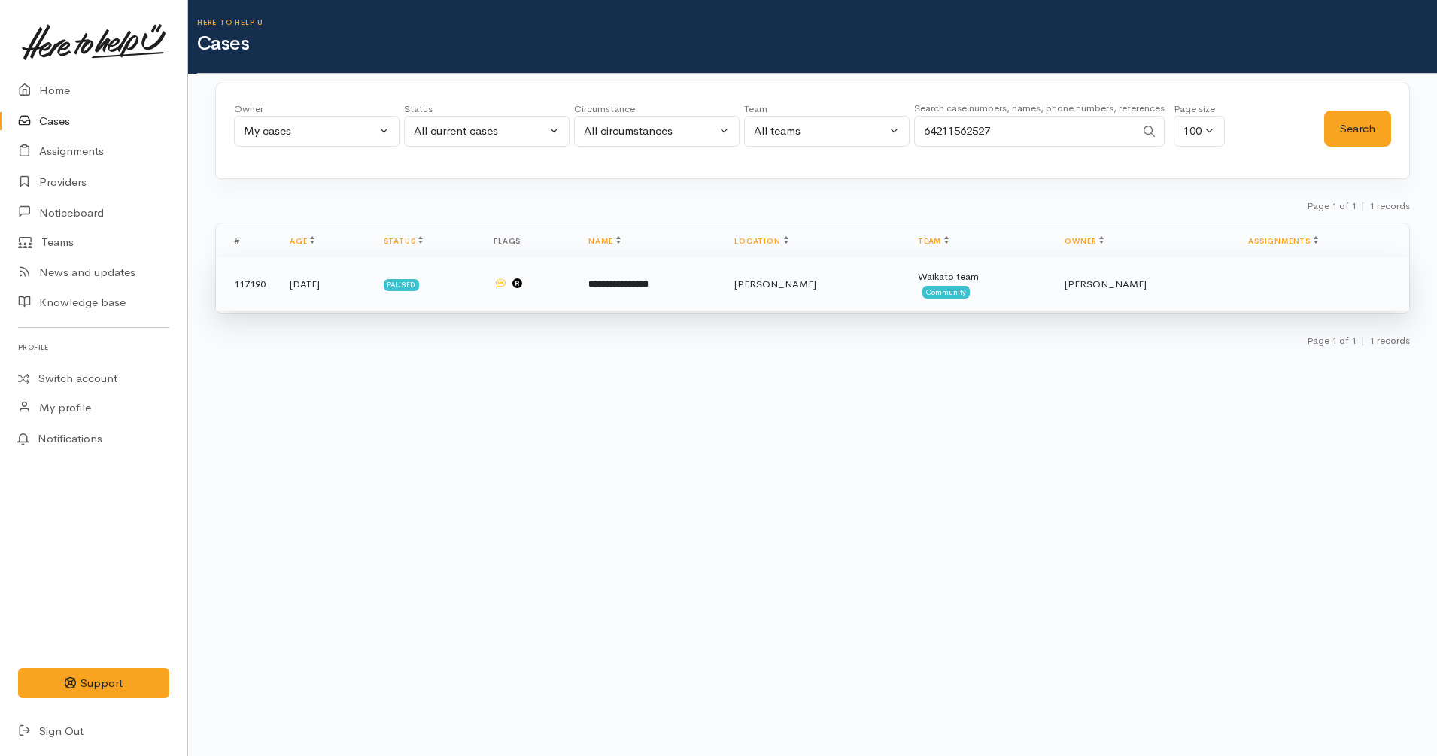
click at [722, 281] on td "**********" at bounding box center [649, 284] width 146 height 54
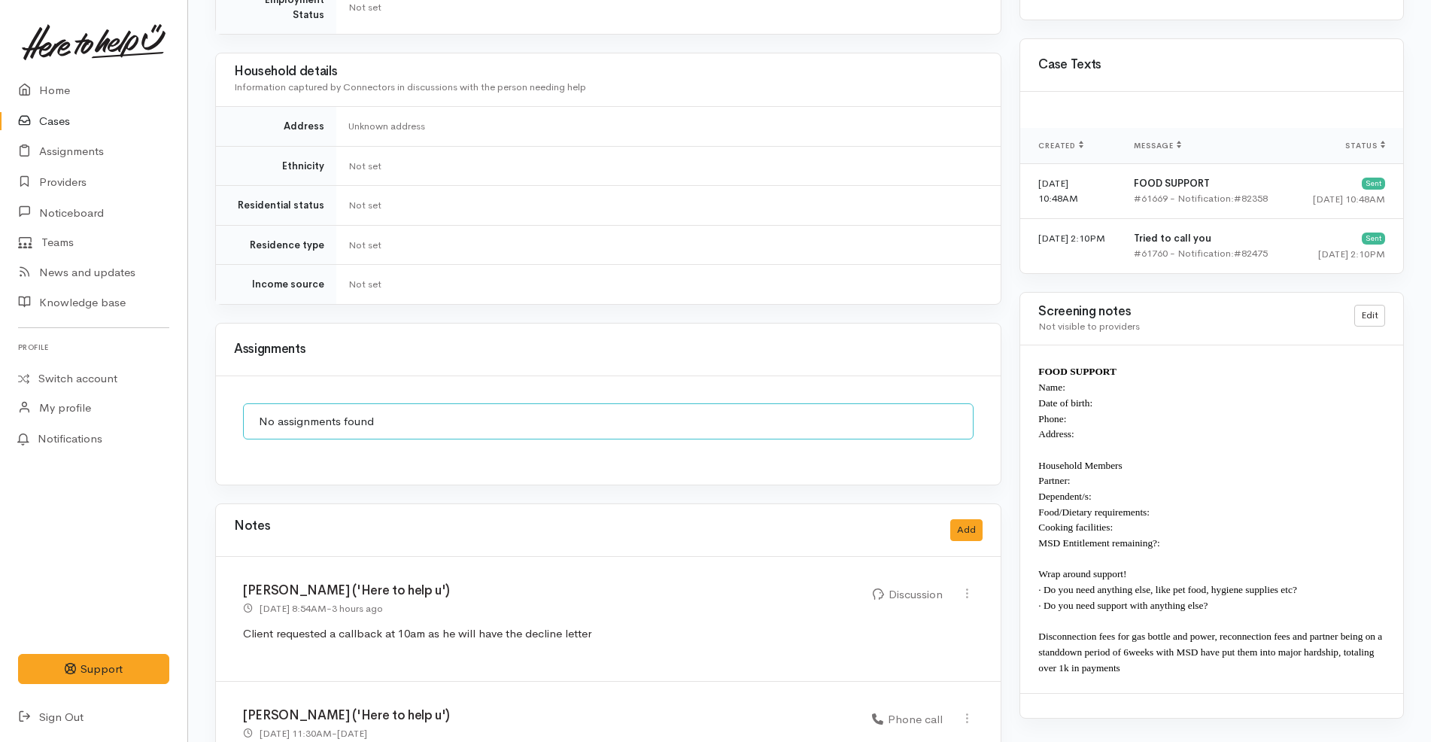
scroll to position [1431, 0]
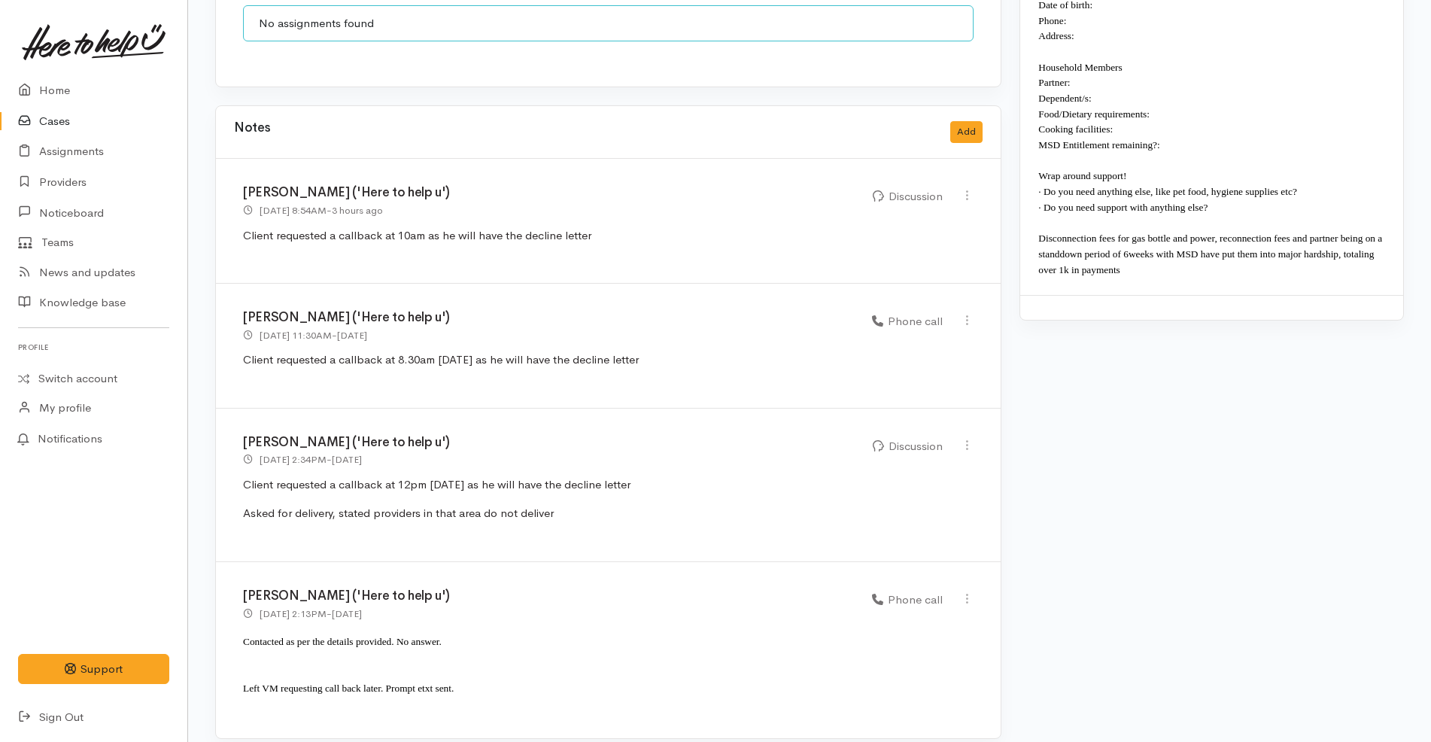
click at [687, 287] on div "[PERSON_NAME] ('Here to help u') [DATE] 11:30AM - [DATE] Phone call" at bounding box center [608, 346] width 784 height 125
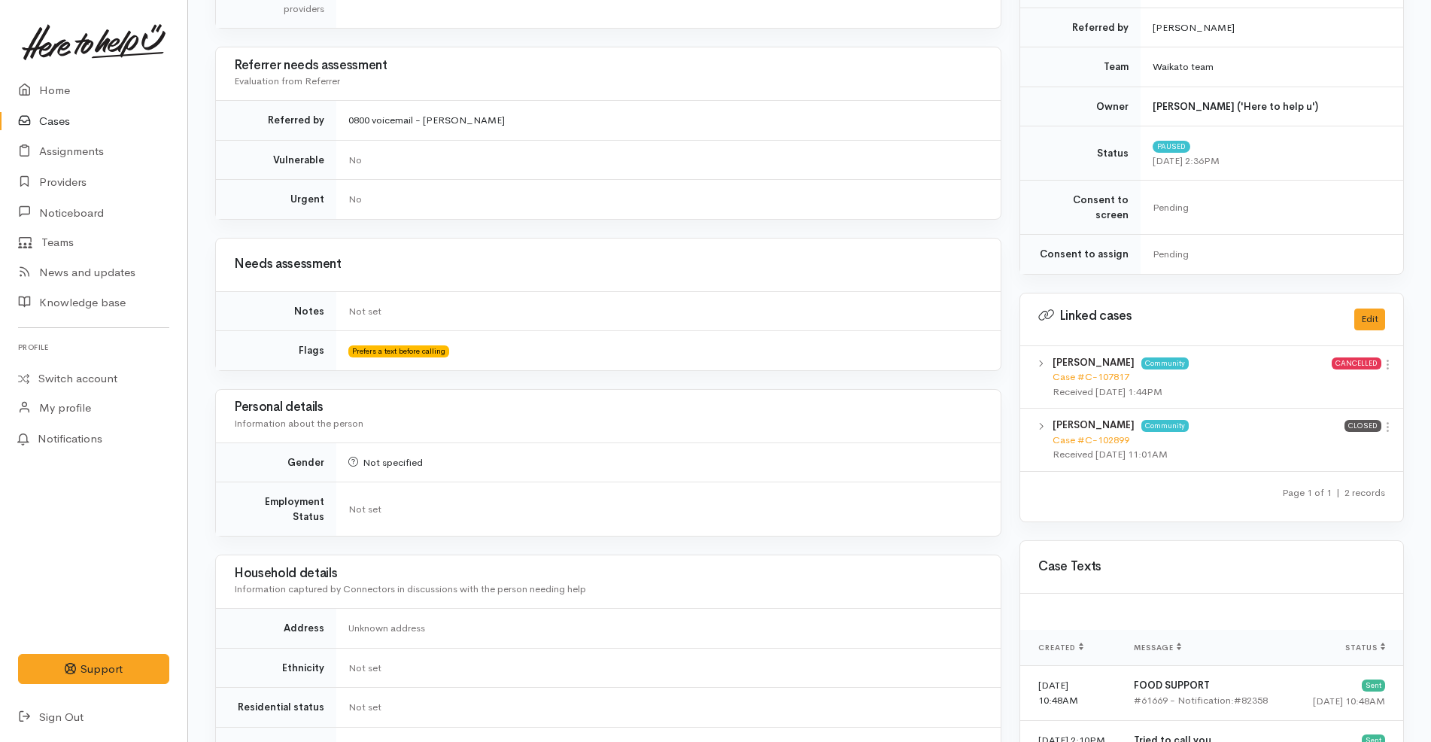
scroll to position [0, 0]
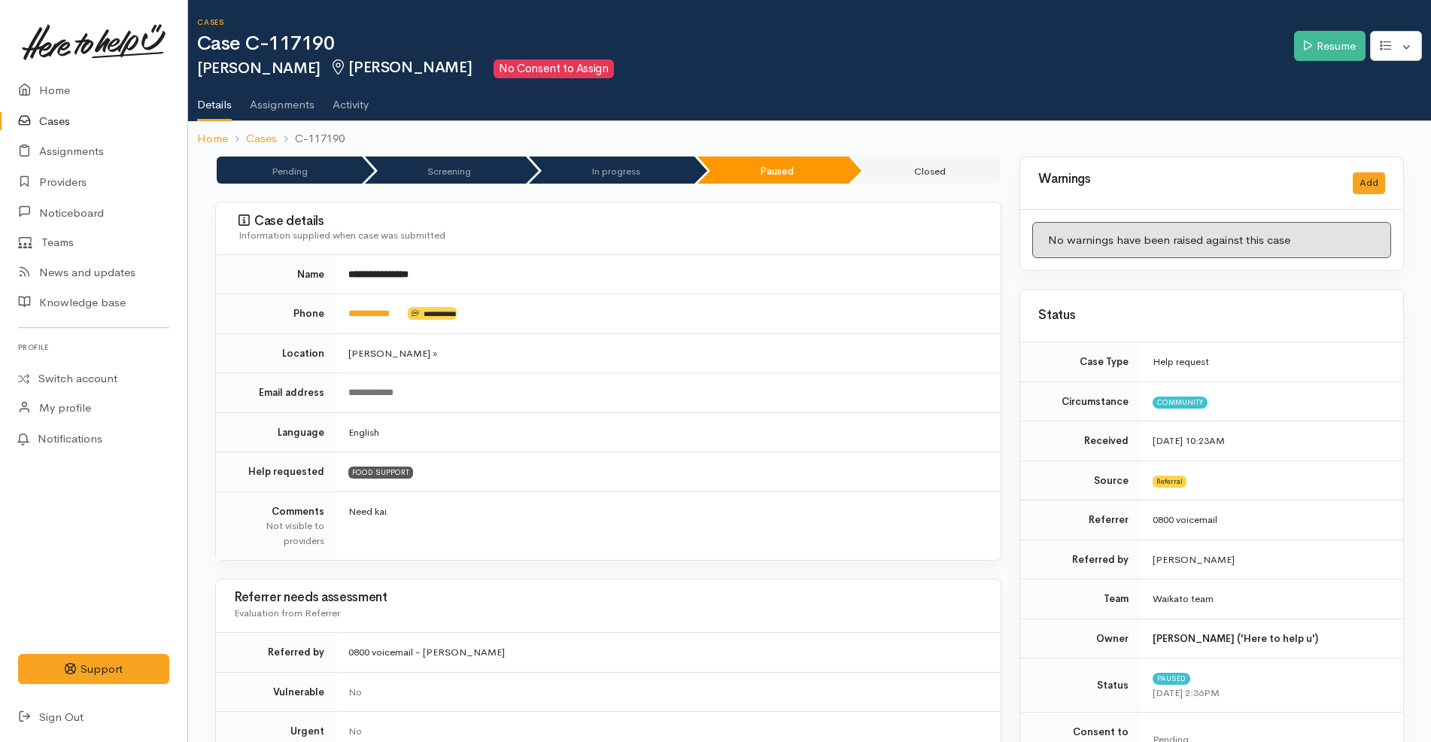
click at [79, 118] on link "Cases" at bounding box center [93, 121] width 187 height 31
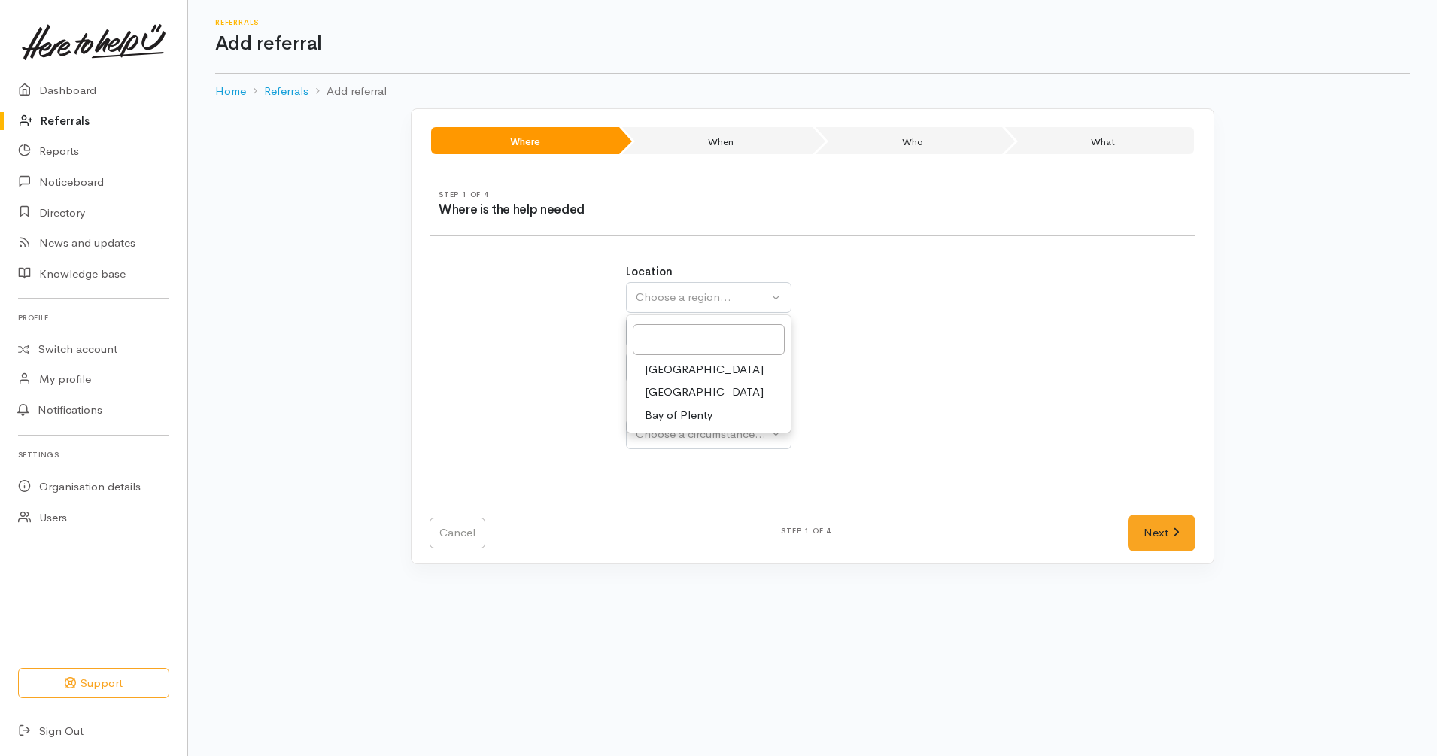
click at [685, 395] on span "[GEOGRAPHIC_DATA]" at bounding box center [704, 392] width 119 height 17
select select "3"
select select
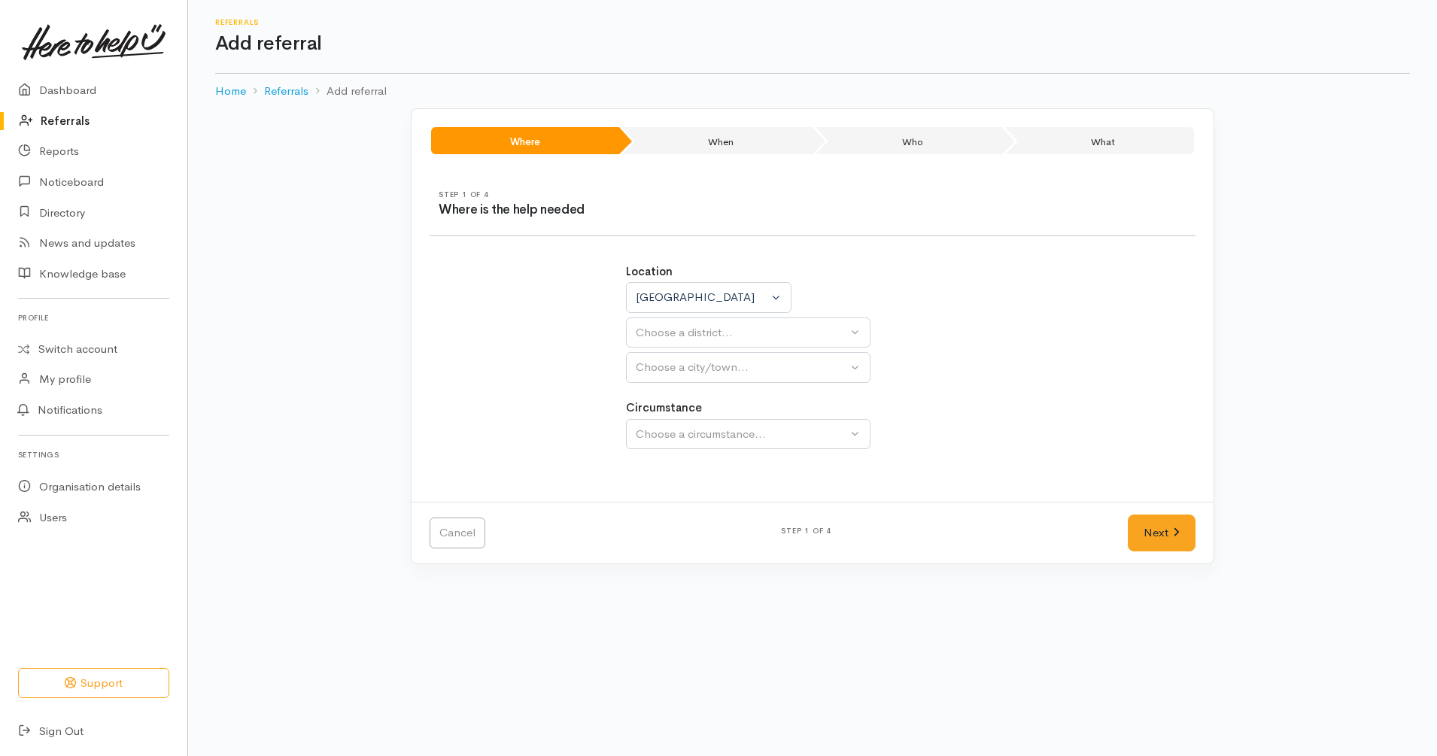
click at [723, 316] on div "Location [GEOGRAPHIC_DATA] [GEOGRAPHIC_DATA] [GEOGRAPHIC_DATA] [GEOGRAPHIC_DATA…" at bounding box center [813, 323] width 374 height 120
click at [718, 328] on div "Choose a district..." at bounding box center [741, 332] width 211 height 17
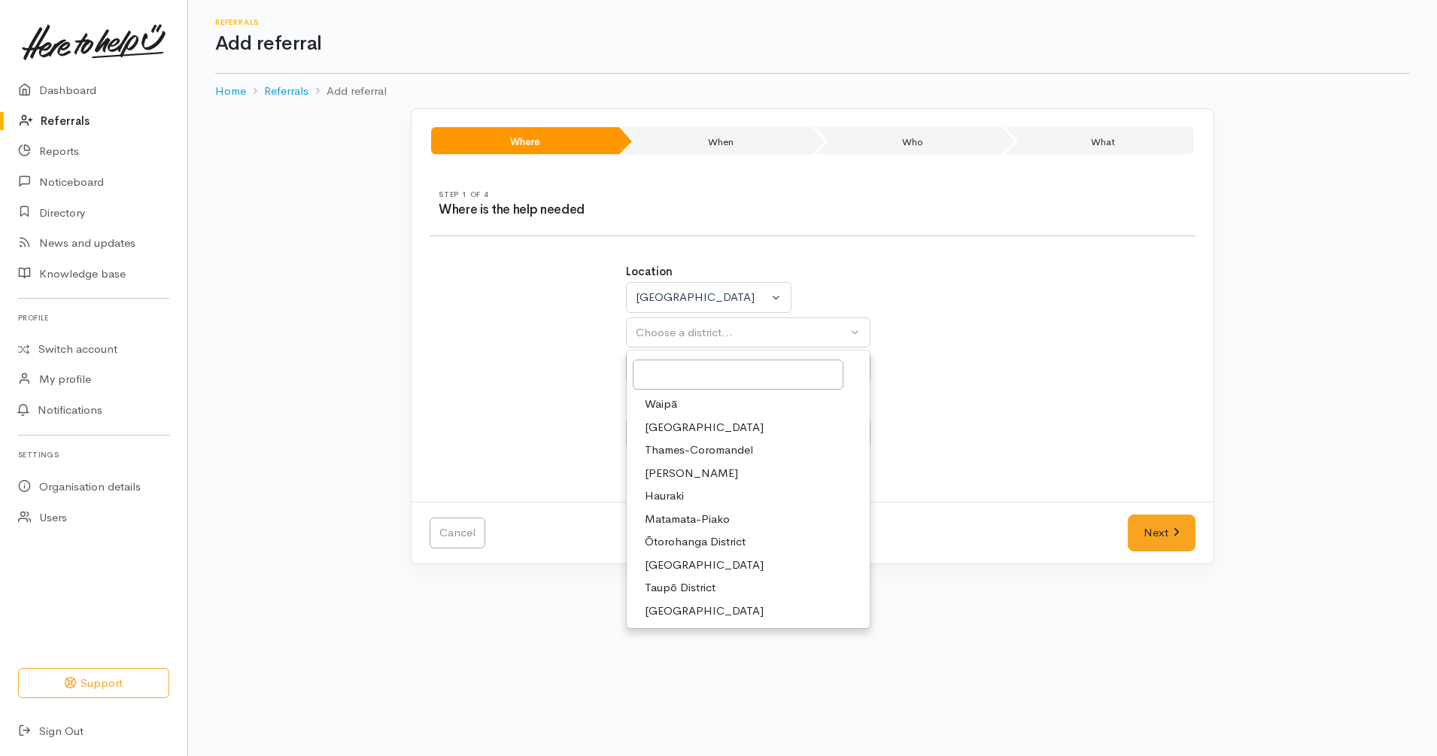
click at [690, 472] on span "[PERSON_NAME]" at bounding box center [691, 473] width 93 height 17
select select "4"
select select
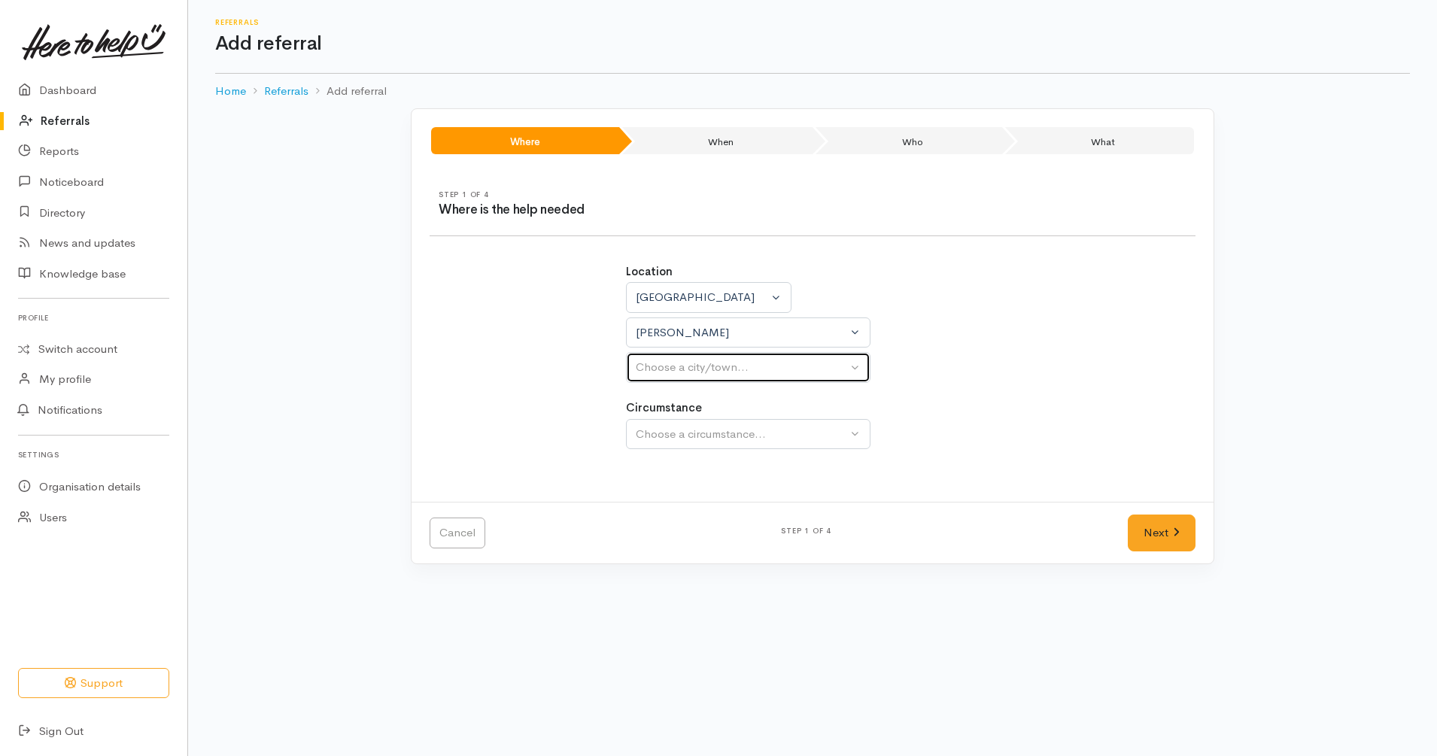
click at [741, 363] on div "Choose a city/town..." at bounding box center [741, 367] width 211 height 17
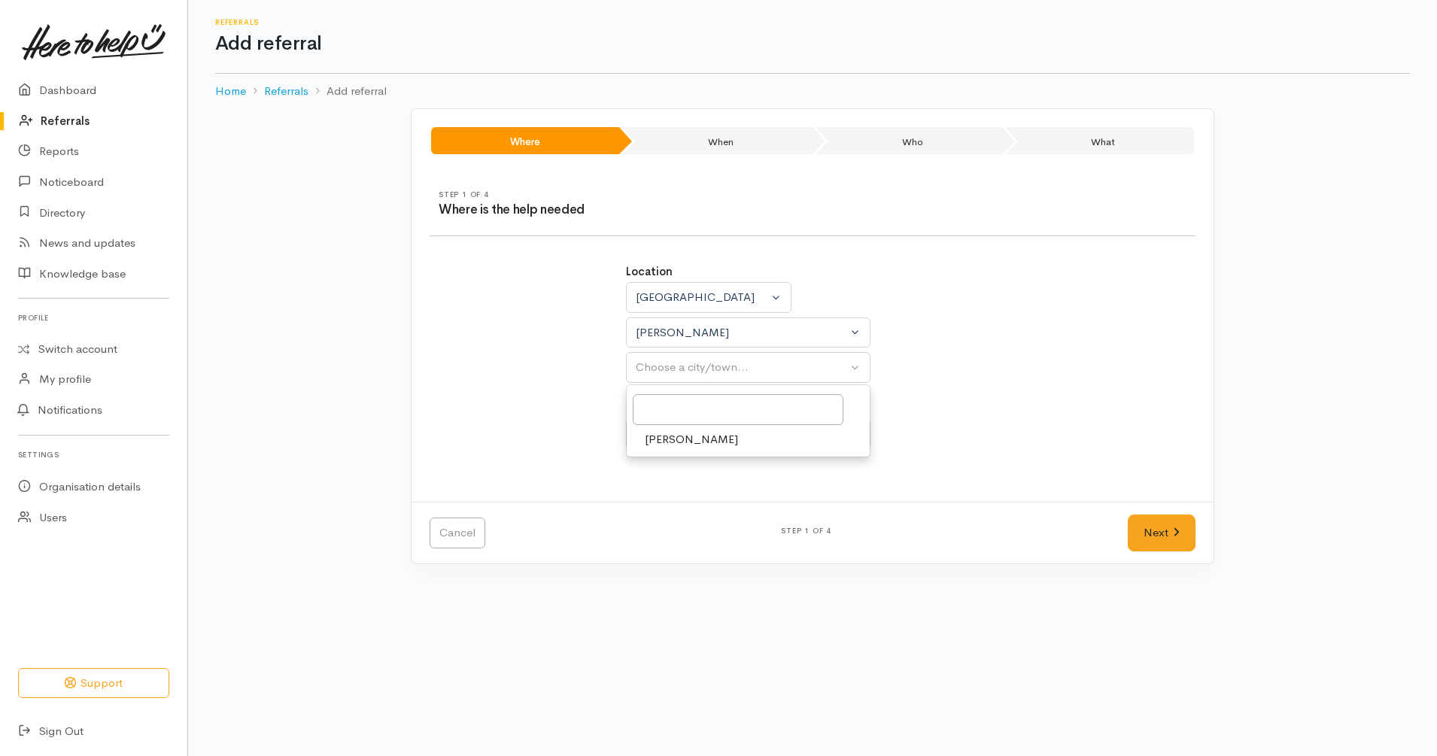
click at [713, 445] on link "[PERSON_NAME]" at bounding box center [748, 439] width 243 height 23
select select "1"
click at [721, 446] on button "Choose a circumstance..." at bounding box center [748, 434] width 244 height 31
click at [734, 511] on link "Community" at bounding box center [748, 505] width 243 height 23
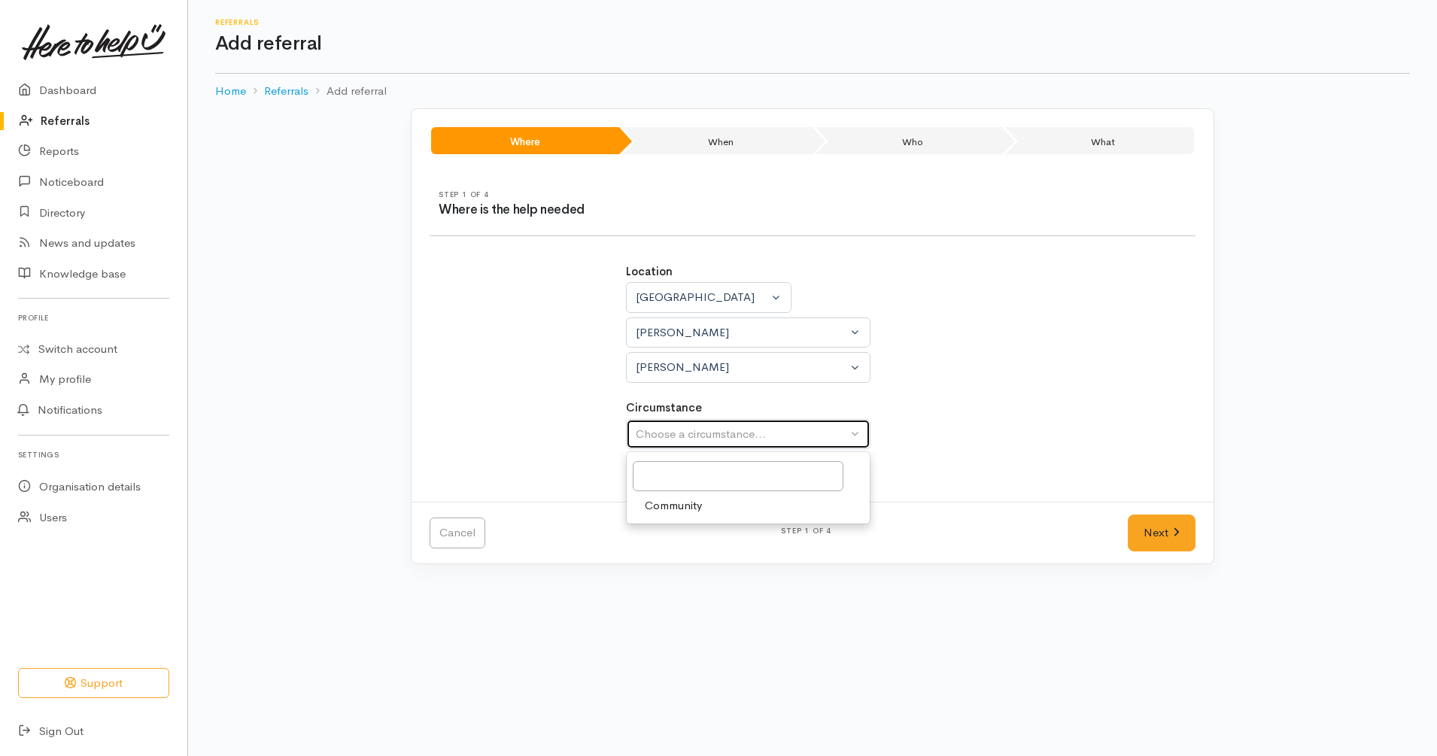
select select "2"
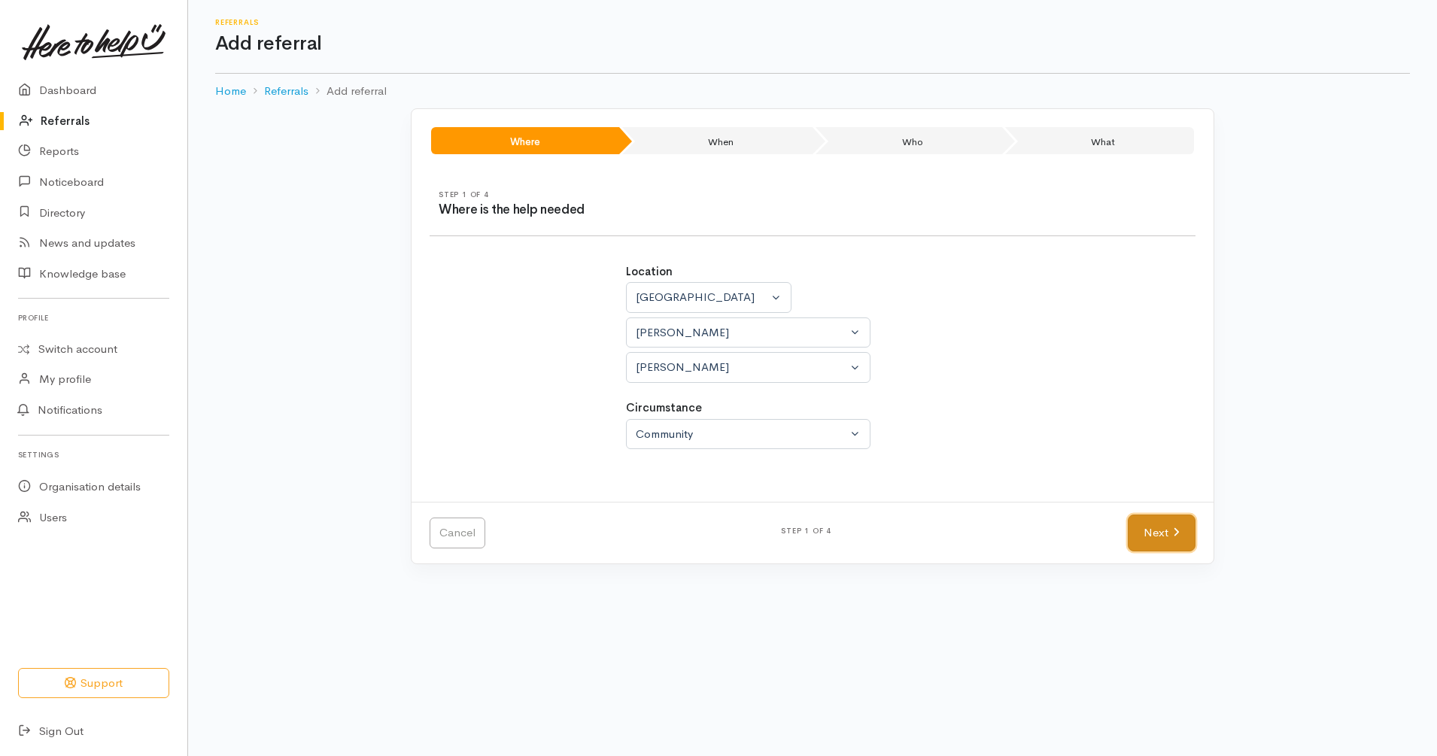
click at [1164, 530] on link "Next" at bounding box center [1161, 532] width 68 height 37
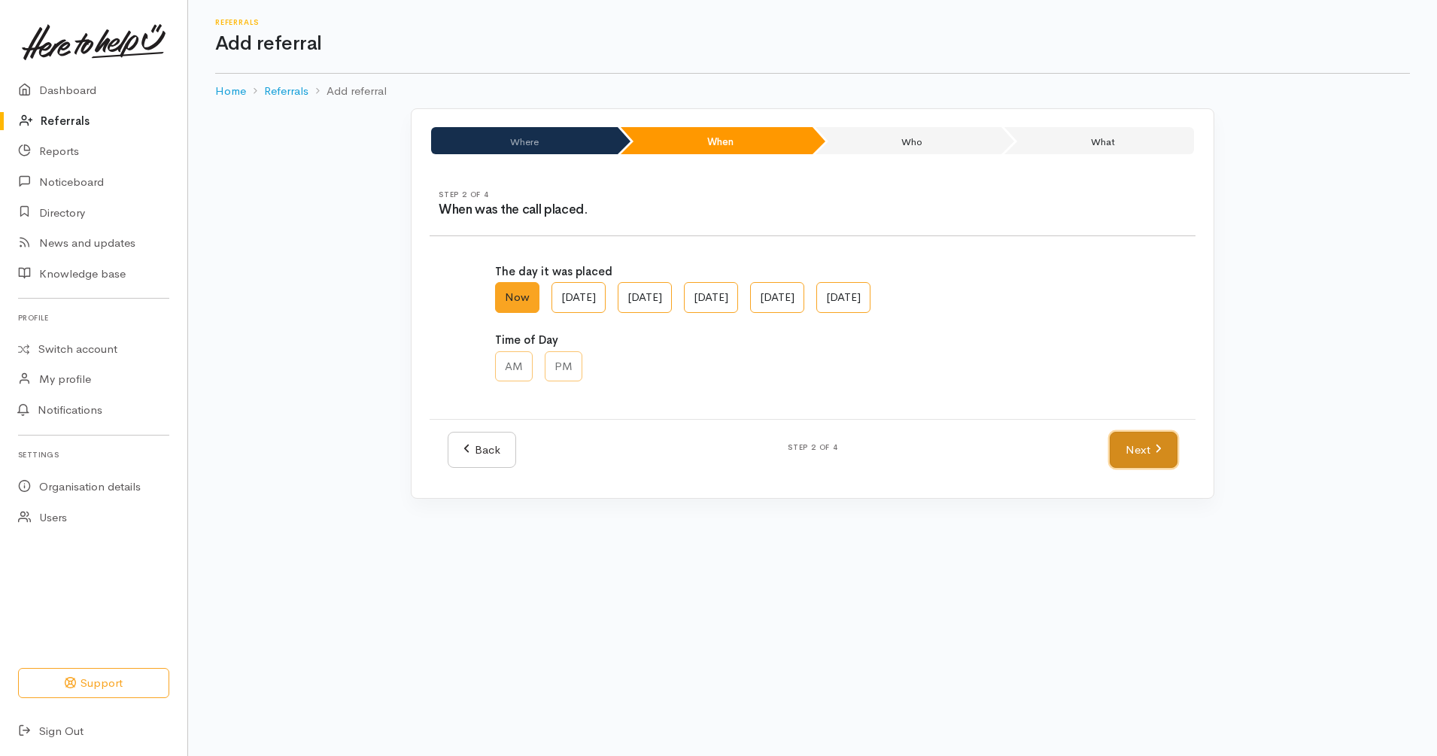
click at [1140, 443] on link "Next" at bounding box center [1143, 450] width 68 height 37
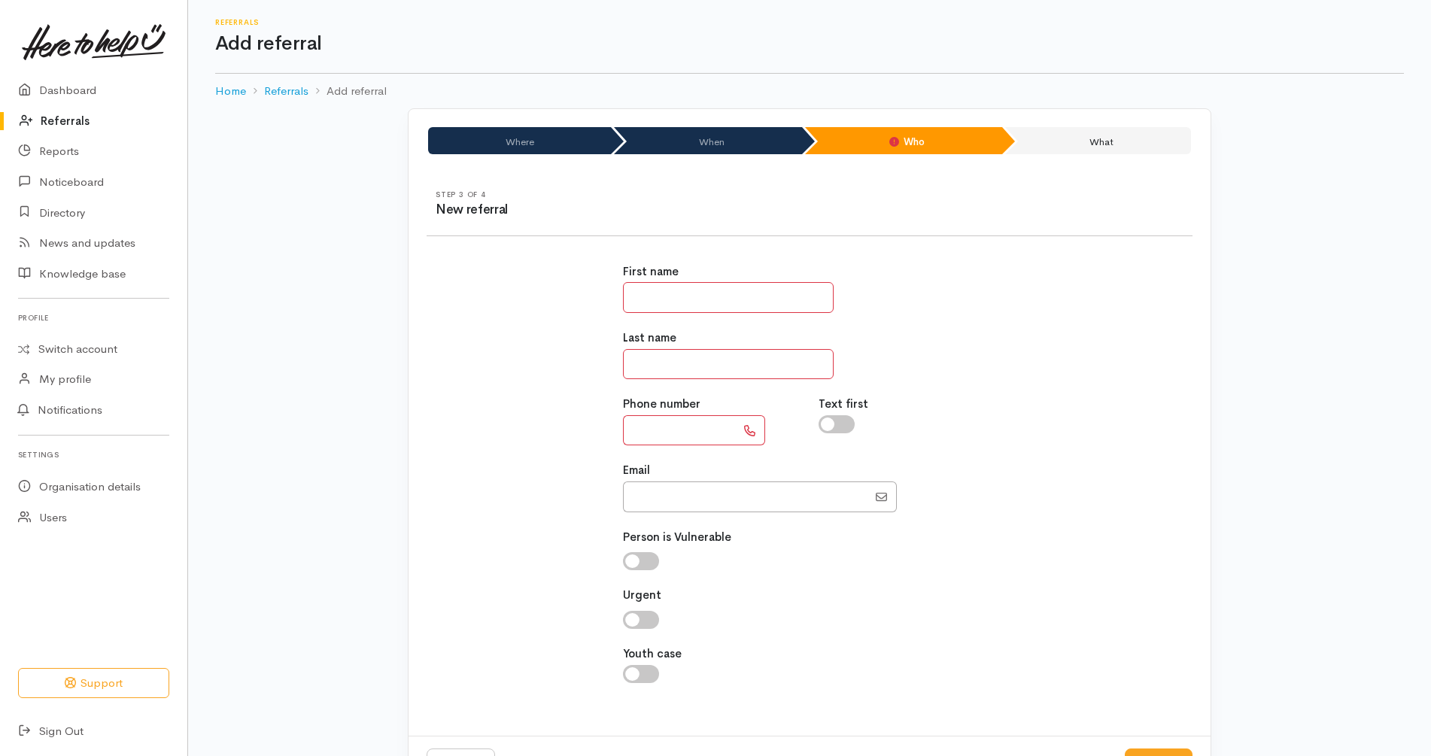
click at [808, 296] on input "text" at bounding box center [728, 297] width 211 height 31
paste input "*******"
type input "********"
click at [712, 355] on input "text" at bounding box center [728, 364] width 211 height 31
type input "*"
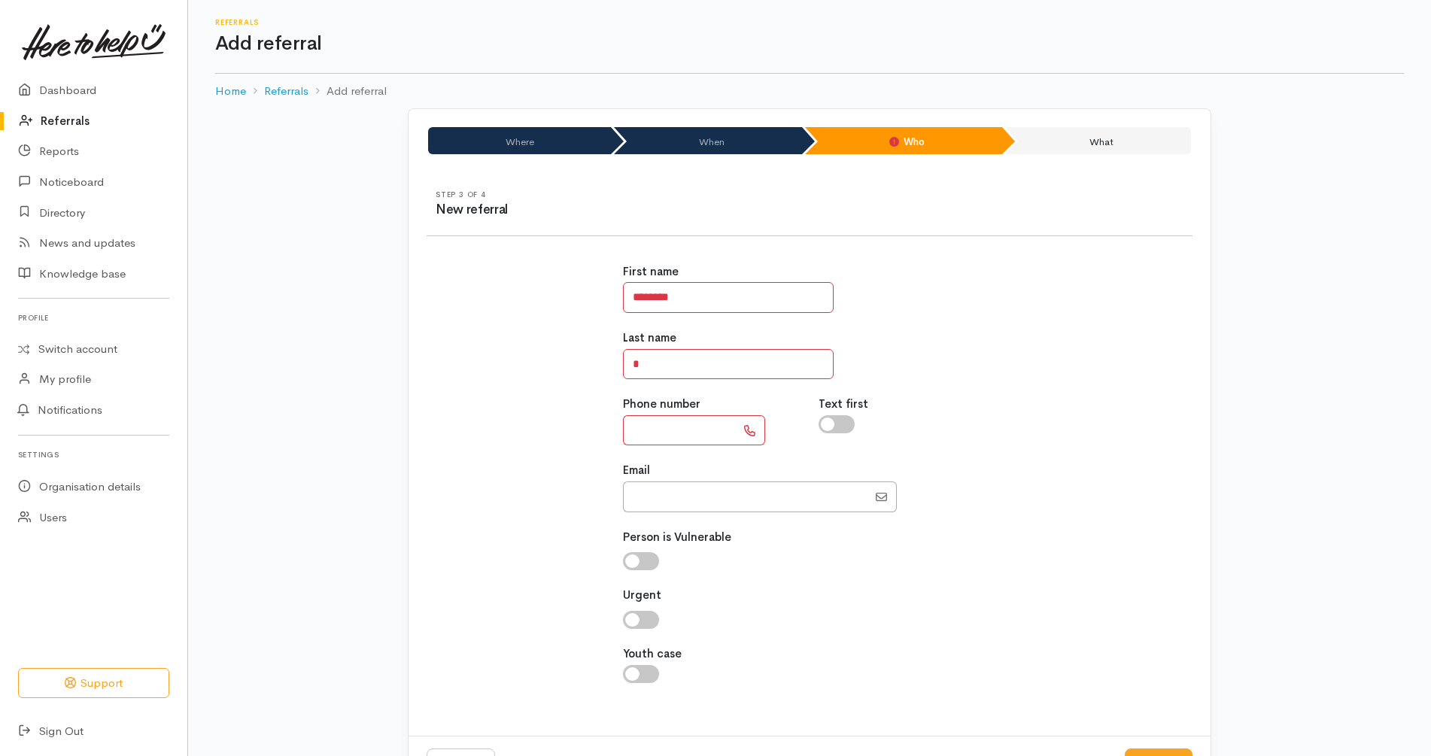
click at [996, 332] on div "Last name *" at bounding box center [810, 354] width 374 height 50
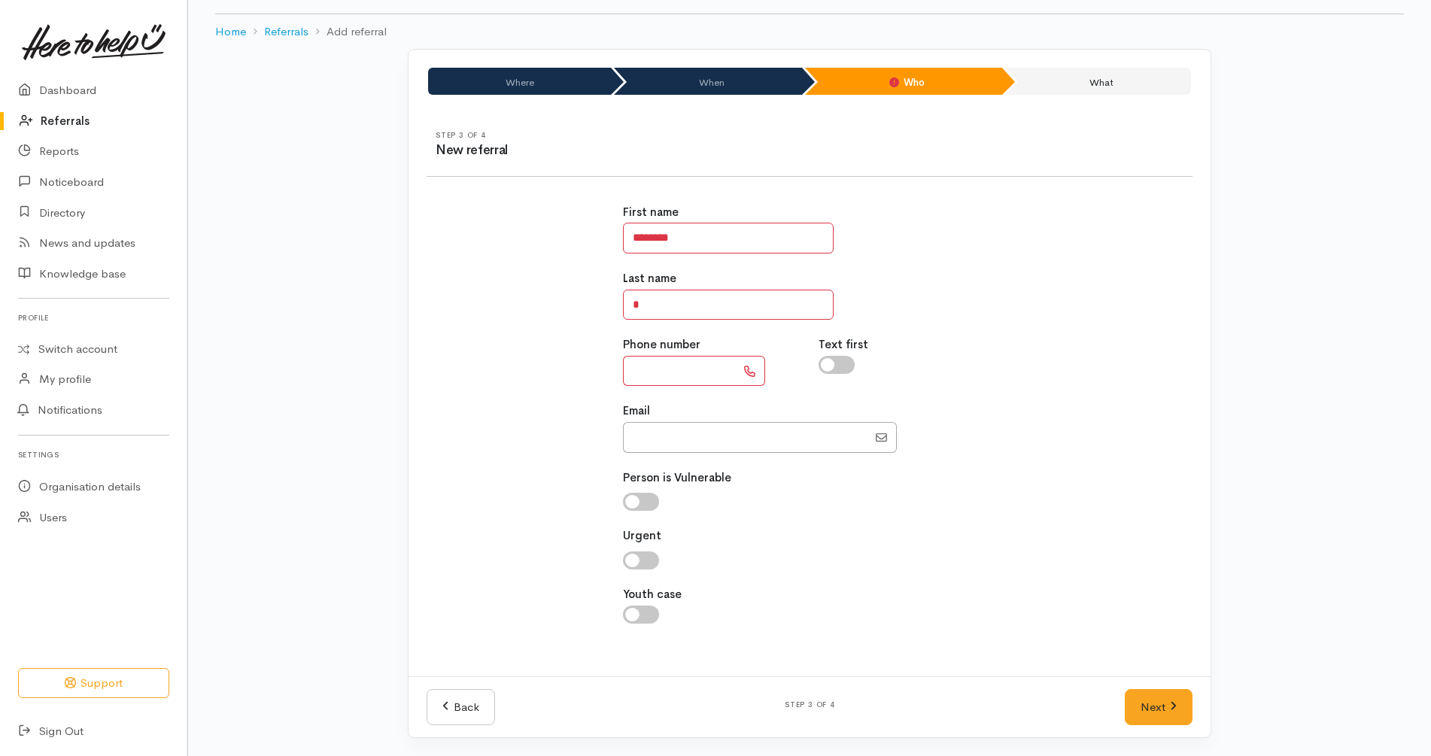
click at [672, 370] on input "text" at bounding box center [679, 371] width 113 height 31
click at [723, 435] on input "Email" at bounding box center [745, 437] width 244 height 31
paste input "64226924221"
click at [644, 438] on input "Email" at bounding box center [745, 437] width 244 height 31
type input "0226924221"
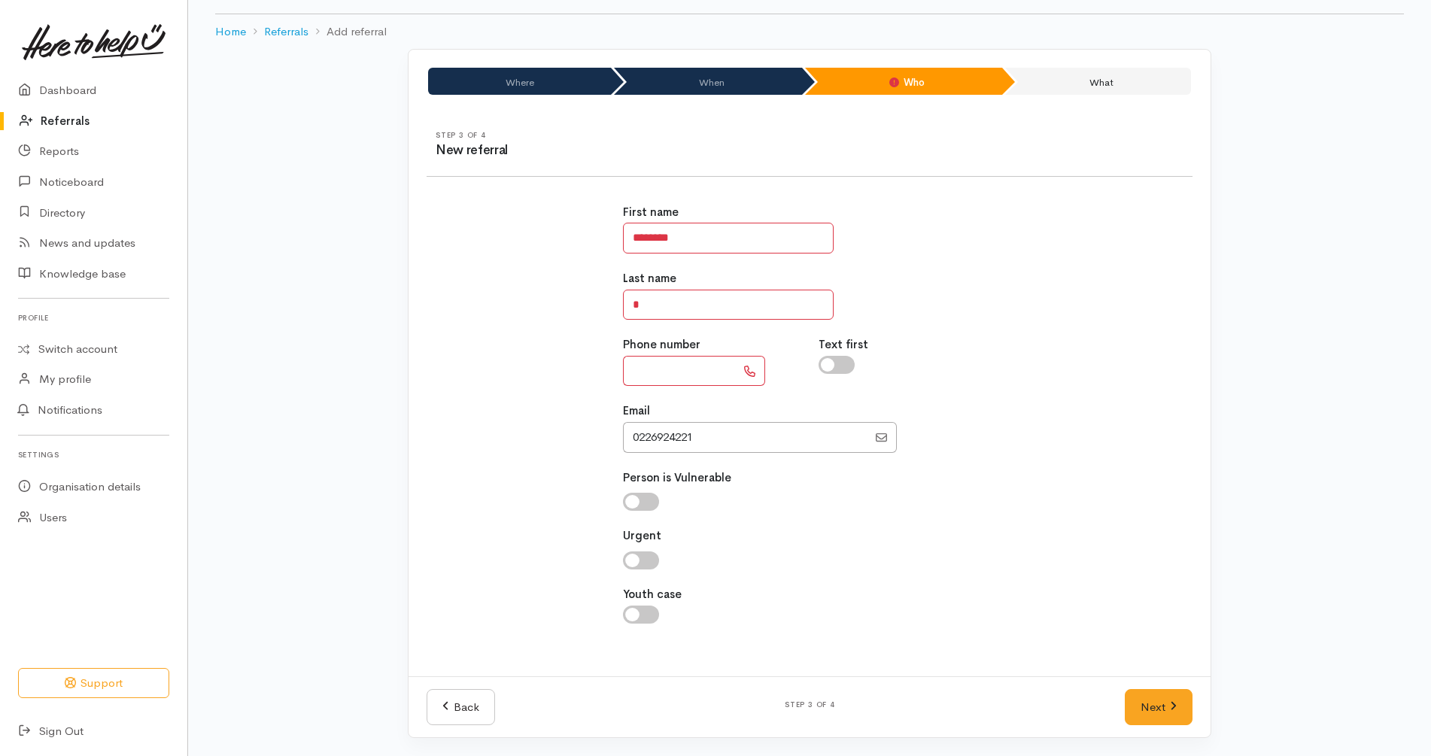
click at [675, 378] on input "text" at bounding box center [679, 371] width 113 height 31
click at [557, 377] on div "First name ******** Last name * Phone number *** Text first Email" at bounding box center [809, 422] width 784 height 472
click at [675, 369] on input "***" at bounding box center [679, 371] width 113 height 31
click at [551, 395] on div "First name ******** Last name * Phone number ****** Text first Email" at bounding box center [809, 422] width 784 height 472
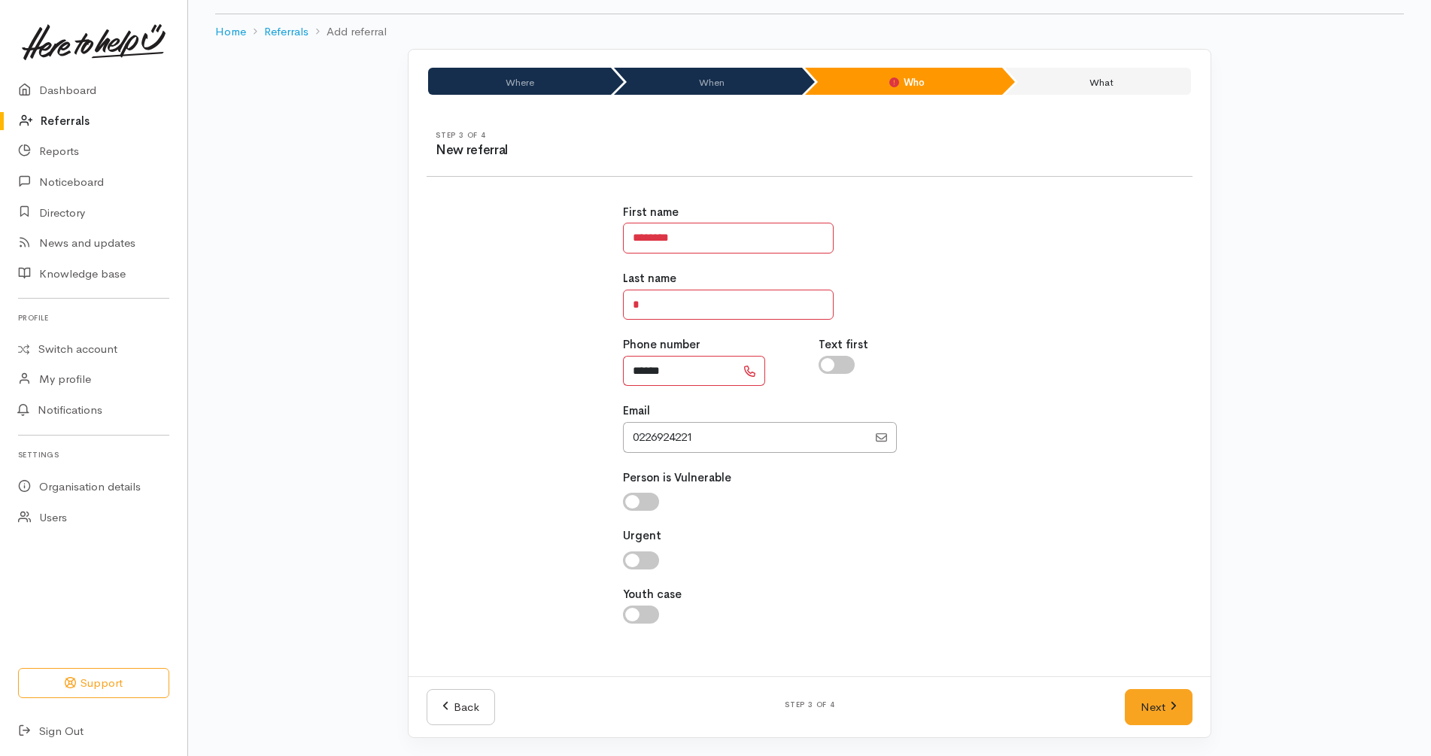
click at [701, 373] on input "******" at bounding box center [679, 371] width 113 height 31
type input "**********"
click at [702, 426] on input "Email" at bounding box center [745, 437] width 244 height 31
click at [975, 535] on div "Urgent Why? Help others understand why you think this is an appropriate assessm…" at bounding box center [810, 548] width 374 height 42
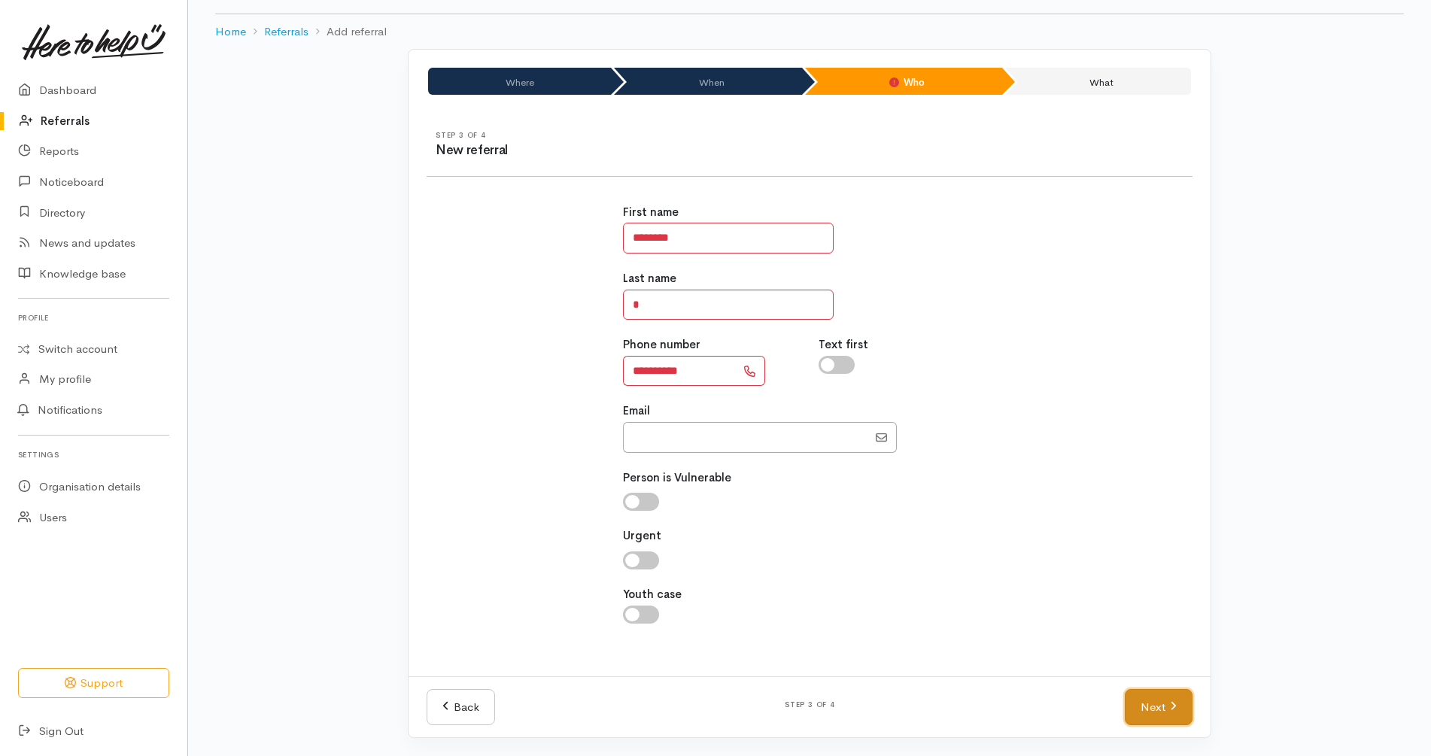
click at [1157, 707] on link "Next" at bounding box center [1158, 707] width 68 height 37
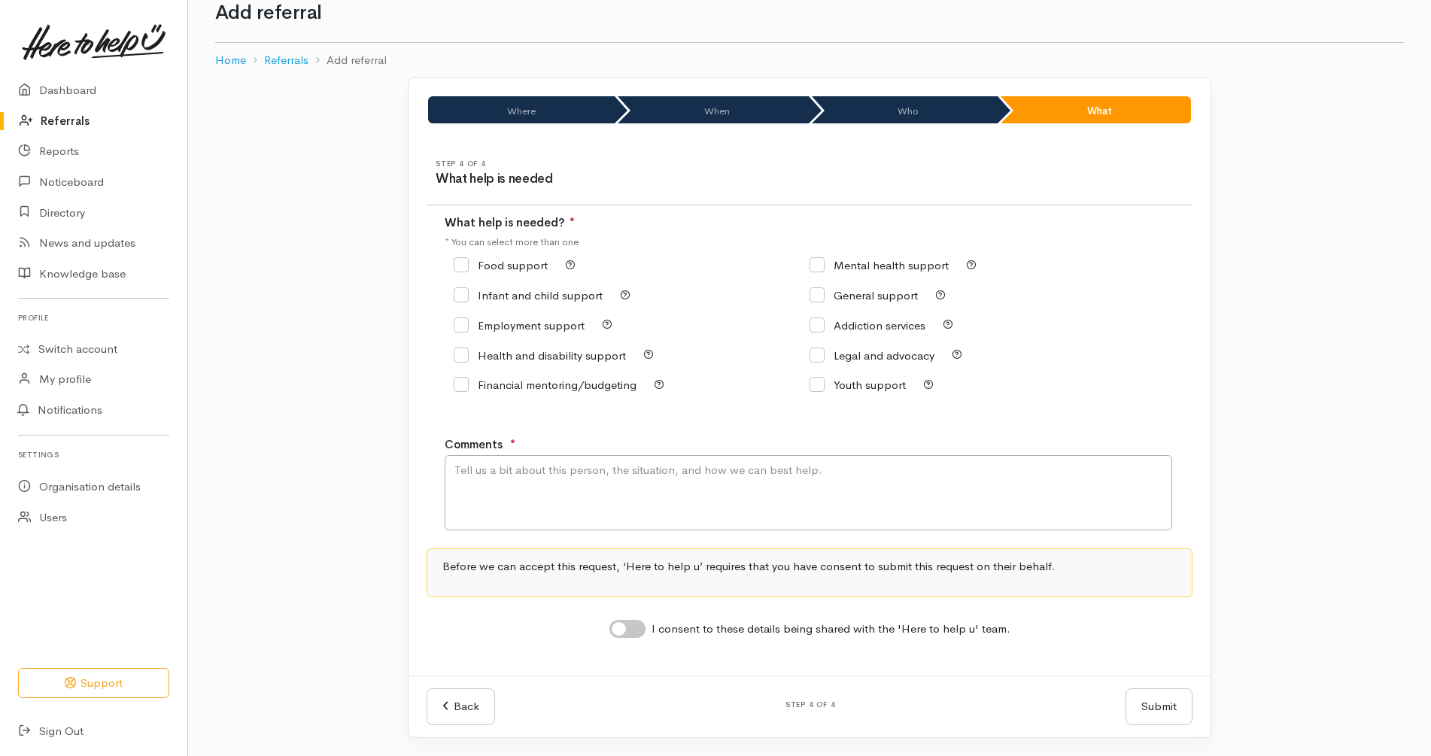
scroll to position [31, 0]
click at [511, 252] on div "Food support" at bounding box center [632, 265] width 356 height 30
drag, startPoint x: 511, startPoint y: 253, endPoint x: 520, endPoint y: 269, distance: 17.8
click at [520, 269] on div "Food support" at bounding box center [632, 265] width 356 height 30
click at [522, 267] on input "Food support" at bounding box center [501, 264] width 94 height 11
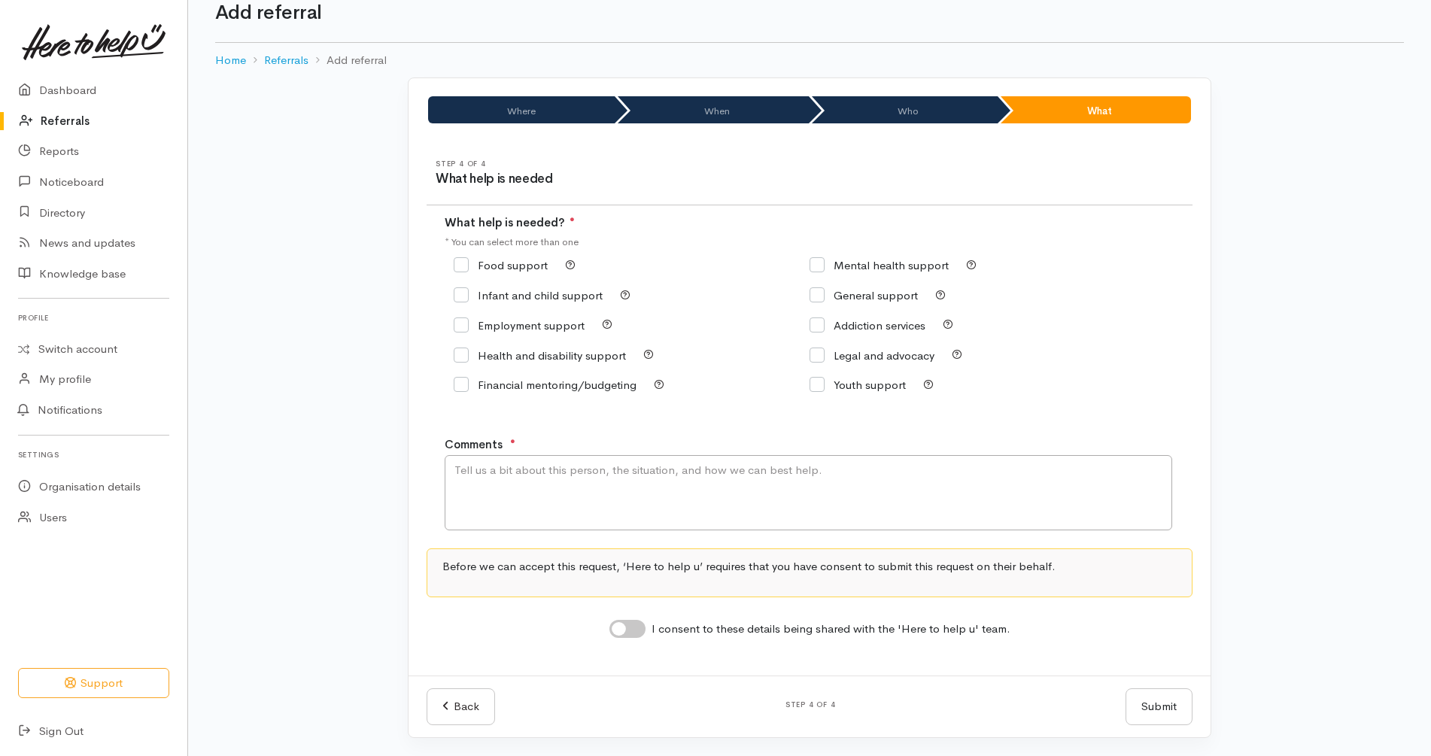
checkbox input "true"
click at [721, 243] on div "* You can select more than one" at bounding box center [810, 241] width 730 height 17
click at [609, 478] on textarea "Comments" at bounding box center [808, 492] width 727 height 75
paste textarea "my name's lindsay tefari i'm a retired 65 year old pensioner and my phone numbe…"
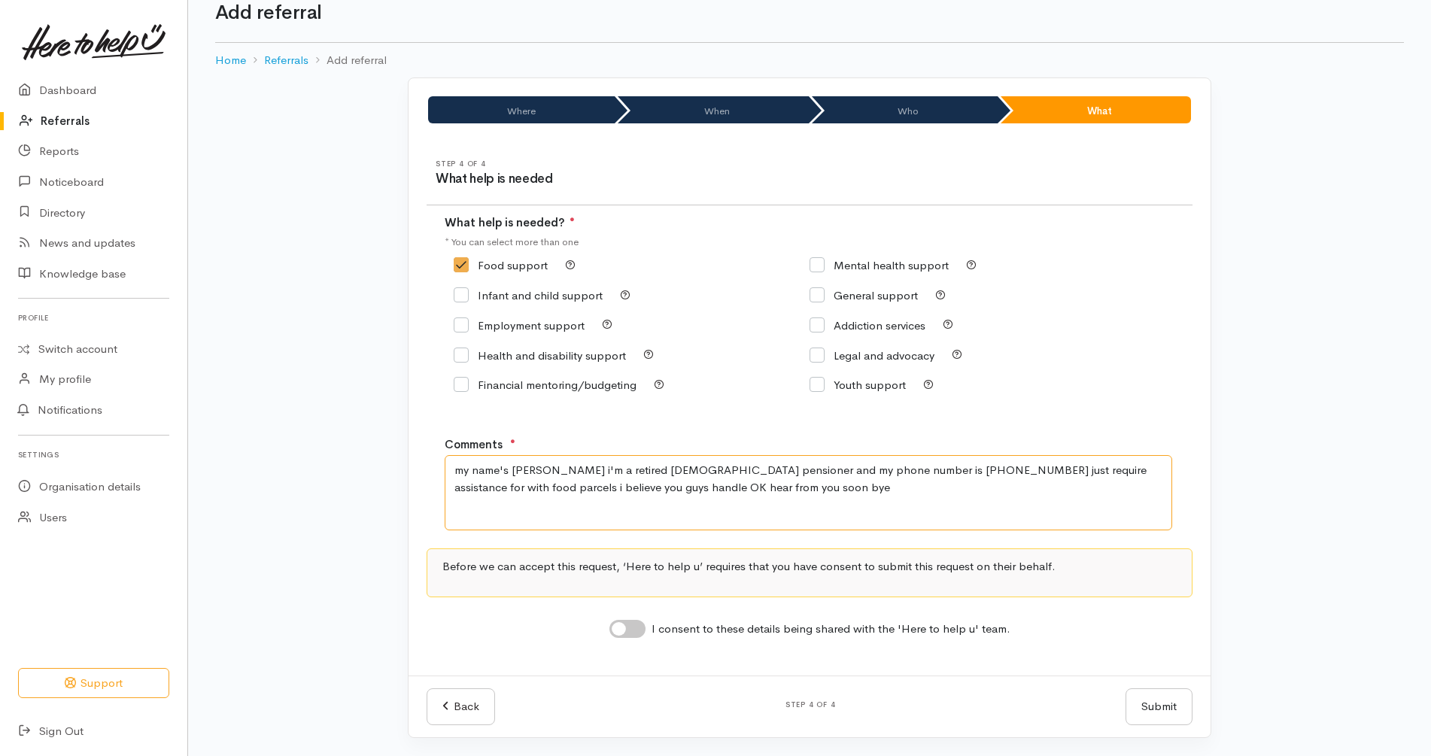
click at [575, 467] on textarea "my name's lindsay tefari i'm a retired 65 year old pensioner and my phone numbe…" at bounding box center [808, 492] width 727 height 75
click at [808, 472] on textarea "A retired 65 year old pensioner and my phone number is 022692 4221 just require…" at bounding box center [808, 492] width 727 height 75
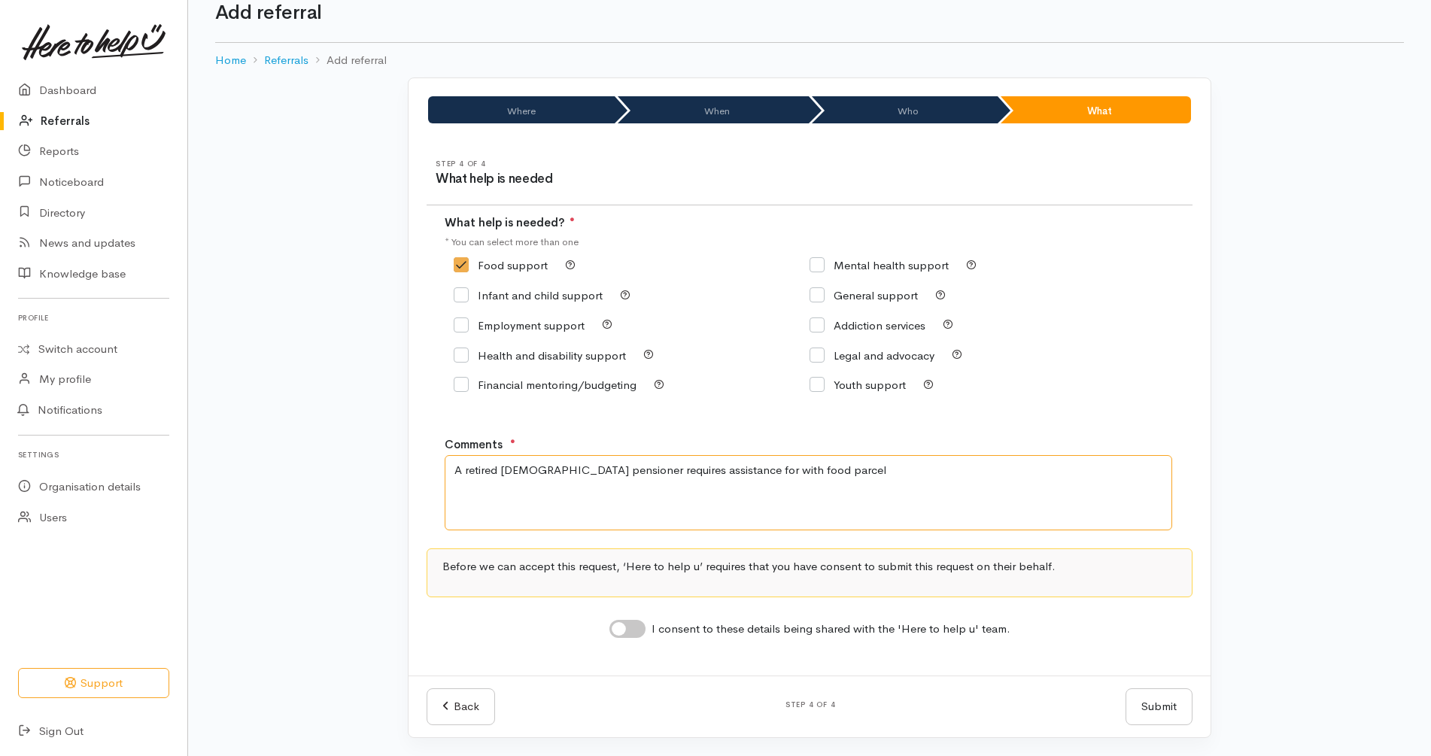
click at [748, 477] on textarea "A retired 65 year old pensioner requires assistance for with food parcel" at bounding box center [808, 492] width 727 height 75
click at [748, 475] on textarea "A retired 65 year old pensioner requires assistance for with food parcel" at bounding box center [808, 492] width 727 height 75
type textarea "A retired [DEMOGRAPHIC_DATA] pensioner requires assistance with food parcel"
click at [633, 622] on input "I consent to these details being shared with the 'Here to help u' team." at bounding box center [627, 629] width 36 height 18
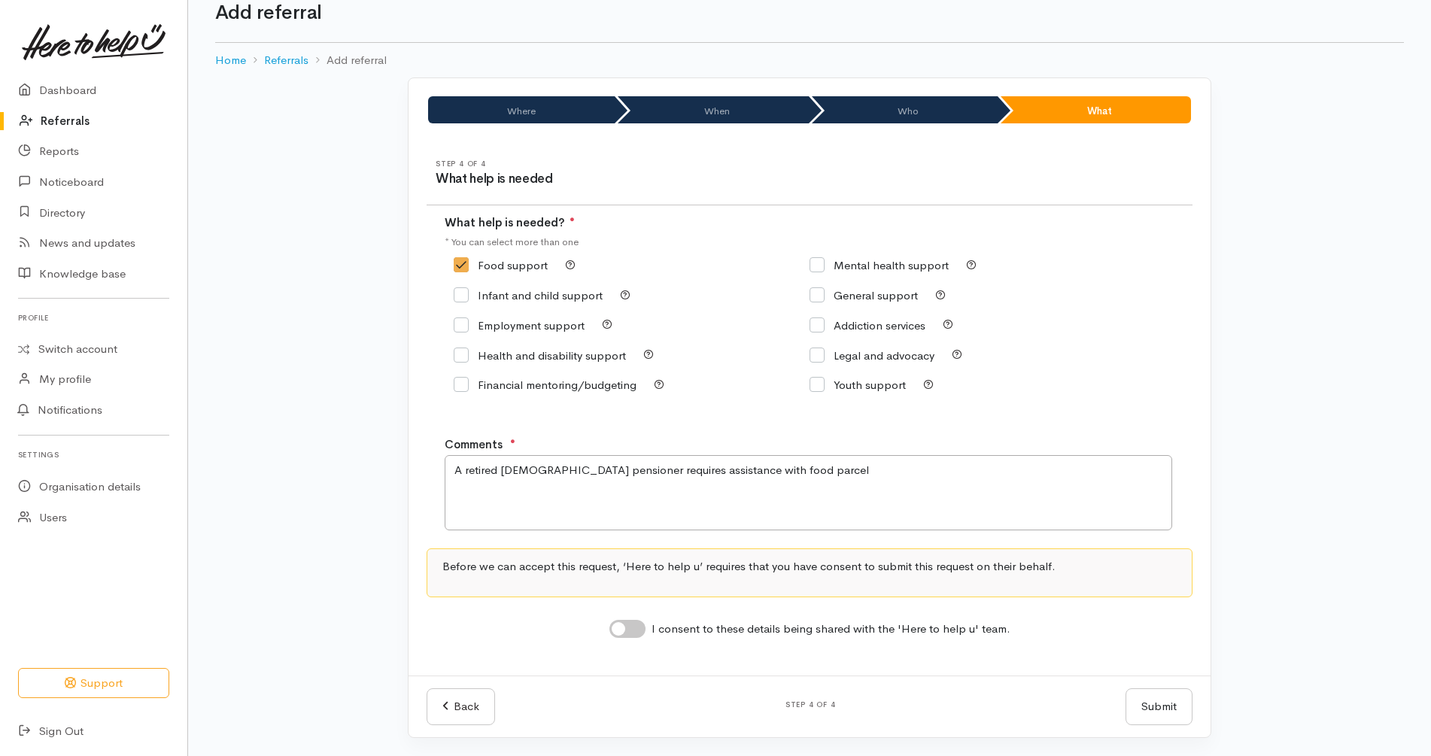
checkbox input "true"
click at [1291, 518] on div "Where When Who What Step 1 of 4 Where is the help needed Location Auckland Waik…" at bounding box center [809, 416] width 1243 height 678
click at [1161, 706] on button "Submit" at bounding box center [1158, 706] width 67 height 37
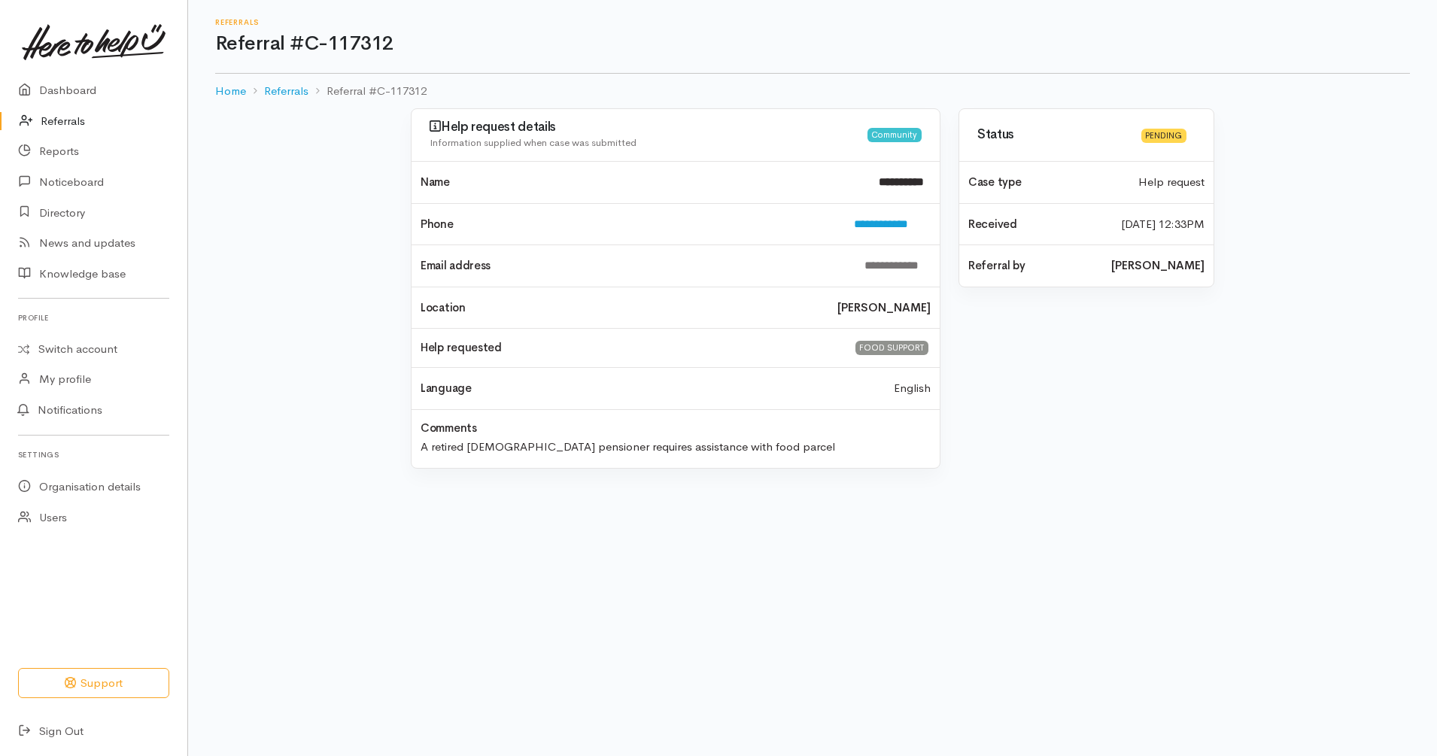
click at [71, 125] on link "Referrals" at bounding box center [93, 121] width 187 height 31
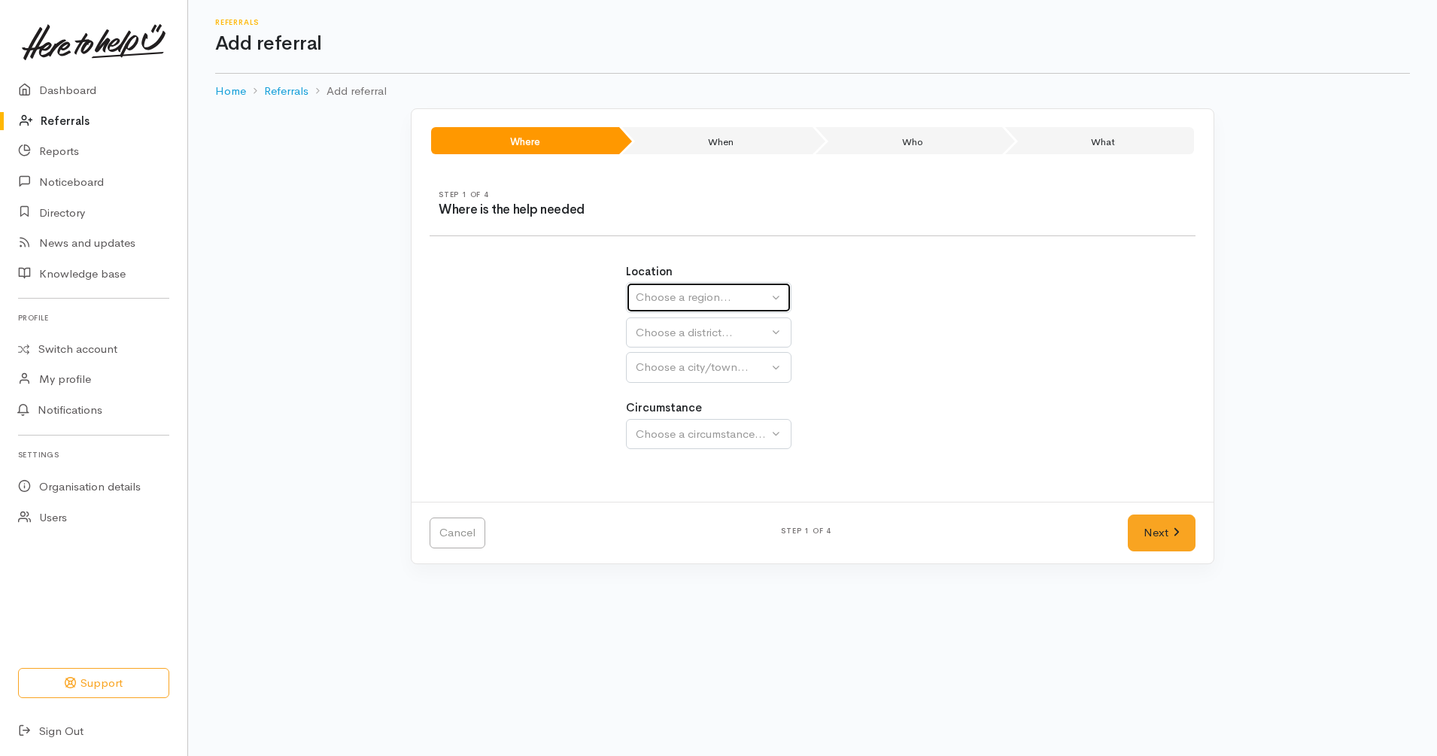
click at [734, 295] on div "Choose a region..." at bounding box center [702, 297] width 132 height 17
drag, startPoint x: 709, startPoint y: 380, endPoint x: 712, endPoint y: 388, distance: 8.8
click at [712, 388] on link "Waikato" at bounding box center [709, 392] width 164 height 23
select select "3"
select select
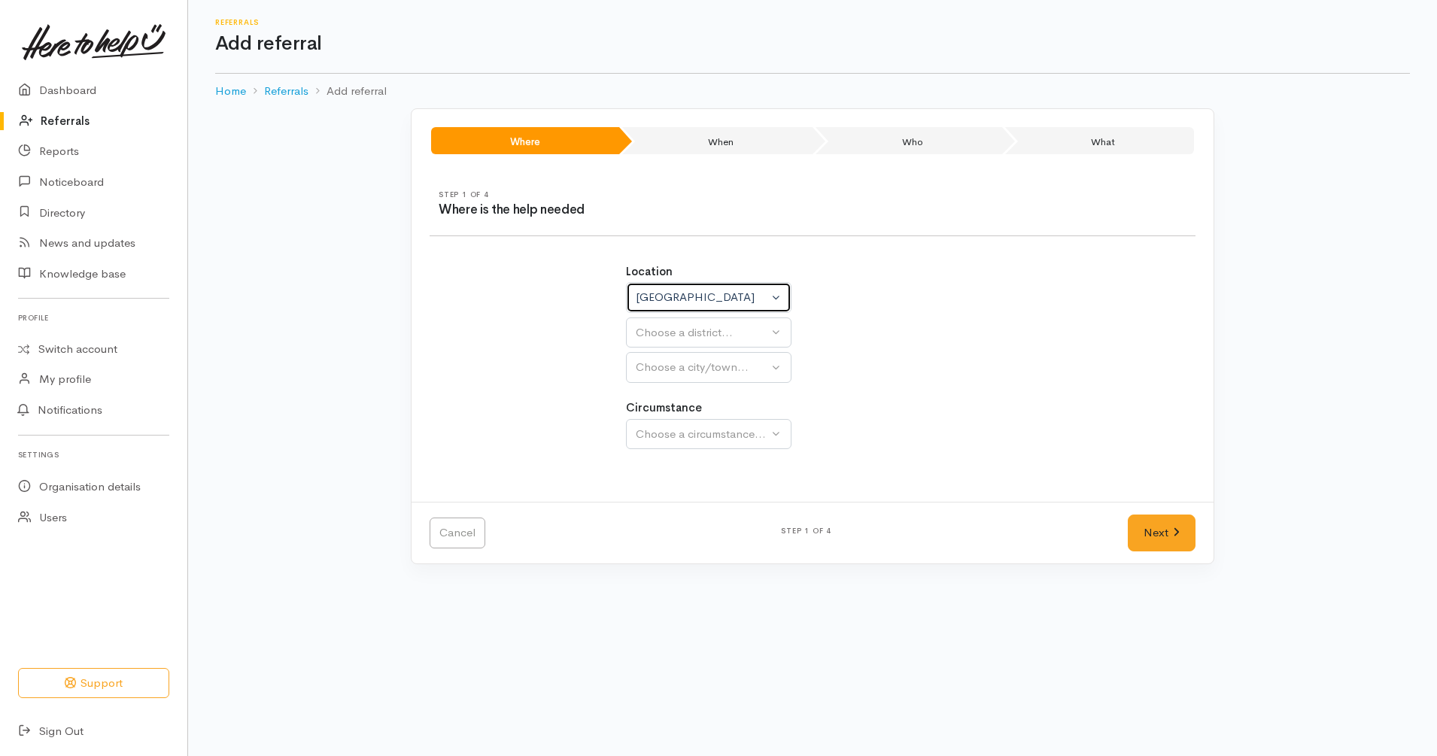
select select
click at [724, 334] on div "Choose a district..." at bounding box center [741, 332] width 211 height 17
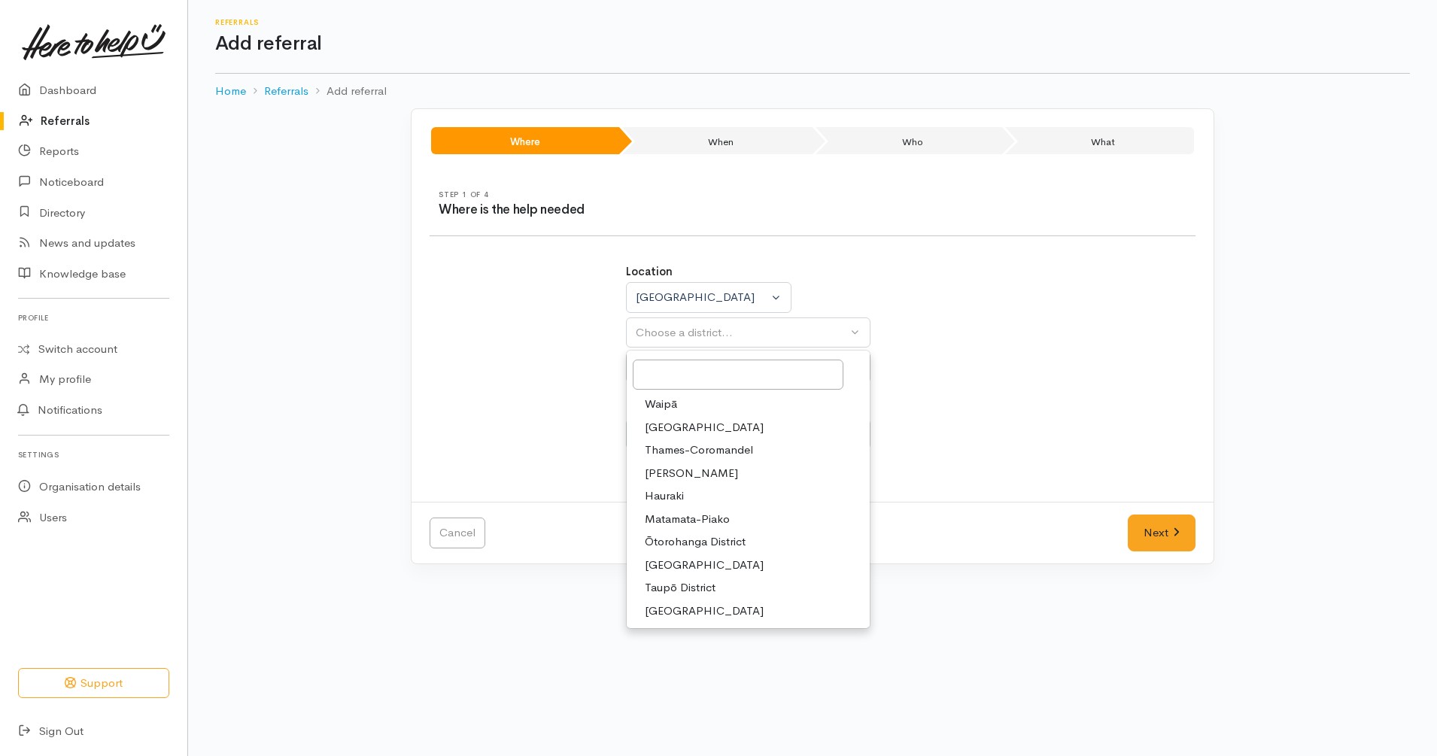
click at [695, 471] on link "[PERSON_NAME]" at bounding box center [748, 473] width 243 height 23
select select "4"
select select
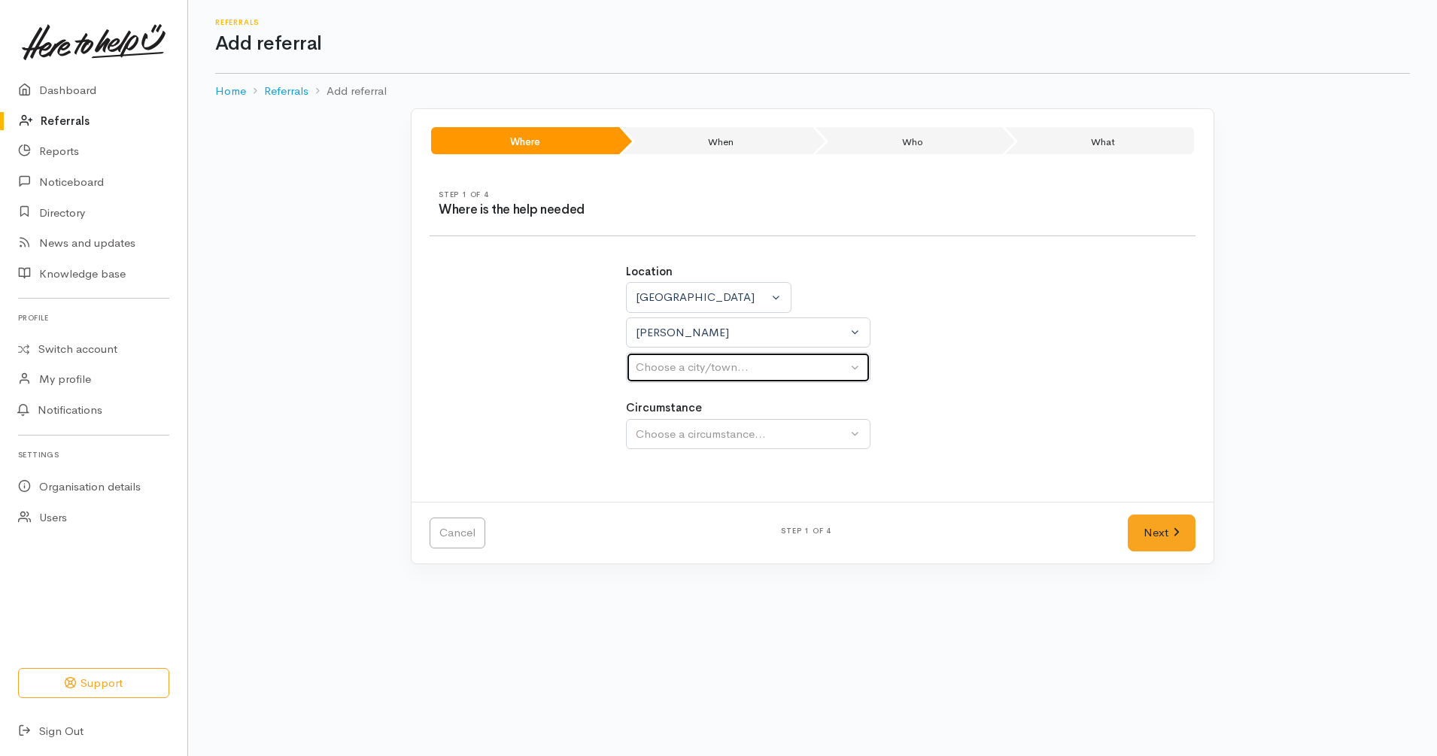
click at [726, 372] on div "Choose a city/town..." at bounding box center [741, 367] width 211 height 17
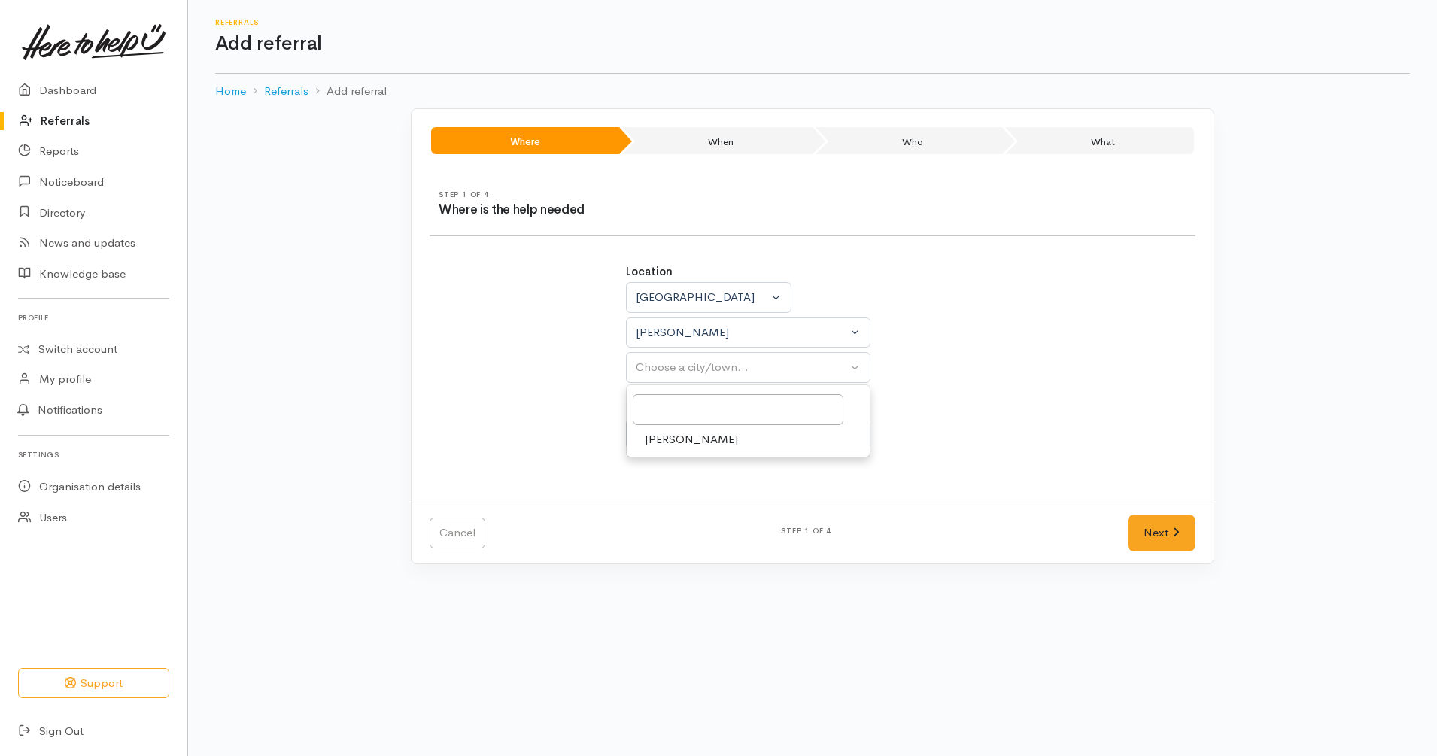
click at [714, 438] on link "[PERSON_NAME]" at bounding box center [748, 439] width 243 height 23
select select "1"
click at [714, 438] on div "Choose a circumstance..." at bounding box center [741, 434] width 211 height 17
click at [710, 506] on link "Community" at bounding box center [748, 505] width 243 height 23
select select "2"
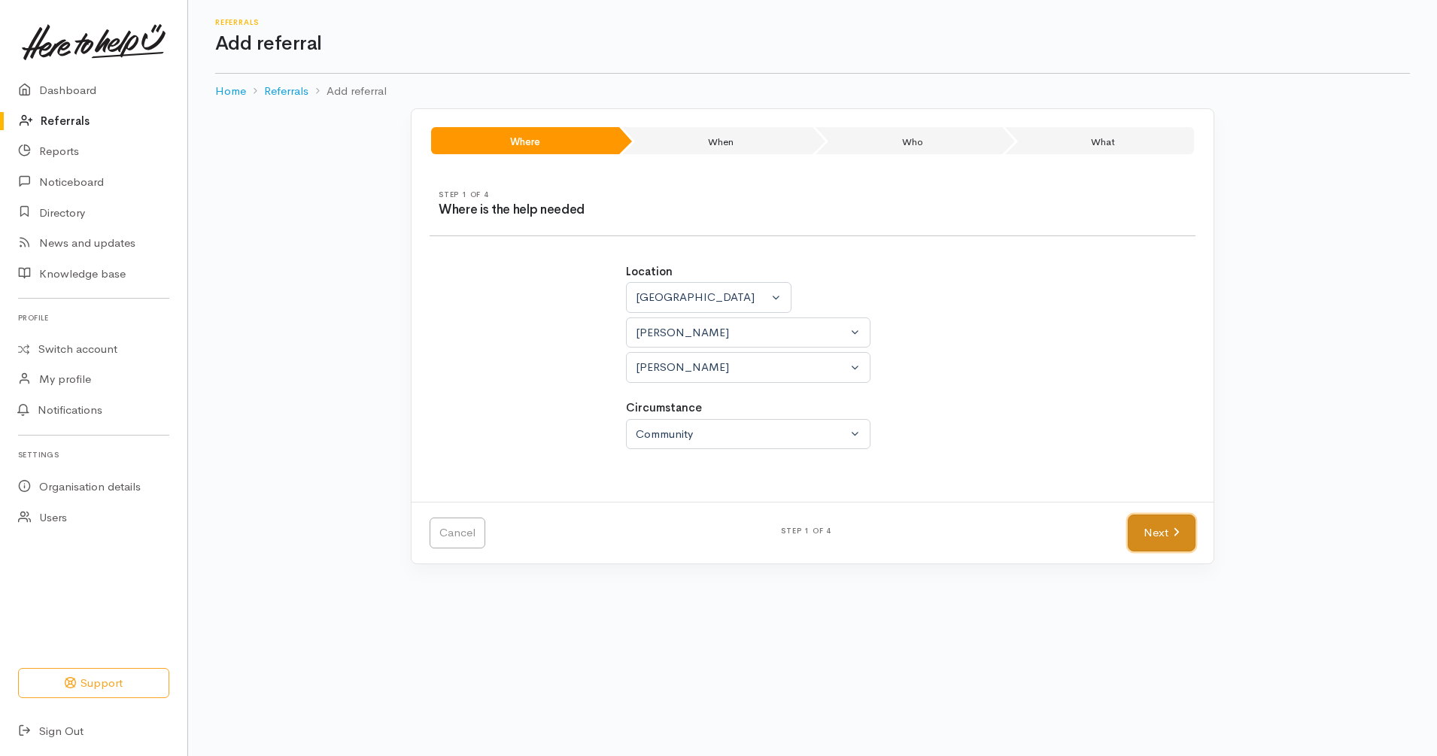
click at [1180, 525] on link "Next" at bounding box center [1161, 532] width 68 height 37
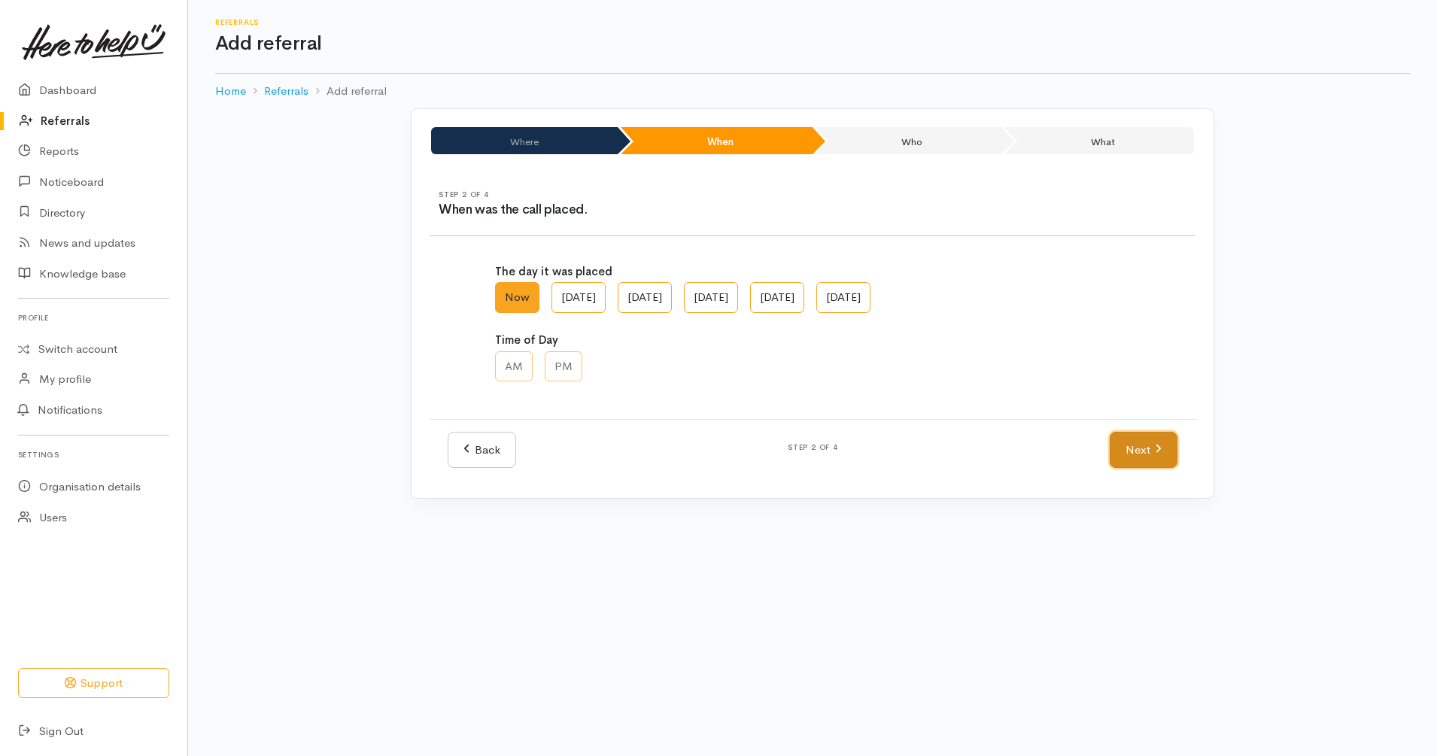
click at [1161, 457] on link "Next" at bounding box center [1143, 450] width 68 height 37
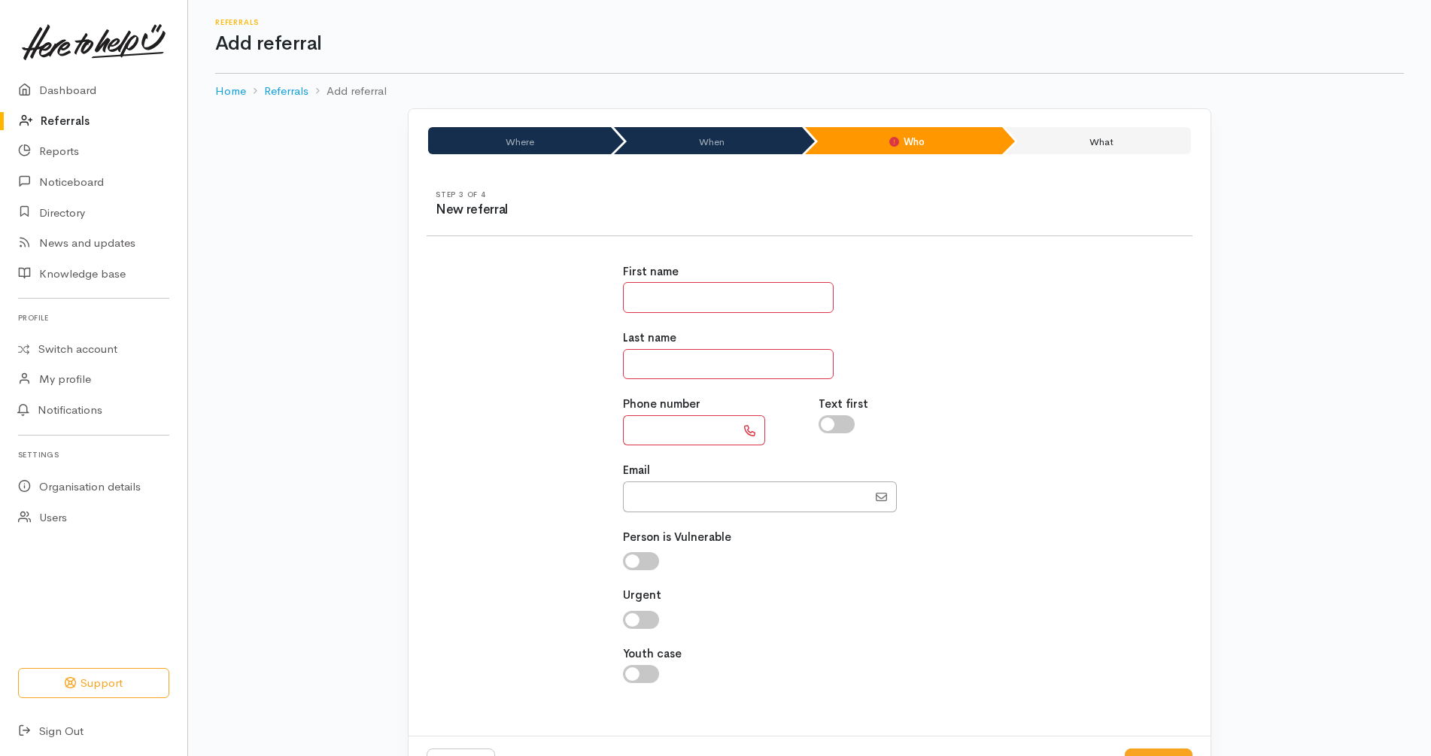
click at [747, 295] on input "text" at bounding box center [728, 297] width 211 height 31
type input "********"
click at [754, 357] on input "text" at bounding box center [728, 364] width 211 height 31
type input "*"
click at [709, 432] on input "text" at bounding box center [679, 430] width 113 height 31
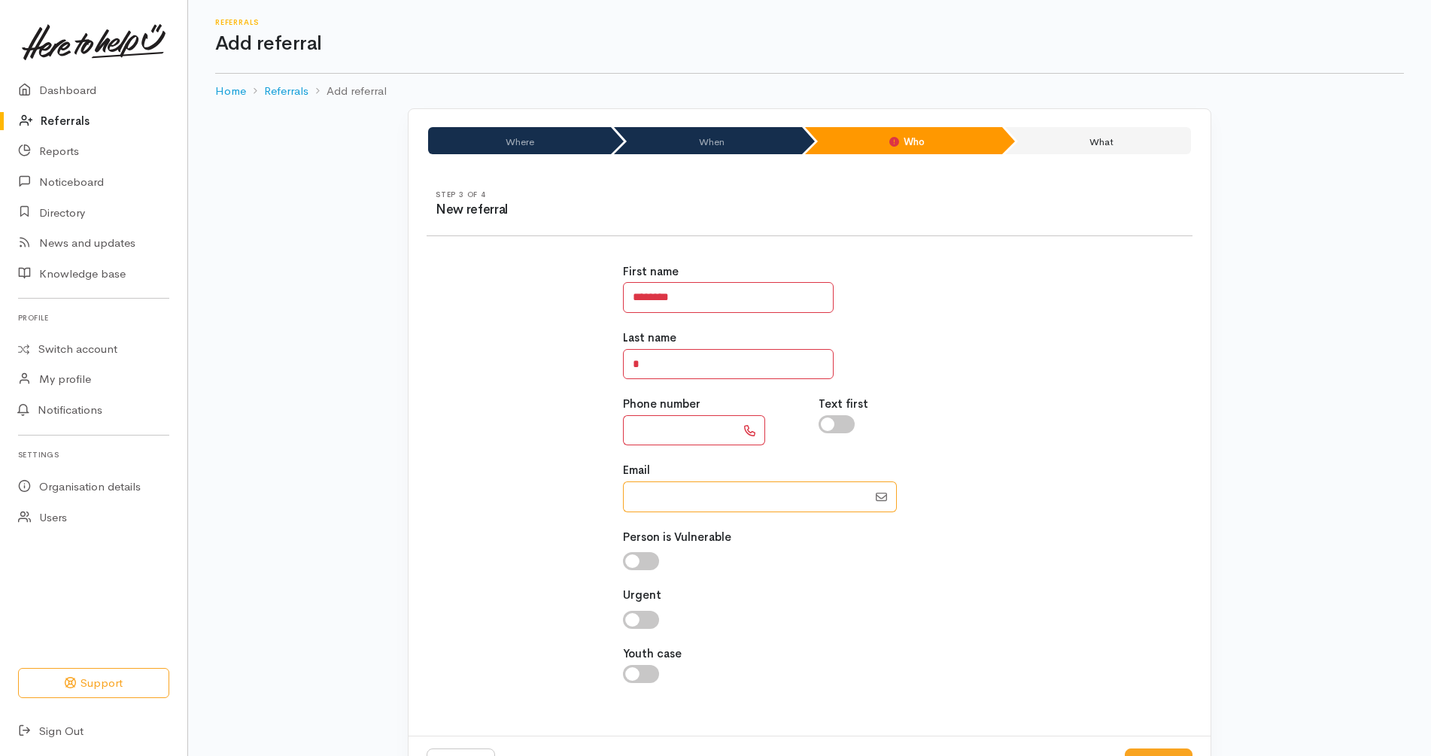
click at [719, 497] on input "Email" at bounding box center [745, 496] width 244 height 31
paste input "64273978913"
type input "0273978913"
click at [676, 432] on input "text" at bounding box center [679, 430] width 113 height 31
click at [548, 435] on div "First name ******** Last name * Phone number ***** Text first Email" at bounding box center [809, 481] width 784 height 472
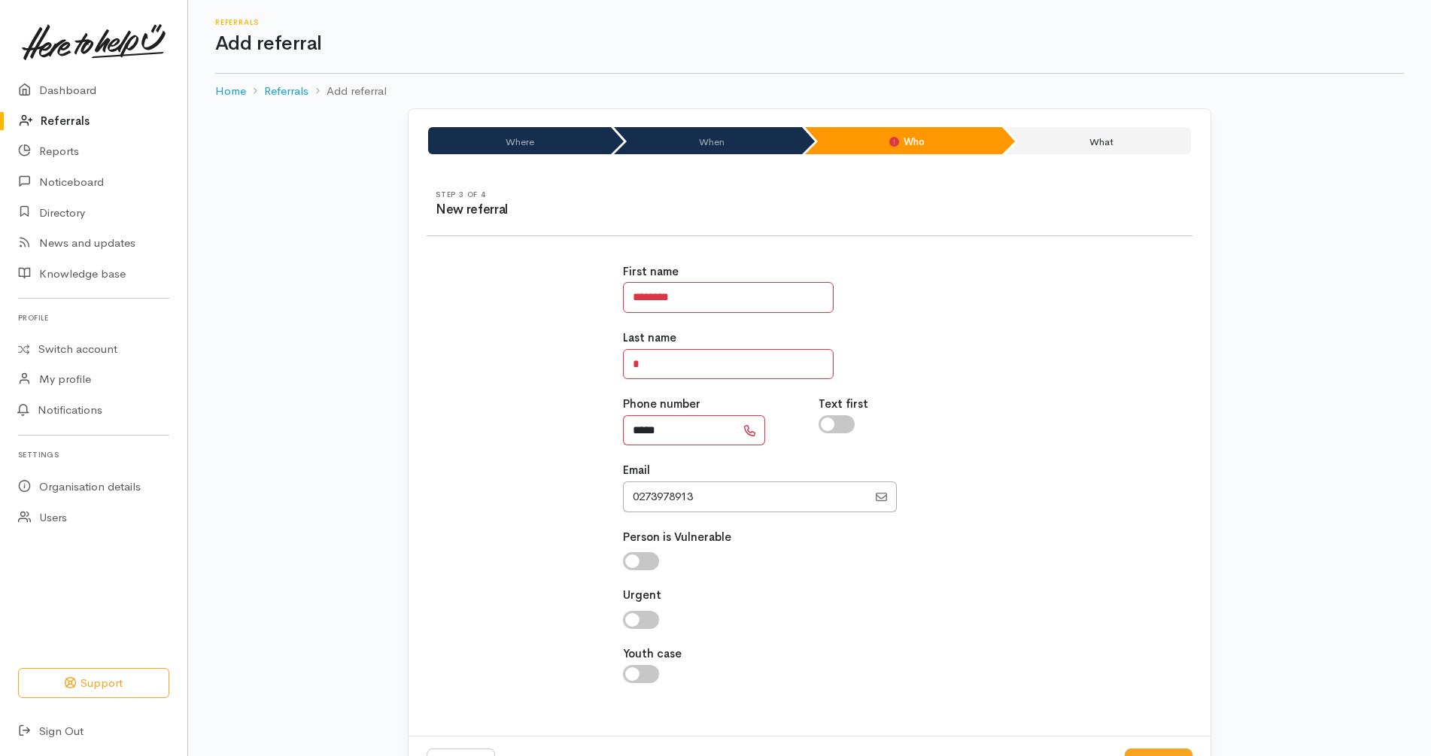
click at [687, 426] on input "*****" at bounding box center [679, 430] width 113 height 31
type input "**********"
click at [727, 504] on input "Email" at bounding box center [745, 496] width 244 height 31
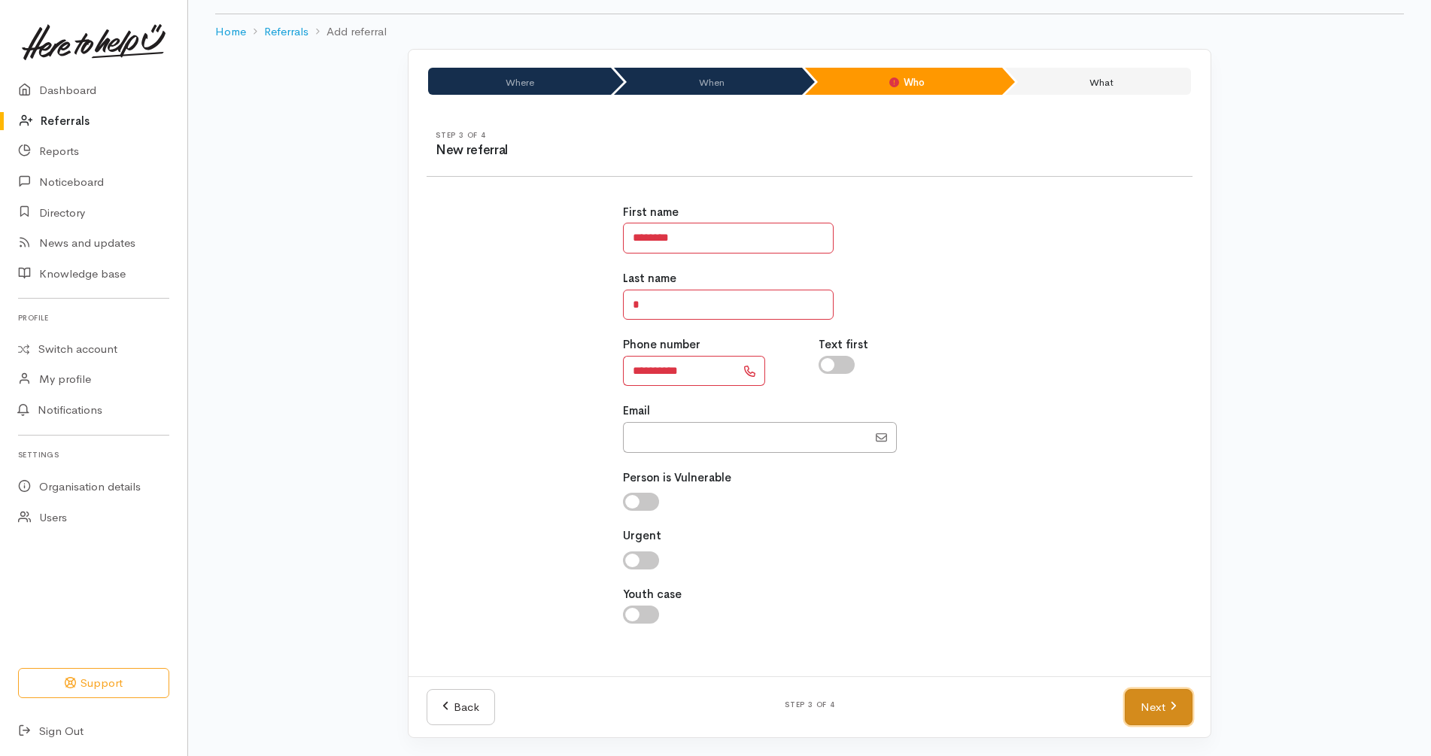
click at [1165, 696] on link "Next" at bounding box center [1158, 707] width 68 height 37
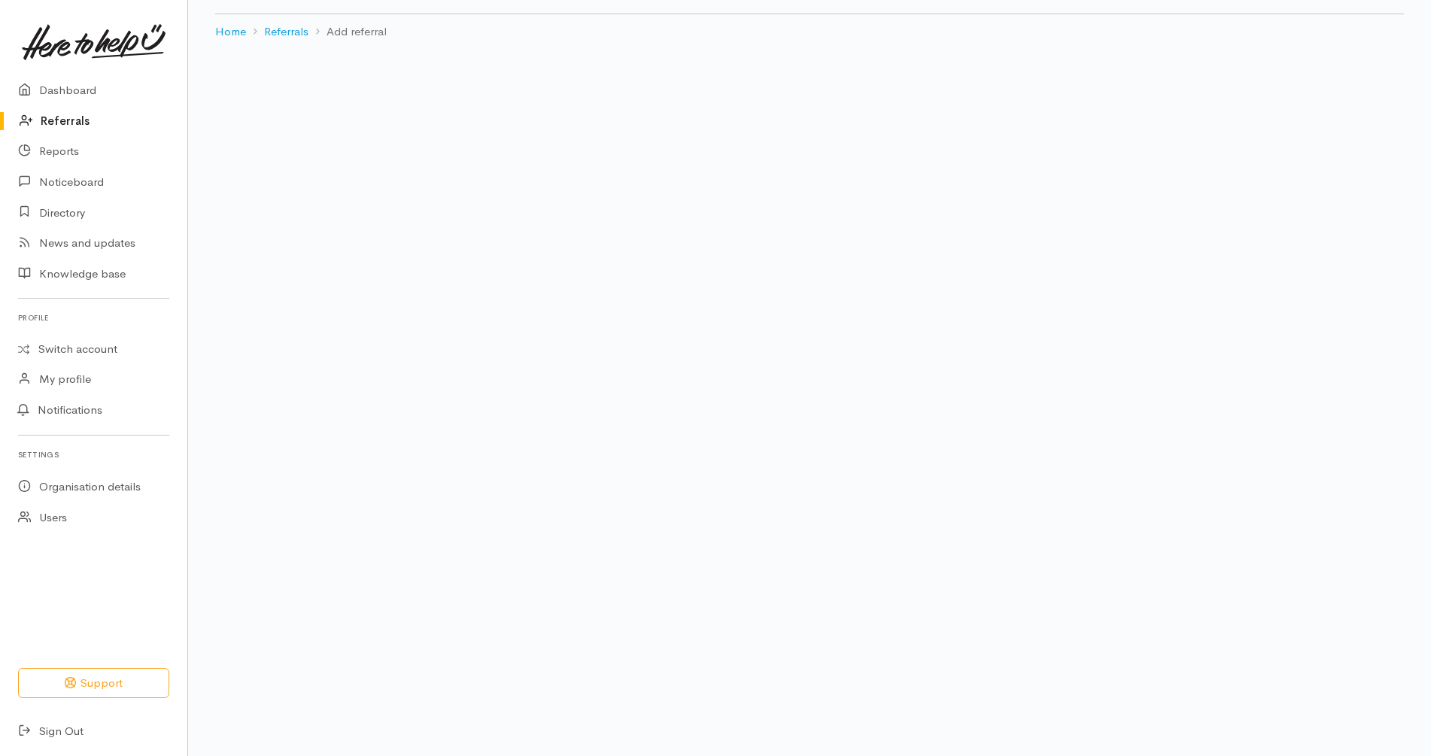
scroll to position [31, 0]
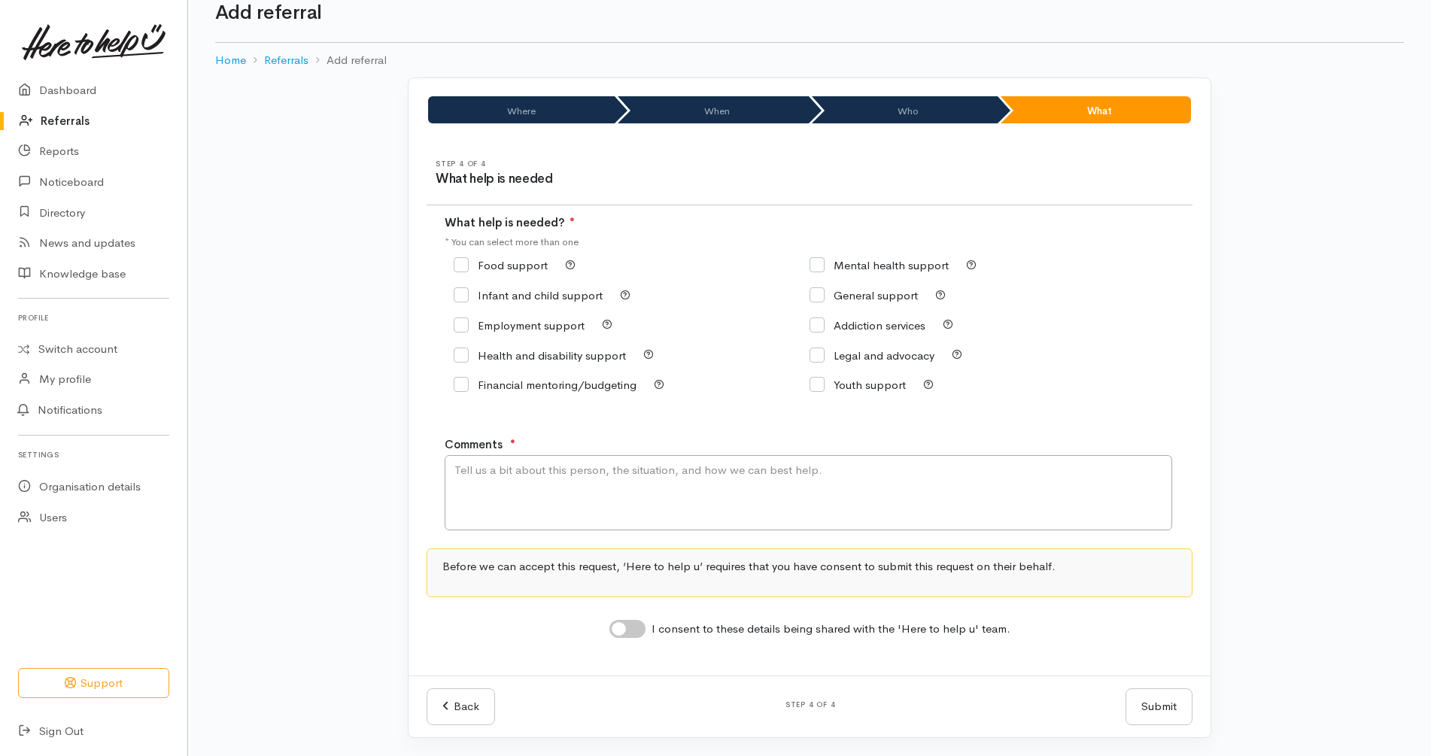
click at [1034, 311] on div "Addiction services" at bounding box center [987, 325] width 356 height 30
click at [511, 271] on label "Food support" at bounding box center [501, 264] width 94 height 11
click at [511, 271] on input "Food support" at bounding box center [501, 264] width 94 height 11
checkbox input "true"
click at [627, 620] on input "I consent to these details being shared with the 'Here to help u' team." at bounding box center [627, 629] width 36 height 18
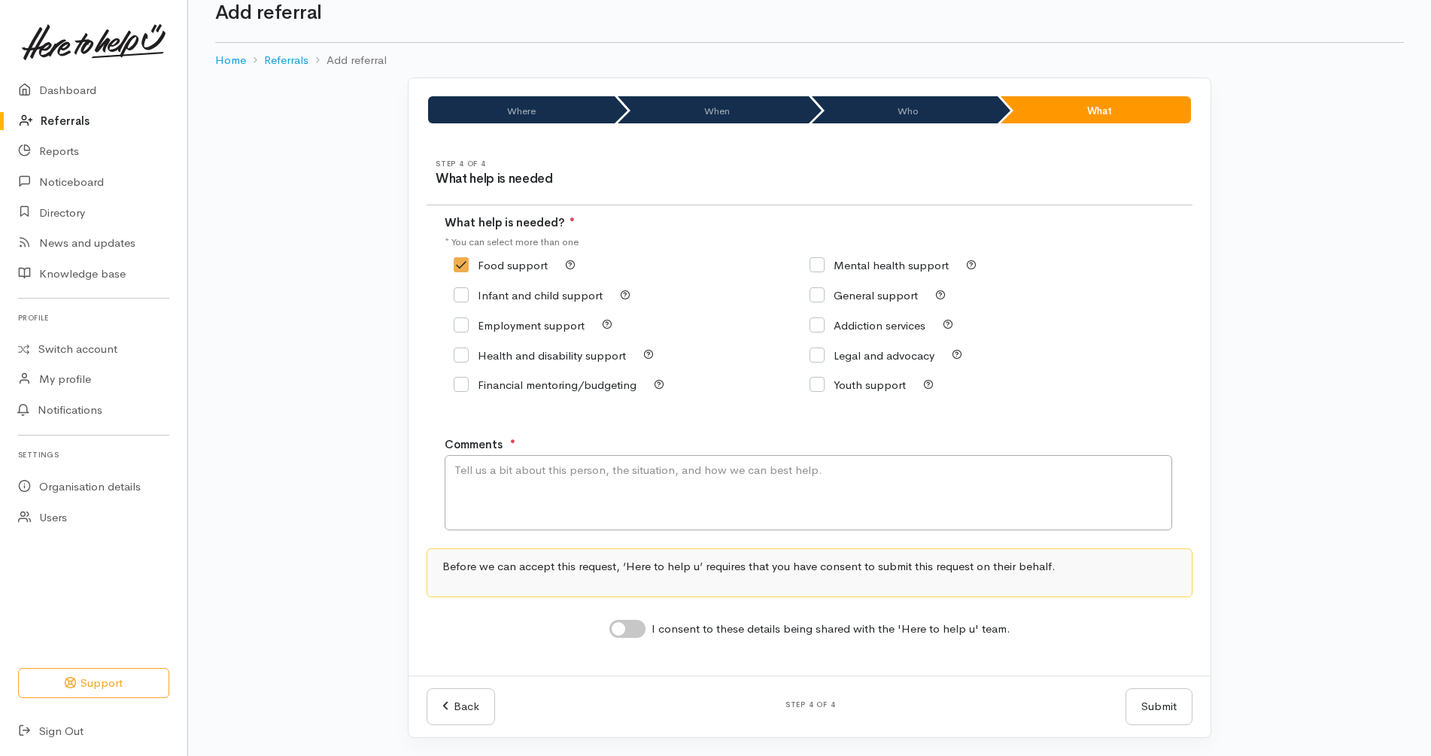
checkbox input "true"
click at [630, 495] on textarea "Comments" at bounding box center [808, 492] width 727 height 75
paste textarea "kyoto it's carolyn rowe here i am making enquiries as to getting a food food su…"
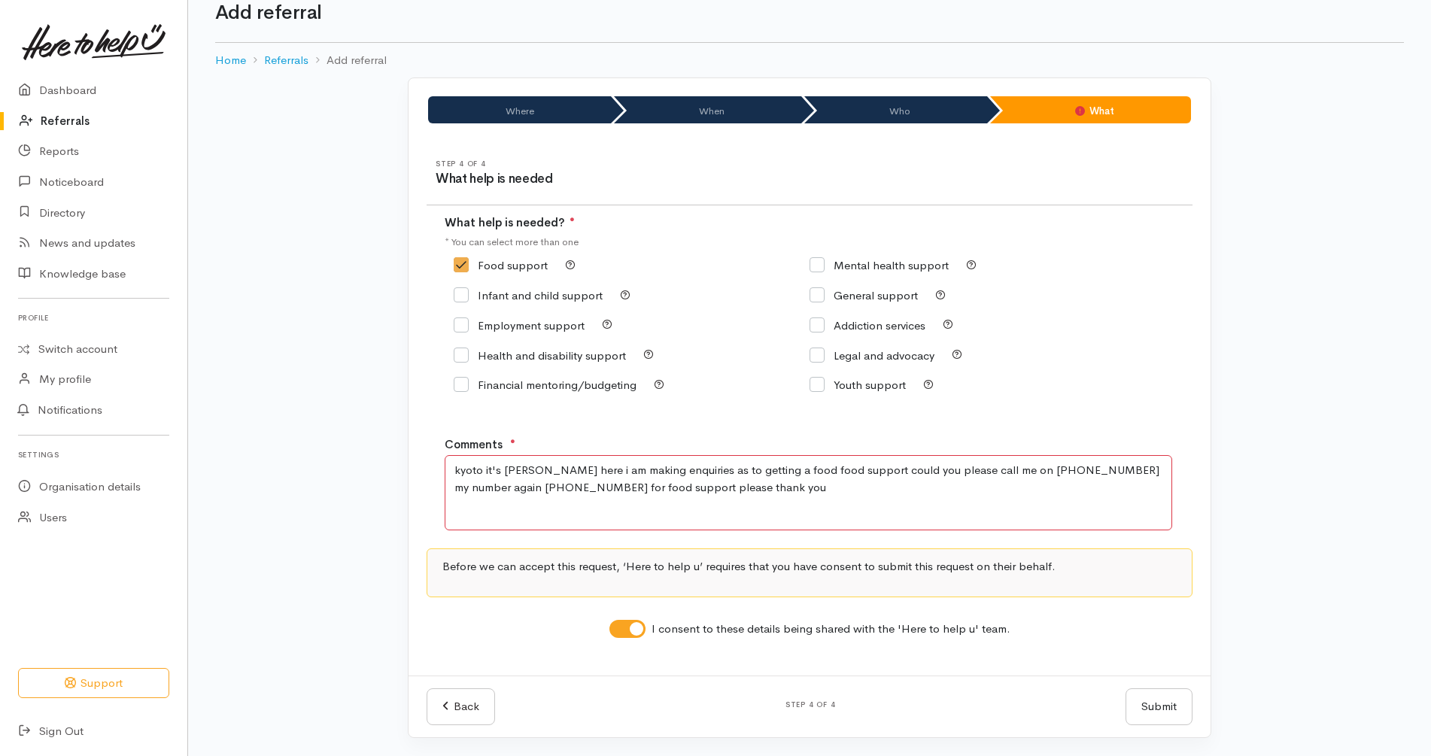
click at [605, 463] on textarea "kyoto it's carolyn rowe here i am making enquiries as to getting a food food su…" at bounding box center [808, 492] width 727 height 75
click at [752, 495] on textarea "I am making enquiries as to getting a food food support could you please call m…" at bounding box center [808, 492] width 727 height 75
drag, startPoint x: 908, startPoint y: 500, endPoint x: 877, endPoint y: 476, distance: 39.1
click at [877, 476] on textarea "I am making enquiries as to getting a food food support could you please call m…" at bounding box center [808, 492] width 727 height 75
click at [651, 470] on textarea "I am making enquiries as to getting a food food support could you please call me" at bounding box center [808, 492] width 727 height 75
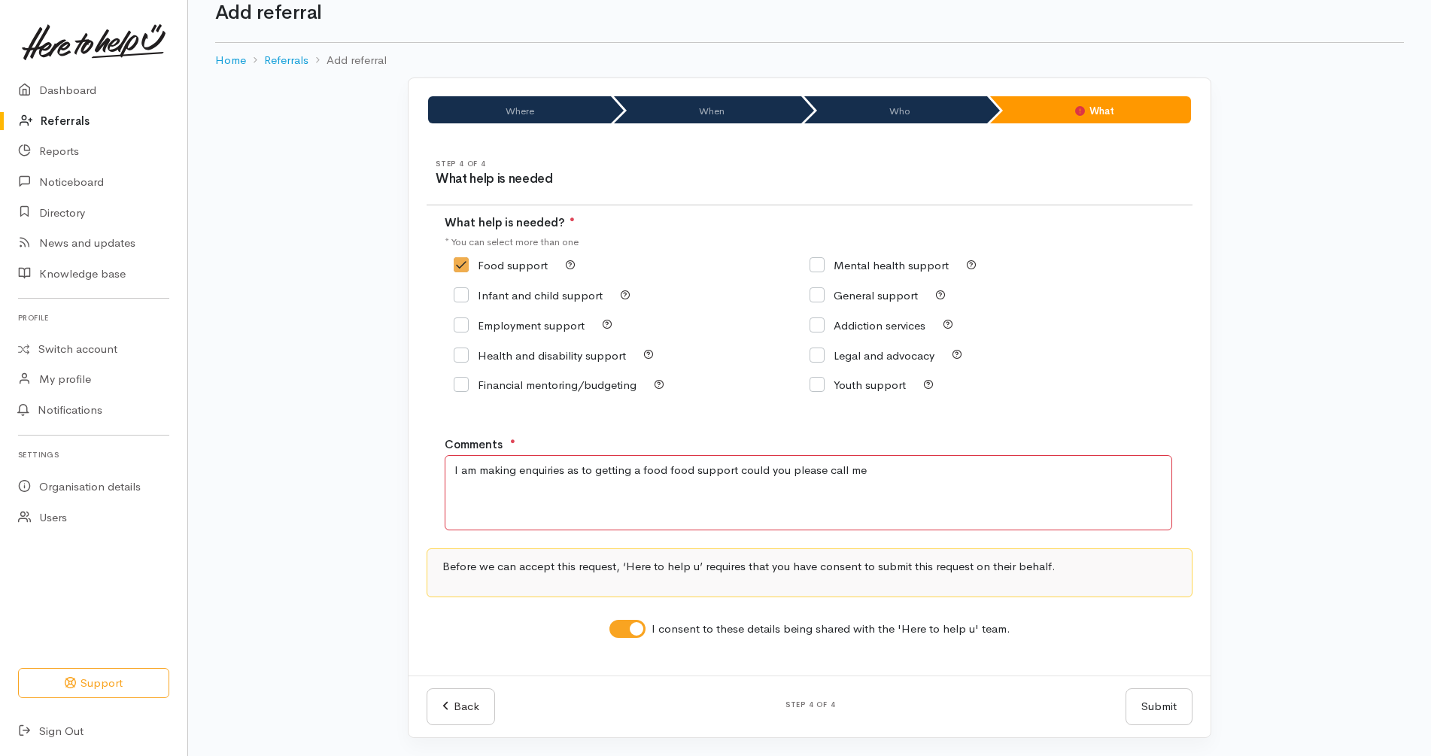
click at [651, 470] on textarea "I am making enquiries as to getting a food food support could you please call me" at bounding box center [808, 492] width 727 height 75
click at [693, 472] on textarea "I am making enquiries as to getting a food support could you please call me" at bounding box center [808, 492] width 727 height 75
click at [639, 472] on textarea "I am making enquiries as to getting a food support could you please call me" at bounding box center [808, 492] width 727 height 75
click at [881, 456] on textarea "I am making enquiries as to getting food support could you please call me" at bounding box center [808, 492] width 727 height 75
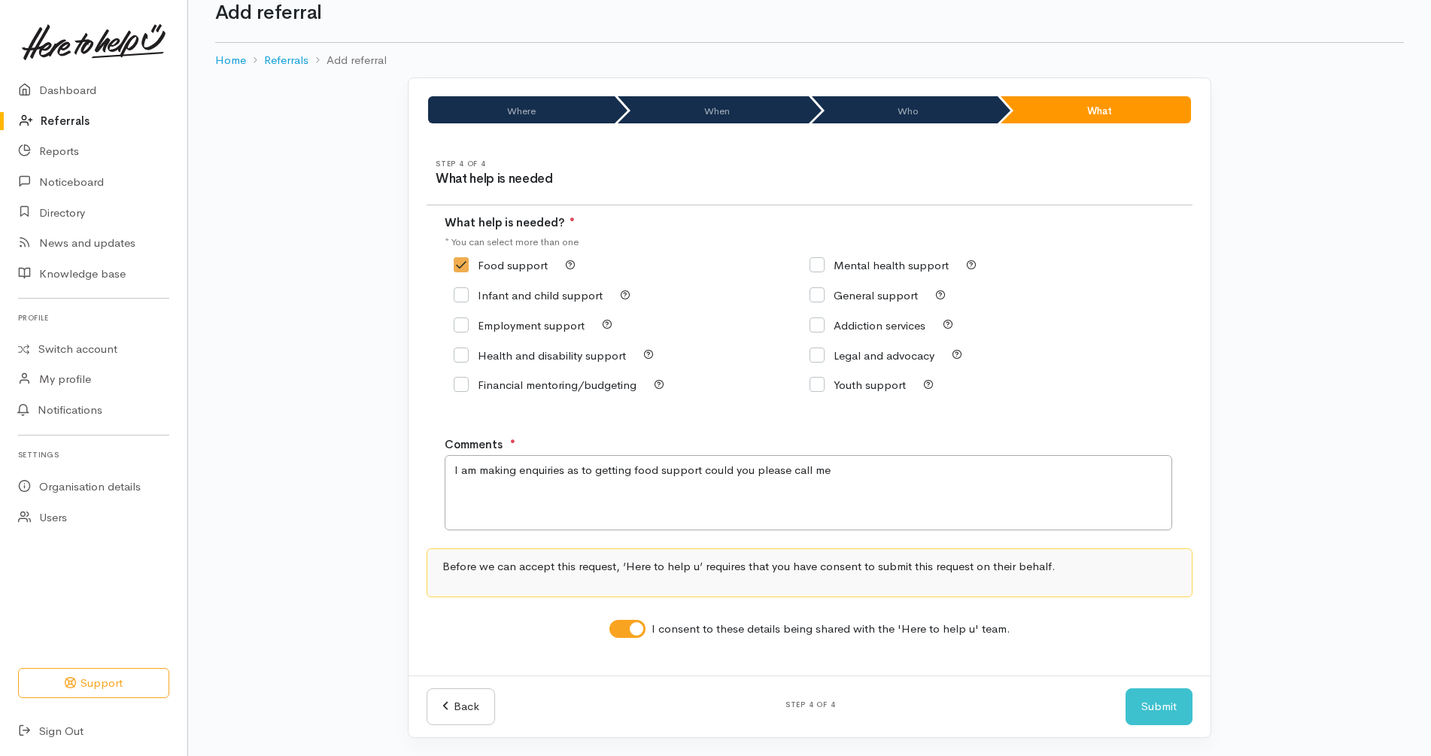
click at [1078, 408] on div "Food support Mental health support" at bounding box center [810, 334] width 730 height 168
drag, startPoint x: 703, startPoint y: 469, endPoint x: 883, endPoint y: 495, distance: 181.6
click at [883, 495] on textarea "I am making enquiries as to getting food support could you please call me" at bounding box center [808, 492] width 727 height 75
drag, startPoint x: 638, startPoint y: 472, endPoint x: 292, endPoint y: 435, distance: 348.0
click at [292, 435] on div "Where When Who What Step 1 of 4 Where is the help needed Location Auckland Waik…" at bounding box center [809, 416] width 1243 height 678
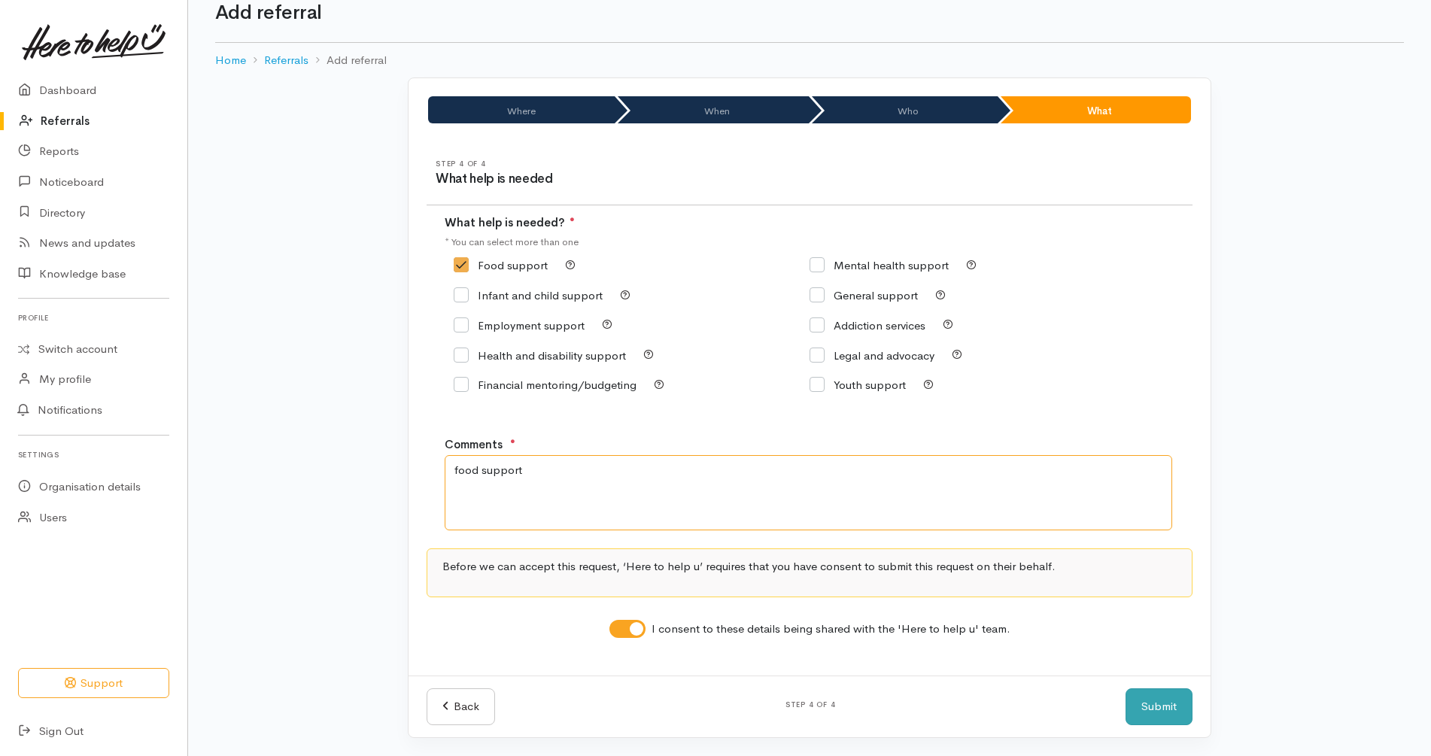
type textarea "food support"
click at [1172, 706] on button "Submit" at bounding box center [1158, 706] width 67 height 37
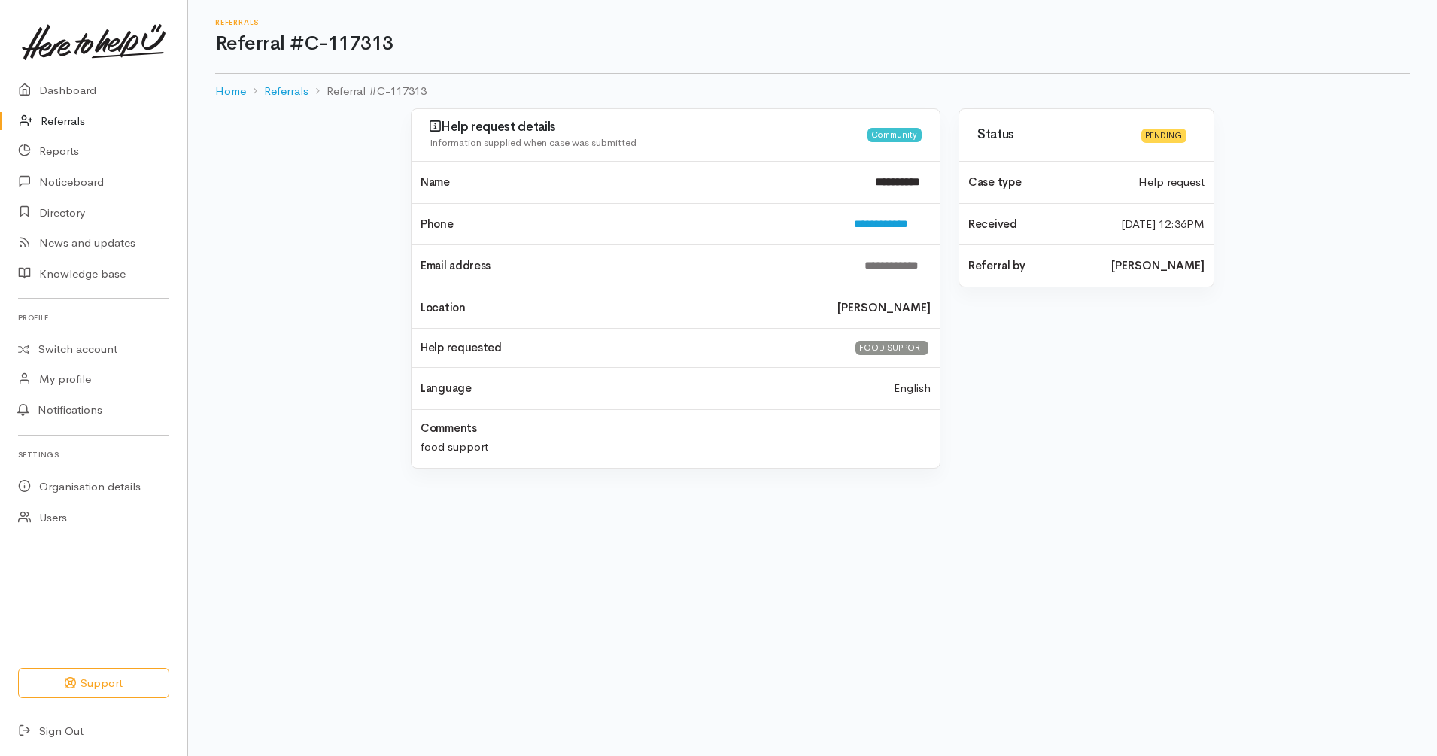
click at [56, 114] on link "Referrals" at bounding box center [93, 121] width 187 height 31
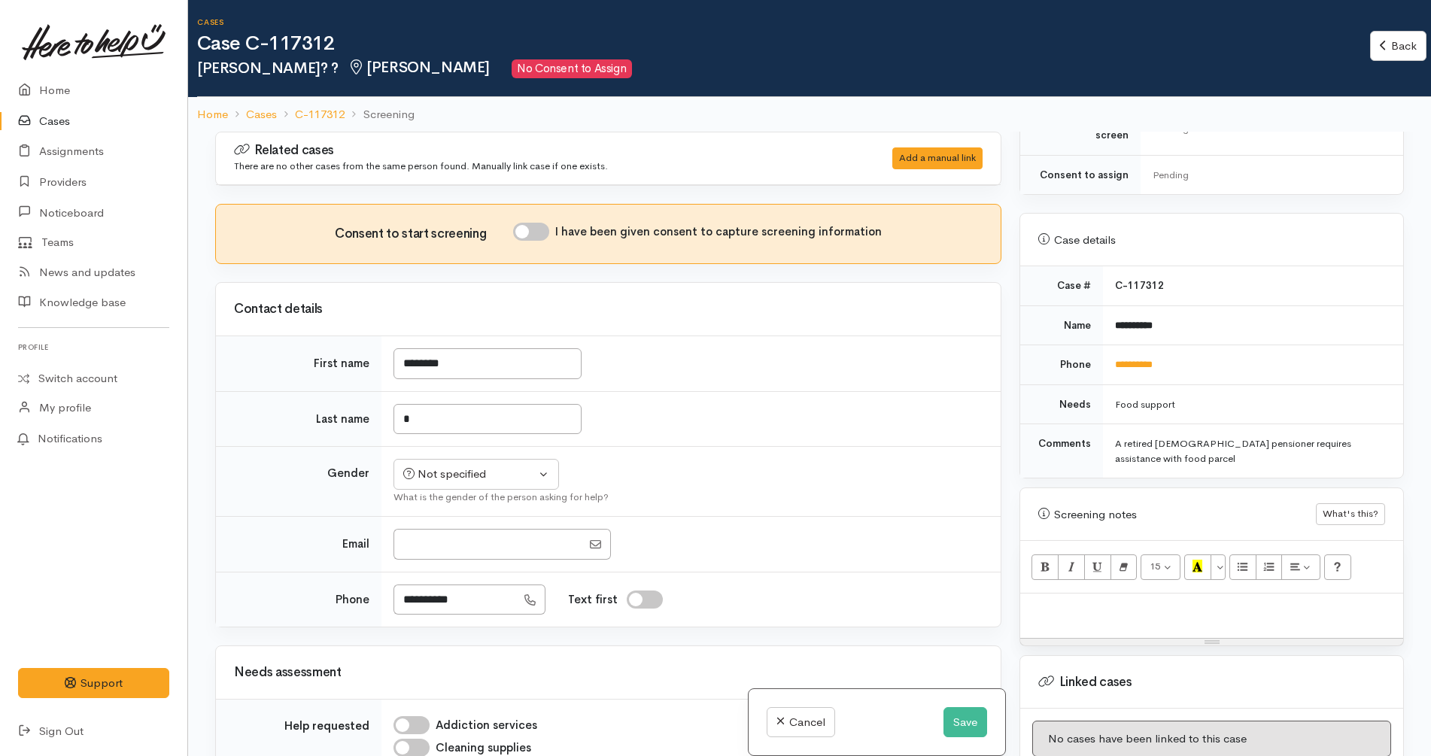
scroll to position [597, 0]
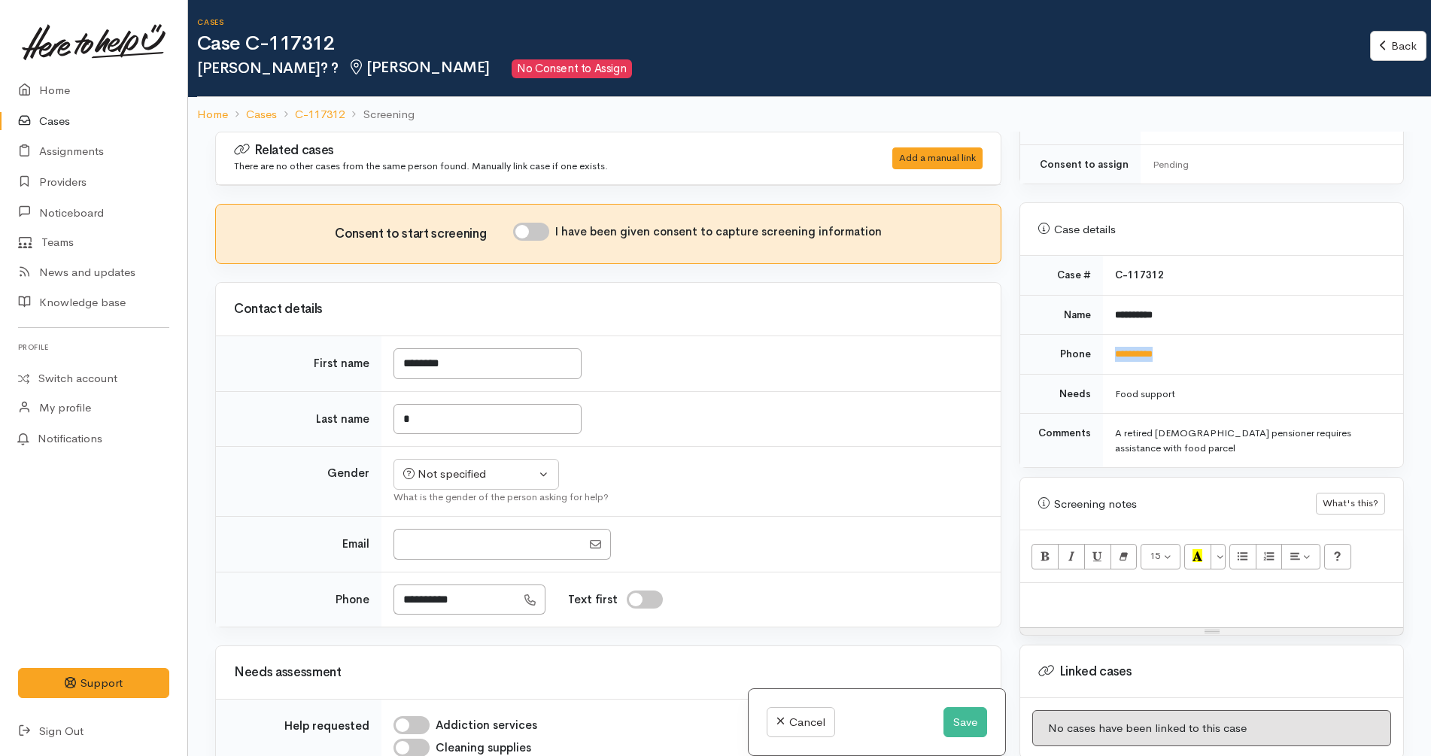
drag, startPoint x: 1193, startPoint y: 333, endPoint x: 1111, endPoint y: 330, distance: 82.0
click at [1111, 335] on td "**********" at bounding box center [1253, 355] width 300 height 40
copy link "**********"
click at [467, 481] on div "Not specified" at bounding box center [469, 474] width 132 height 17
click at [436, 536] on span "[DEMOGRAPHIC_DATA]" at bounding box center [489, 532] width 129 height 17
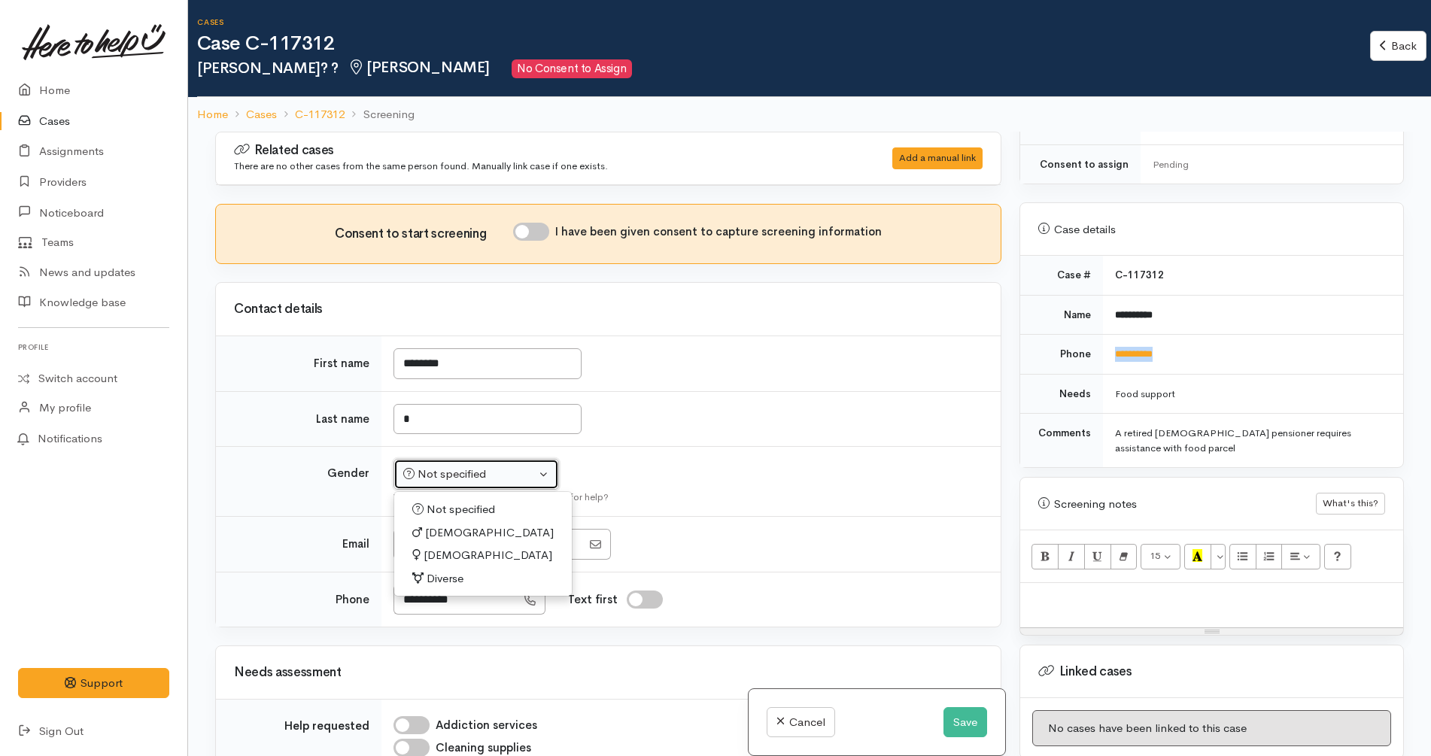
select select "Male"
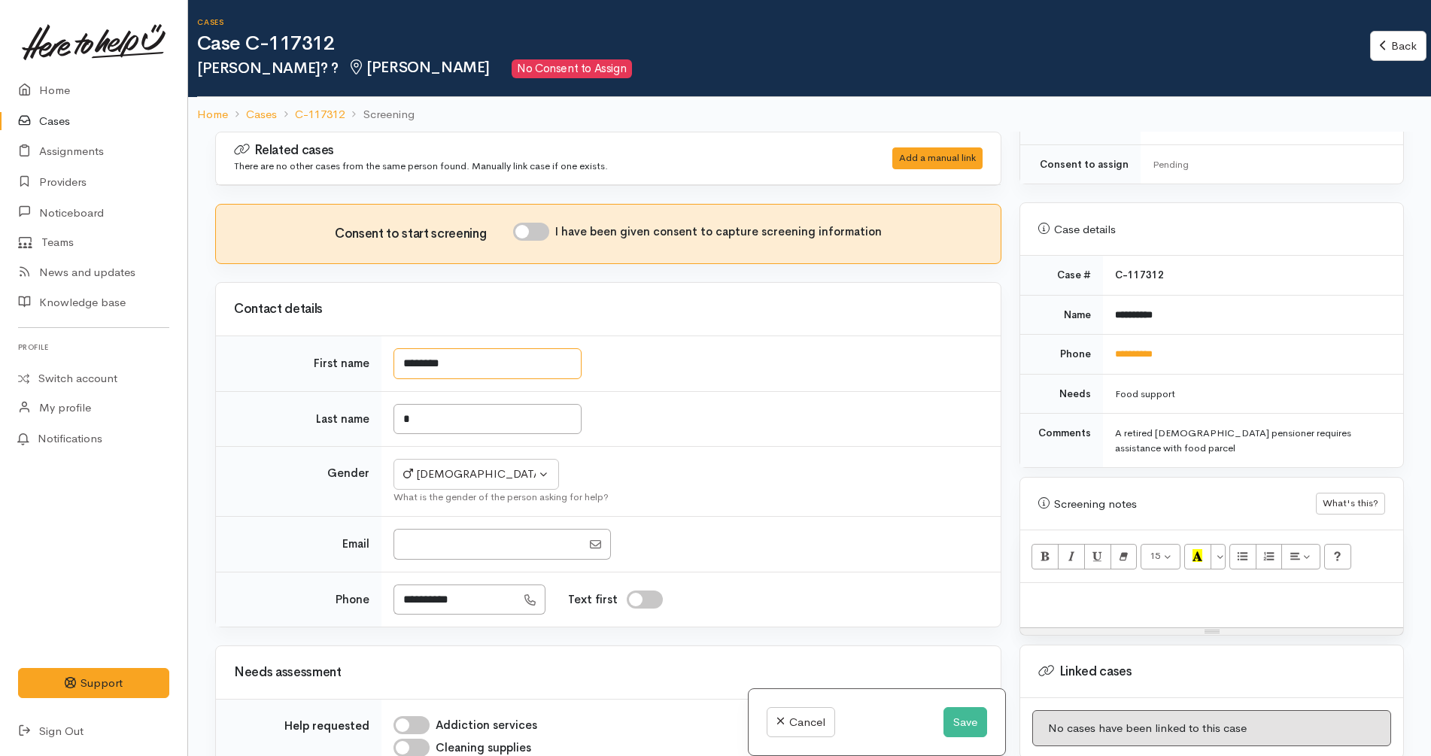
click at [453, 363] on input "********" at bounding box center [487, 363] width 188 height 31
type input "*******"
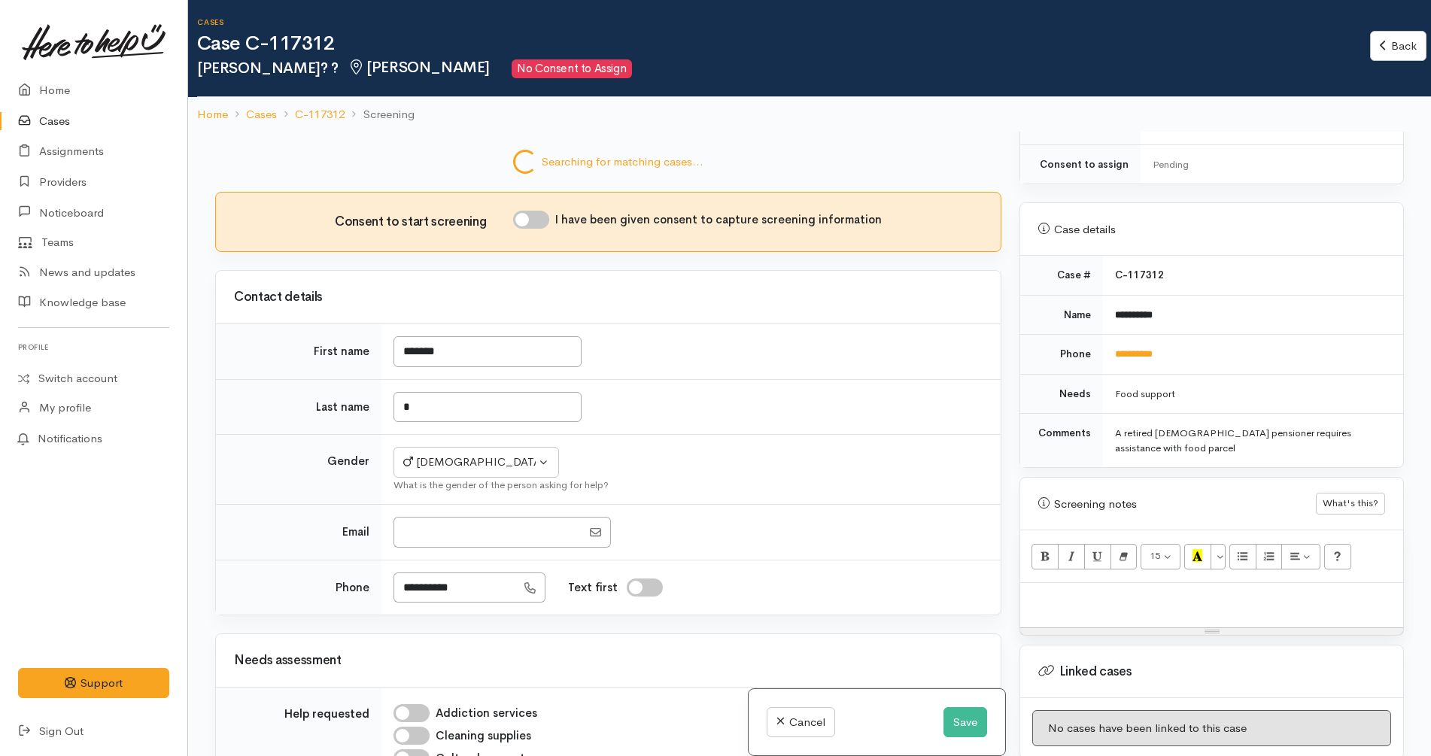
click at [1081, 597] on div at bounding box center [1211, 605] width 383 height 44
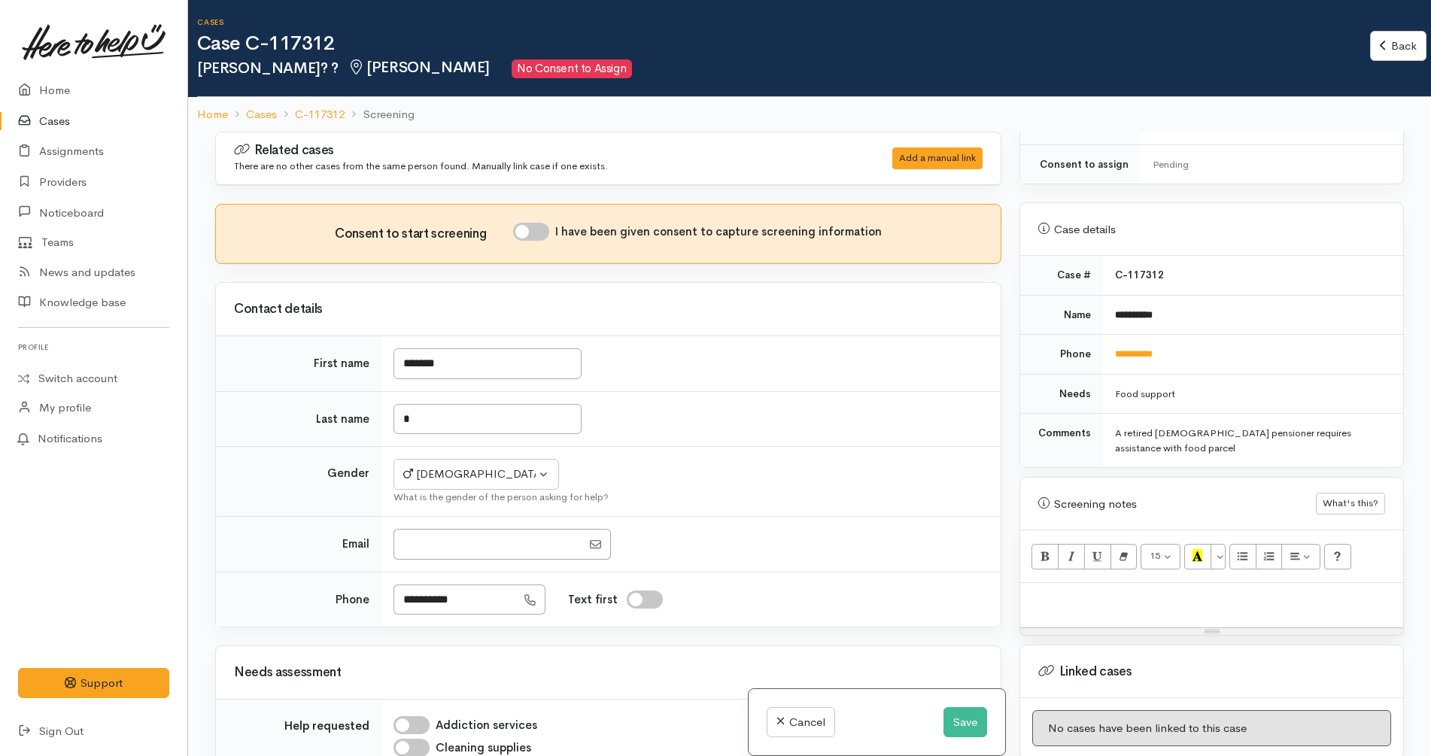
click at [1162, 590] on p at bounding box center [1211, 598] width 368 height 17
paste div
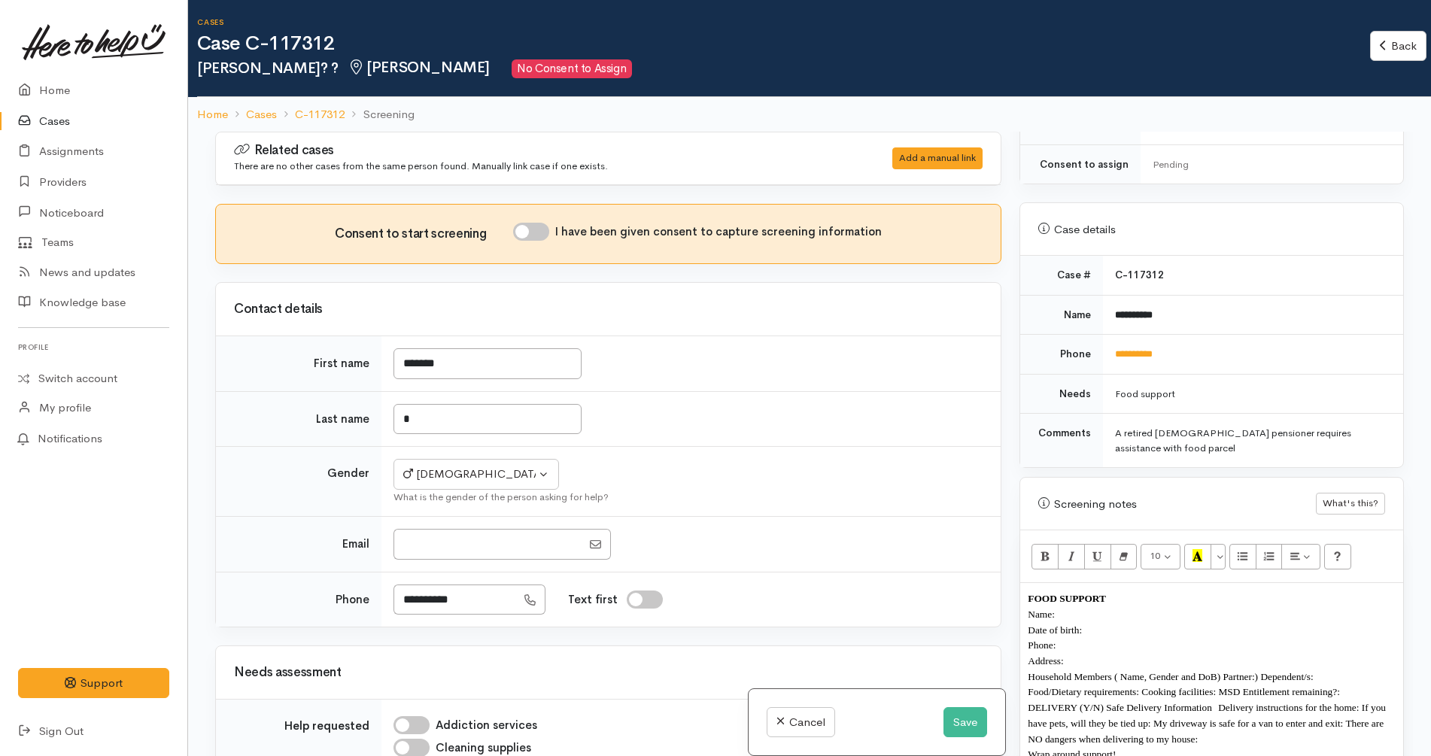
scroll to position [64, 0]
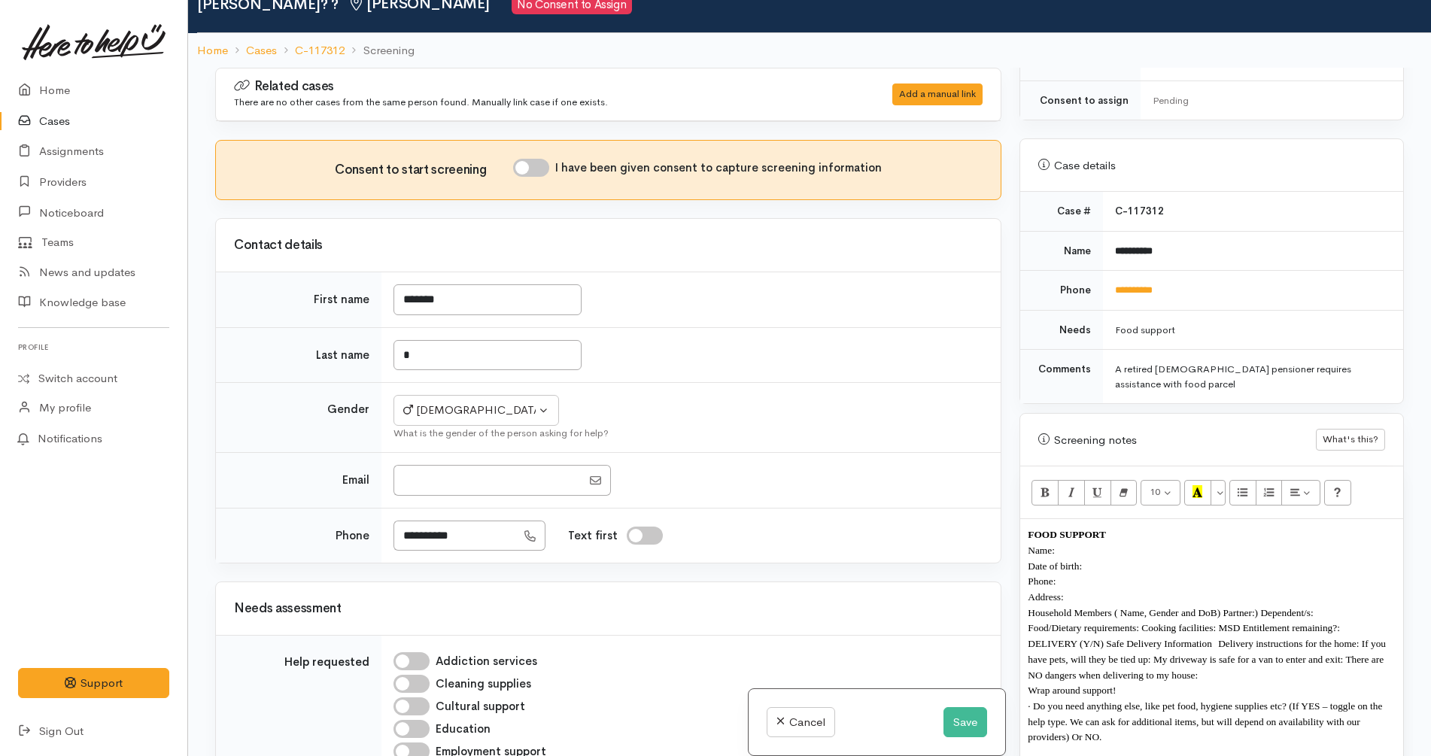
click at [1111, 558] on p "Date of birth:" at bounding box center [1211, 566] width 368 height 16
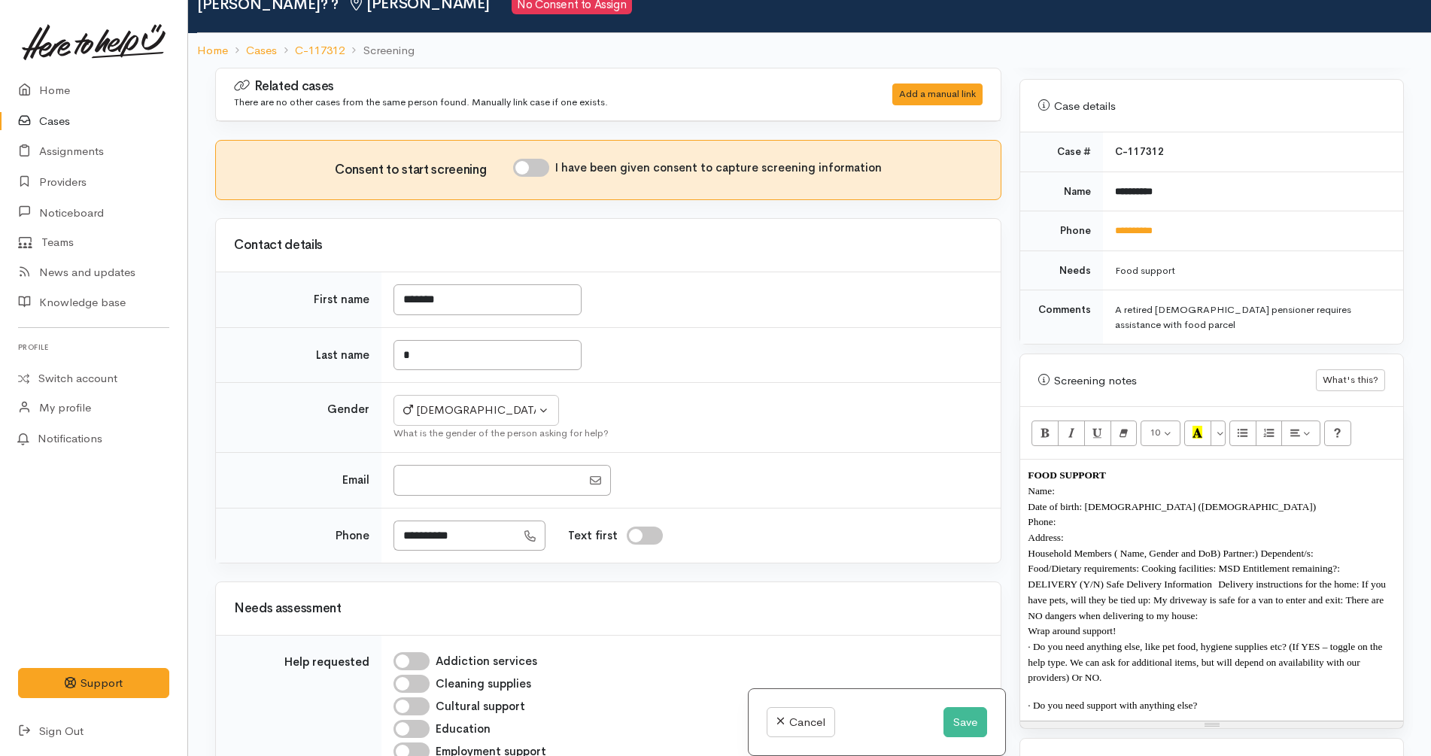
scroll to position [658, 0]
click at [1084, 499] on span "Date of birth: 2/5/1960 (65 years old)" at bounding box center [1171, 504] width 288 height 11
click at [1083, 528] on p "Address:" at bounding box center [1211, 536] width 368 height 16
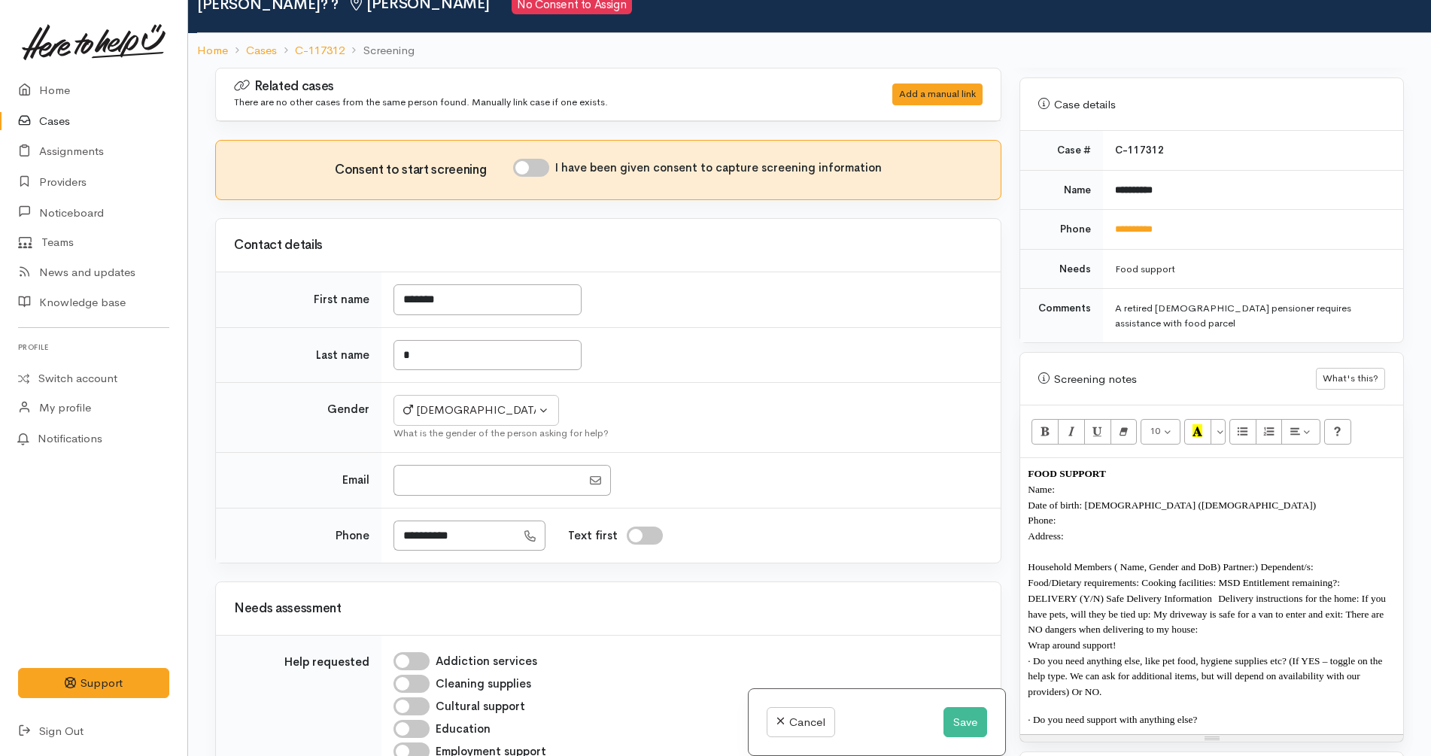
click at [542, 164] on input "I have been given consent to capture screening information" at bounding box center [531, 168] width 36 height 18
checkbox input "true"
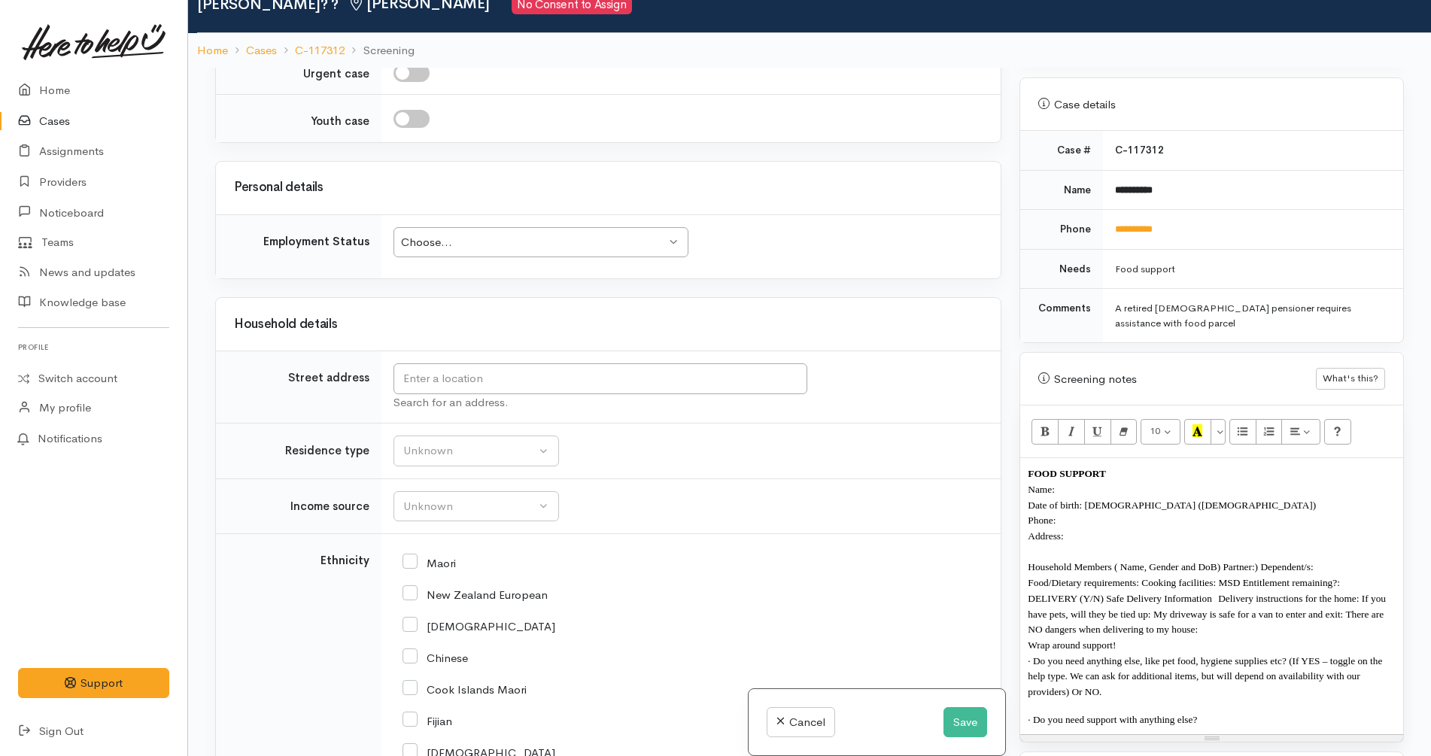
scroll to position [1369, 0]
click at [532, 376] on input "text" at bounding box center [600, 378] width 414 height 31
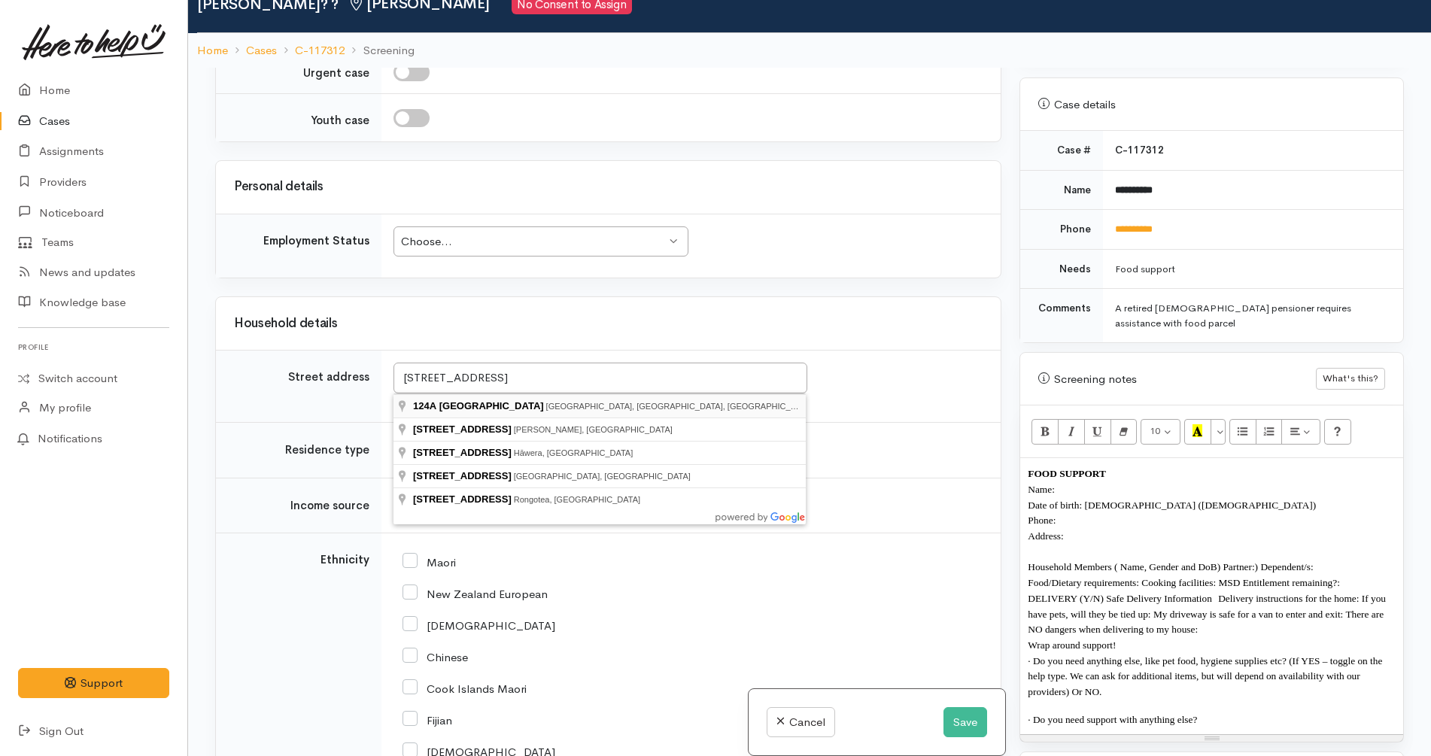
type input "124A Fairfield Road, Fairfield, Hamilton, New Zealand"
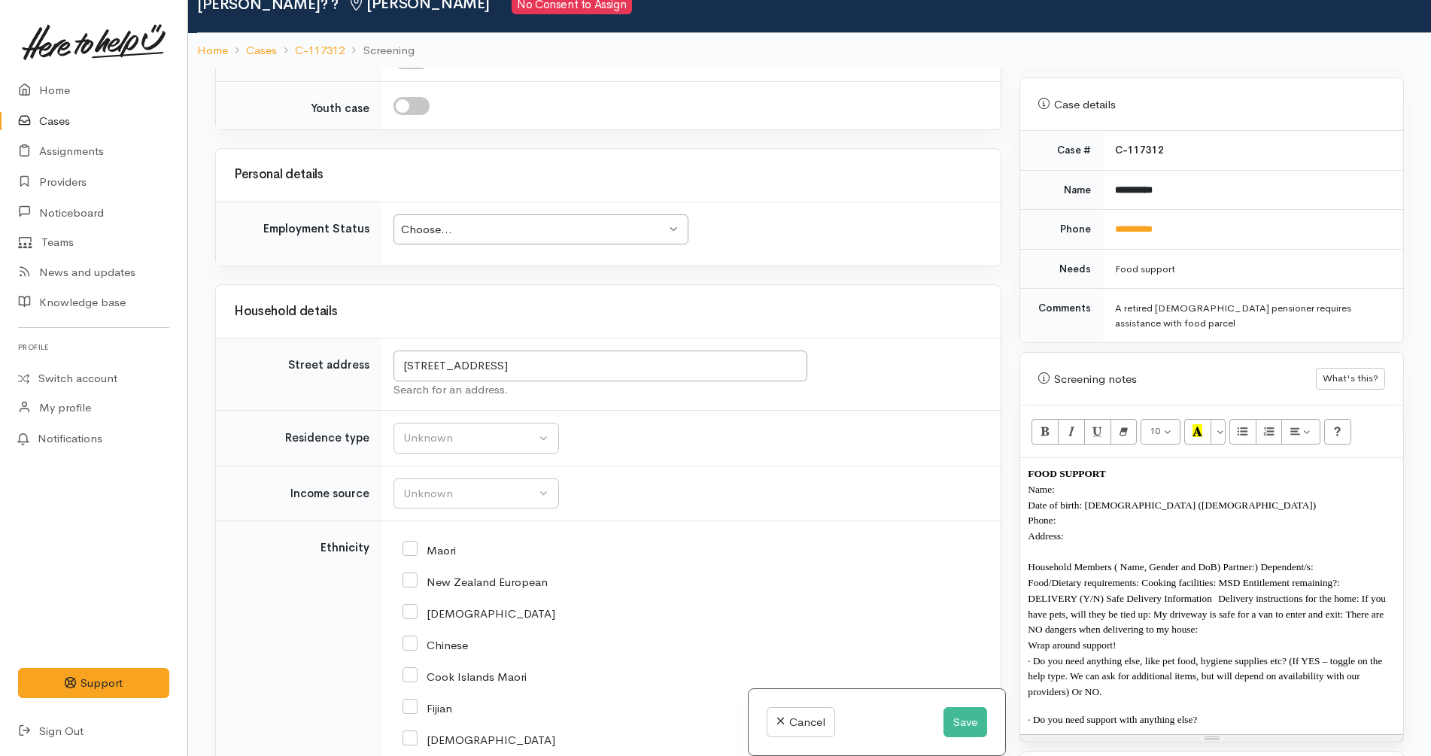
scroll to position [1357, 0]
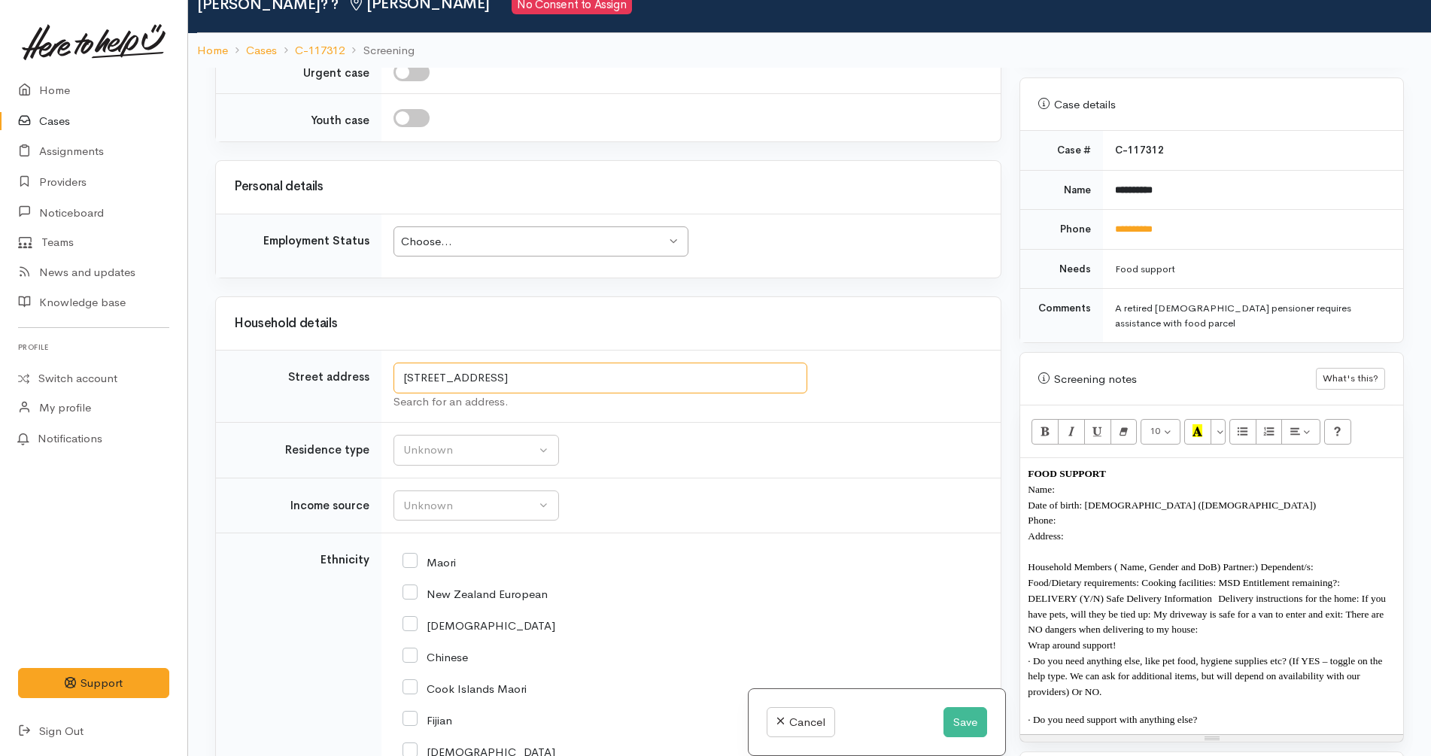
drag, startPoint x: 711, startPoint y: 384, endPoint x: 339, endPoint y: 329, distance: 375.5
click at [1118, 528] on p "Address:" at bounding box center [1211, 536] width 368 height 16
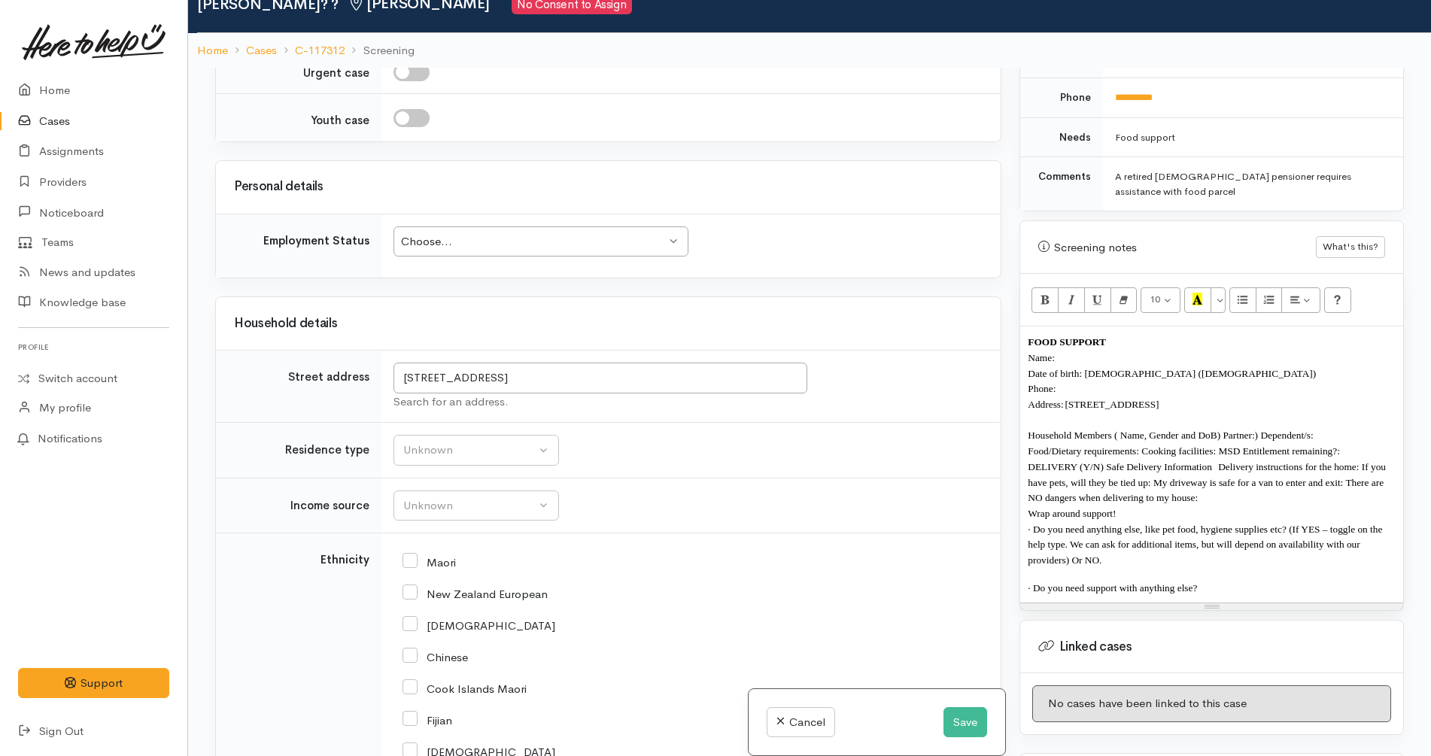
click at [1258, 429] on span "Household Members ( Name, Gender and DoB) Partner:) Dependent/s:" at bounding box center [1169, 434] width 285 height 11
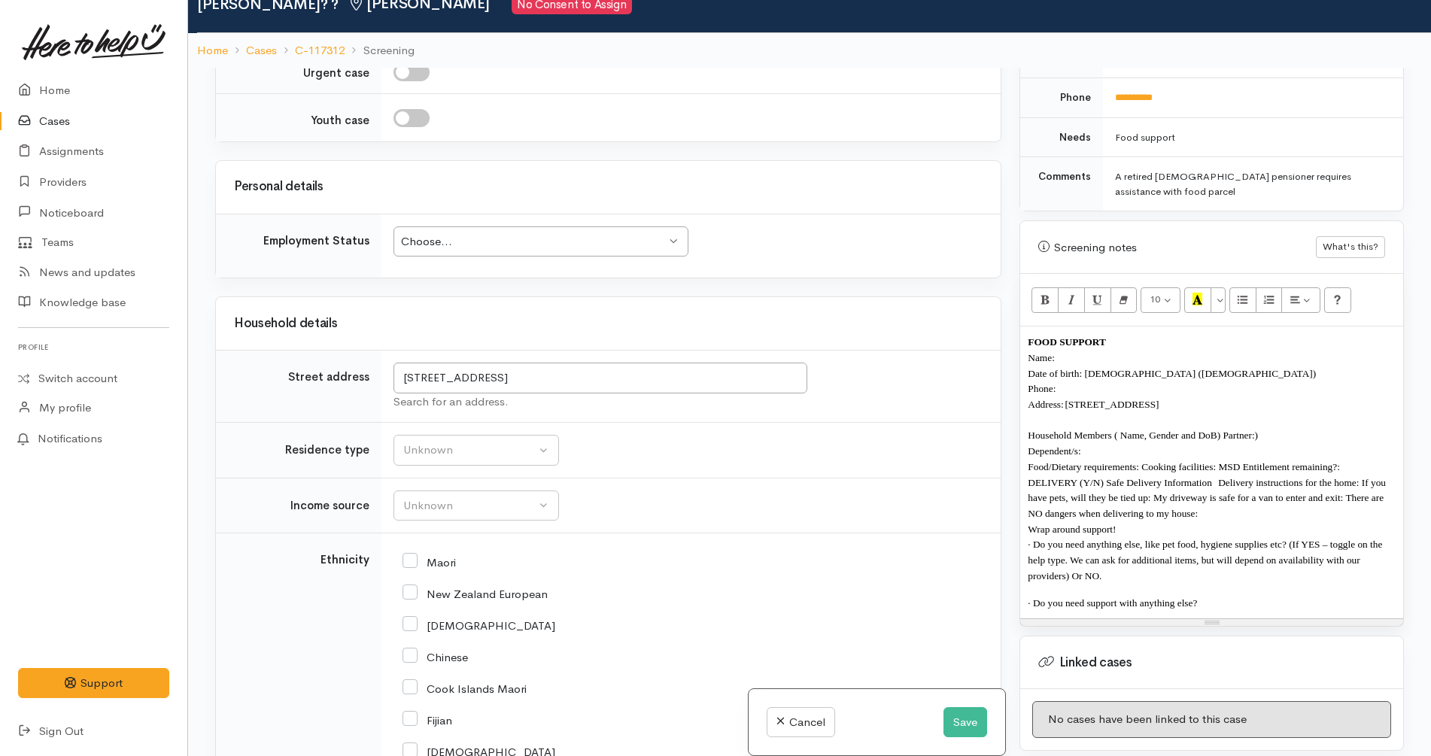
click at [1224, 429] on span "Household Members ( Name, Gender and DoB) Partner:)" at bounding box center [1142, 434] width 230 height 11
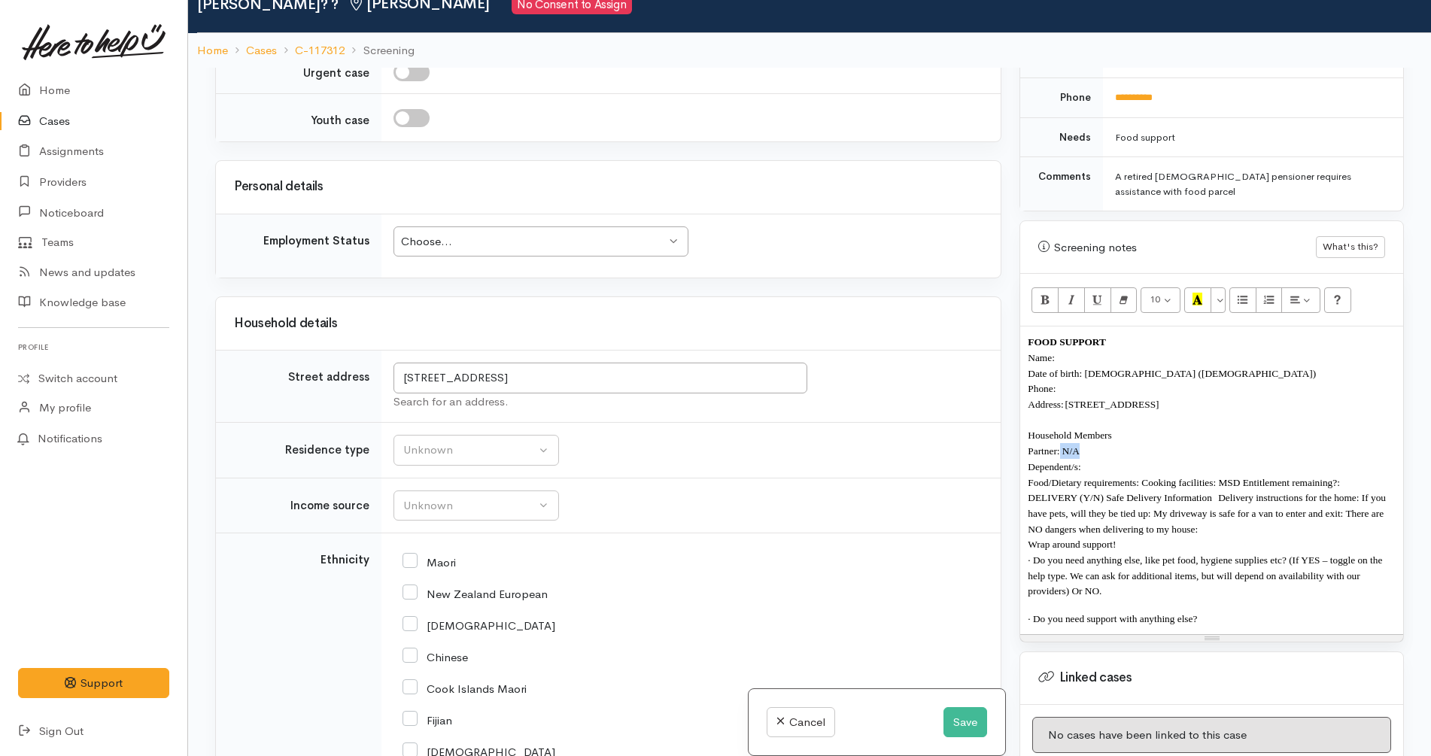
copy span "N/A"
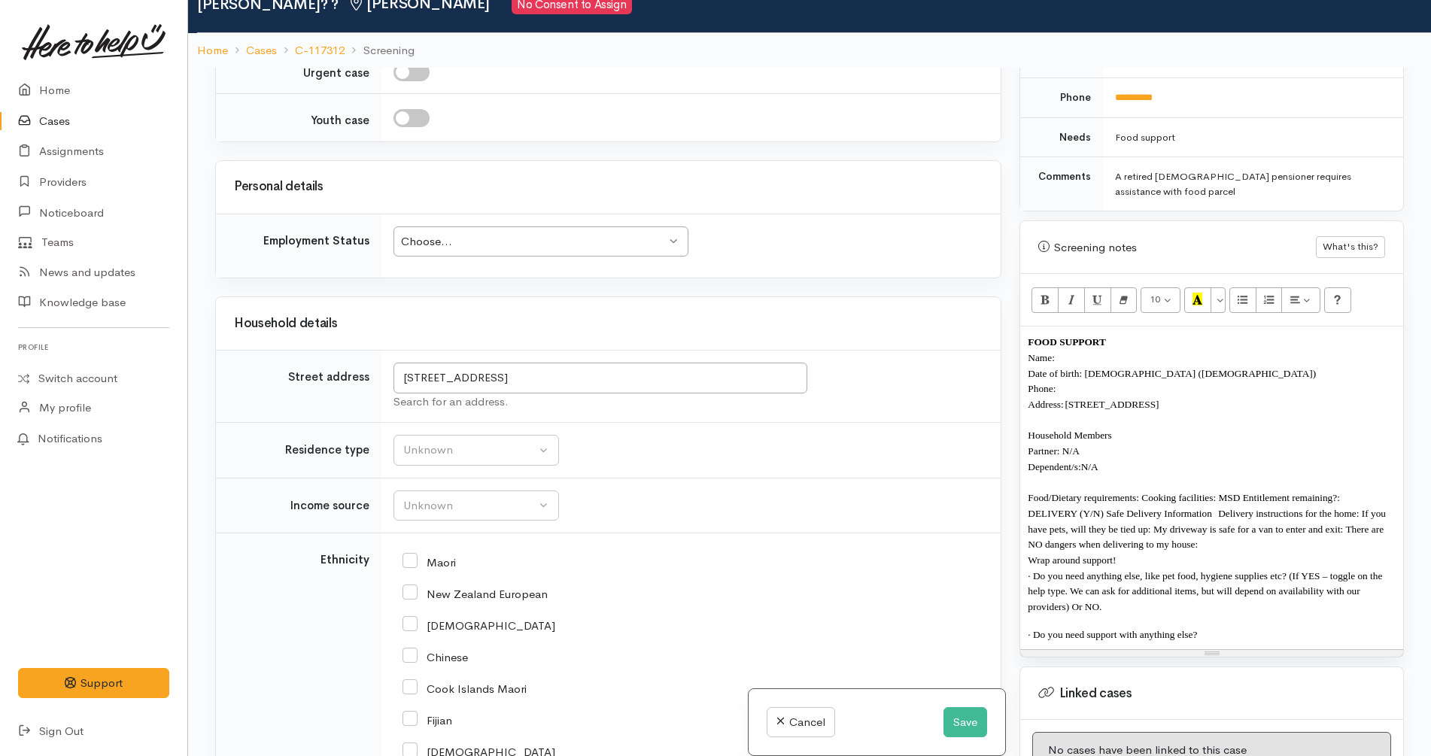
click at [1142, 492] on span "Food/Dietary requirements: Cooking facilities: MSD Entitlement remaining?:" at bounding box center [1183, 497] width 312 height 11
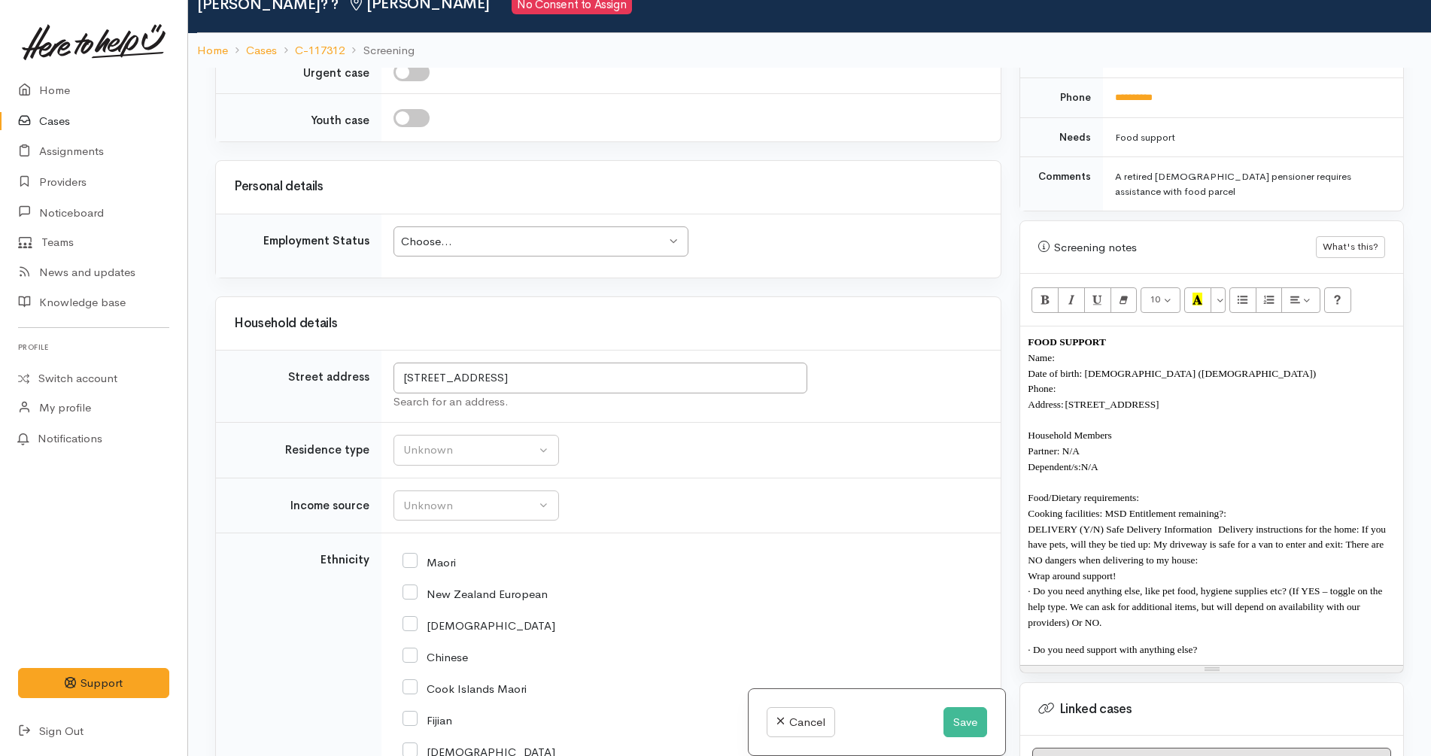
click at [1102, 508] on span "Cooking facilities: MSD Entitlement remaining?:" at bounding box center [1126, 513] width 199 height 11
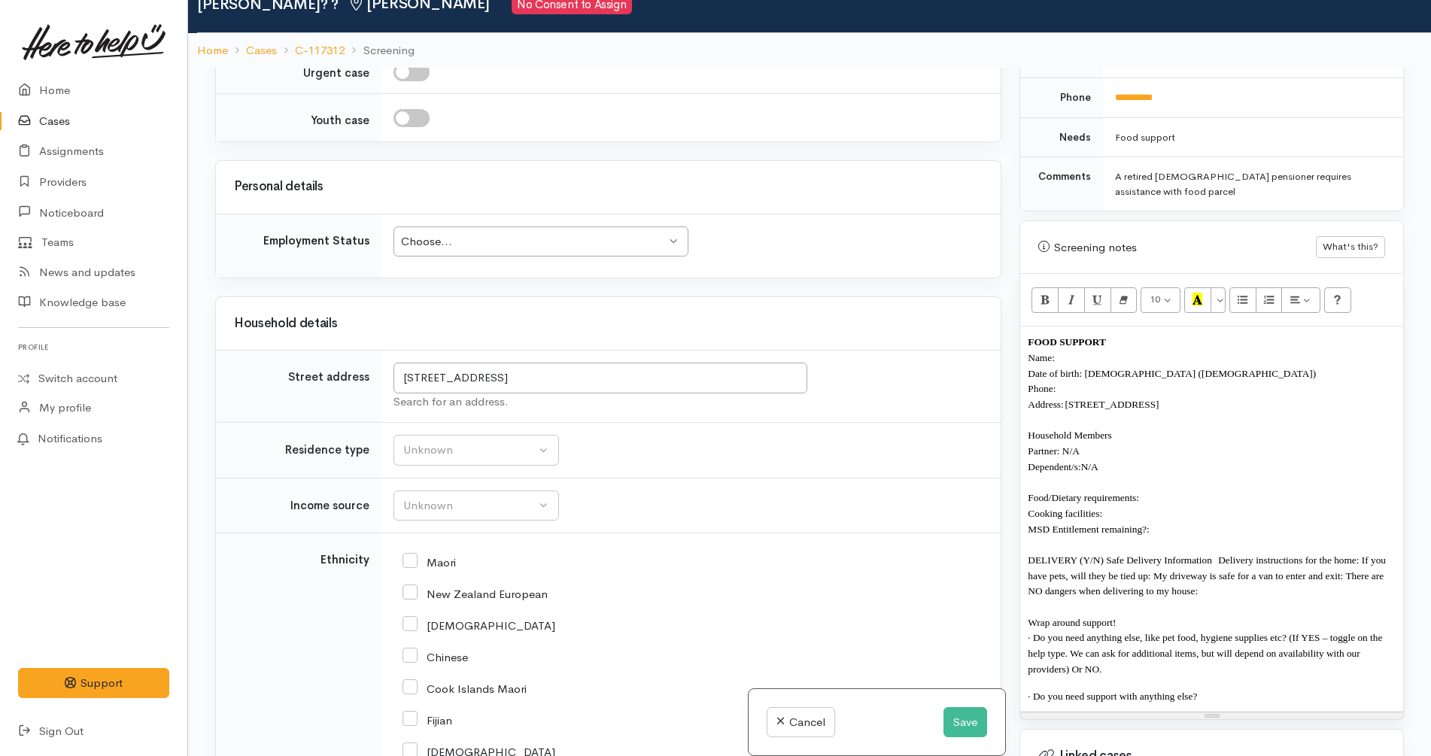
click at [1147, 490] on p "Food/Dietary requirements:" at bounding box center [1211, 498] width 368 height 16
click at [1122, 505] on p "Cooking facilities:" at bounding box center [1211, 513] width 368 height 16
click at [1173, 521] on p "MSD Entitlement remaining?:" at bounding box center [1211, 529] width 368 height 16
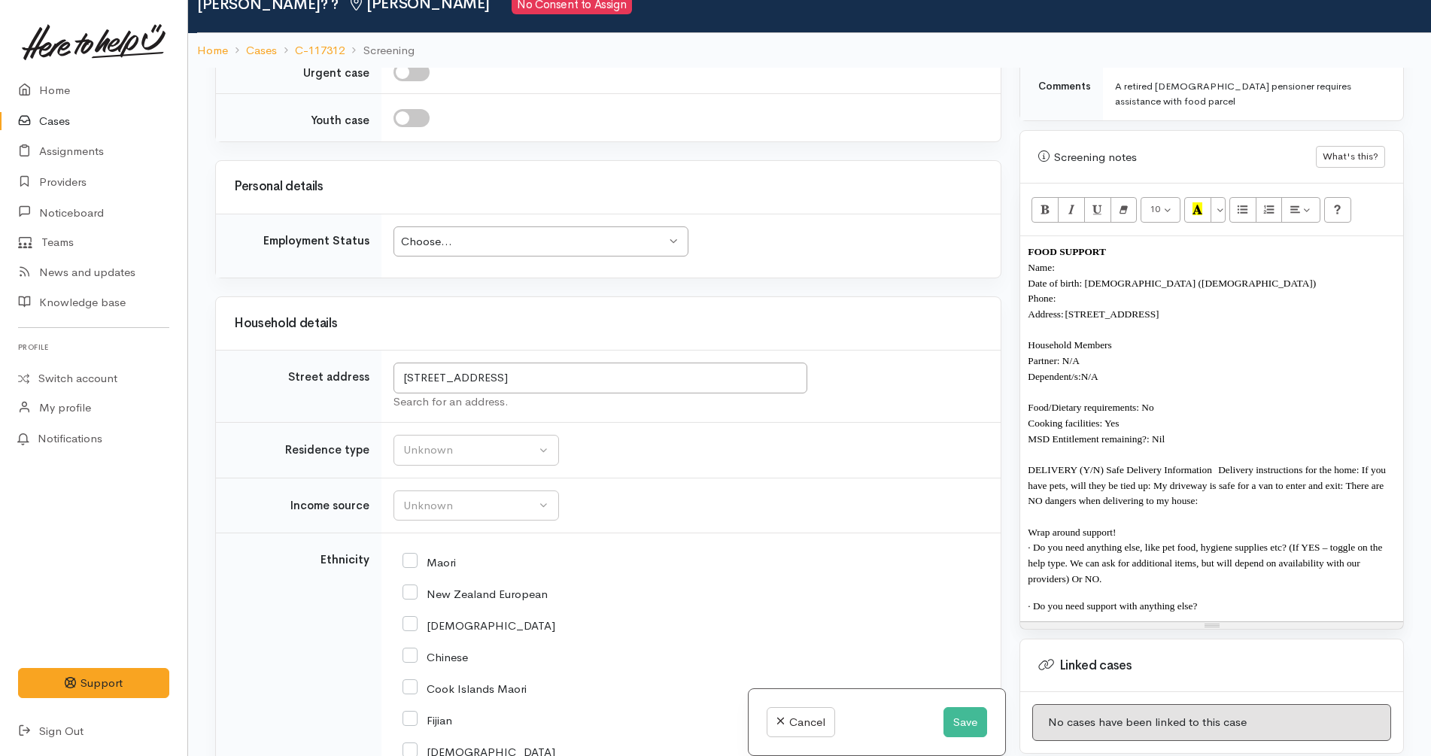
scroll to position [881, 0]
click at [1224, 597] on p "· Do you need support with anything else?" at bounding box center [1211, 605] width 368 height 16
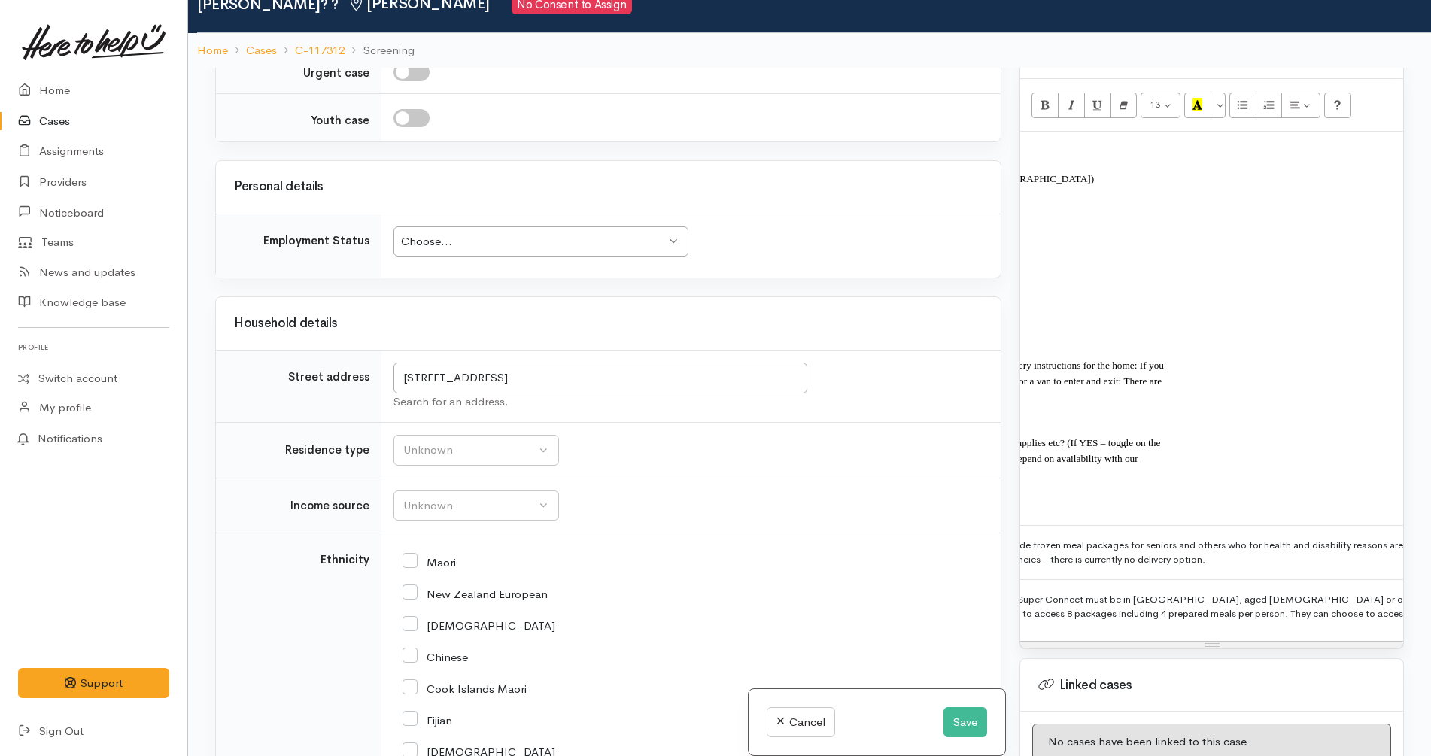
scroll to position [0, 0]
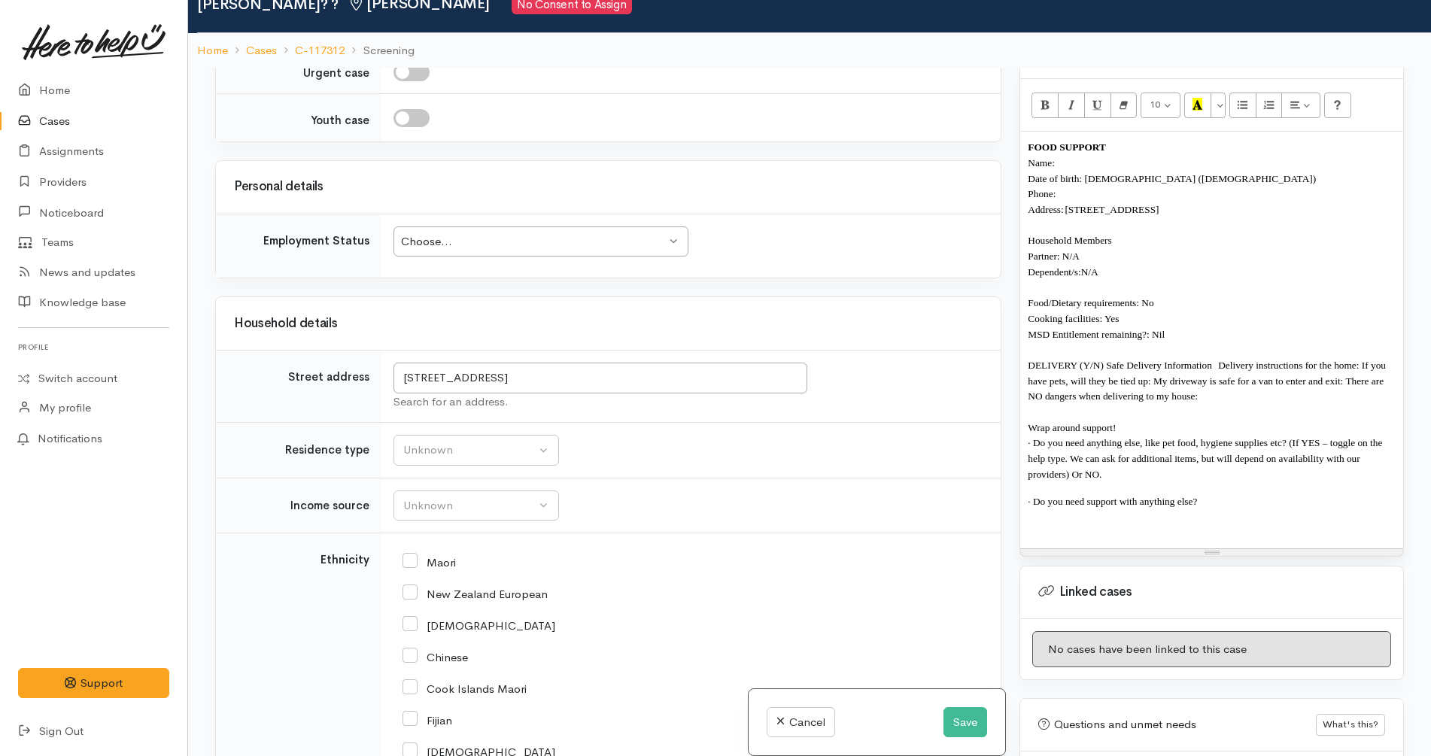
click at [1230, 387] on p "DELIVERY (Y/N) Safe Delivery Information   Delivery instructions for the home: …" at bounding box center [1211, 380] width 368 height 47
click at [1221, 360] on span "DELIVERY (Y/N) Safe Delivery Information   Delivery instructions for the home: …" at bounding box center [1207, 381] width 360 height 42
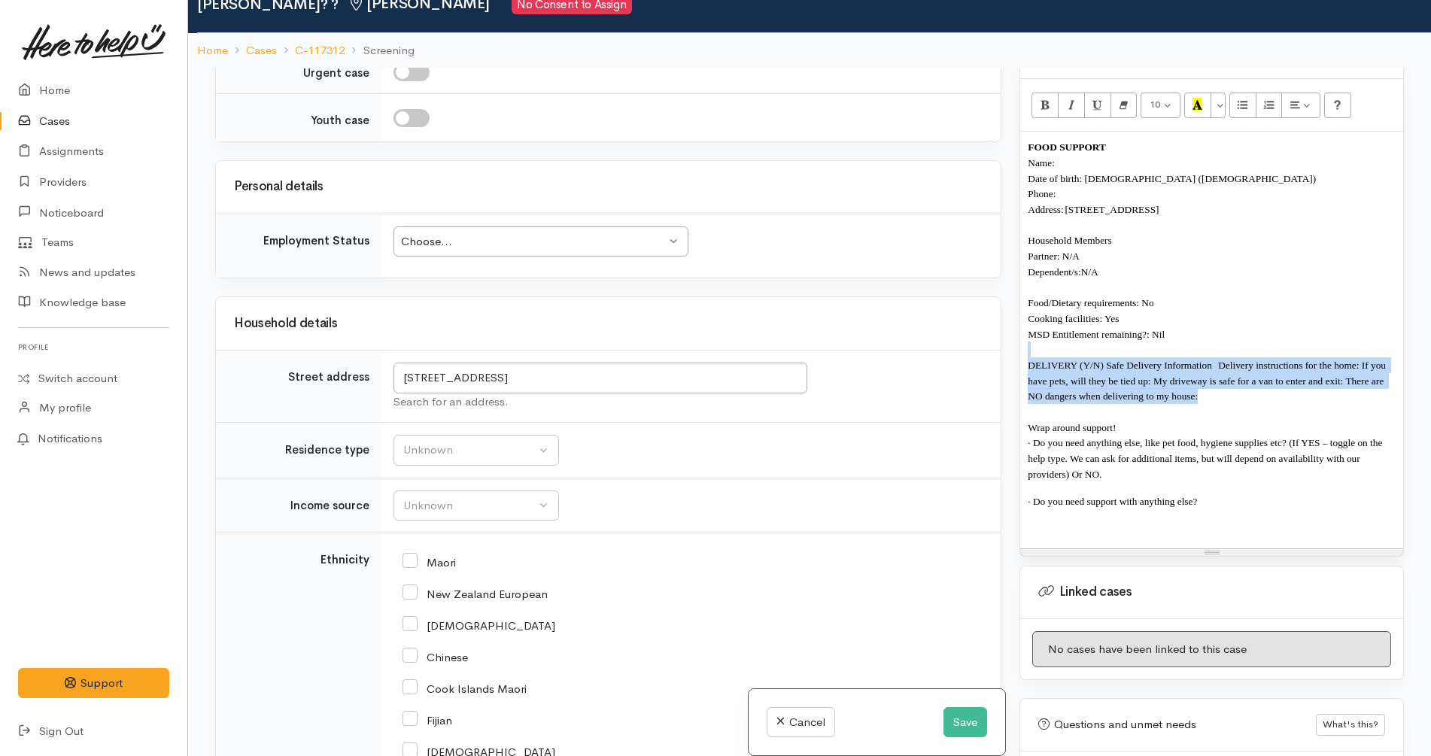
drag, startPoint x: 1210, startPoint y: 386, endPoint x: 1197, endPoint y: 339, distance: 48.4
click at [1197, 339] on div "FOOD SUPPORT Name: Date of birth: 02/05/1960 (65 years old) Phone: Address: 124…" at bounding box center [1211, 340] width 383 height 416
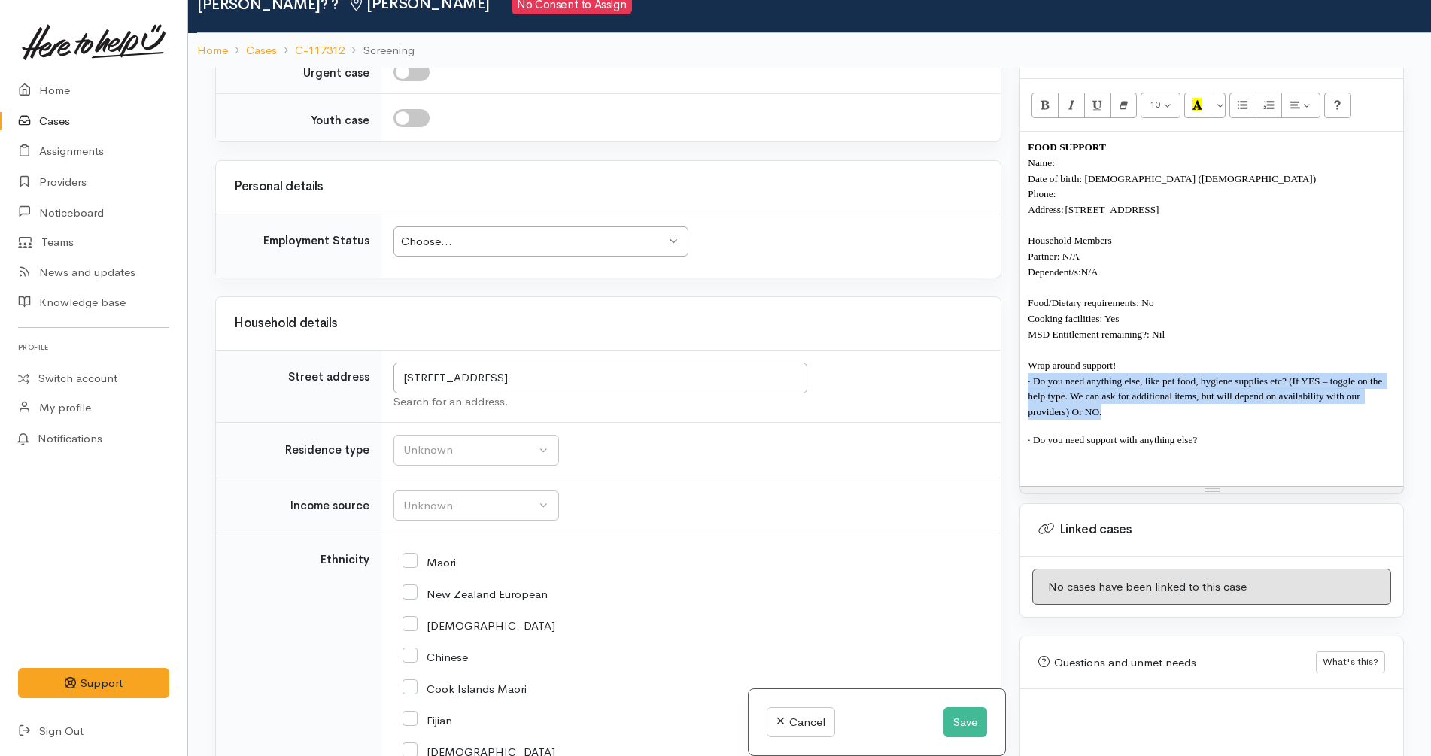
drag, startPoint x: 1298, startPoint y: 394, endPoint x: 1286, endPoint y: 357, distance: 38.8
click at [1286, 357] on div "FOOD SUPPORT Name: Date of birth: 02/05/1960 (65 years old) Phone: Address: 124…" at bounding box center [1211, 309] width 383 height 354
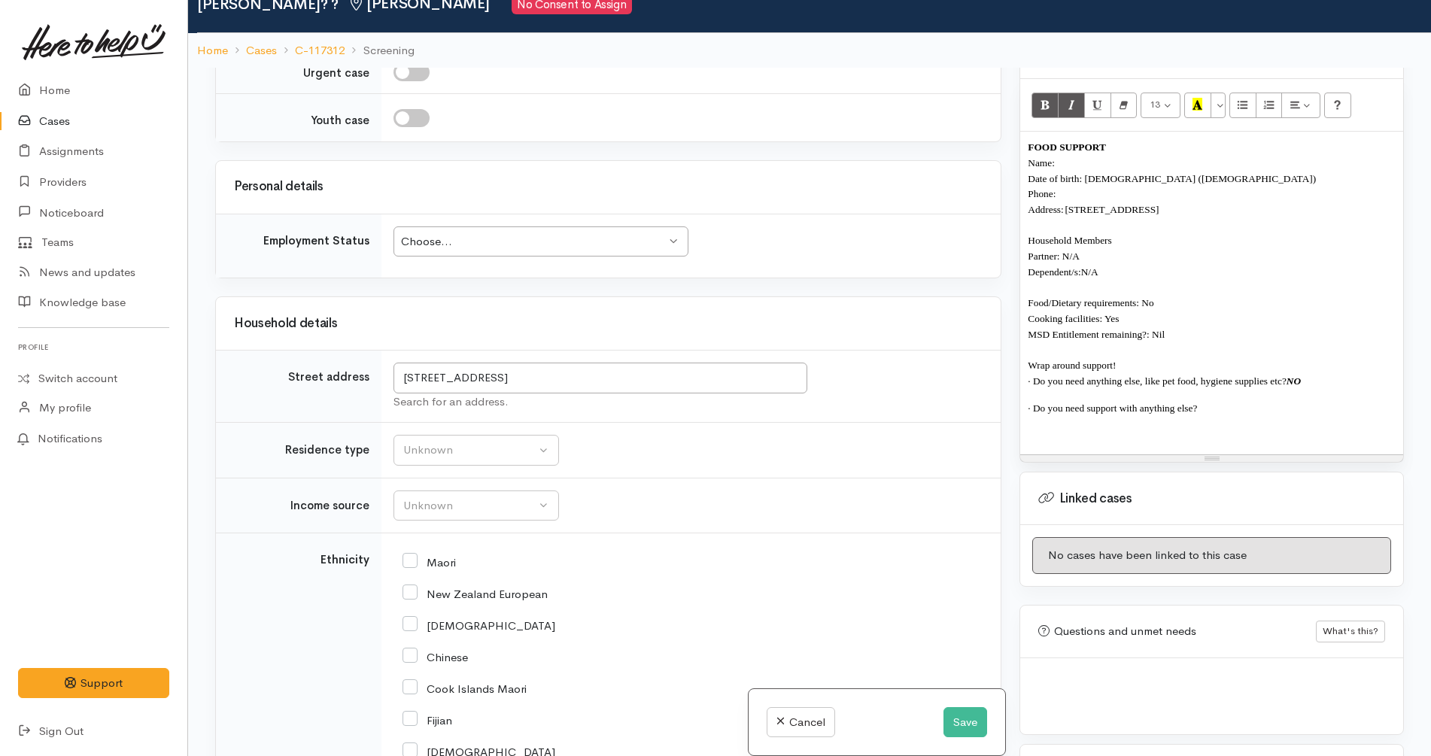
copy b "NO"
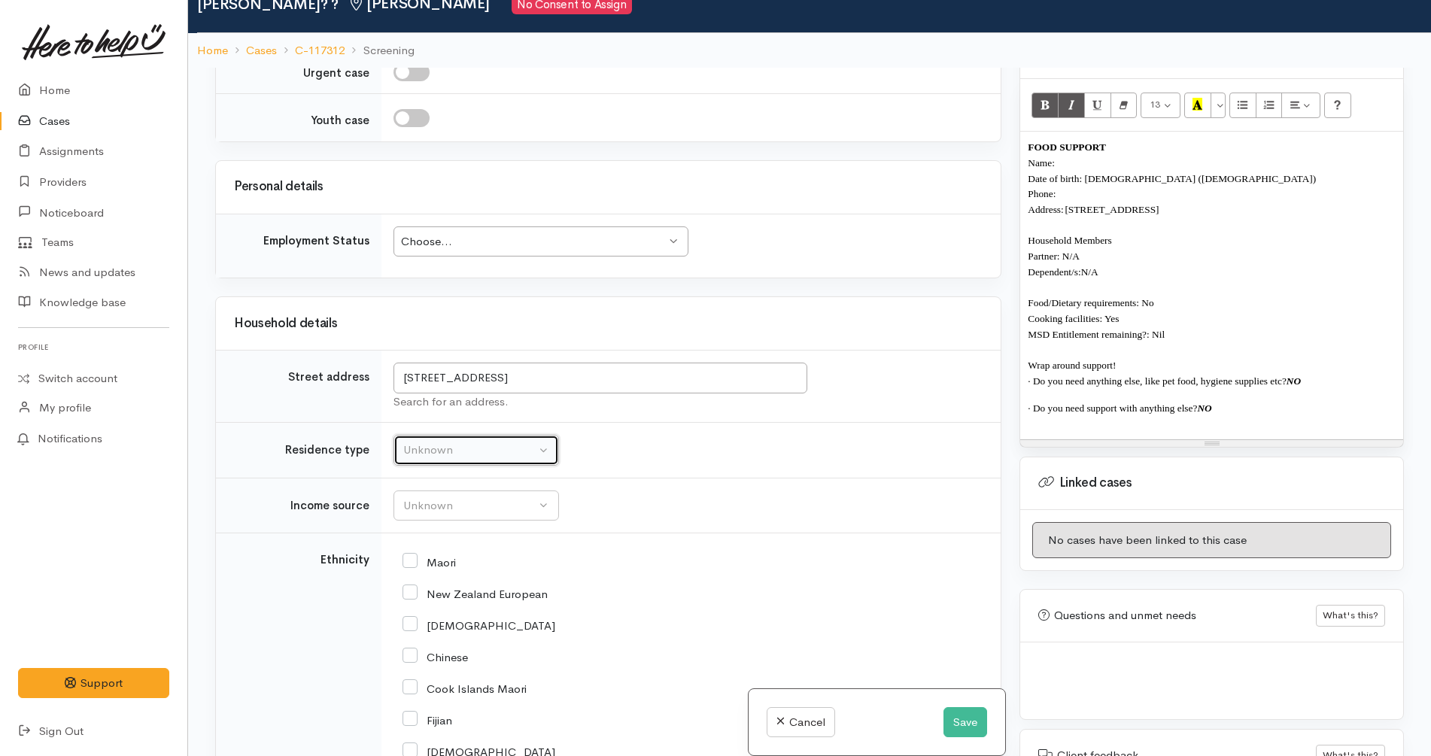
click at [444, 448] on div "Unknown" at bounding box center [469, 450] width 132 height 17
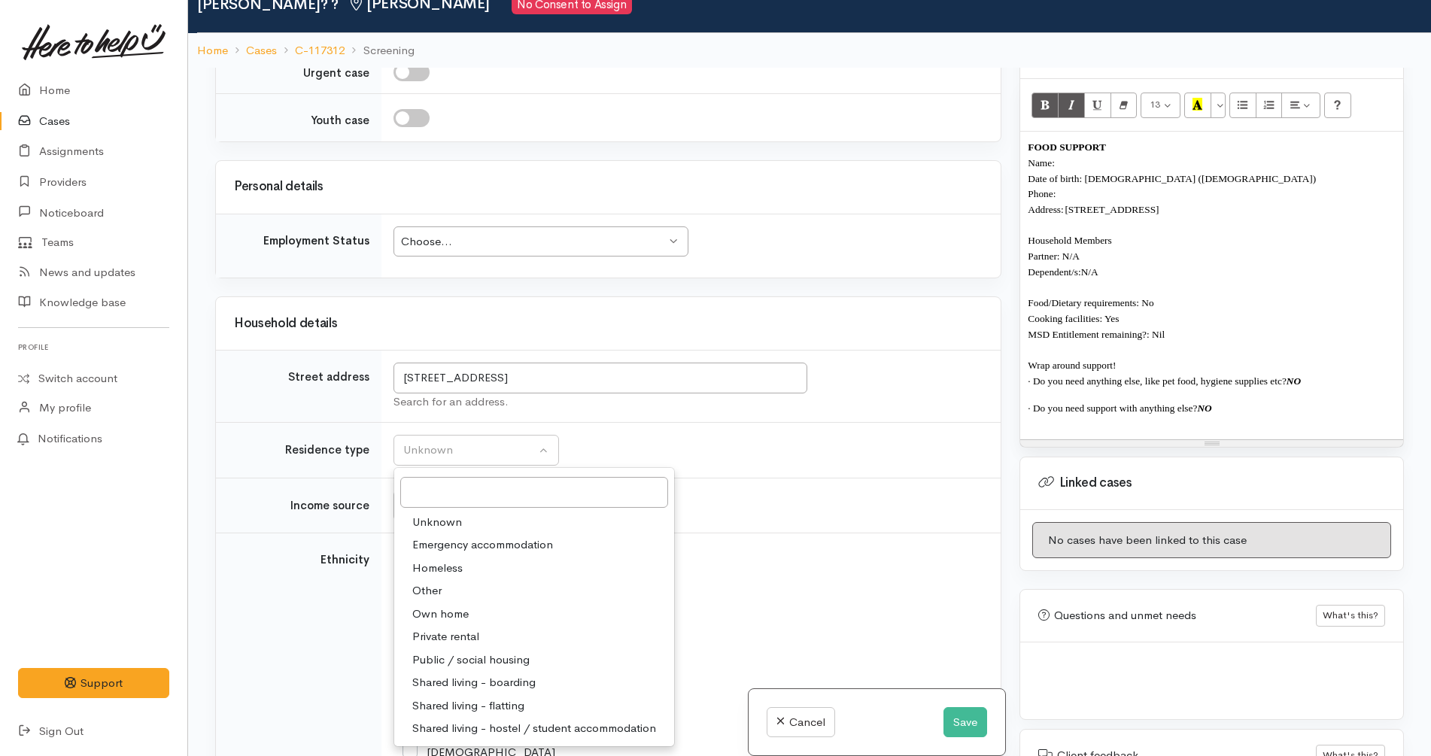
click at [465, 636] on span "Private rental" at bounding box center [445, 636] width 67 height 17
select select "2"
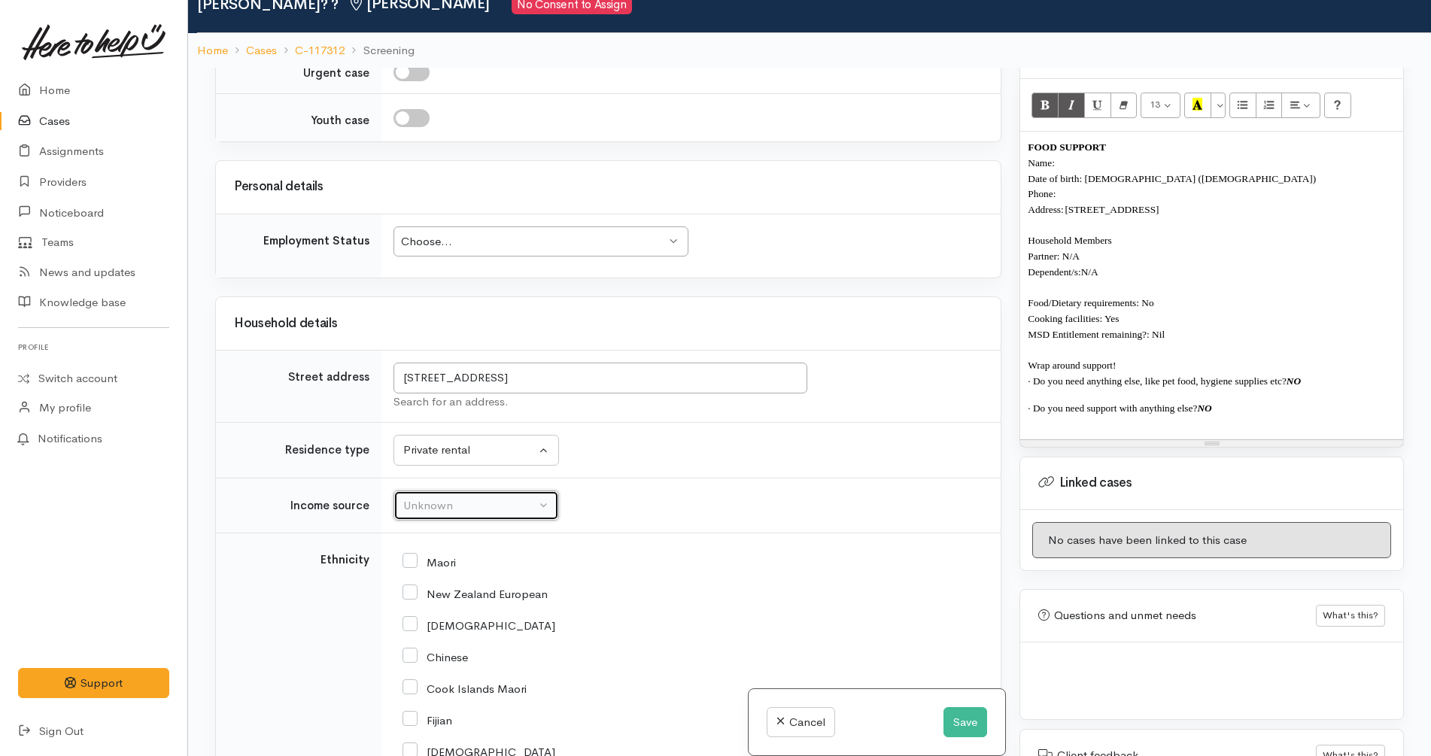
click at [484, 508] on div "Unknown" at bounding box center [469, 505] width 132 height 17
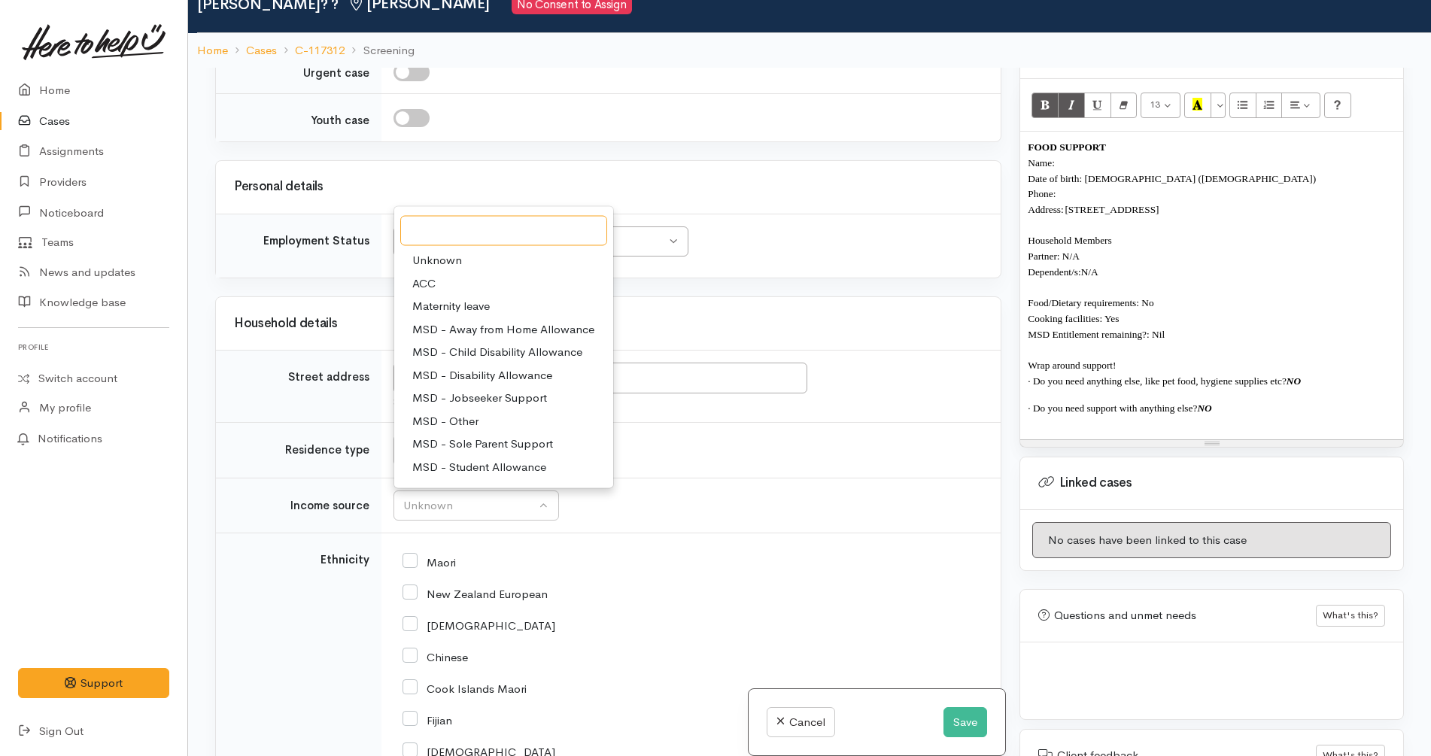
scroll to position [226, 0]
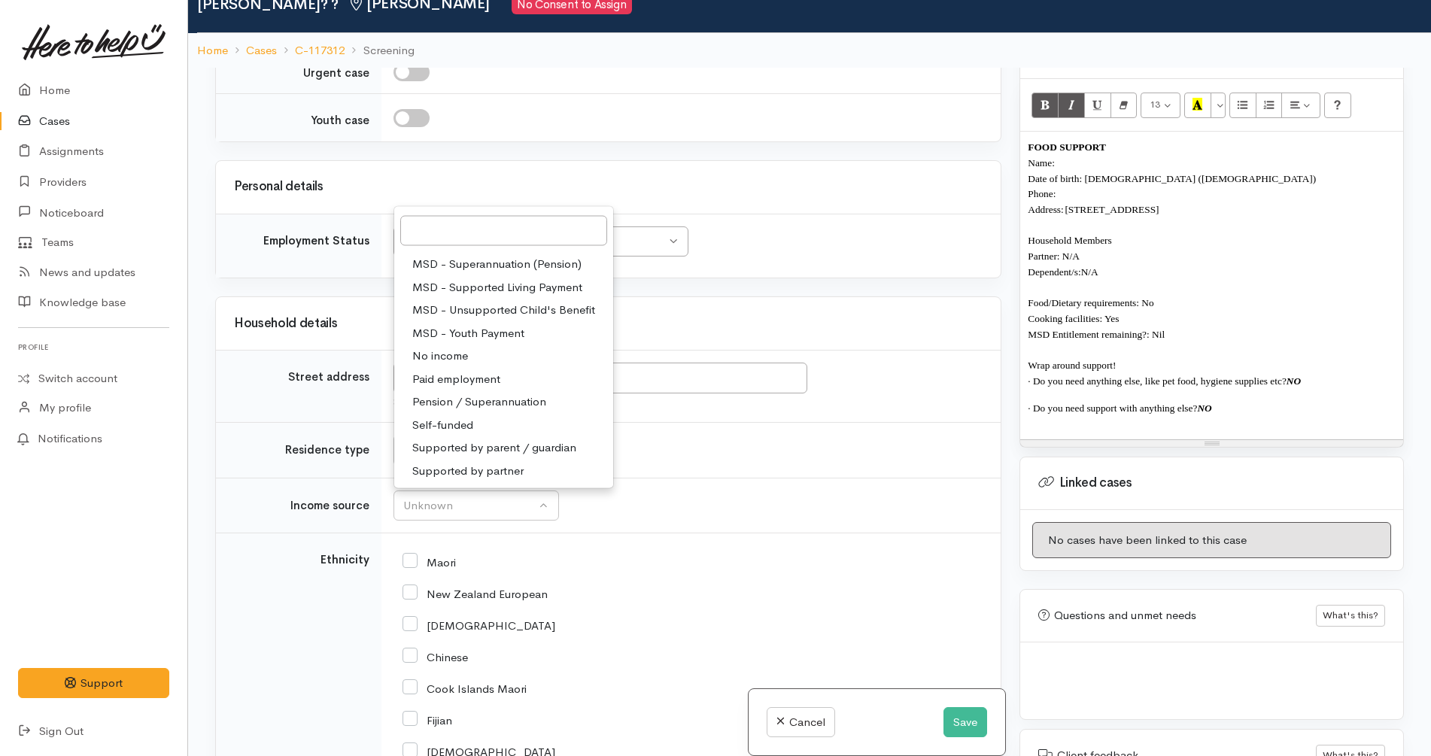
click at [461, 403] on span "Pension / Superannuation" at bounding box center [479, 401] width 134 height 17
select select "19"
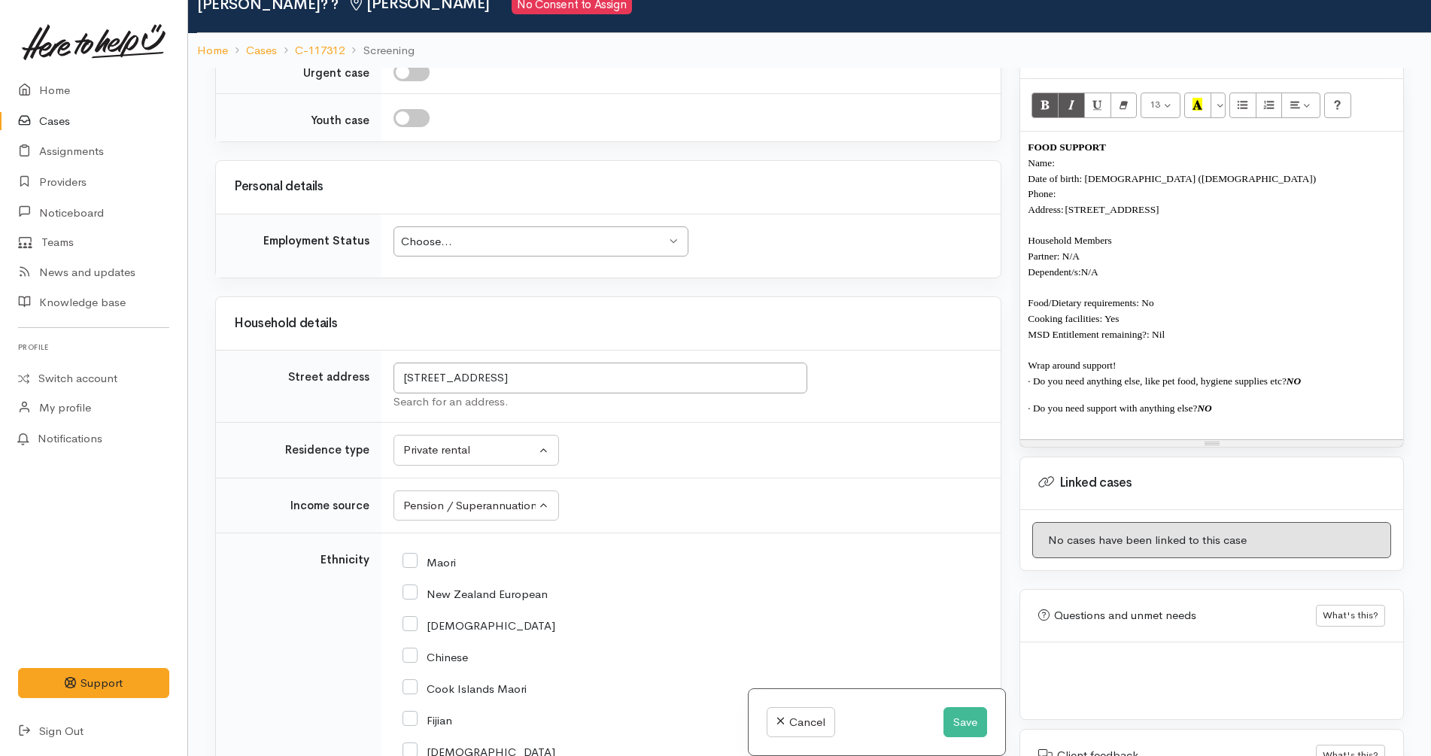
click at [757, 507] on td "Unknown ACC Maternity leave MSD - Away from Home Allowance MSD - Child Disabili…" at bounding box center [690, 506] width 619 height 56
click at [630, 239] on div "Choose..." at bounding box center [534, 241] width 266 height 17
click at [670, 494] on td "Unknown ACC Maternity leave MSD - Away from Home Allowance MSD - Child Disabili…" at bounding box center [690, 506] width 619 height 56
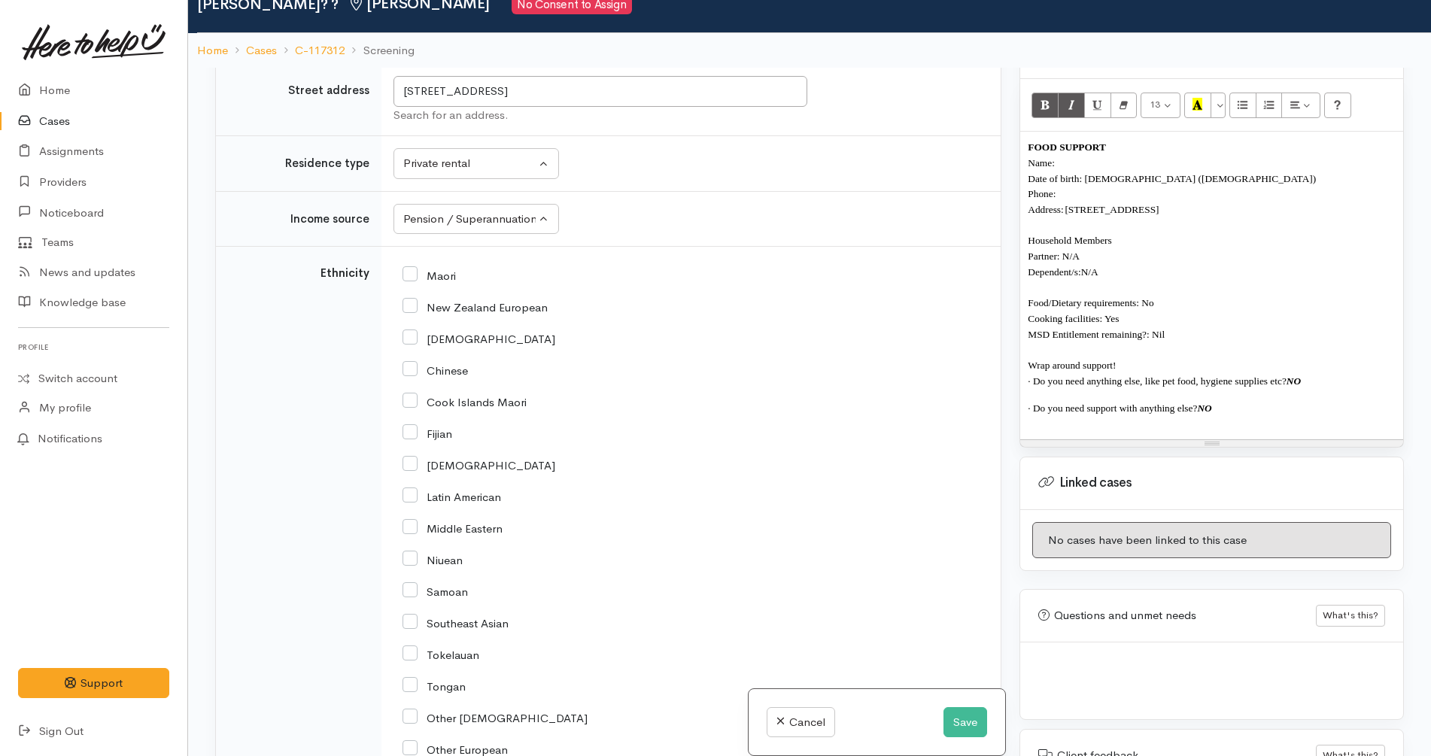
scroll to position [1655, 0]
click at [442, 269] on input "Maori" at bounding box center [428, 276] width 53 height 14
checkbox input "true"
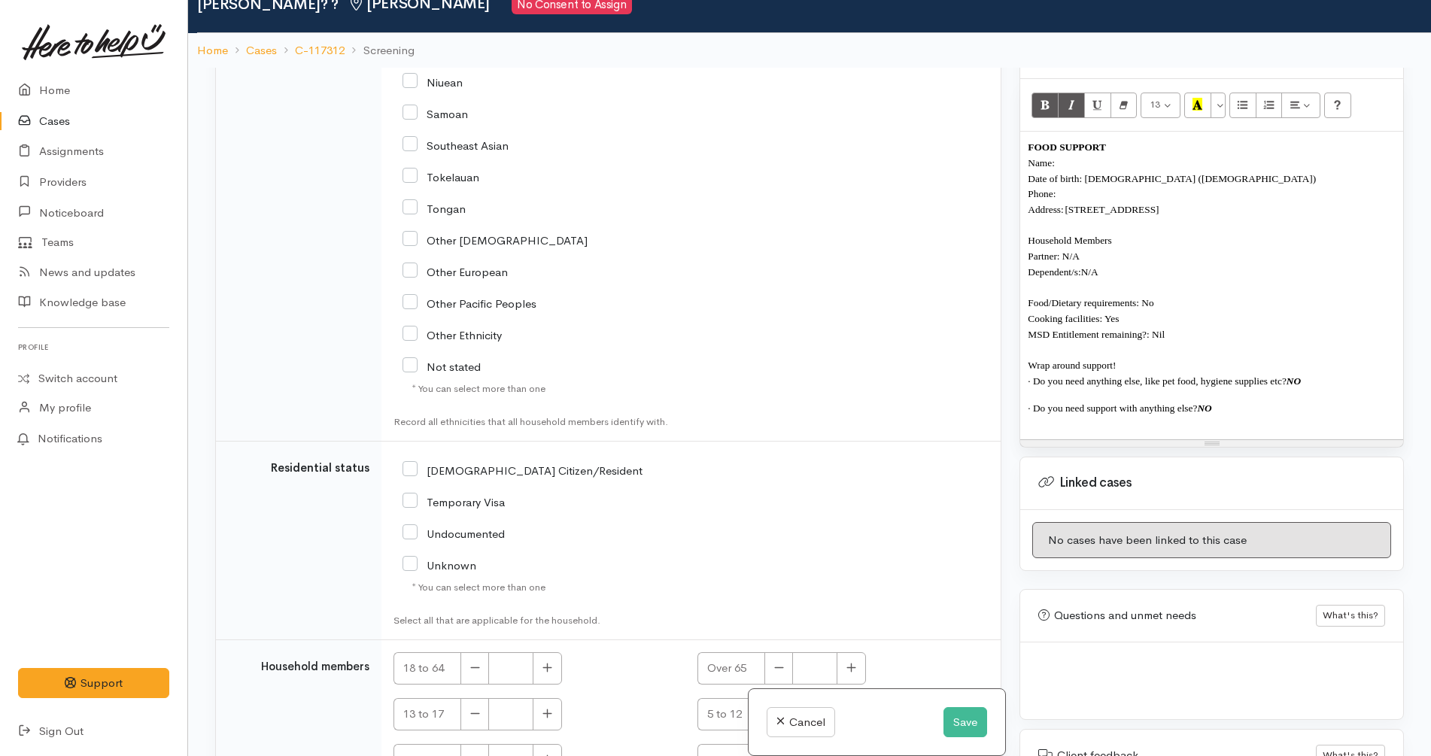
click at [495, 478] on div "NZ Citizen/Resident" at bounding box center [589, 470] width 375 height 32
click at [486, 468] on input "NZ Citizen/Resident" at bounding box center [522, 470] width 240 height 14
checkbox input "true"
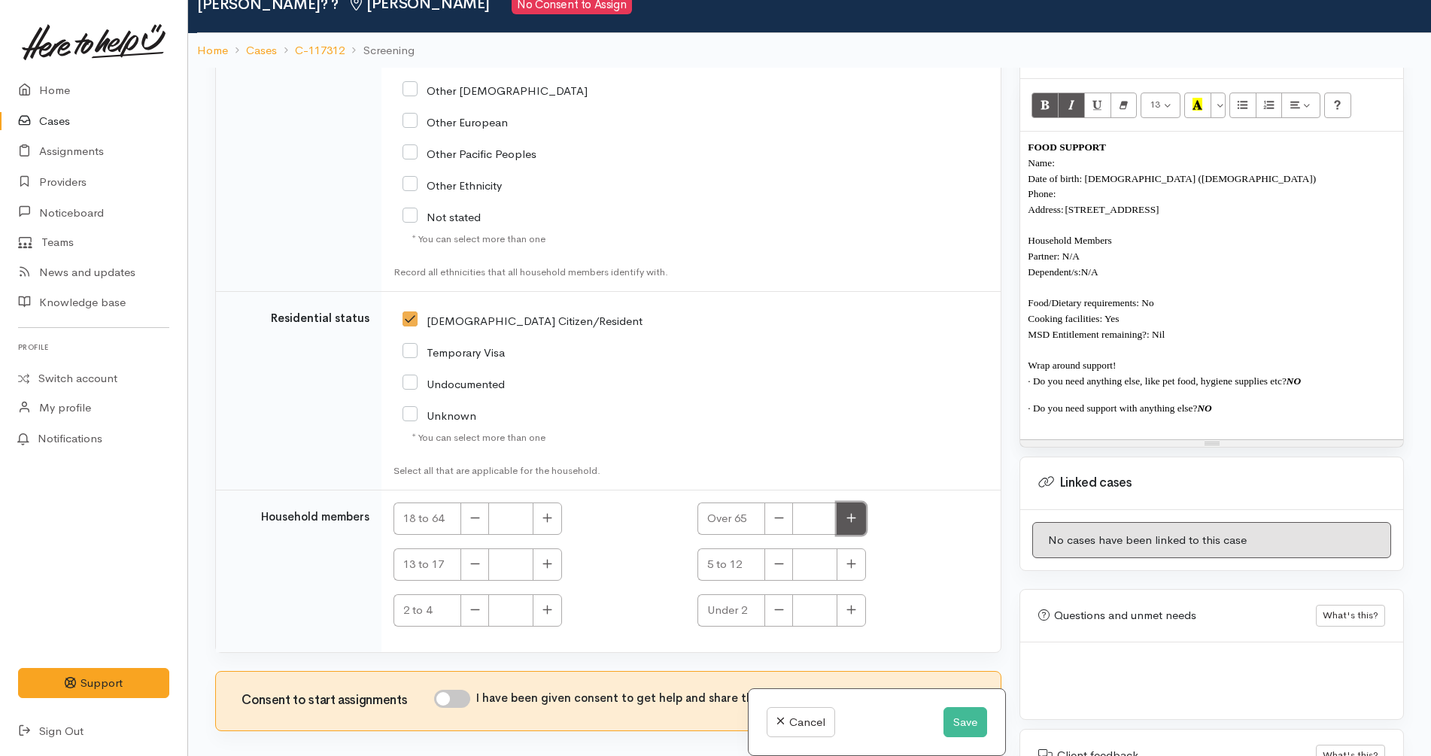
click at [860, 533] on button "button" at bounding box center [850, 518] width 29 height 32
type input "1"
click at [450, 699] on input "I have been given consent to get help and share this information with appropria…" at bounding box center [452, 699] width 36 height 18
checkbox input "true"
click at [712, 335] on div "NZ Citizen/Resident" at bounding box center [589, 320] width 375 height 32
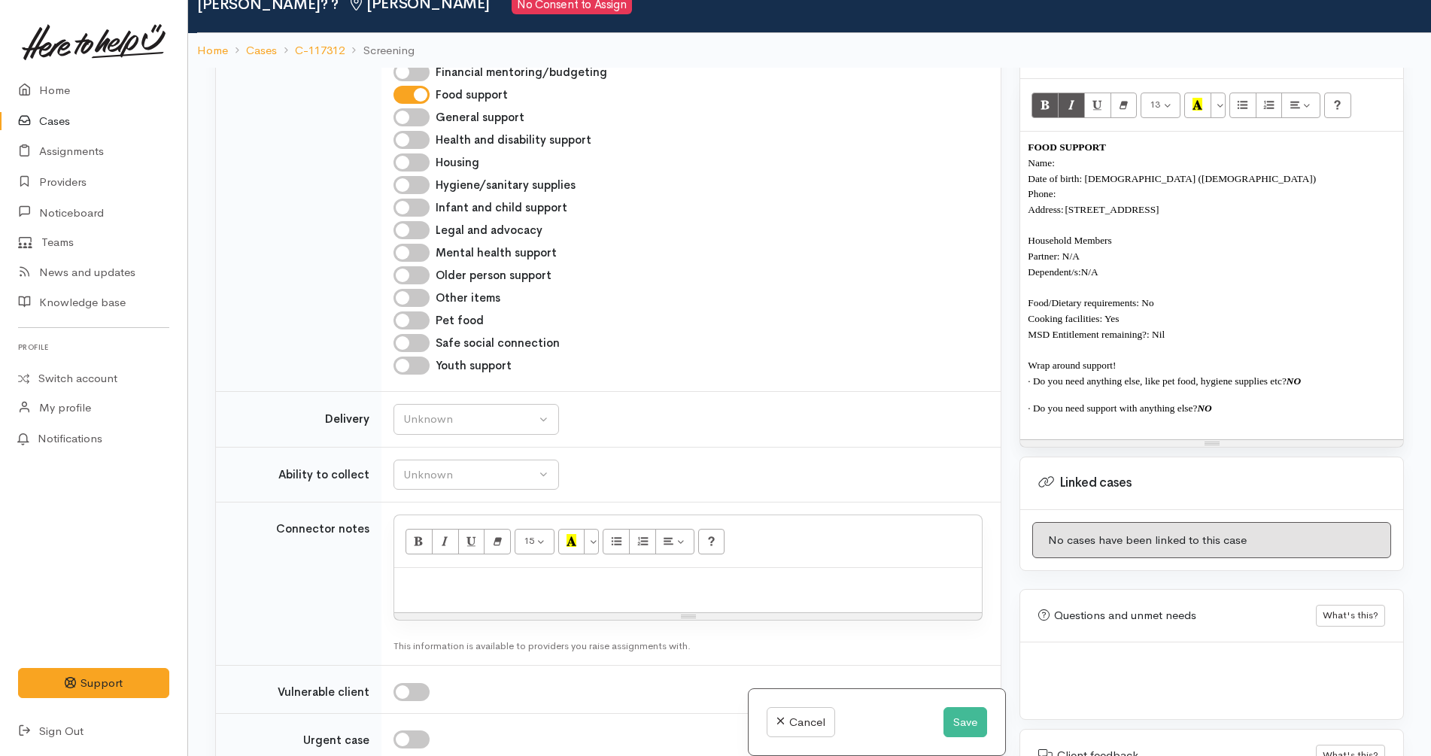
scroll to position [699, 0]
click at [442, 431] on button "Unknown" at bounding box center [475, 421] width 165 height 31
click at [459, 569] on link "No" at bounding box center [476, 562] width 164 height 23
select select "1"
click at [478, 474] on div "Unknown" at bounding box center [469, 477] width 132 height 17
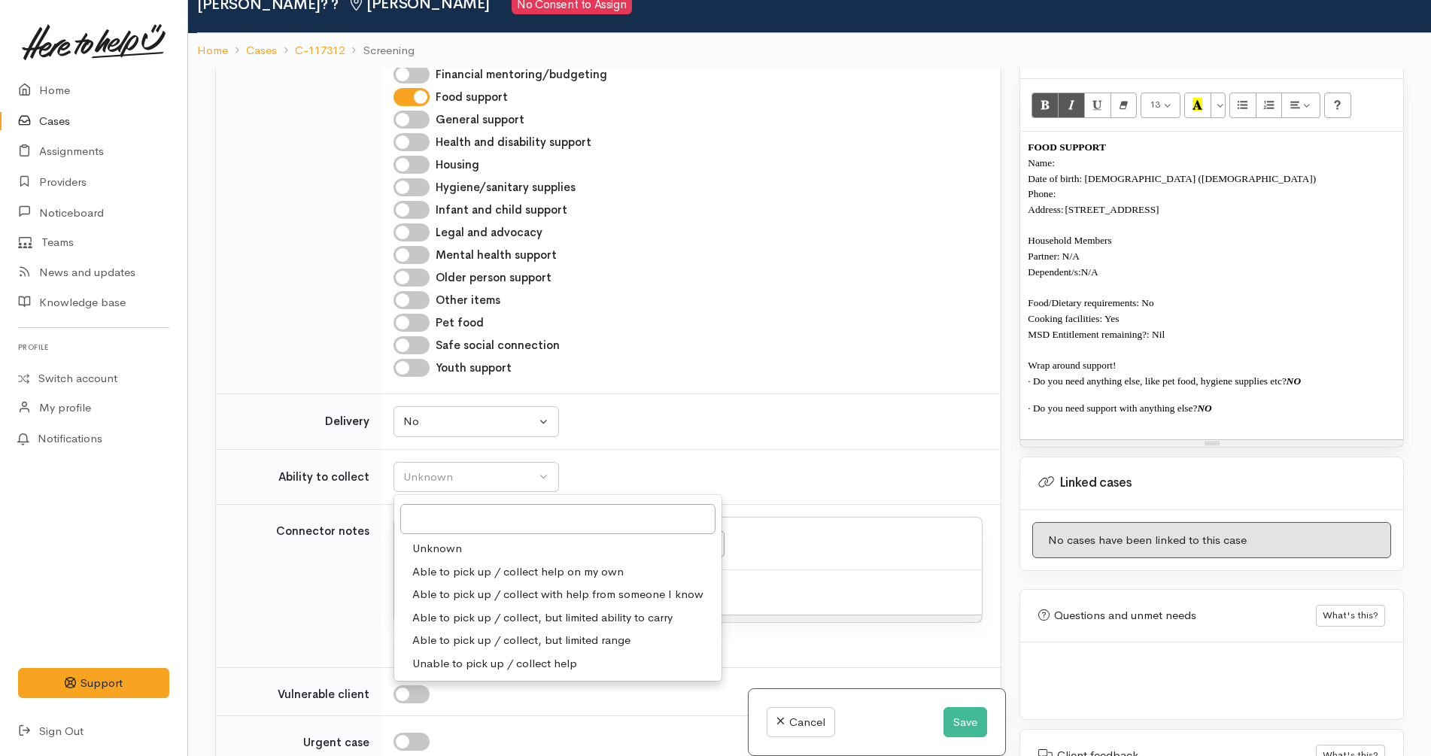
click at [488, 574] on span "Able to pick up / collect help on my own" at bounding box center [517, 571] width 211 height 17
select select "2"
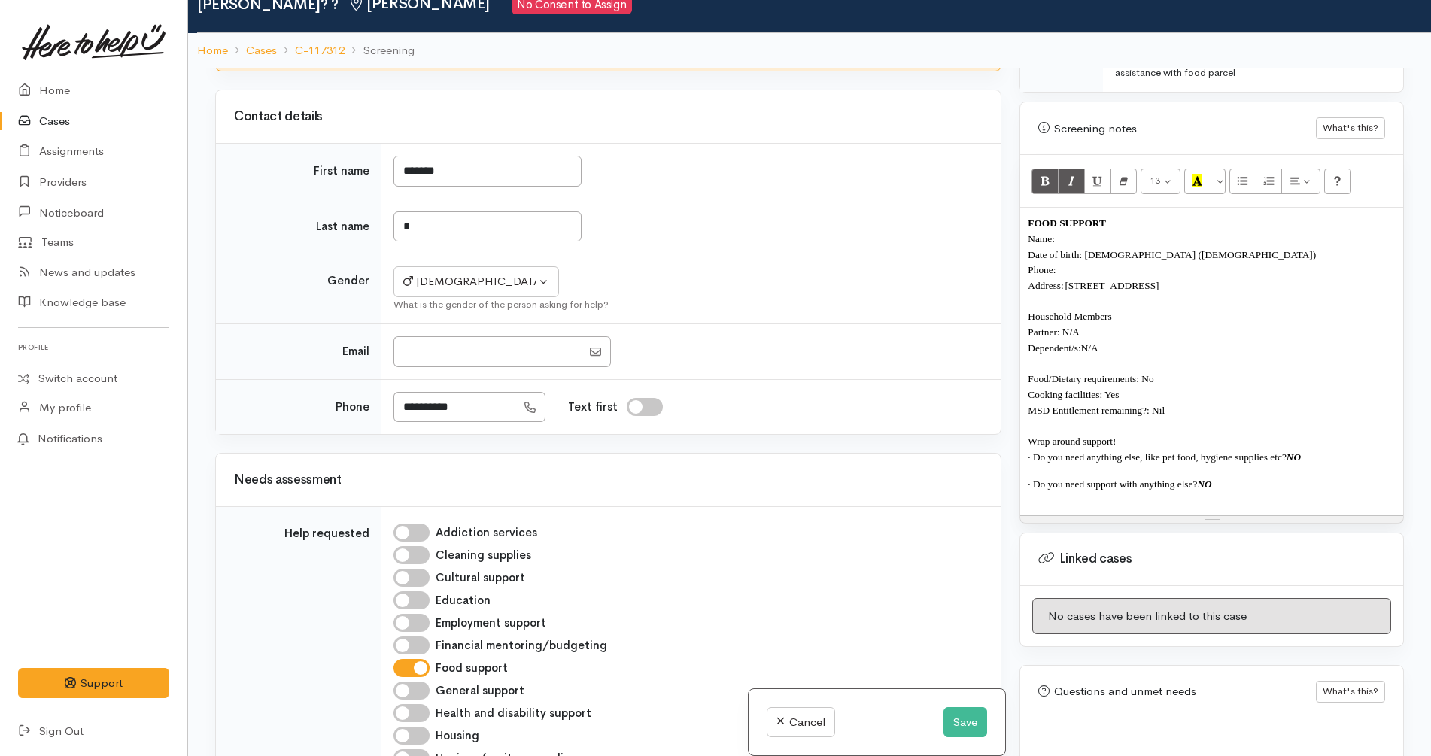
scroll to position [0, 0]
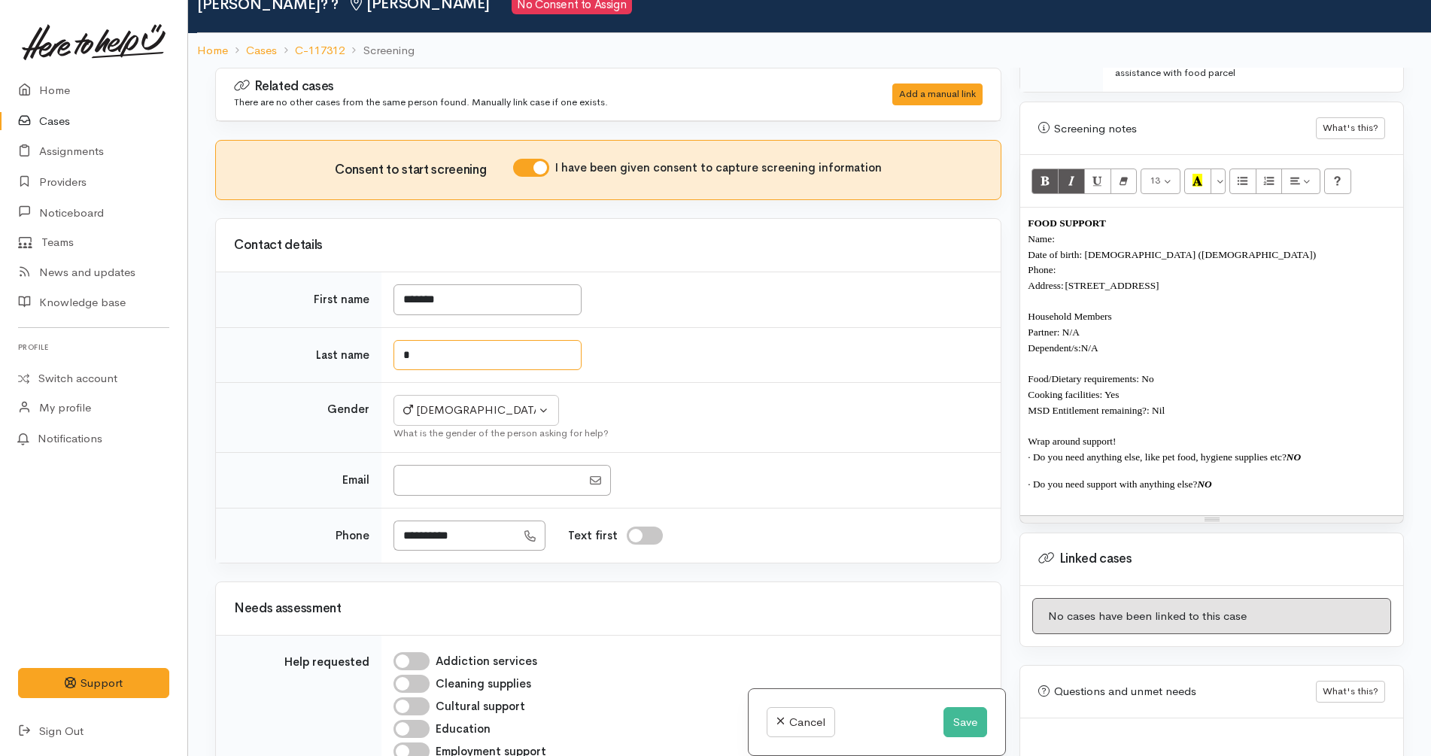
click at [505, 354] on input "*" at bounding box center [487, 355] width 188 height 31
click at [1232, 458] on div "FOOD SUPPORT Name: Date of birth: 02/05/1960 (65 years old) Phone: Address: 124…" at bounding box center [1211, 361] width 383 height 307
click at [444, 352] on input "Last name" at bounding box center [487, 355] width 188 height 31
click at [740, 247] on h3 "Contact details" at bounding box center [608, 245] width 748 height 14
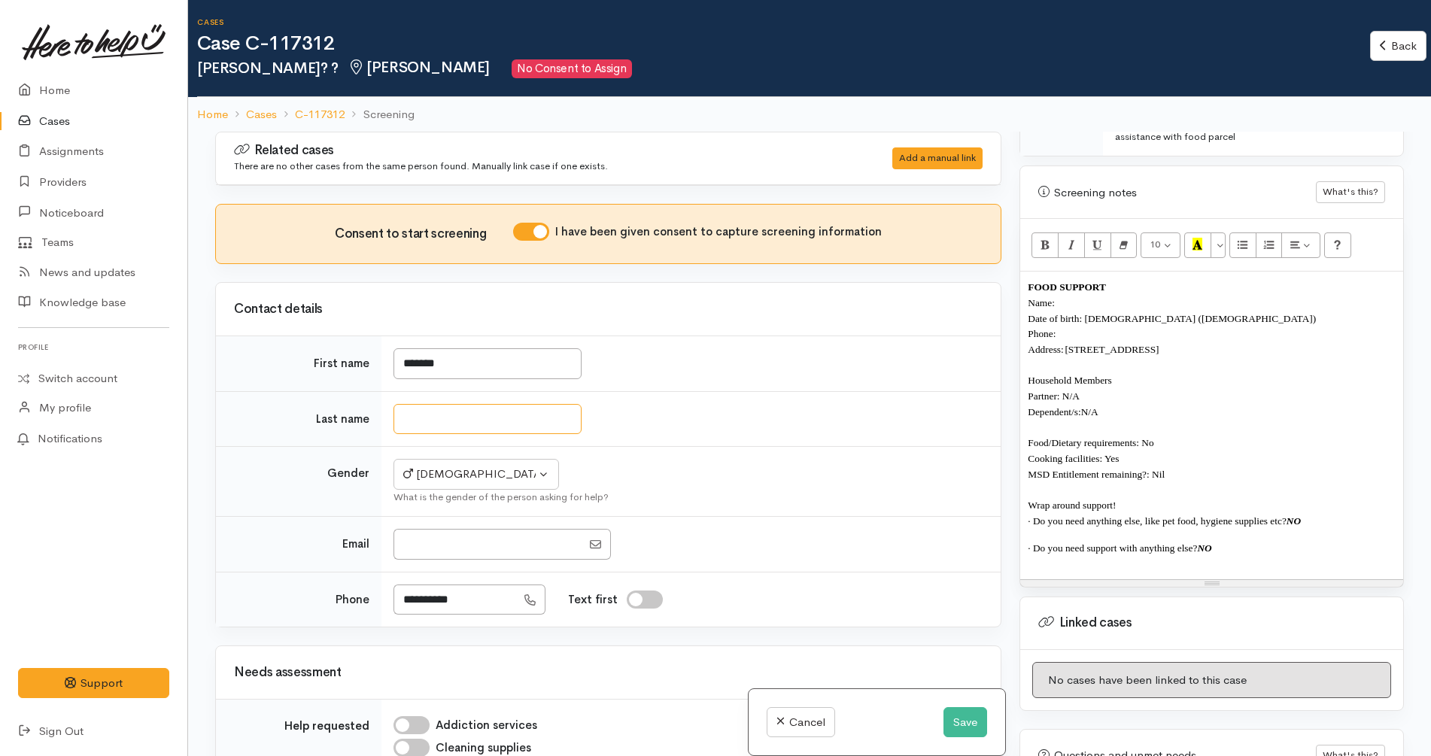
click at [524, 415] on input "Last name" at bounding box center [487, 419] width 188 height 31
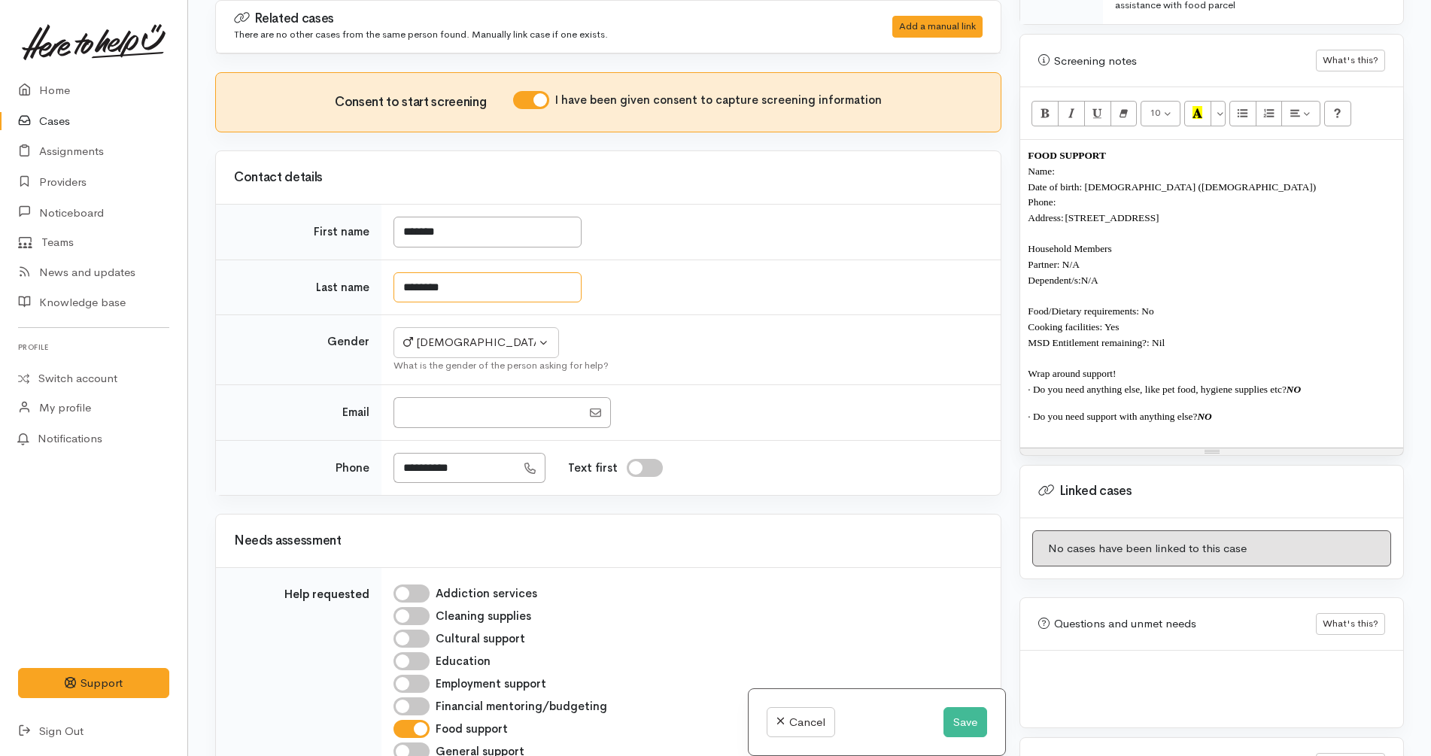
scroll to position [279, 0]
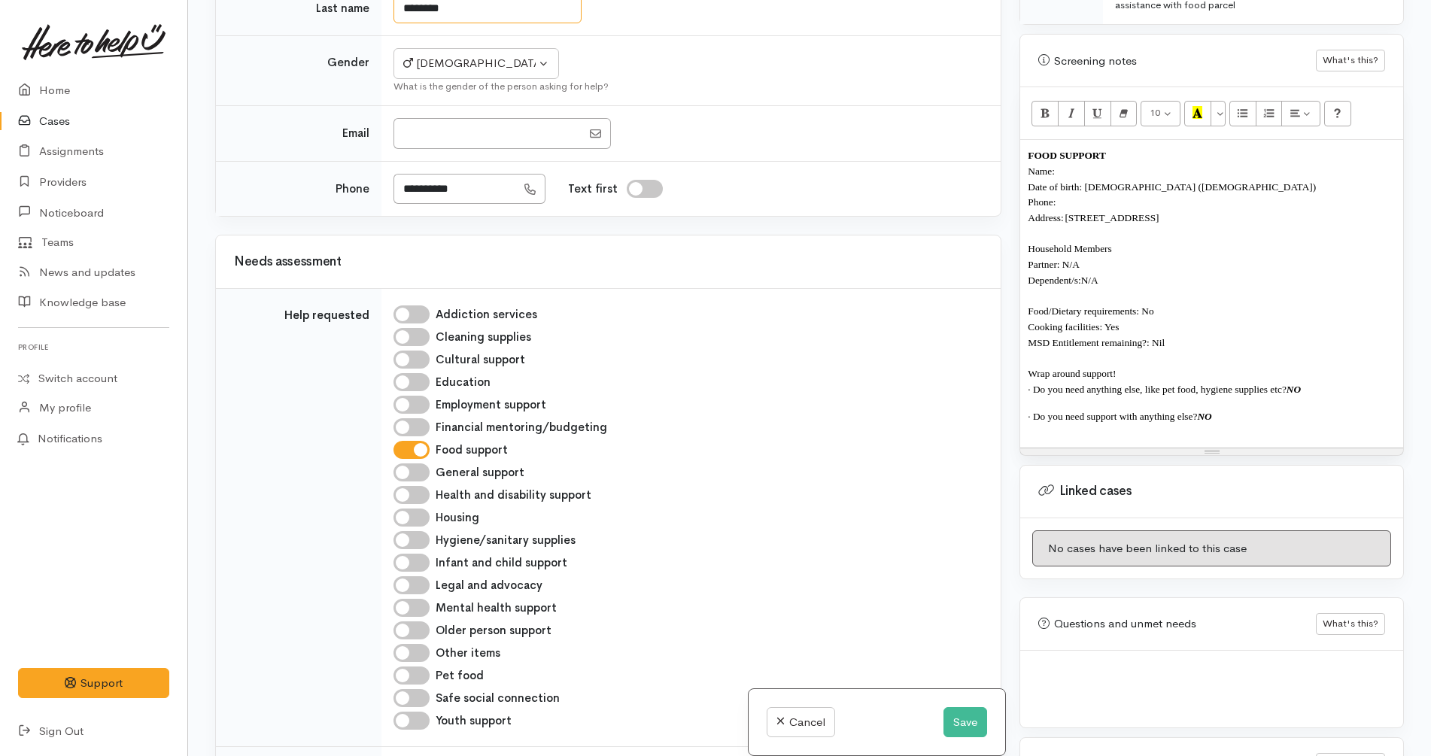
click at [432, 6] on input "********" at bounding box center [487, 8] width 188 height 31
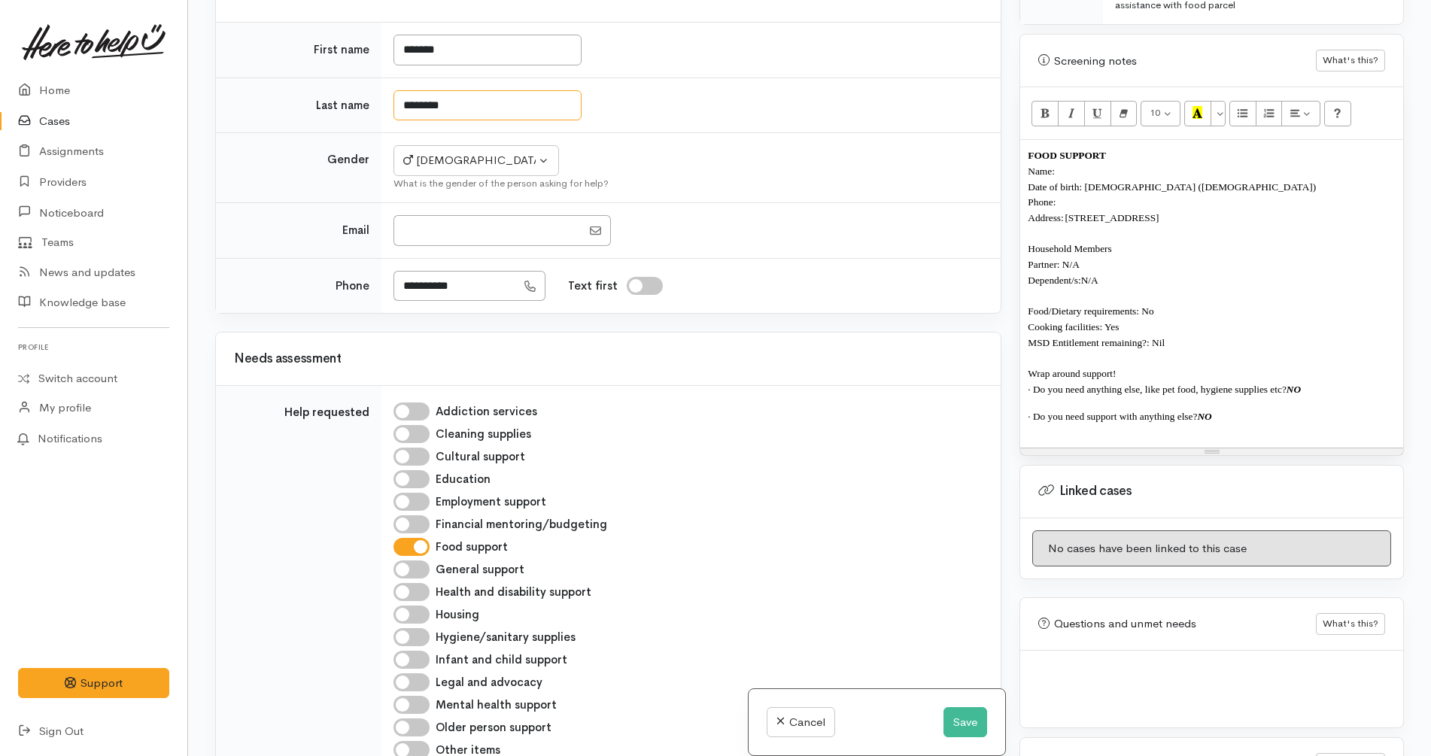
scroll to position [181, 0]
type input "********"
click at [629, 92] on td "********" at bounding box center [690, 106] width 619 height 56
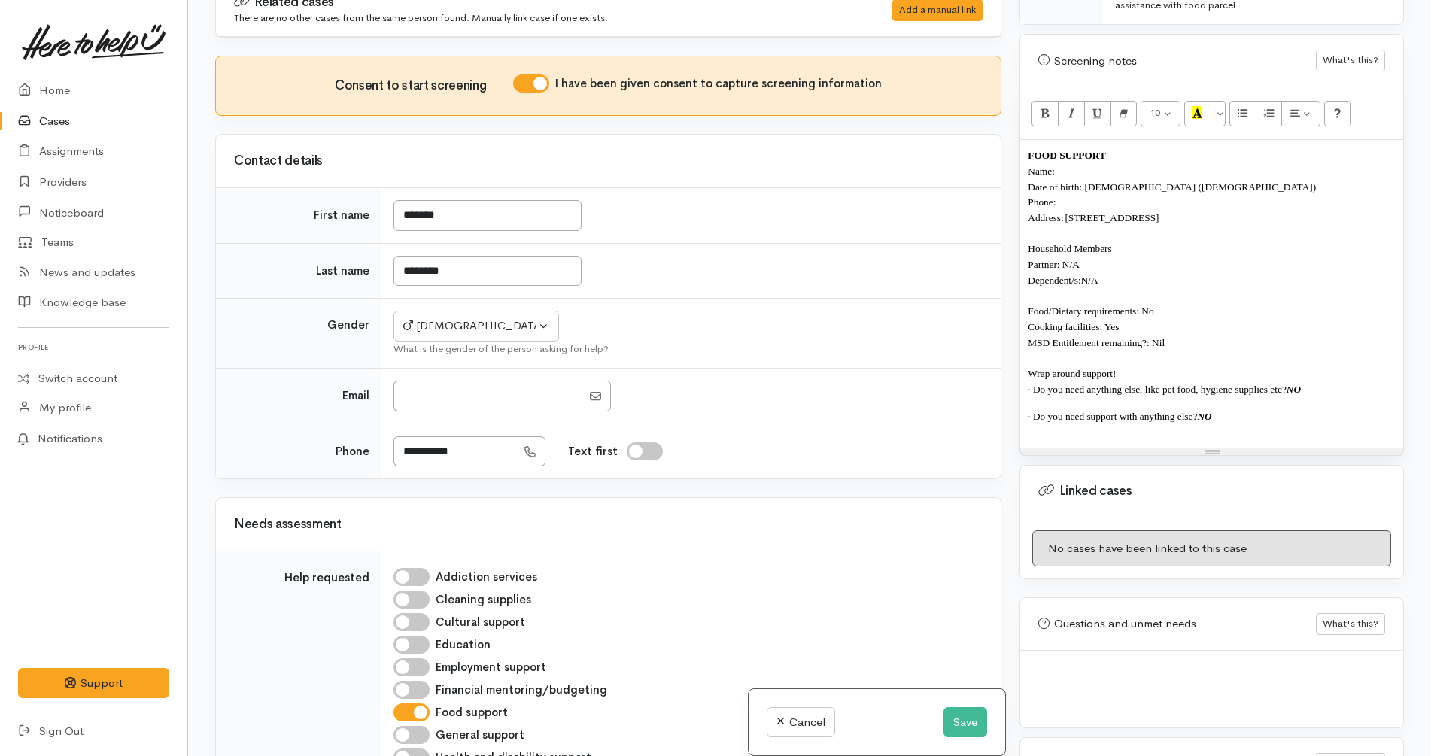
scroll to position [16, 0]
click at [1240, 424] on p at bounding box center [1211, 432] width 368 height 16
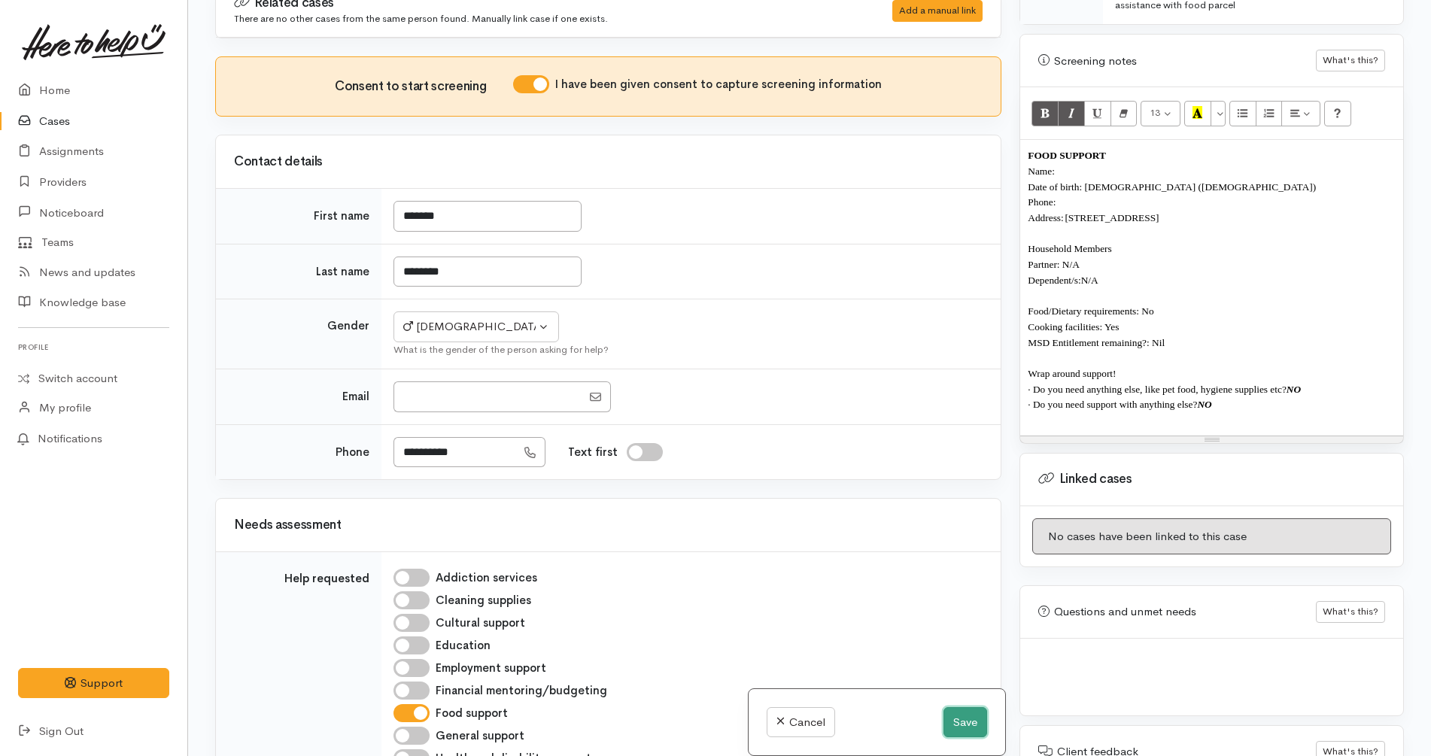
click at [957, 710] on button "Save" at bounding box center [965, 722] width 44 height 31
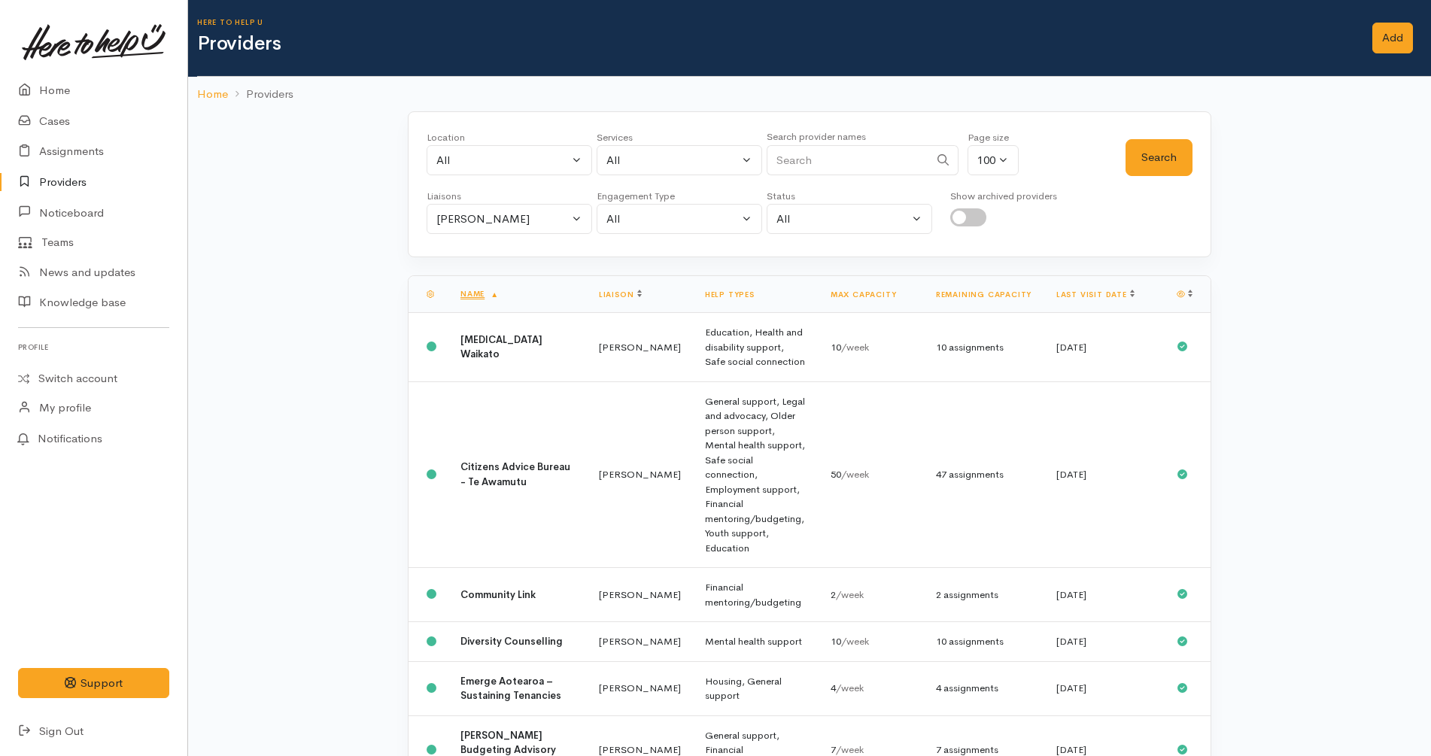
click at [546, 211] on div "[PERSON_NAME]" at bounding box center [502, 219] width 132 height 17
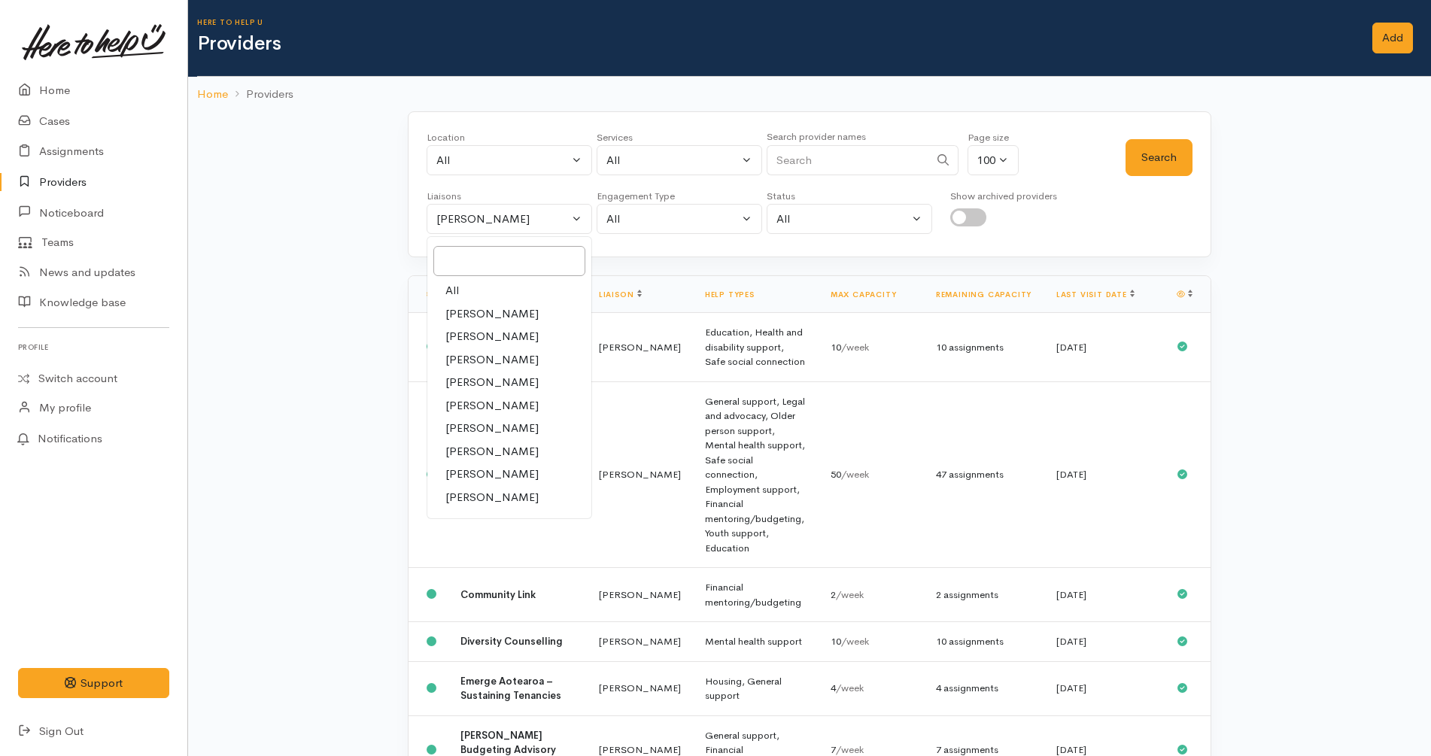
click at [496, 283] on link "All" at bounding box center [509, 290] width 164 height 23
select select "null"
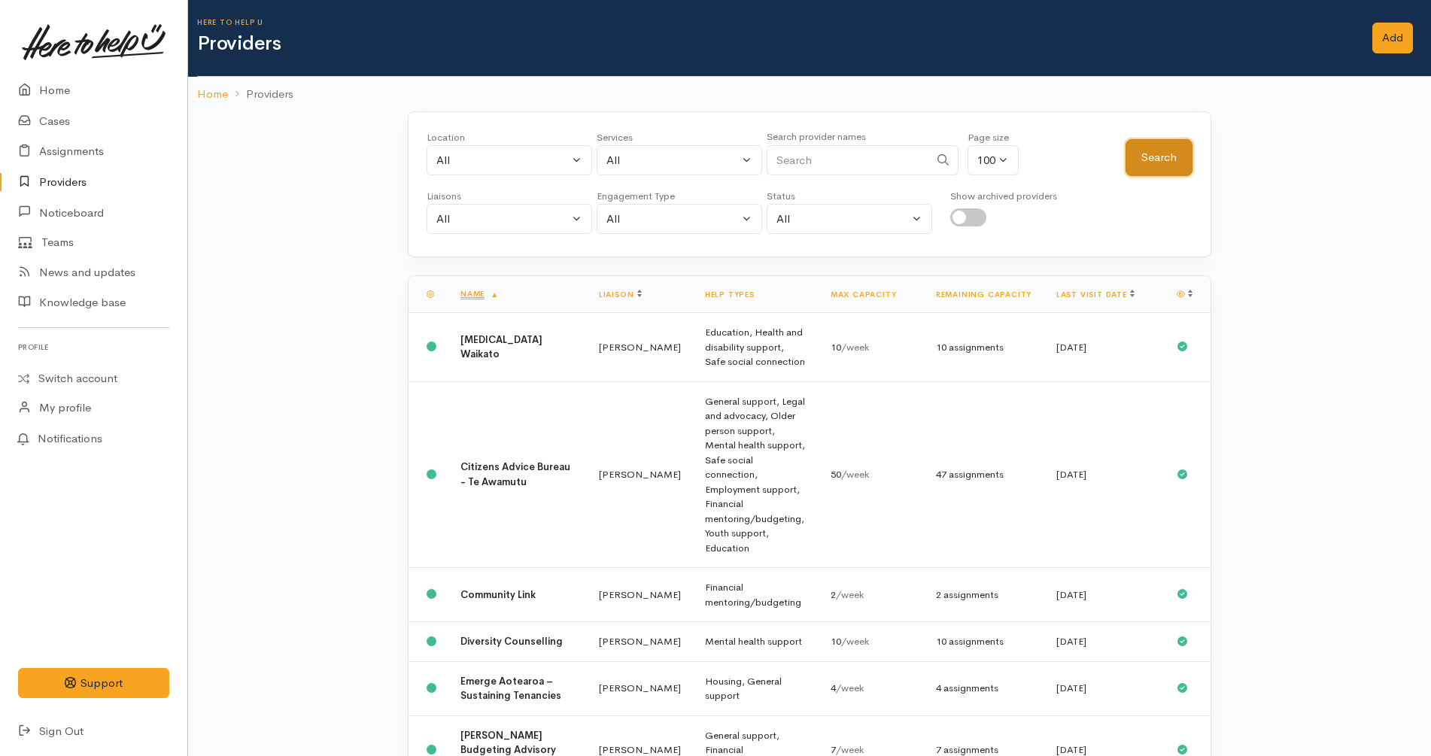
click at [1168, 157] on button "Search" at bounding box center [1158, 157] width 67 height 37
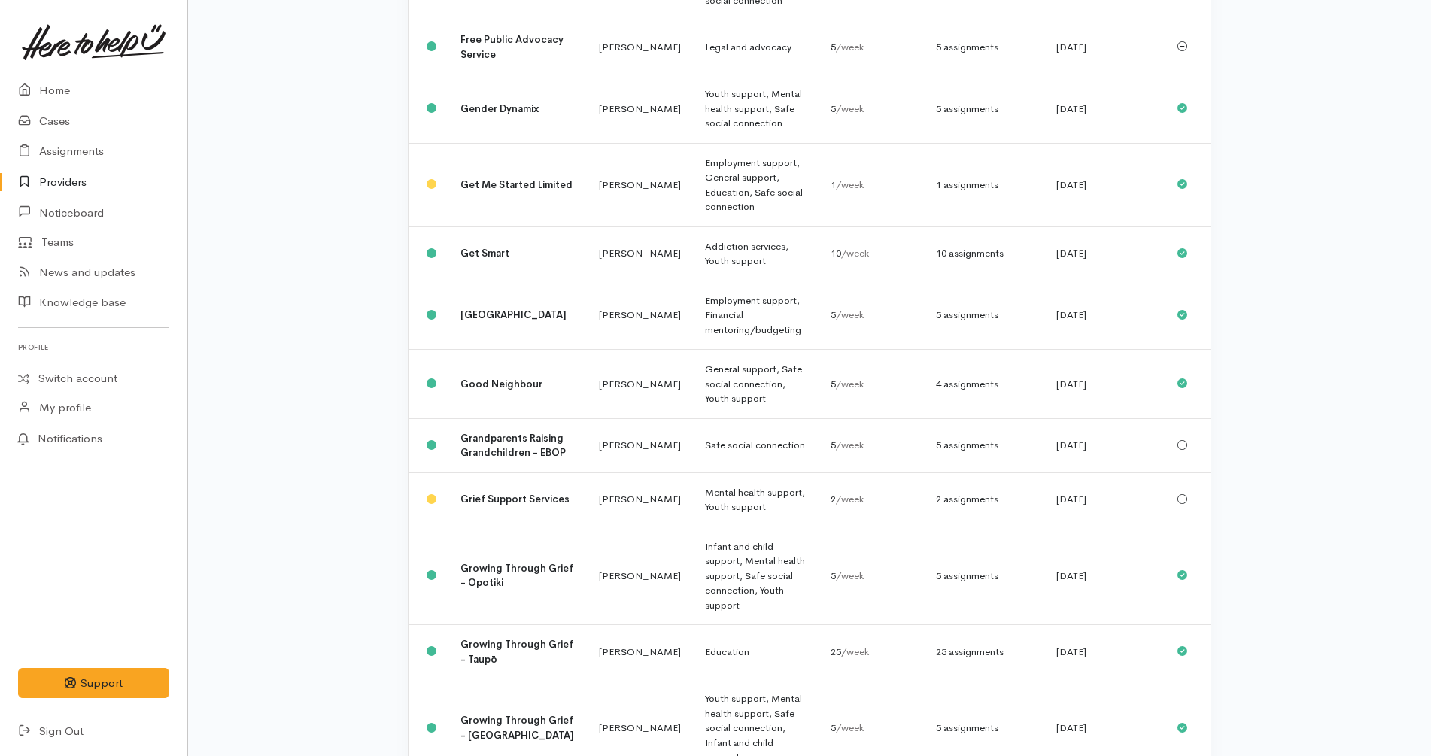
scroll to position [5048, 0]
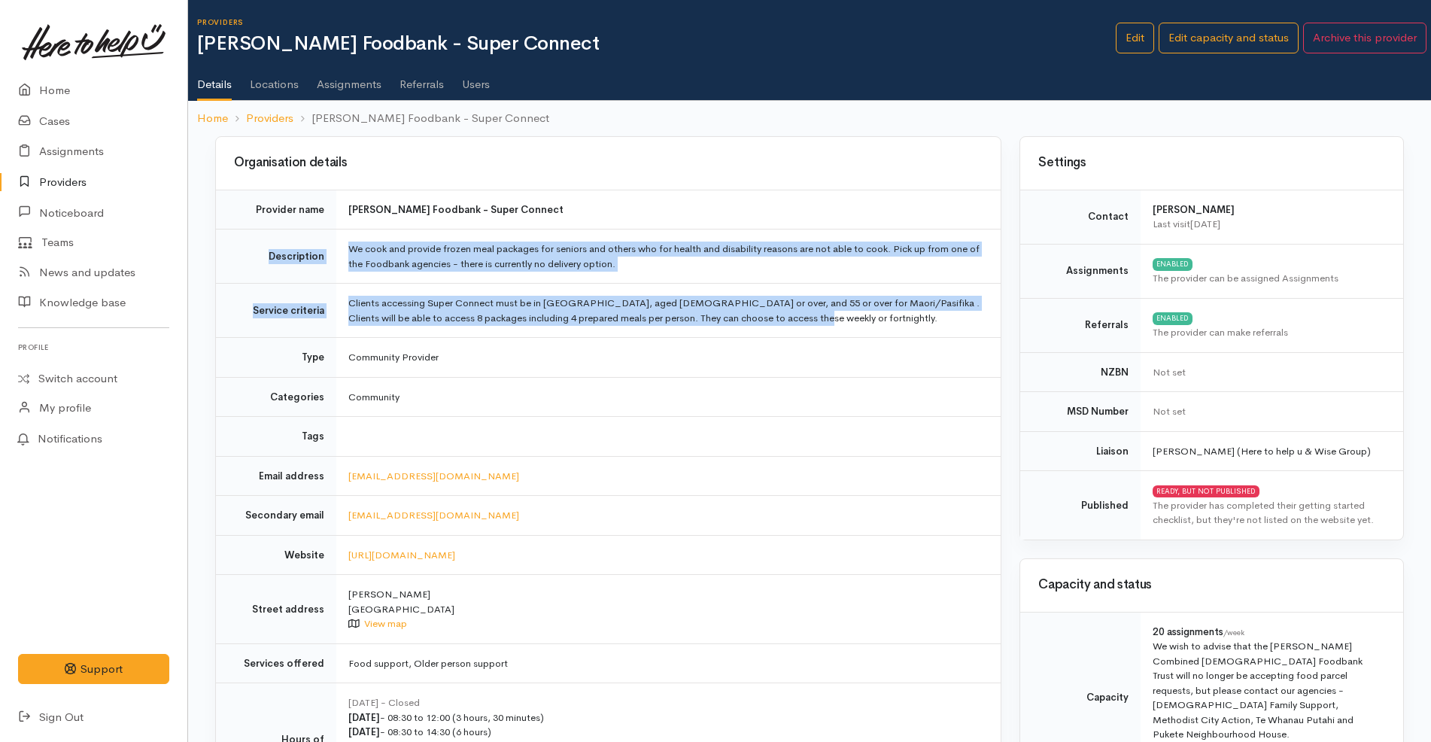
drag, startPoint x: 848, startPoint y: 318, endPoint x: 256, endPoint y: 237, distance: 598.2
click at [256, 237] on tbody "Provider name [PERSON_NAME] Foodbank - Super Connect Description We cook and pr…" at bounding box center [608, 500] width 784 height 621
copy tbody "Description We cook and provide frozen meal packages for seniors and others who…"
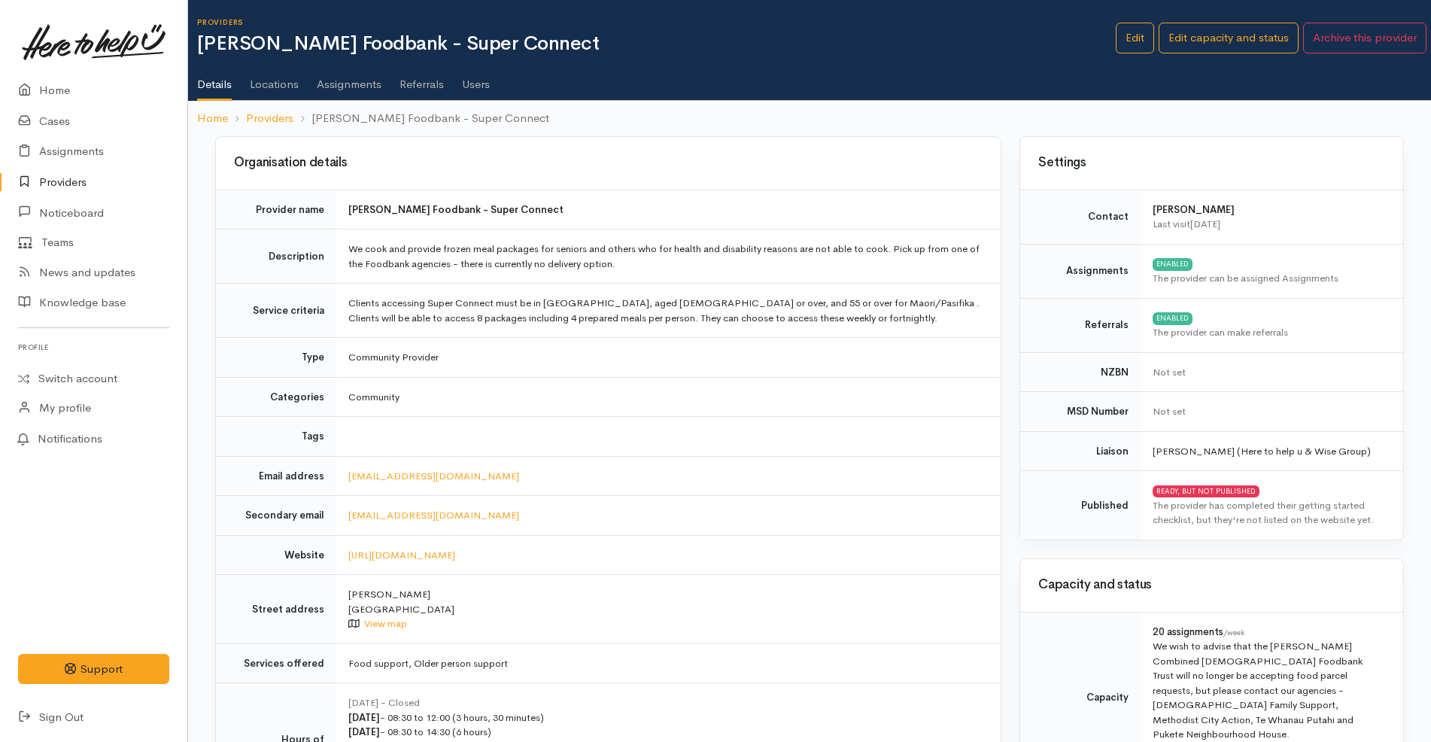
click at [614, 472] on td "[EMAIL_ADDRESS][DOMAIN_NAME]" at bounding box center [668, 476] width 664 height 40
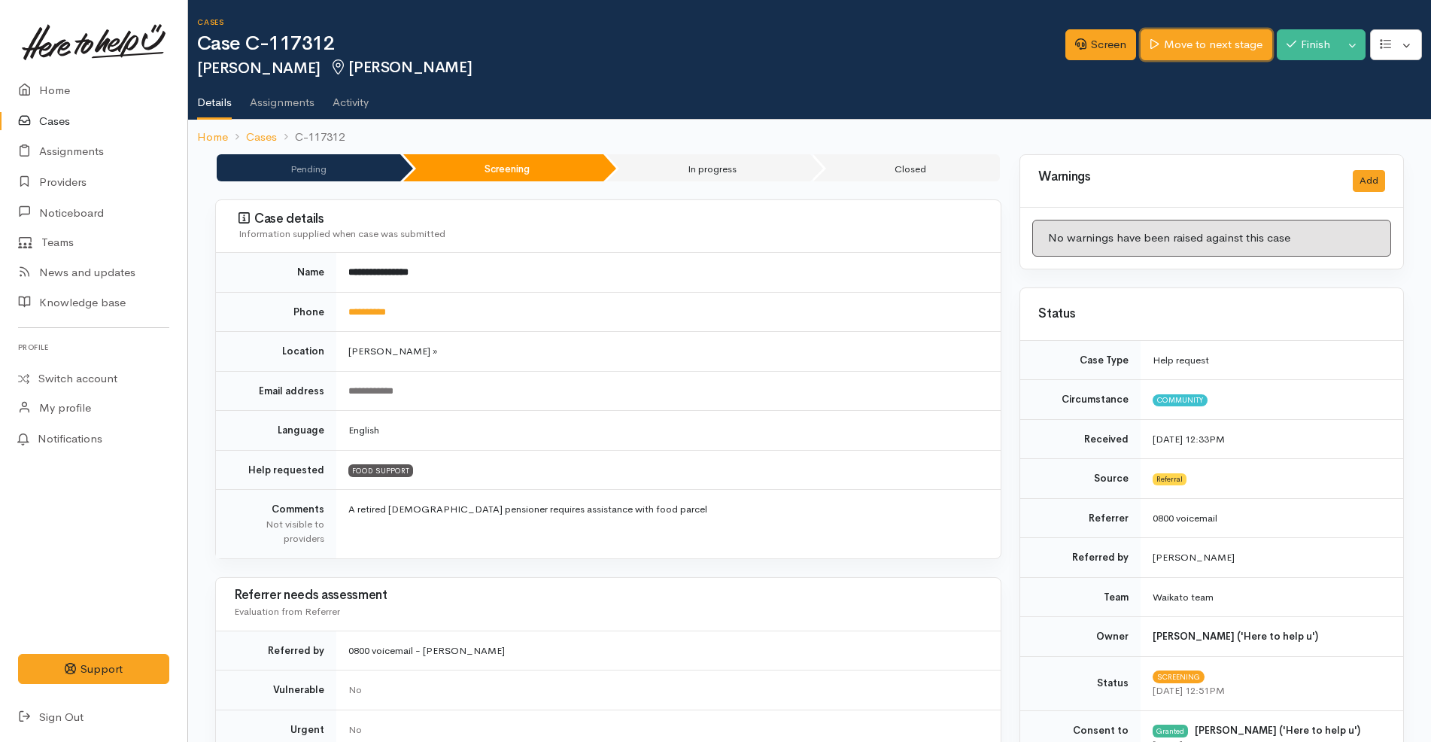
click at [1197, 59] on link "Move to next stage" at bounding box center [1205, 44] width 131 height 31
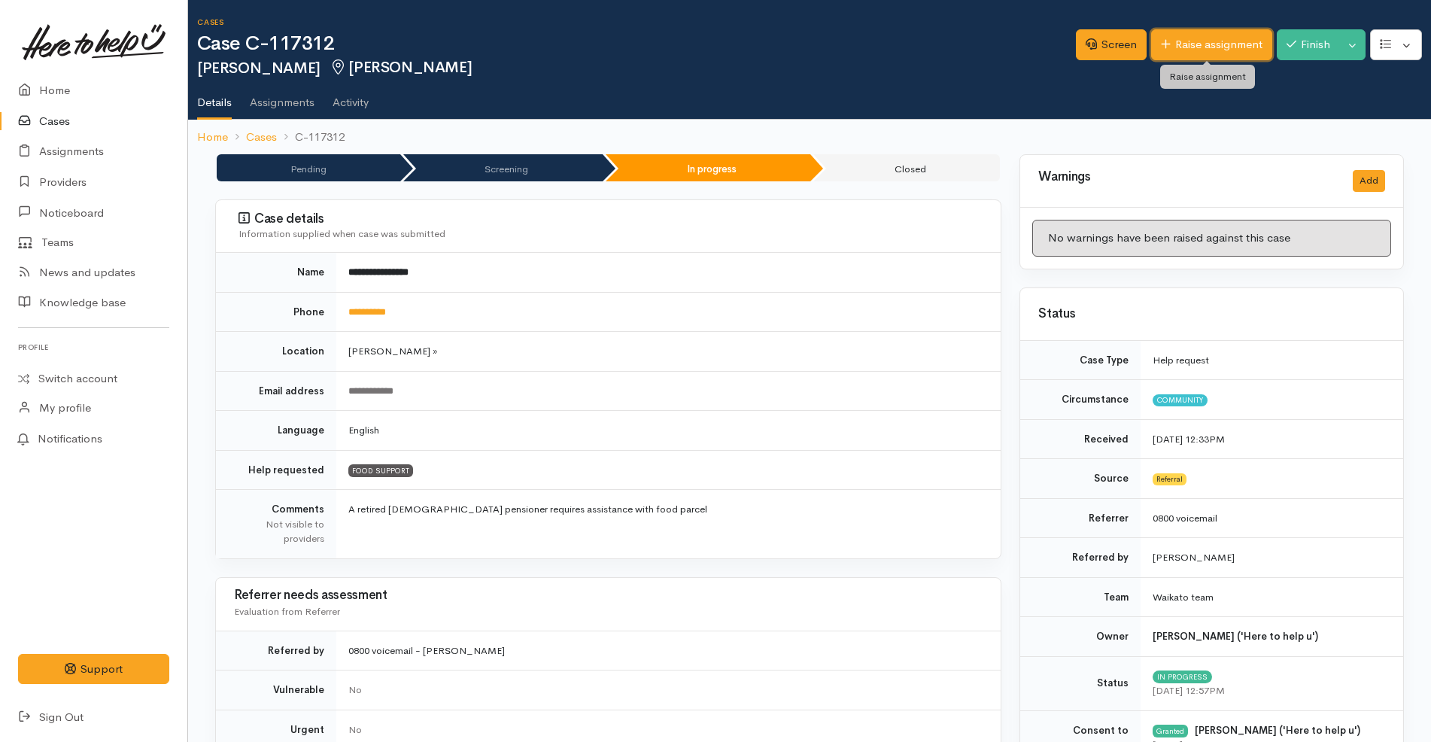
click at [1240, 46] on link "Raise assignment" at bounding box center [1211, 44] width 121 height 31
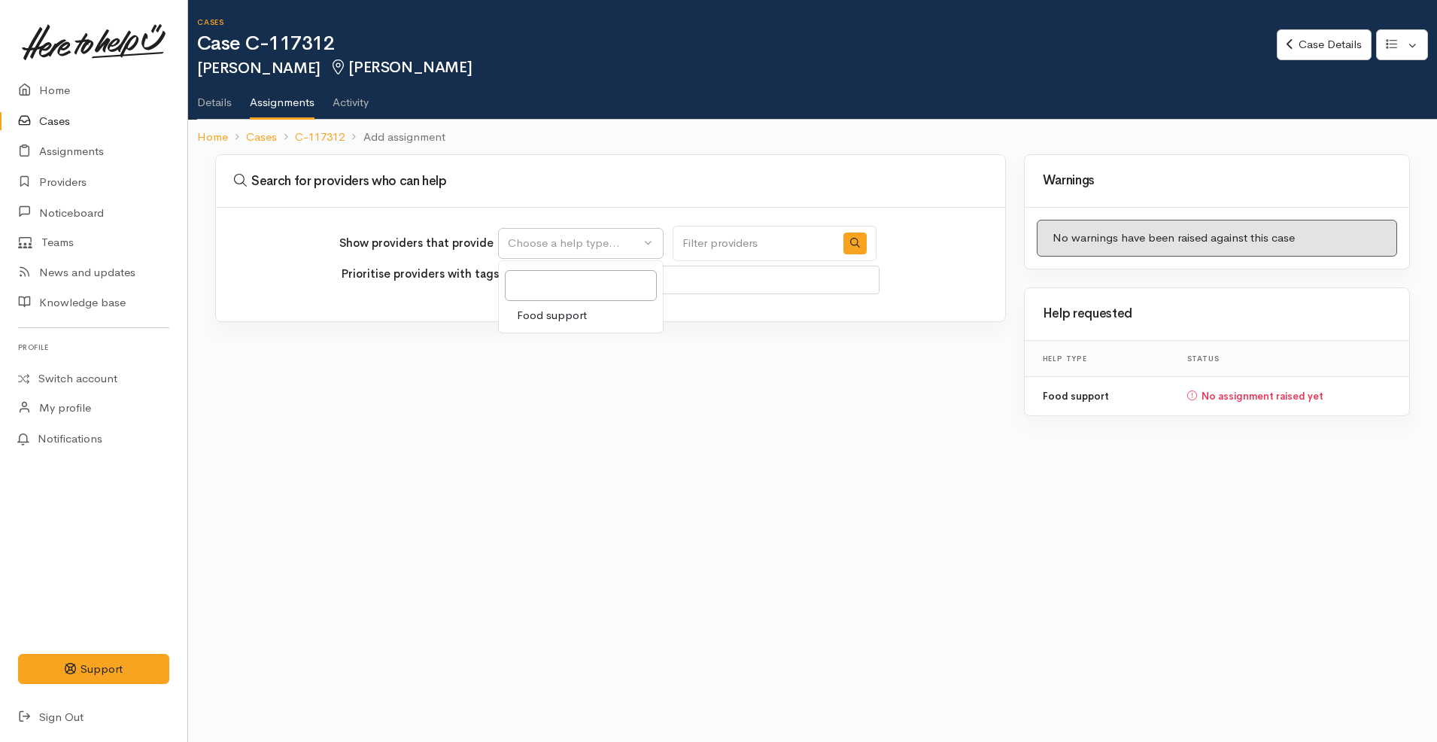
select select
click at [584, 319] on span "Food support" at bounding box center [552, 315] width 70 height 17
select select "3"
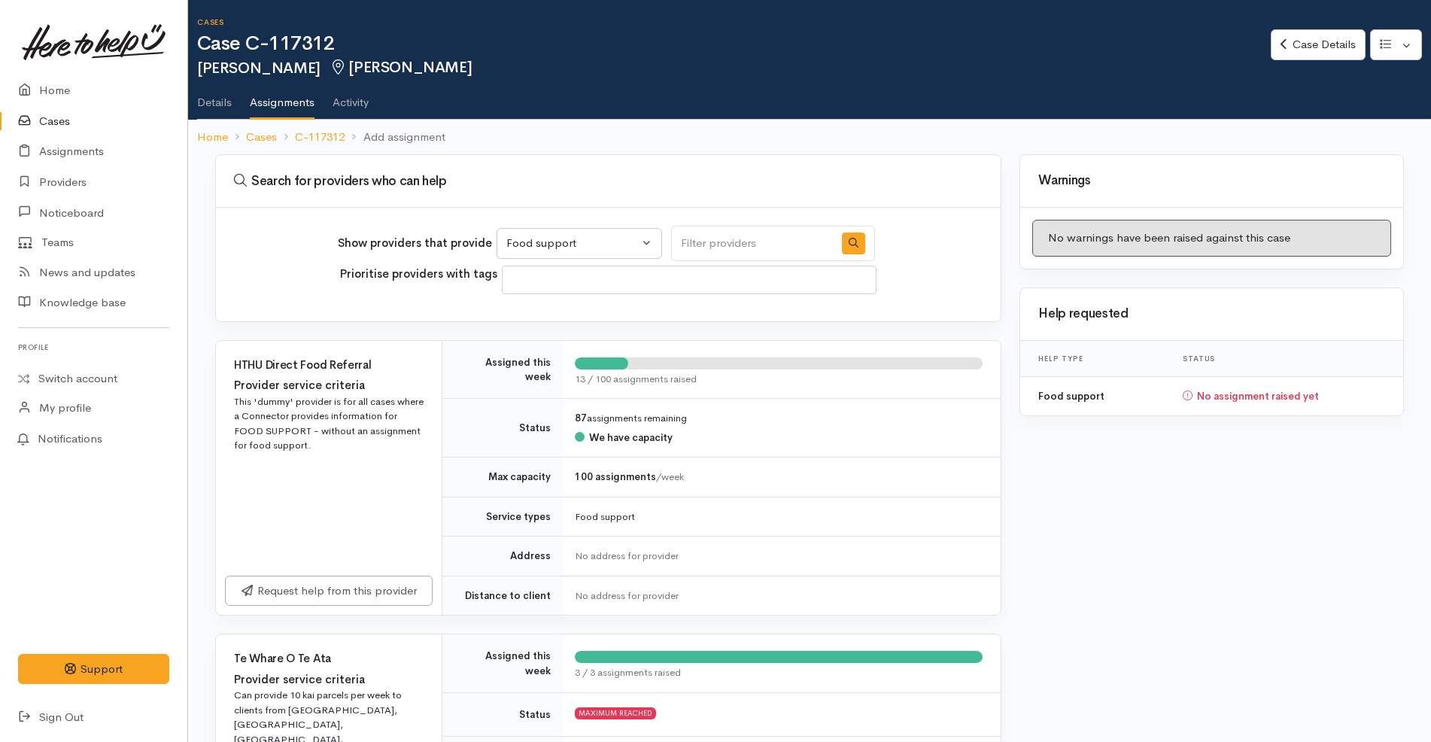
click at [690, 178] on h3 "Search for providers who can help" at bounding box center [608, 181] width 766 height 15
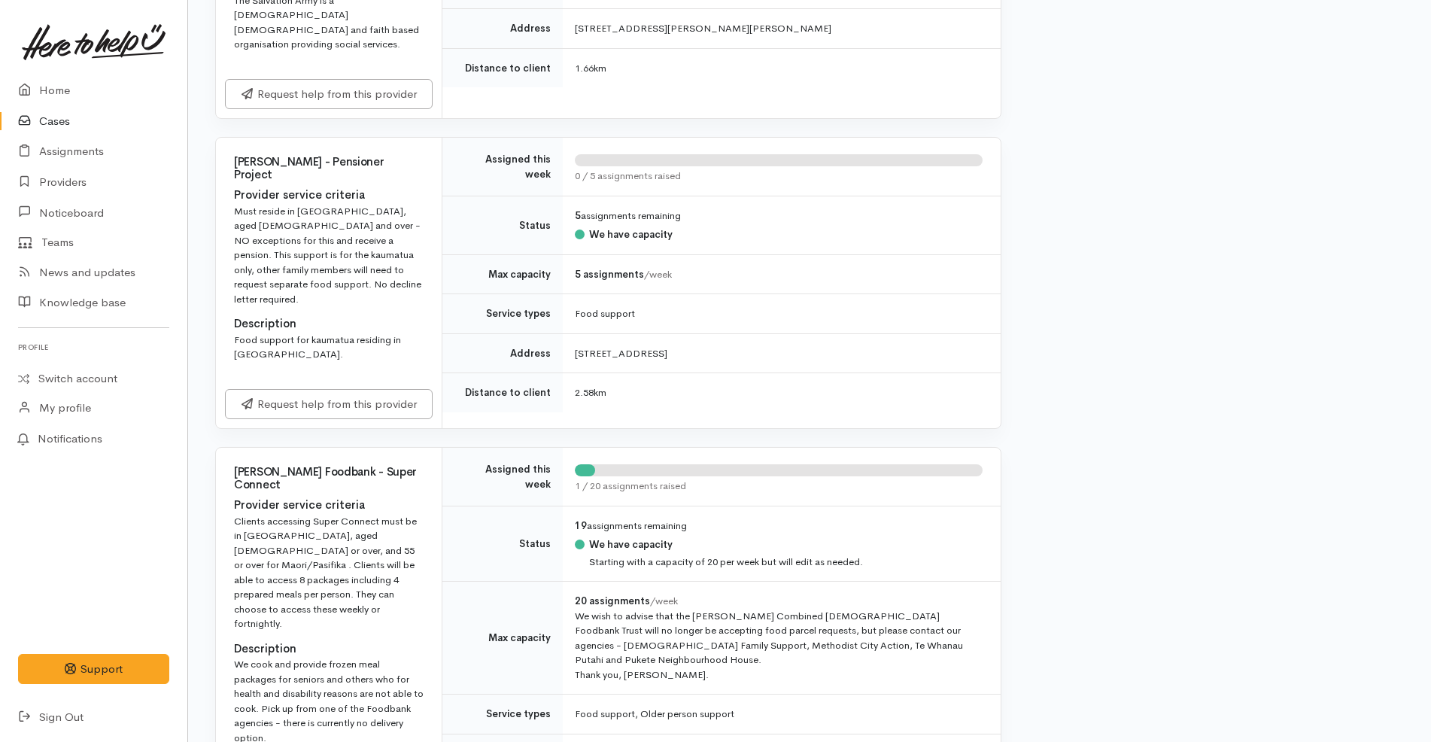
scroll to position [1519, 0]
click at [392, 386] on link "Request help from this provider" at bounding box center [329, 401] width 208 height 31
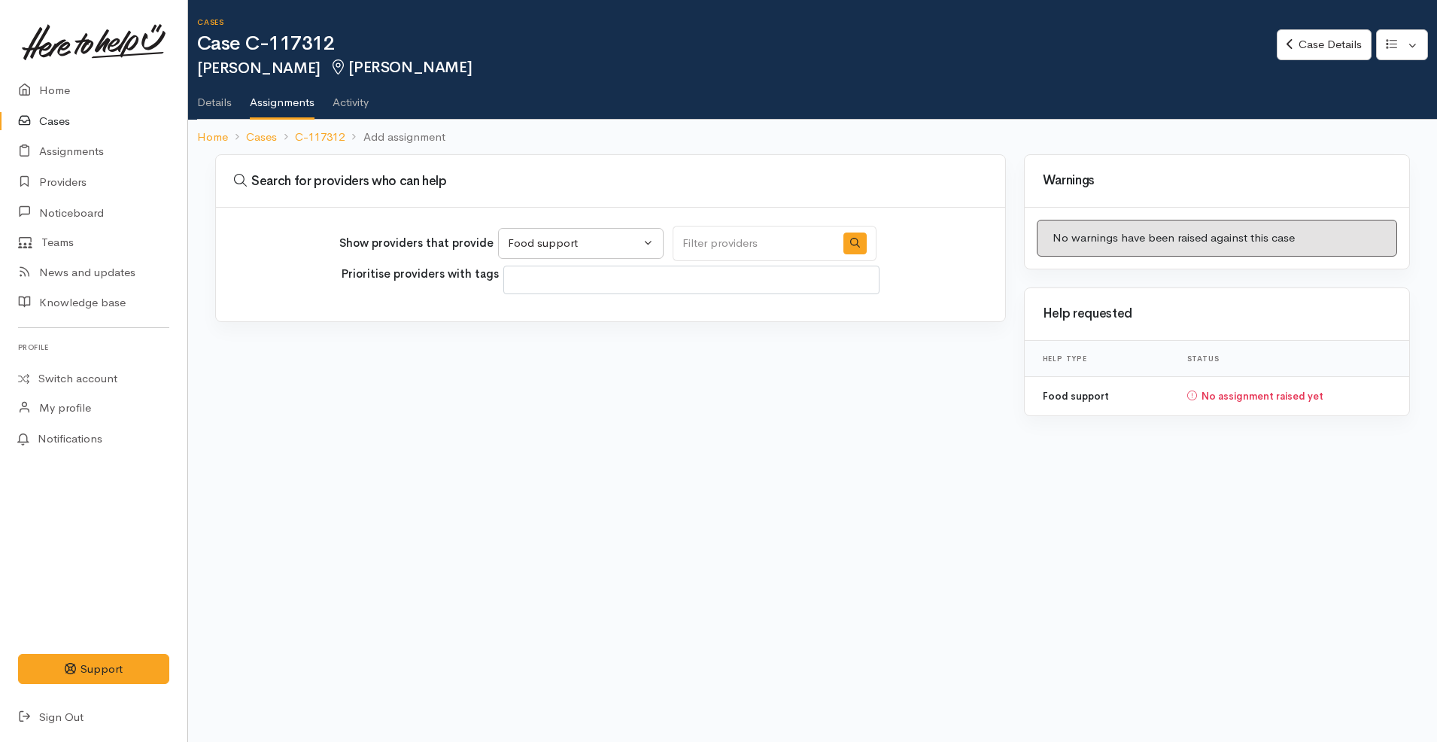
select select "3"
select select
click at [843, 235] on button "button" at bounding box center [854, 243] width 23 height 22
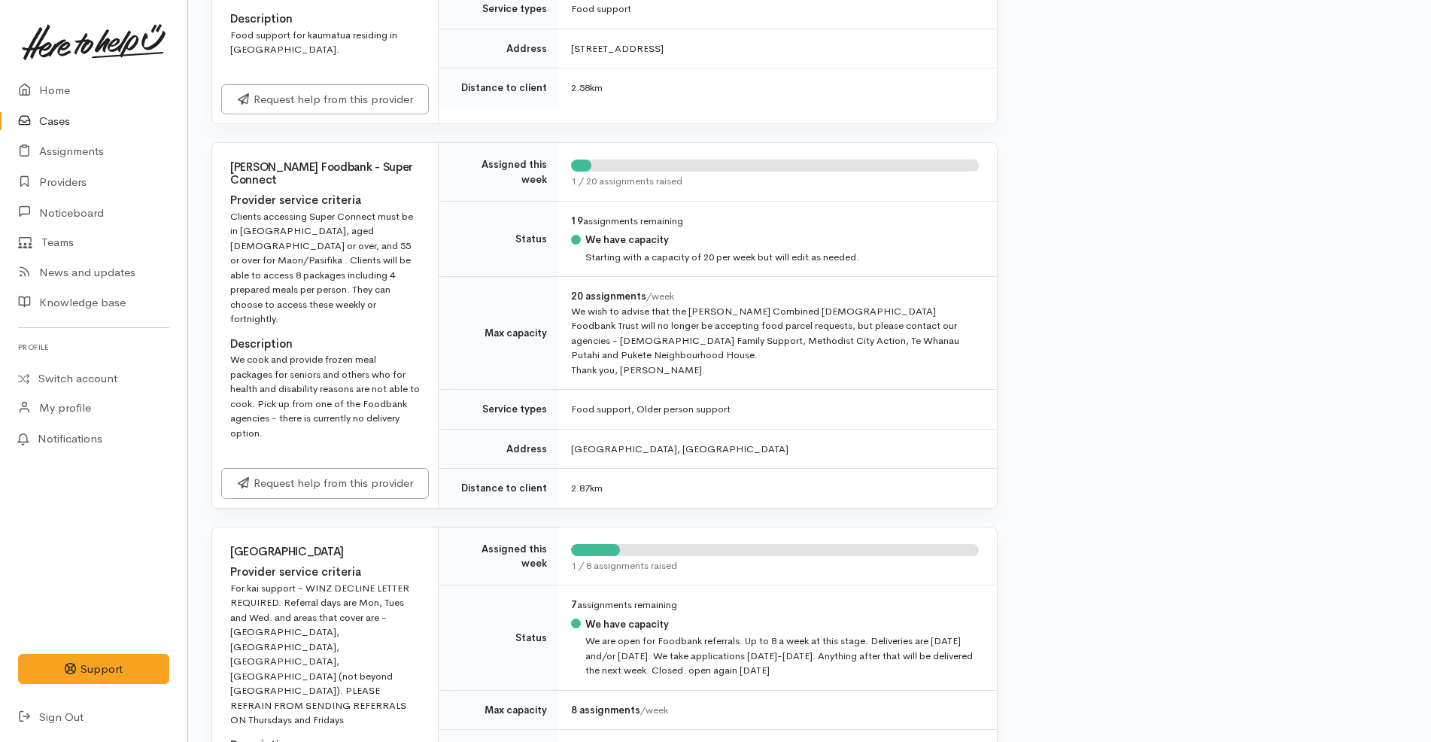
scroll to position [1827, 4]
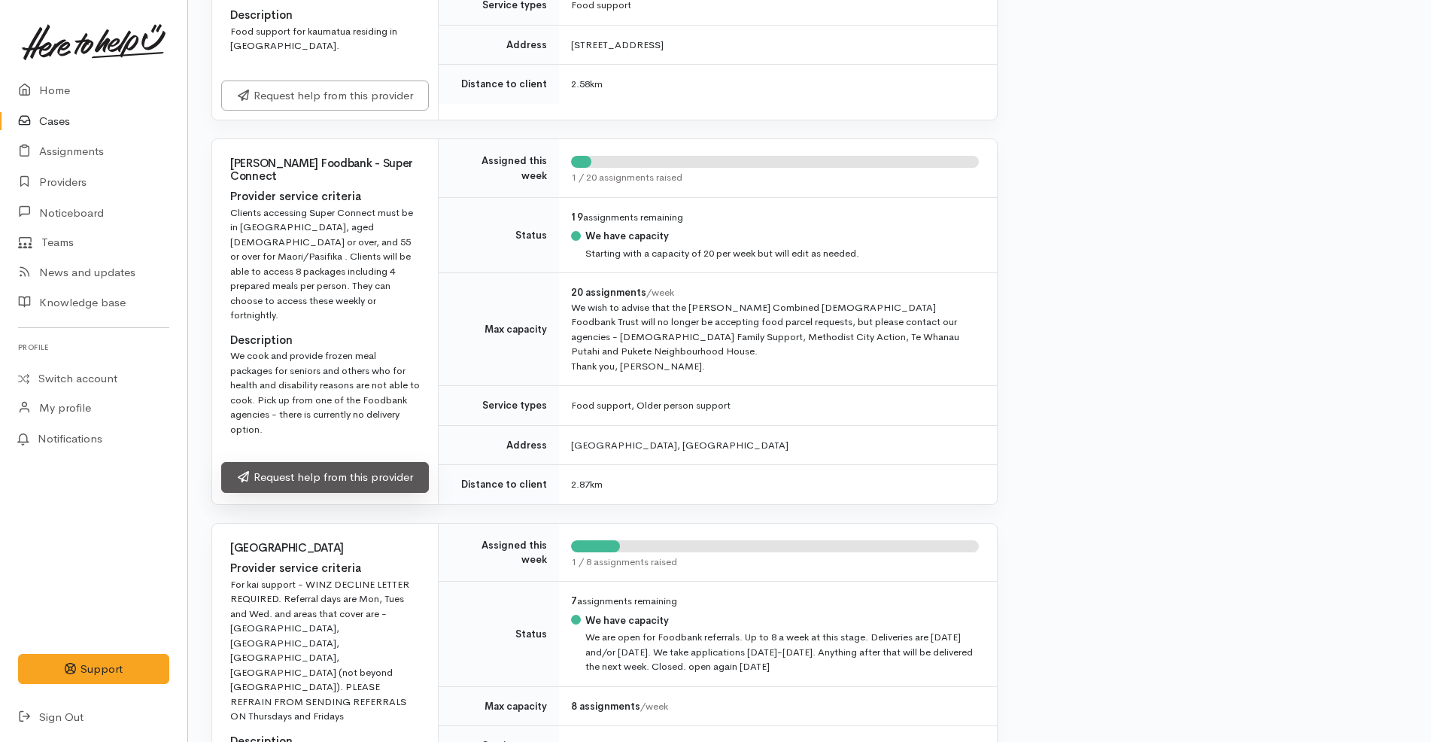
click at [382, 462] on link "Request help from this provider" at bounding box center [325, 477] width 208 height 31
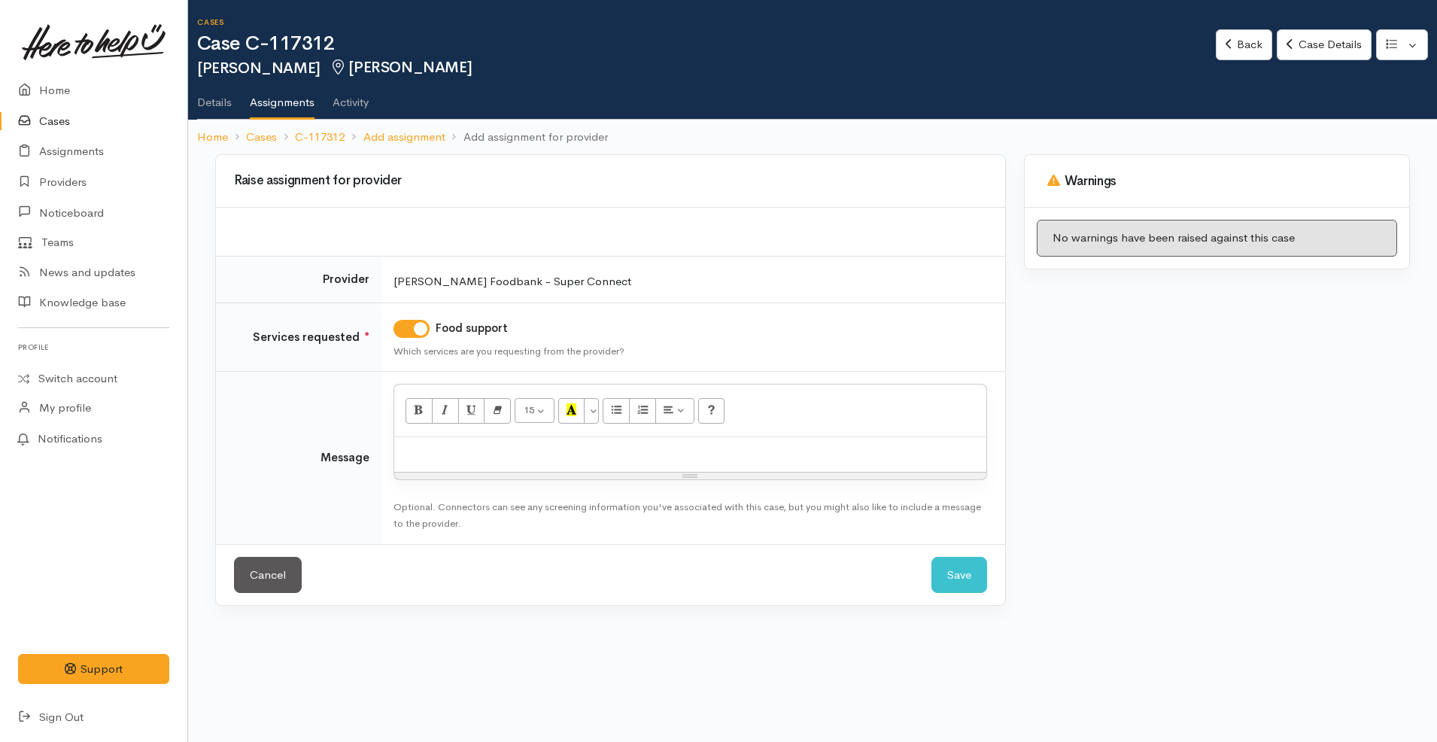
click at [641, 457] on p at bounding box center [690, 453] width 577 height 17
paste div
click at [607, 457] on span "requesting a kai parcel for pick up please." at bounding box center [539, 452] width 167 height 11
click at [621, 452] on span "requesting kai for this kaumatua please. He is happy with weekly or fortnight, …" at bounding box center [633, 452] width 355 height 11
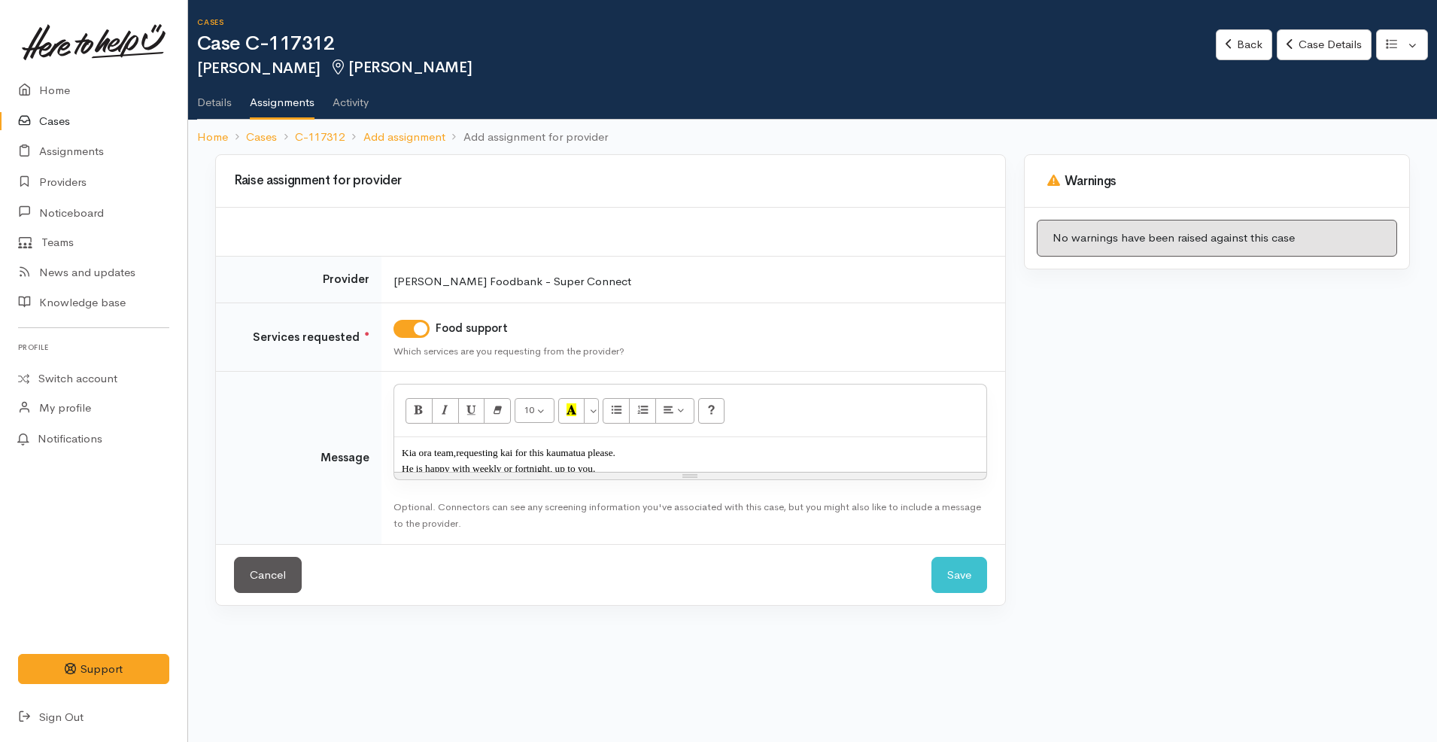
click at [473, 469] on span "He is happy with weekly or fortnight, up to you." at bounding box center [498, 468] width 193 height 11
click at [960, 569] on button "Save" at bounding box center [959, 575] width 56 height 37
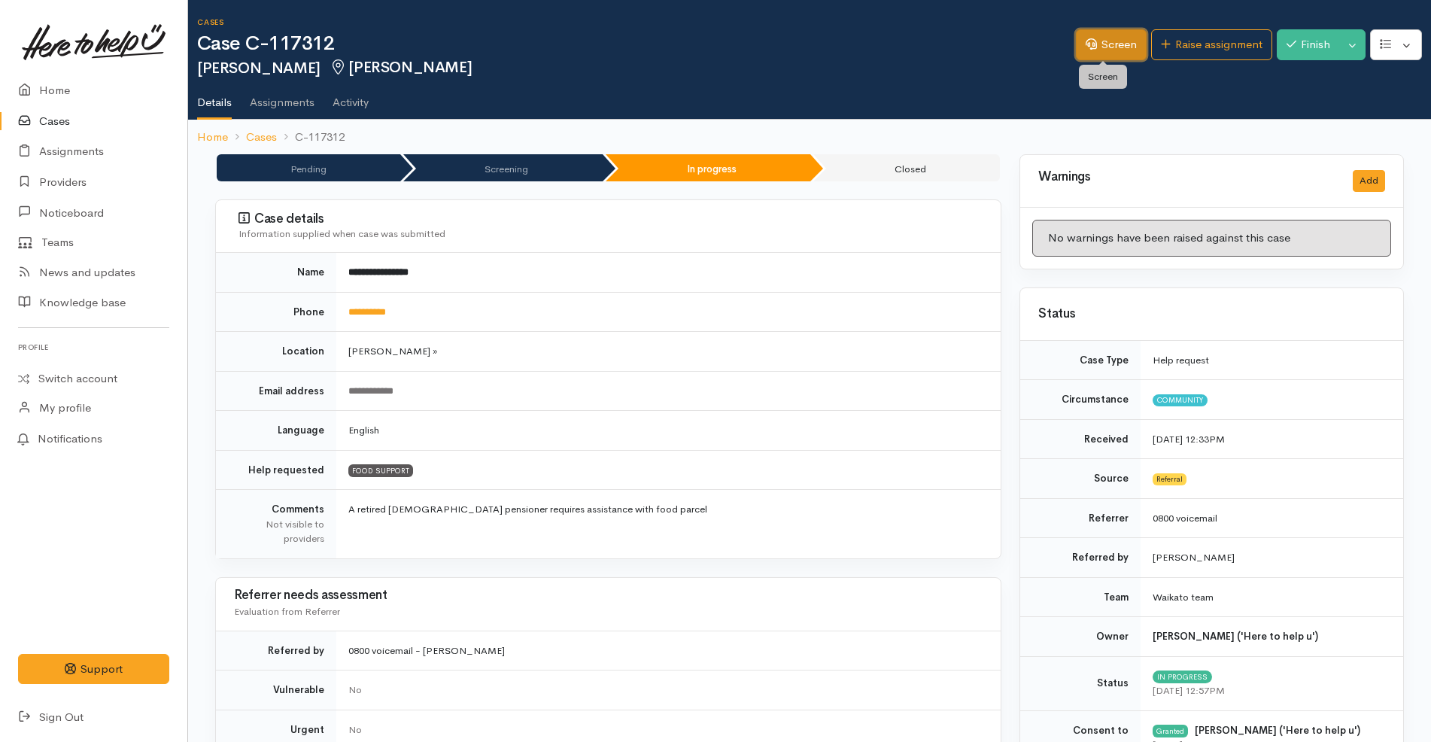
click at [1109, 44] on link "Screen" at bounding box center [1111, 44] width 71 height 31
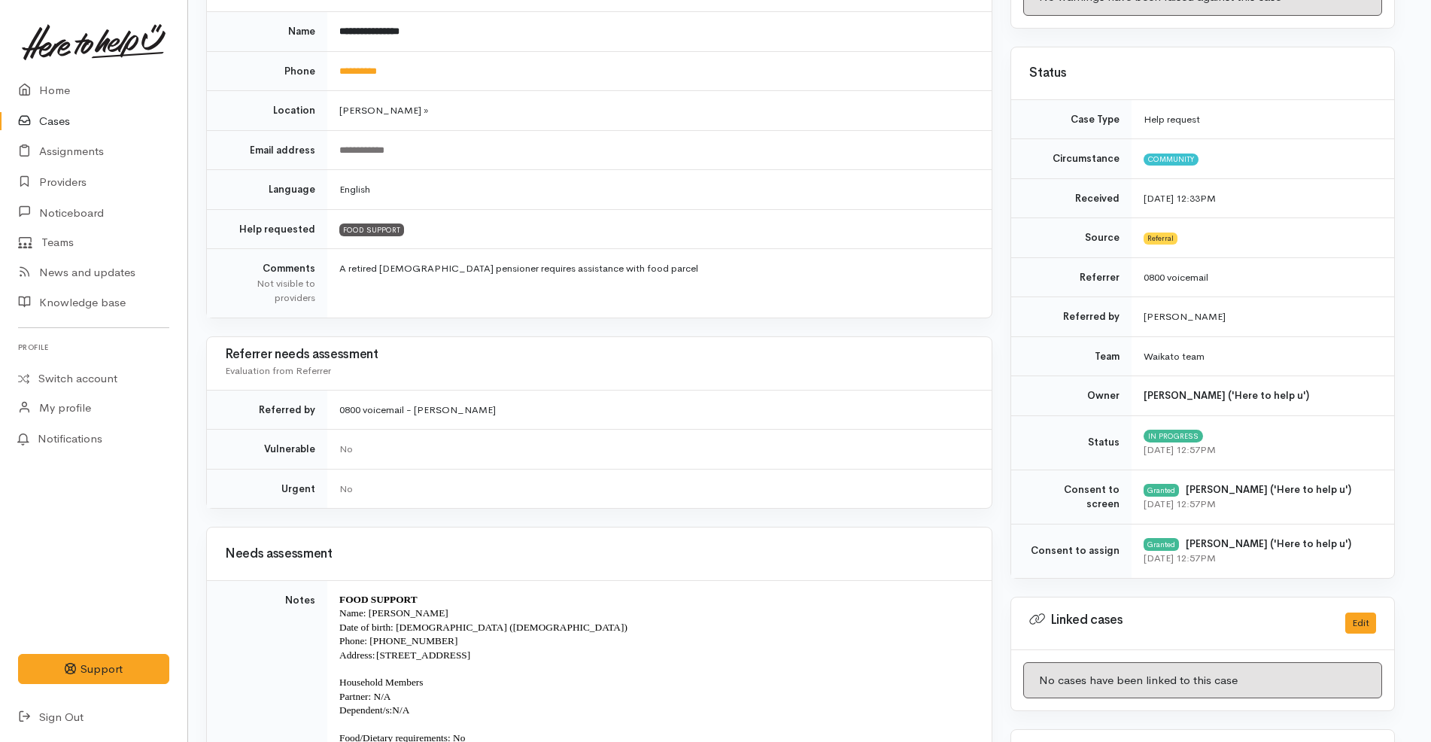
scroll to position [0, 9]
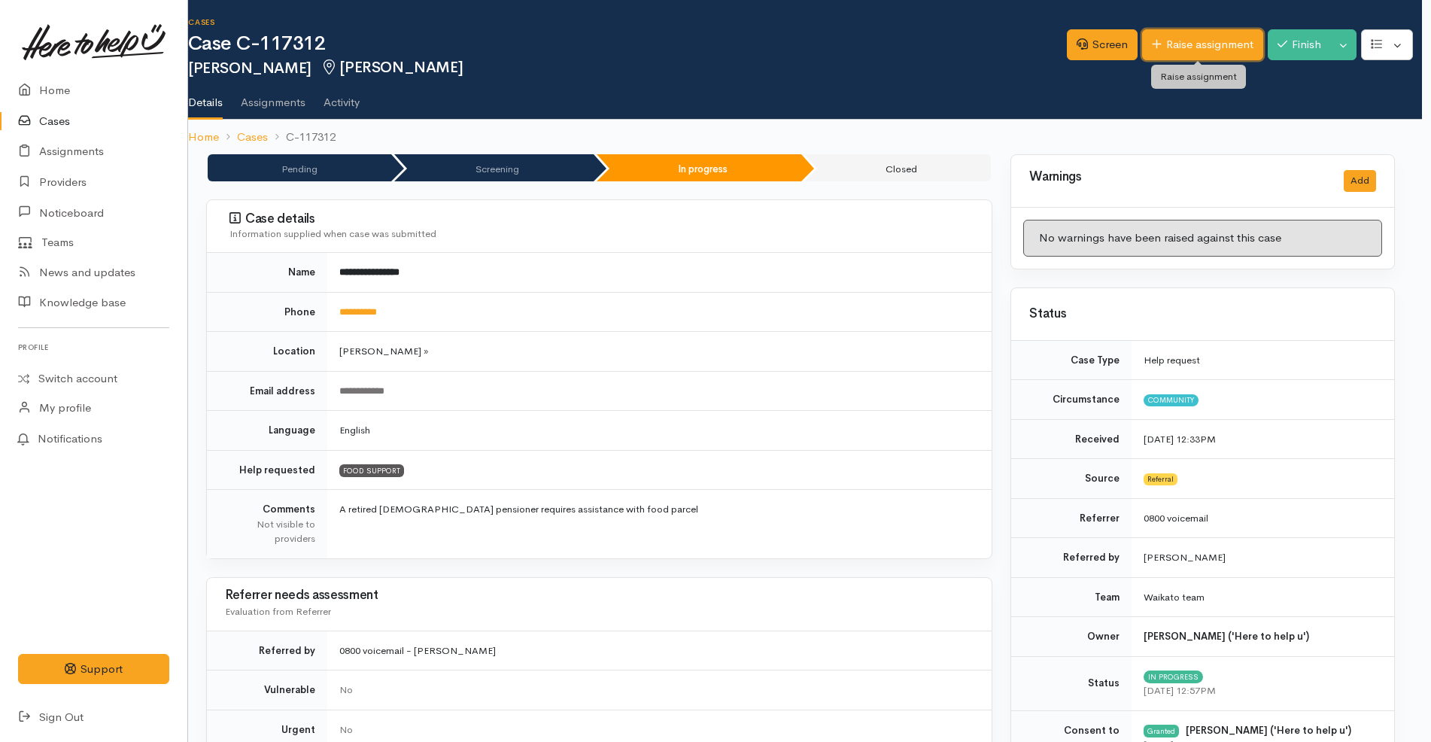
click at [1168, 36] on link "Raise assignment" at bounding box center [1202, 44] width 121 height 31
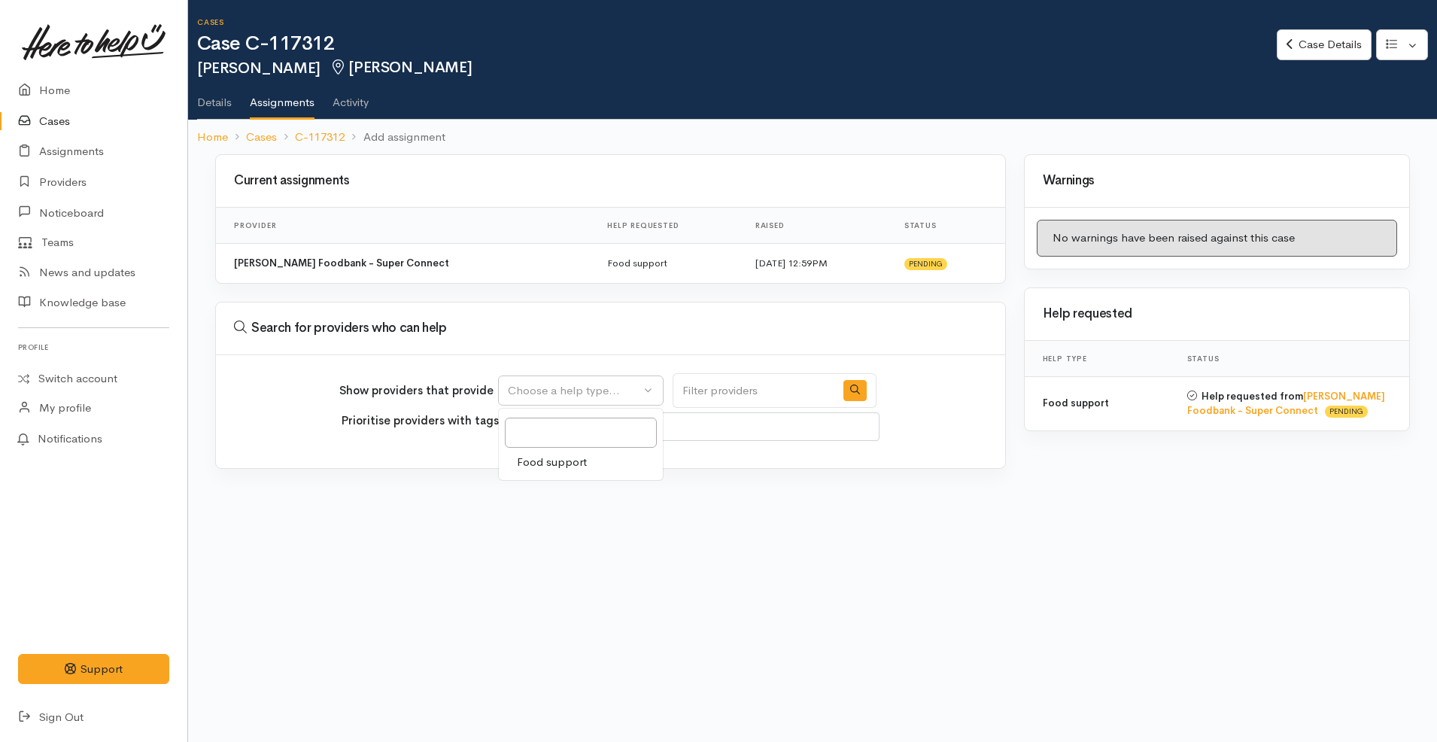
select select
click at [552, 460] on span "Food support" at bounding box center [552, 462] width 70 height 17
select select "3"
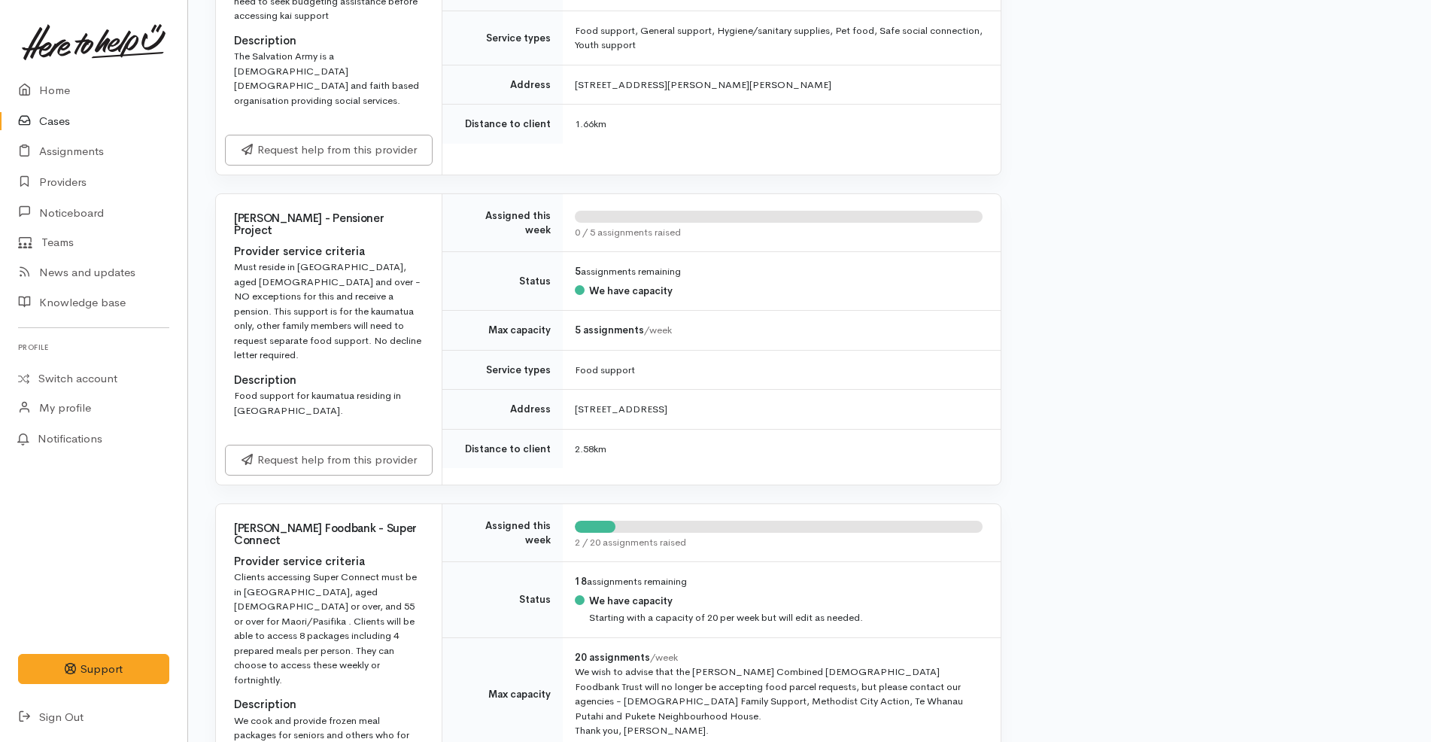
scroll to position [1613, 0]
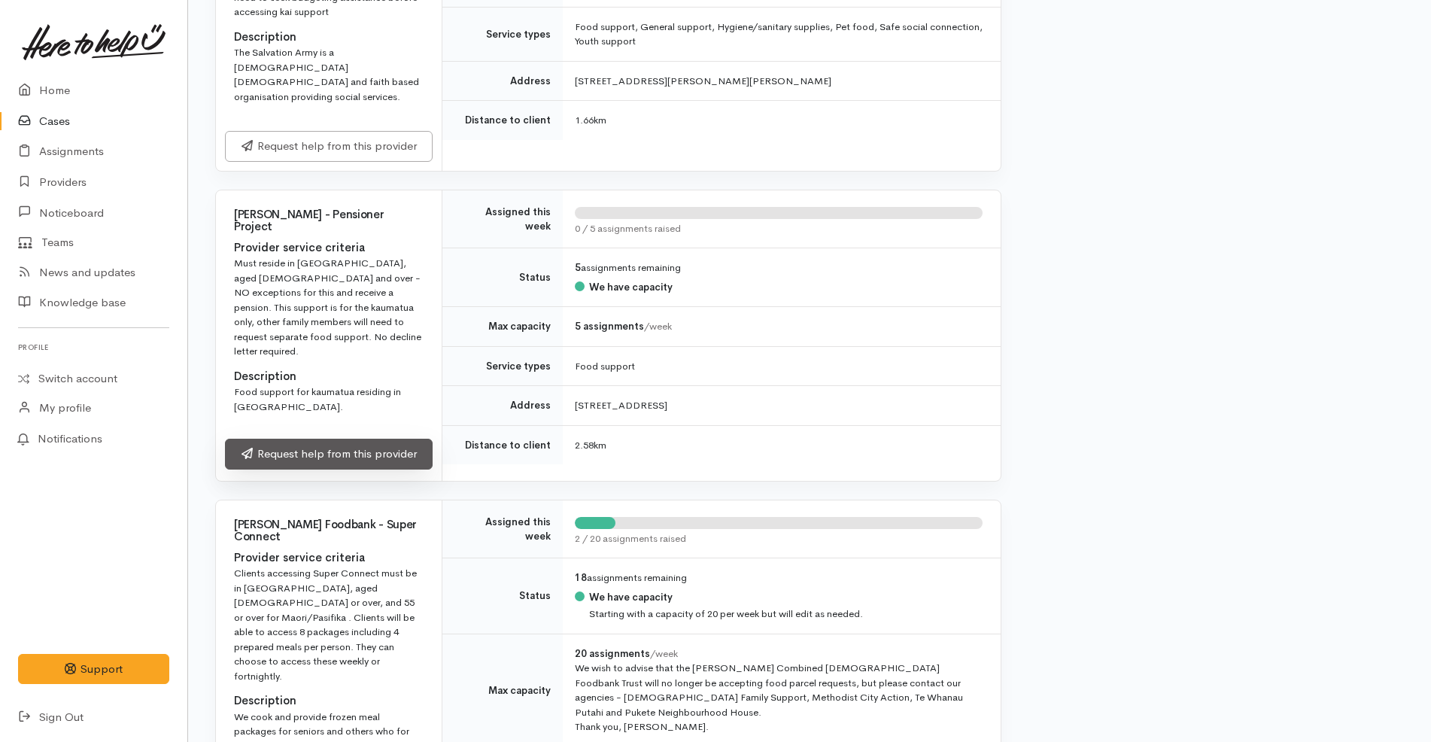
click at [375, 438] on link "Request help from this provider" at bounding box center [329, 453] width 208 height 31
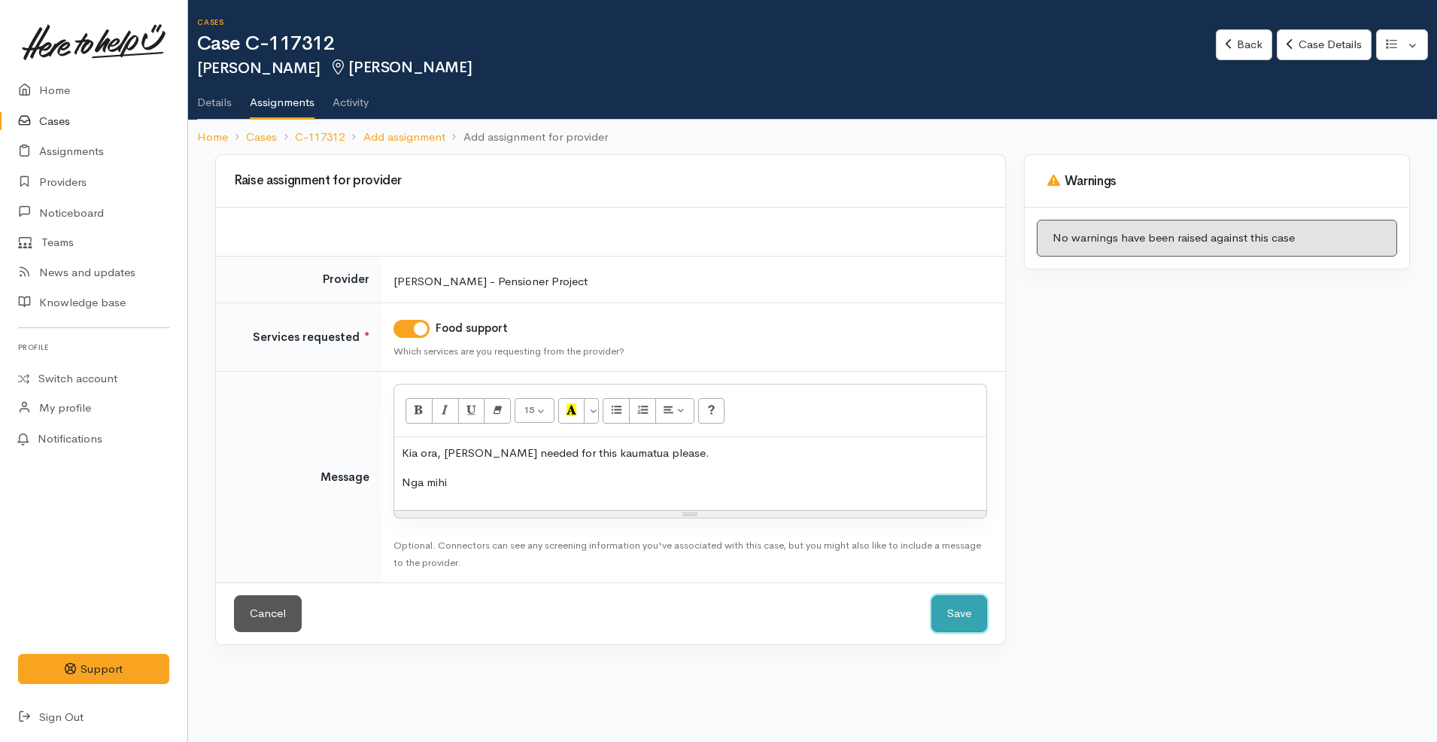
click at [954, 612] on button "Save" at bounding box center [959, 613] width 56 height 37
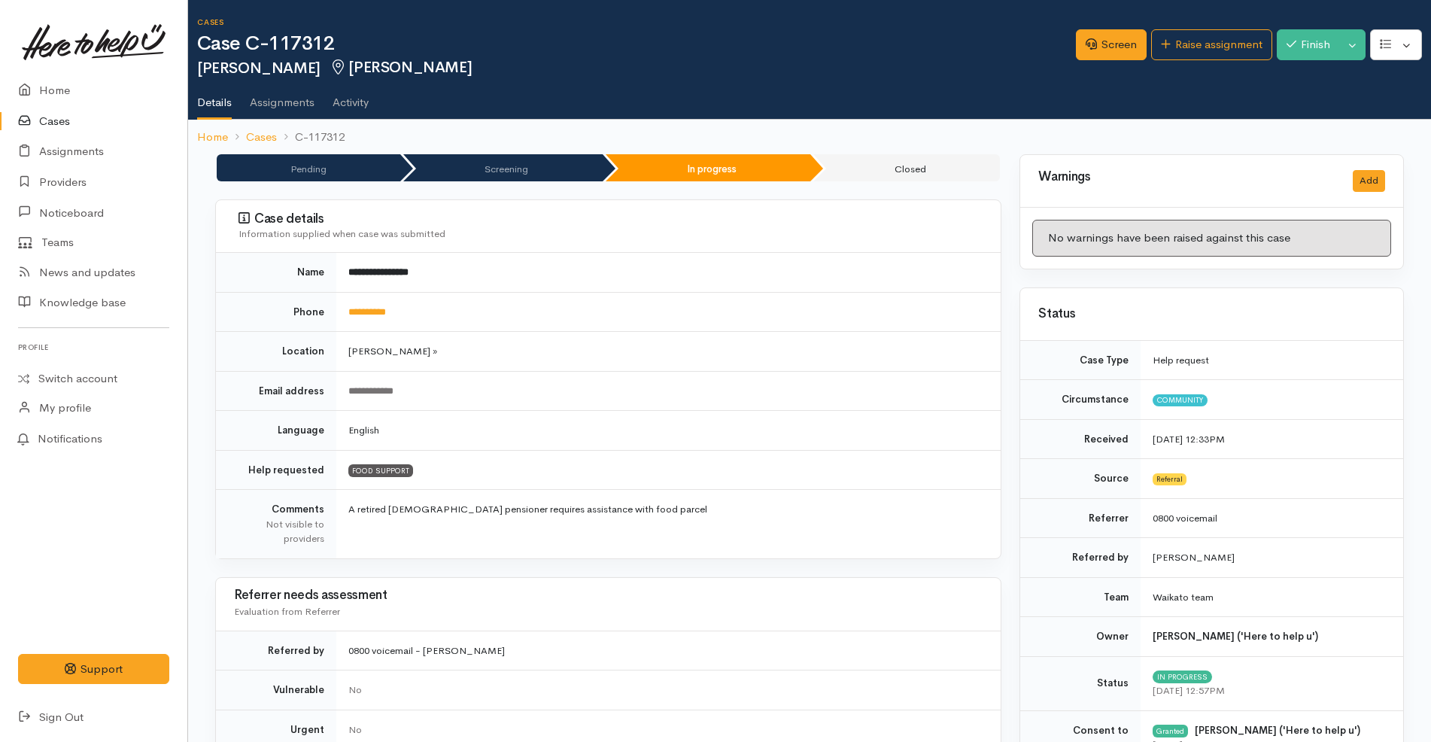
scroll to position [455, 0]
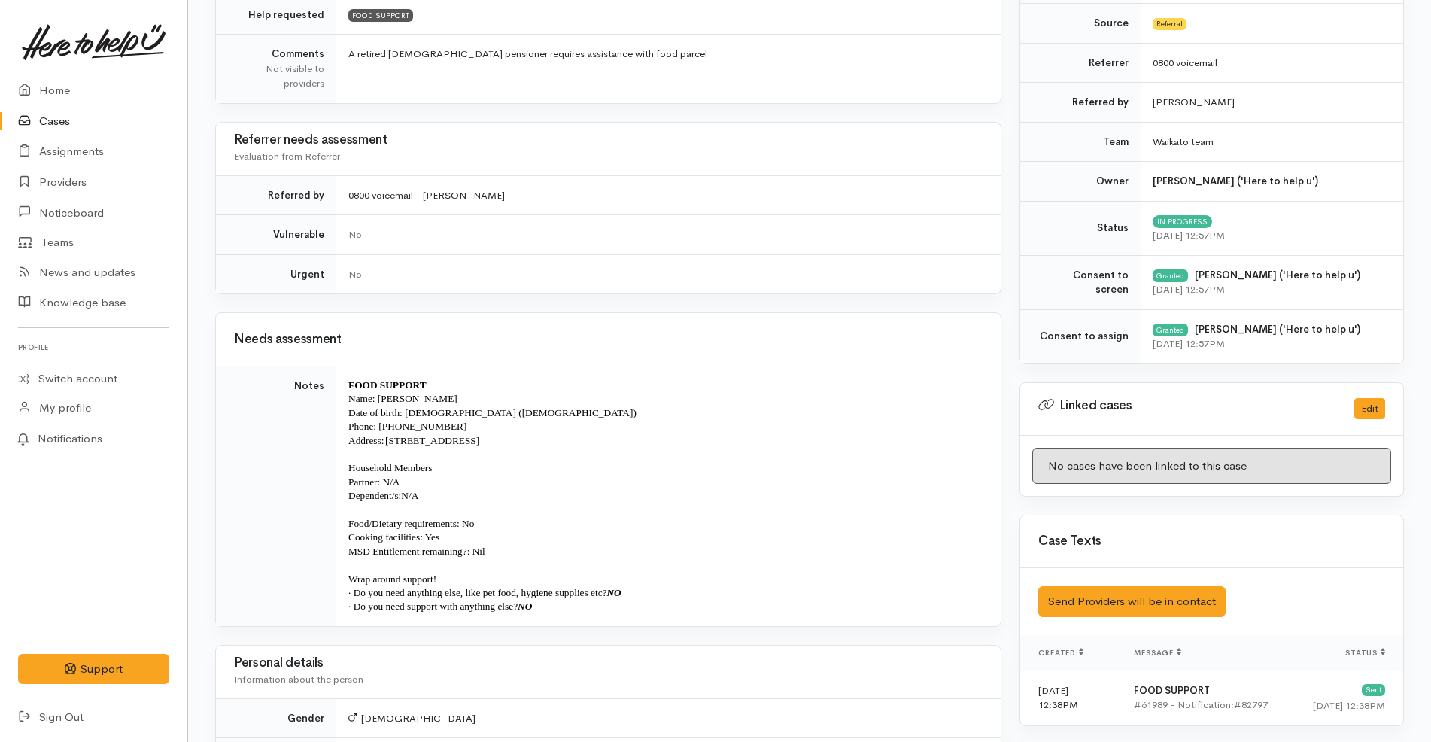
drag, startPoint x: 622, startPoint y: 445, endPoint x: 387, endPoint y: 435, distance: 235.6
click at [387, 435] on p "Address: [STREET_ADDRESS]" at bounding box center [665, 441] width 634 height 14
copy span "[STREET_ADDRESS]"
click at [705, 293] on td "No" at bounding box center [668, 273] width 664 height 39
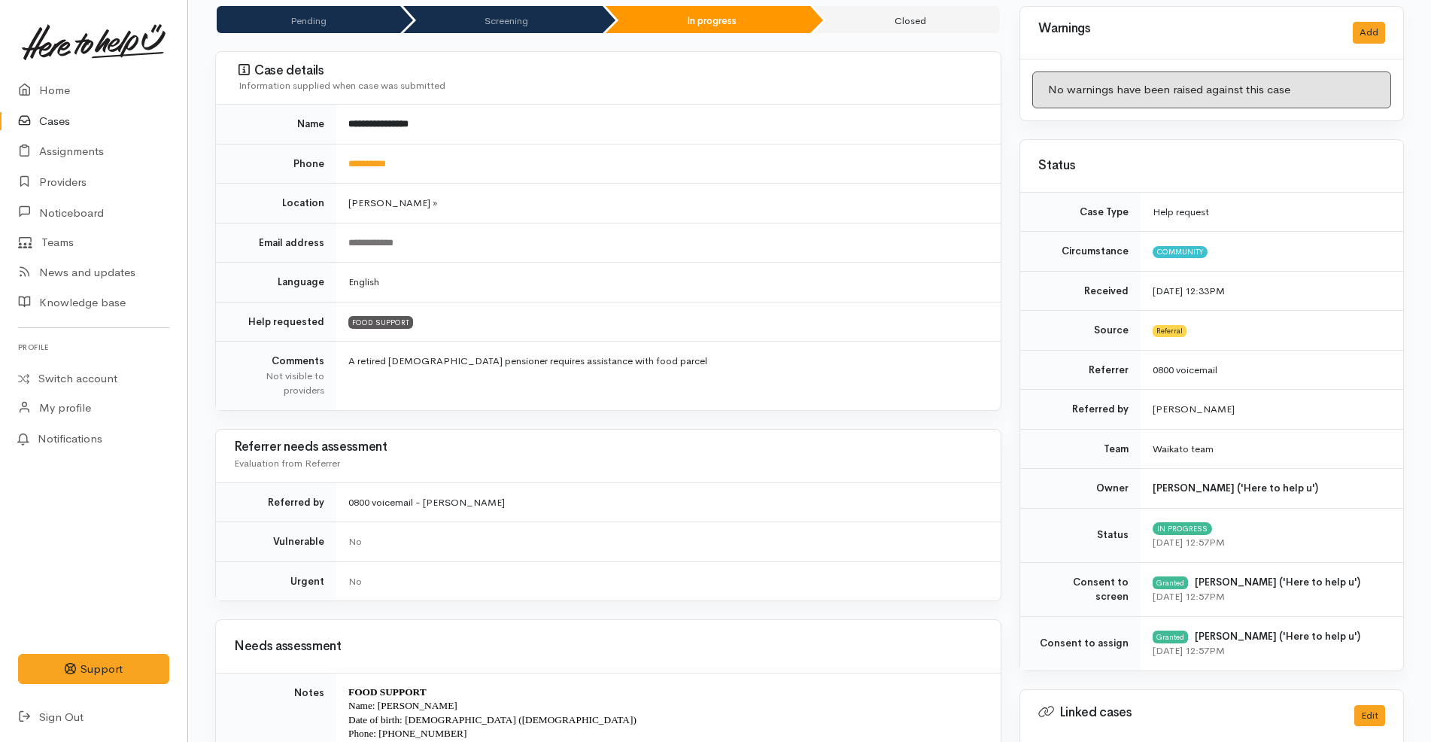
scroll to position [0, 0]
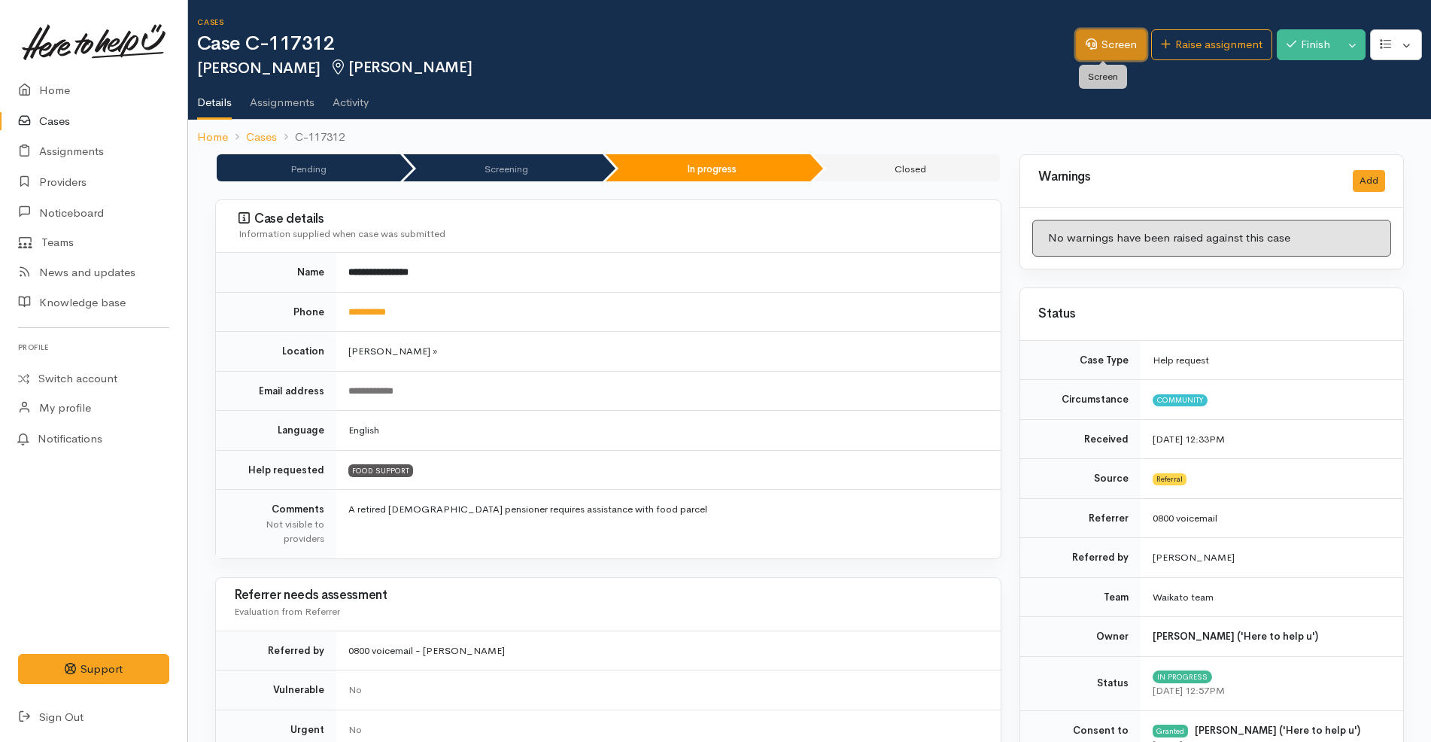
click at [1099, 47] on link "Screen" at bounding box center [1111, 44] width 71 height 31
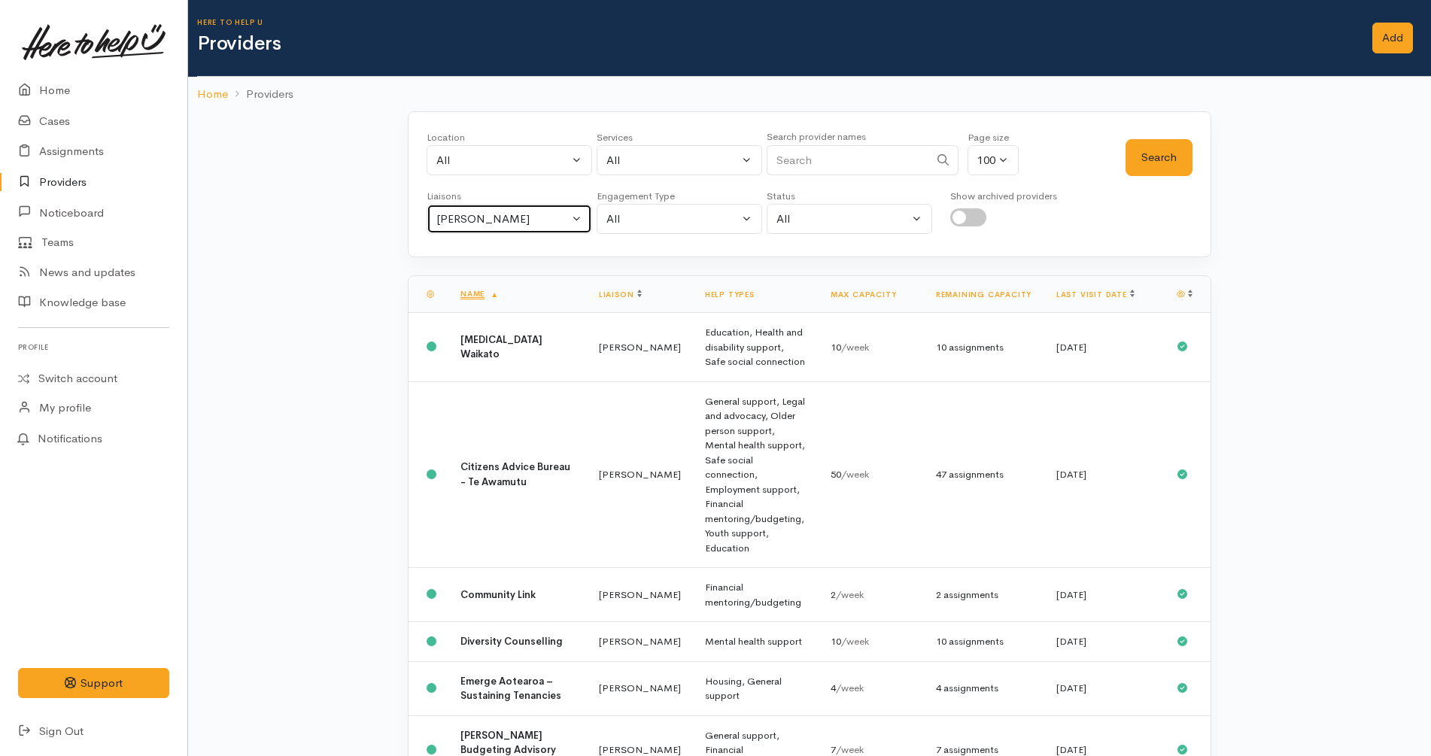
click at [556, 218] on div "[PERSON_NAME]" at bounding box center [502, 219] width 132 height 17
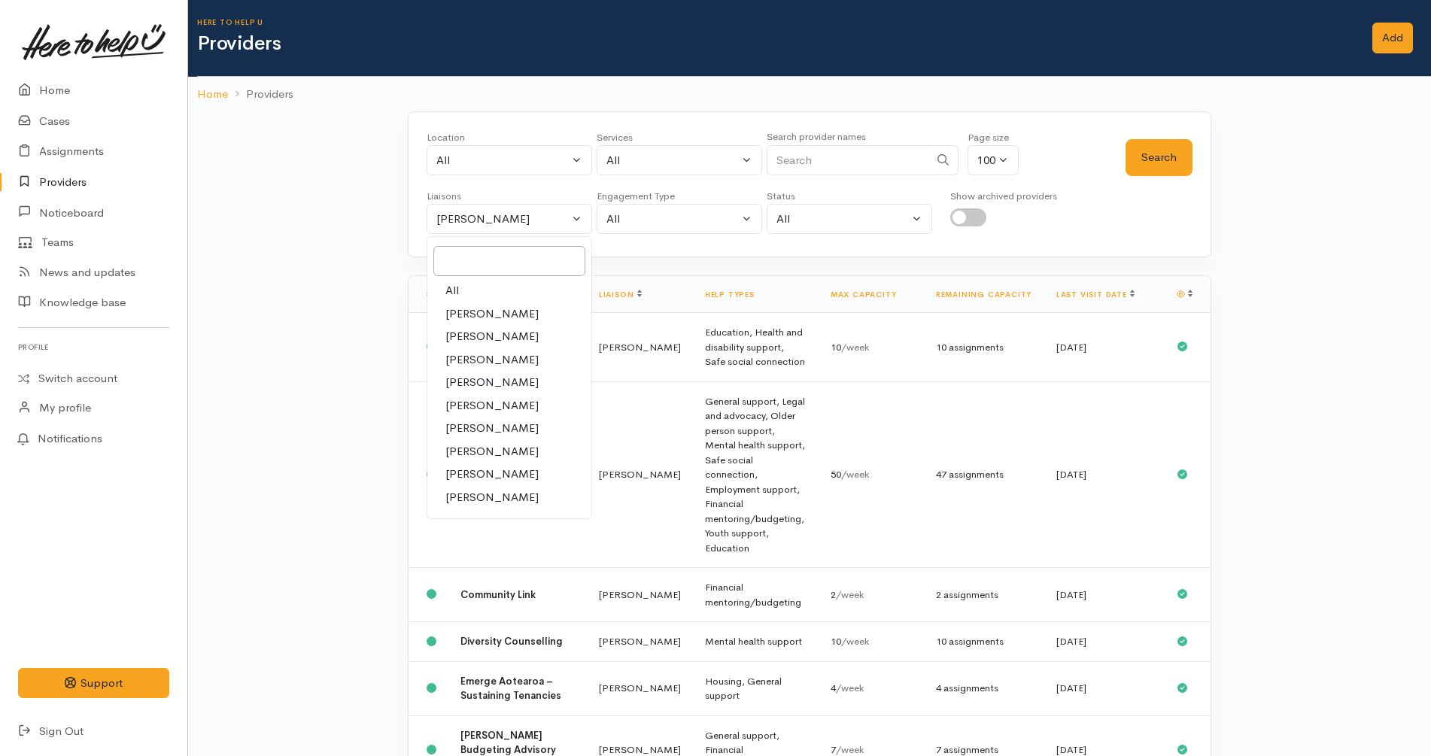
click at [489, 284] on link "All" at bounding box center [509, 290] width 164 height 23
select select "null"
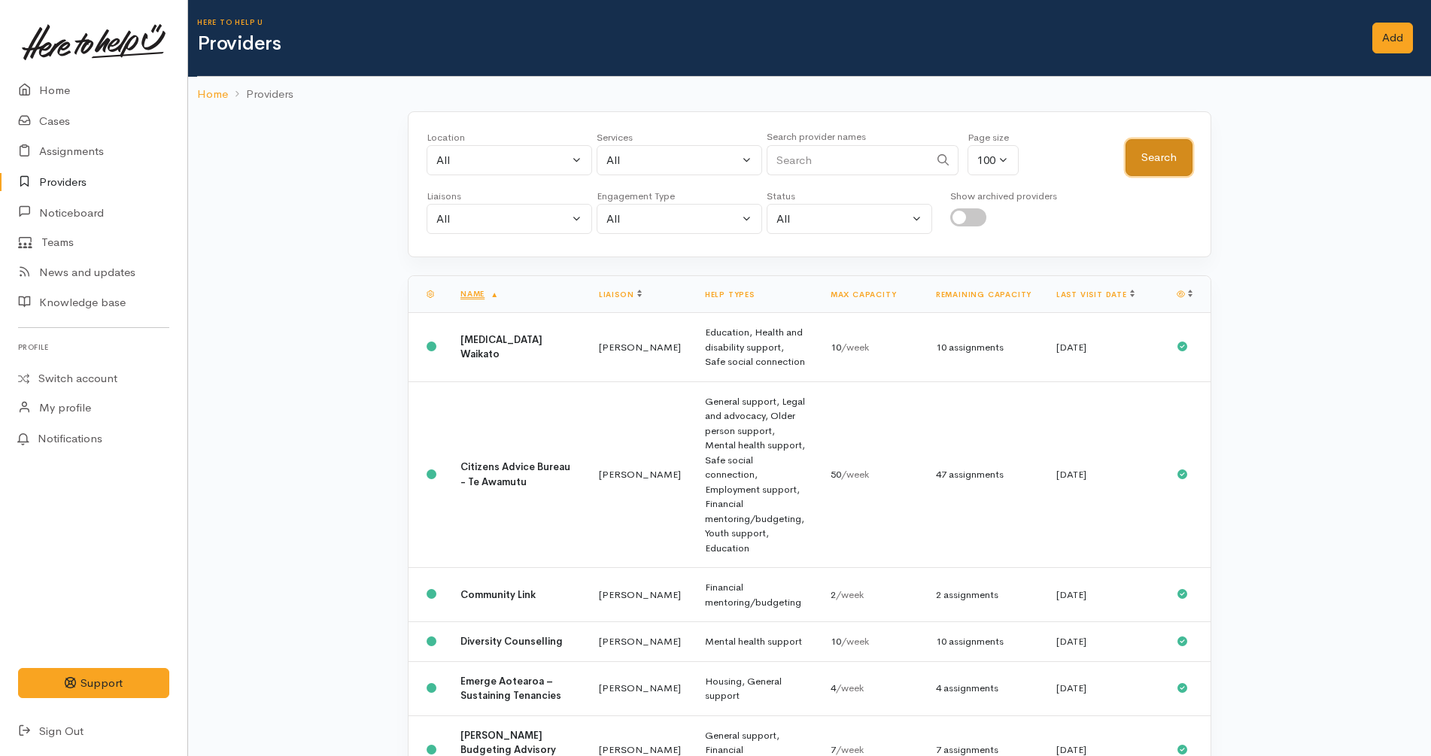
click at [1153, 153] on button "Search" at bounding box center [1158, 157] width 67 height 37
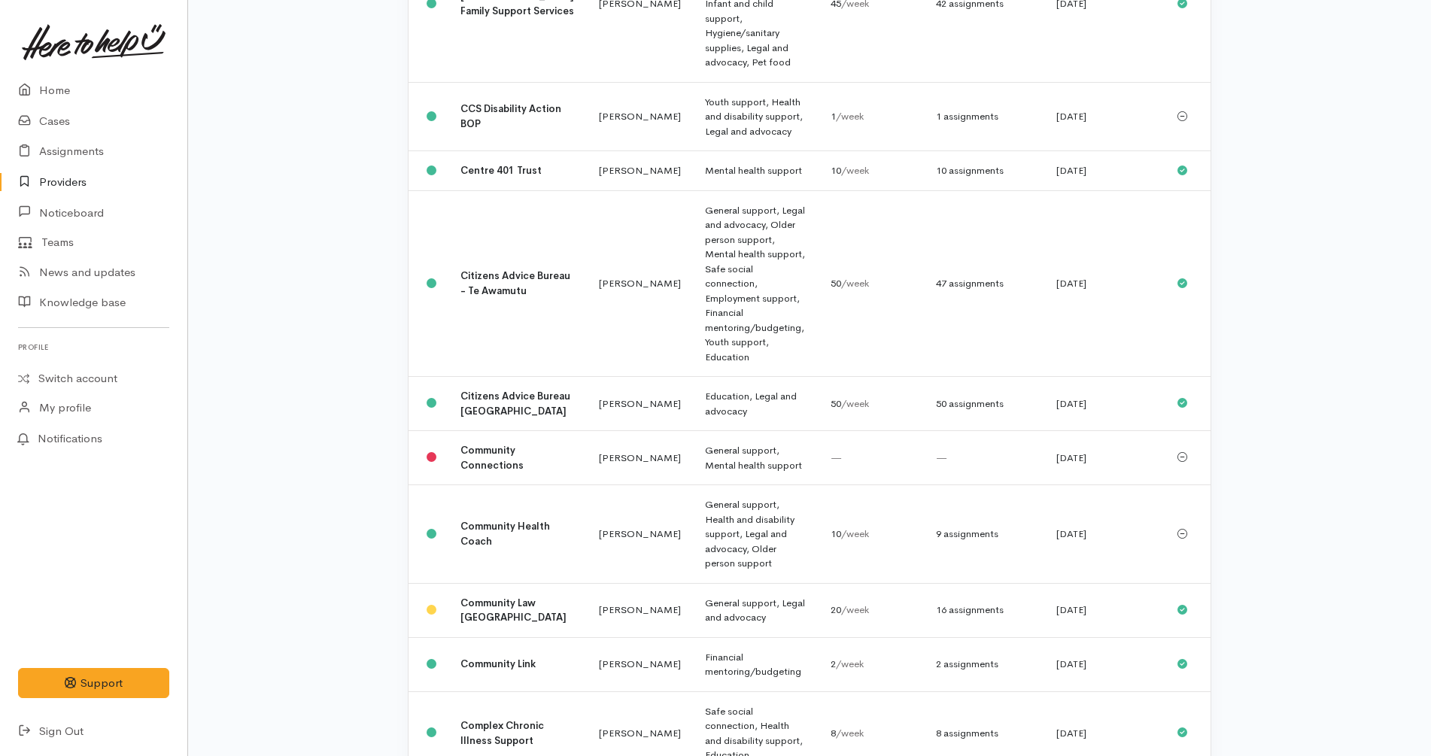
scroll to position [5190, 0]
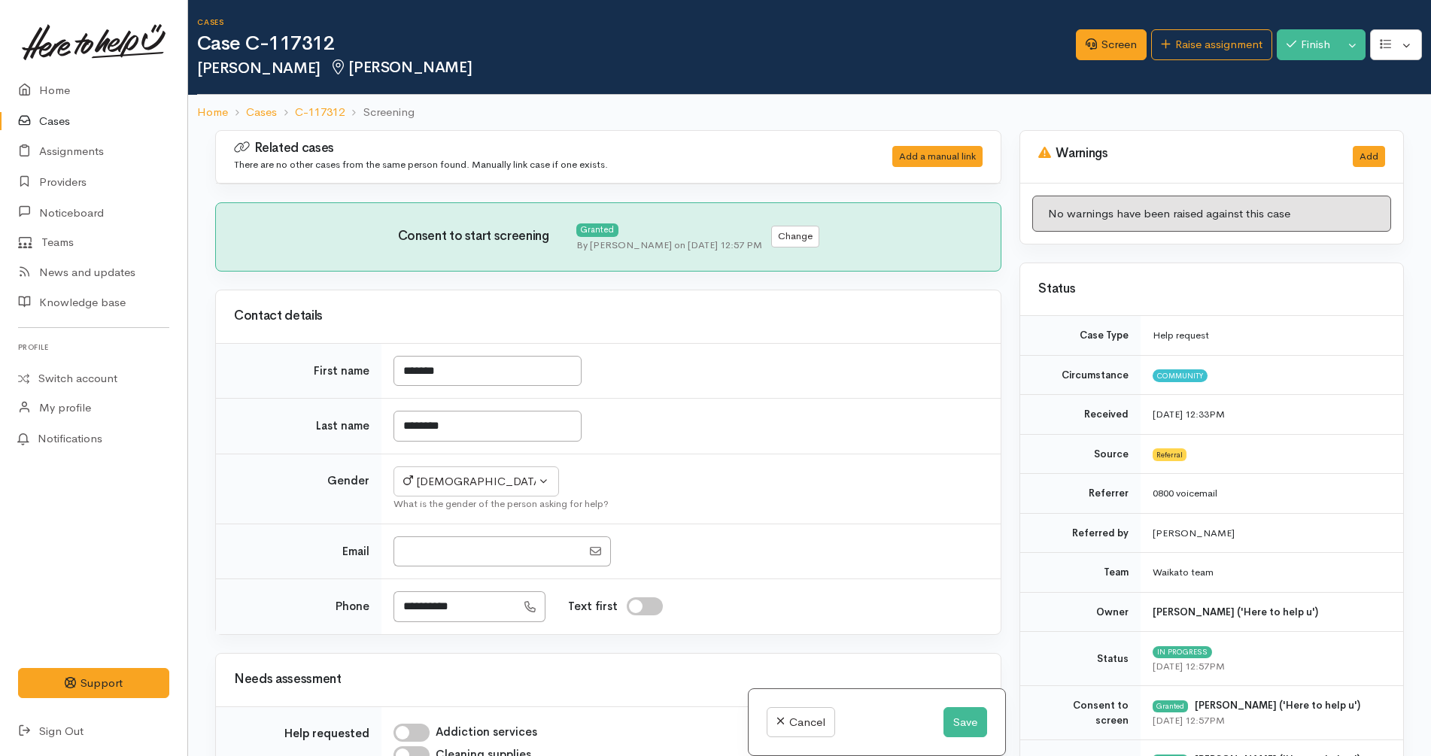
scroll to position [1031, 0]
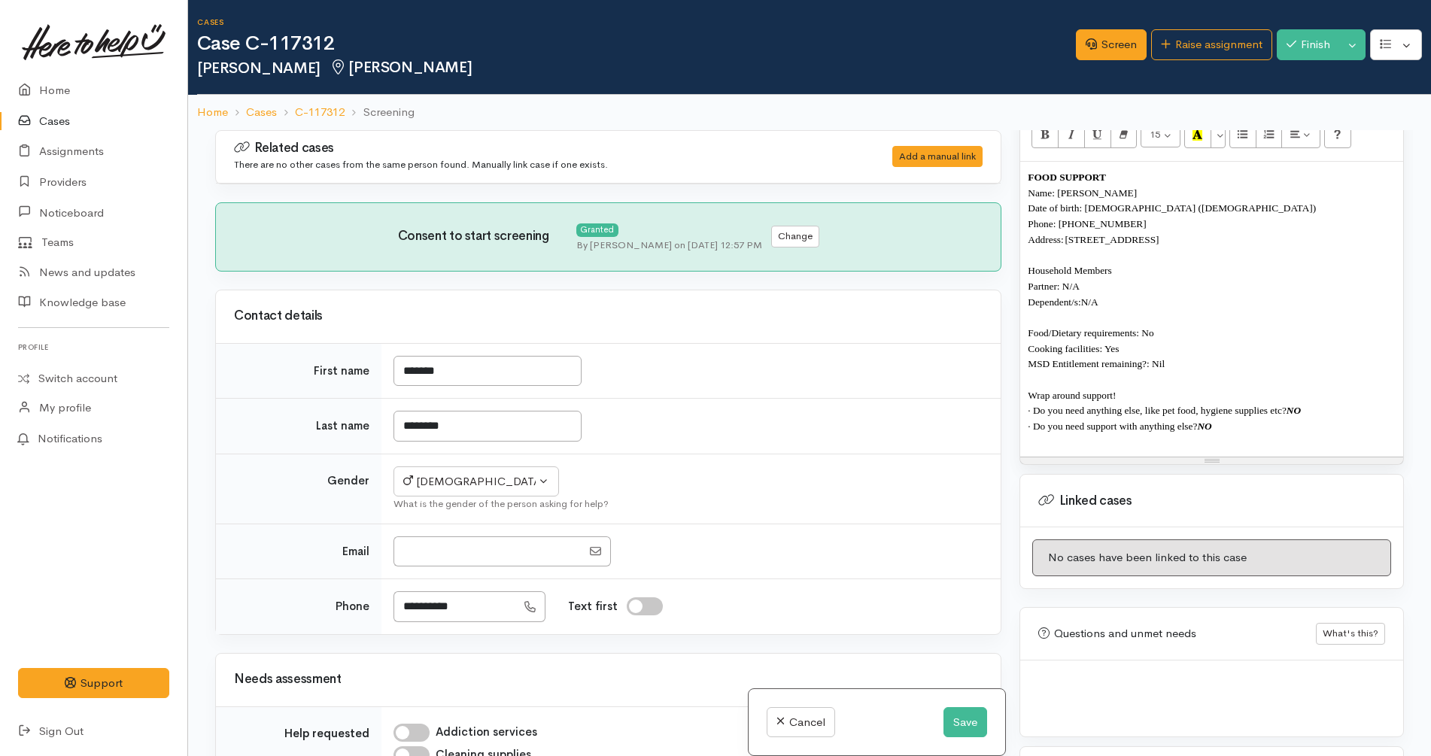
click at [1255, 435] on p at bounding box center [1211, 442] width 368 height 16
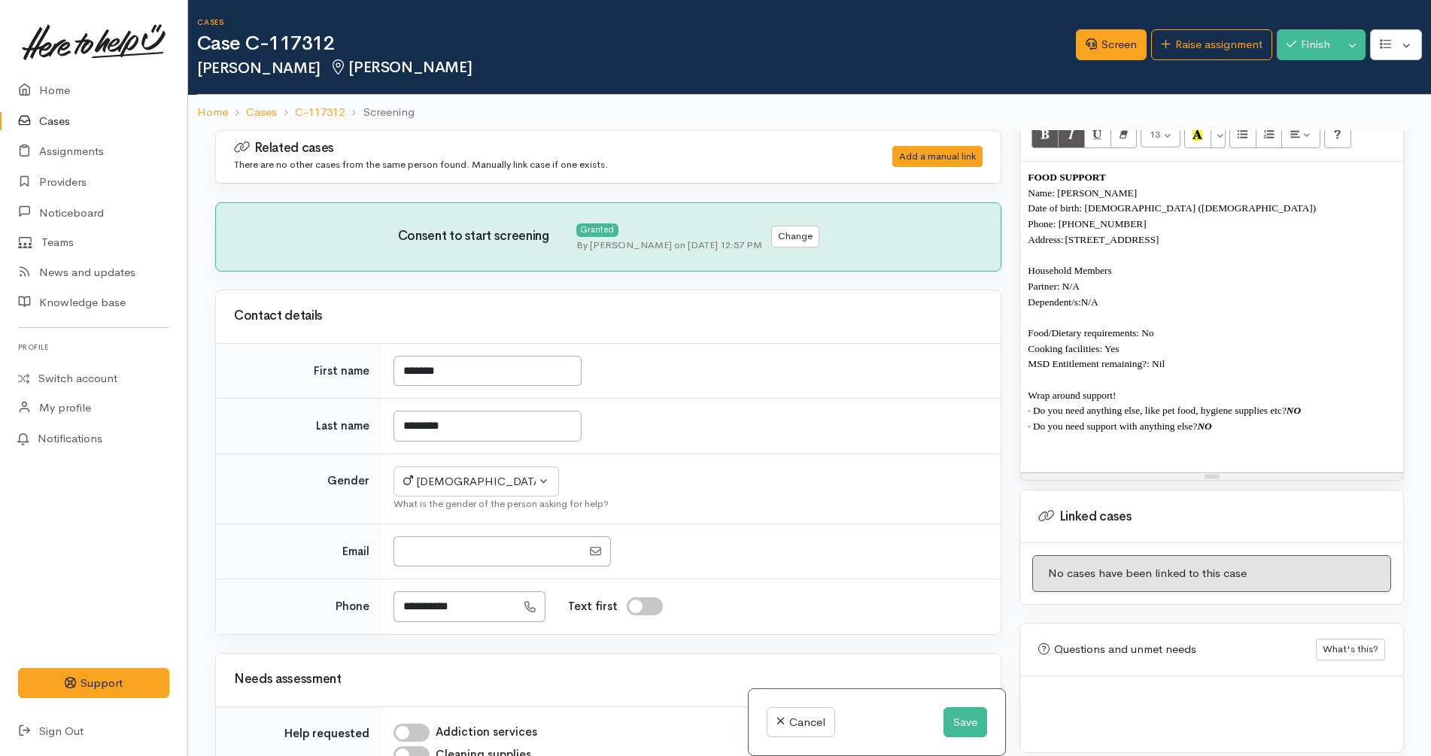
paste div
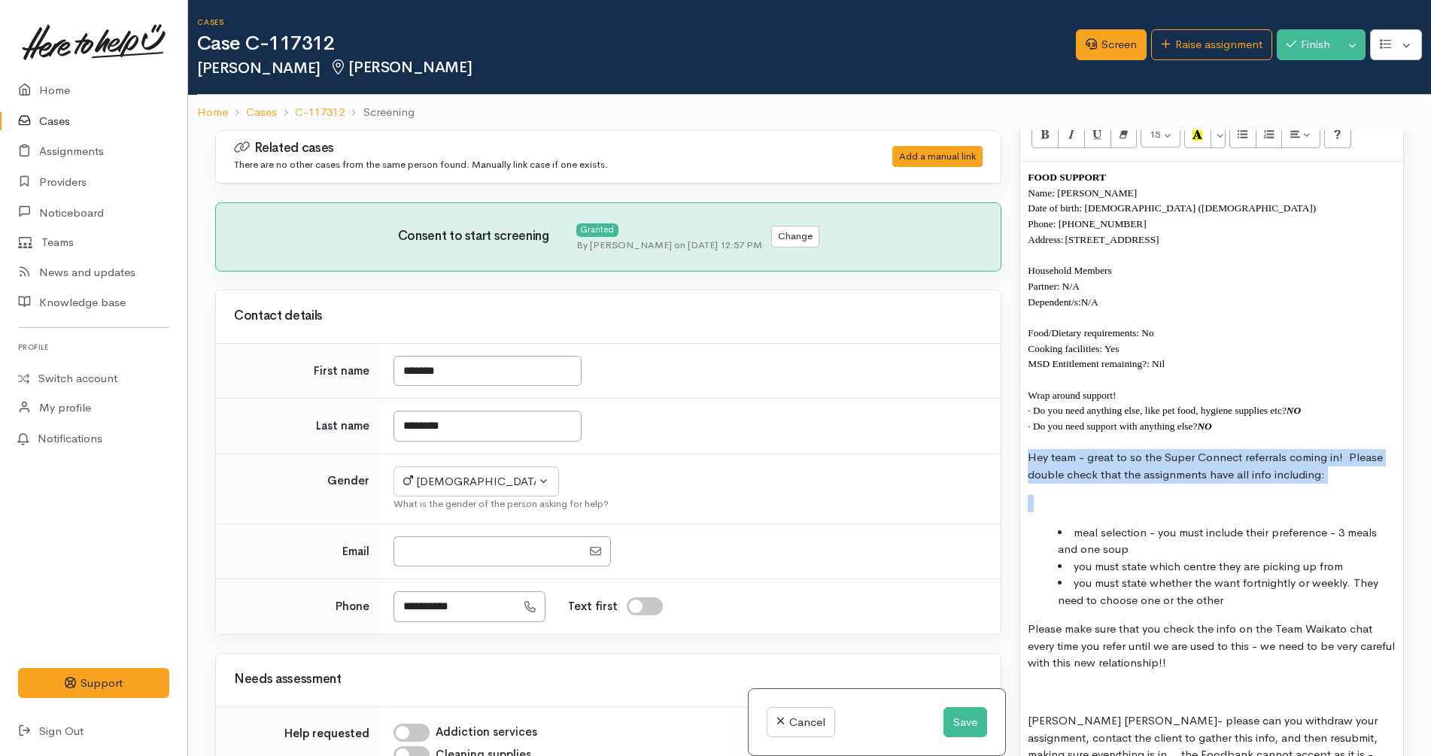
drag, startPoint x: 1072, startPoint y: 530, endPoint x: 1018, endPoint y: 448, distance: 98.5
click at [1018, 448] on div "Warnings Add No warnings have been raised against this case Add Warning Title ●…" at bounding box center [1211, 508] width 402 height 756
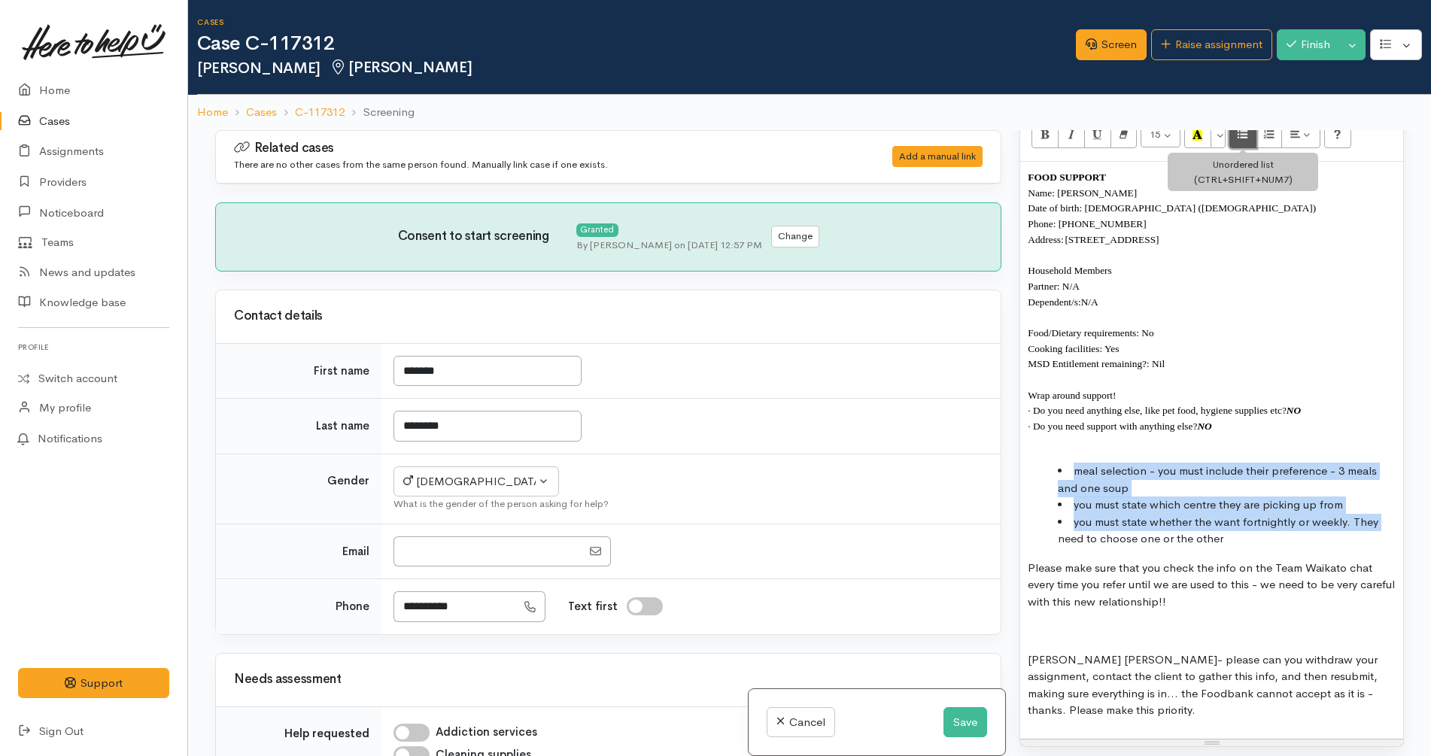
click at [1246, 133] on icon "Unordered list (CTRL+SHIFT+NUM7)" at bounding box center [1242, 134] width 10 height 13
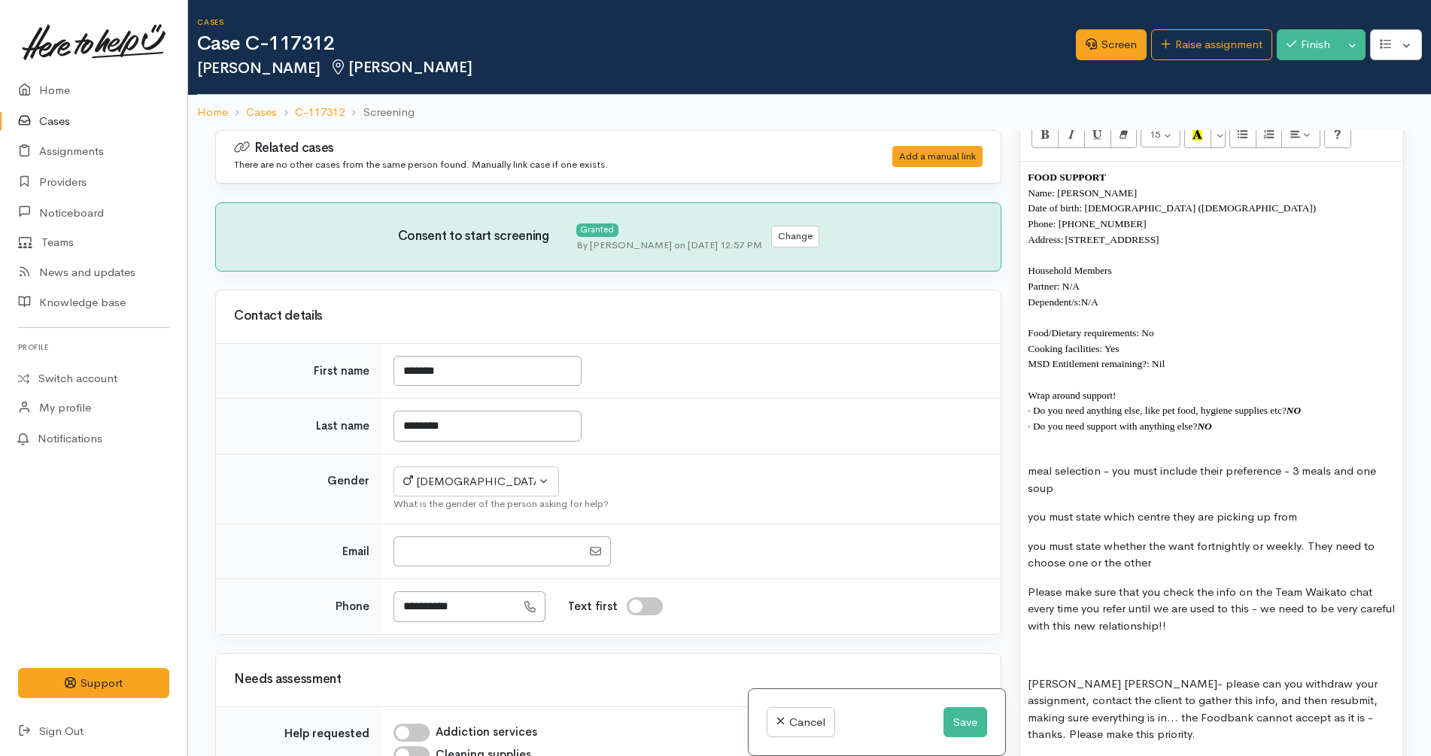
click at [1285, 568] on p "you must state whether the want fortnightly or weekly. They need to choose one …" at bounding box center [1211, 555] width 368 height 34
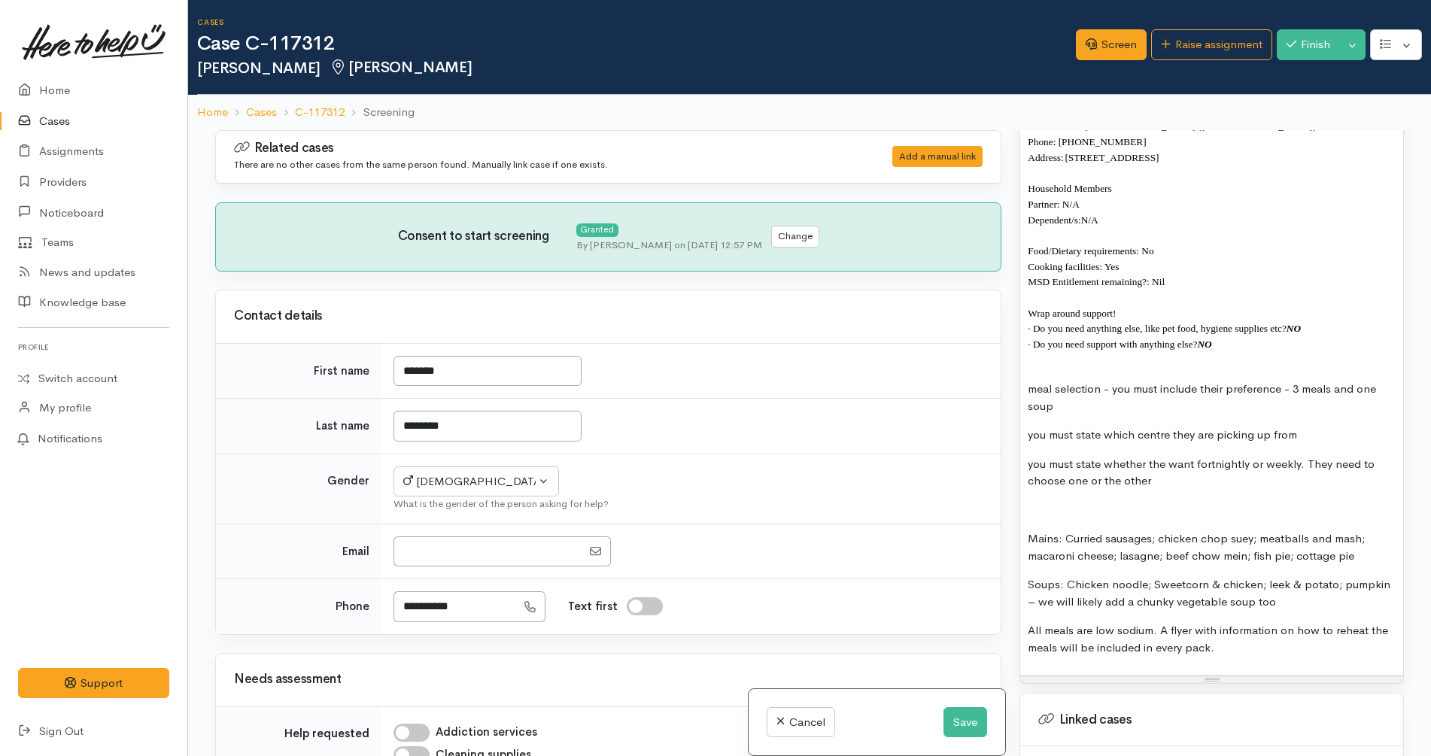
scroll to position [1114, 0]
drag, startPoint x: 496, startPoint y: 613, endPoint x: 366, endPoint y: 590, distance: 132.2
click at [366, 590] on tr "**********" at bounding box center [608, 606] width 784 height 55
click at [730, 475] on td "Not specified Male Female Diverse Male What is the gender of the person asking …" at bounding box center [690, 489] width 619 height 70
drag, startPoint x: 493, startPoint y: 605, endPoint x: 374, endPoint y: 592, distance: 120.3
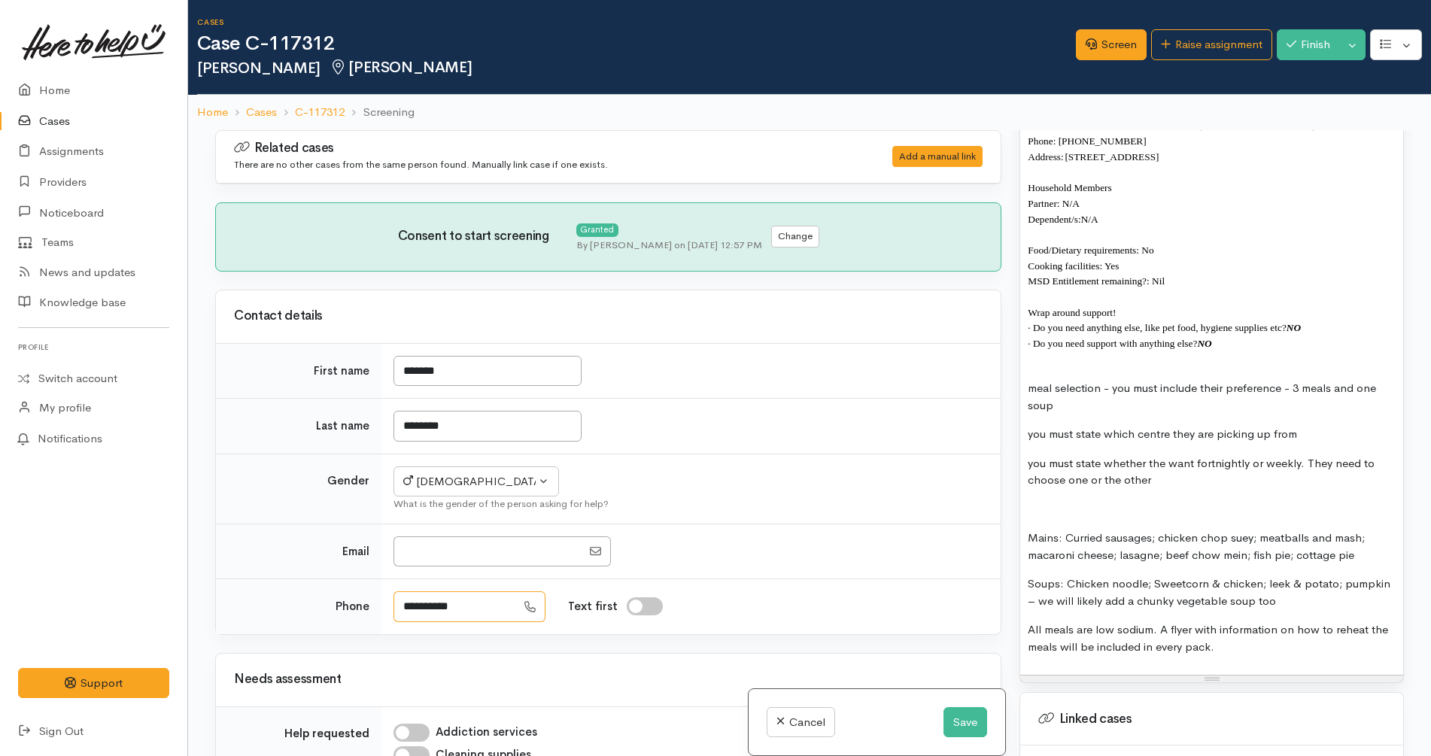
click at [374, 592] on tr "**********" at bounding box center [608, 606] width 784 height 55
click at [414, 546] on input "Email" at bounding box center [487, 551] width 188 height 31
paste input "**********"
type input "**********"
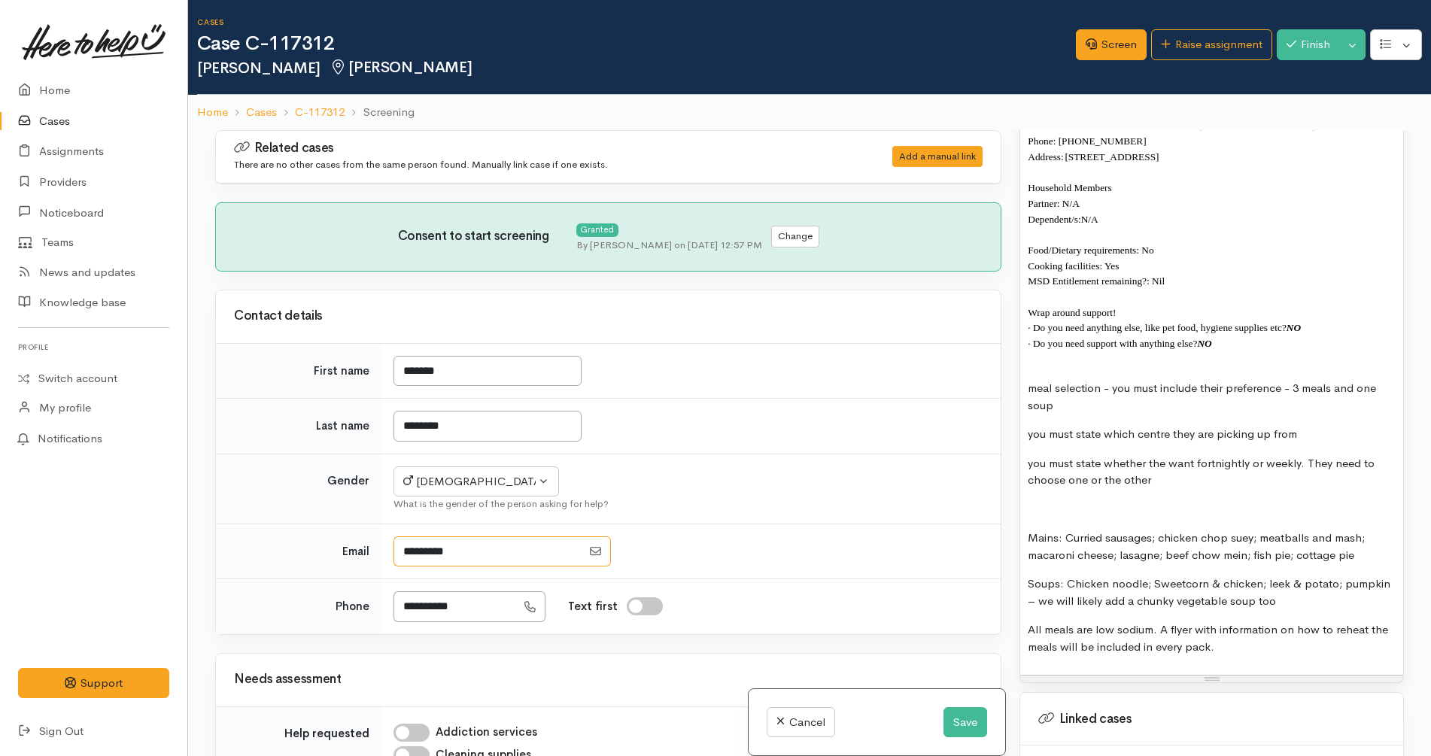
type input "**********"
click at [1228, 365] on p at bounding box center [1211, 359] width 368 height 17
click at [1134, 400] on p "meal selection - you must include their preference - 3 meals and one soup" at bounding box center [1211, 397] width 368 height 34
click at [1112, 386] on p "meal selection - you must include their preference - 3 meals and one soup" at bounding box center [1211, 397] width 368 height 34
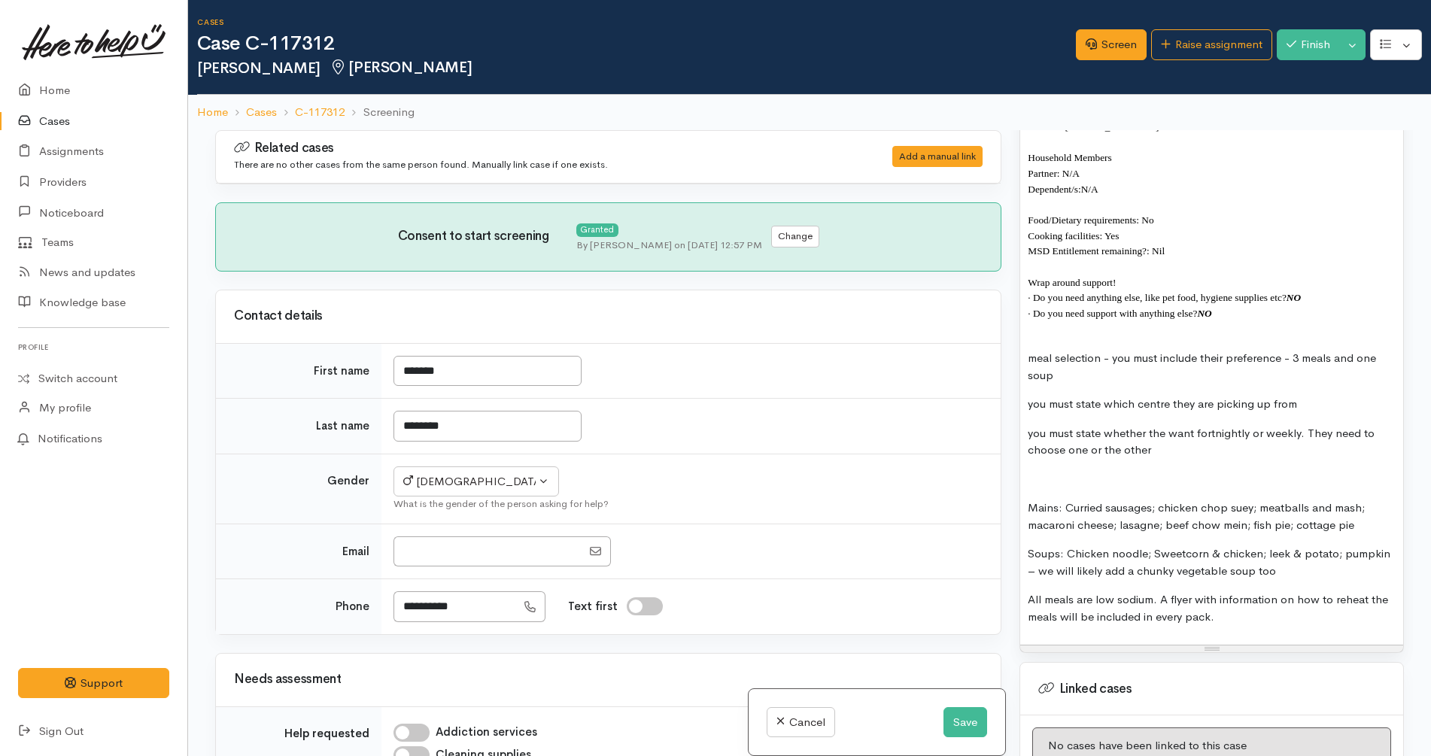
scroll to position [1145, 0]
click at [1068, 507] on p "Mains: Curried sausages; chicken chop suey; meatballs and mash; macaroni cheese…" at bounding box center [1211, 516] width 368 height 34
drag, startPoint x: 1254, startPoint y: 520, endPoint x: 1164, endPoint y: 519, distance: 89.5
click at [1164, 519] on p "Mains: Curried sausages; chicken chop suey; meatballs and mash; macaroni cheese…" at bounding box center [1211, 516] width 368 height 34
copy b "beef chow mein;"
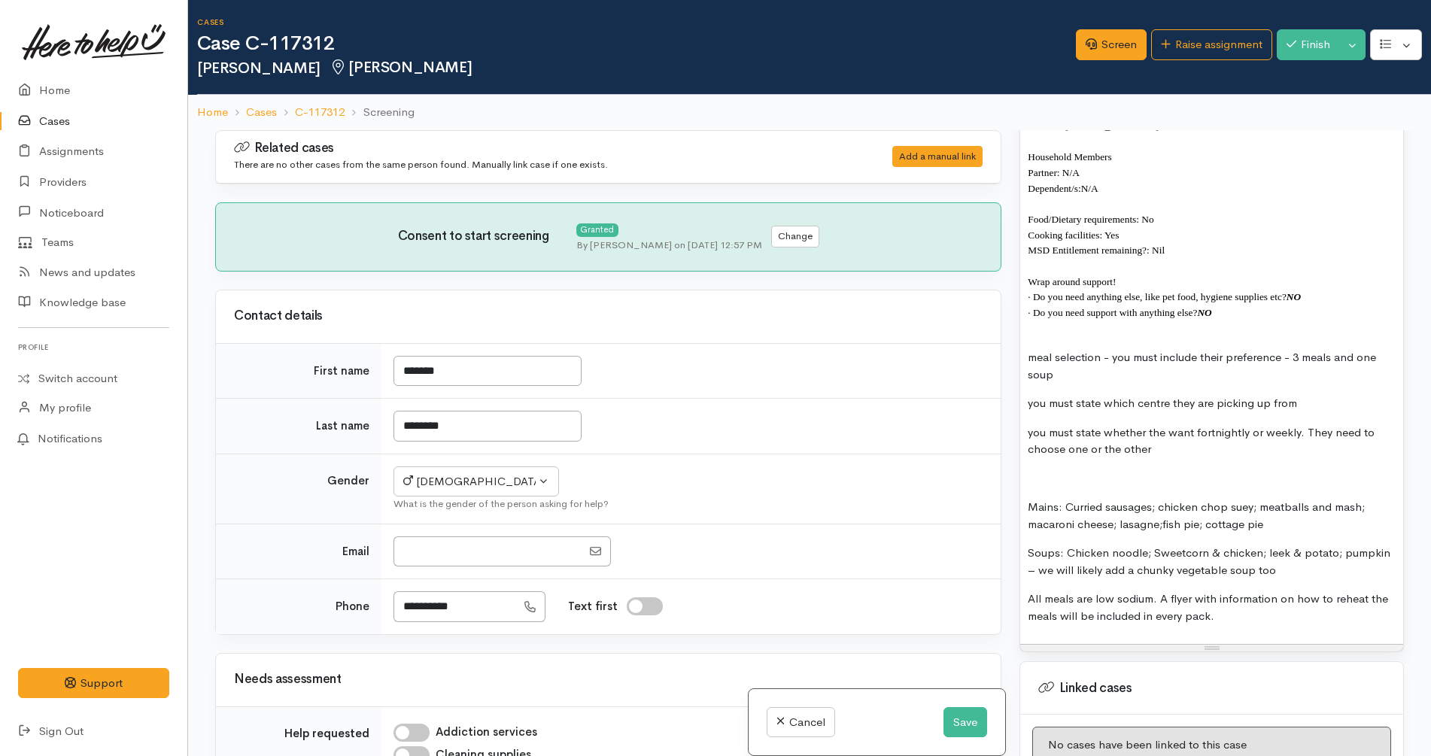
click at [1292, 516] on p "Mains: Curried sausages; chicken chop suey; meatballs and mash; macaroni cheese…" at bounding box center [1211, 516] width 368 height 34
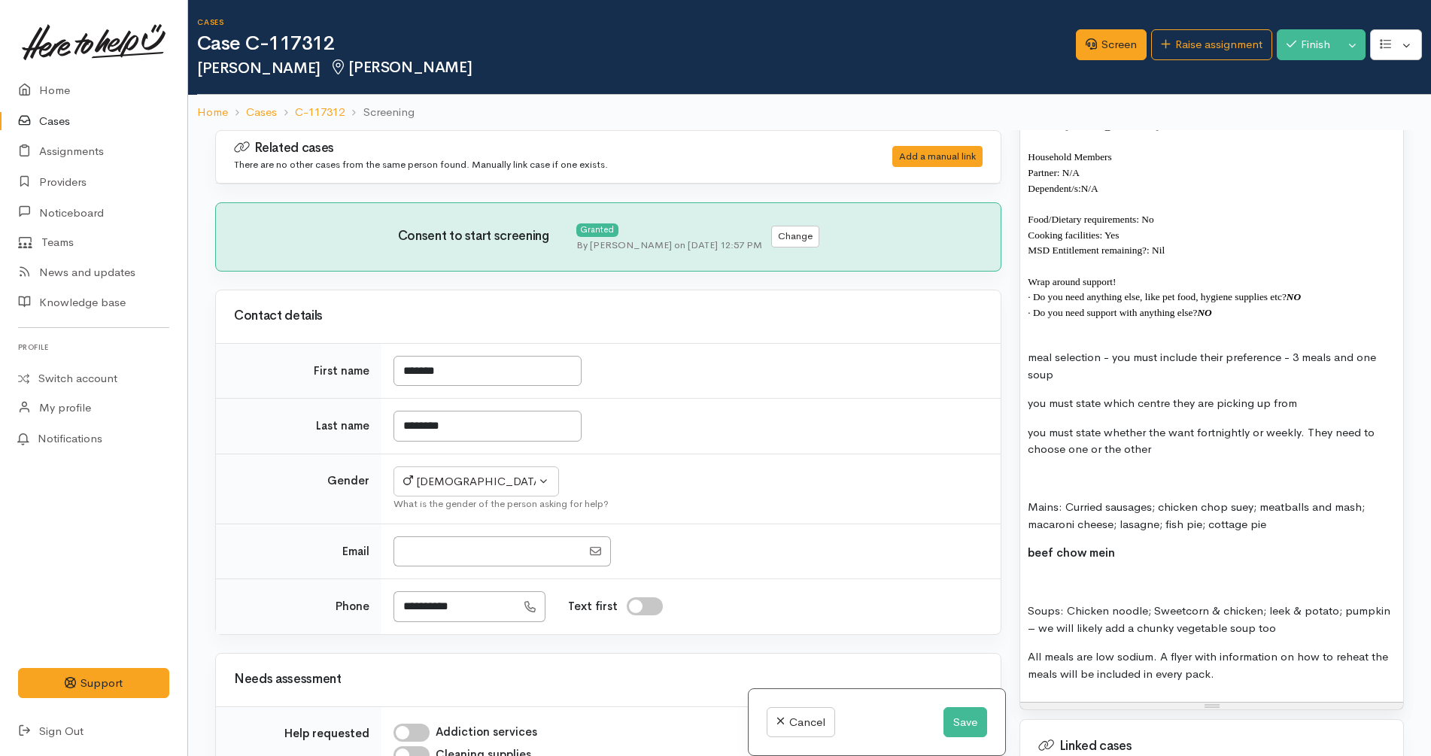
scroll to position [1149, 0]
drag, startPoint x: 487, startPoint y: 613, endPoint x: 347, endPoint y: 593, distance: 141.3
click at [347, 593] on tr "**********" at bounding box center [608, 606] width 784 height 55
click at [718, 448] on td "********" at bounding box center [690, 427] width 619 height 56
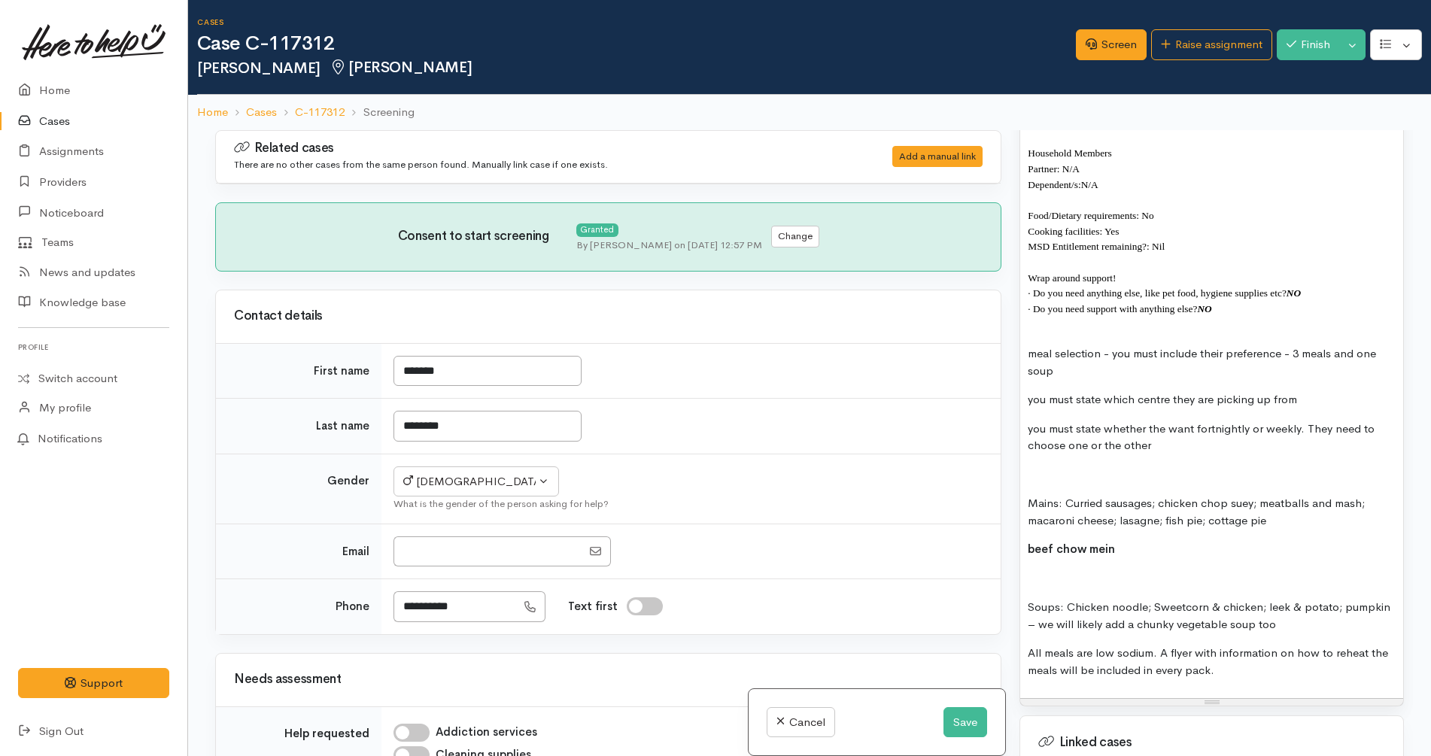
click at [1136, 551] on p "beef chow mein" at bounding box center [1211, 549] width 368 height 17
click at [1306, 326] on p at bounding box center [1211, 325] width 368 height 17
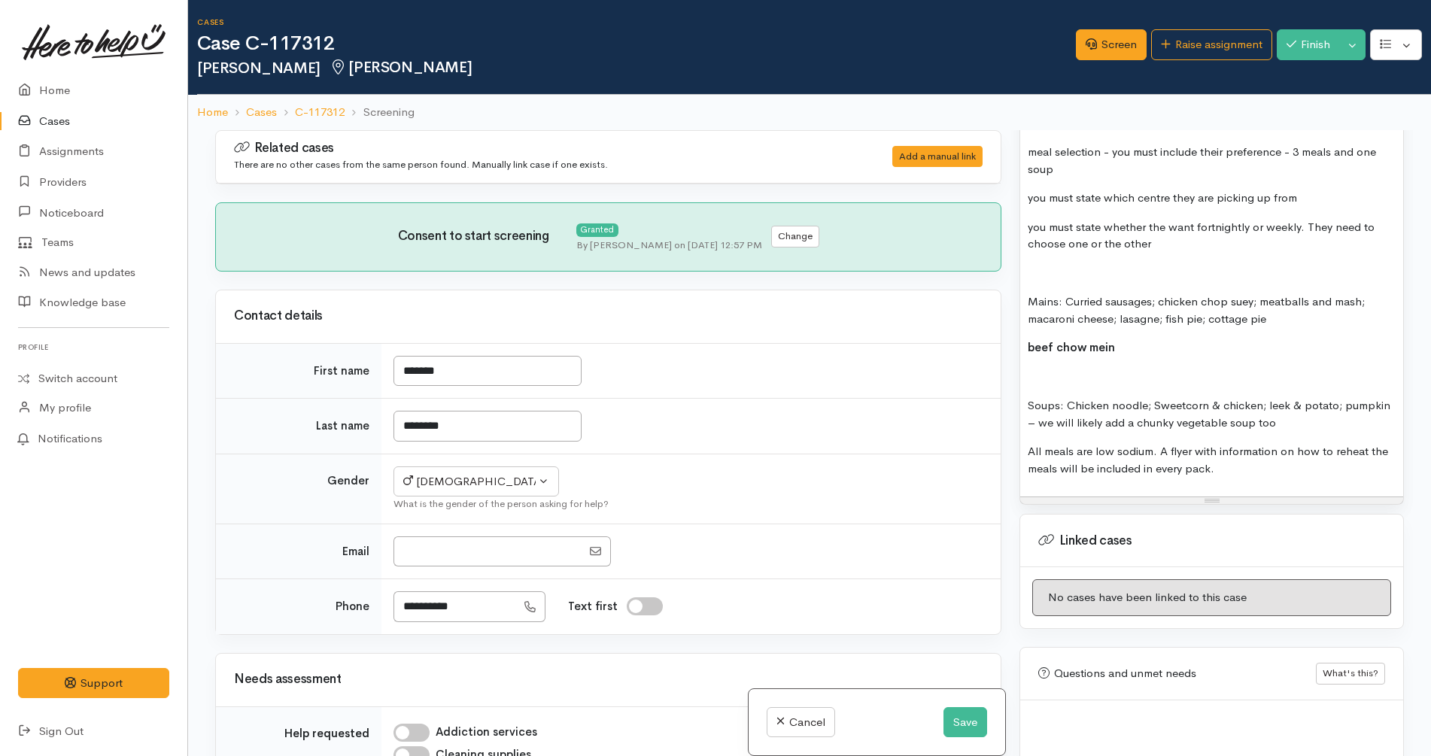
scroll to position [1352, 0]
click at [1252, 471] on p "All meals are low sodium. A flyer with information on how to reheat the meals w…" at bounding box center [1211, 459] width 368 height 34
click at [1171, 341] on p "beef chow mein" at bounding box center [1211, 346] width 368 height 17
drag, startPoint x: 1257, startPoint y: 297, endPoint x: 1067, endPoint y: 301, distance: 190.3
click at [1067, 301] on p "Mains: Curried sausages; chicken chop suey; meatballs and mash; macaroni cheese…" at bounding box center [1211, 309] width 368 height 34
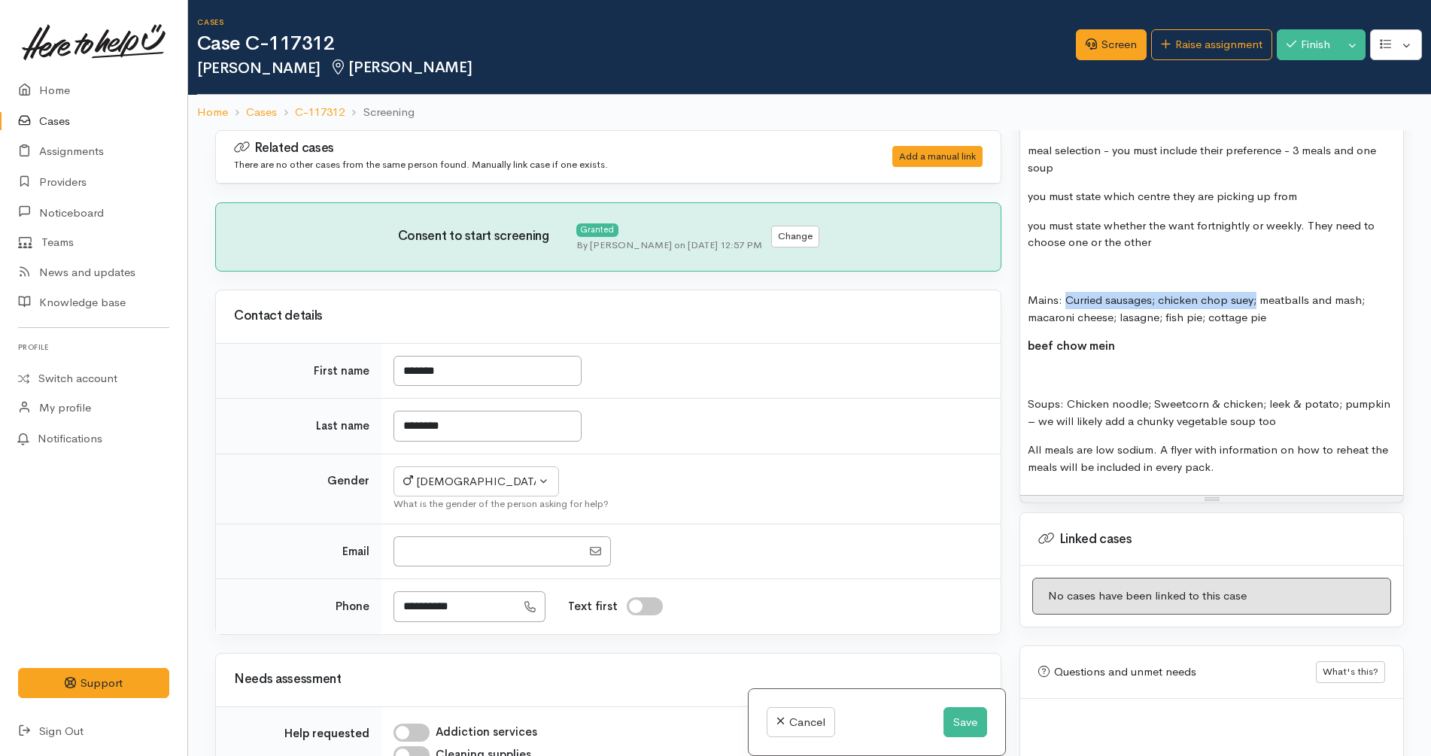
copy p "Curried sausages; chicken chop suey;"
click at [1033, 344] on span "beef chow mein" at bounding box center [1070, 345] width 87 height 14
click at [1029, 345] on b "Curried sausages; chicken chop suey;" at bounding box center [1131, 345] width 208 height 14
click at [1152, 408] on p "Soups: Chicken noodle; Sweetcorn & chicken; leek & potato; pumpkin – we will li…" at bounding box center [1211, 413] width 368 height 34
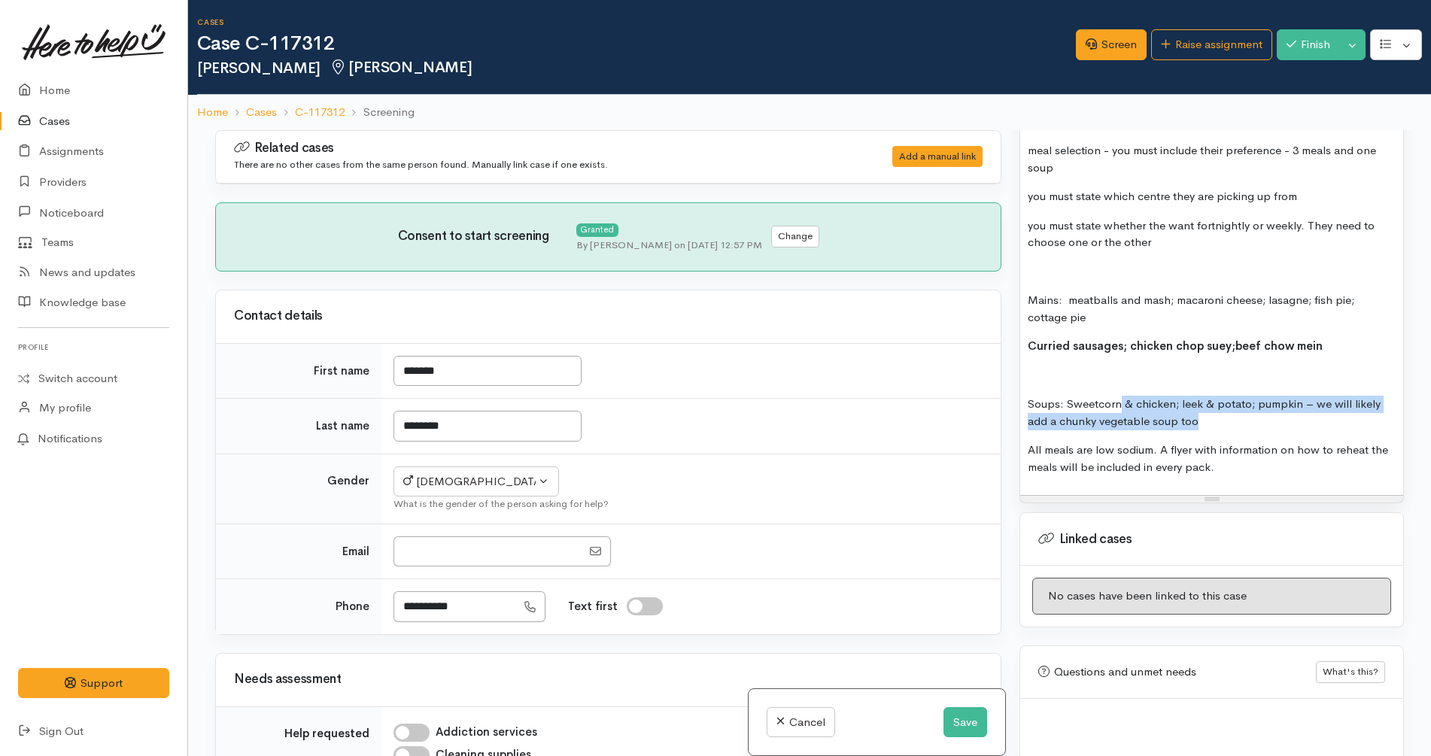
drag, startPoint x: 1209, startPoint y: 425, endPoint x: 1121, endPoint y: 404, distance: 91.2
click at [1121, 404] on p "Soups: Sweetcorn & chicken; leek & potato; pumpkin – we will likely add a chunk…" at bounding box center [1211, 413] width 368 height 34
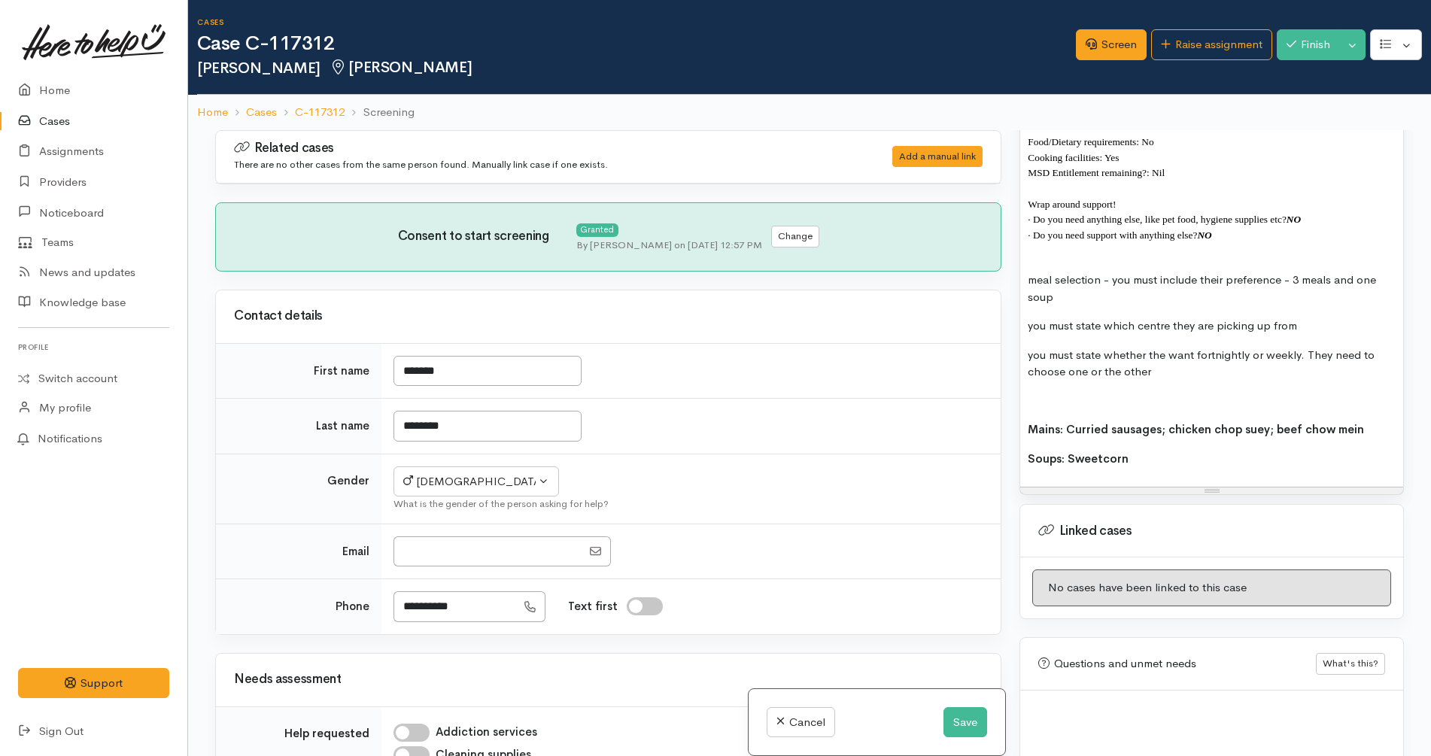
scroll to position [1218, 0]
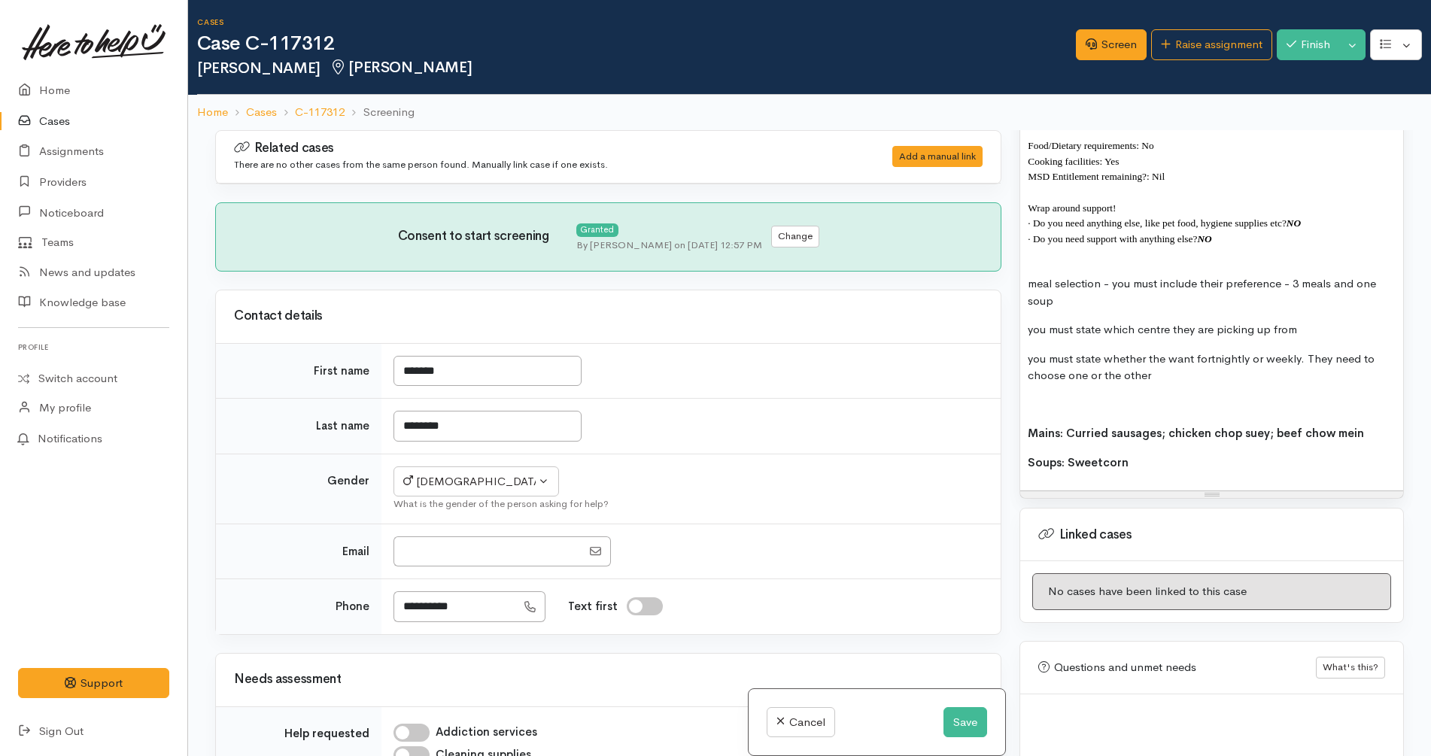
click at [1145, 302] on p "meal selection - you must include their preference - 3 meals and one soup" at bounding box center [1211, 292] width 368 height 34
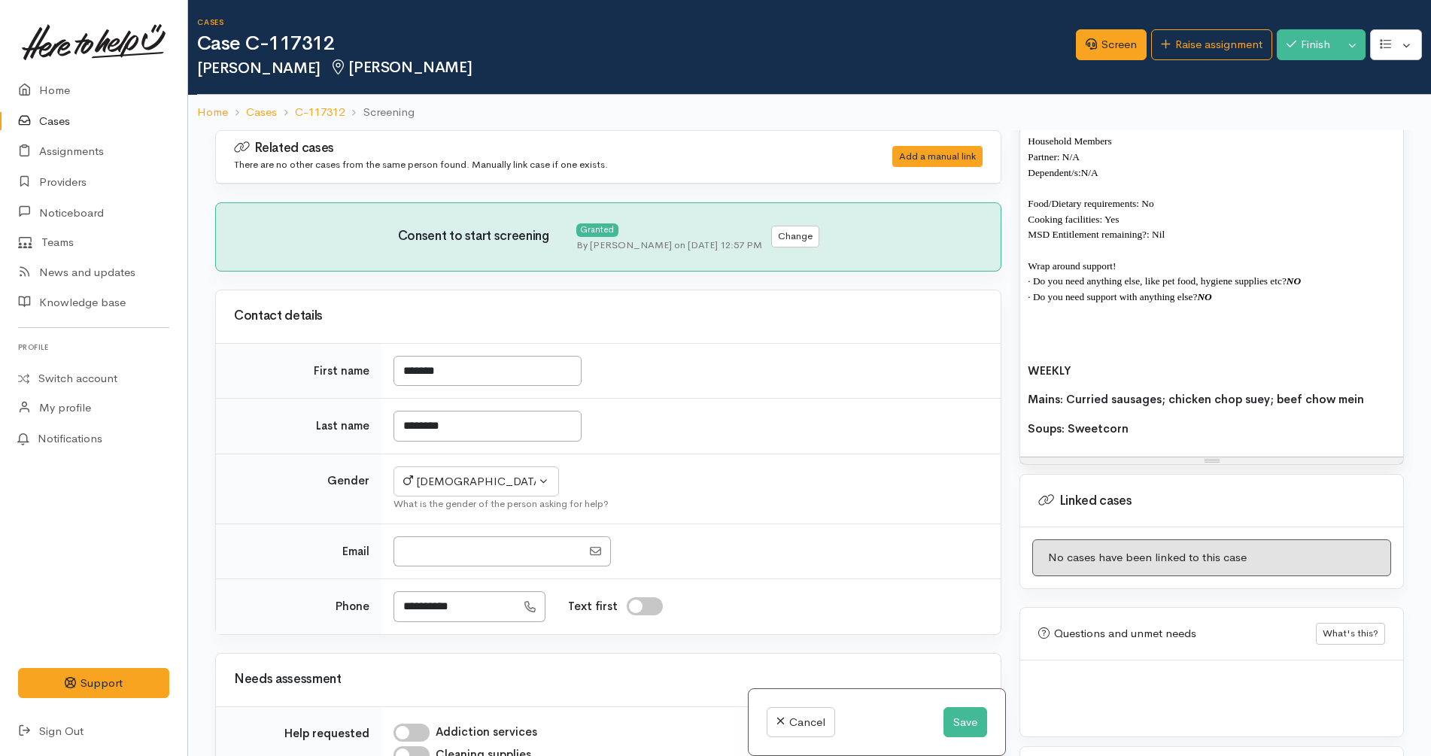
scroll to position [1132, 0]
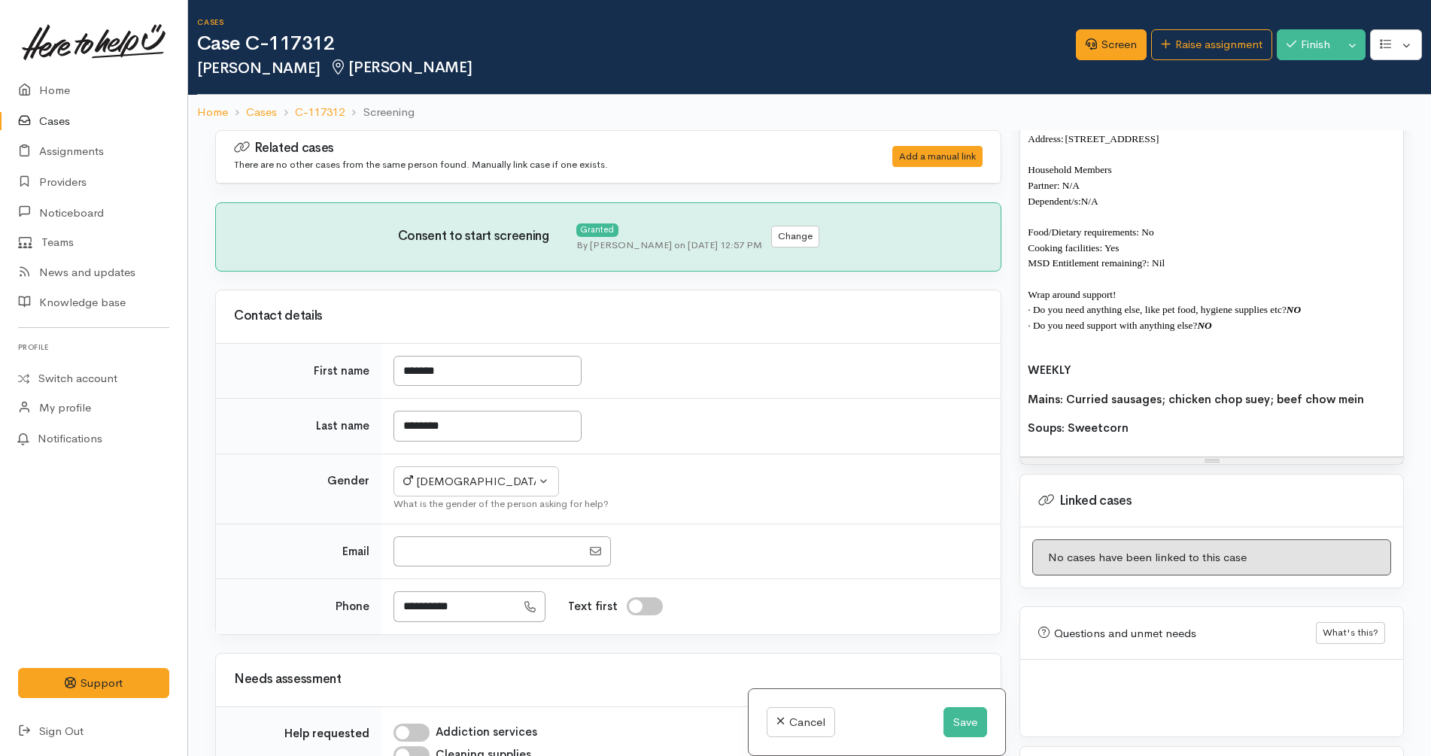
click at [1141, 432] on p "Soups: Sweetcorn" at bounding box center [1211, 428] width 368 height 17
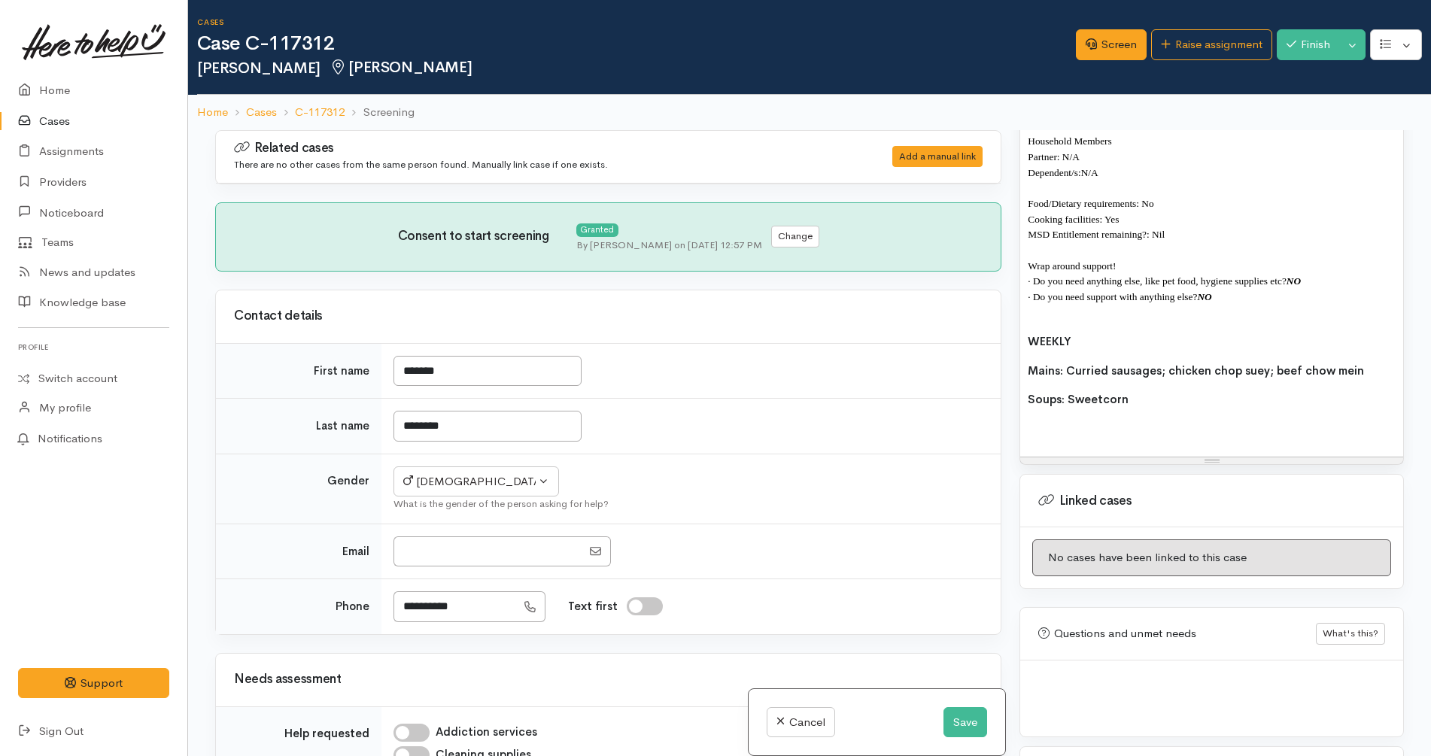
scroll to position [1161, 0]
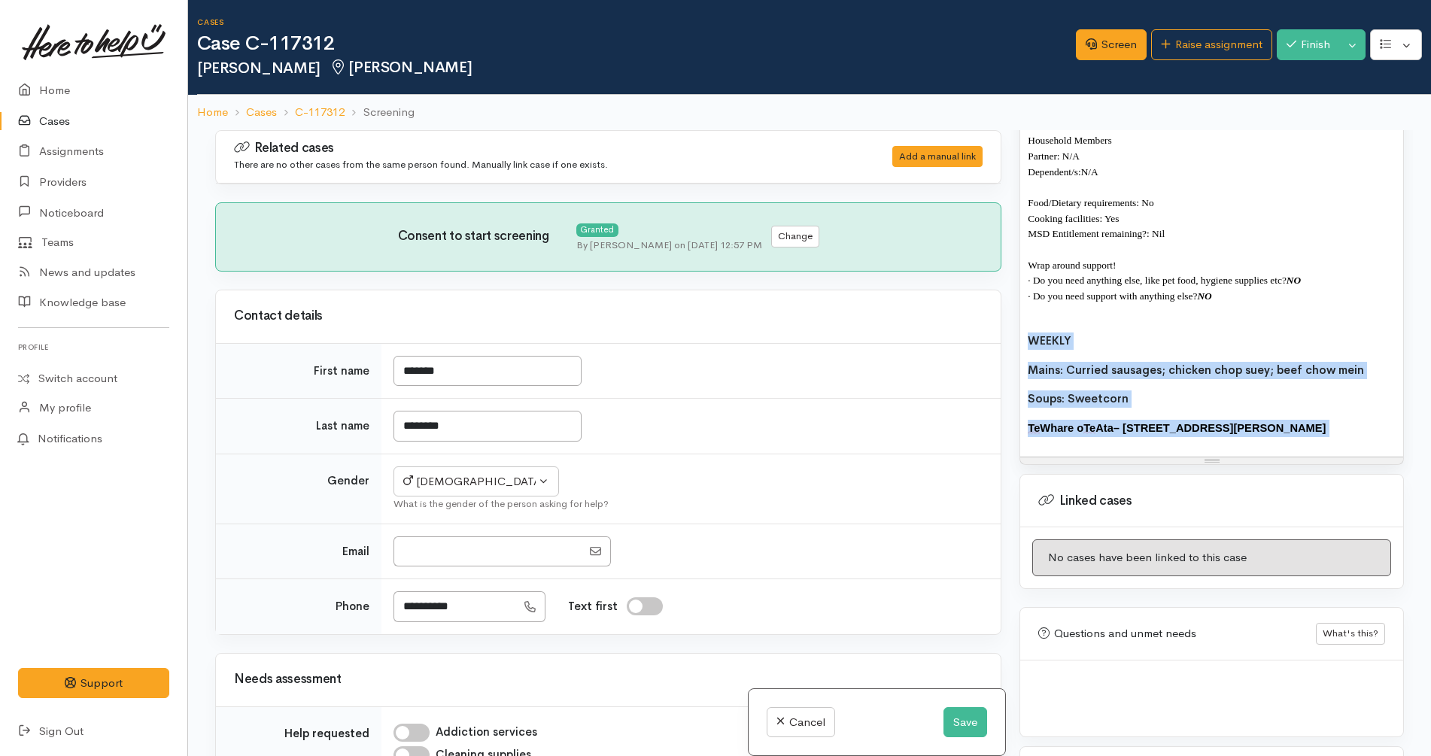
drag, startPoint x: 1306, startPoint y: 435, endPoint x: 1029, endPoint y: 340, distance: 293.3
click at [1029, 340] on div "FOOD SUPPORT Name: Lindsay Te Whare Date of birth: 02/05/1960 (65 years old) Ph…" at bounding box center [1211, 244] width 383 height 425
copy div "WEEKLY Mains: Curried sausages; chicken chop suey; beef chow mein Soups: Sweetc…"
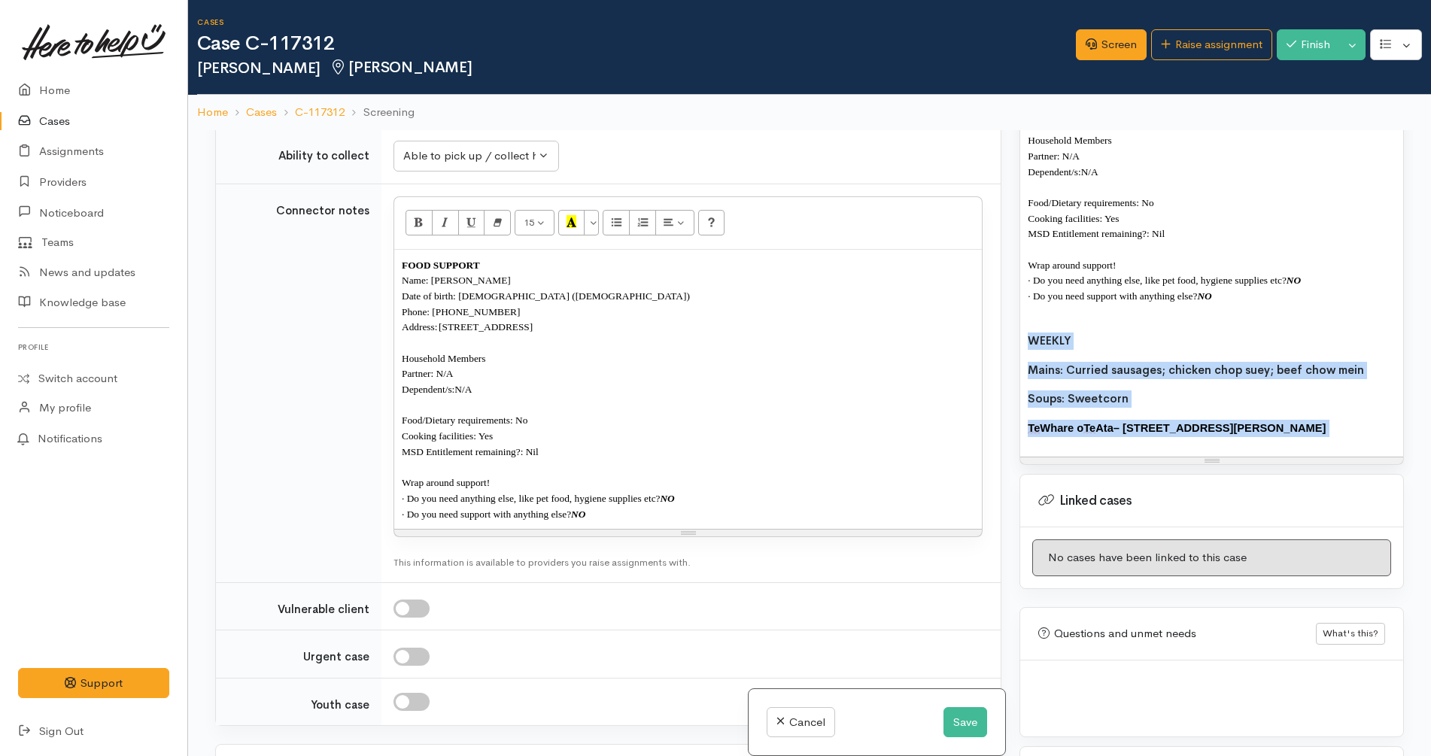
scroll to position [1094, 0]
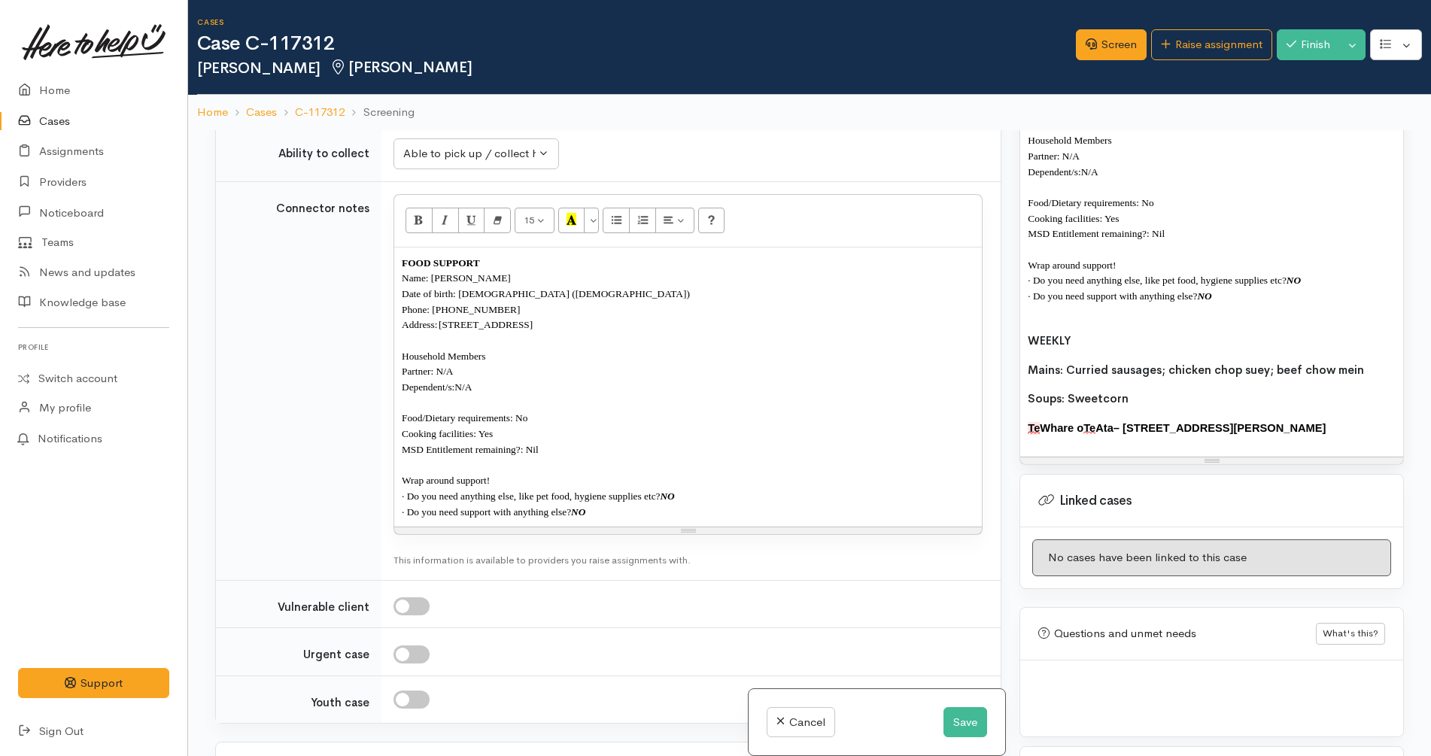
click at [607, 517] on p "· Do you need support with anything else? NO" at bounding box center [688, 512] width 572 height 16
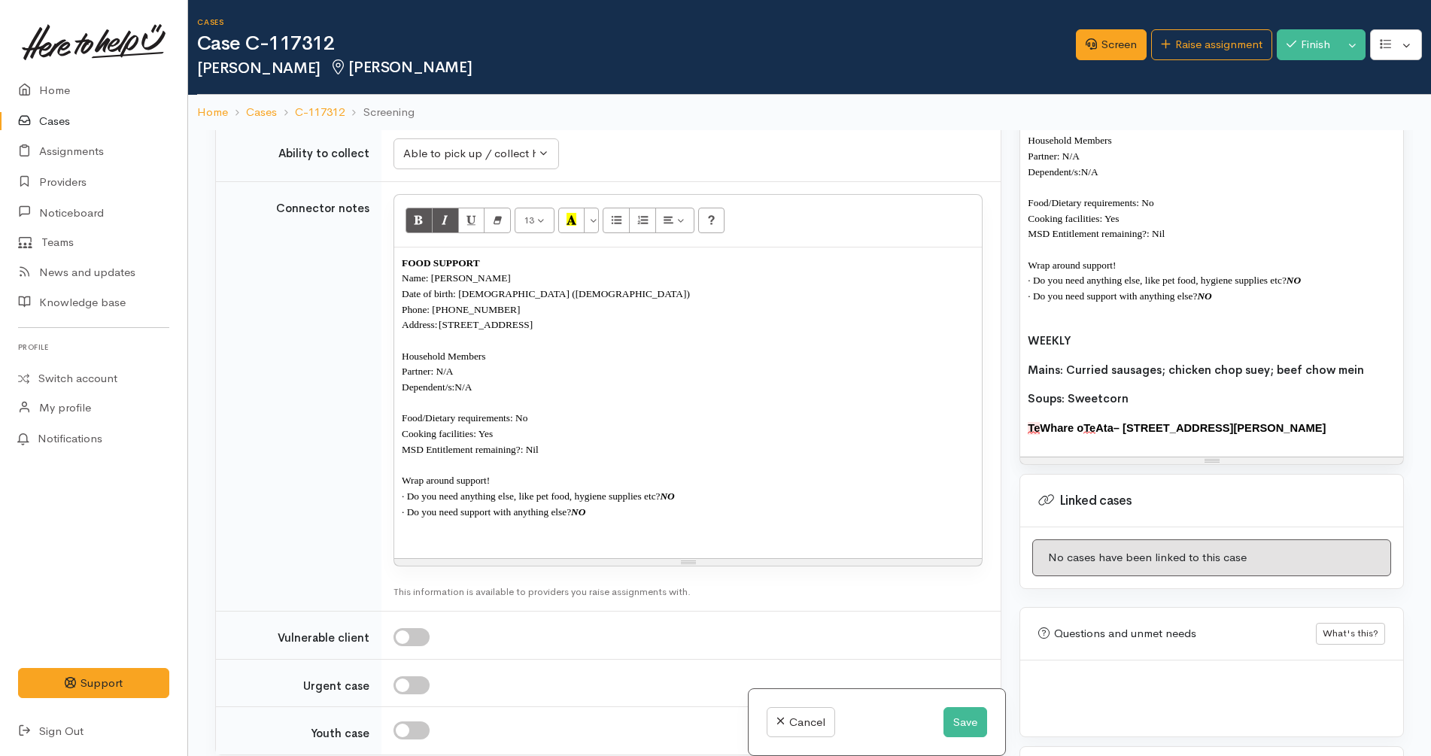
paste div
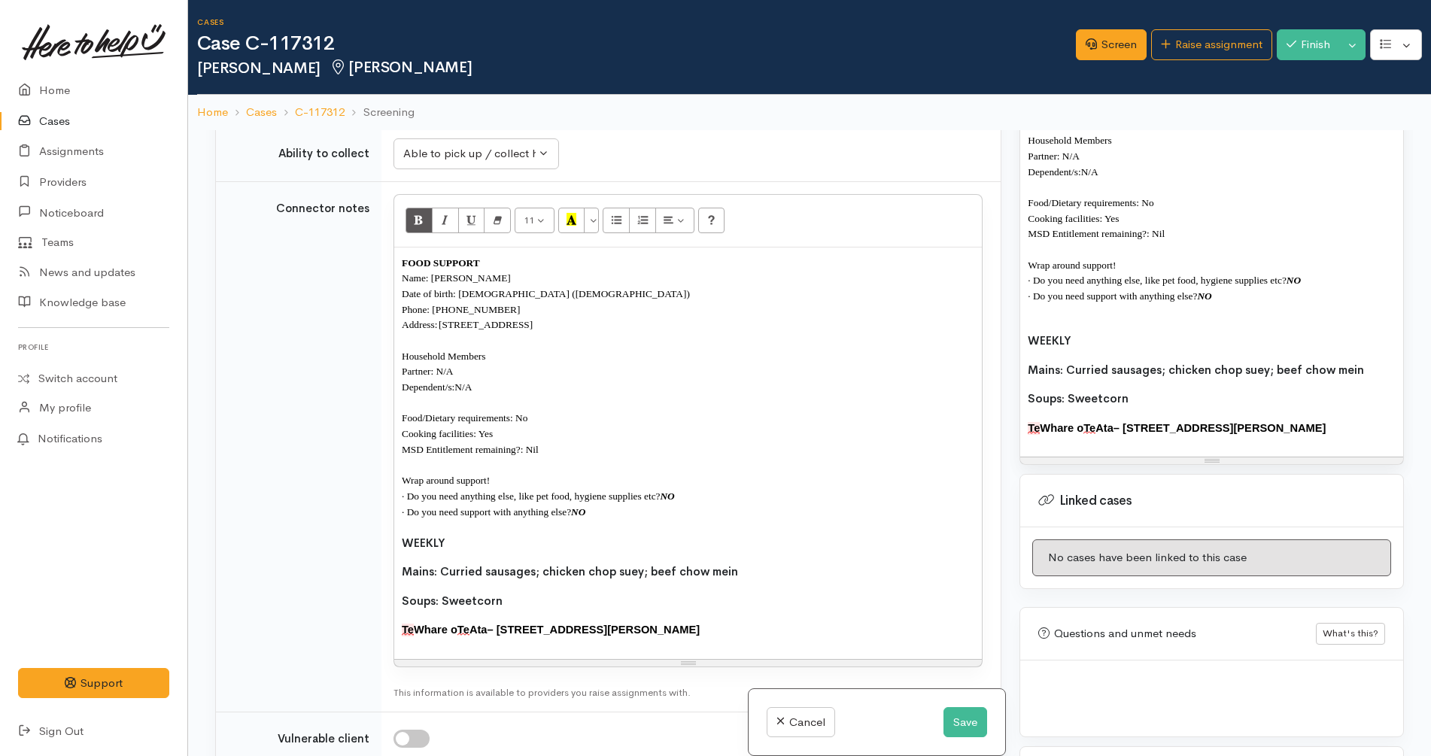
click at [405, 539] on span "WEEKLY" at bounding box center [423, 543] width 43 height 14
click at [401, 572] on div "FOOD SUPPORT Name: Lindsay Te Whare Date of birth: 02/05/1960 (65 years old) Ph…" at bounding box center [687, 452] width 587 height 411
click at [556, 566] on span "3 Mains: Curried sausages; chicken chop suey; beef chow mein" at bounding box center [575, 571] width 346 height 14
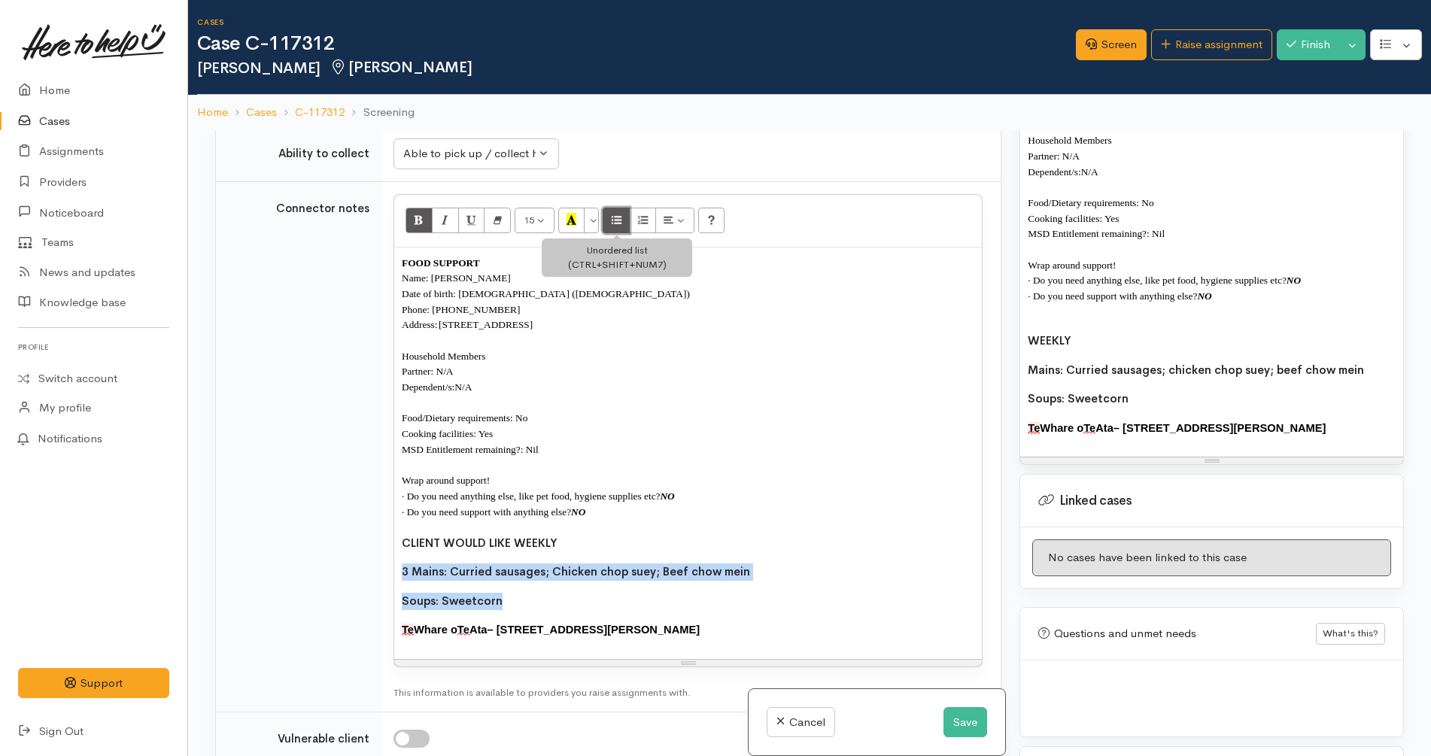
click at [626, 220] on button "Unordered list (CTRL+SHIFT+NUM7)" at bounding box center [615, 221] width 27 height 26
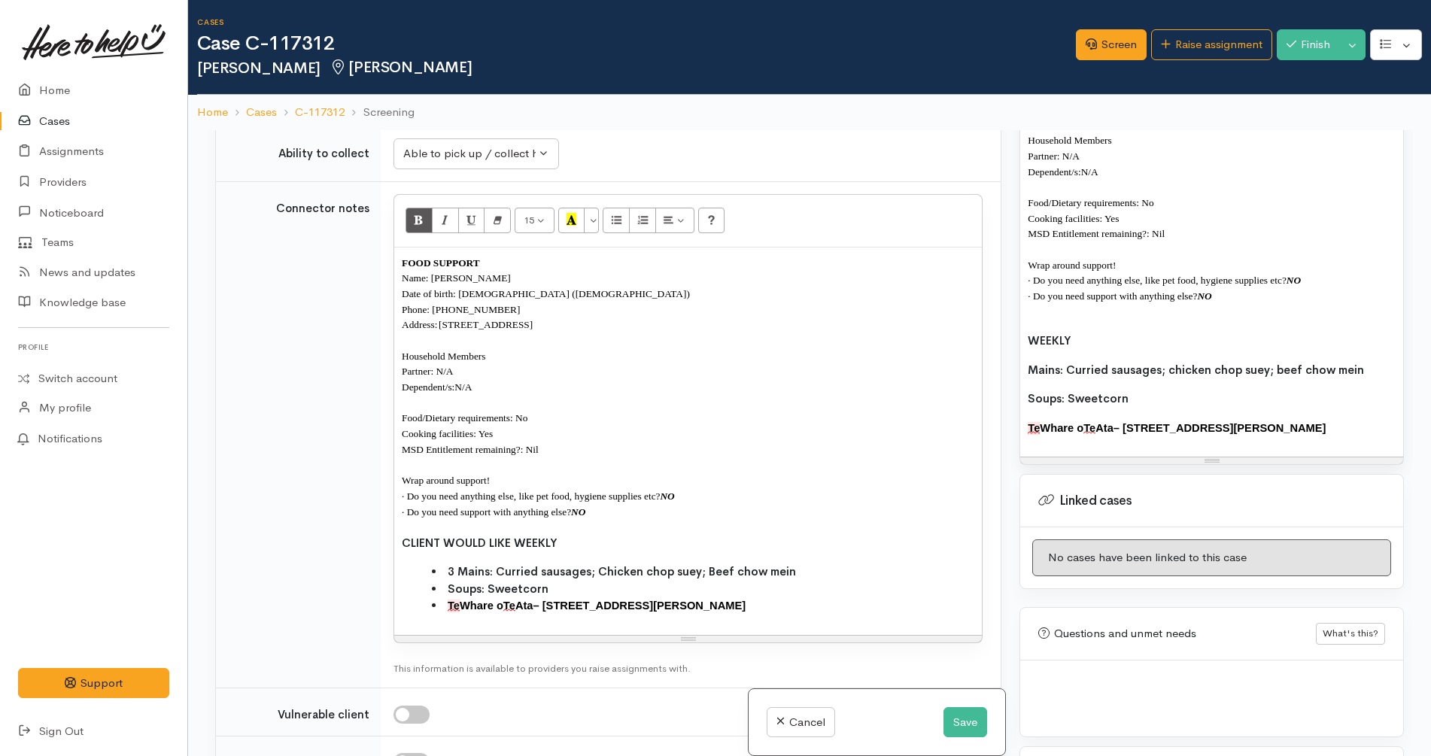
click at [440, 608] on li "Te Whare o Te Ata – 214 Clarkin Road, Fairfield" at bounding box center [703, 605] width 542 height 17
click at [459, 589] on span "Soups: Sweetcorn" at bounding box center [498, 588] width 101 height 14
click at [469, 563] on div "FOOD SUPPORT Name: Lindsay Te Whare Date of birth: 02/05/1960 (65 years old) Ph…" at bounding box center [687, 440] width 587 height 387
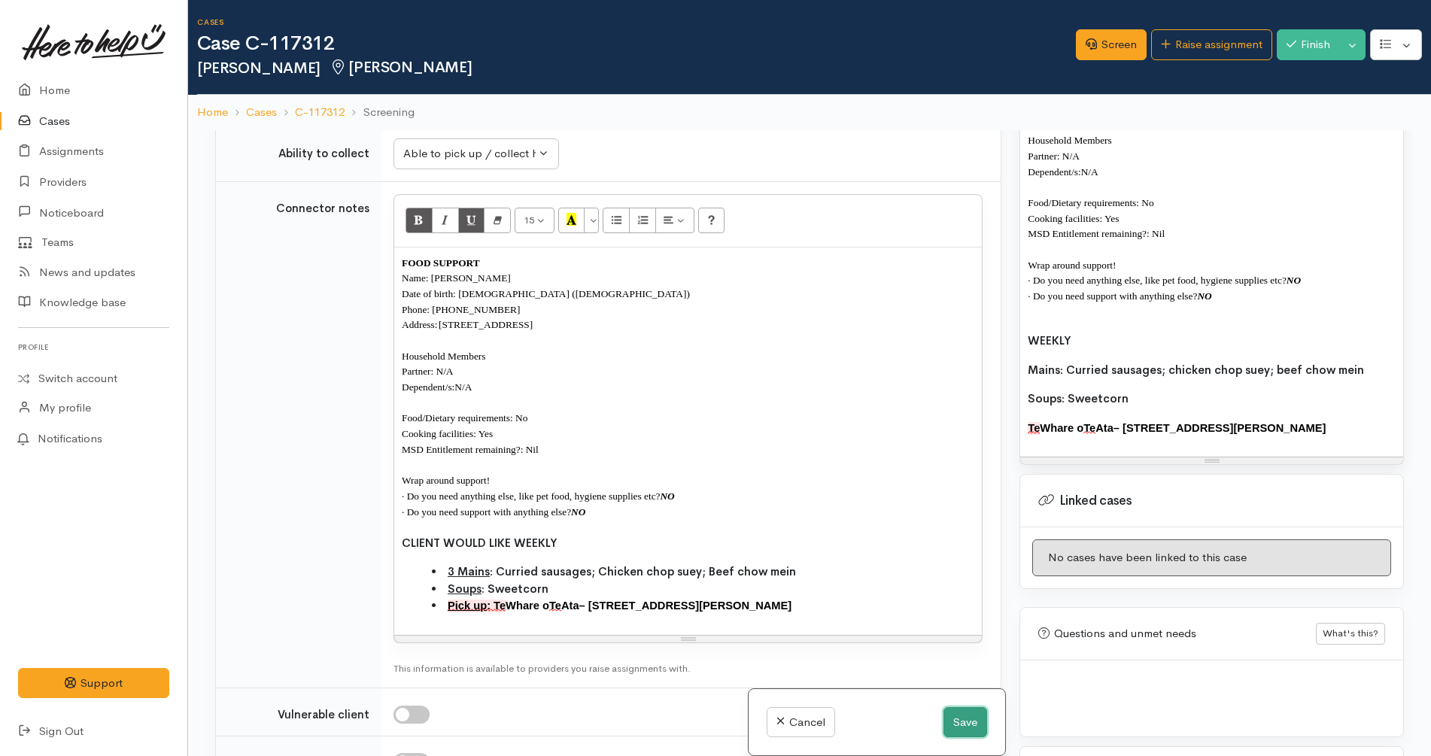
click at [967, 717] on button "Save" at bounding box center [965, 722] width 44 height 31
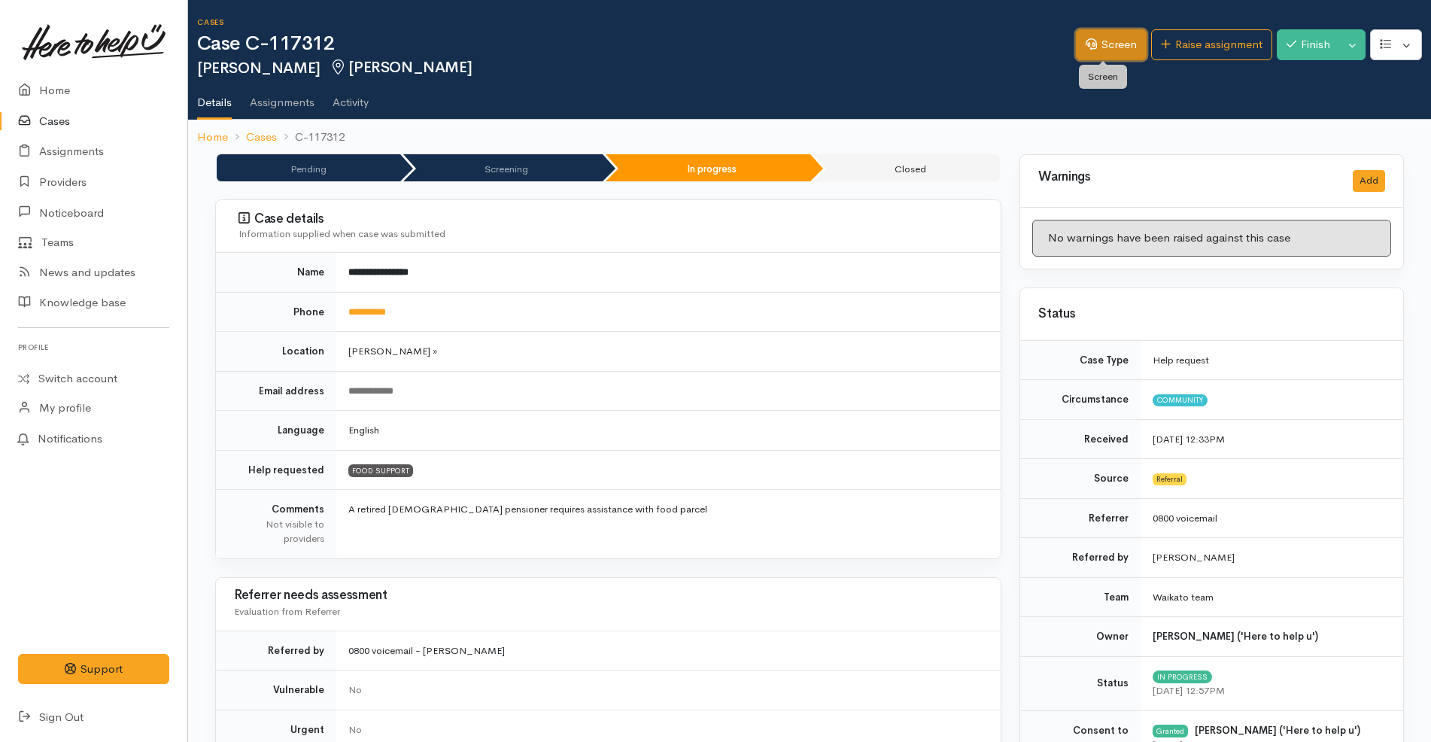
click at [1112, 44] on link "Screen" at bounding box center [1111, 44] width 71 height 31
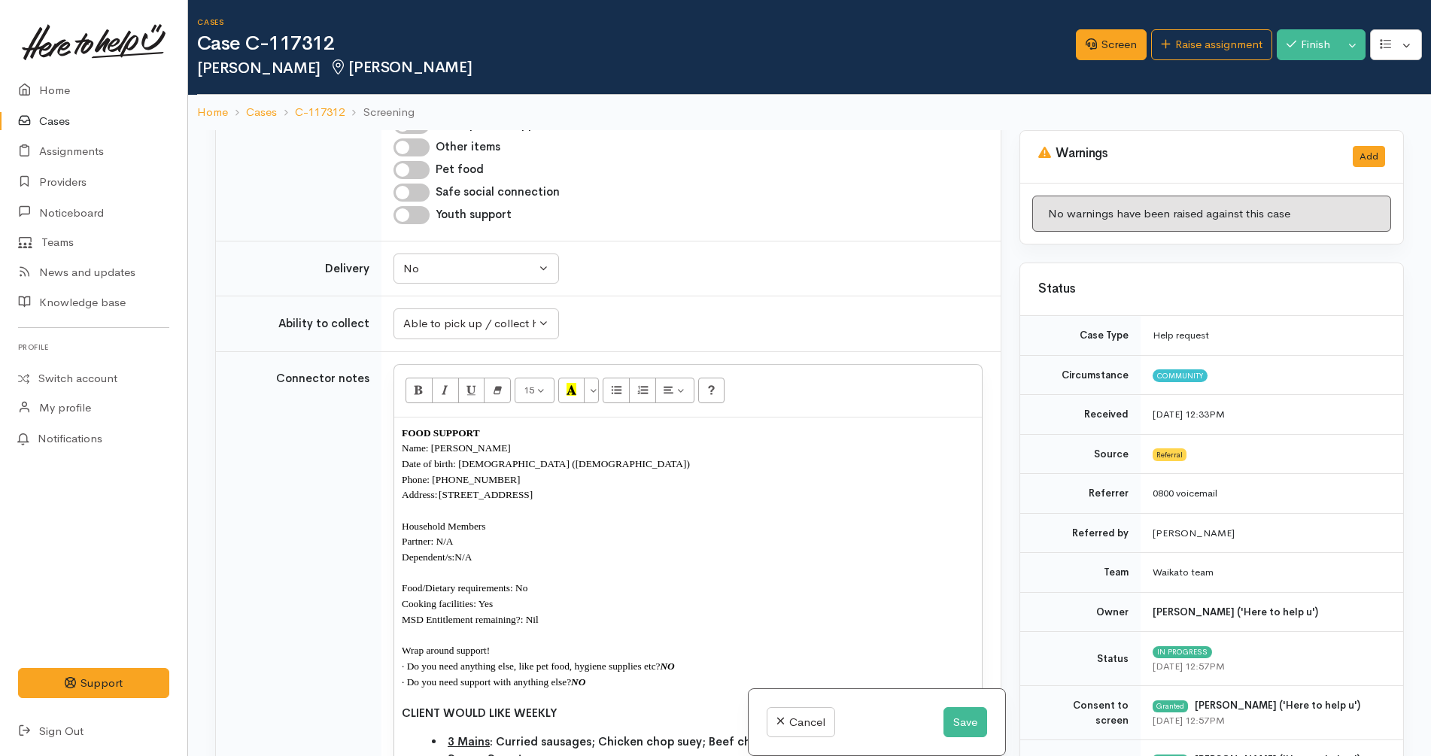
scroll to position [1152, 0]
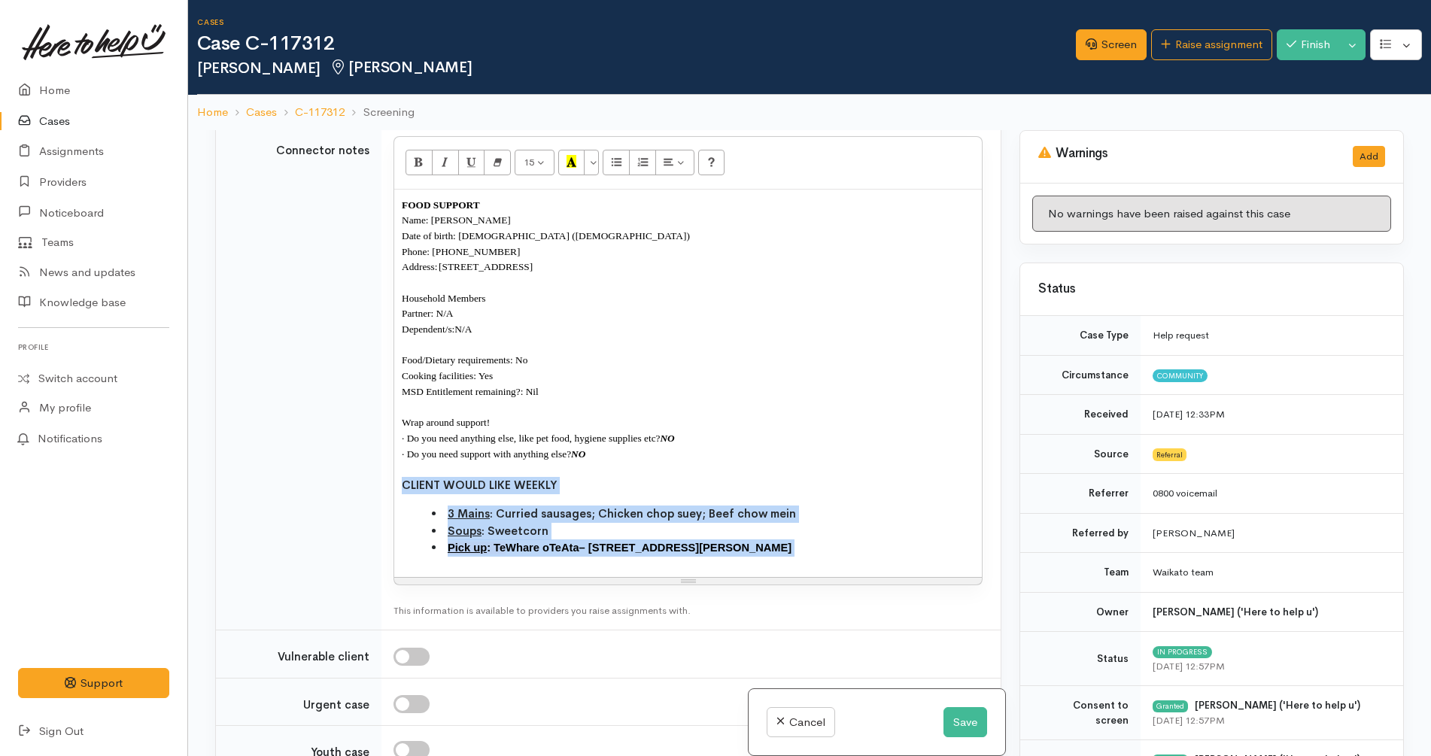
drag, startPoint x: 745, startPoint y: 562, endPoint x: 390, endPoint y: 483, distance: 363.7
click at [390, 483] on td "15 8 9 10 11 12 14 18 24 36 Background Color Transparent Select #ffff00 Text Co…" at bounding box center [690, 376] width 619 height 507
click at [402, 479] on span "CLIENT WOULD LIKE WEEKLY" at bounding box center [479, 485] width 155 height 14
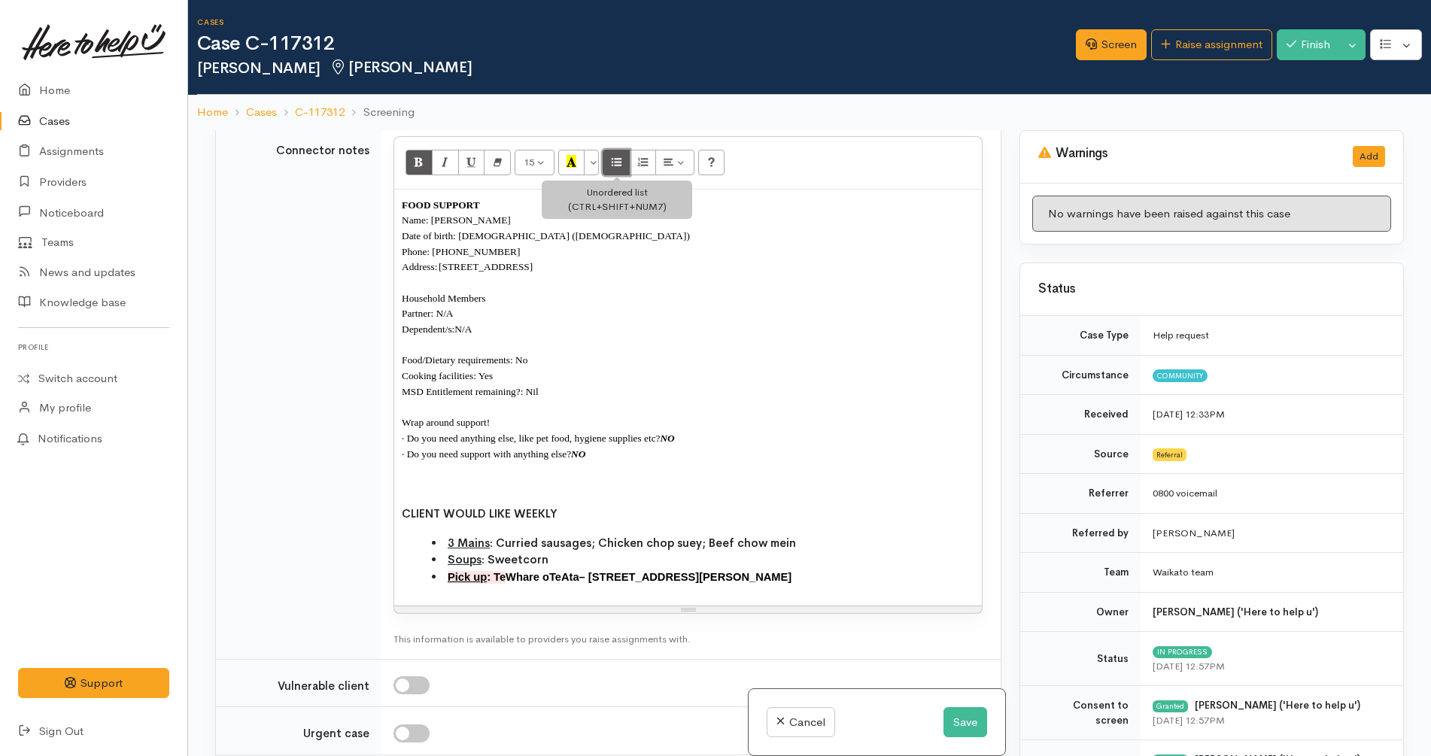
click at [616, 167] on icon "Unordered list (CTRL+SHIFT+NUM7)" at bounding box center [616, 161] width 10 height 13
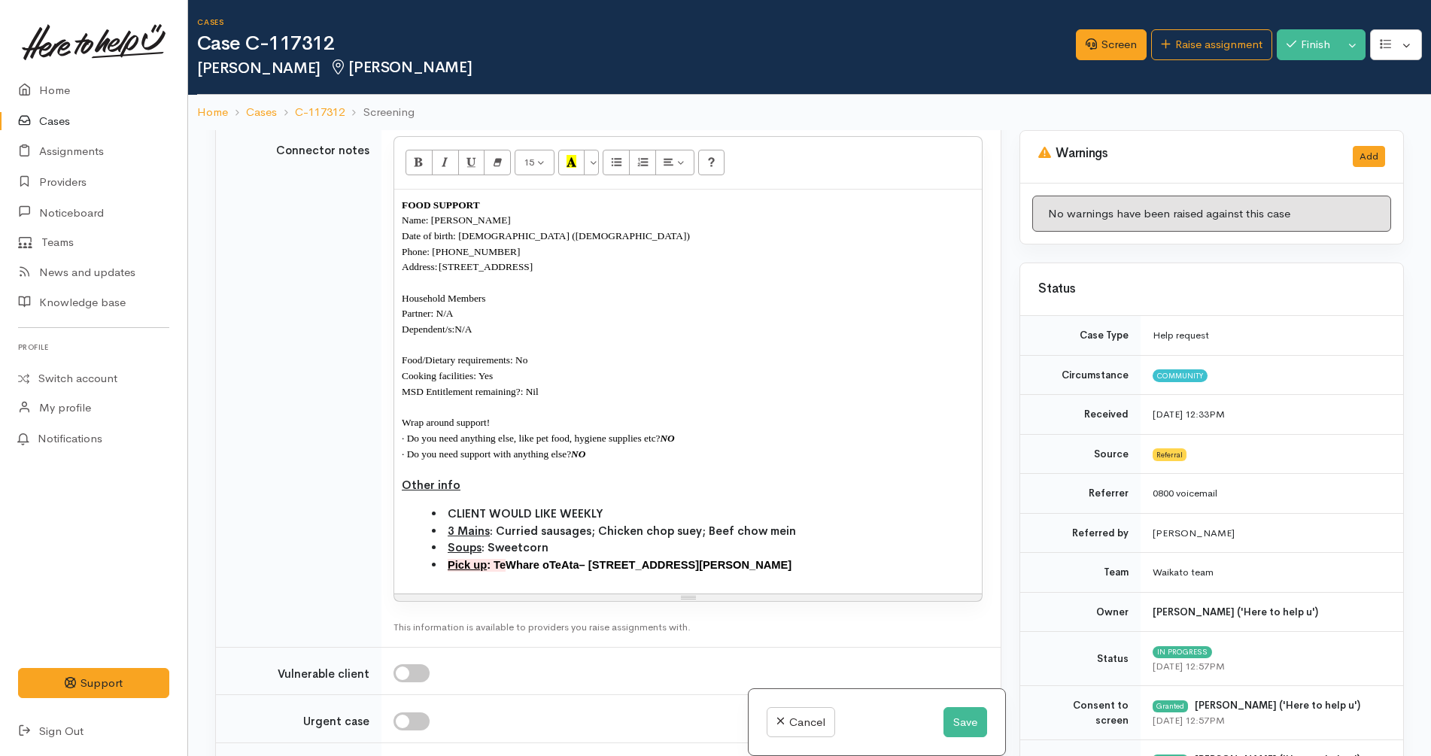
click at [445, 512] on li "CLIENT WOULD LIKE WEEKLY" at bounding box center [703, 513] width 542 height 17
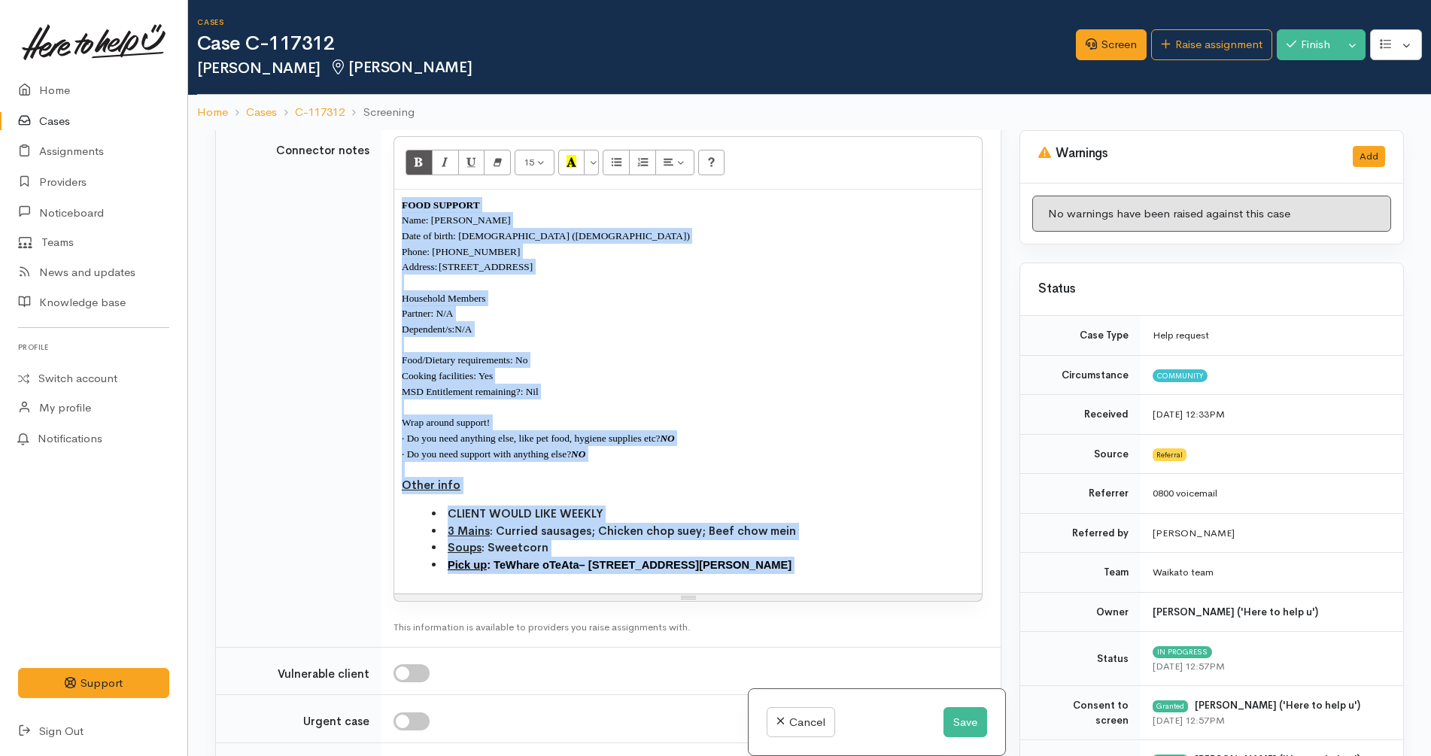
drag, startPoint x: 758, startPoint y: 563, endPoint x: 385, endPoint y: 194, distance: 524.9
click at [385, 194] on td "15 8 9 10 11 12 14 18 24 36 Background Color Transparent Select #ffff00 Text Co…" at bounding box center [690, 384] width 619 height 523
click at [536, 159] on button "15" at bounding box center [534, 163] width 40 height 26
click at [565, 317] on link "14" at bounding box center [574, 315] width 119 height 24
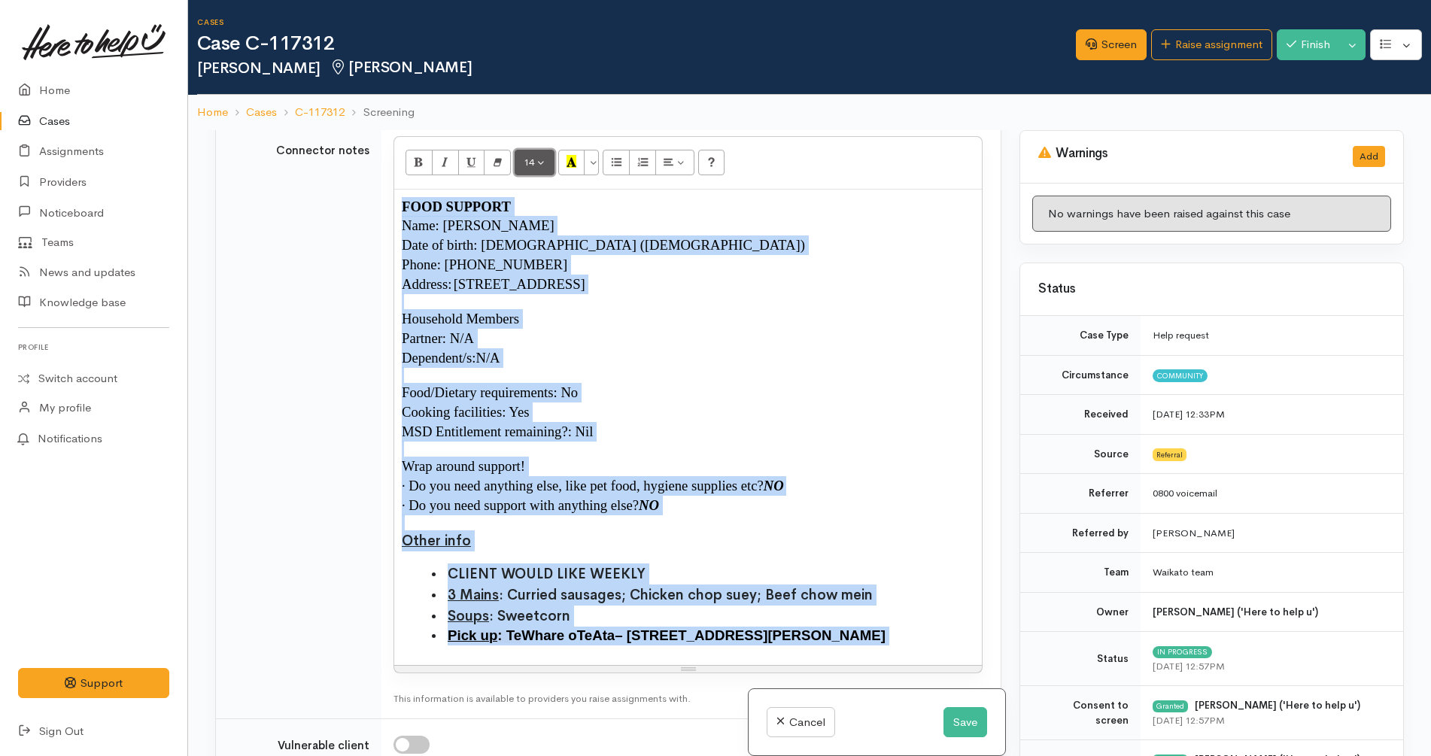
click at [536, 158] on button "14" at bounding box center [534, 163] width 40 height 26
click at [549, 287] on link "12" at bounding box center [574, 291] width 119 height 24
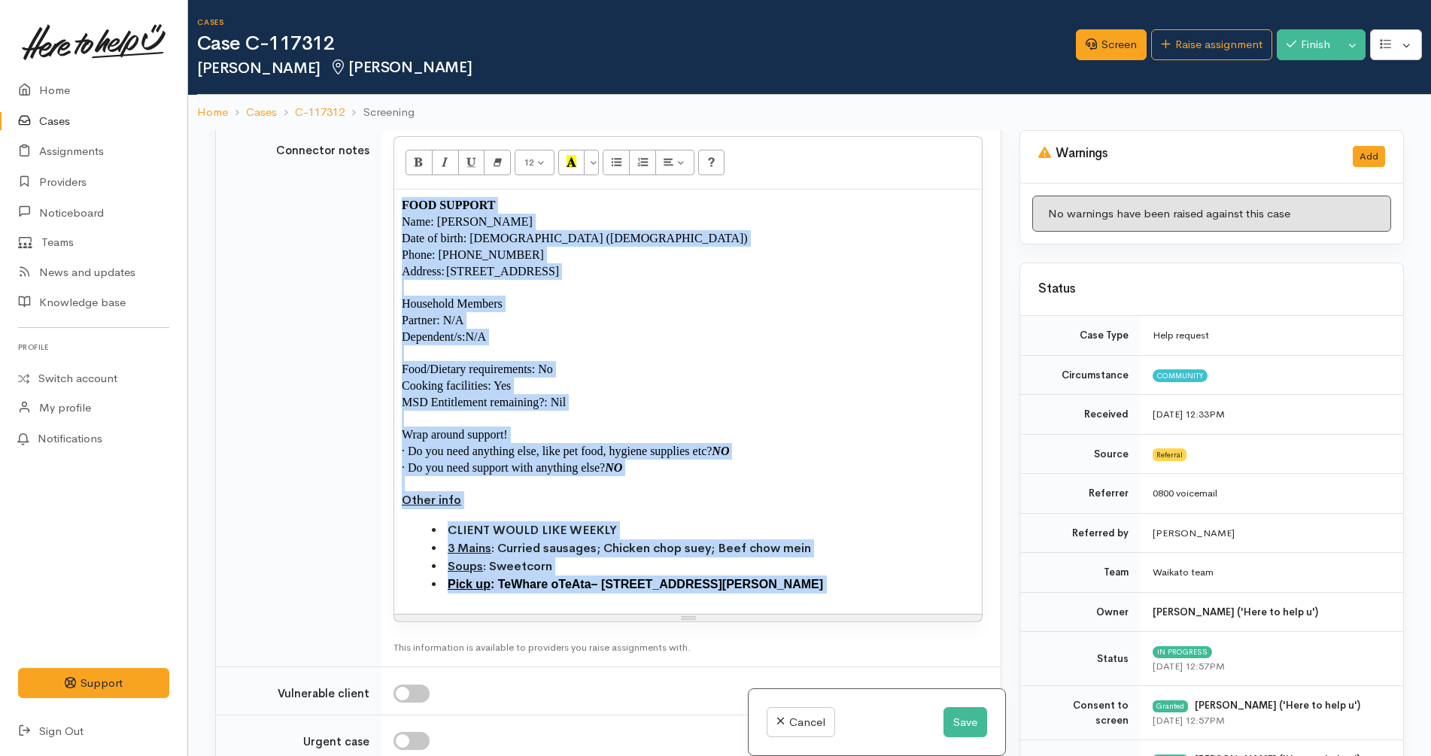
click at [790, 592] on li "Pick up : Te Whare o Te Ata – 214 Clarkin Road, Fairfield" at bounding box center [703, 584] width 542 height 18
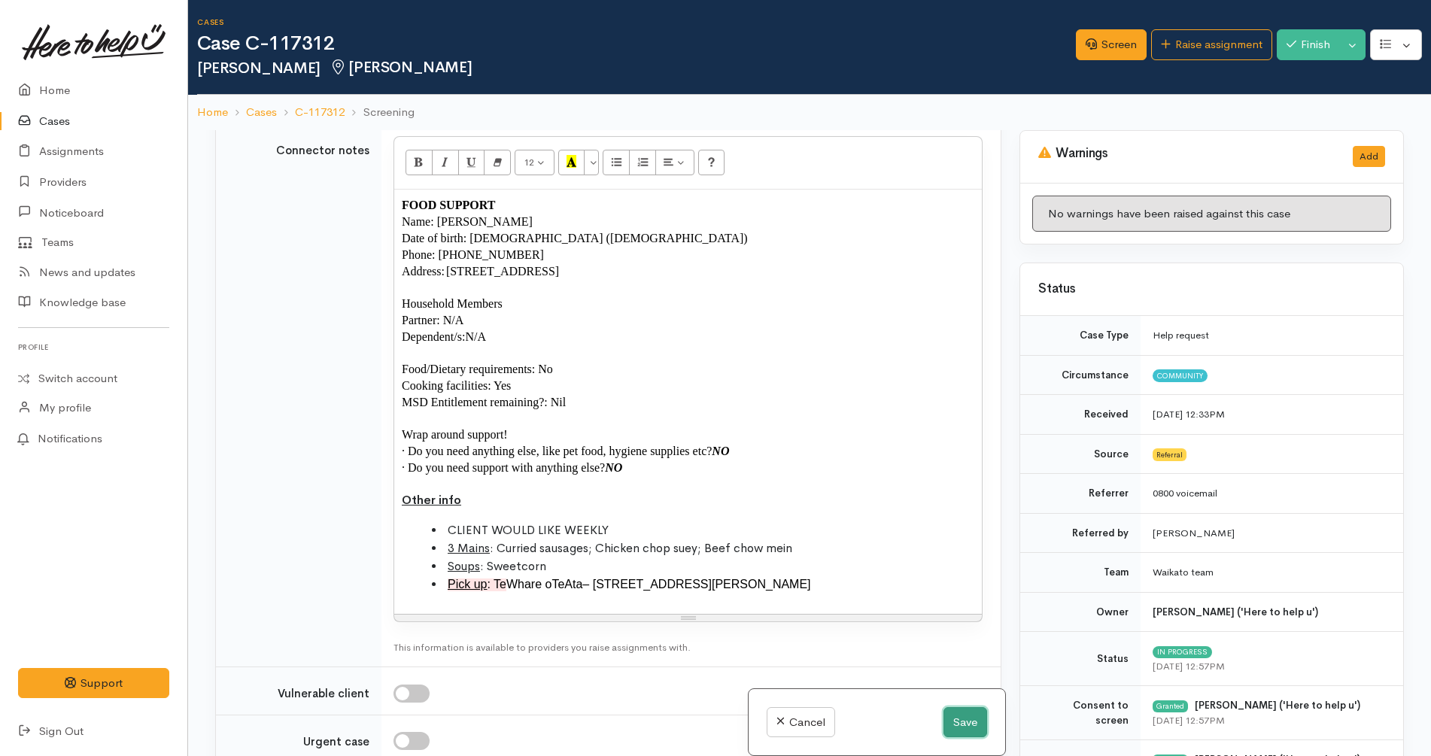
click at [963, 720] on button "Save" at bounding box center [965, 722] width 44 height 31
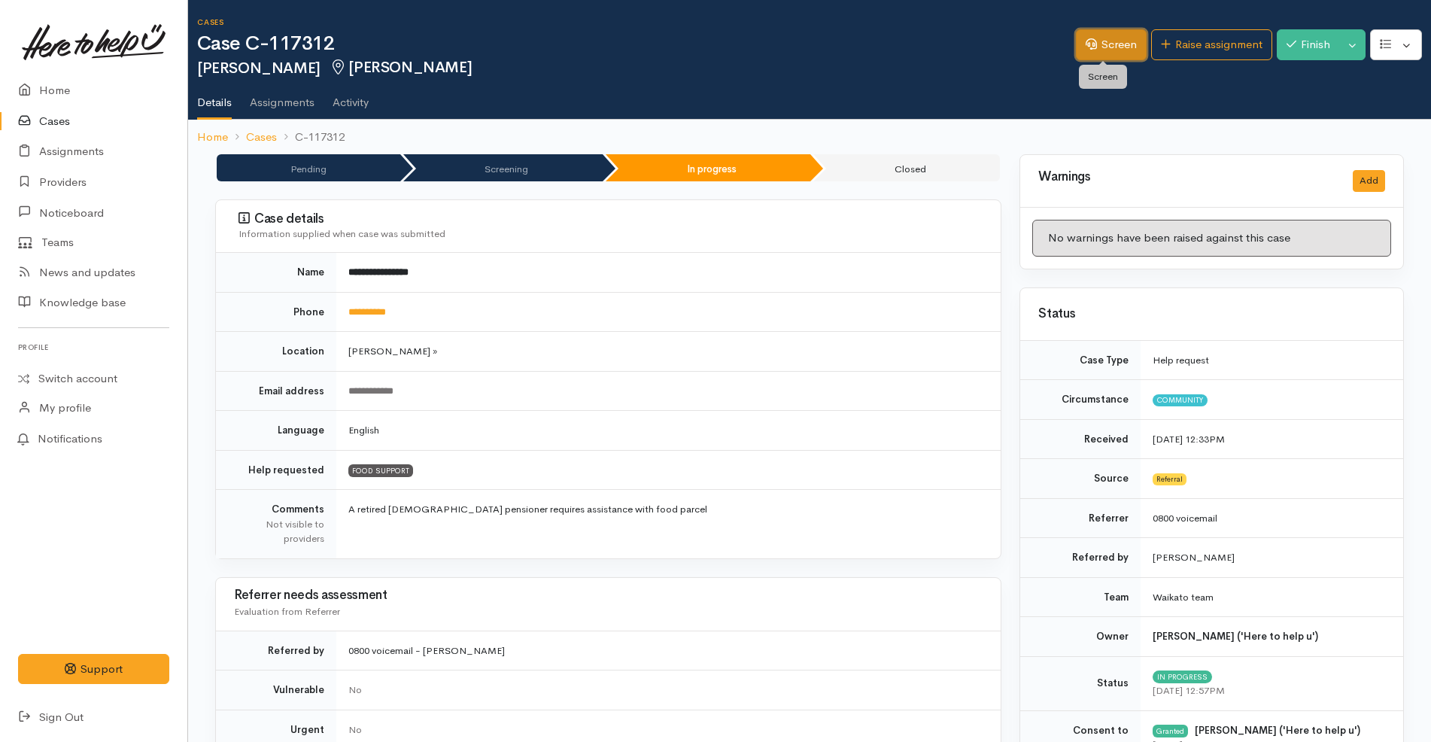
click at [1088, 39] on link "Screen" at bounding box center [1111, 44] width 71 height 31
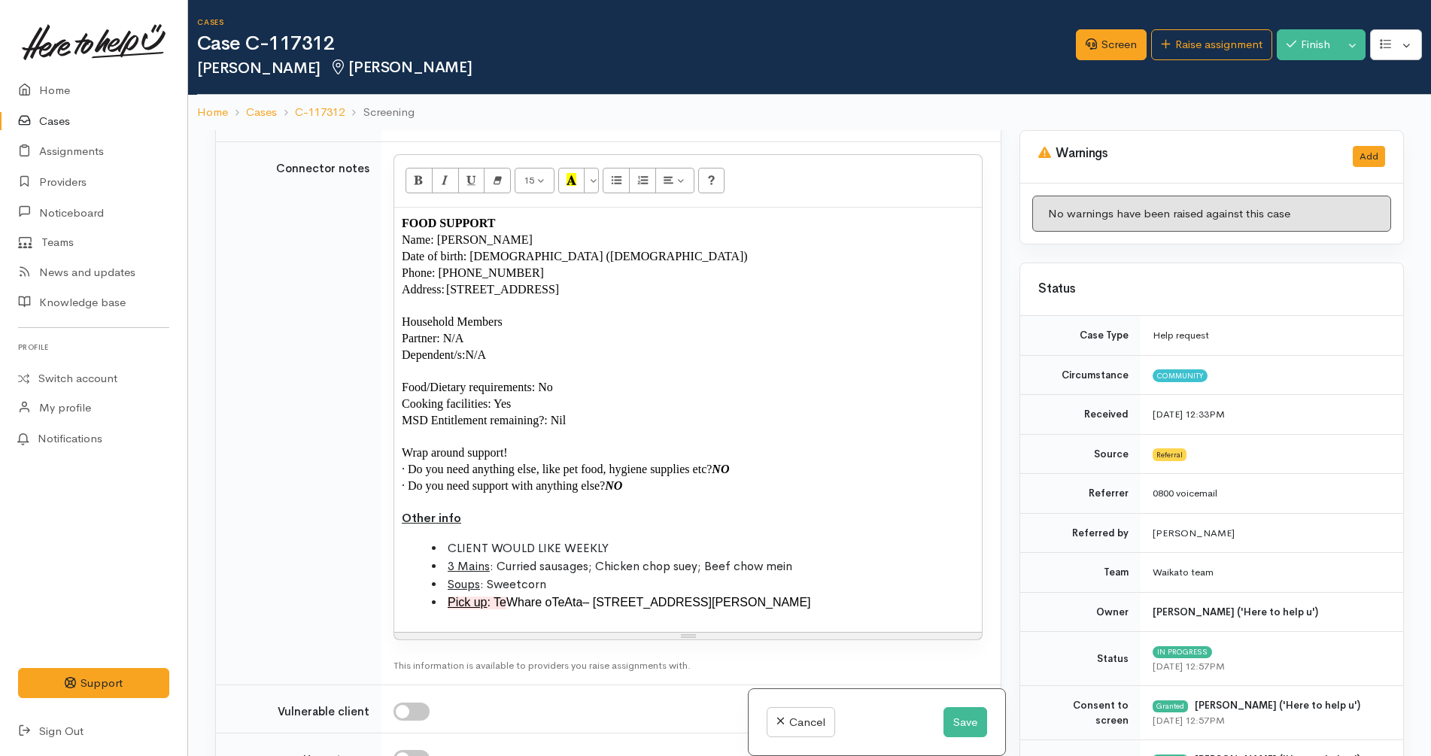
scroll to position [1139, 0]
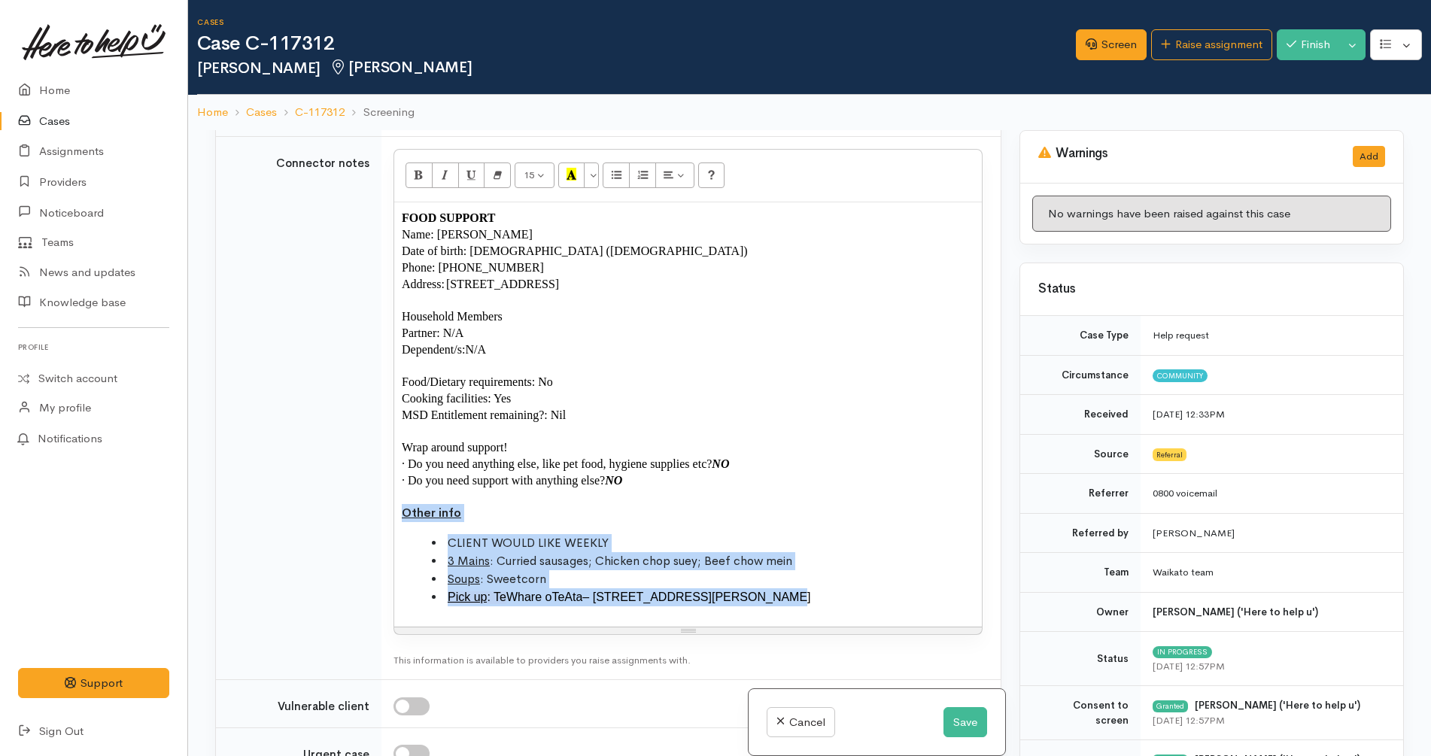
drag, startPoint x: 710, startPoint y: 587, endPoint x: 393, endPoint y: 510, distance: 325.8
click at [393, 510] on div "15 8 9 10 11 12 14 18 24 36 Background Color Transparent Select #ffff00 Text Co…" at bounding box center [687, 392] width 589 height 486
click at [594, 172] on button "More Color" at bounding box center [591, 175] width 15 height 26
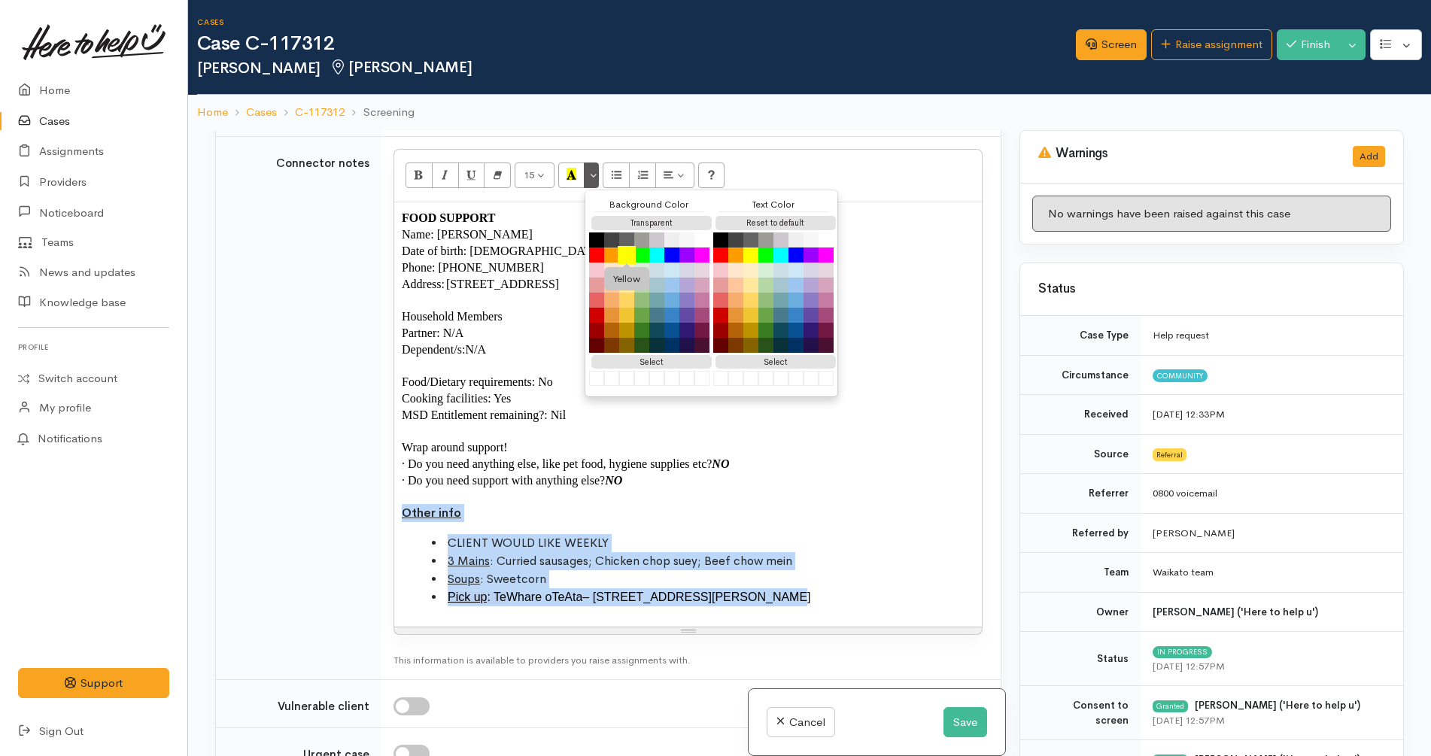
click at [624, 256] on button "Yellow" at bounding box center [627, 255] width 18 height 18
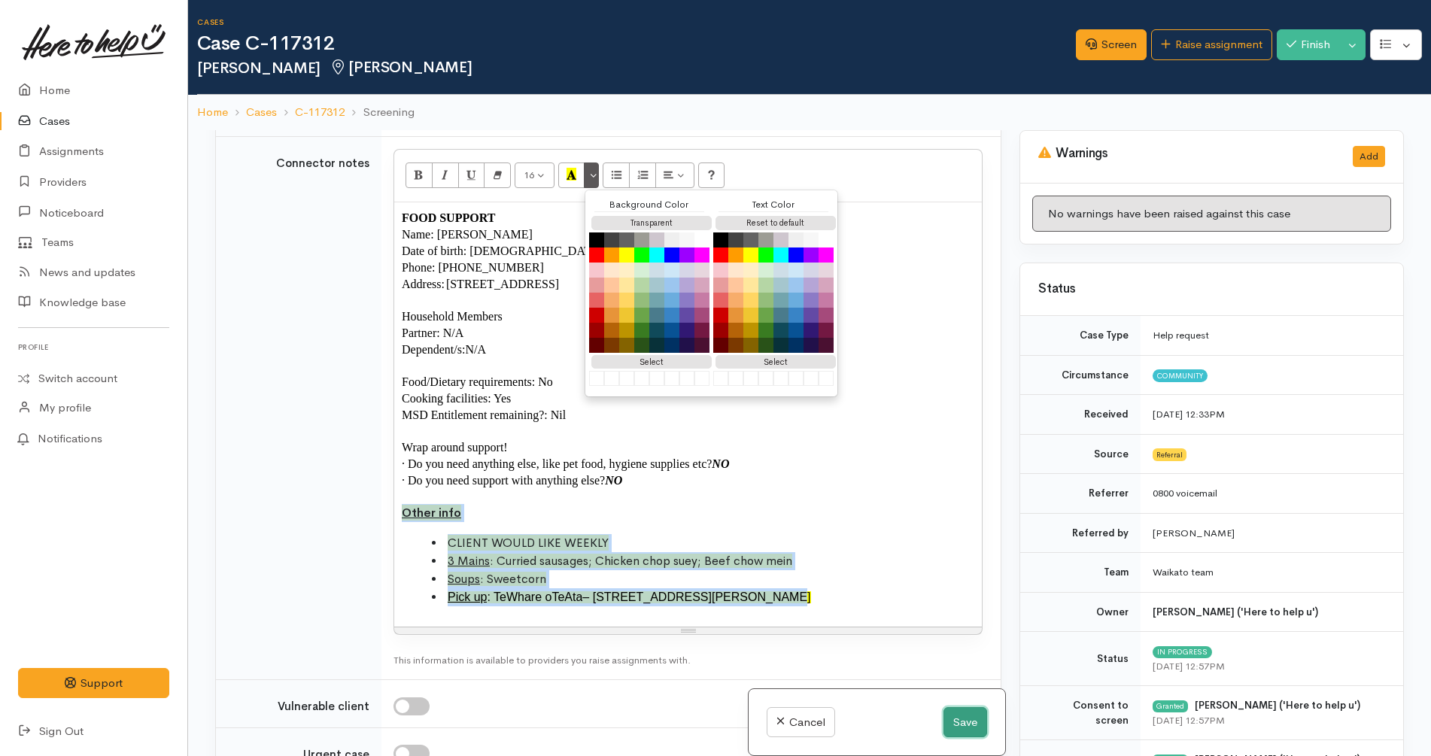
click at [943, 715] on button "Save" at bounding box center [965, 722] width 44 height 31
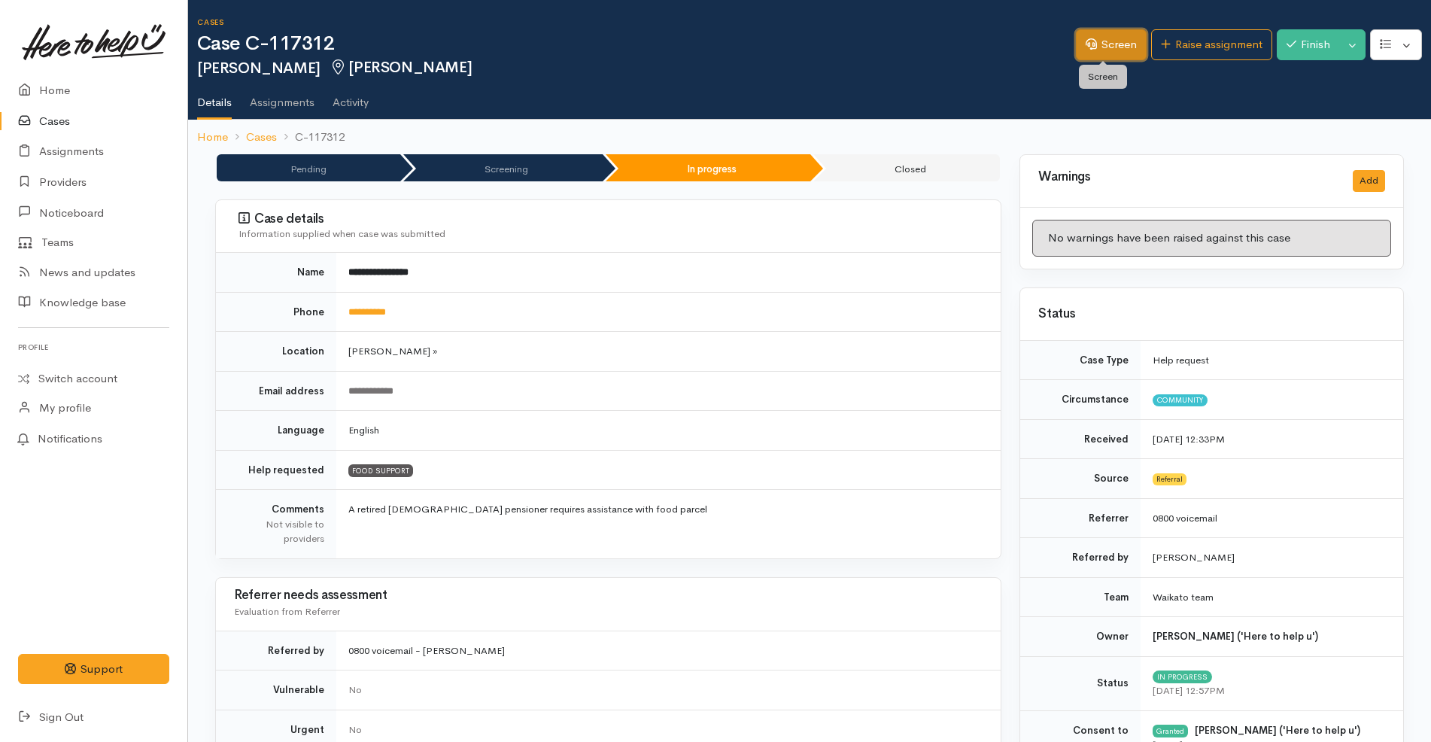
click at [1120, 44] on link "Screen" at bounding box center [1111, 44] width 71 height 31
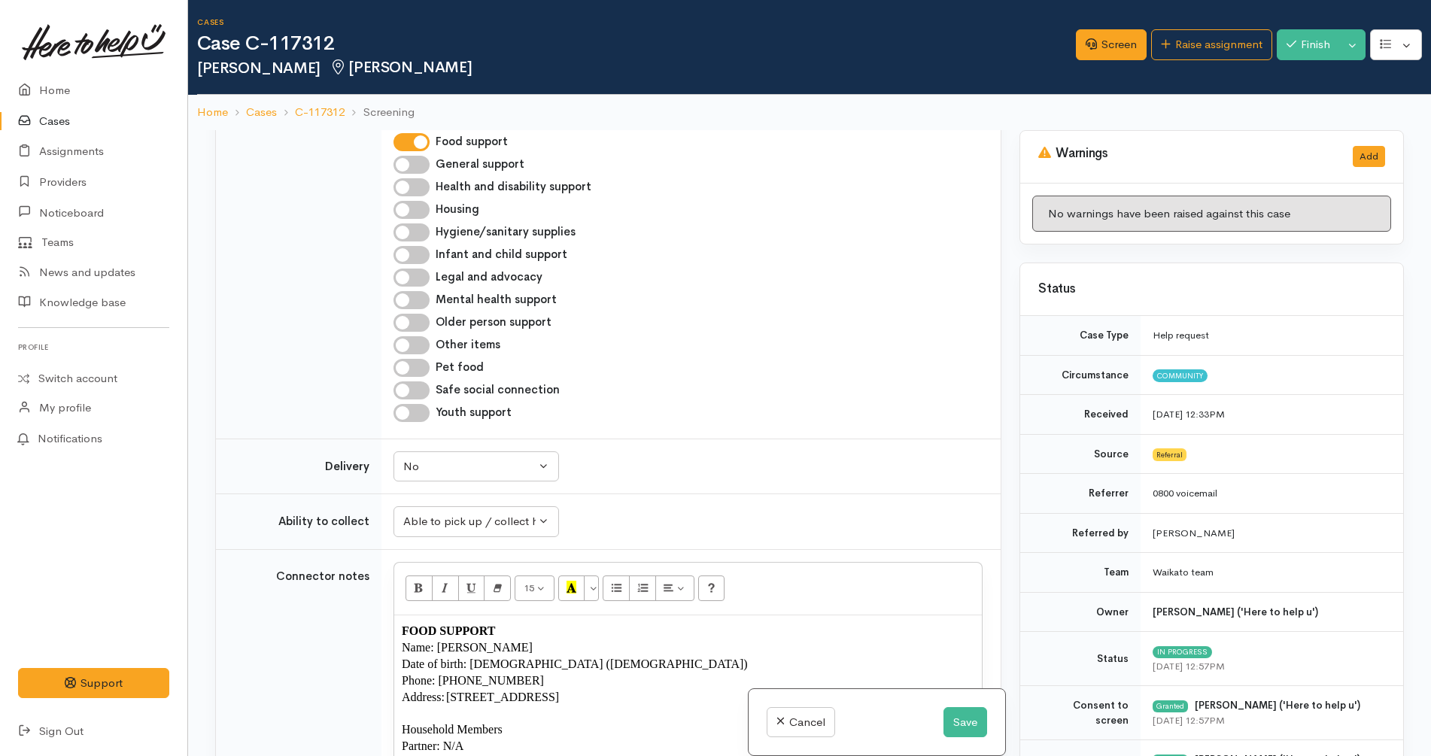
scroll to position [1068, 0]
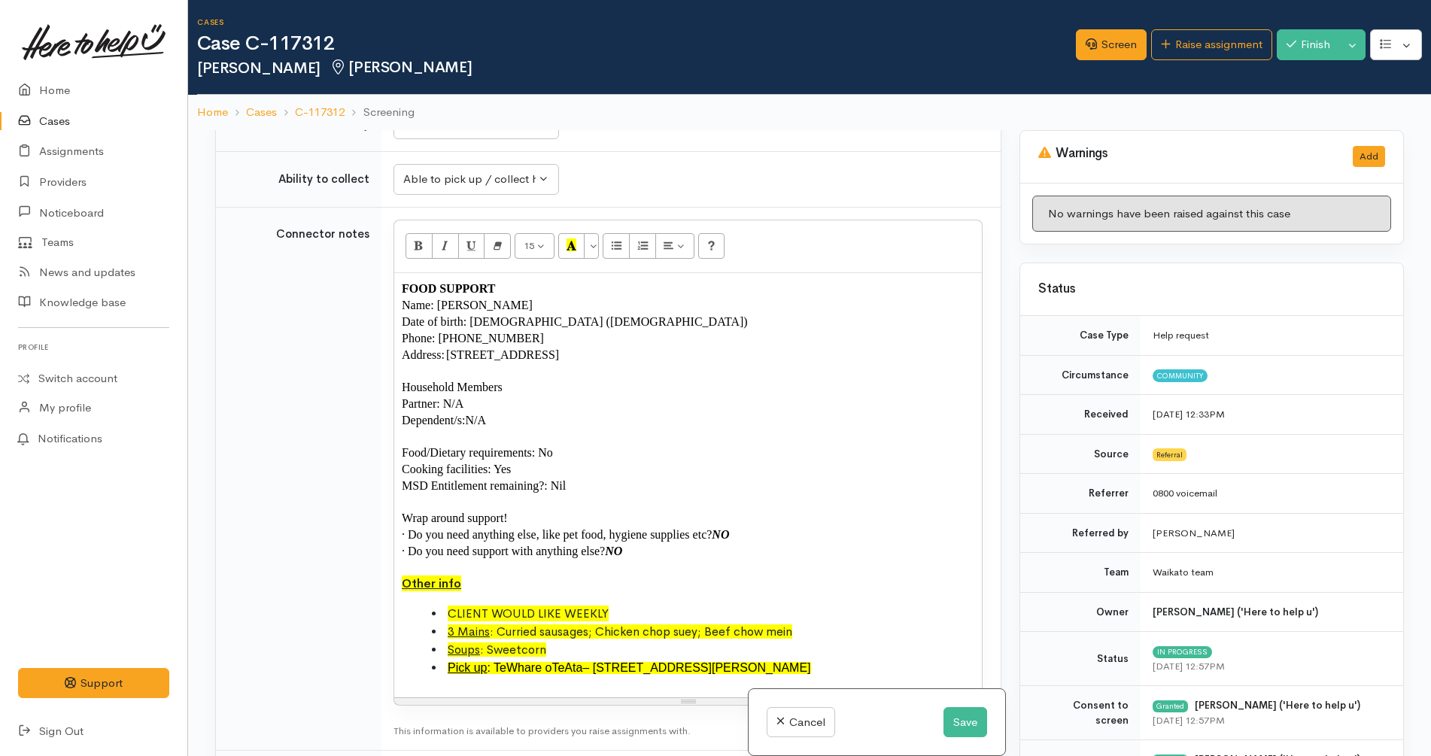
click at [448, 618] on span "CLIENT WOULD LIKE WEEKLY" at bounding box center [528, 613] width 161 height 16
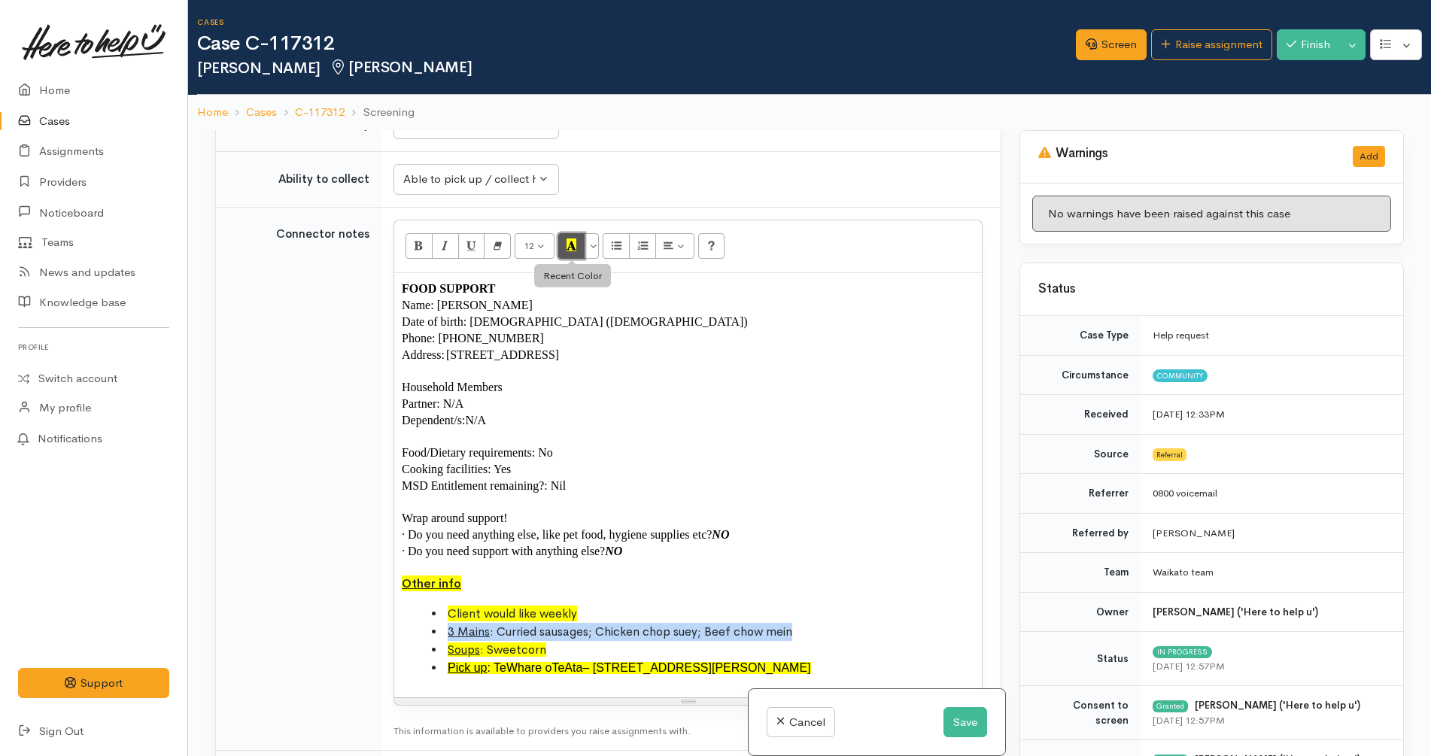
click at [570, 247] on icon "Recent Color" at bounding box center [571, 244] width 10 height 13
click at [834, 639] on li "3 Mains : Curried sausages; Chicken chop suey; Beef chow mein" at bounding box center [703, 632] width 542 height 18
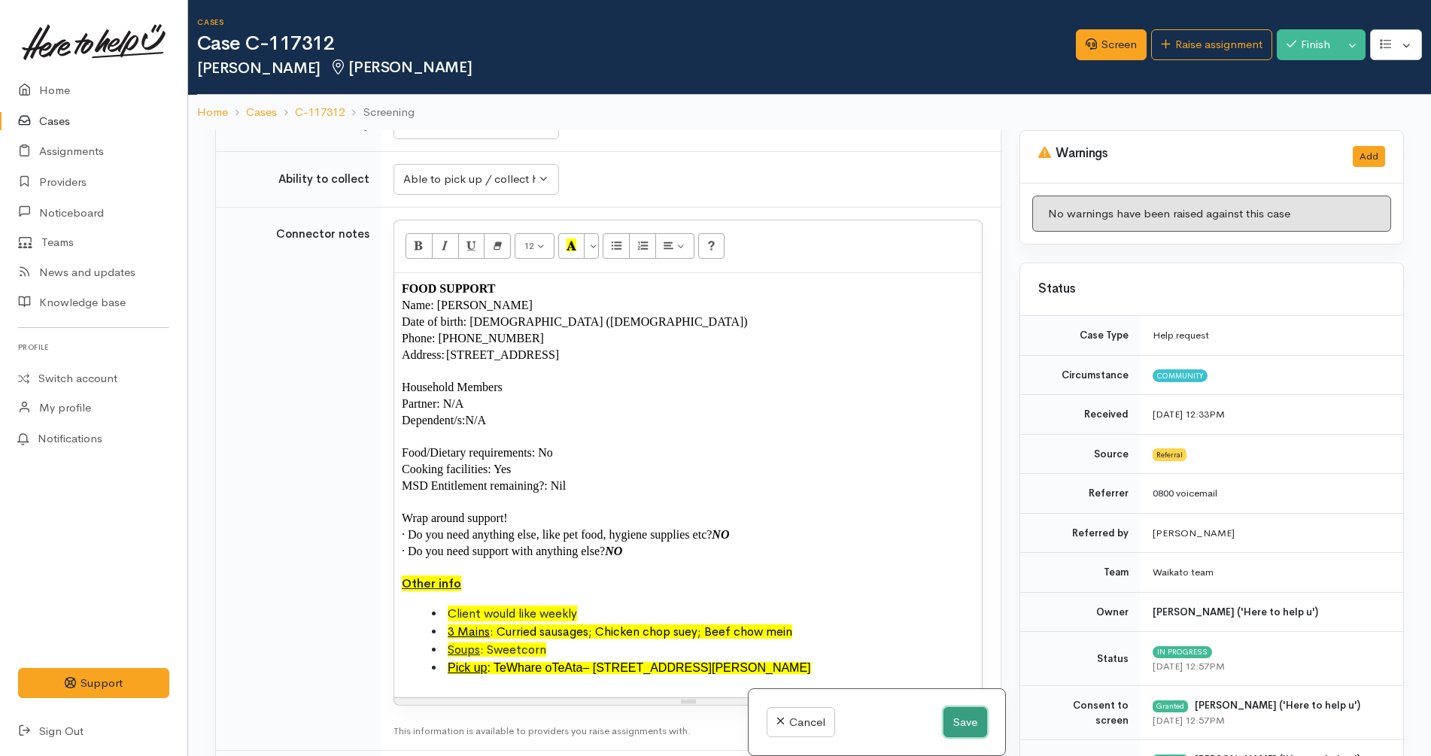
click at [965, 721] on button "Save" at bounding box center [965, 722] width 44 height 31
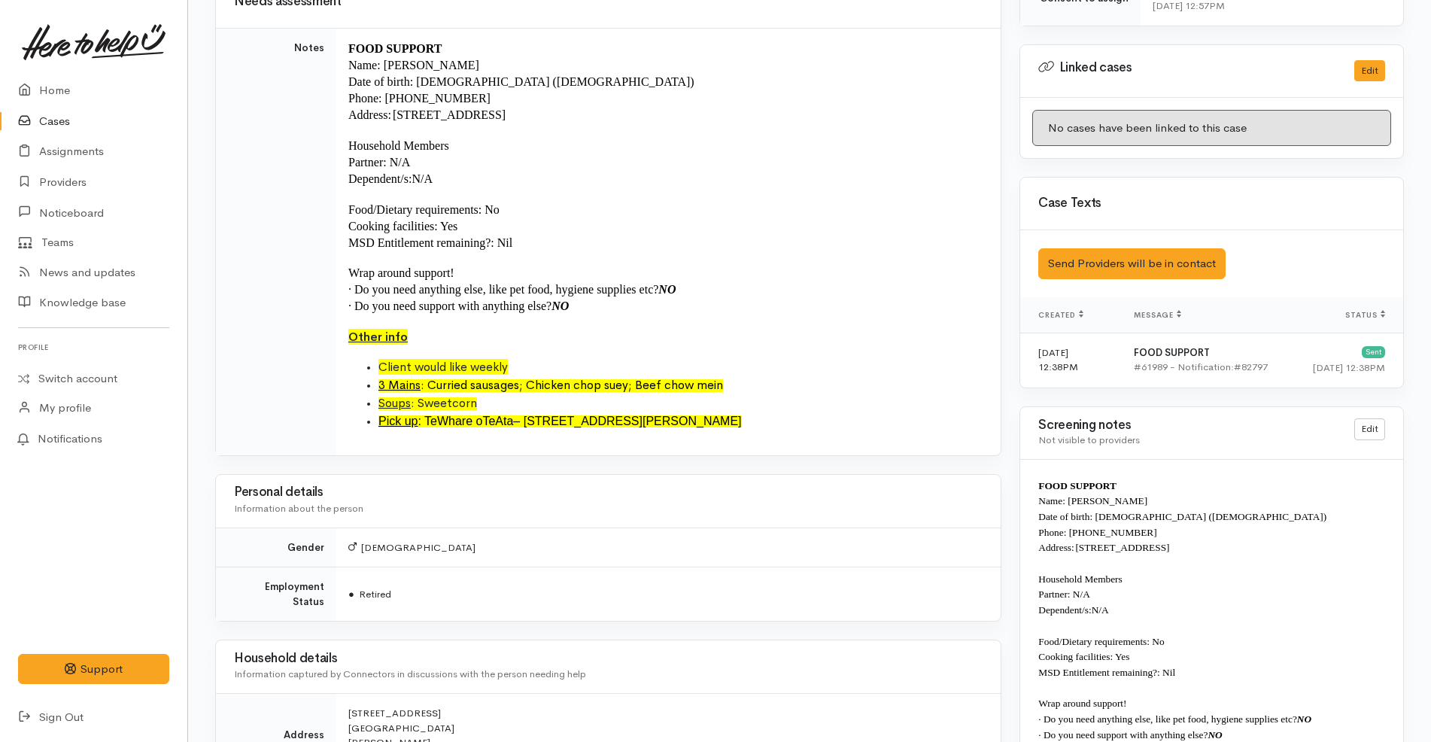
scroll to position [794, 0]
click at [719, 420] on li "Pick up : Te Whare o [GEOGRAPHIC_DATA] – [STREET_ADDRESS][PERSON_NAME]" at bounding box center [680, 420] width 604 height 18
click at [754, 374] on li "Client would like weekly" at bounding box center [680, 366] width 604 height 18
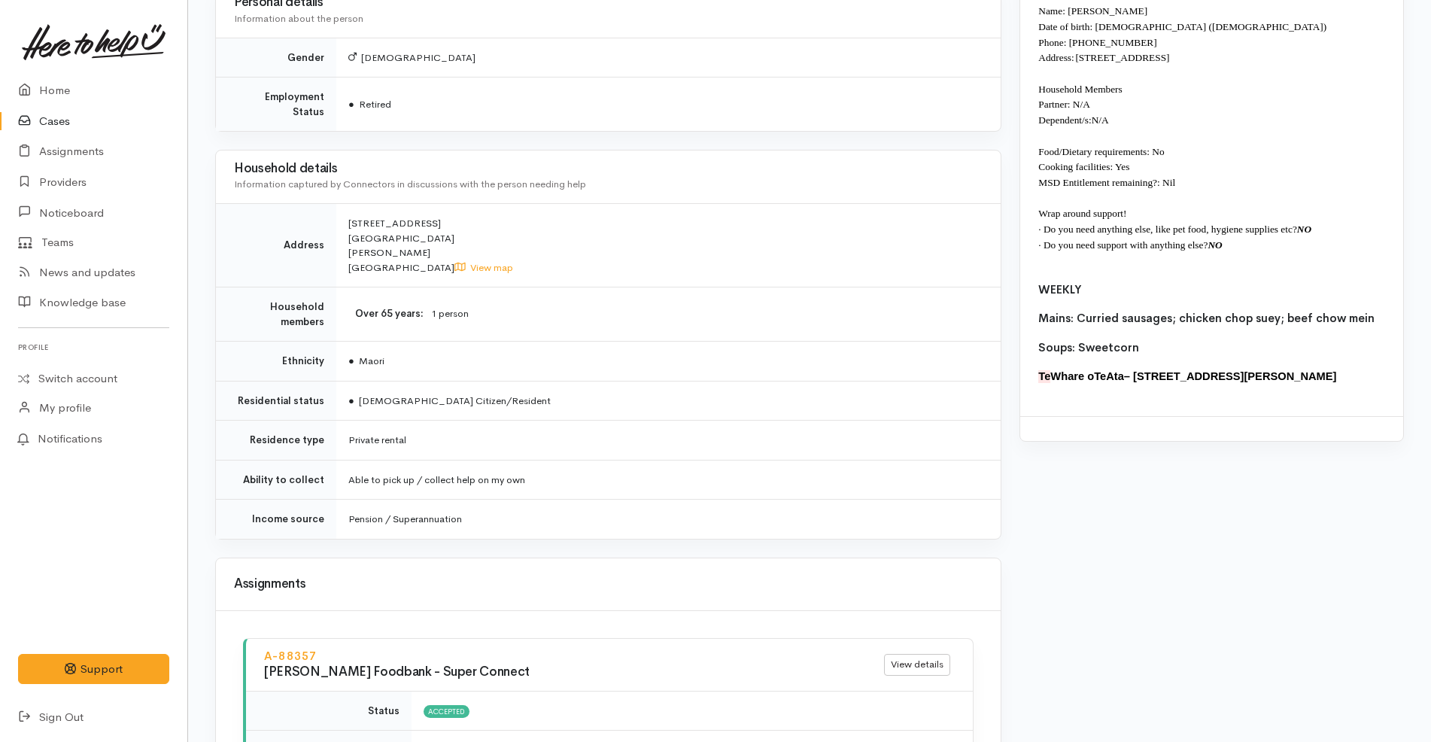
scroll to position [922, 0]
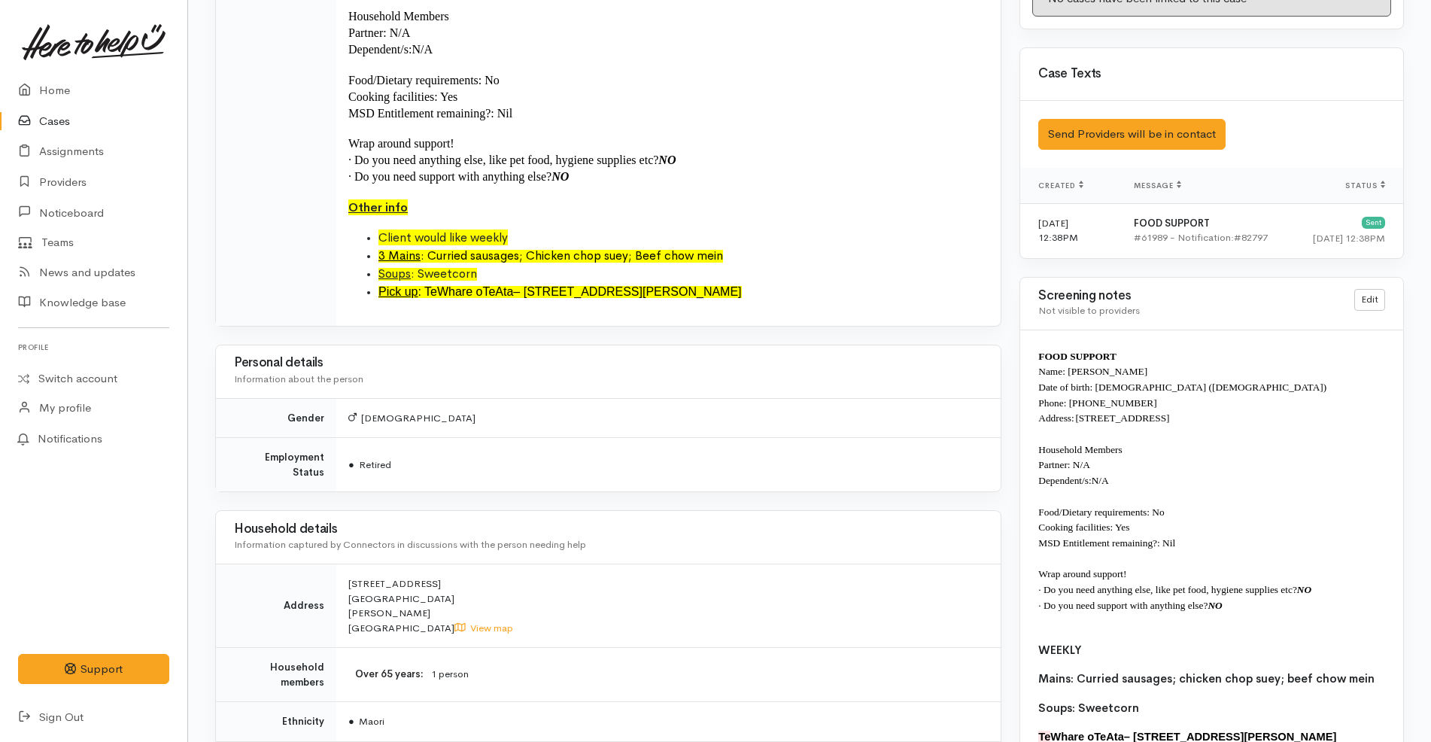
click at [781, 308] on td "FOOD SUPPORT Name: [PERSON_NAME] Date of birth: [DEMOGRAPHIC_DATA] ([DEMOGRAPHI…" at bounding box center [668, 112] width 664 height 426
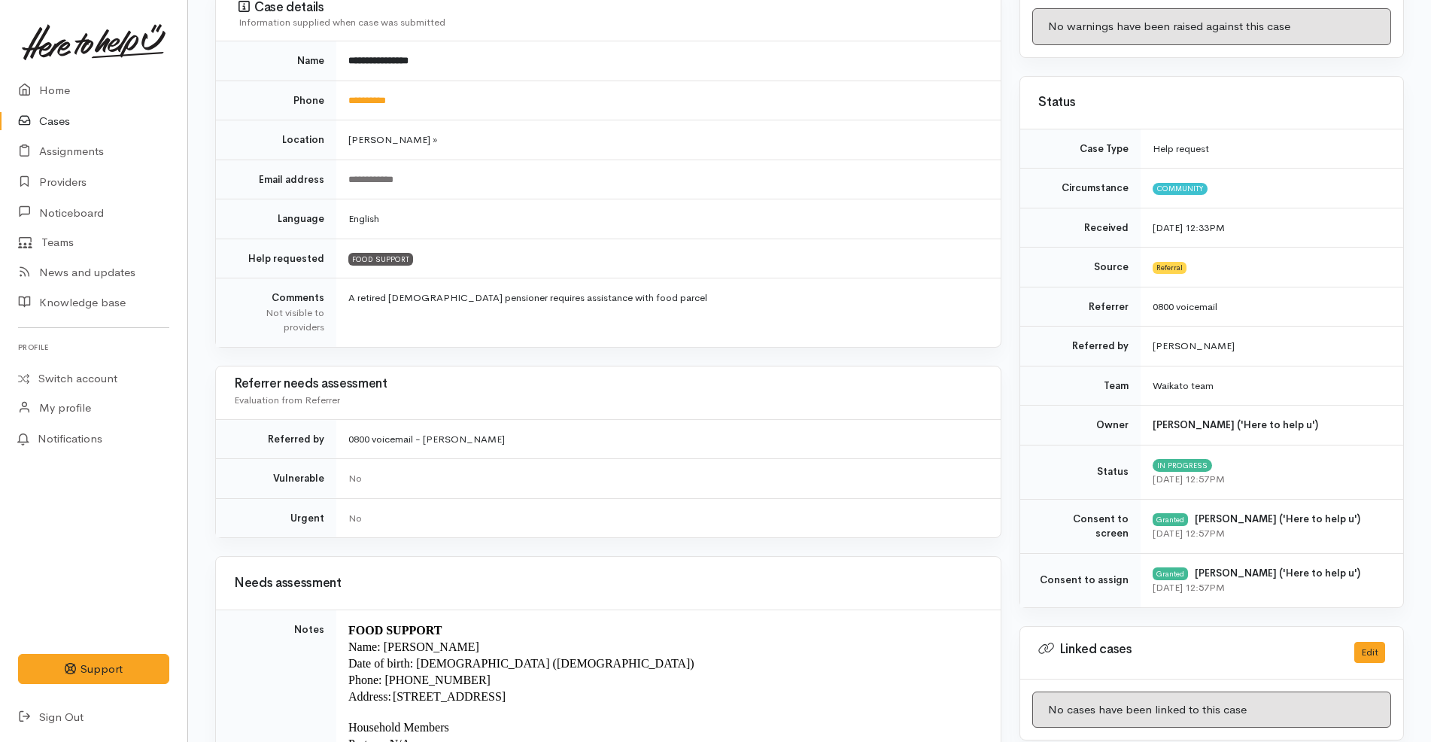
scroll to position [0, 0]
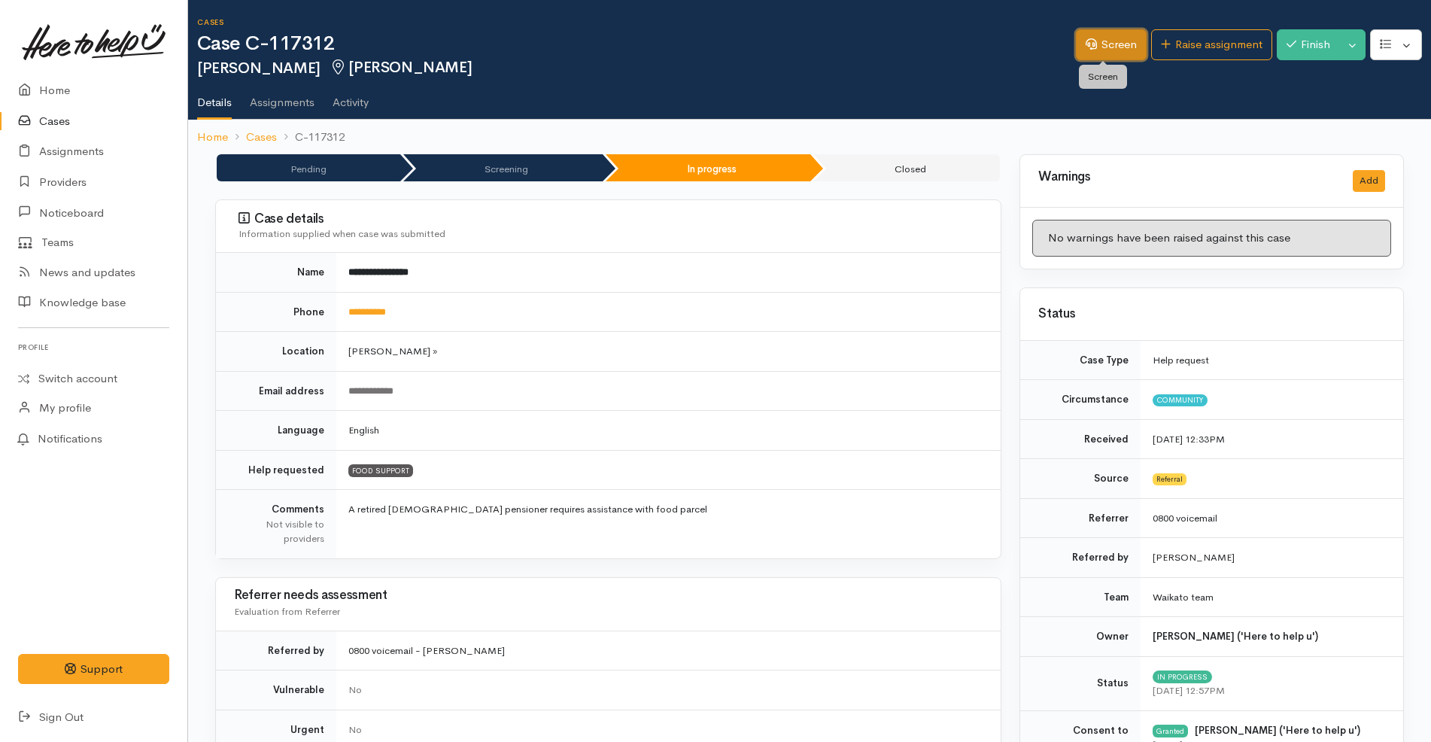
click at [1107, 49] on link "Screen" at bounding box center [1111, 44] width 71 height 31
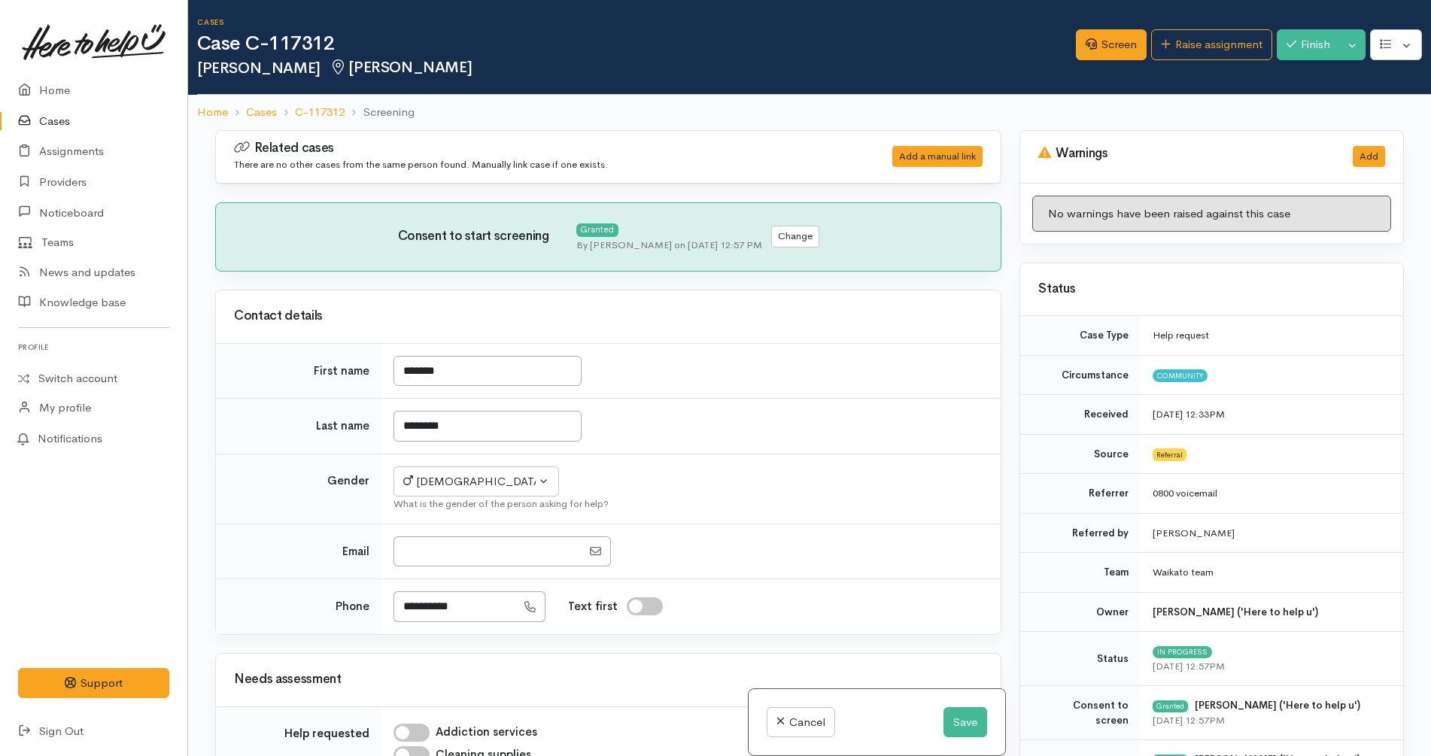
scroll to position [1309, 0]
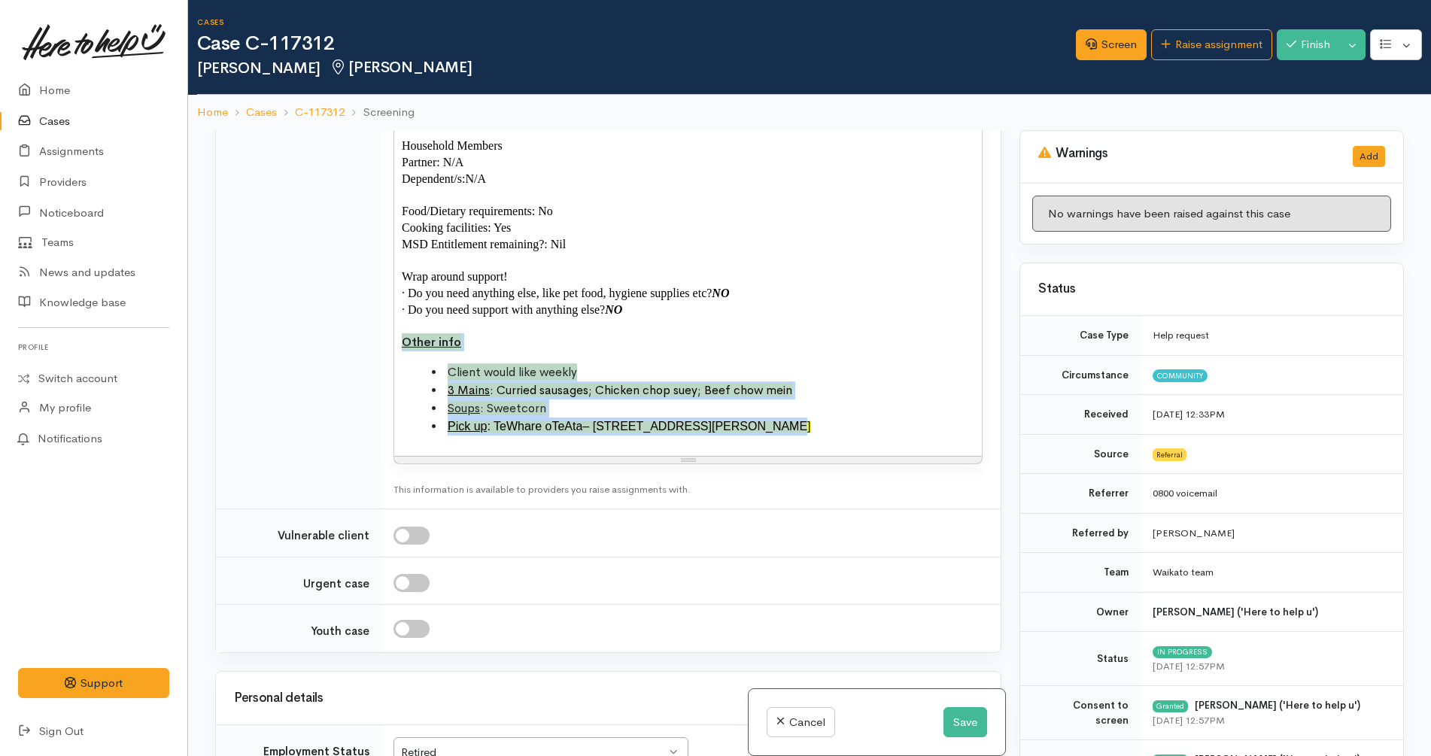
drag, startPoint x: 789, startPoint y: 423, endPoint x: 404, endPoint y: 336, distance: 394.9
click at [404, 336] on div "FOOD SUPPORT Name: Lindsay Te Whare Date of birth: 02/05/1960 (65 years old) Ph…" at bounding box center [687, 244] width 587 height 424
copy div "Other info Client would like weekly 3 Mains : Curried sausages; Chicken chop su…"
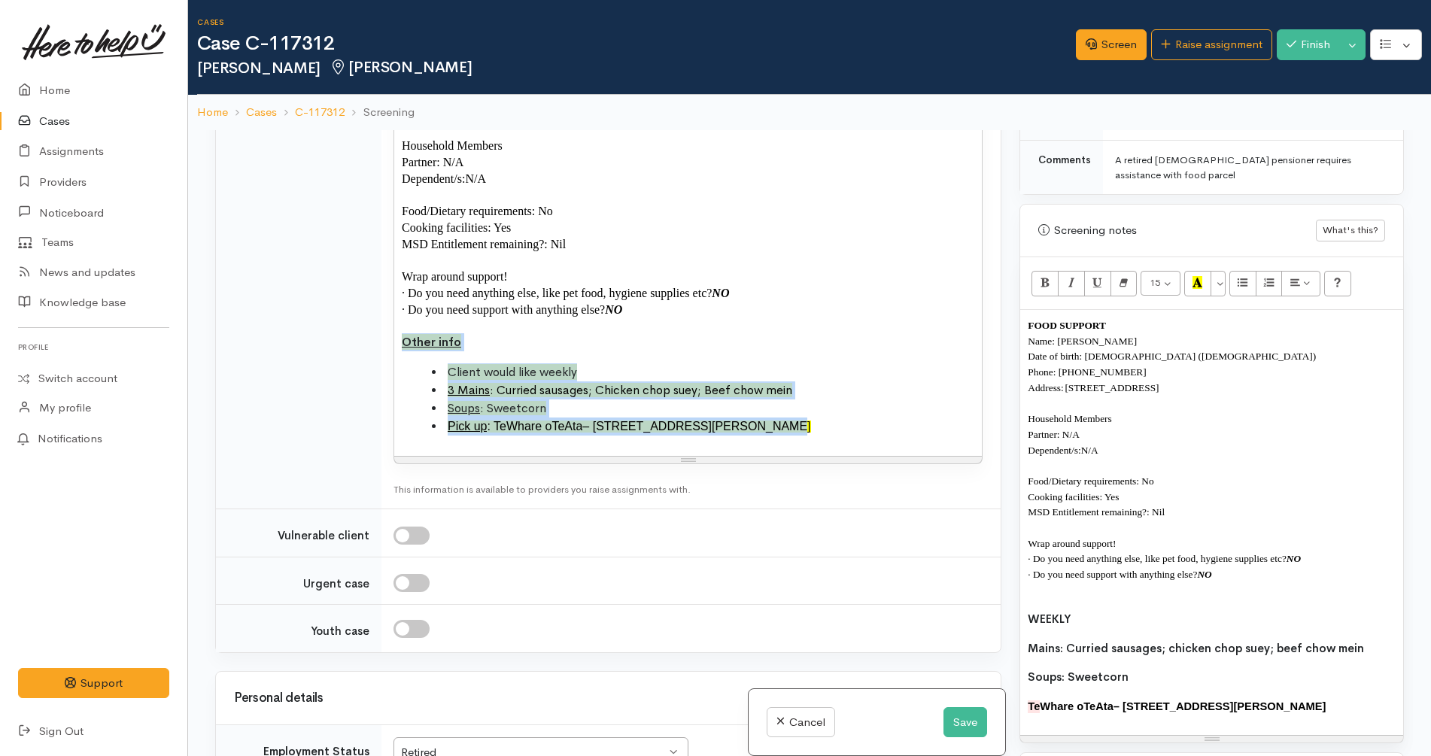
scroll to position [1142, 0]
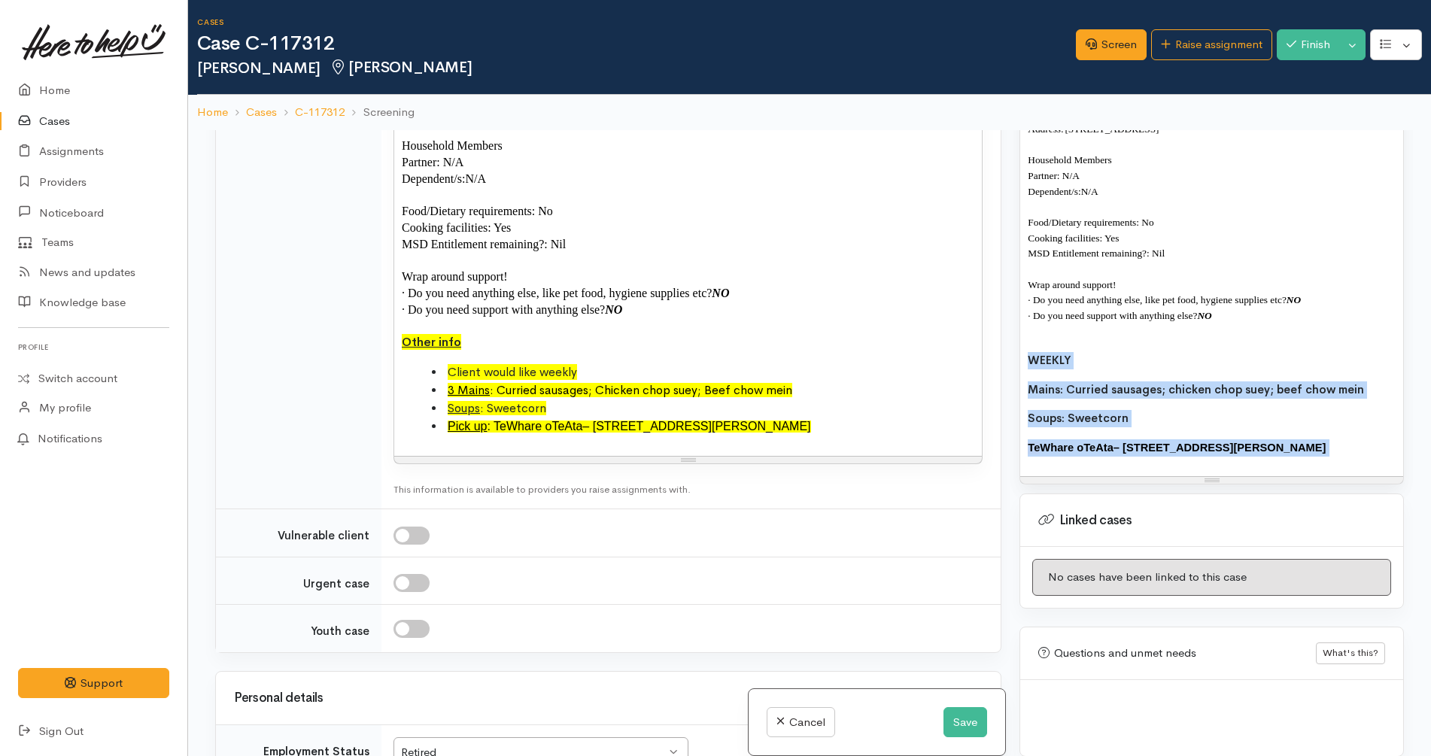
drag, startPoint x: 1308, startPoint y: 454, endPoint x: 1022, endPoint y: 349, distance: 304.3
click at [1022, 349] on div "FOOD SUPPORT Name: Lindsay Te Whare Date of birth: 02/05/1960 (65 years old) Ph…" at bounding box center [1211, 263] width 383 height 425
paste div
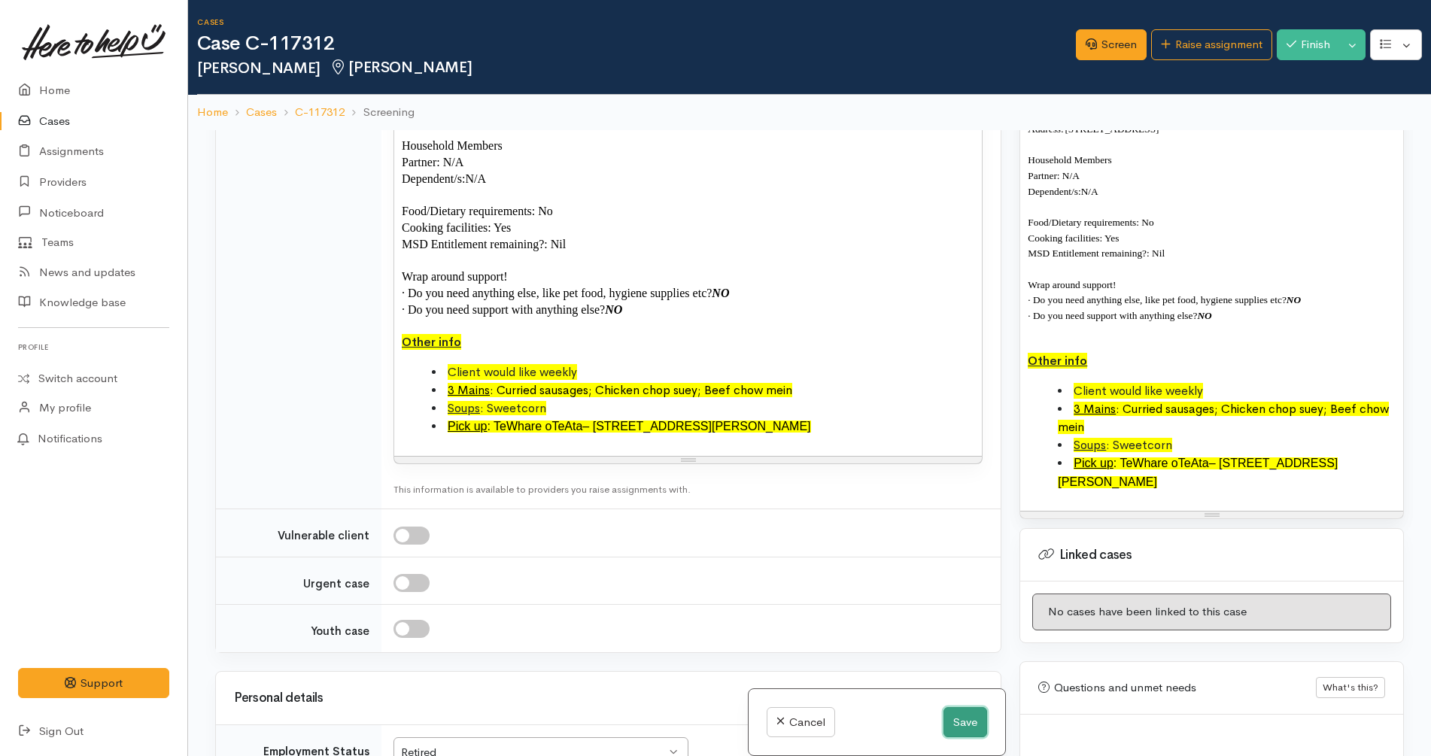
click at [953, 718] on button "Save" at bounding box center [965, 722] width 44 height 31
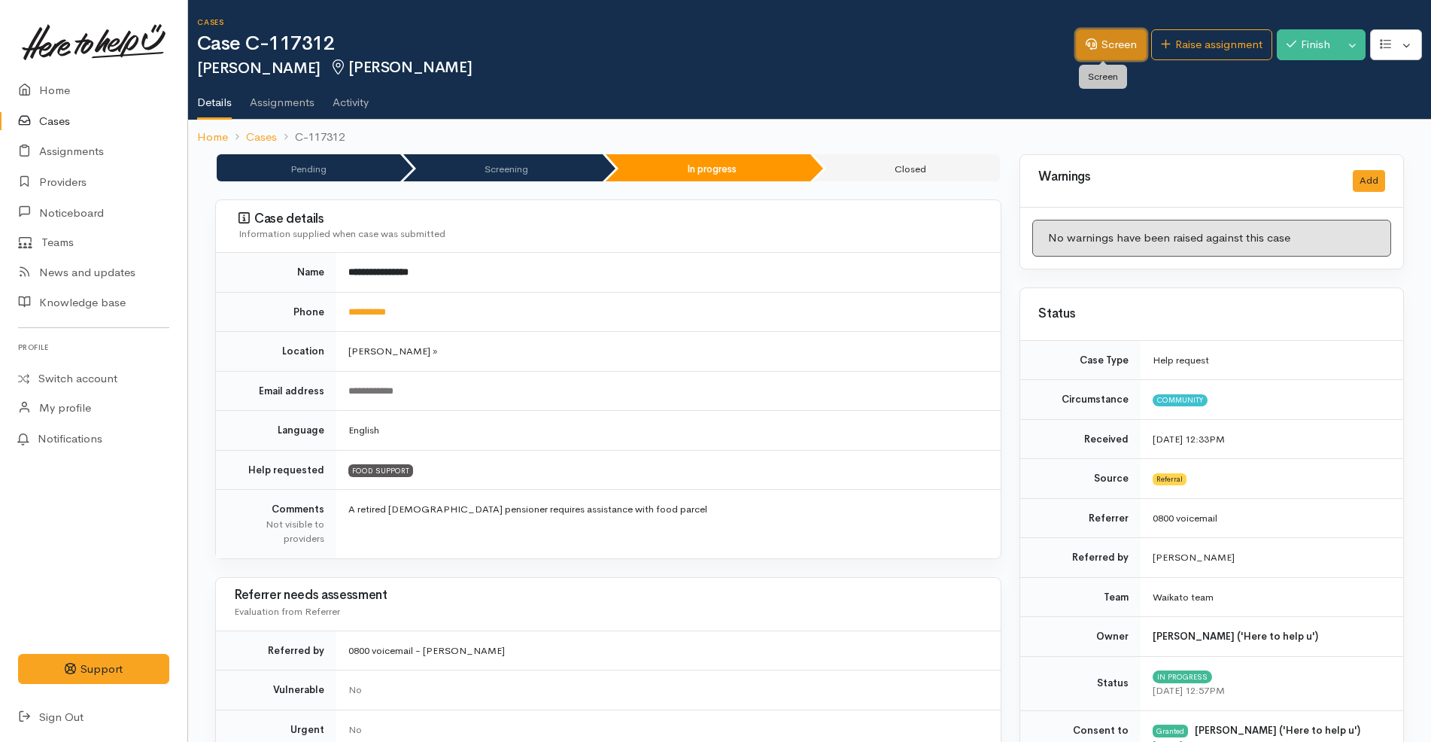
click at [1113, 45] on link "Screen" at bounding box center [1111, 44] width 71 height 31
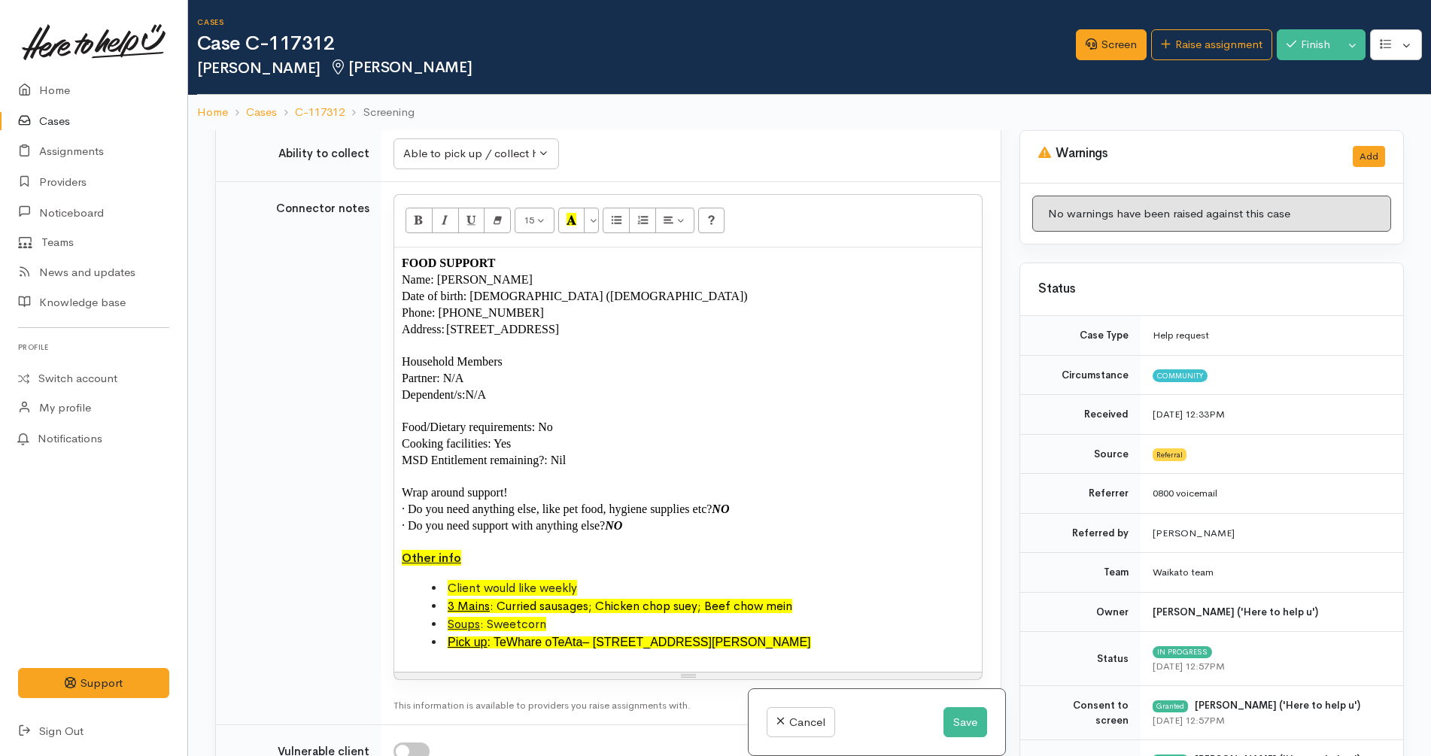
scroll to position [1106, 0]
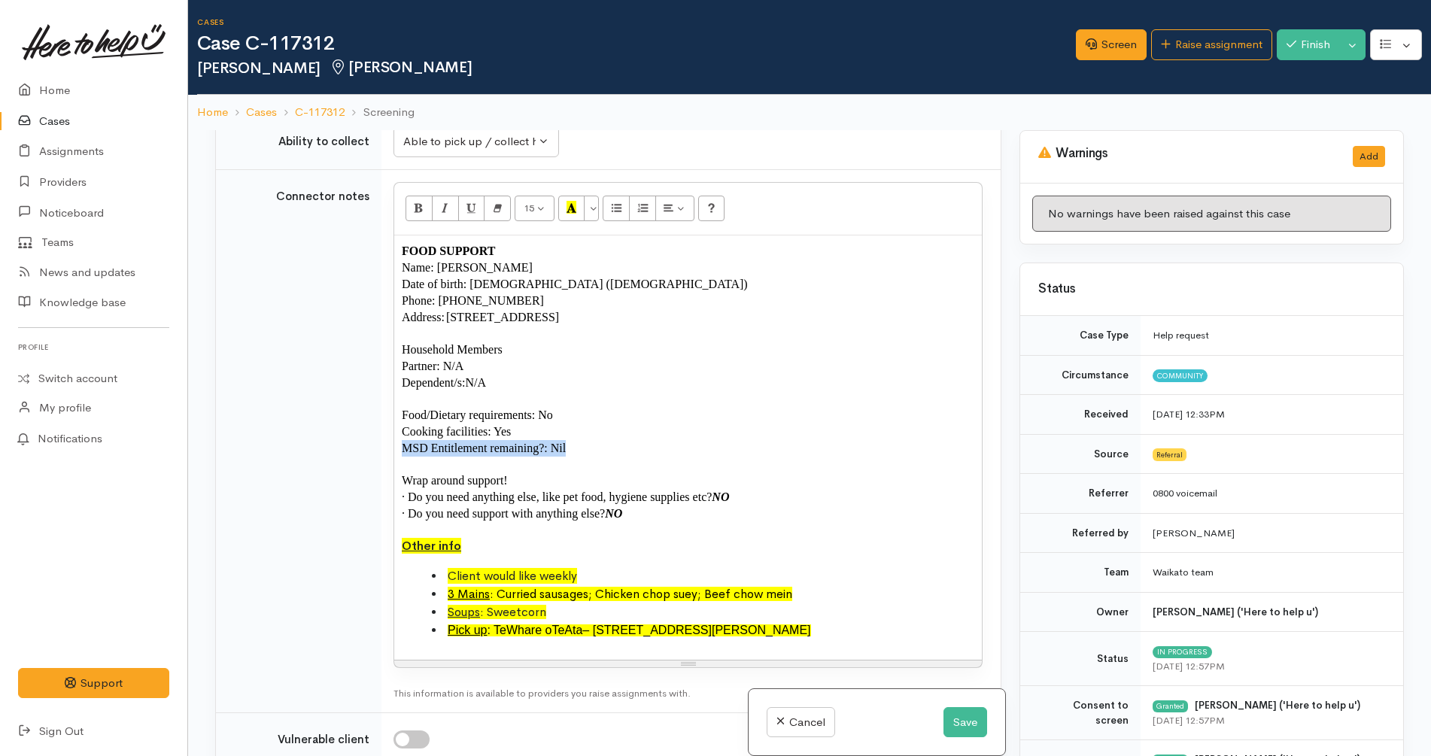
drag, startPoint x: 595, startPoint y: 448, endPoint x: 595, endPoint y: 433, distance: 14.3
click at [595, 433] on div "FOOD SUPPORT Name: [PERSON_NAME] Date of birth: [DEMOGRAPHIC_DATA] ([DEMOGRAPHI…" at bounding box center [687, 447] width 587 height 424
copy span "N/A"
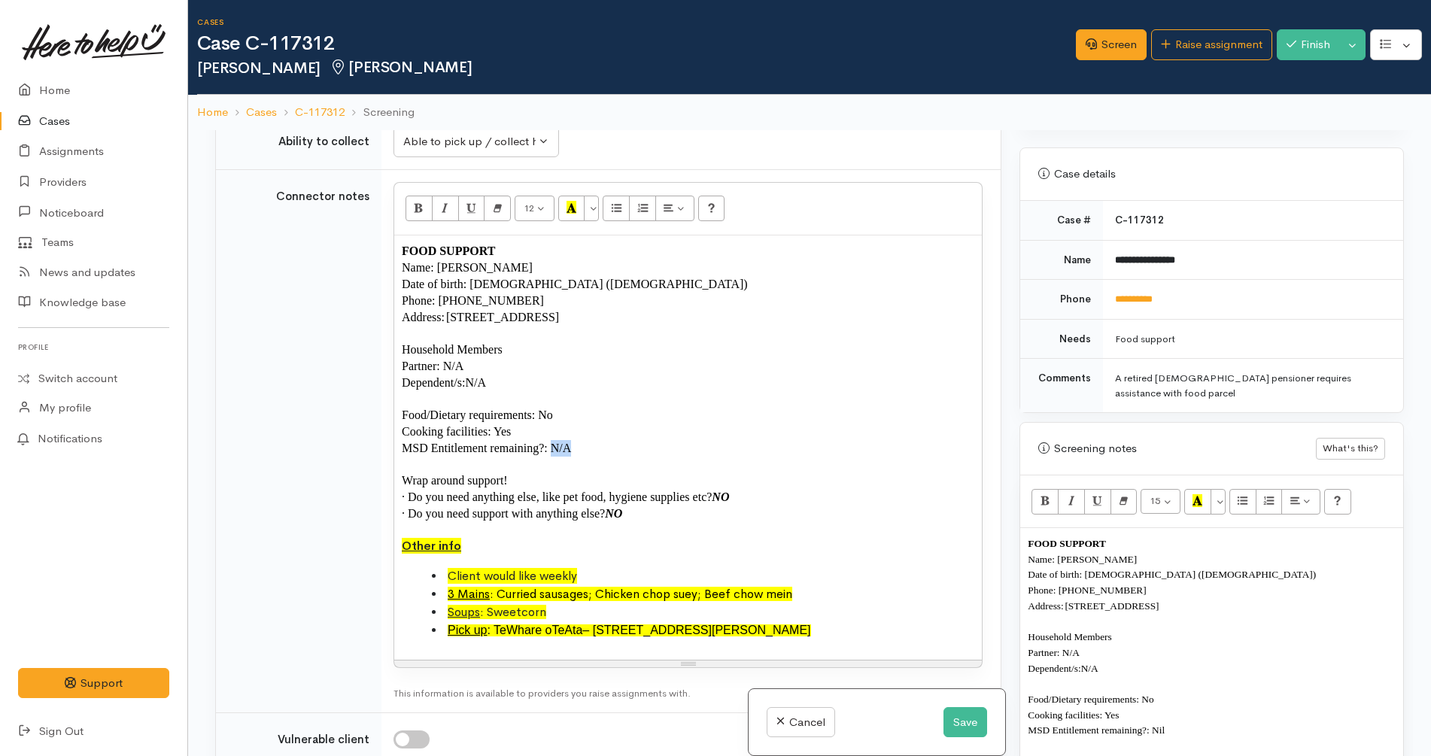
scroll to position [1177, 0]
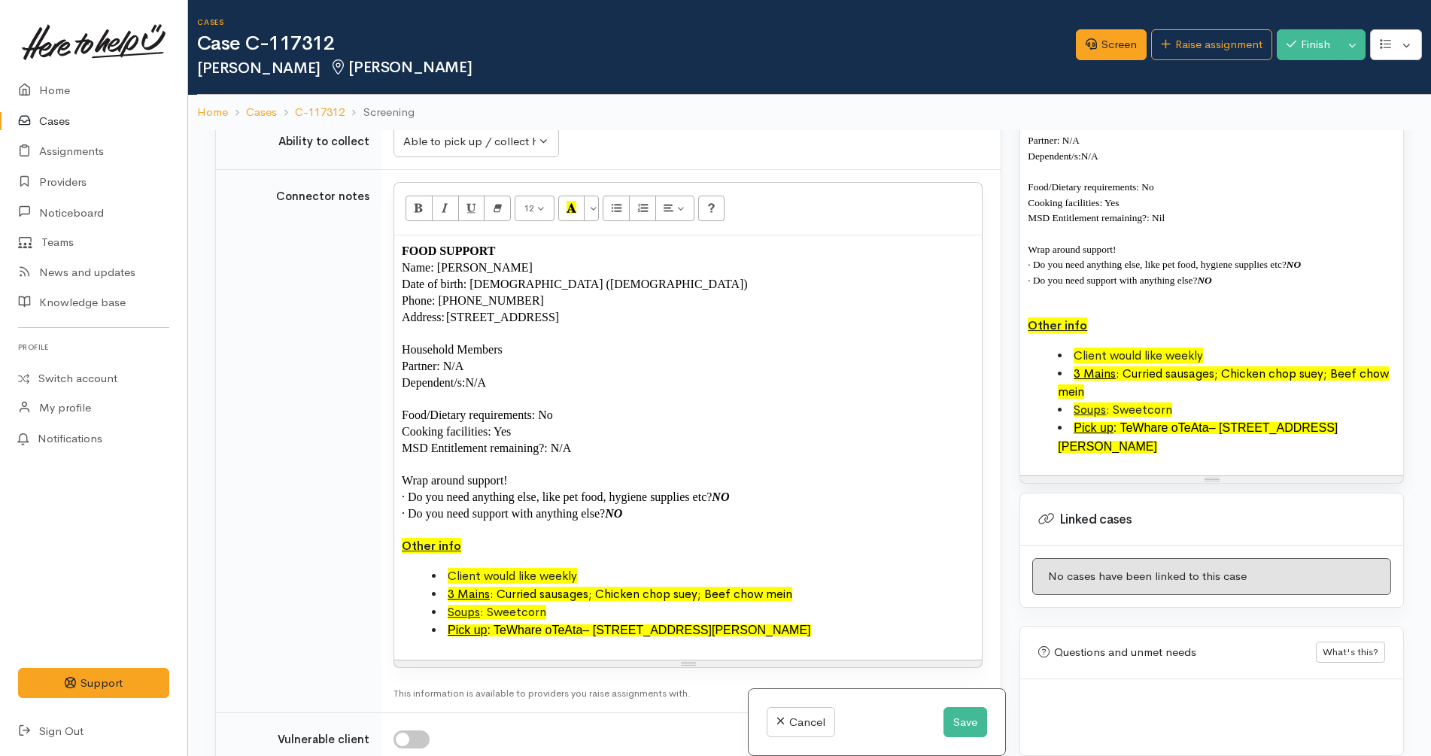
click at [1203, 225] on p "MSD Entitlement remaining?: Nil" at bounding box center [1211, 218] width 368 height 16
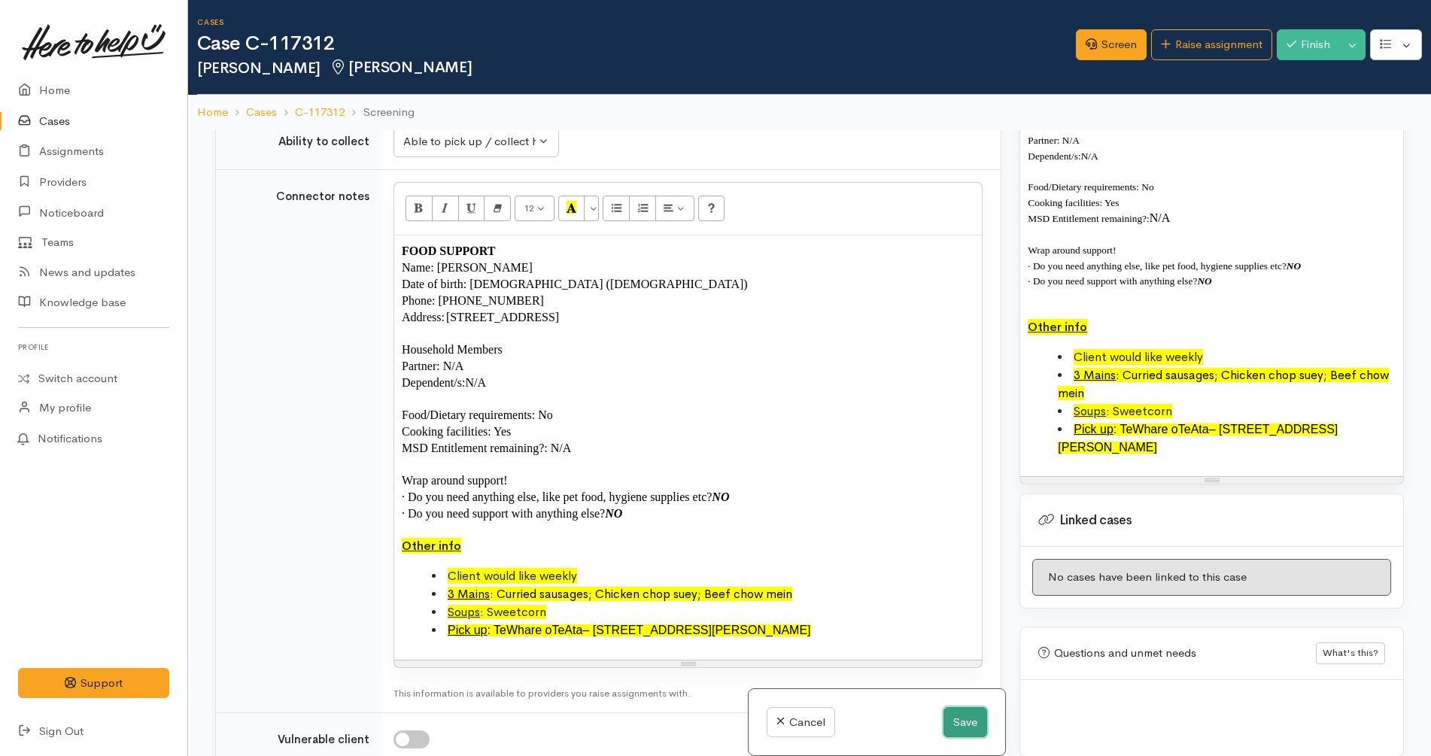
click at [960, 713] on button "Save" at bounding box center [965, 722] width 44 height 31
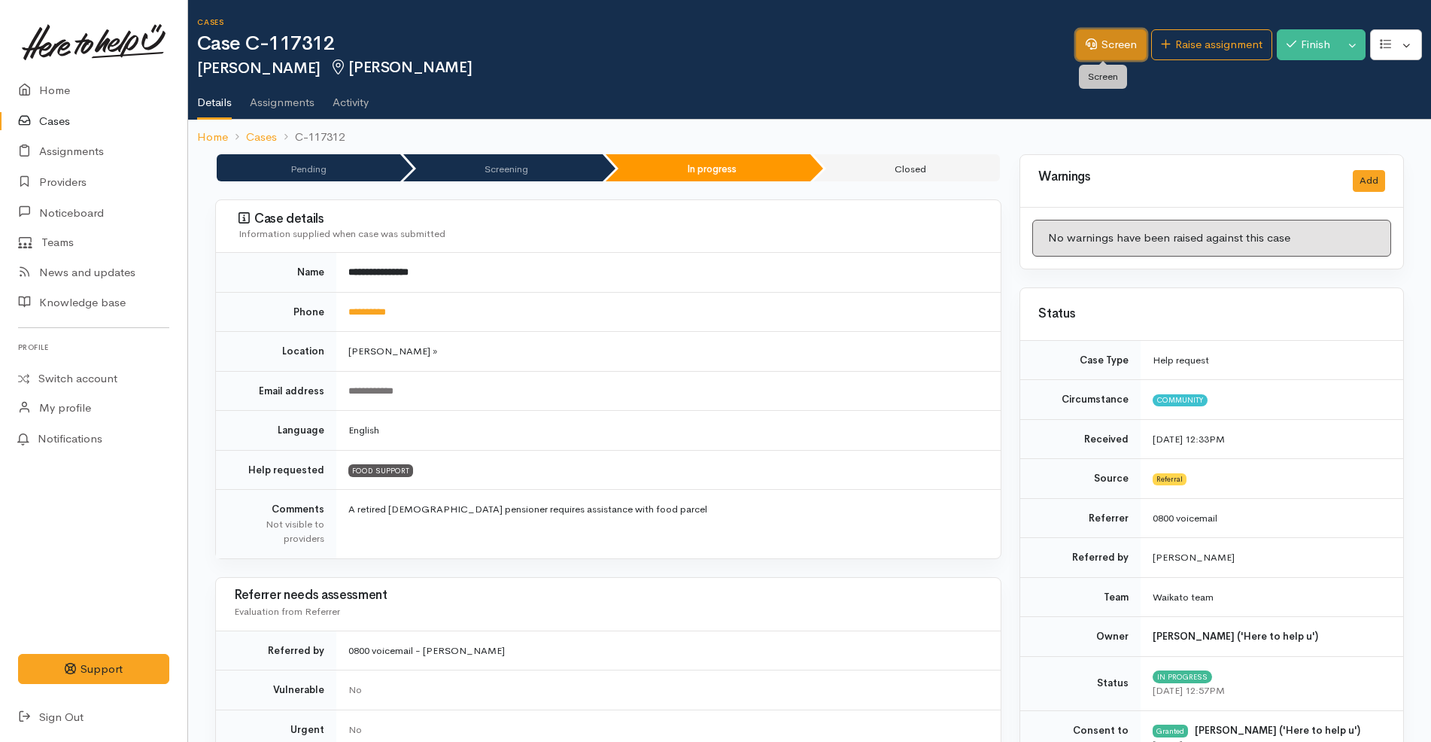
click at [1100, 45] on link "Screen" at bounding box center [1111, 44] width 71 height 31
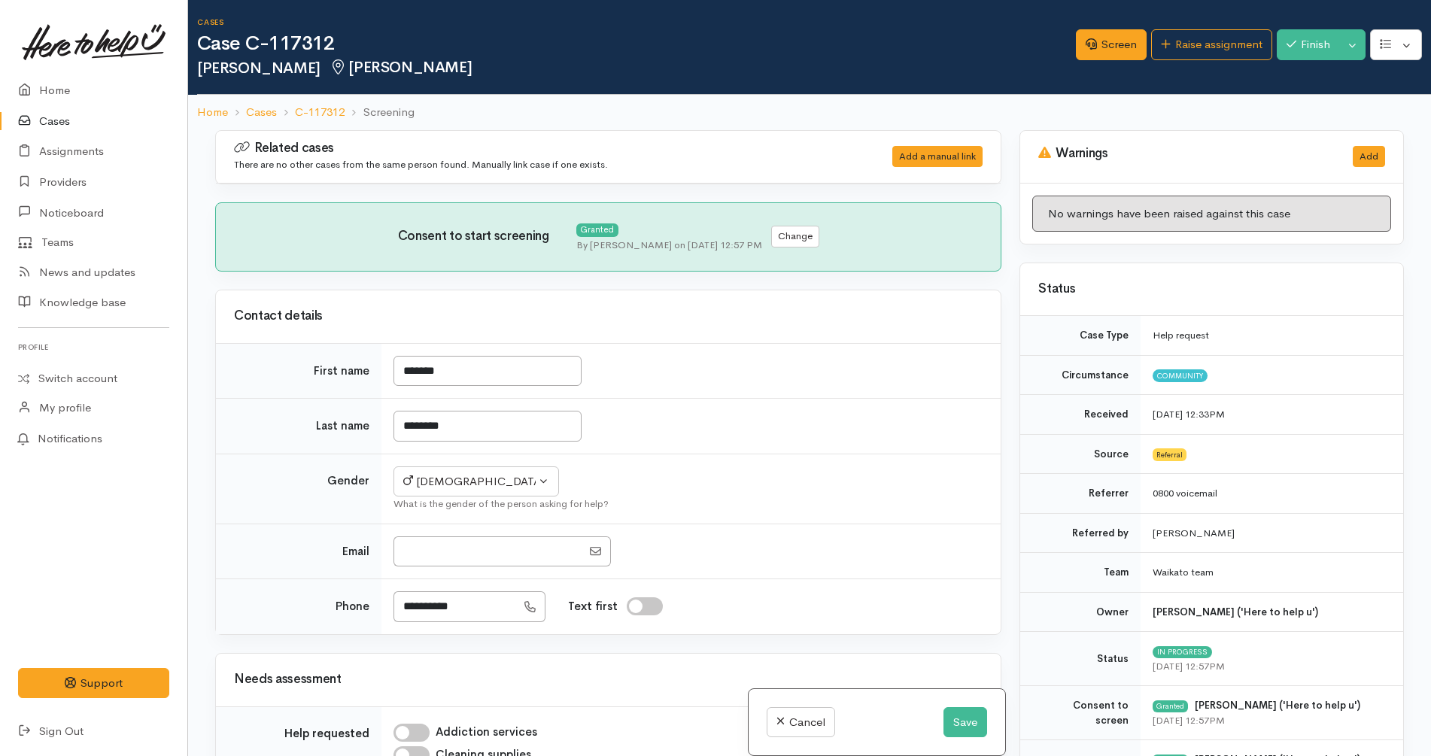
scroll to position [1154, 0]
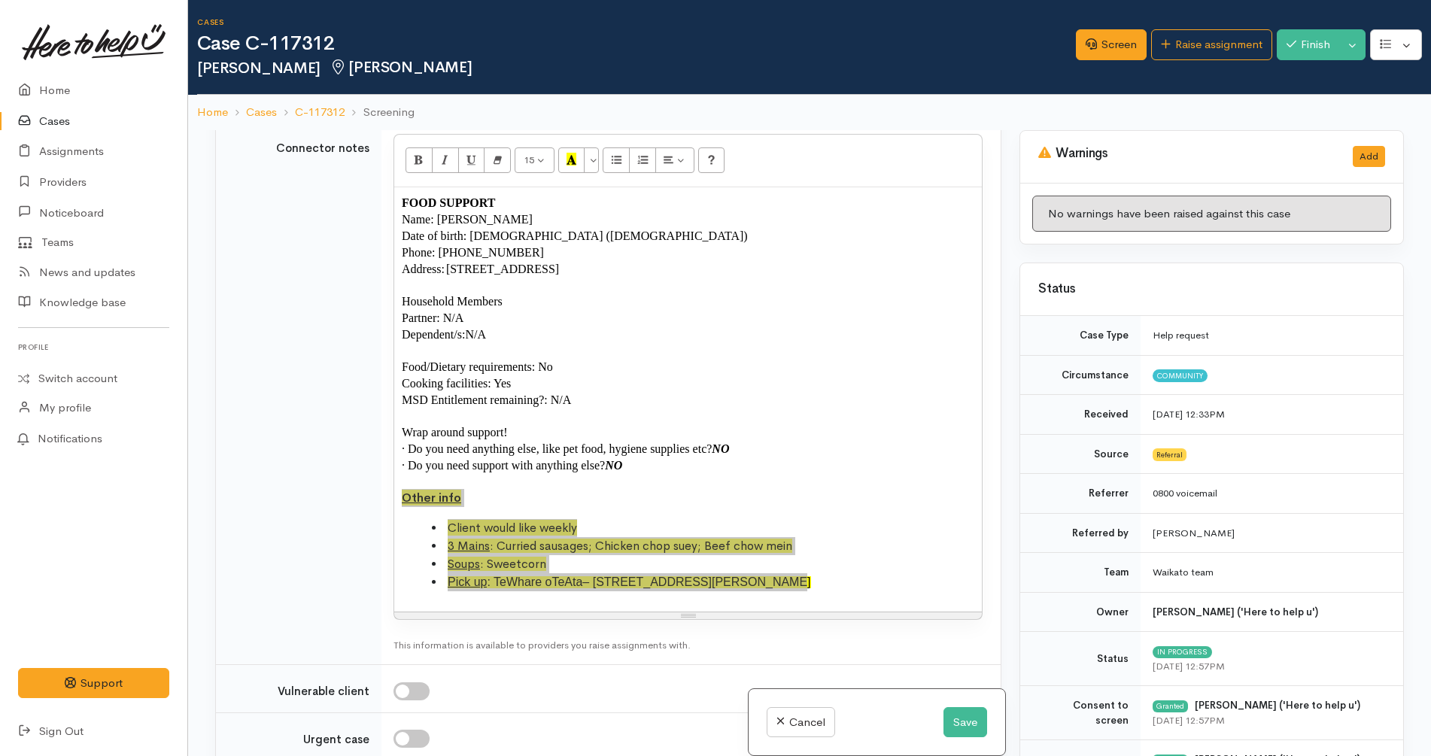
drag, startPoint x: 772, startPoint y: 584, endPoint x: 398, endPoint y: 493, distance: 385.6
click at [398, 493] on div "FOOD SUPPORT Name: Lindsay Te Whare Date of birth: 02/05/1960 (65 years old) Ph…" at bounding box center [687, 399] width 587 height 424
copy div "Other info Client would like weekly 3 Mains : Curried sausages; Chicken chop su…"
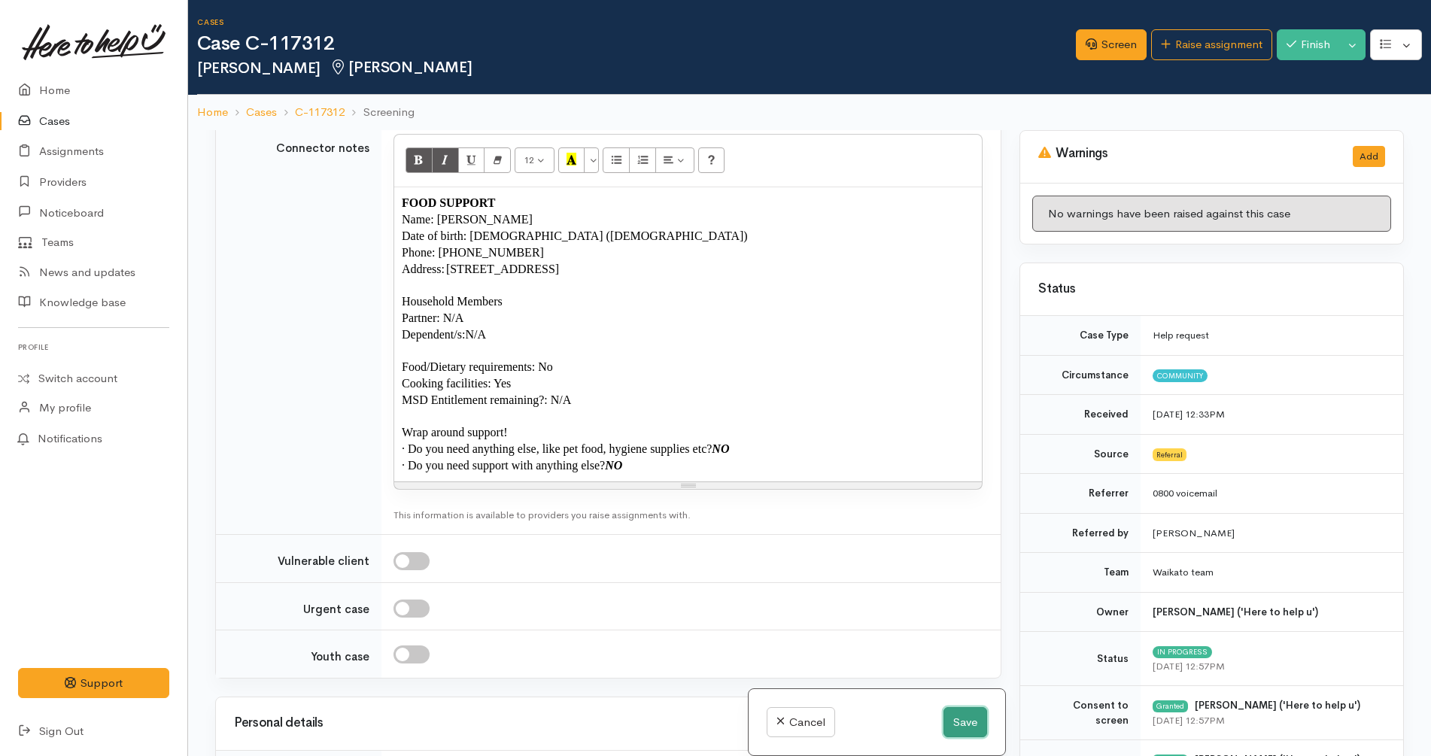
click at [963, 719] on button "Save" at bounding box center [965, 722] width 44 height 31
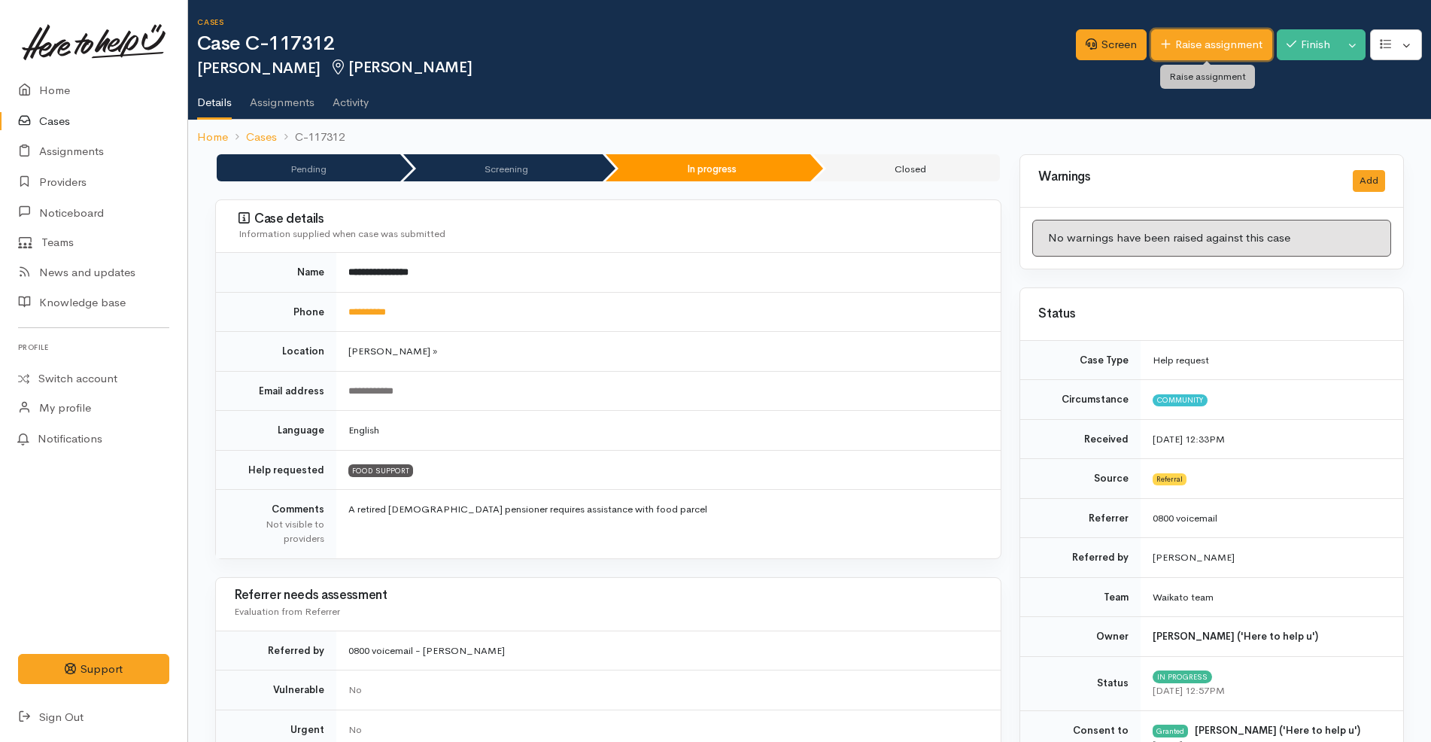
click at [1212, 34] on link "Raise assignment" at bounding box center [1211, 44] width 121 height 31
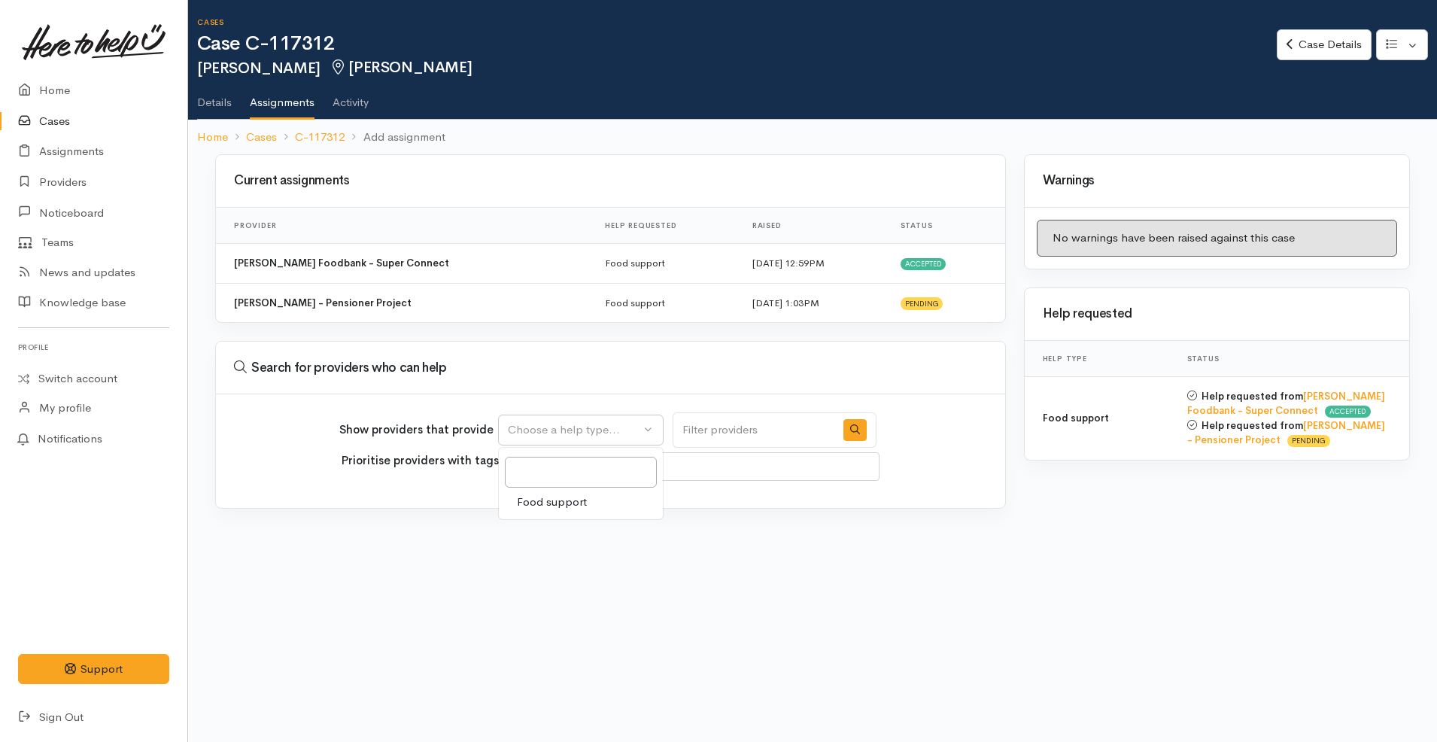
select select
click at [568, 504] on span "Food support" at bounding box center [552, 501] width 70 height 17
select select "3"
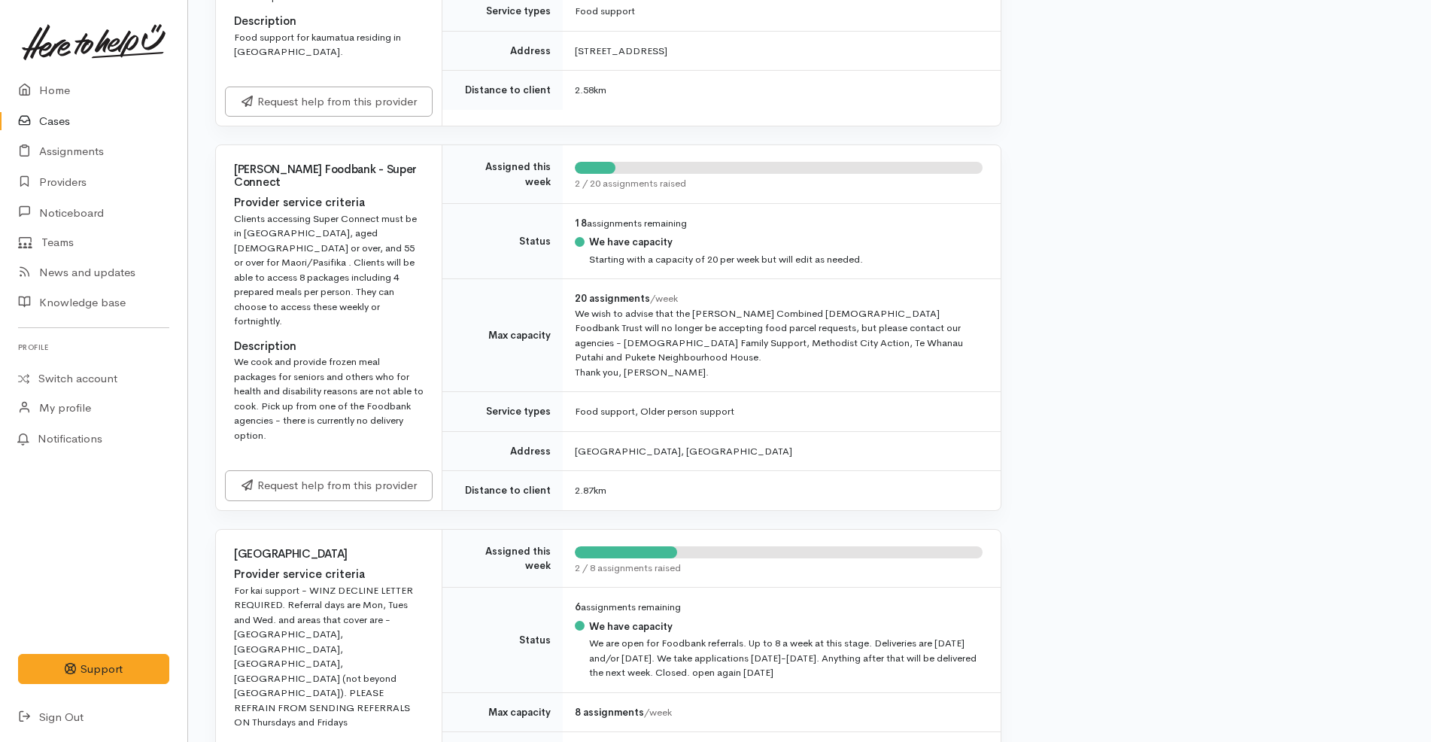
scroll to position [2061, 0]
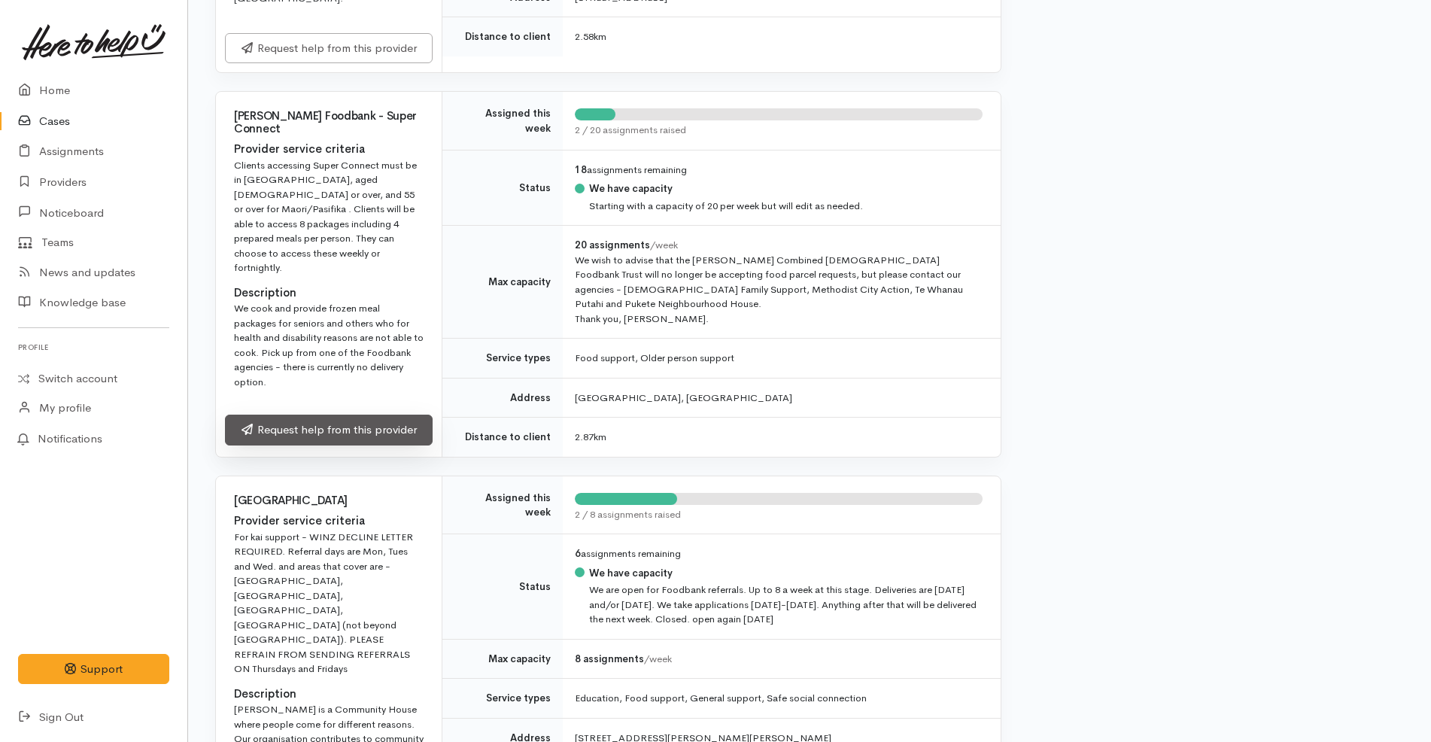
click at [382, 414] on link "Request help from this provider" at bounding box center [329, 429] width 208 height 31
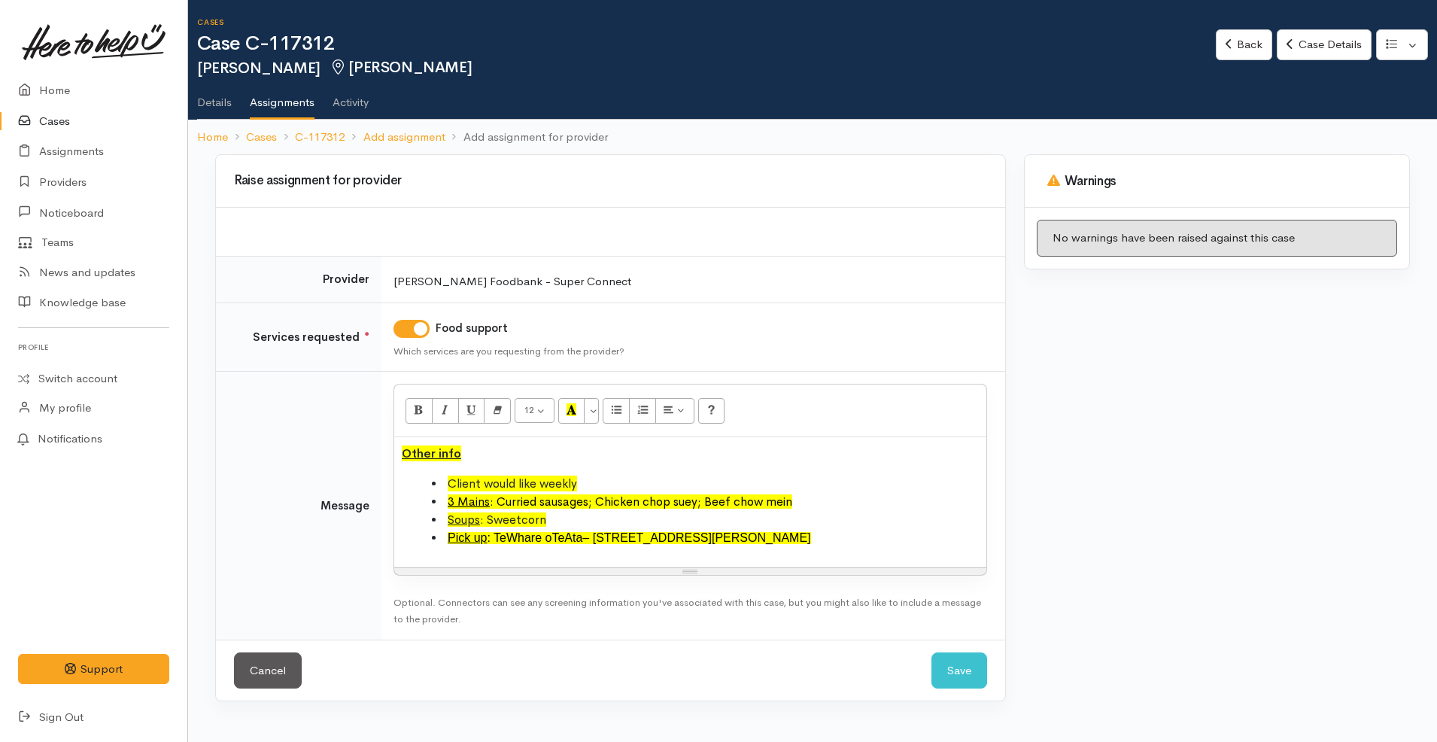
click at [401, 449] on div "Other info Client would like weekly 3 Mains : Curried sausages; Chicken chop su…" at bounding box center [690, 501] width 592 height 129
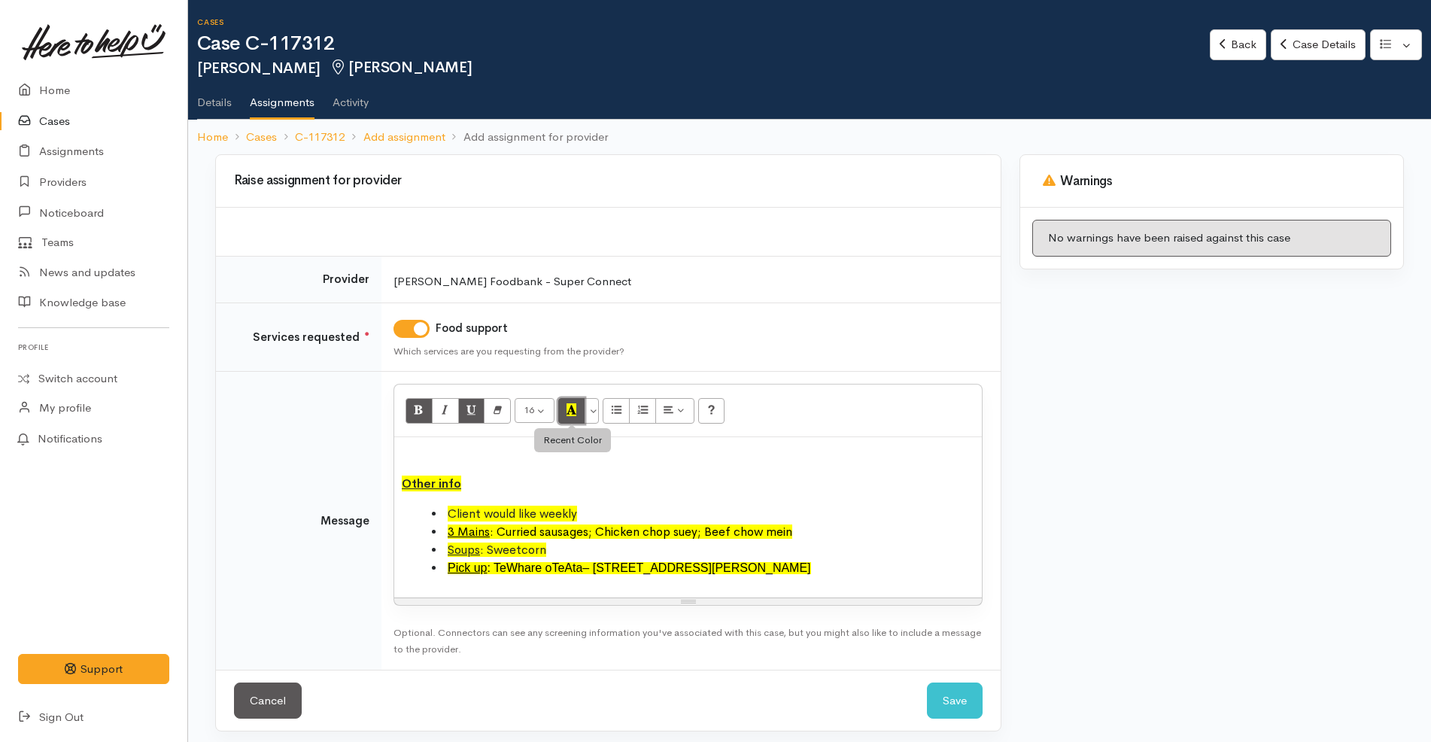
click at [575, 405] on icon "Recent Color" at bounding box center [571, 409] width 10 height 13
click at [469, 405] on icon "Underline (CTRL+U)" at bounding box center [471, 409] width 10 height 13
click at [578, 404] on button "Recent Color" at bounding box center [571, 411] width 27 height 26
click at [596, 414] on button "More Color" at bounding box center [591, 411] width 15 height 26
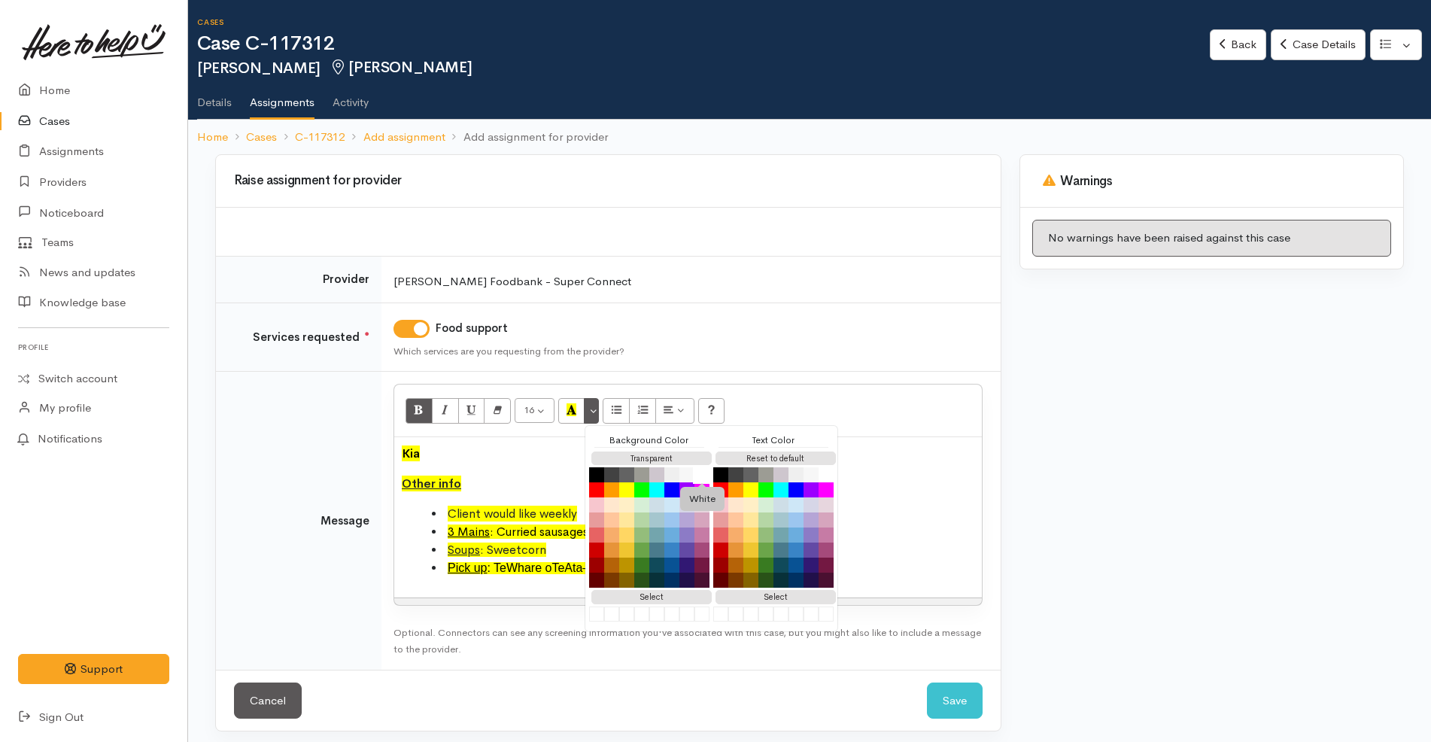
click at [711, 472] on button "White" at bounding box center [702, 475] width 18 height 18
click at [539, 445] on p "Kia" at bounding box center [688, 454] width 572 height 18
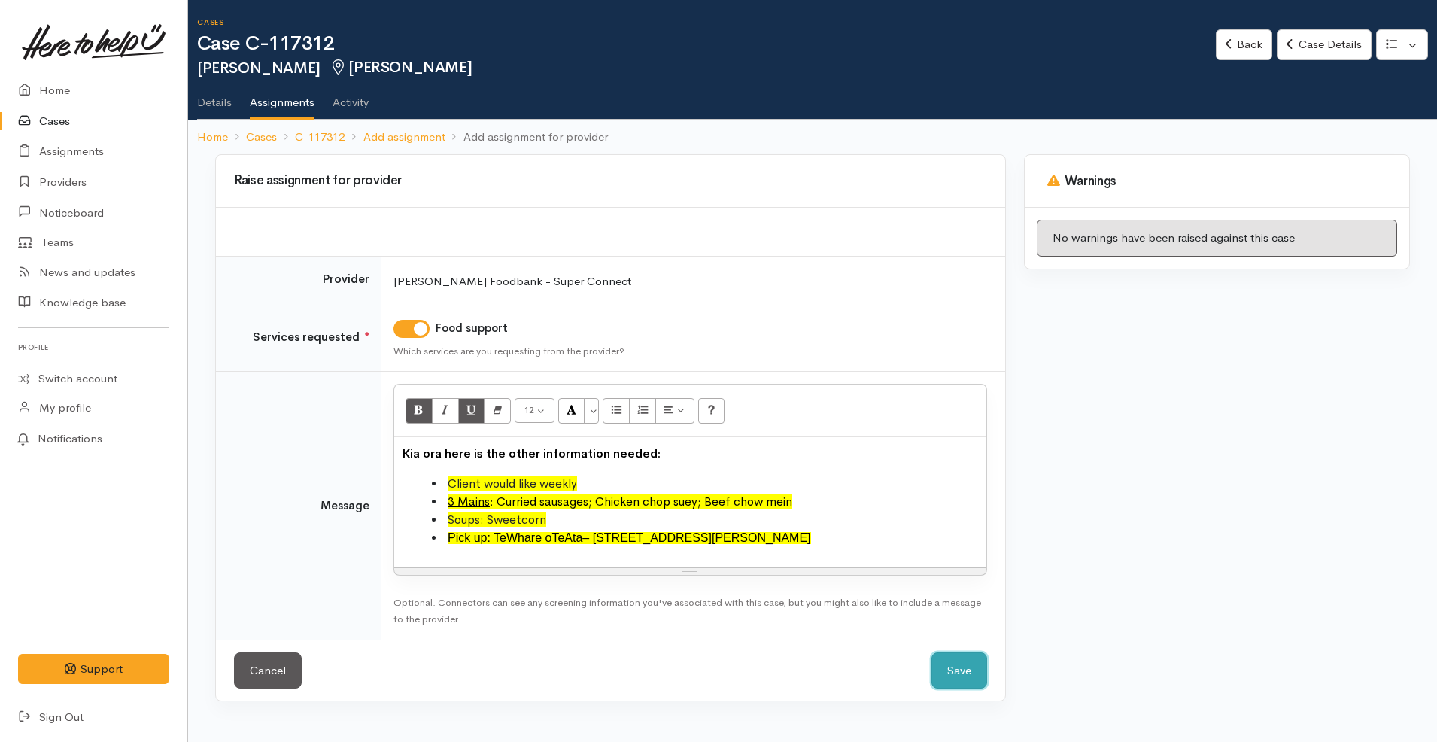
click at [964, 670] on button "Save" at bounding box center [959, 670] width 56 height 37
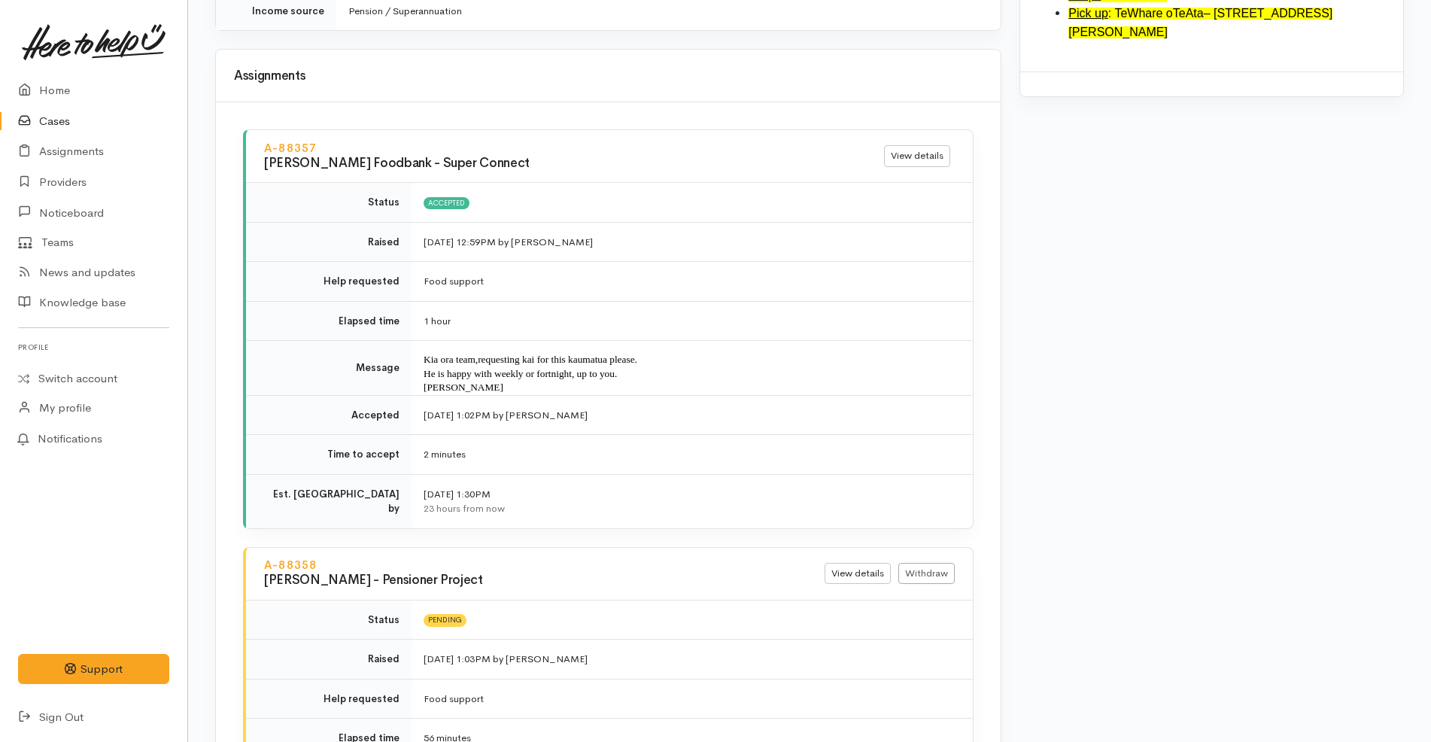
scroll to position [1655, 0]
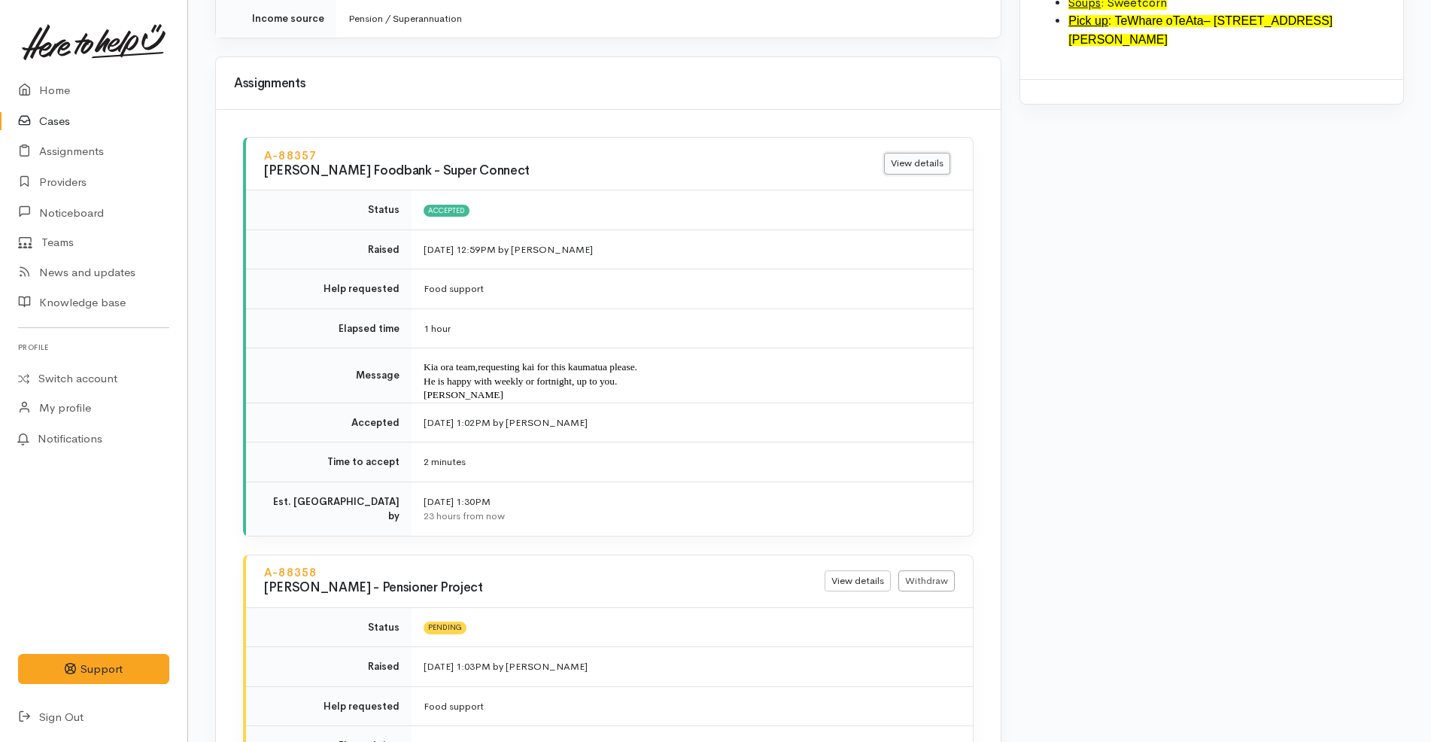
click at [921, 153] on link "View details" at bounding box center [917, 164] width 66 height 22
